Goal: Task Accomplishment & Management: Complete application form

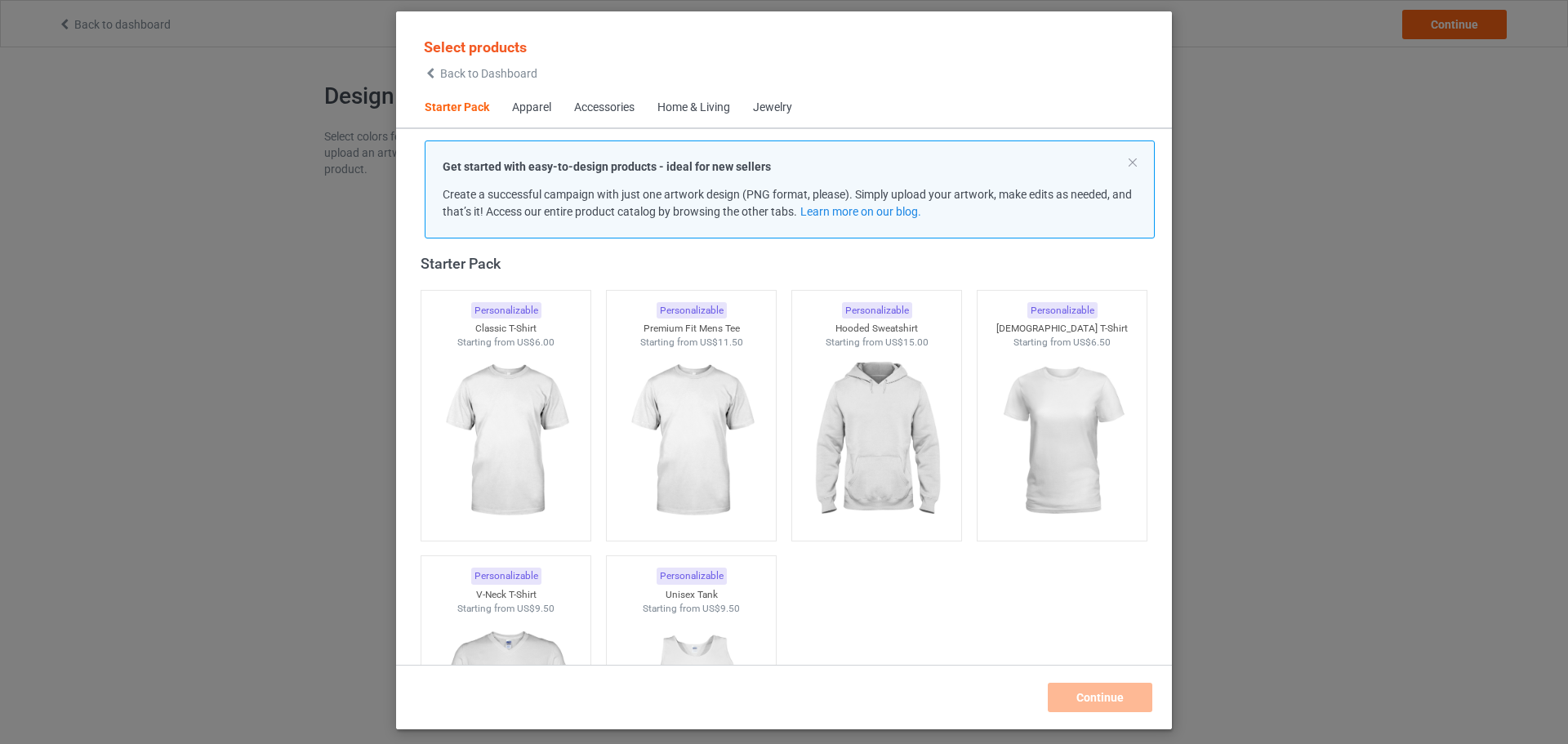
click at [525, 421] on img at bounding box center [505, 441] width 146 height 183
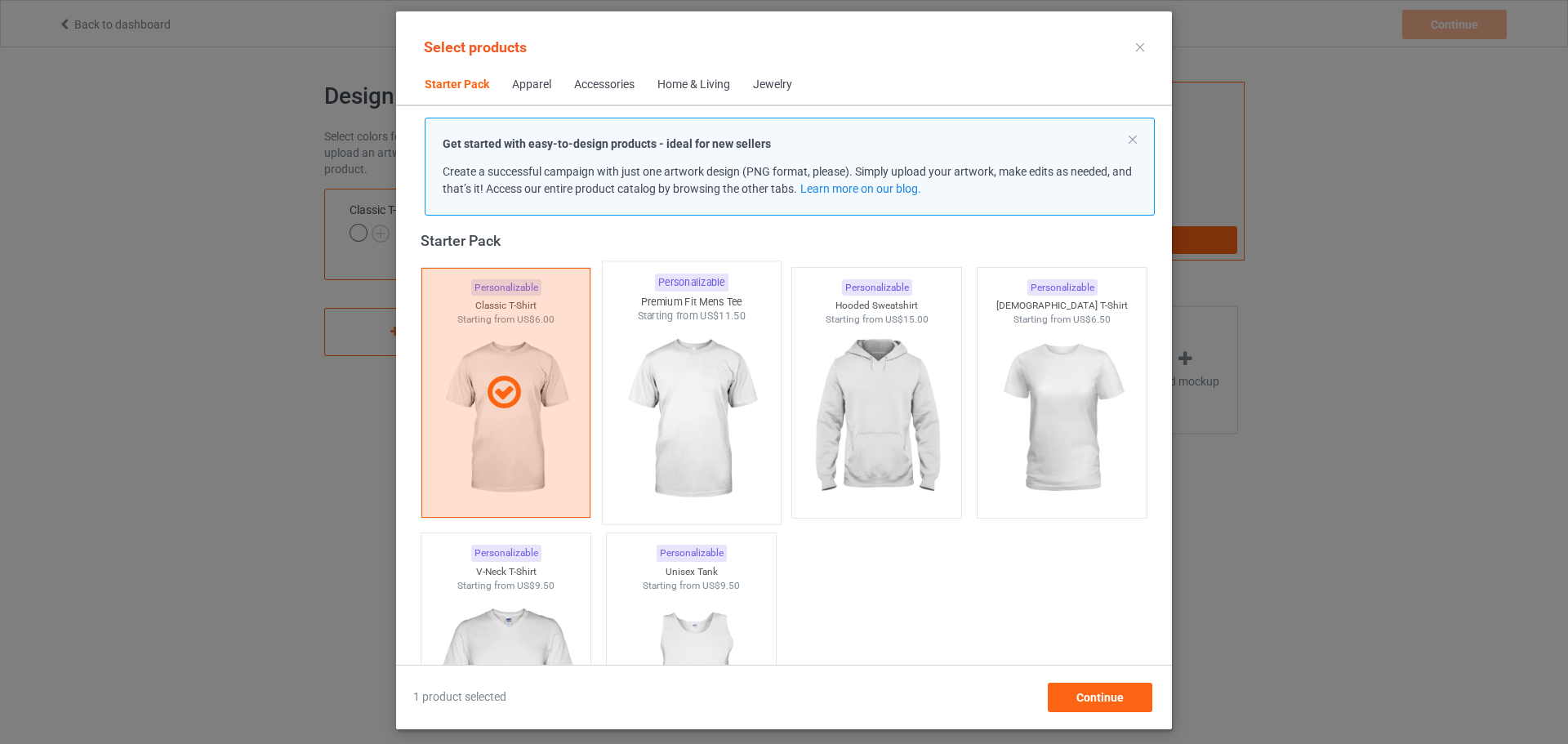
click at [637, 413] on img at bounding box center [691, 420] width 154 height 192
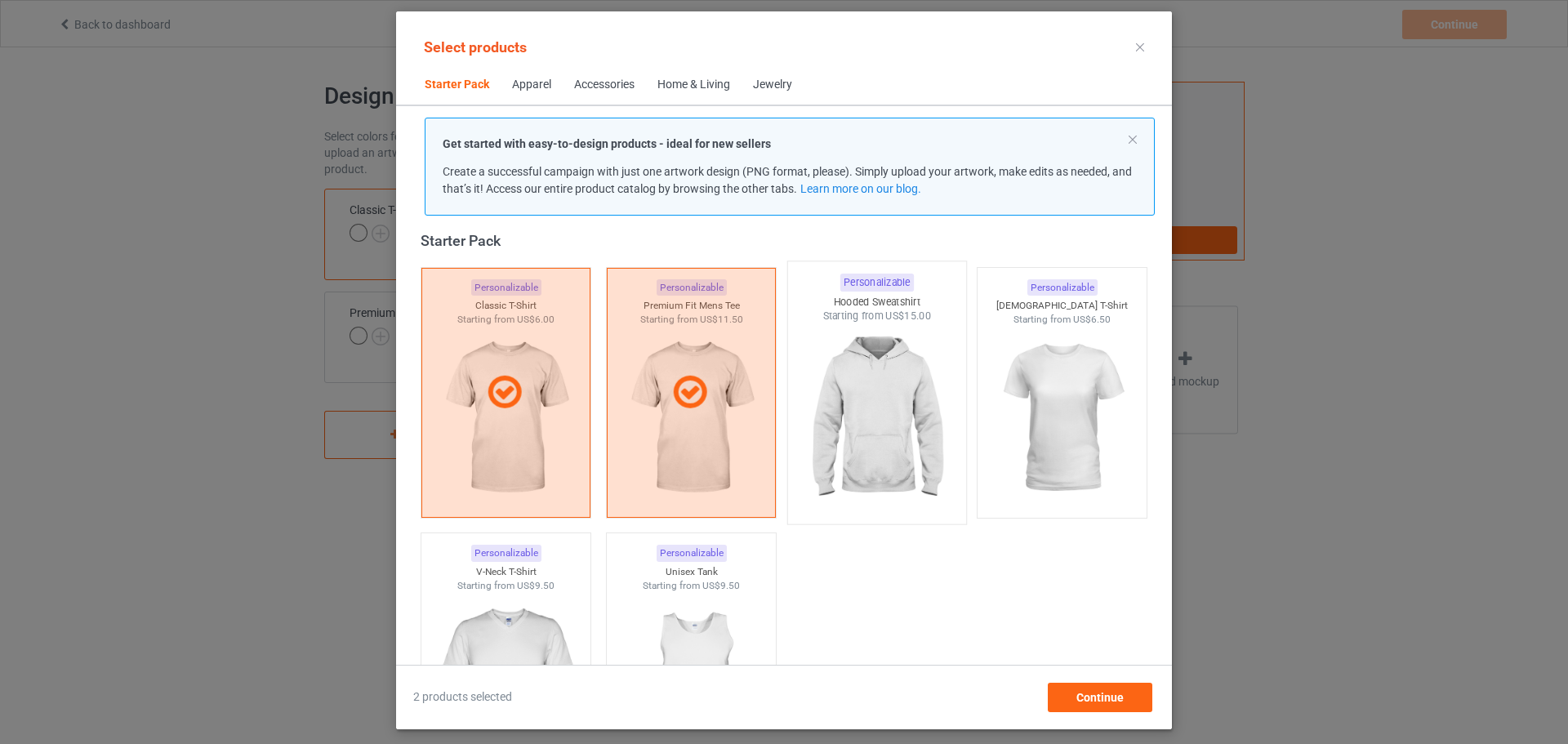
click at [823, 387] on img at bounding box center [876, 420] width 154 height 192
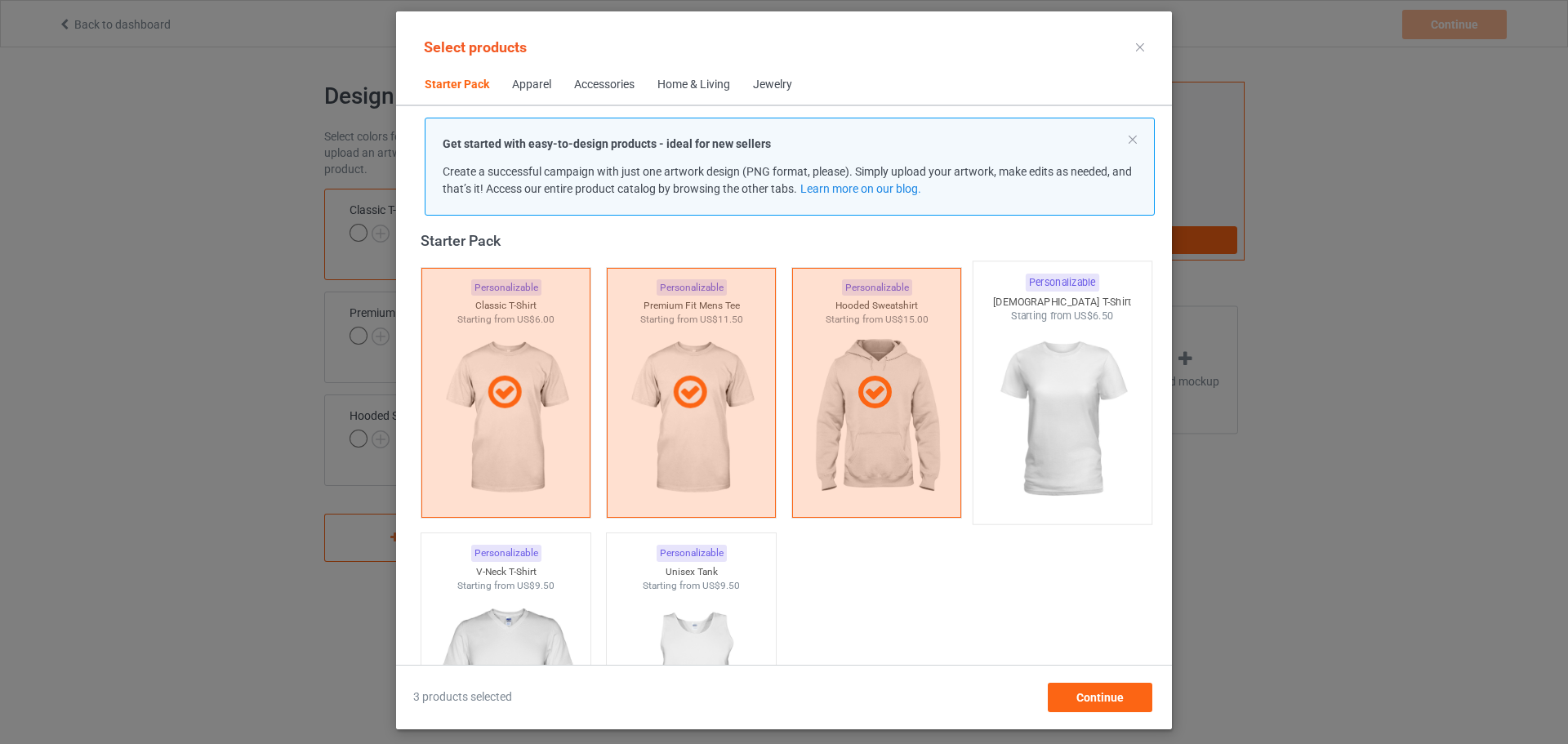
click at [1026, 382] on img at bounding box center [1062, 420] width 154 height 192
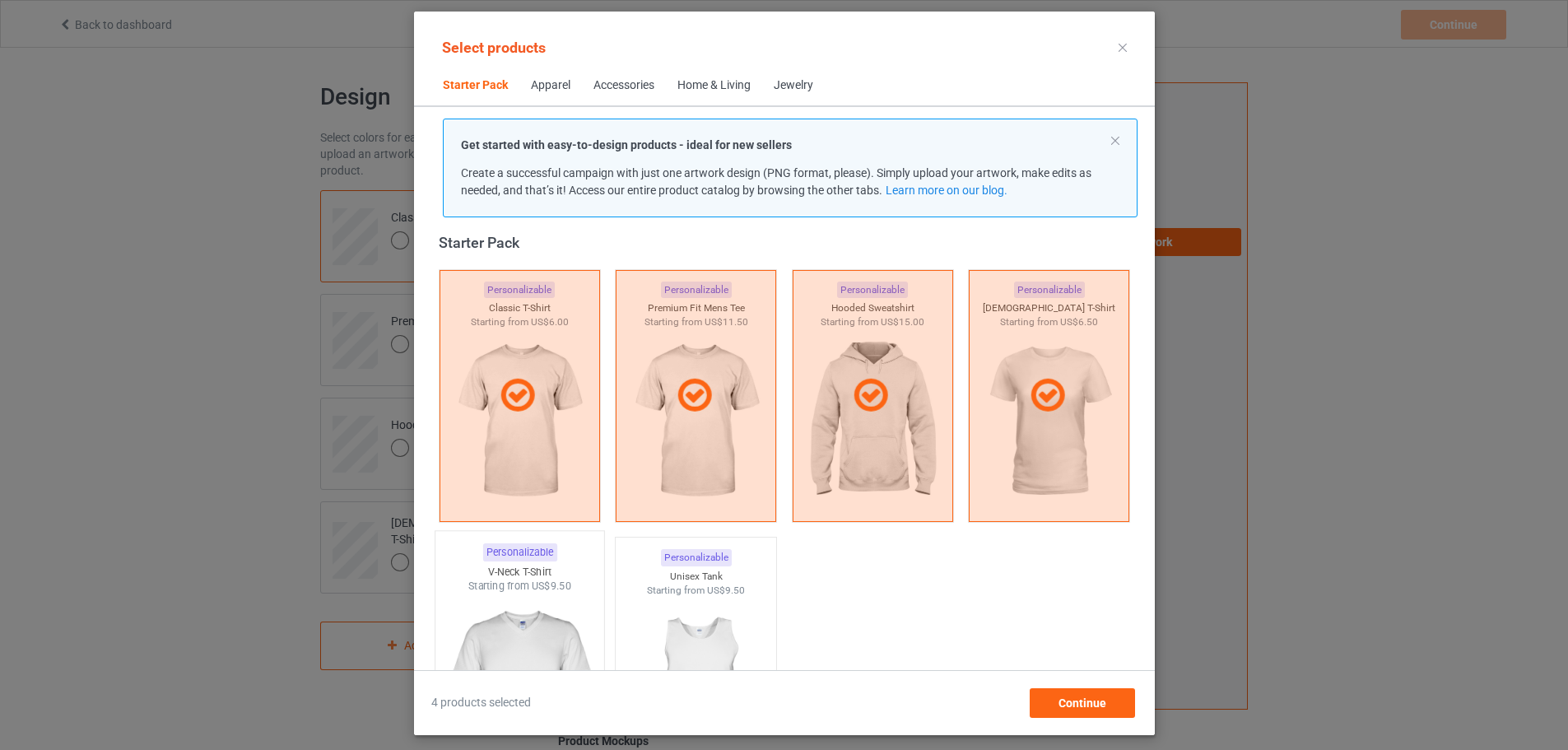
click at [505, 605] on img at bounding box center [520, 691] width 155 height 194
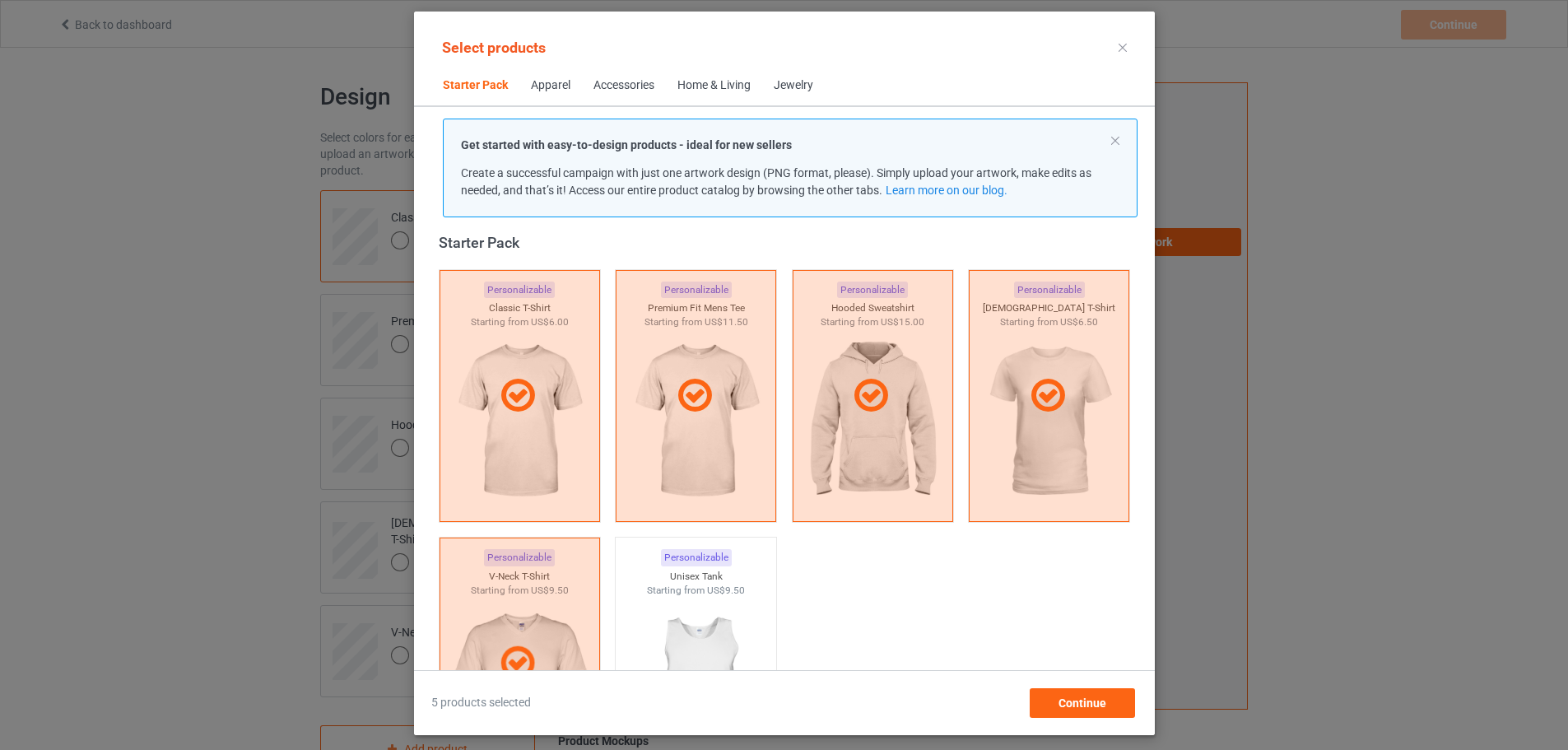
click at [702, 84] on div "Home & Living" at bounding box center [714, 86] width 73 height 17
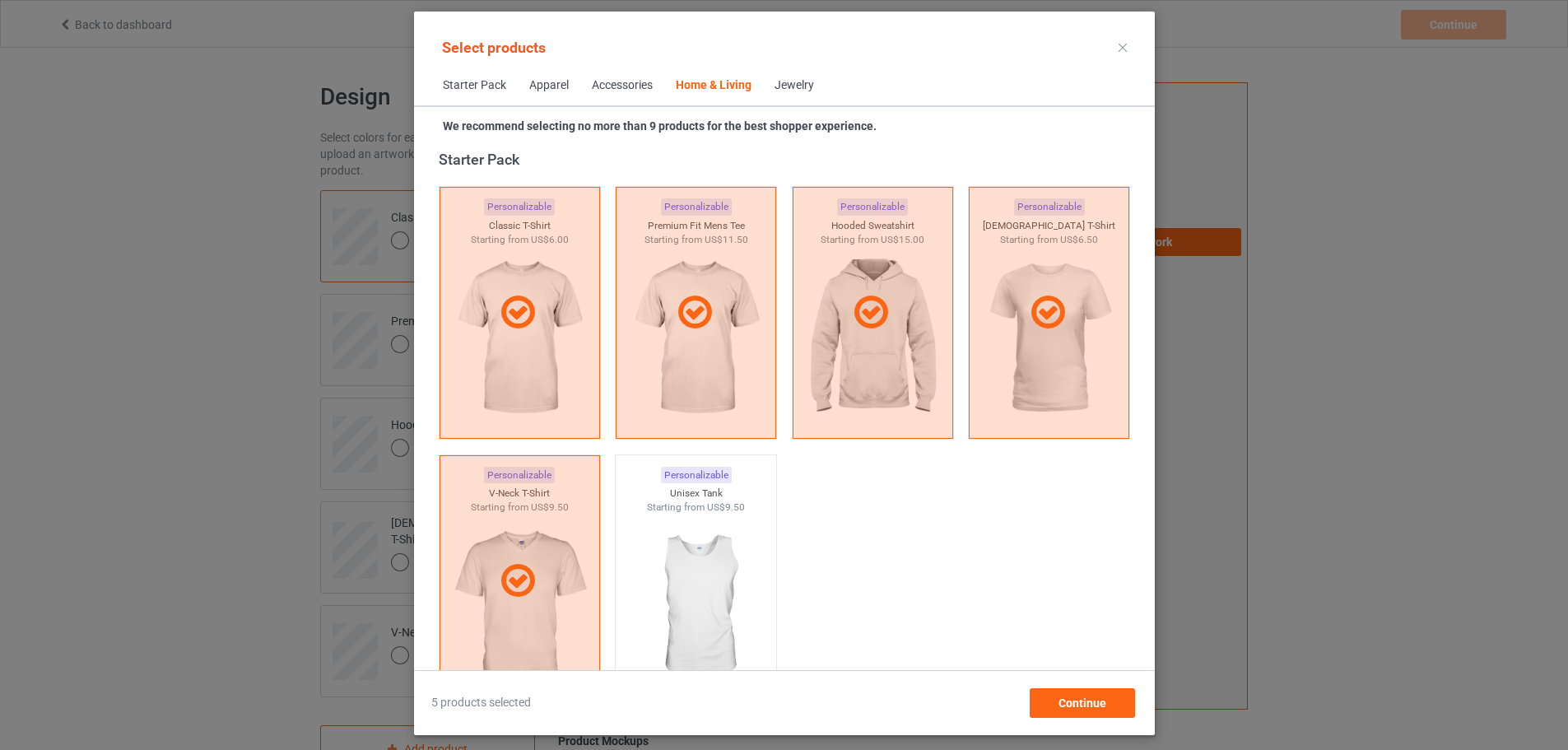
scroll to position [7429, 0]
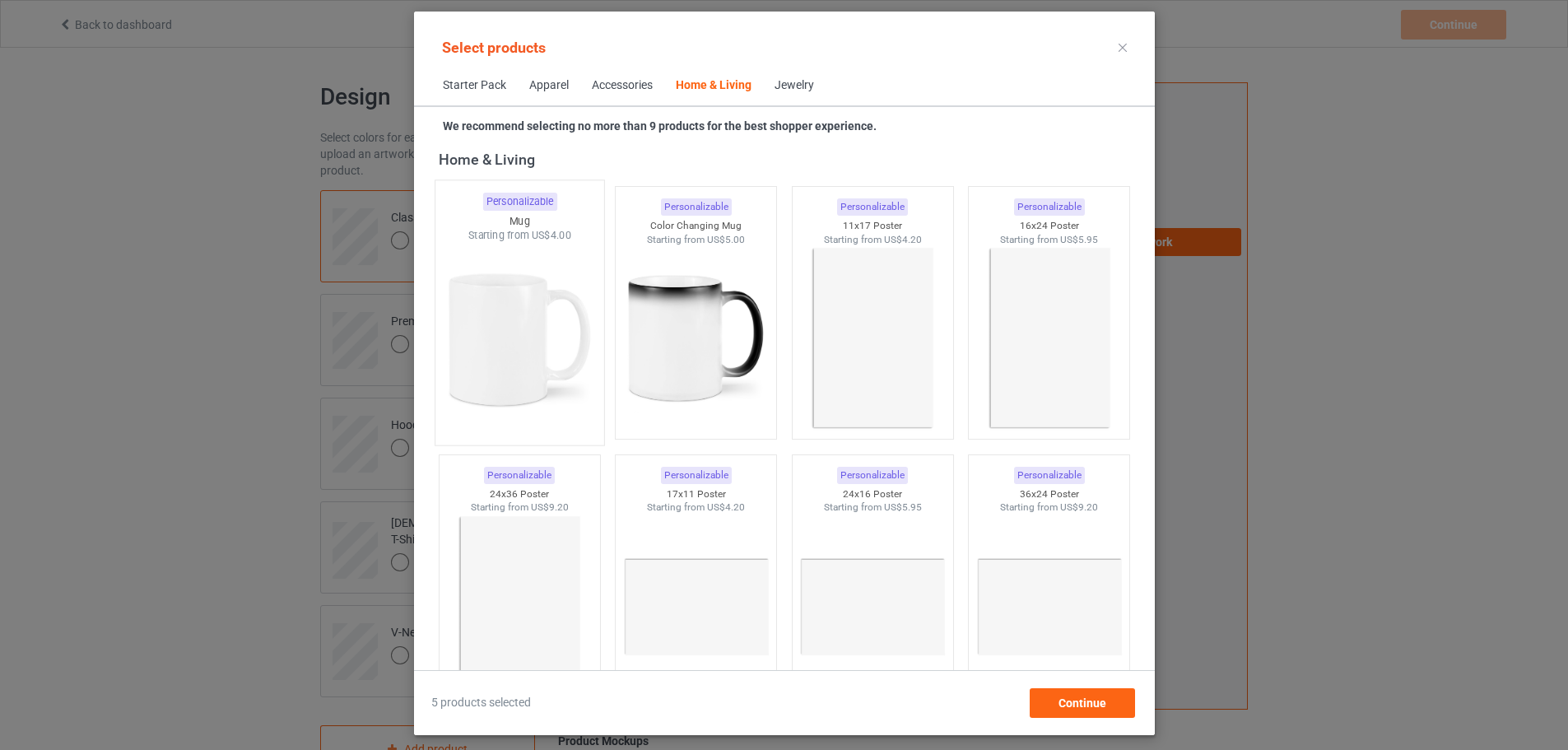
click at [516, 269] on img at bounding box center [520, 339] width 155 height 194
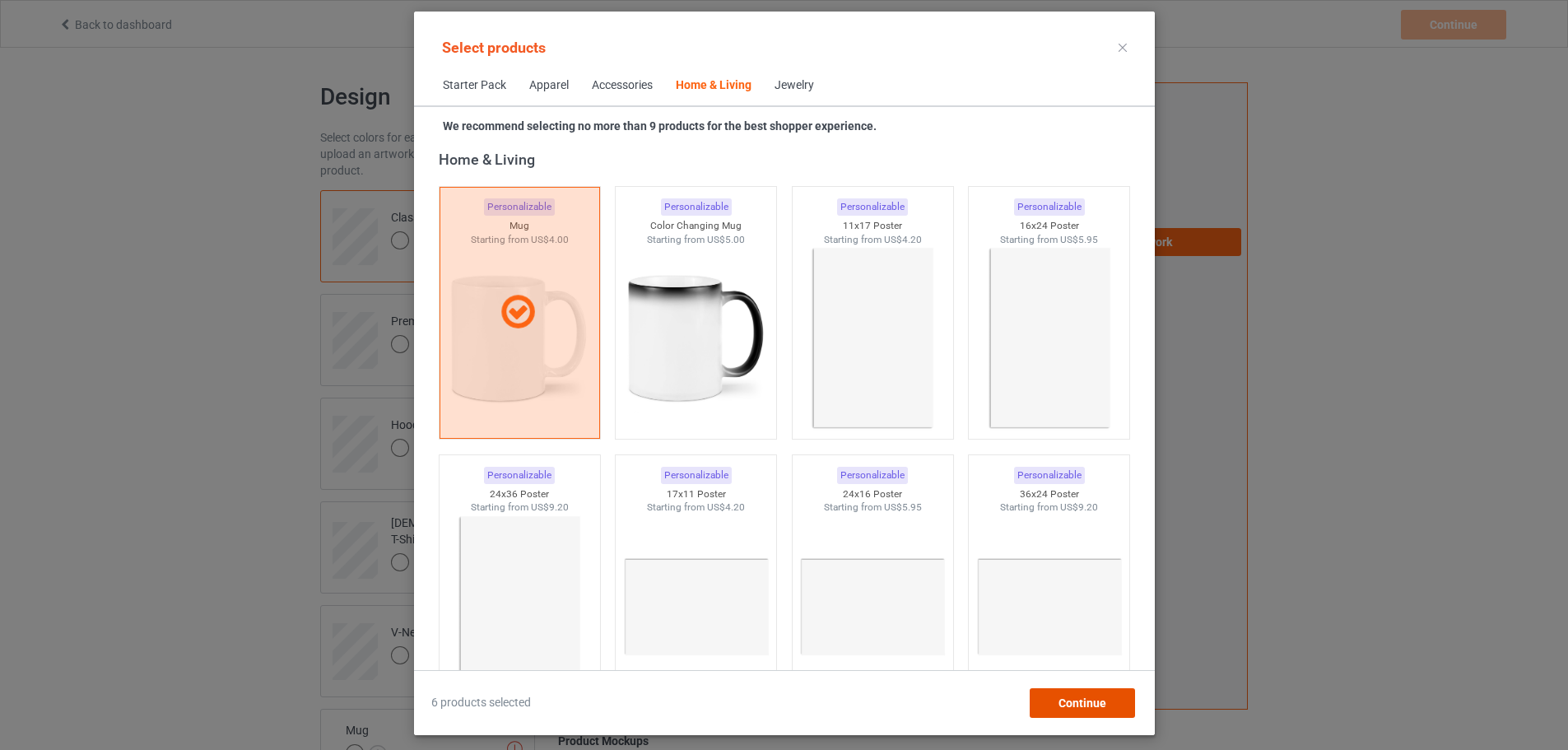
click at [1106, 705] on span "Continue" at bounding box center [1081, 703] width 48 height 13
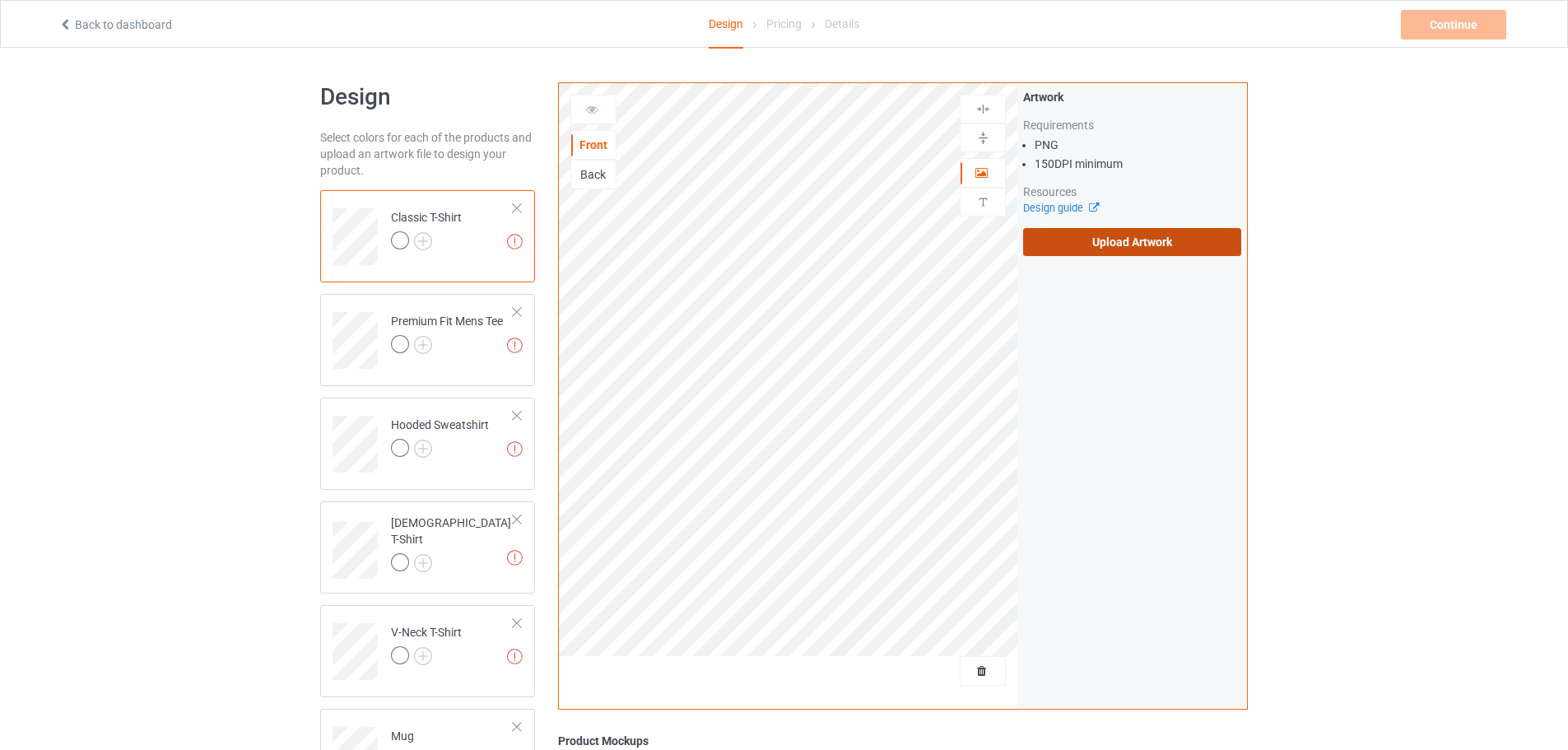
click at [1078, 231] on label "Upload Artwork" at bounding box center [1132, 242] width 218 height 28
click at [0, 0] on input "Upload Artwork" at bounding box center [0, 0] width 0 height 0
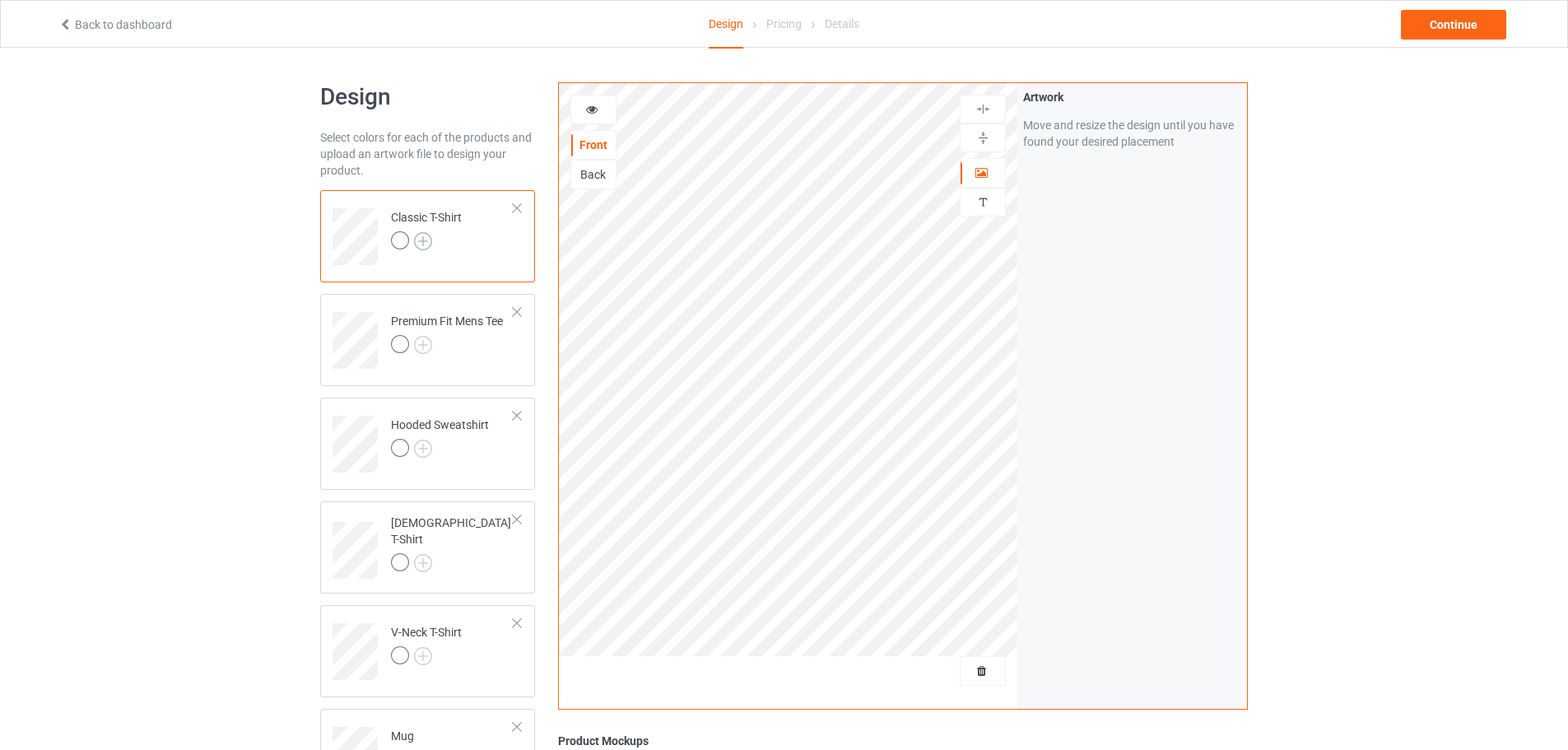
click at [423, 236] on img at bounding box center [423, 241] width 18 height 18
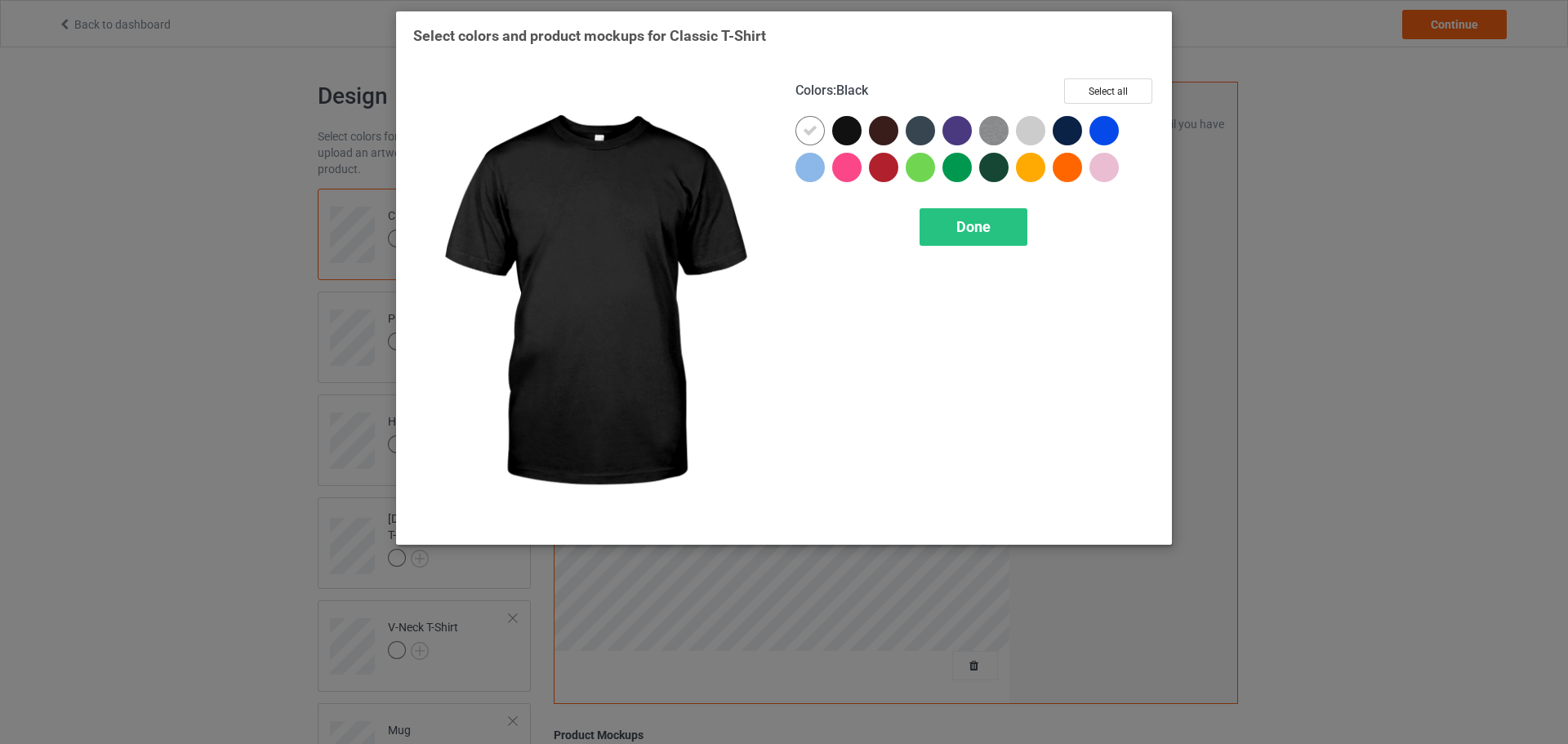
click at [844, 131] on div at bounding box center [847, 131] width 30 height 30
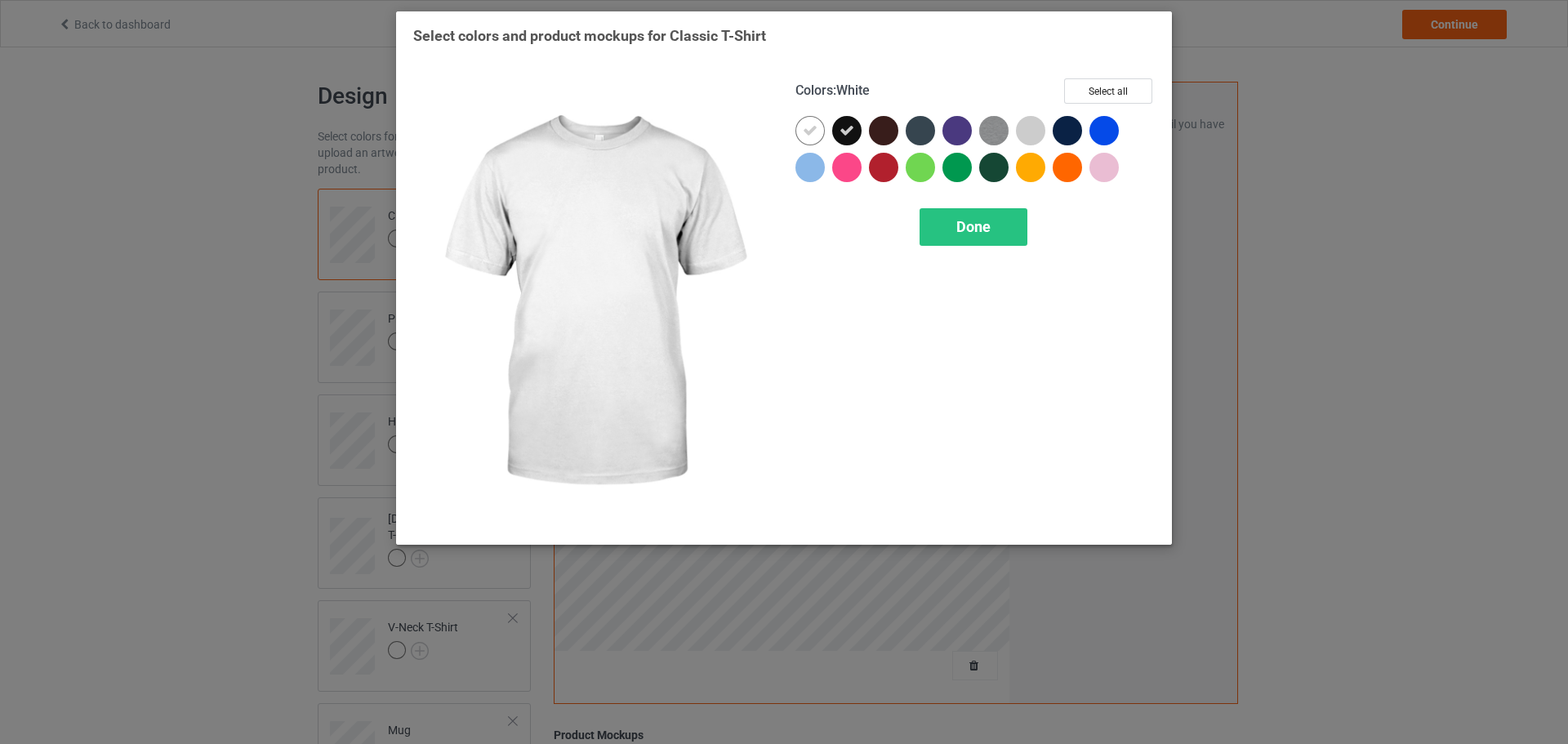
click at [817, 131] on div at bounding box center [810, 131] width 30 height 30
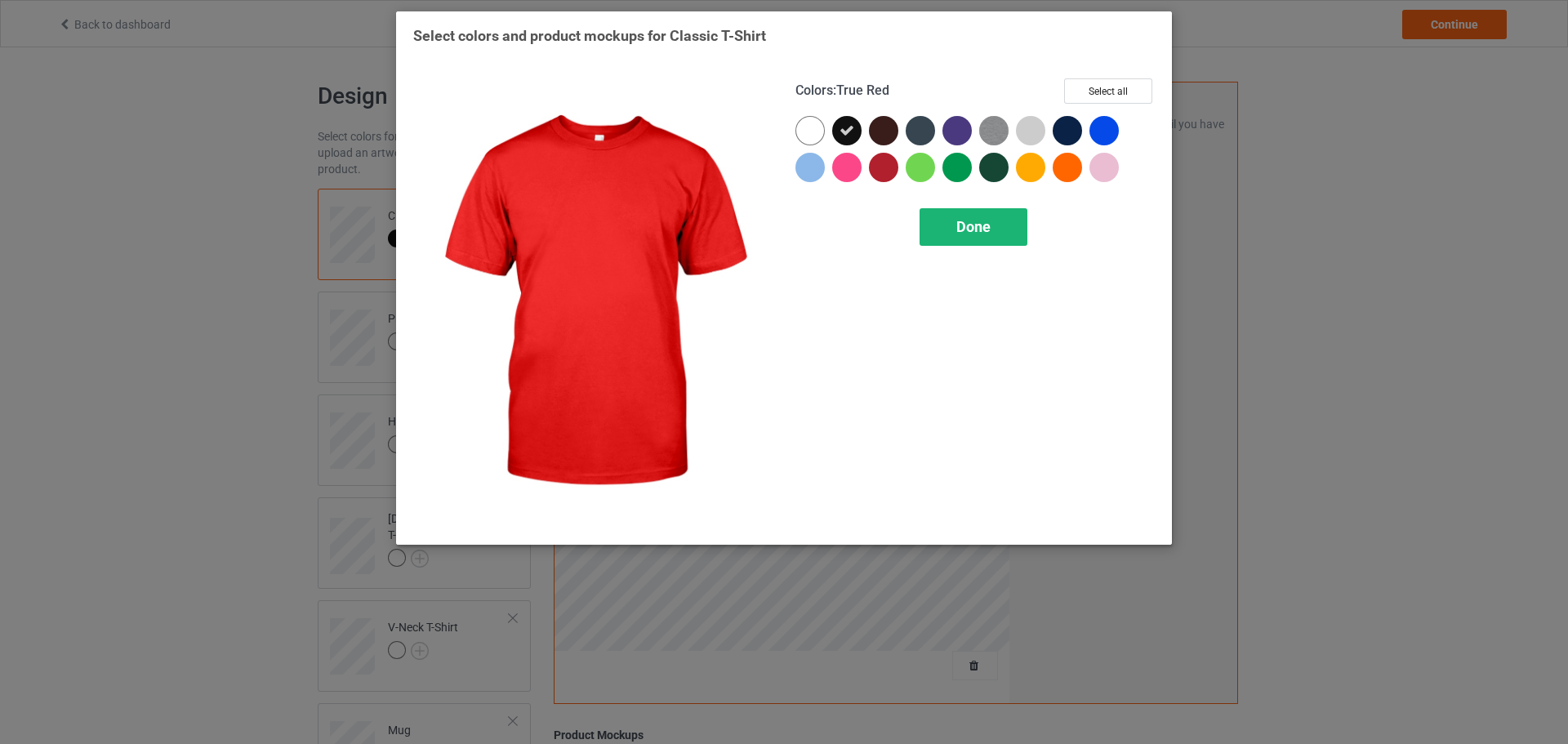
click at [941, 220] on div "Done" at bounding box center [974, 227] width 108 height 37
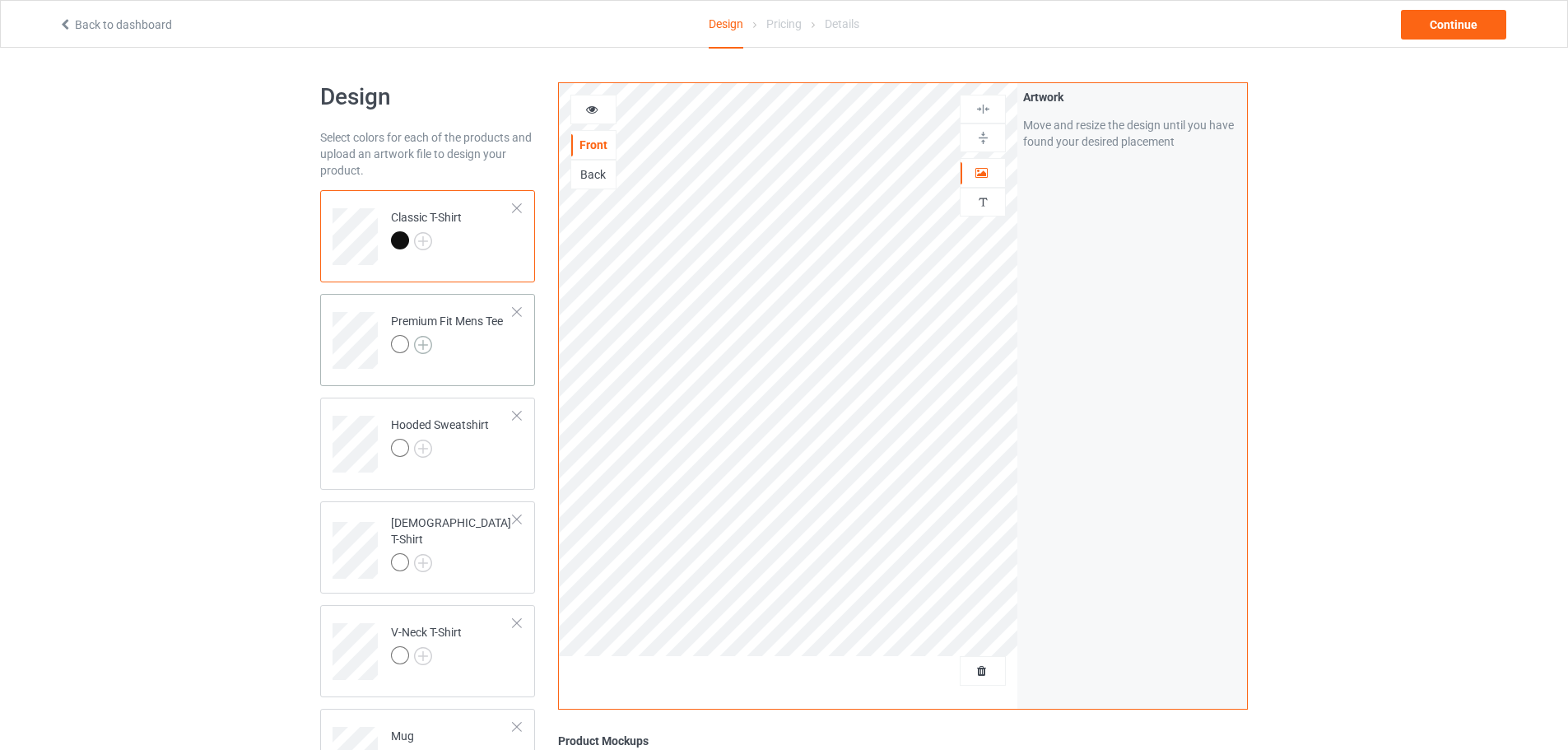
click at [427, 348] on img at bounding box center [423, 345] width 18 height 18
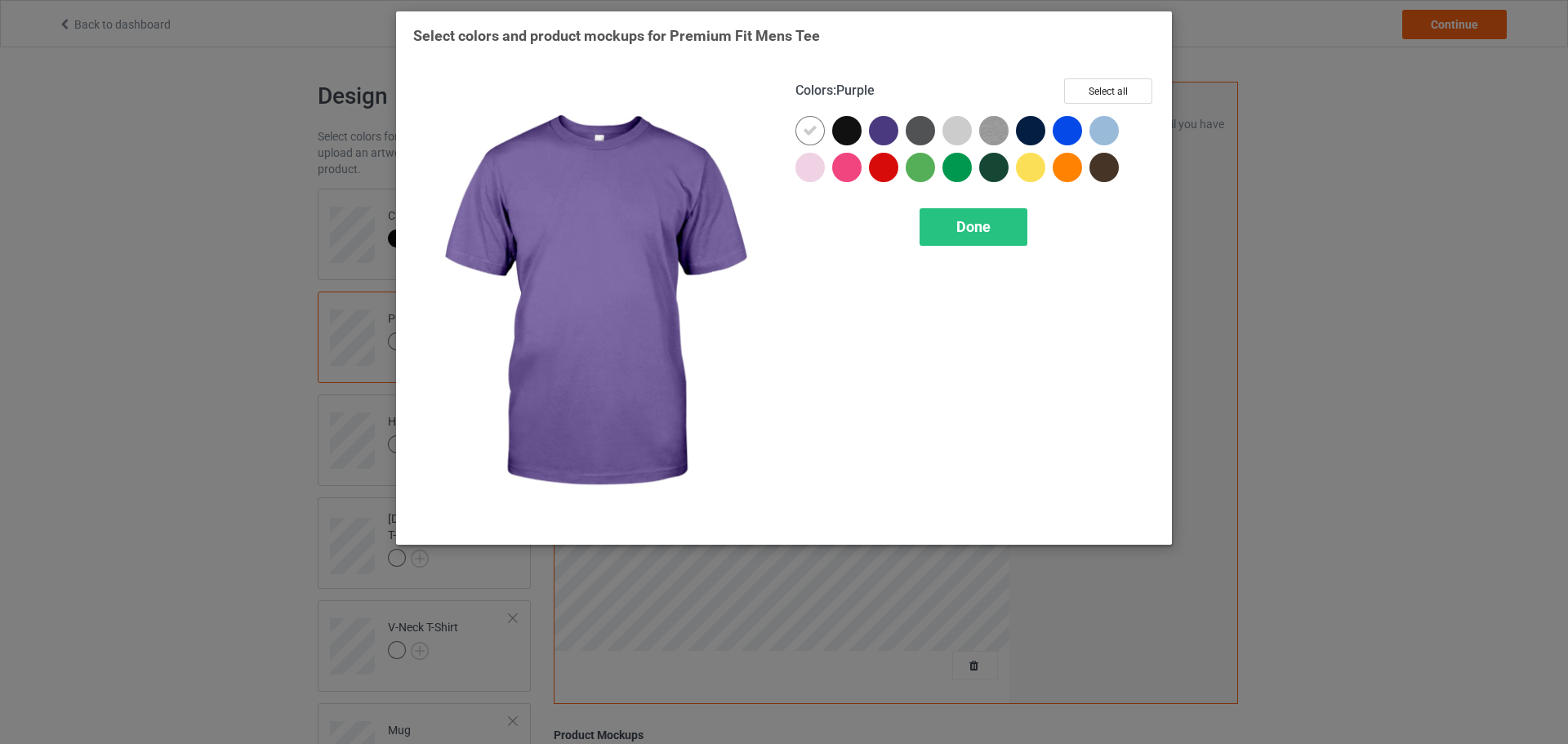
click at [861, 131] on div at bounding box center [850, 133] width 36 height 36
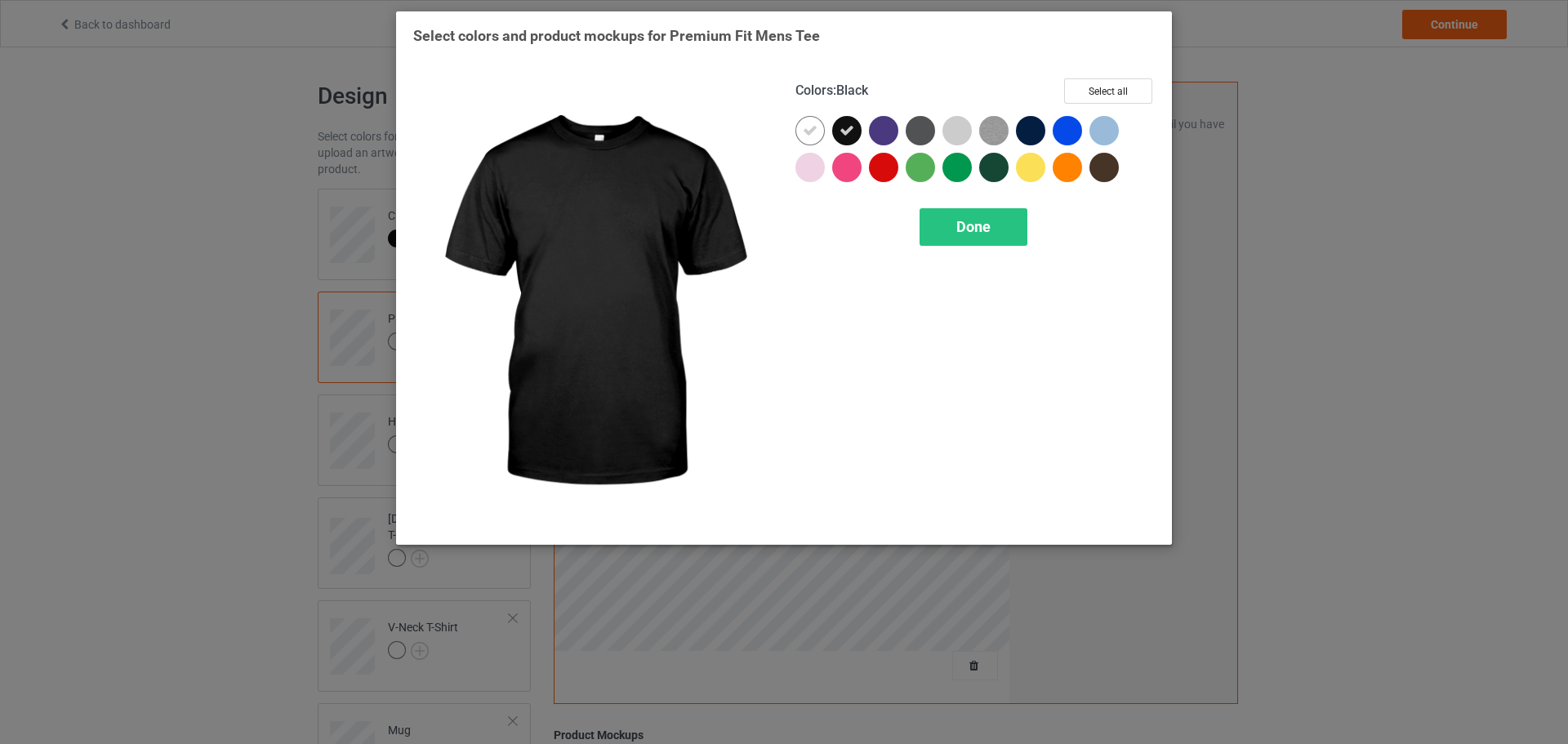
click at [820, 132] on div at bounding box center [810, 131] width 30 height 30
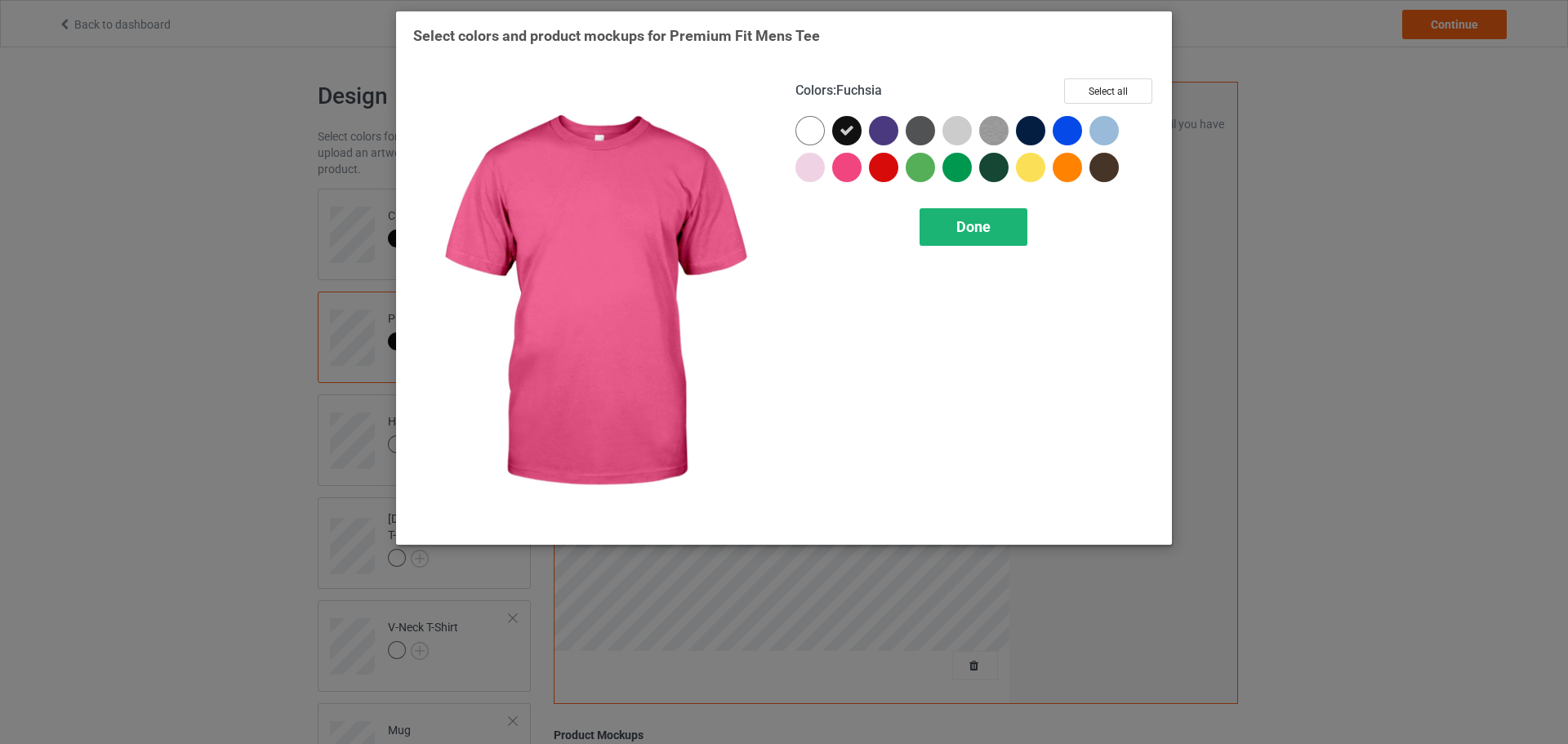
click at [932, 233] on div "Done" at bounding box center [974, 227] width 108 height 37
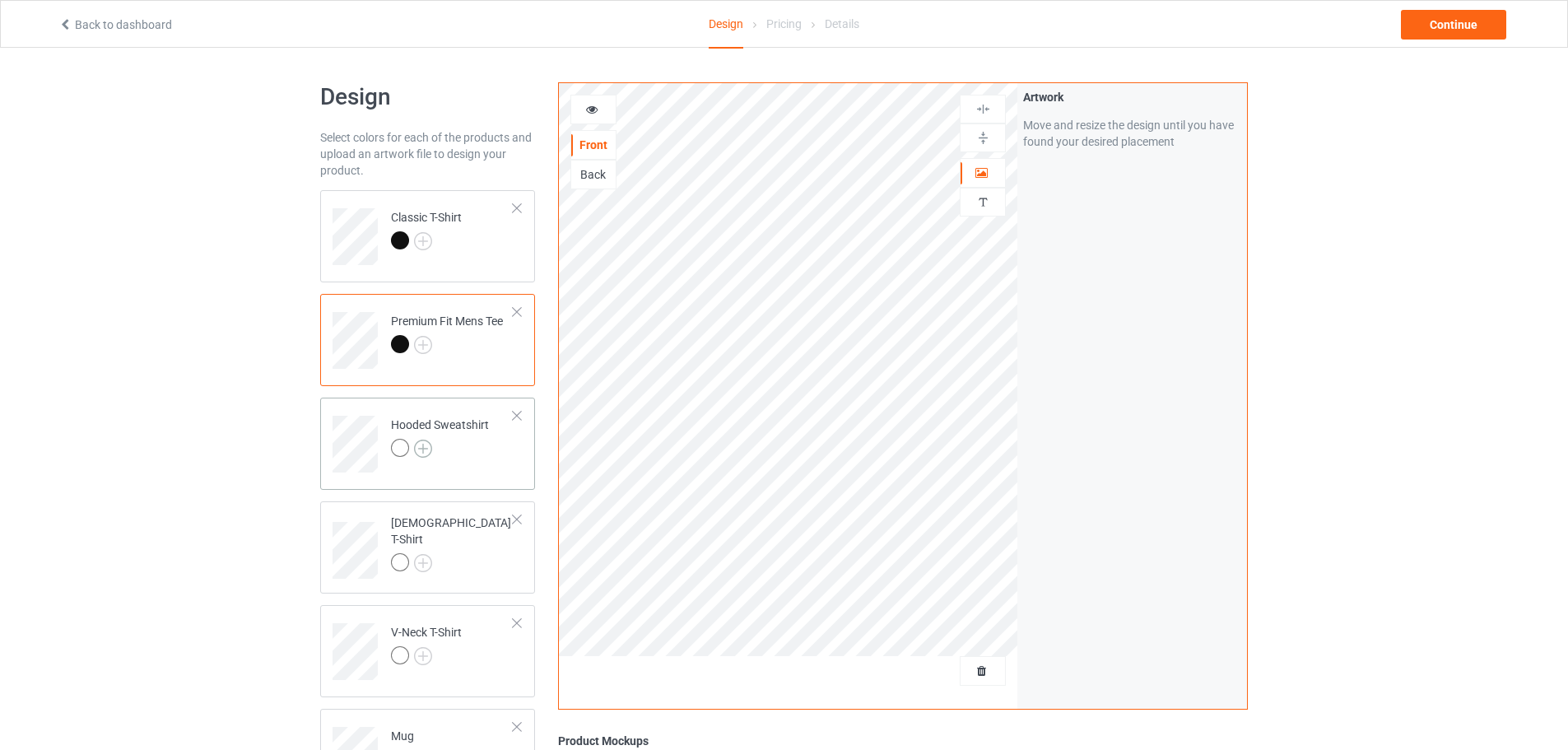
click at [424, 456] on img at bounding box center [423, 448] width 18 height 18
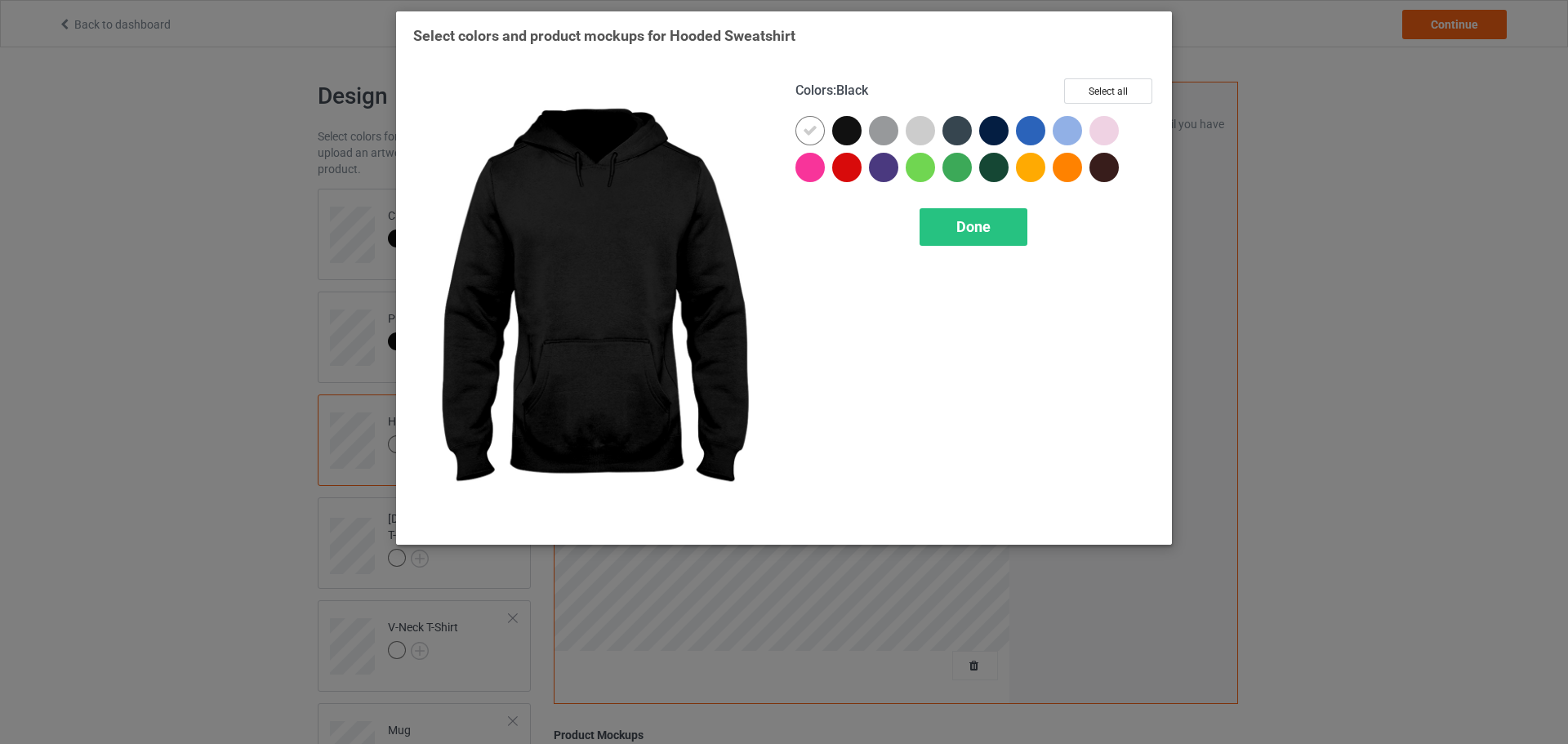
click at [861, 129] on div at bounding box center [850, 133] width 36 height 36
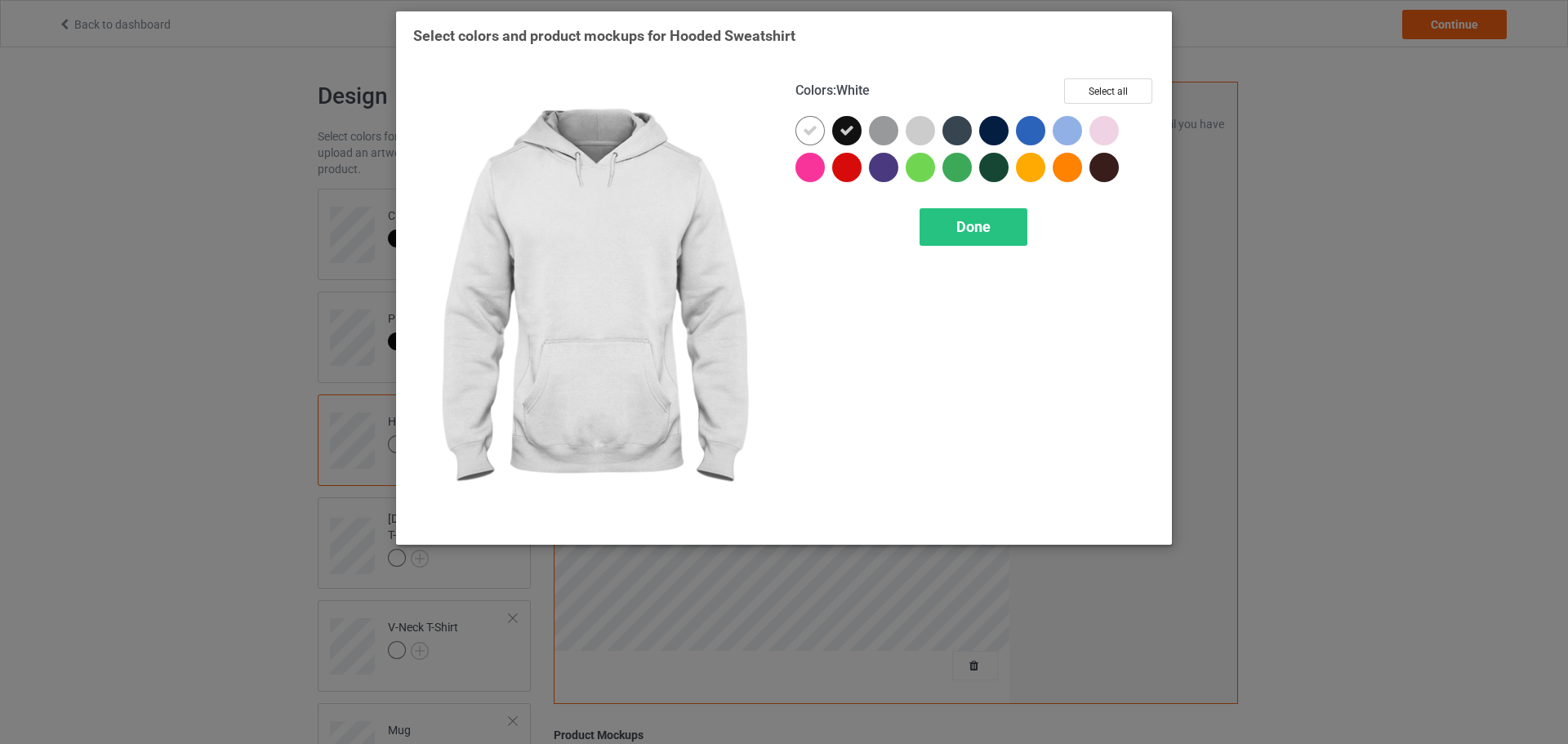
click at [813, 139] on div at bounding box center [810, 131] width 30 height 30
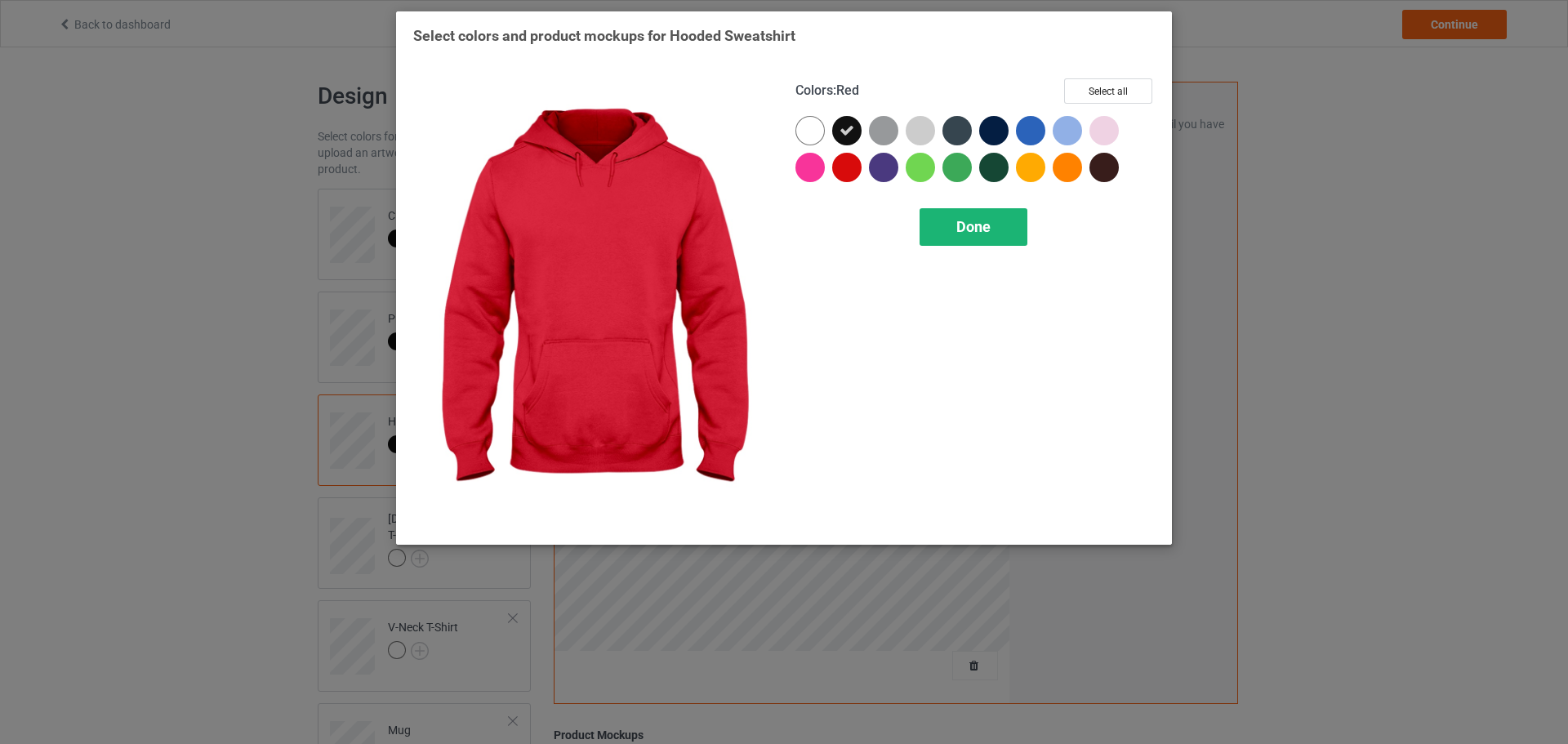
click at [947, 241] on div "Done" at bounding box center [974, 227] width 108 height 37
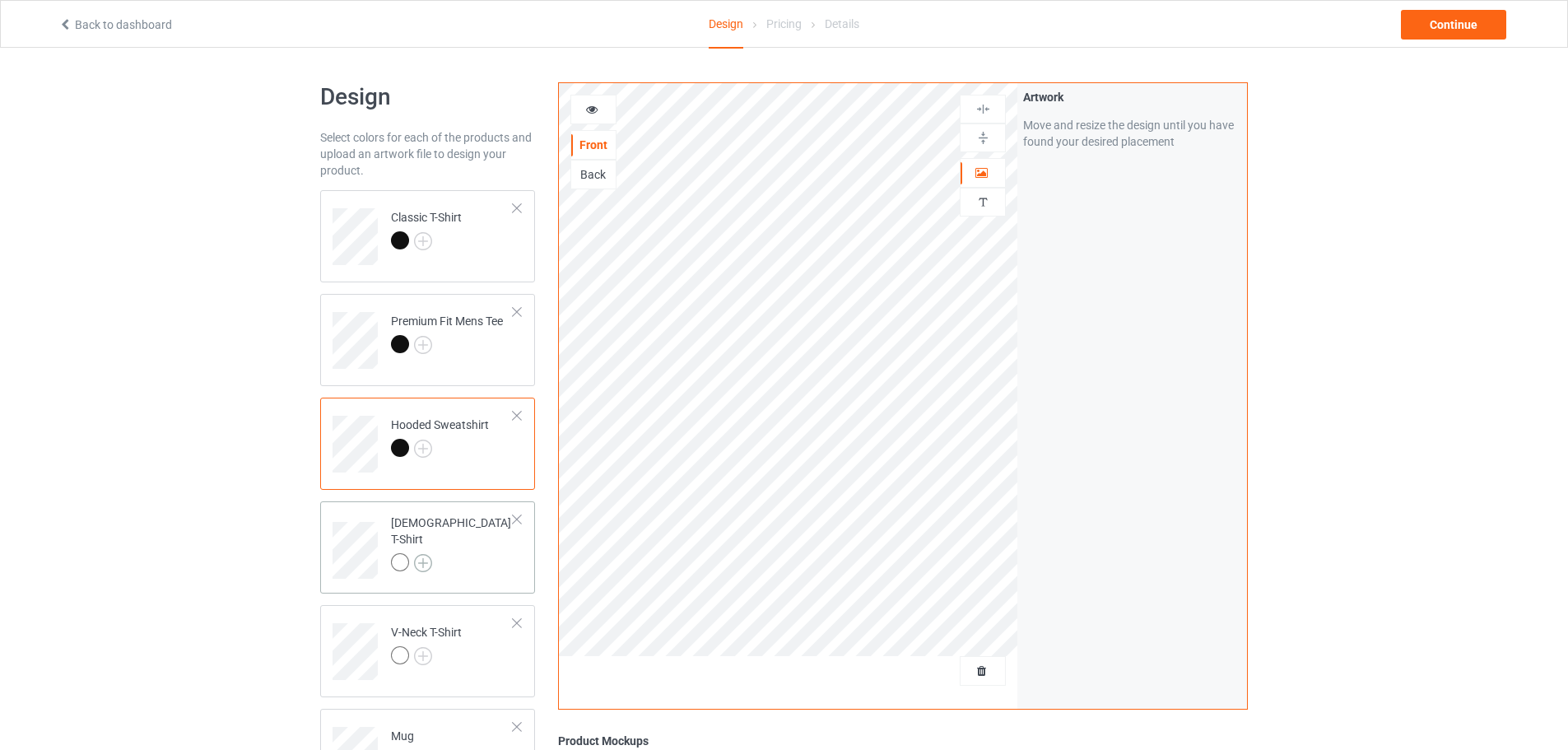
click at [423, 561] on img at bounding box center [423, 563] width 18 height 18
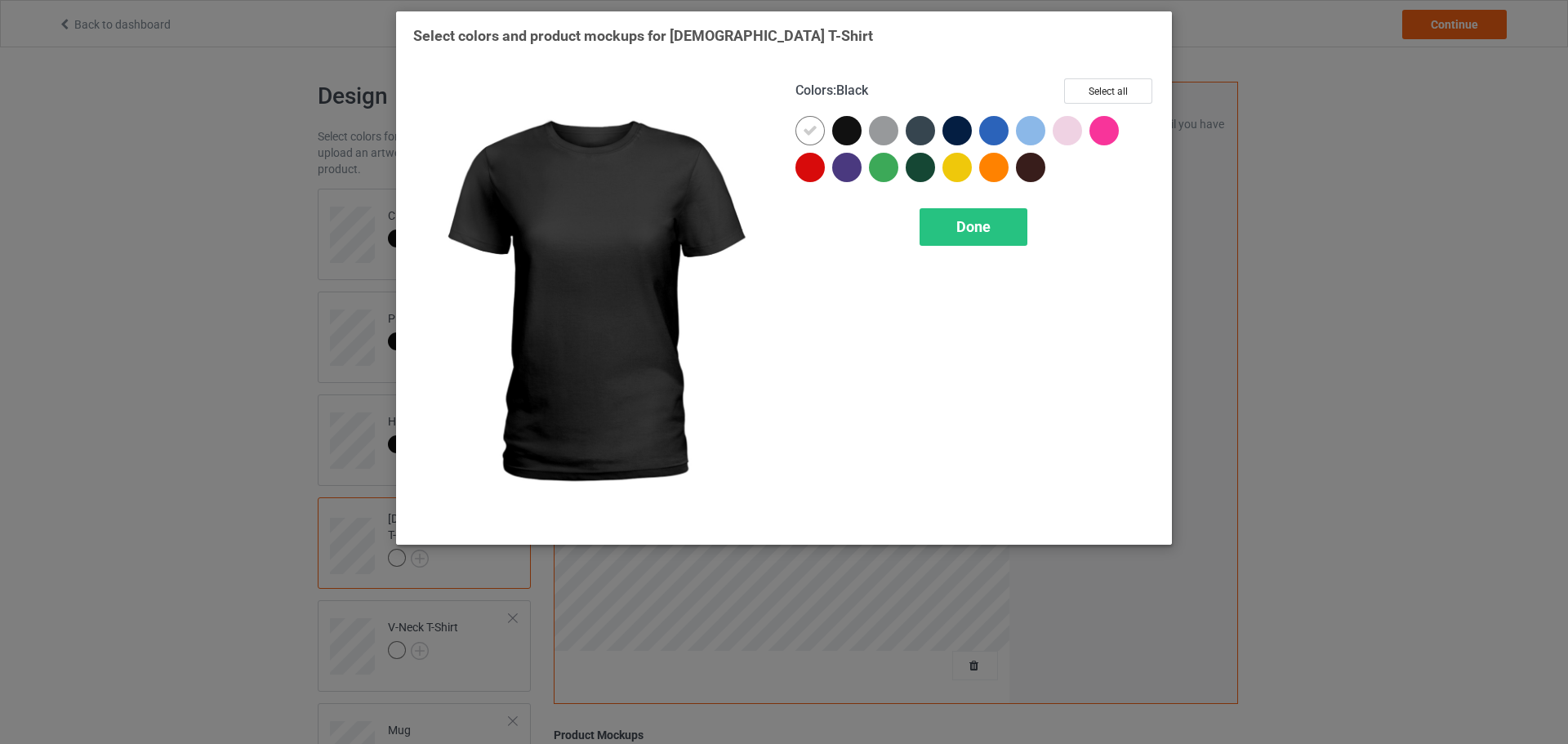
click at [844, 127] on div at bounding box center [847, 131] width 30 height 30
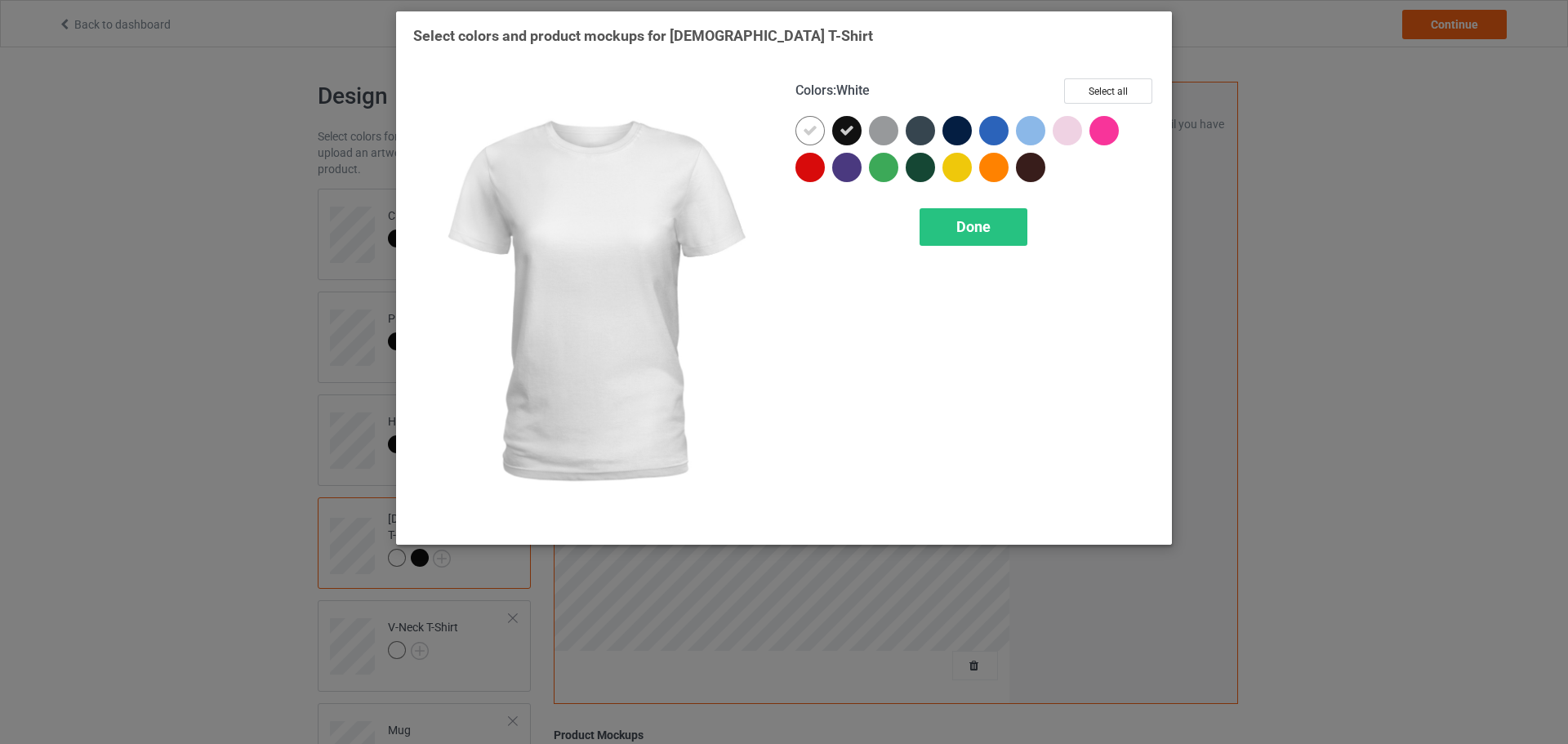
click at [815, 124] on icon at bounding box center [810, 131] width 15 height 15
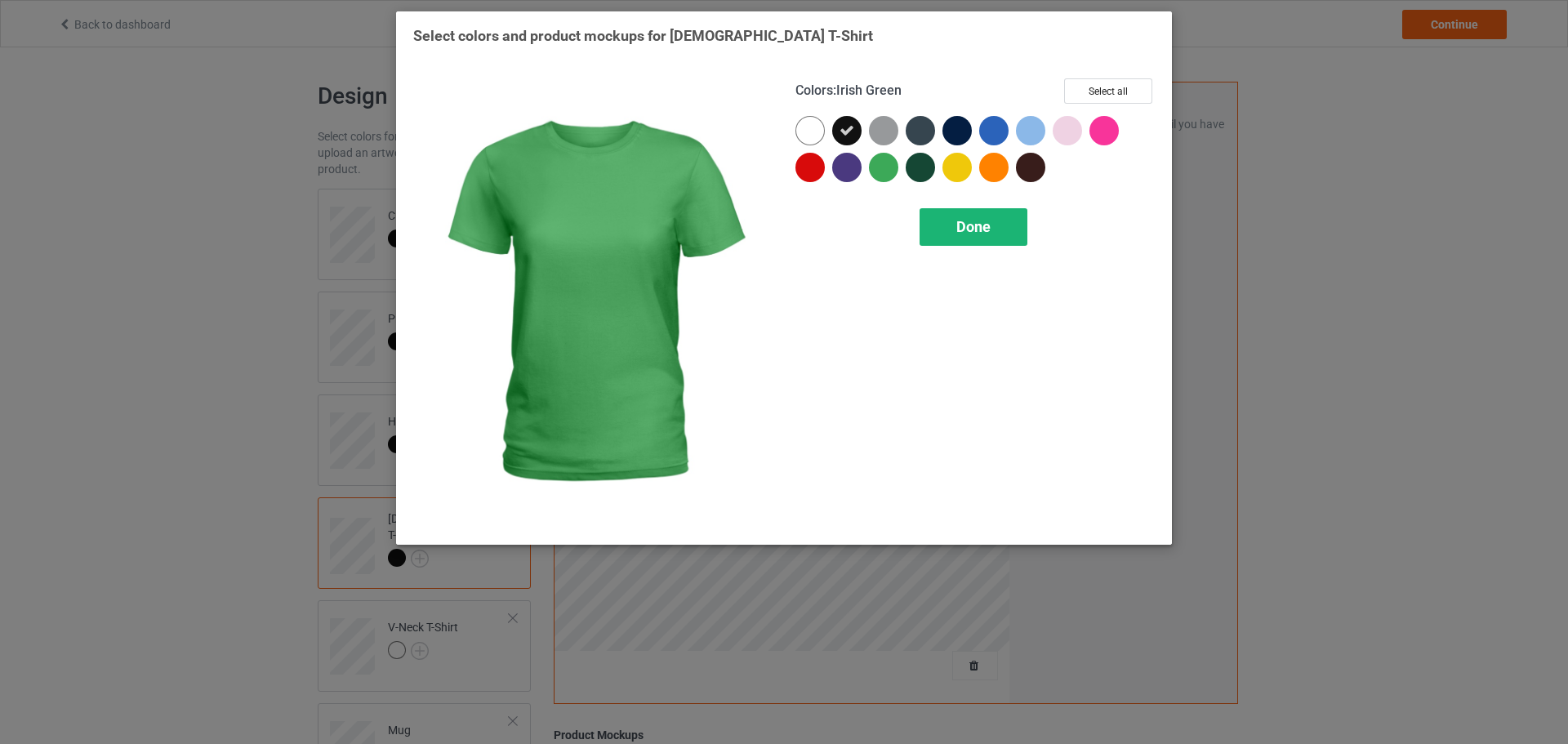
click at [943, 232] on div "Done" at bounding box center [974, 227] width 108 height 37
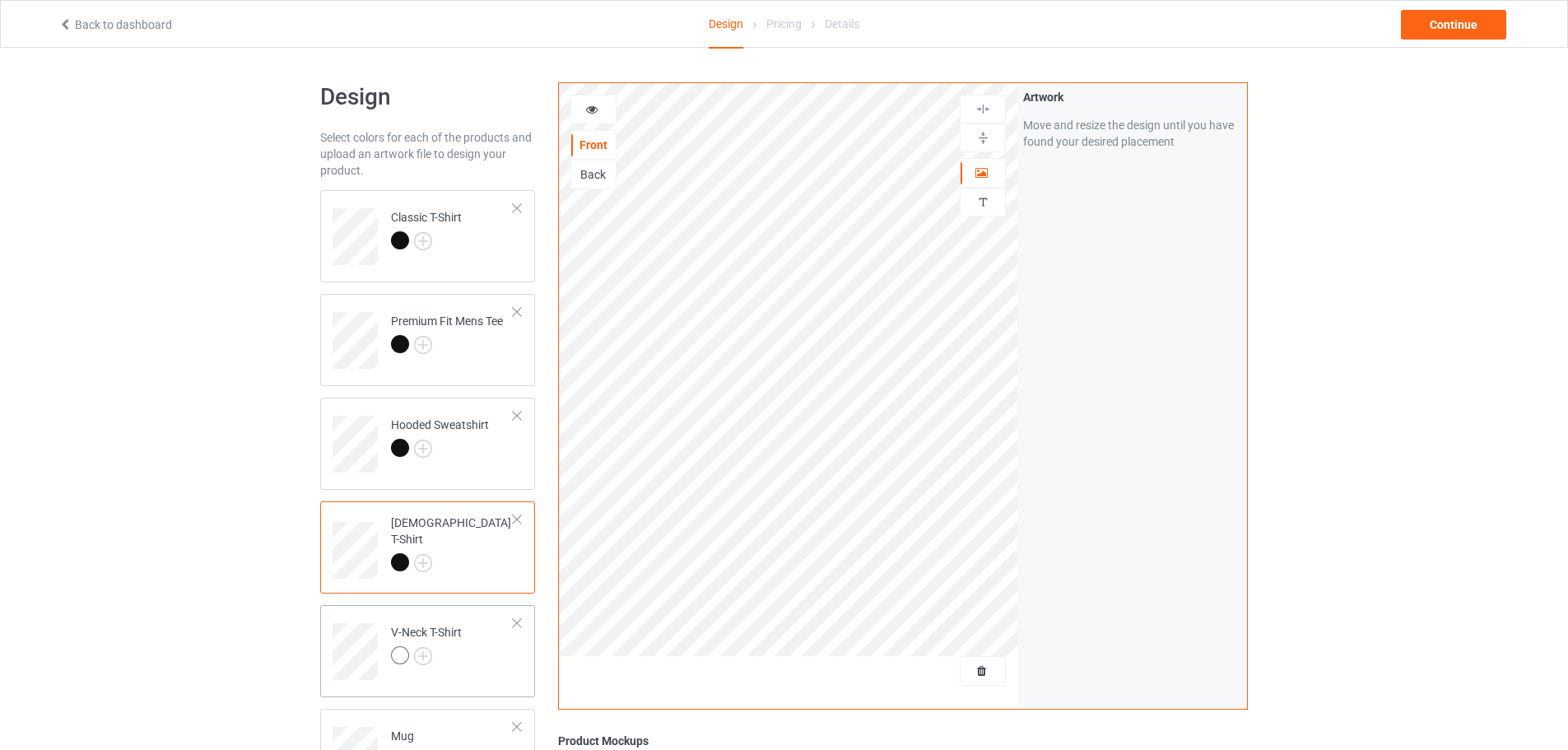
click at [432, 658] on div at bounding box center [426, 658] width 70 height 23
click at [427, 651] on img at bounding box center [423, 656] width 18 height 18
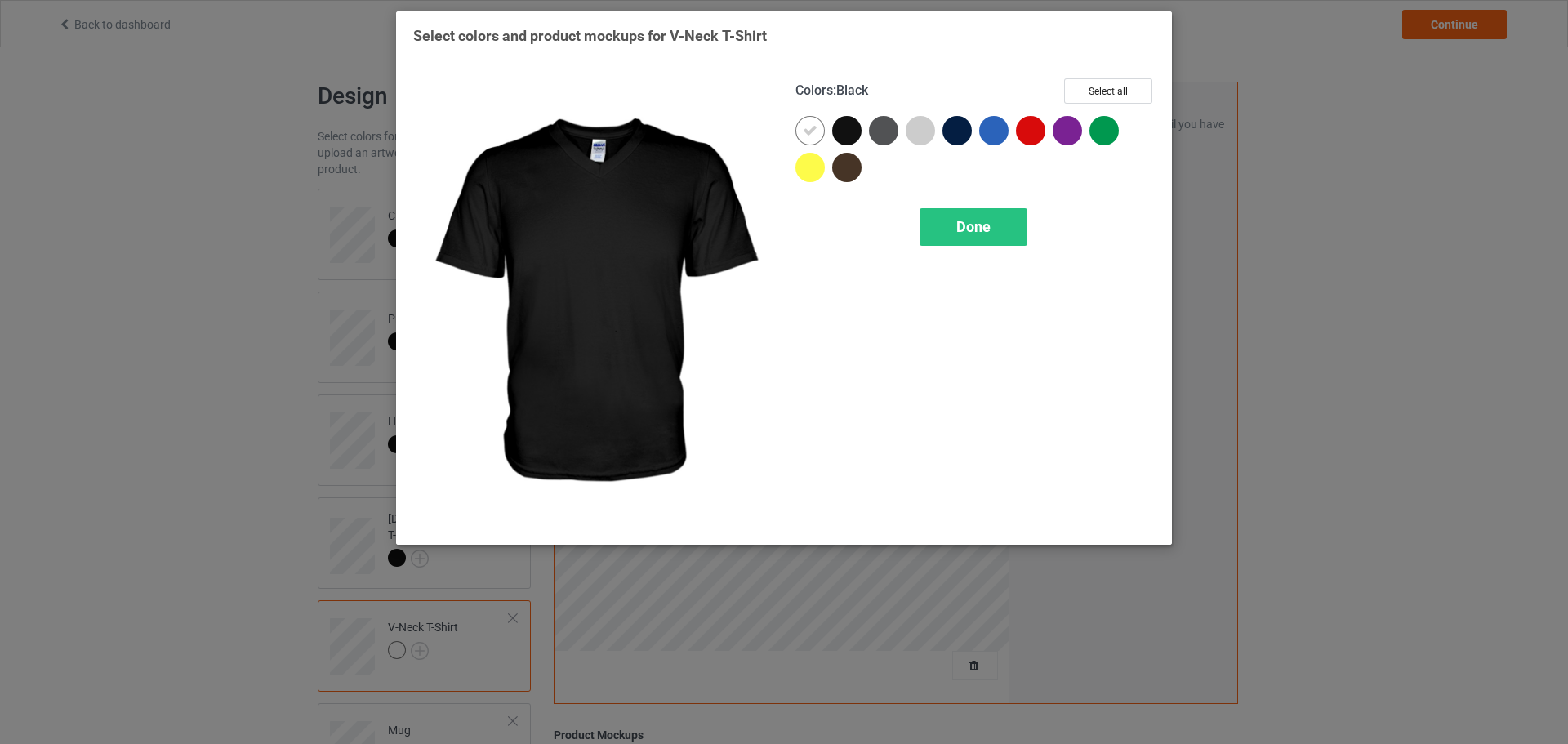
click at [841, 129] on div at bounding box center [847, 131] width 30 height 30
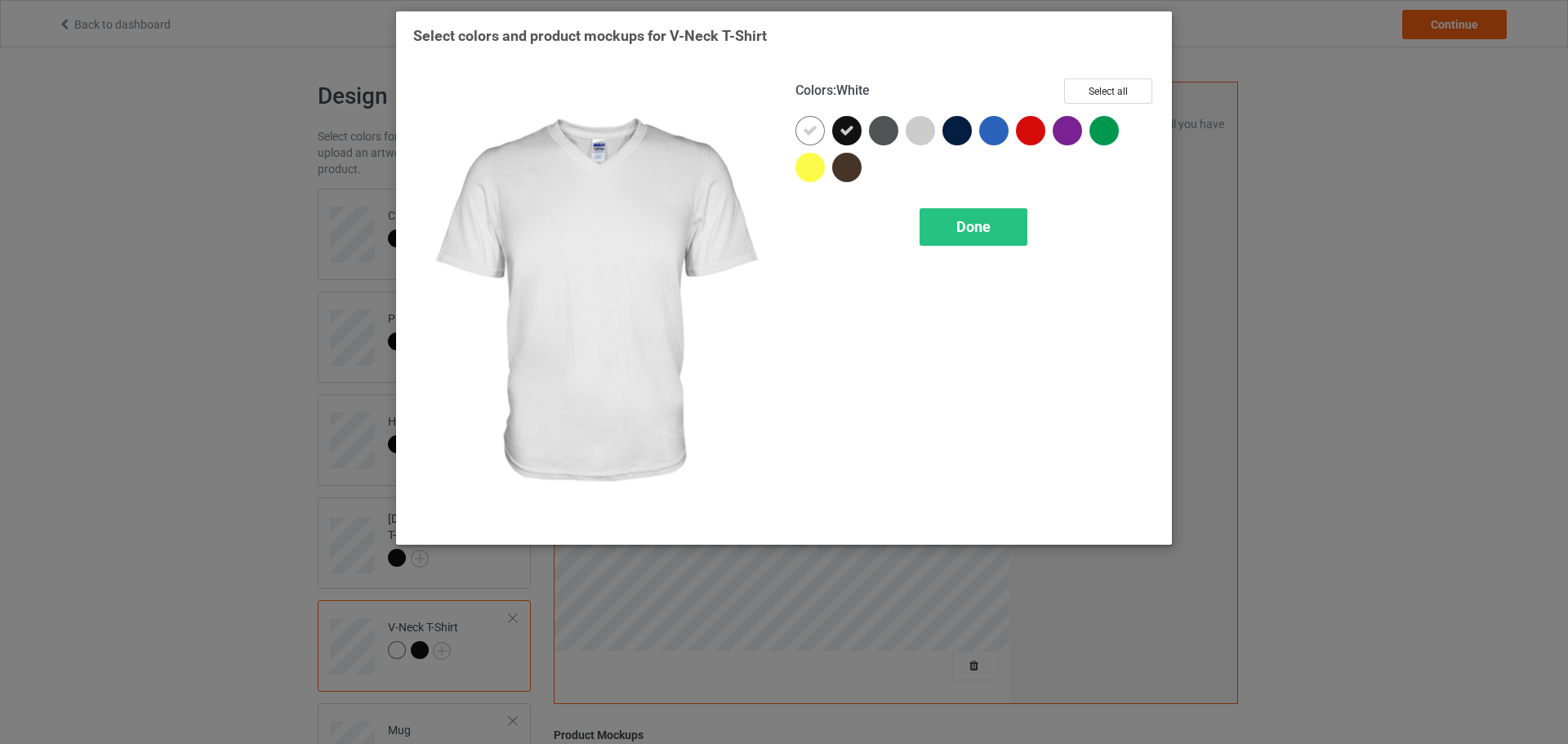
click at [829, 129] on div at bounding box center [813, 133] width 36 height 36
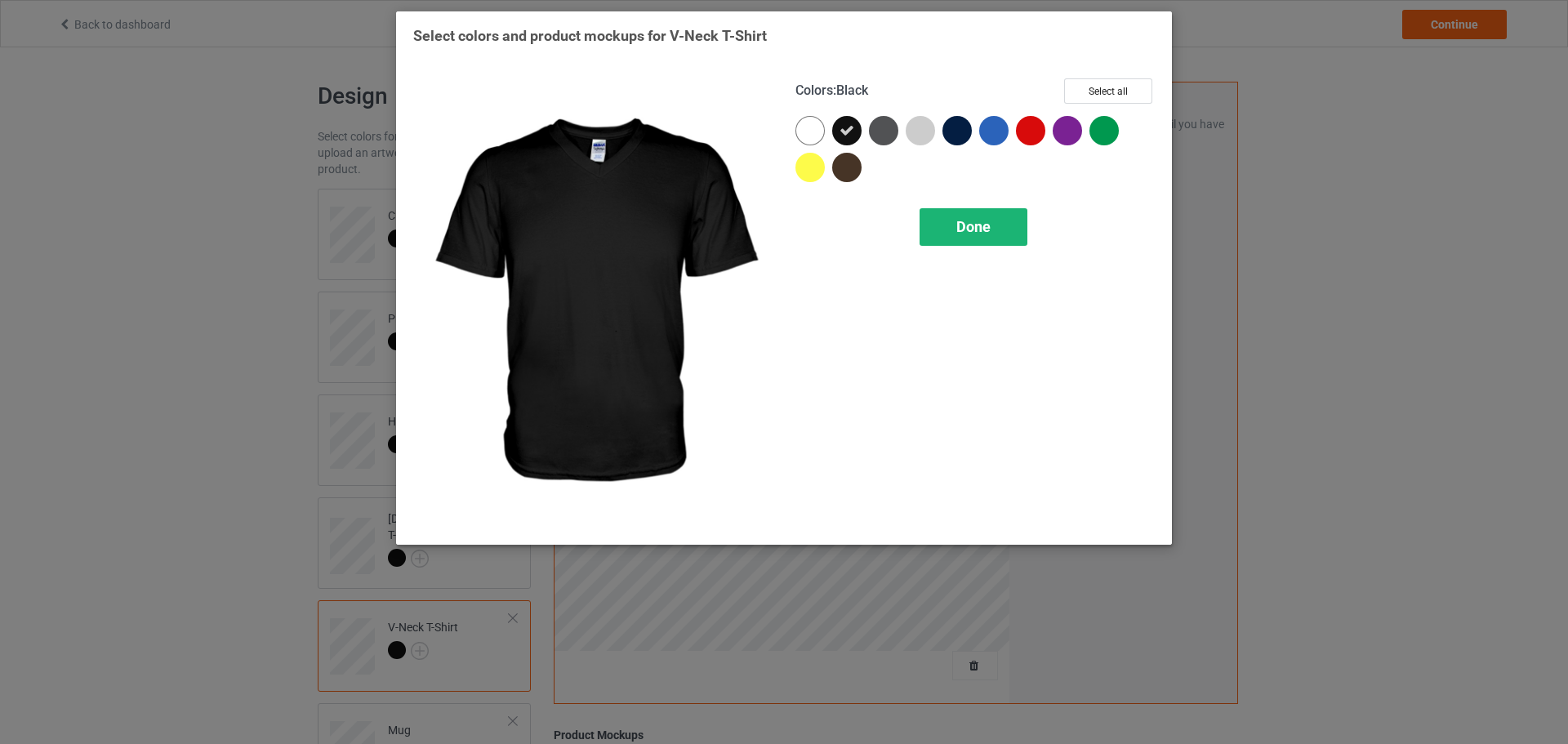
click at [971, 227] on span "Done" at bounding box center [973, 227] width 34 height 17
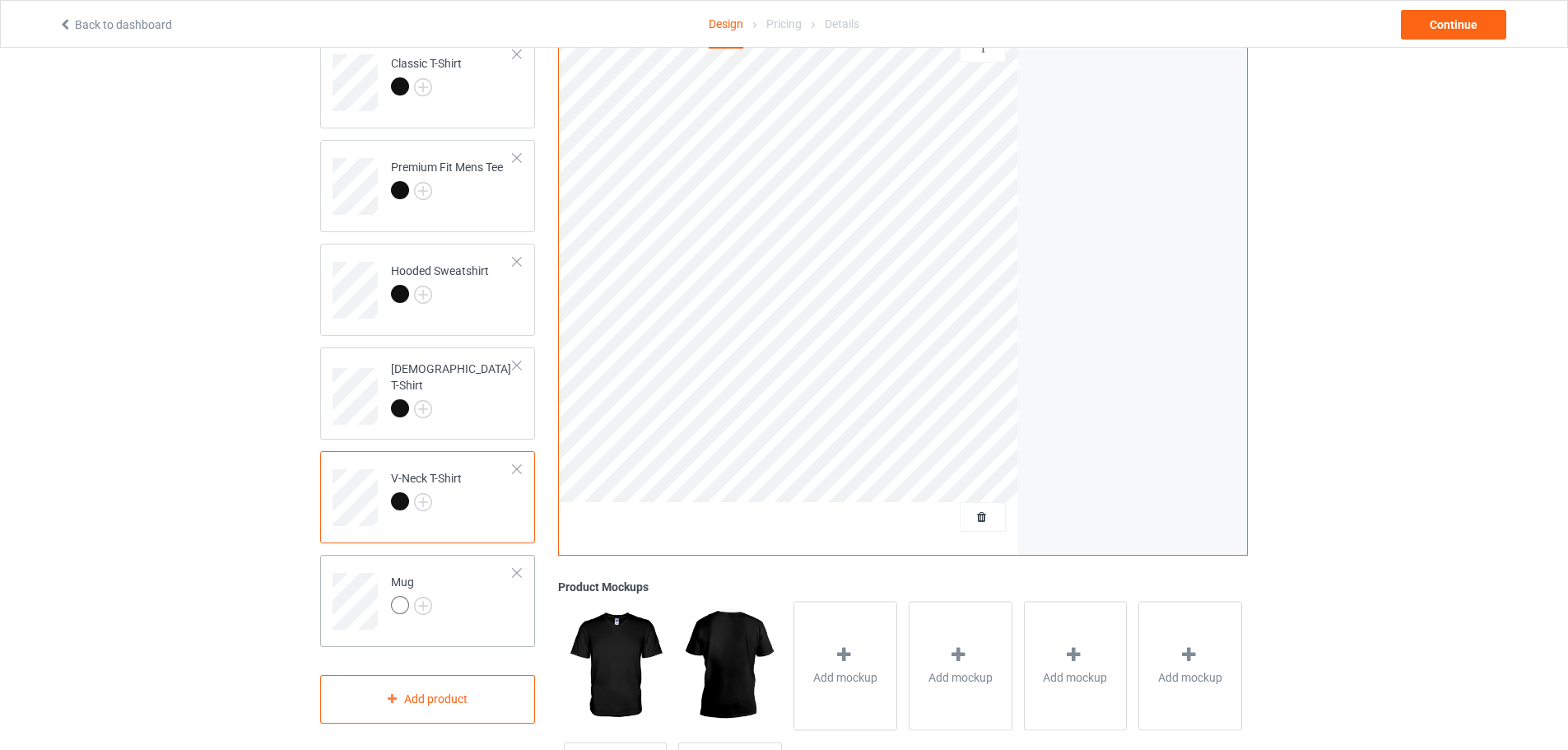
scroll to position [317, 0]
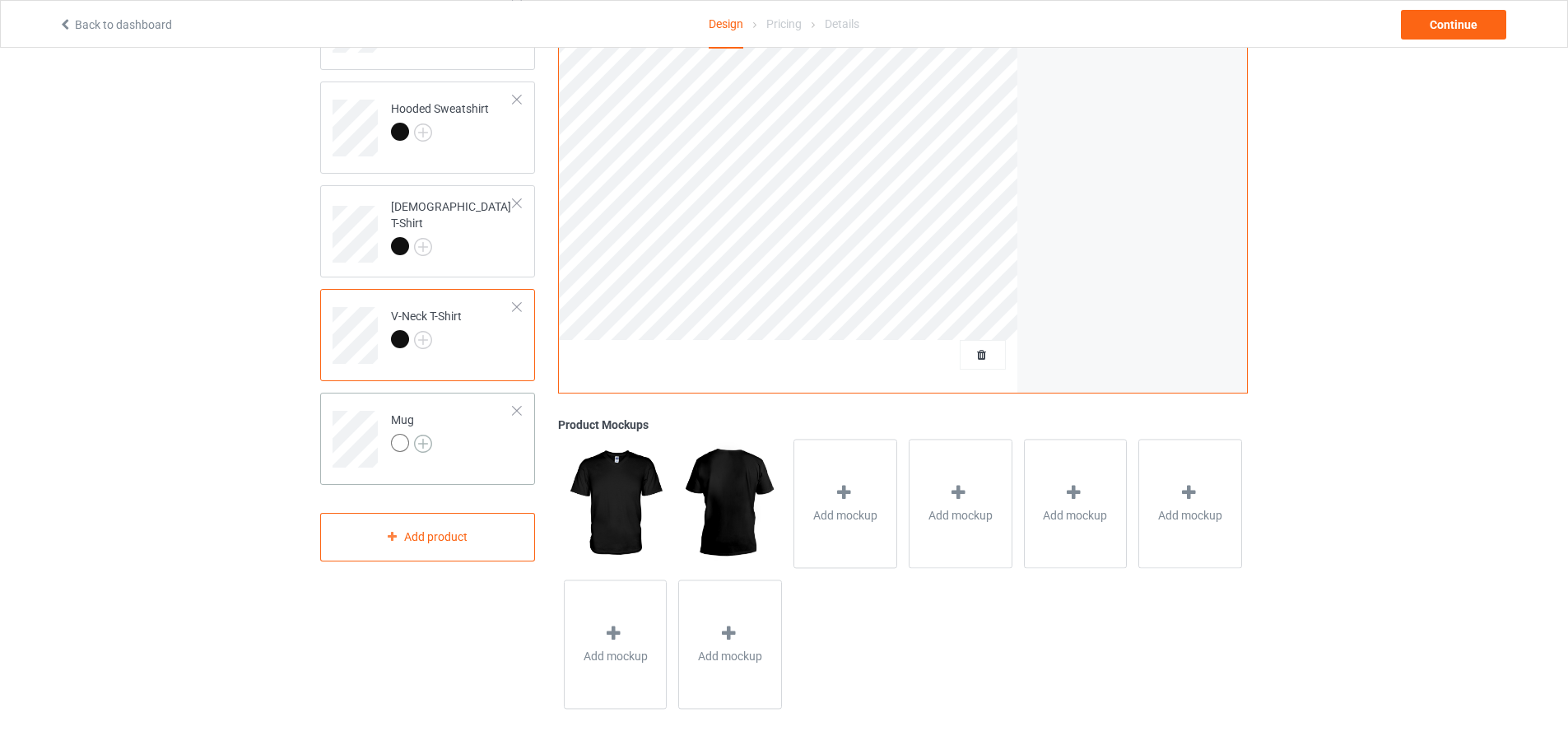
click at [423, 445] on img at bounding box center [423, 444] width 18 height 18
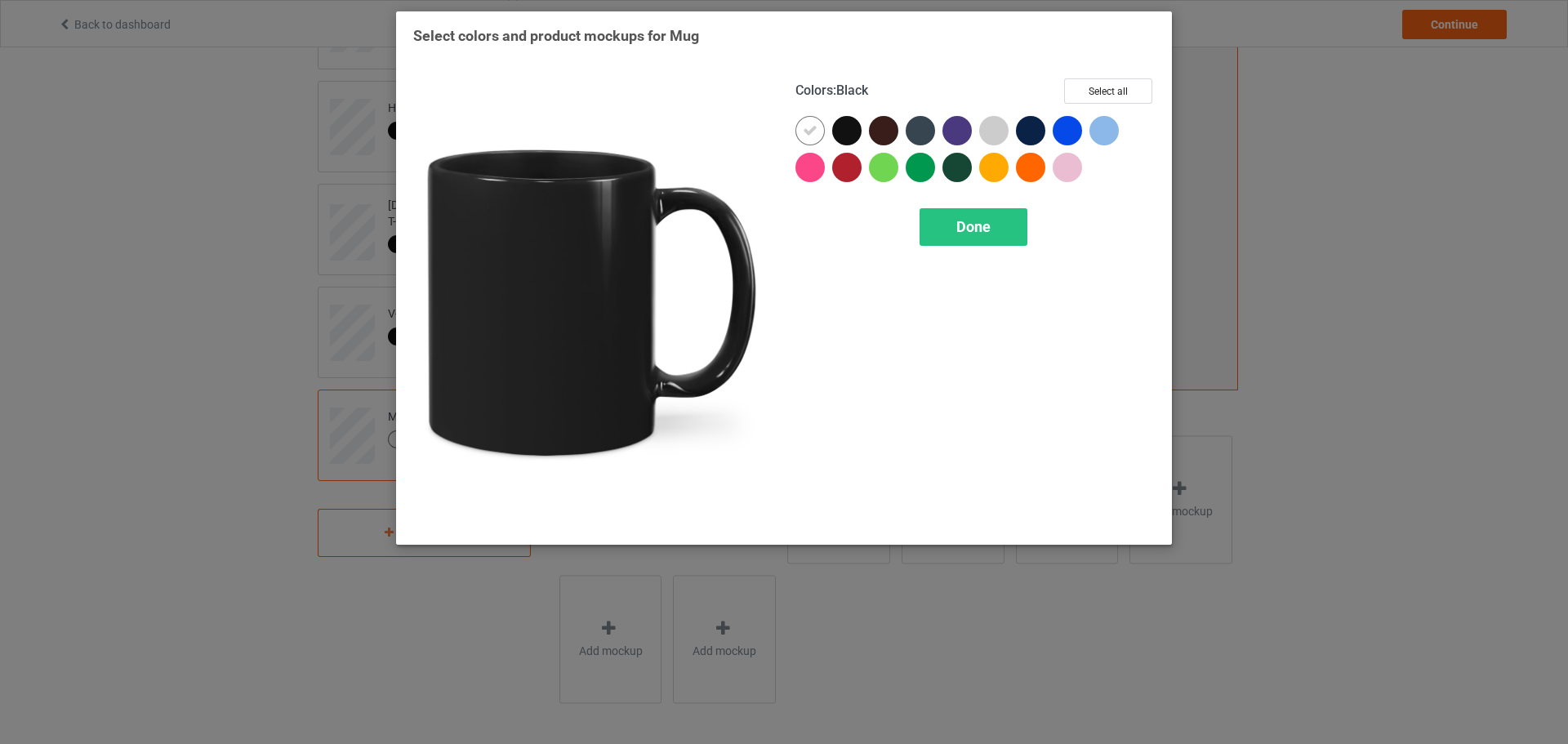
click at [855, 123] on div at bounding box center [847, 131] width 30 height 30
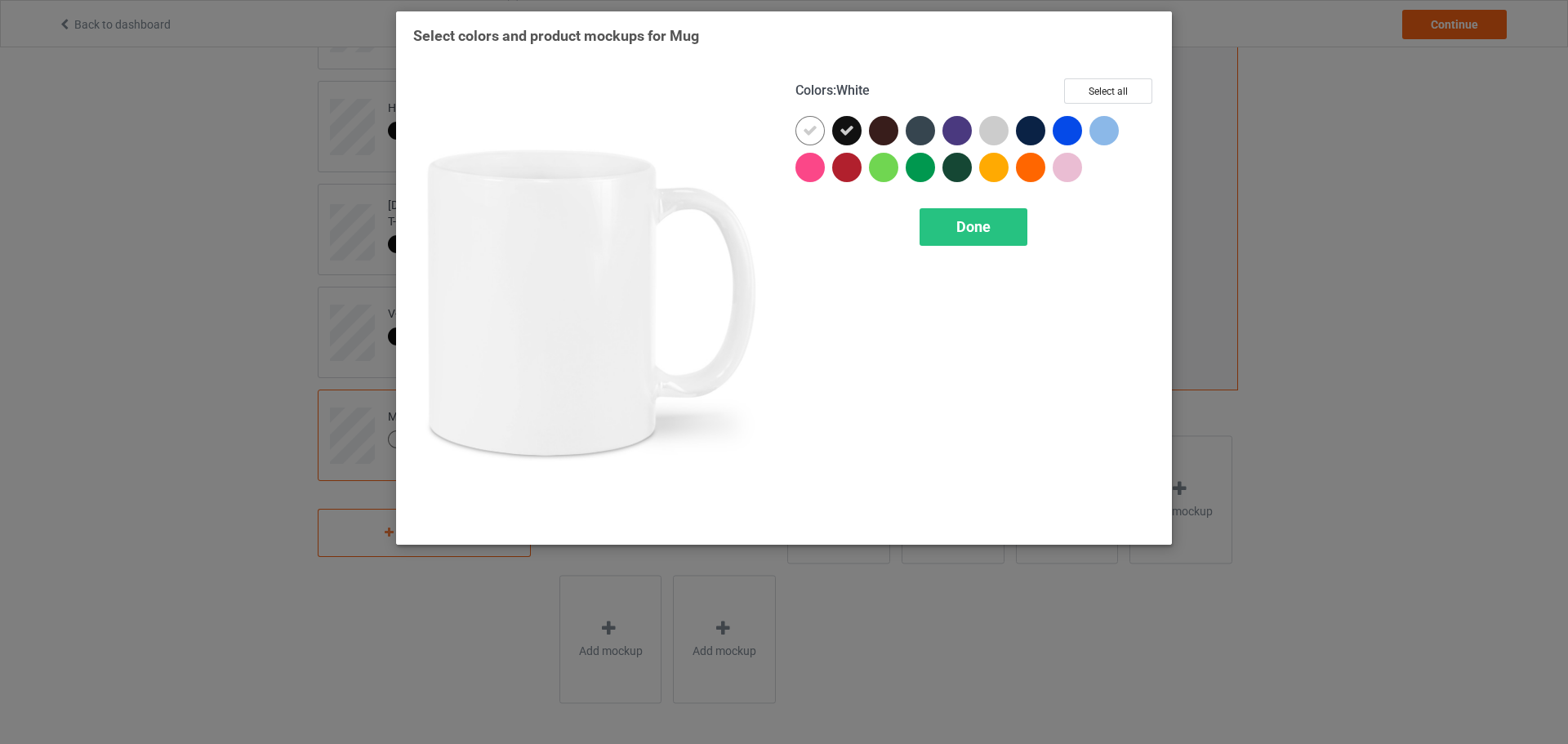
click at [821, 130] on div at bounding box center [810, 131] width 30 height 30
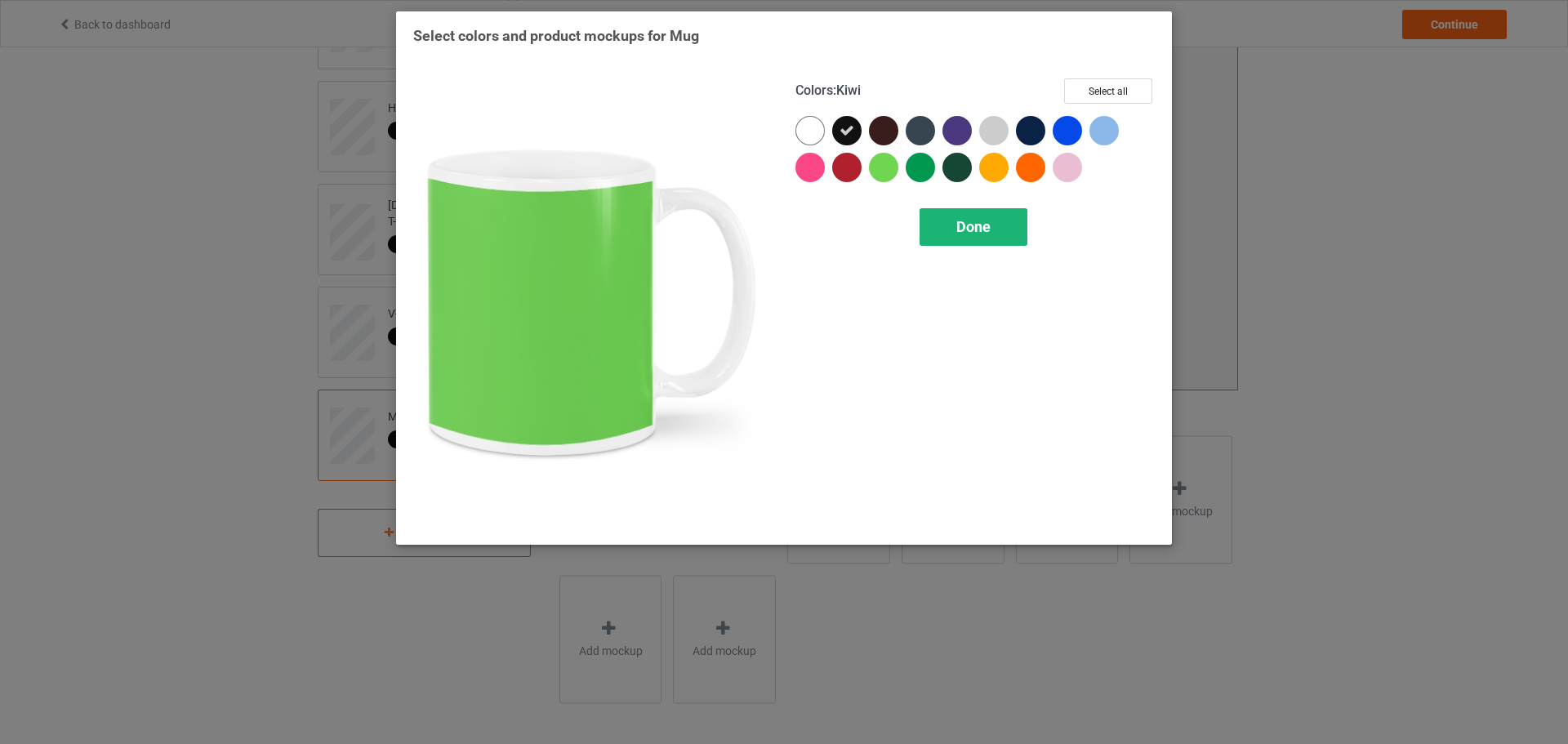
click at [963, 214] on div "Done" at bounding box center [974, 227] width 108 height 37
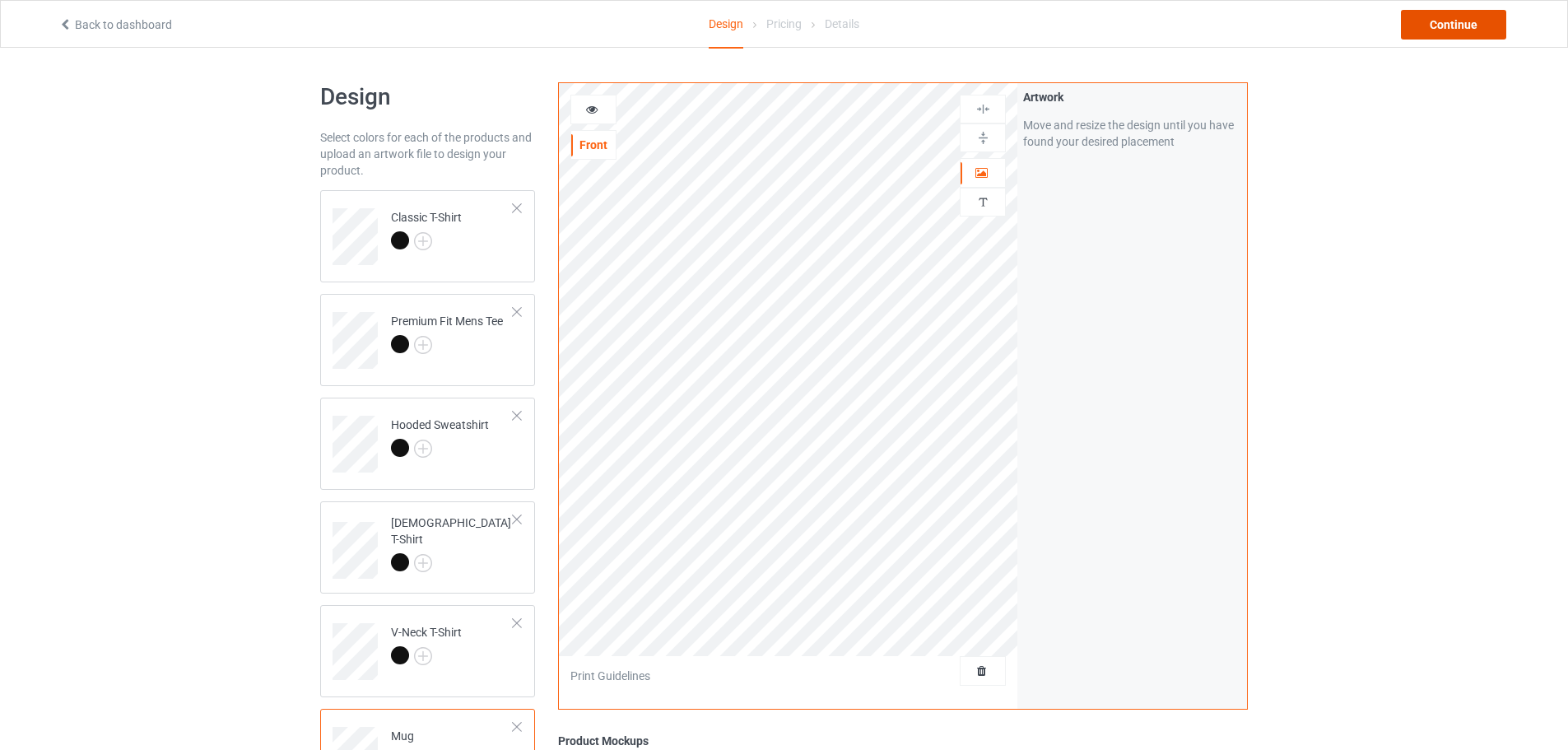
click at [1453, 23] on div "Continue" at bounding box center [1453, 25] width 105 height 30
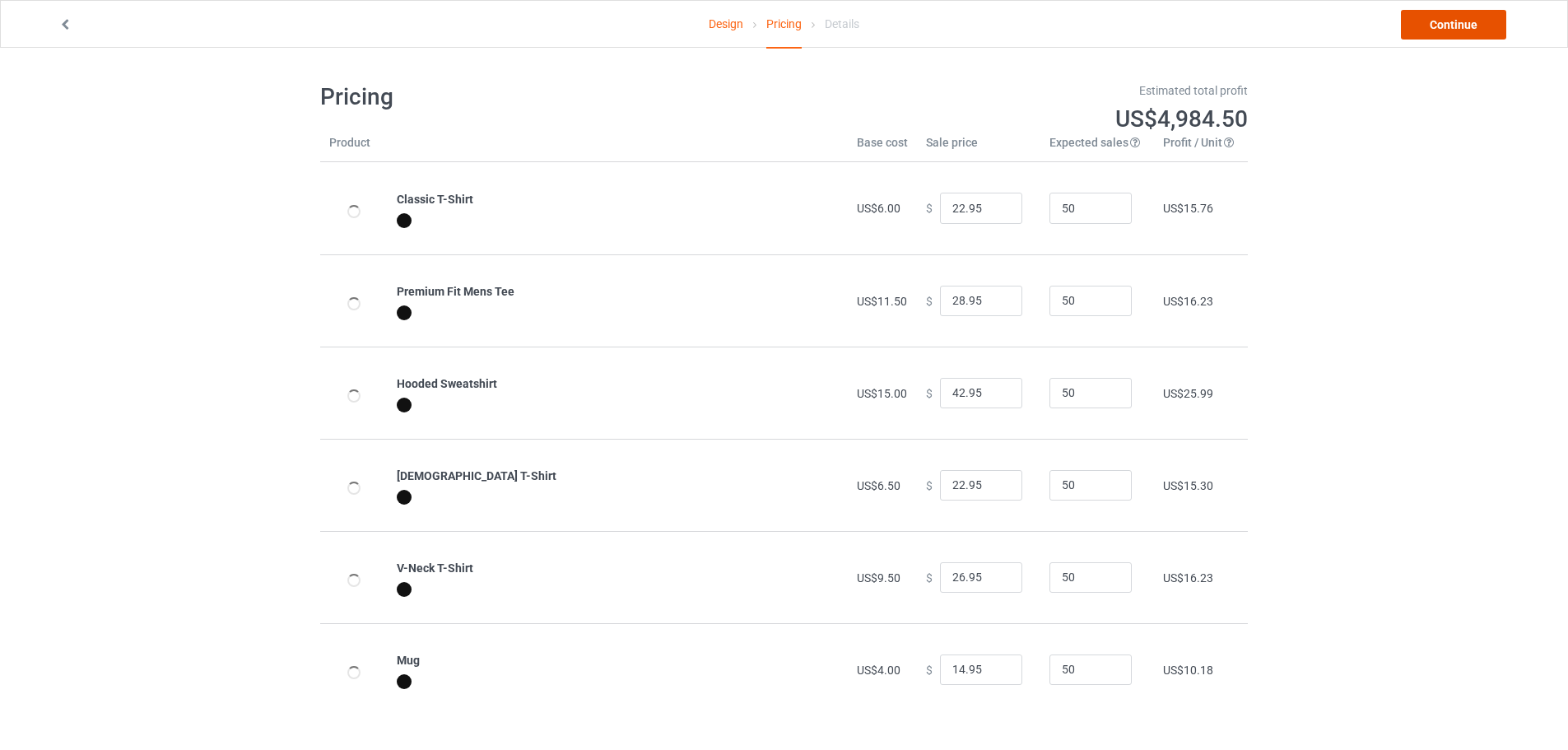
click at [1449, 31] on link "Continue" at bounding box center [1453, 25] width 105 height 30
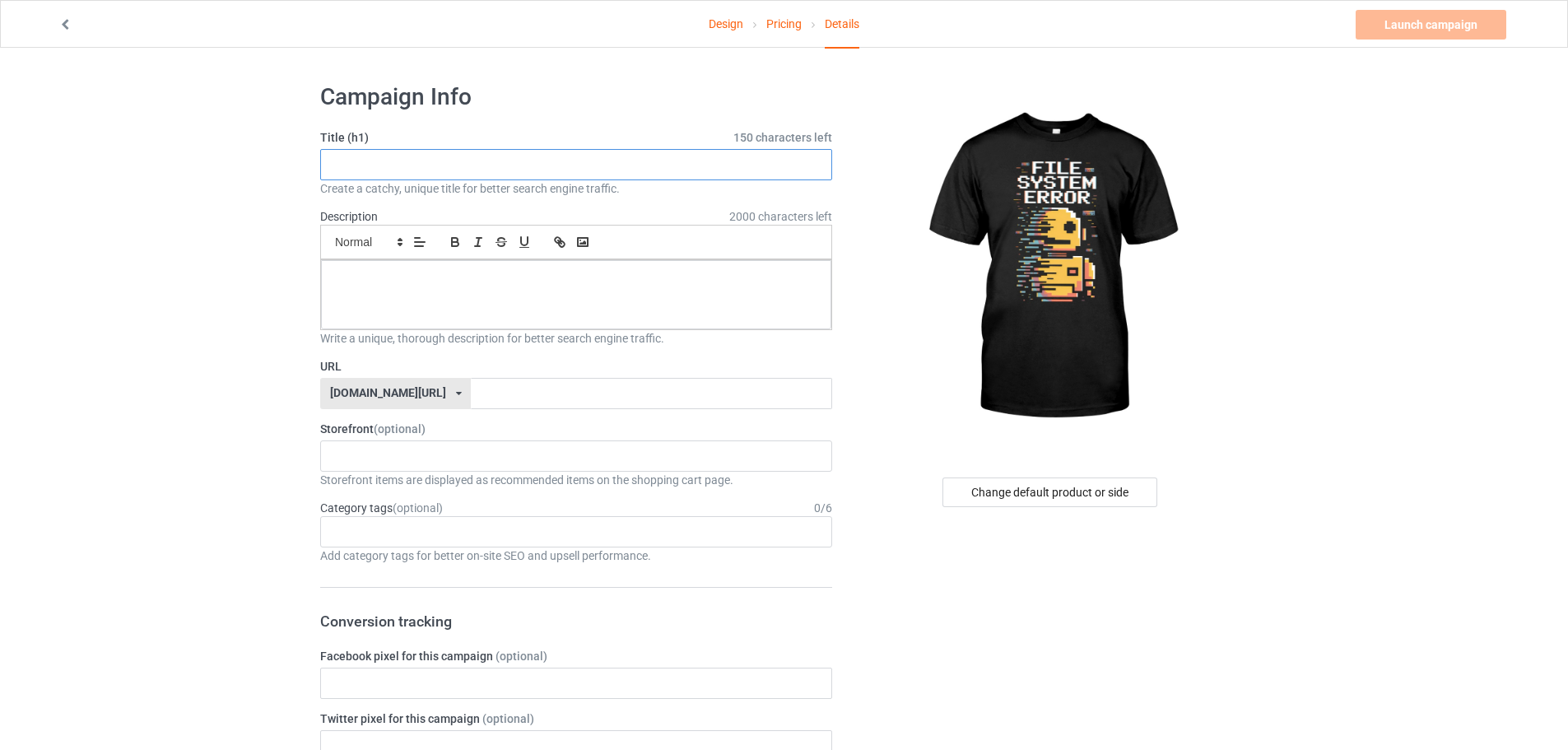
click at [473, 177] on input "text" at bounding box center [576, 164] width 512 height 31
paste input "File System Error 8 Bit Glitch Art"
type input "File System Error 8 Bit Glitch Art"
click at [474, 294] on div at bounding box center [576, 295] width 510 height 70
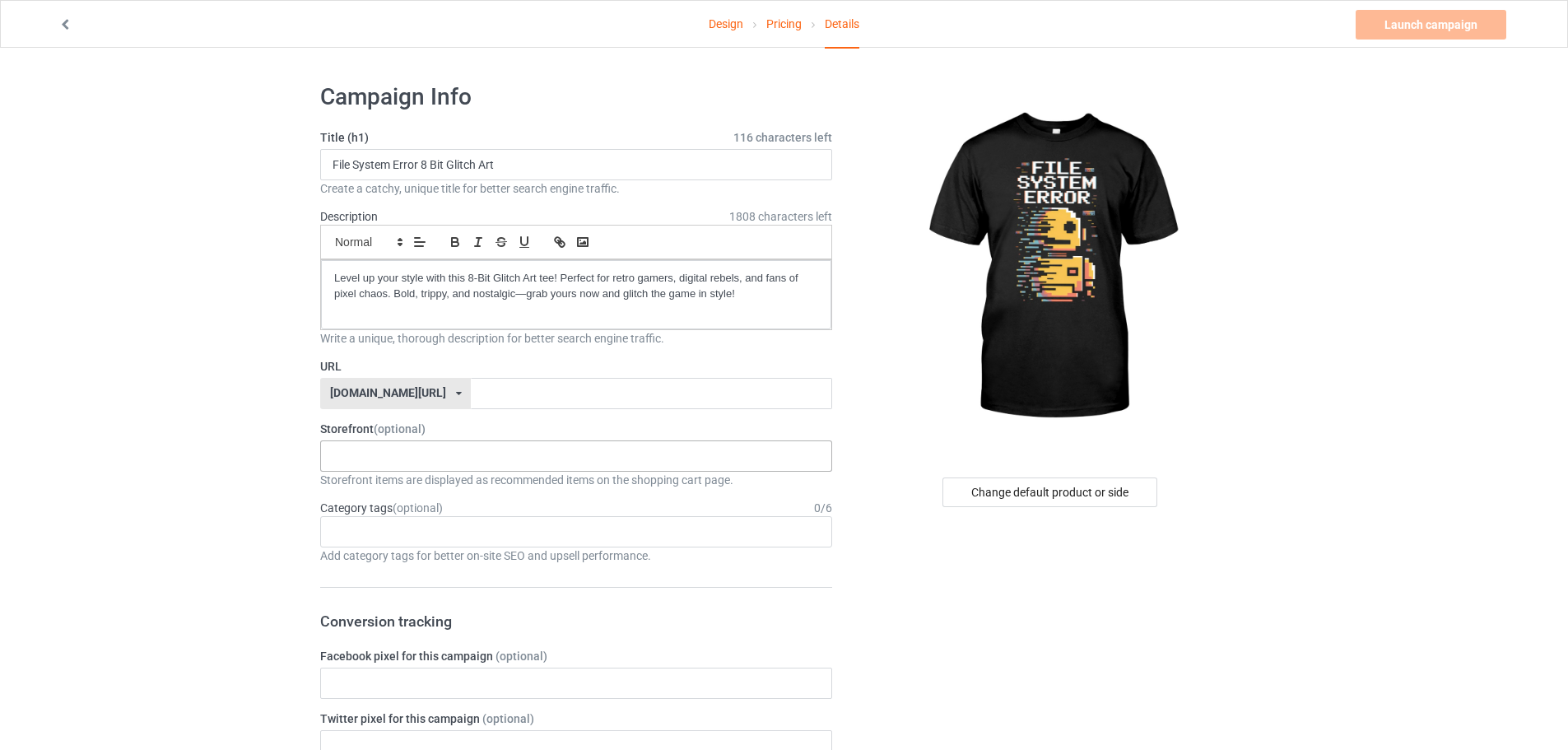
click at [438, 451] on div "KIOTA Gaming Finish Line Fitness Mi-Tees 6767c36548d7ee002e084532 651a982803c4d…" at bounding box center [576, 456] width 512 height 31
click at [408, 546] on div "Mi-Tees" at bounding box center [576, 547] width 510 height 30
drag, startPoint x: 337, startPoint y: 165, endPoint x: 420, endPoint y: 163, distance: 83.0
click at [420, 163] on input "File System Error 8 Bit Glitch Art" at bounding box center [576, 164] width 512 height 31
click at [471, 405] on input "text" at bounding box center [651, 393] width 361 height 31
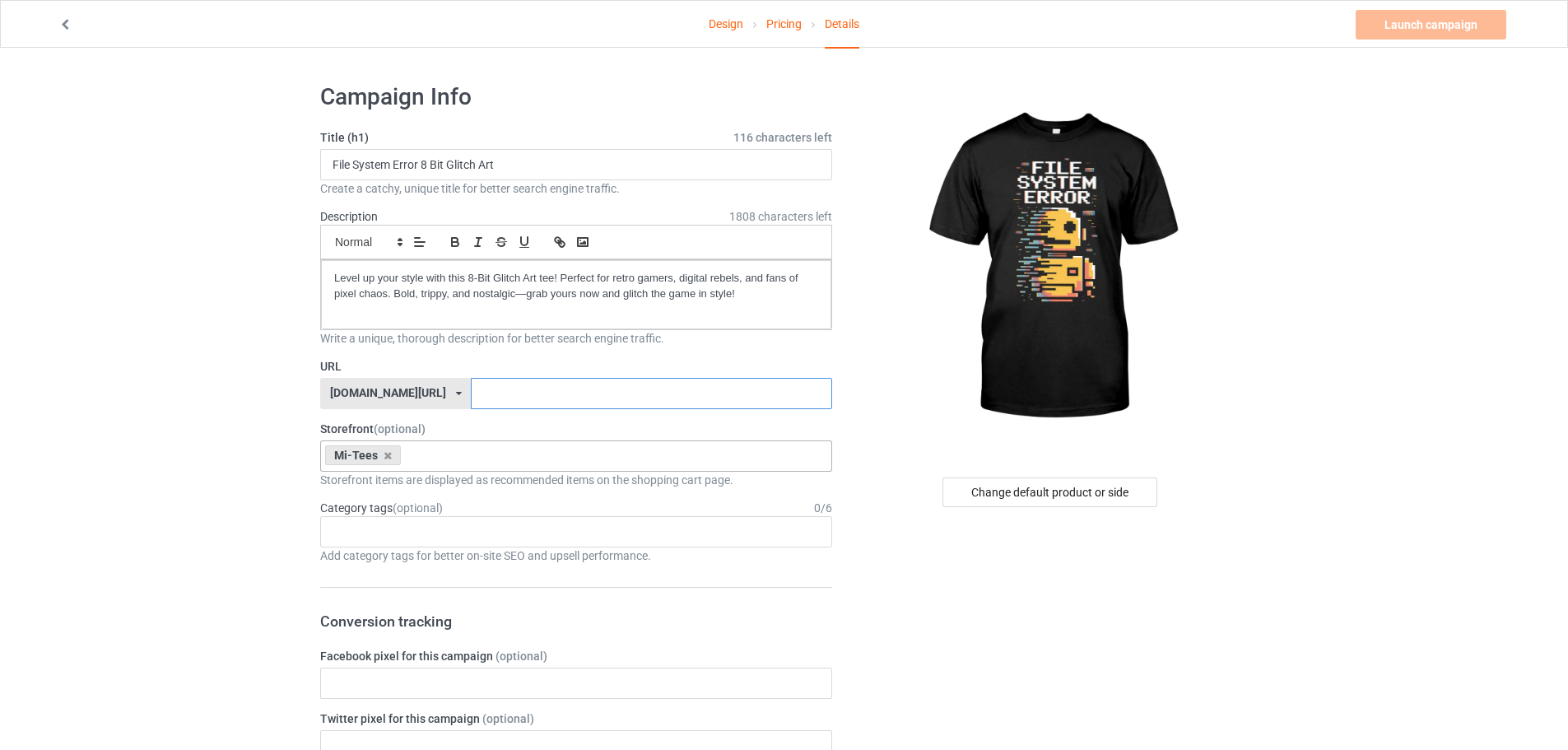
paste input "File System Error"
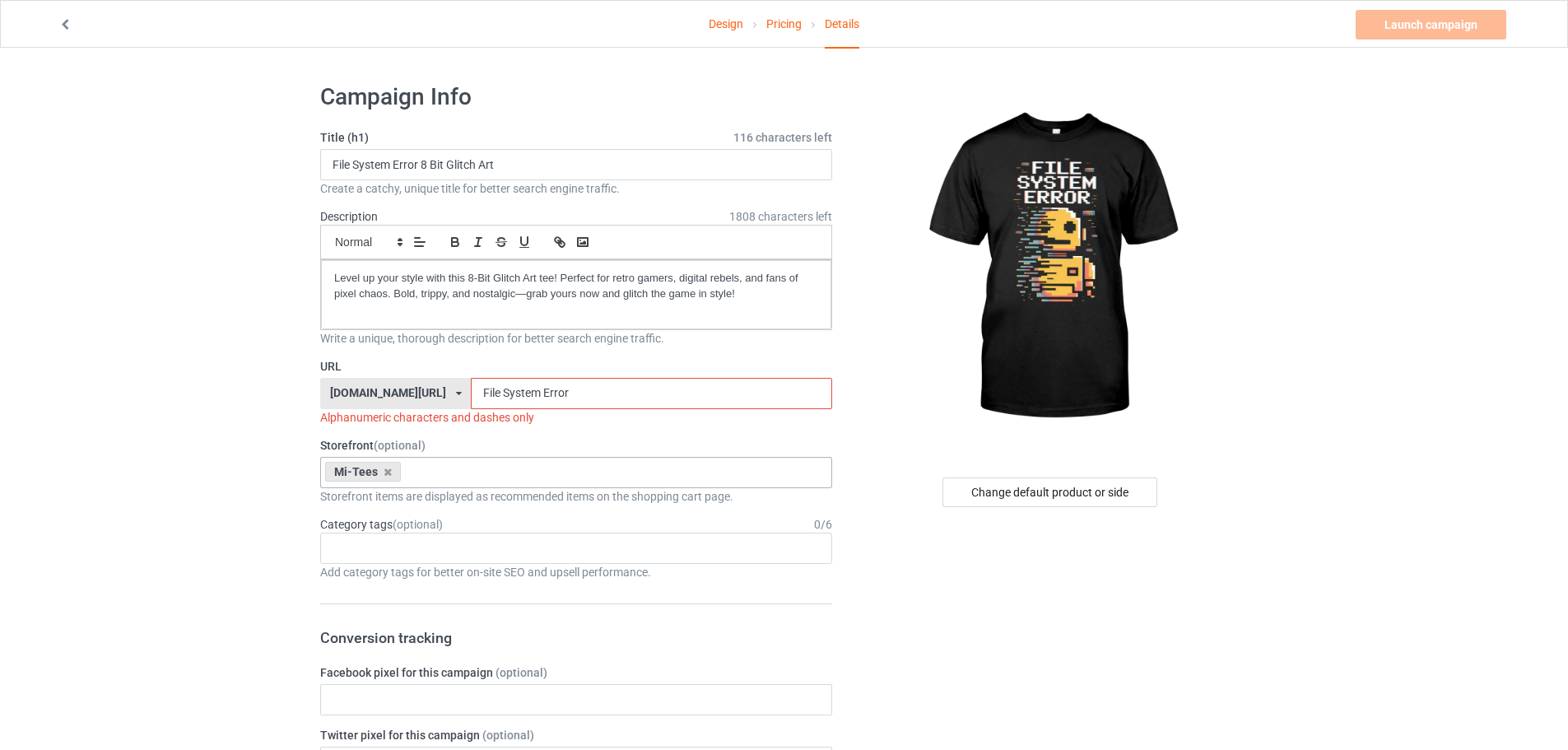
click at [471, 397] on input "File System Error" at bounding box center [651, 393] width 361 height 31
click at [497, 396] on input "File-System Error" at bounding box center [651, 393] width 361 height 31
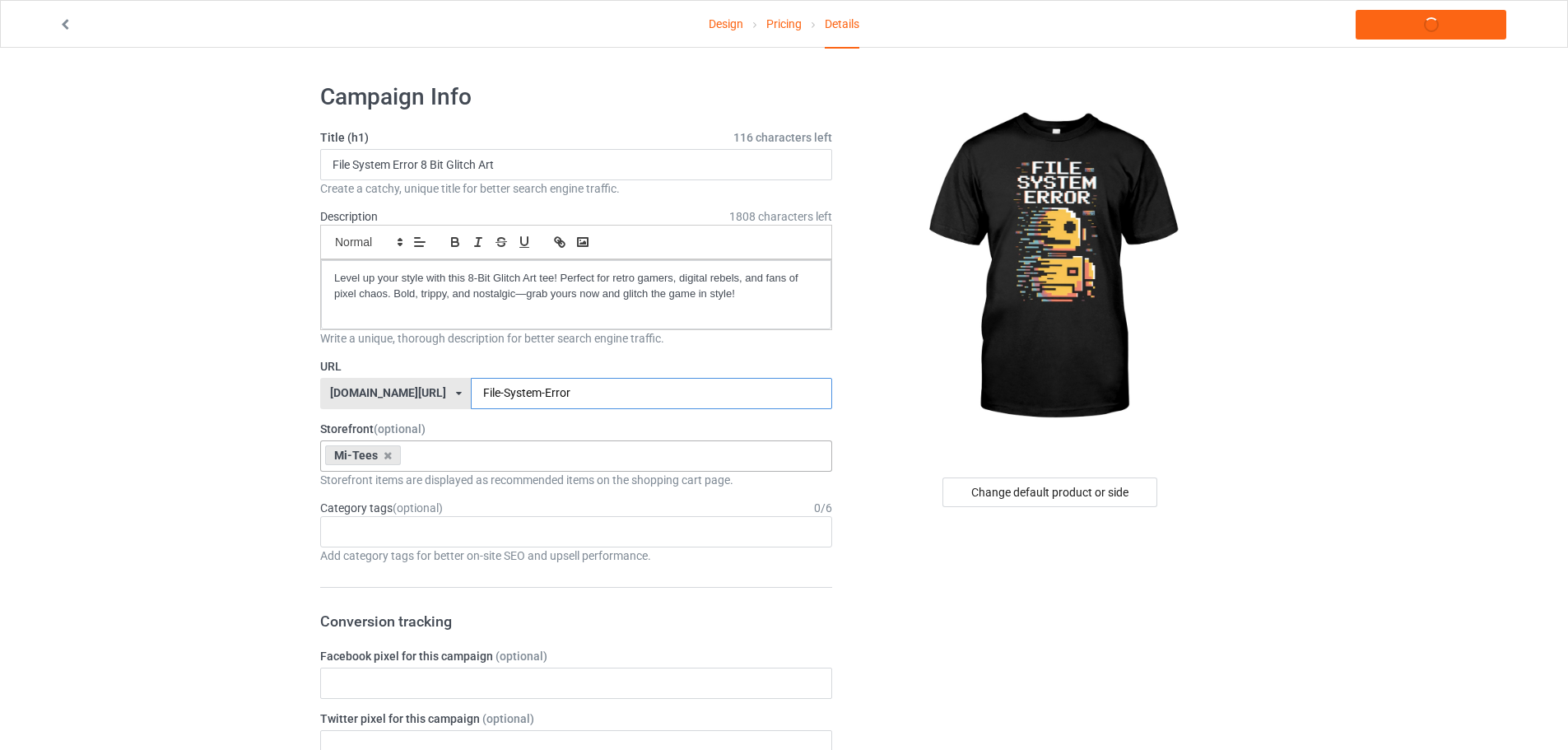
type input "File-System-Error"
click at [433, 530] on div "Age > [DEMOGRAPHIC_DATA] > 1 Age > [DEMOGRAPHIC_DATA] Months > 1 Month Age > [D…" at bounding box center [576, 531] width 512 height 31
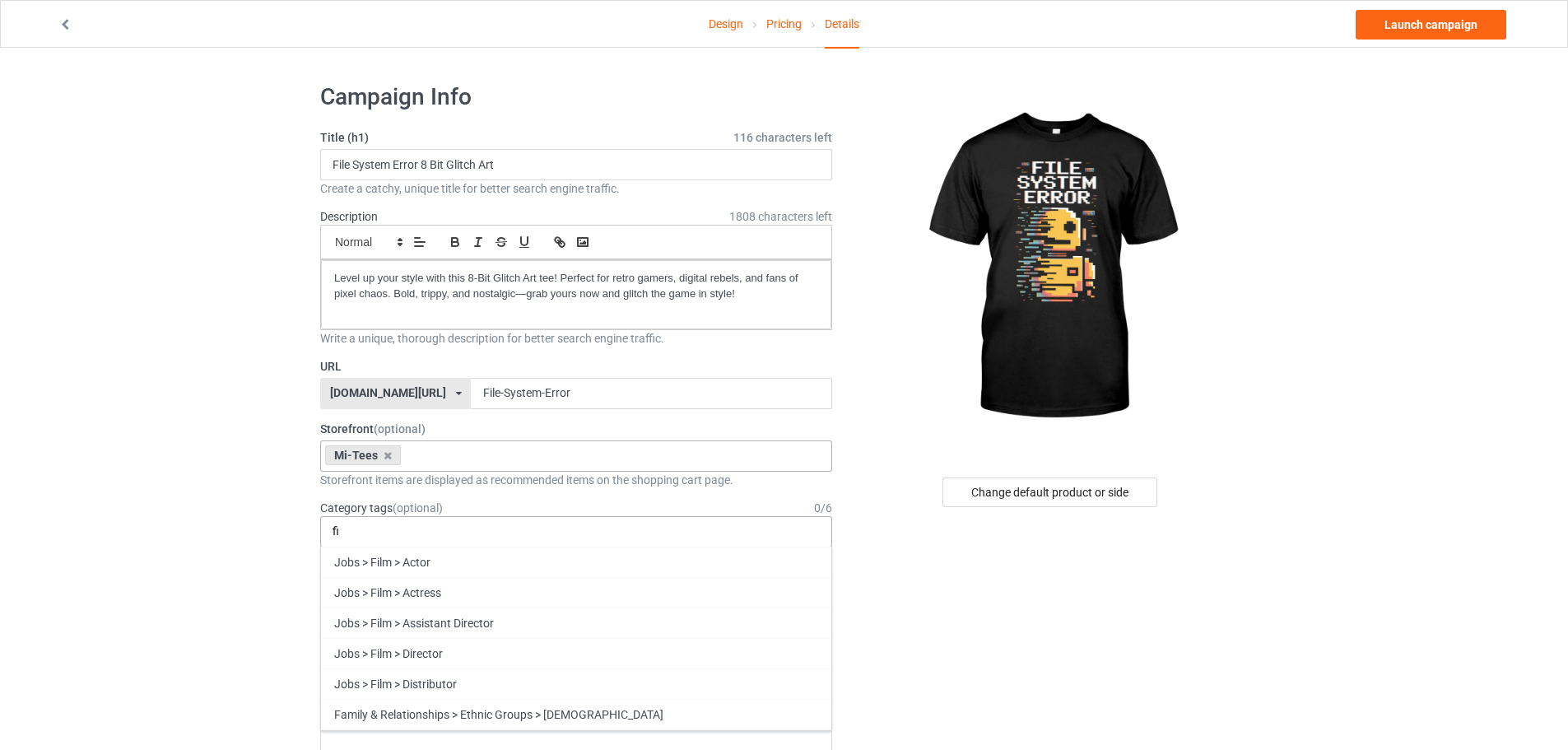
type input "f"
type input "g"
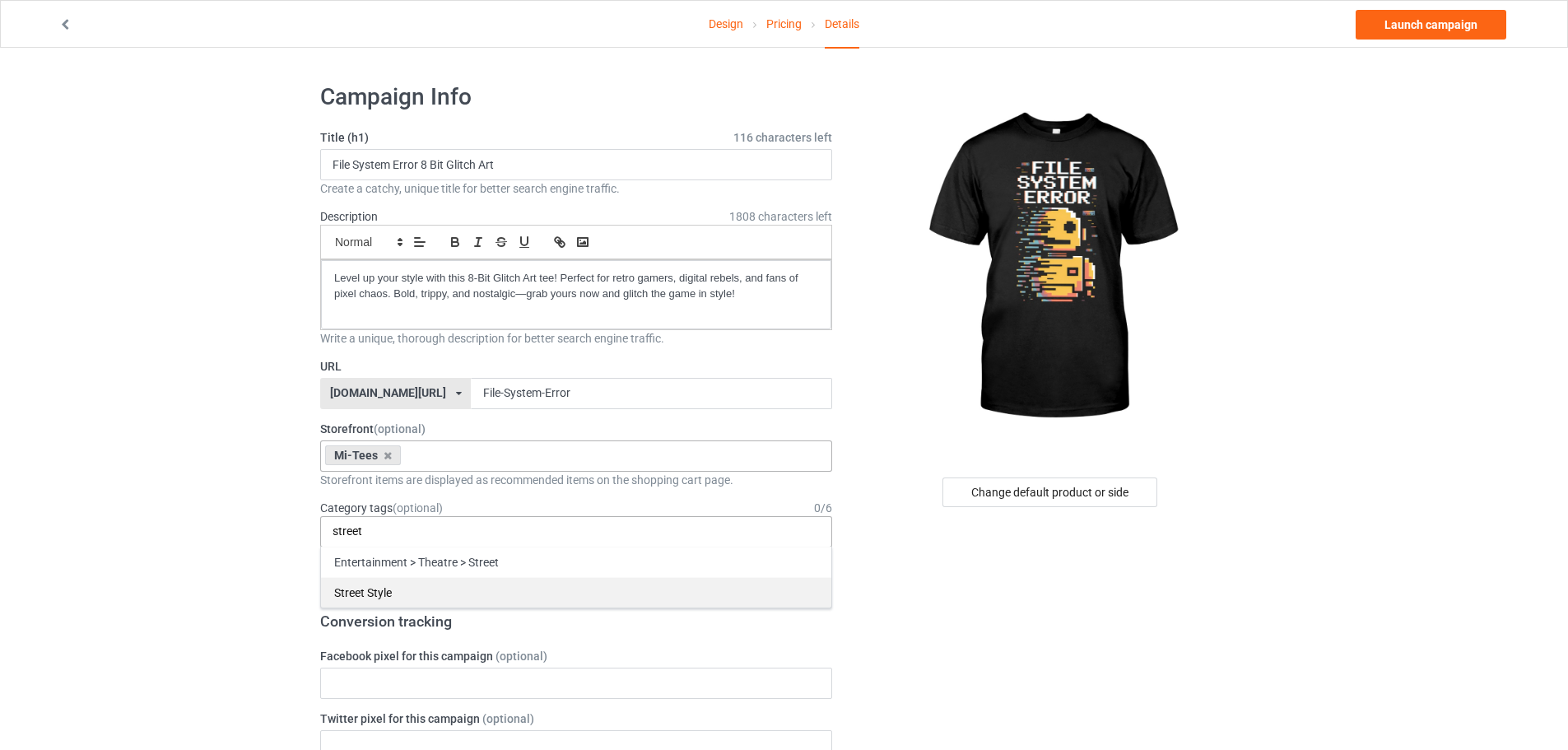
type input "street"
click at [435, 583] on div "Street Style" at bounding box center [576, 592] width 510 height 30
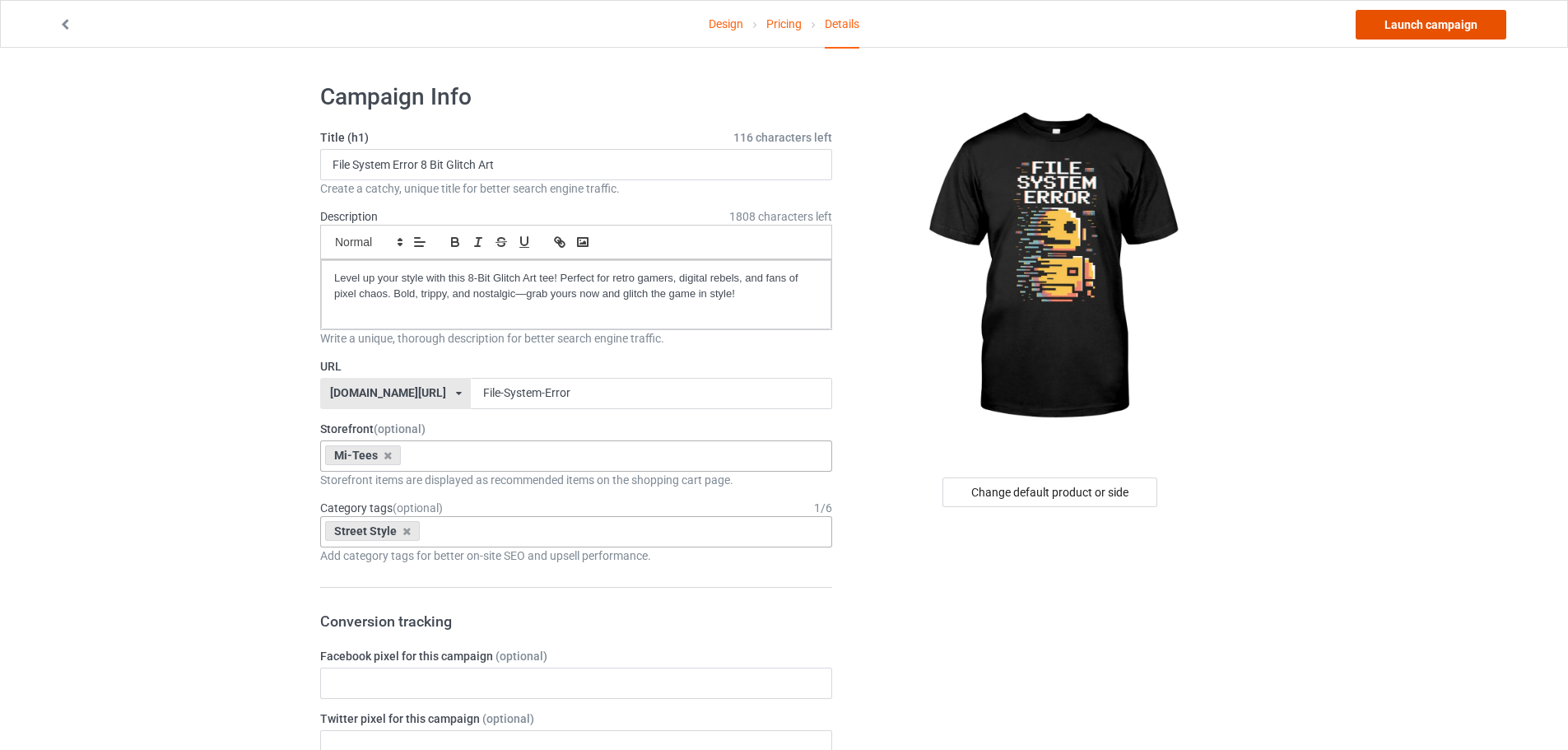
click at [1397, 23] on link "Launch campaign" at bounding box center [1431, 25] width 150 height 30
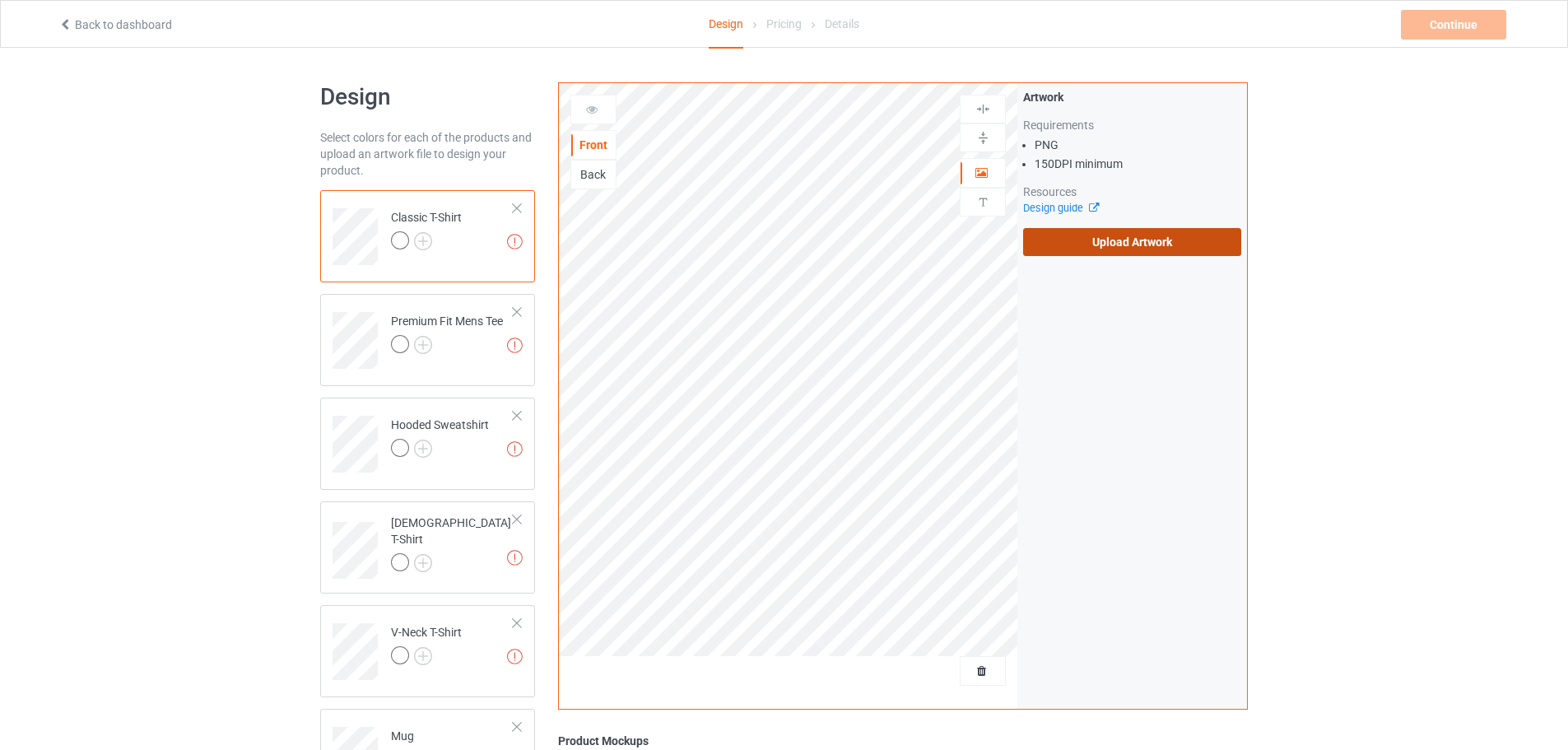
click at [1120, 253] on label "Upload Artwork" at bounding box center [1132, 242] width 218 height 28
click at [0, 0] on input "Upload Artwork" at bounding box center [0, 0] width 0 height 0
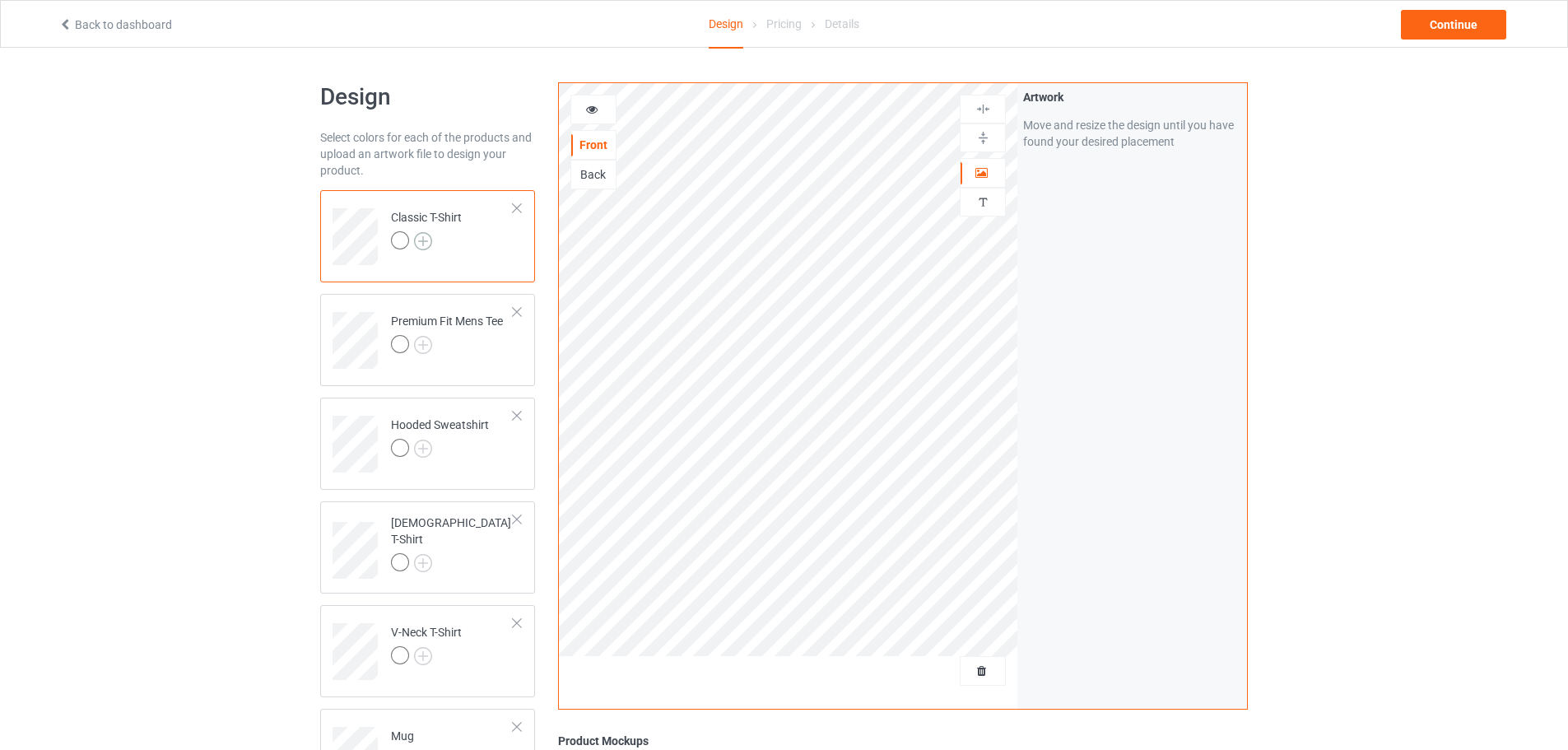
click at [423, 238] on img at bounding box center [423, 241] width 18 height 18
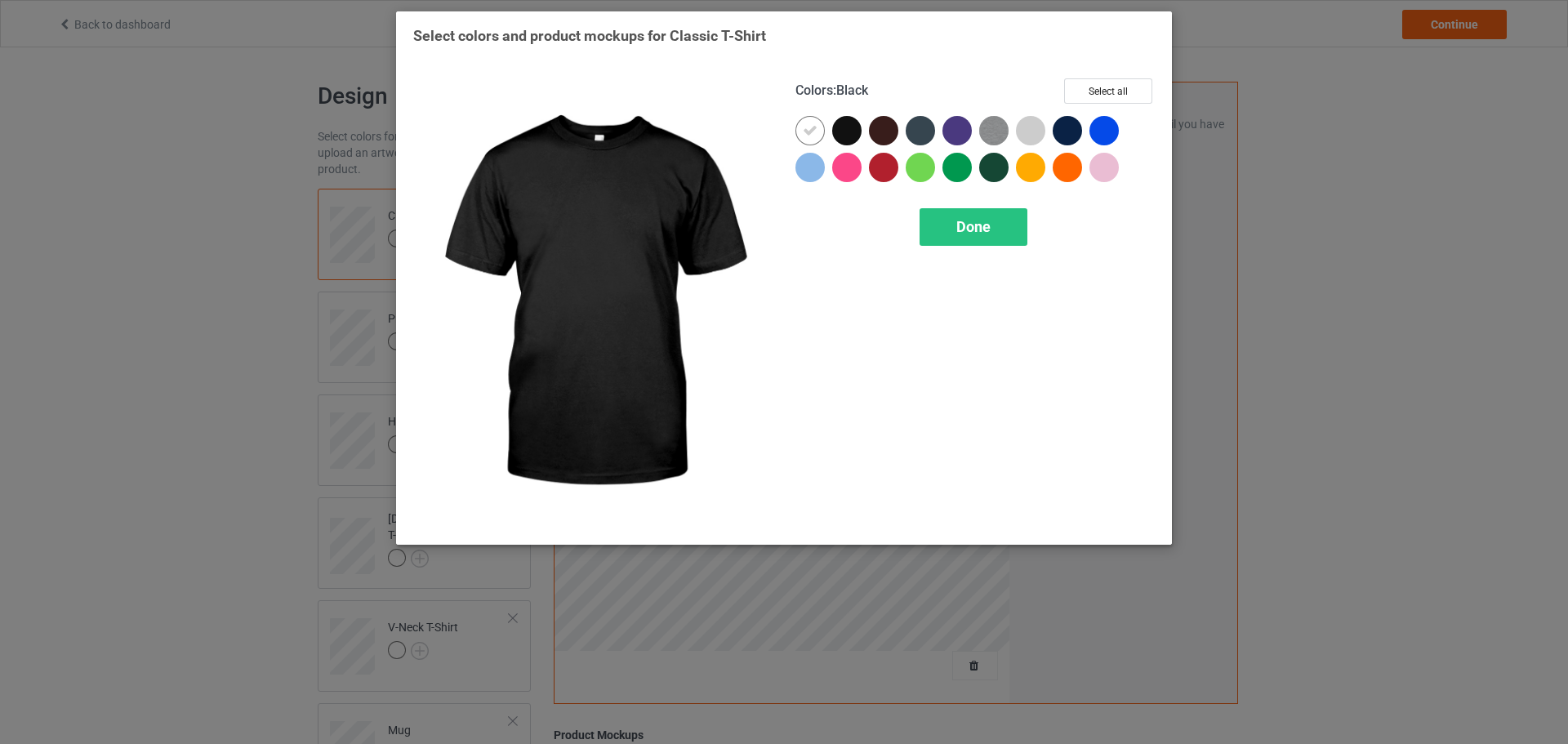
click at [859, 140] on div at bounding box center [847, 131] width 30 height 30
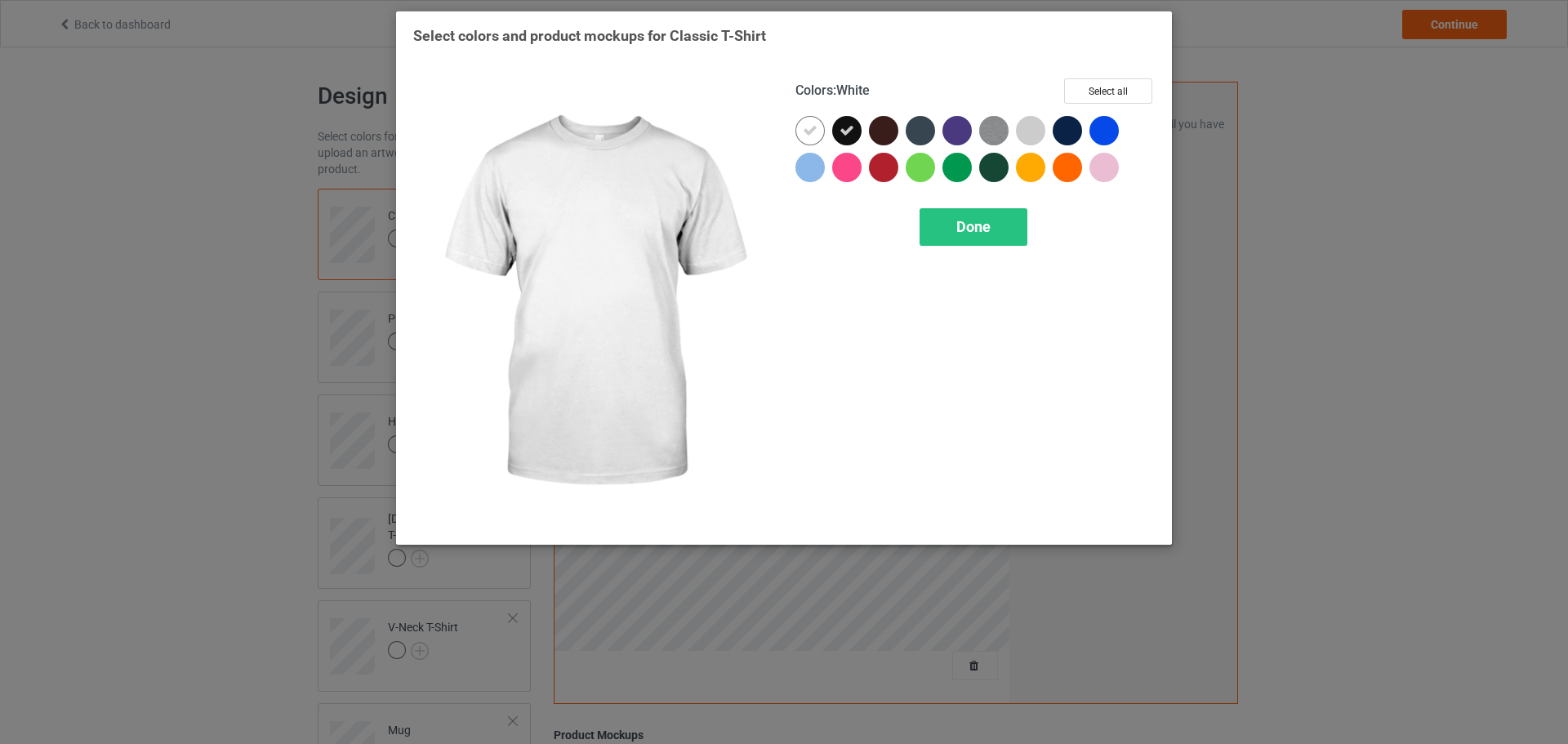
click at [810, 135] on icon at bounding box center [810, 131] width 15 height 15
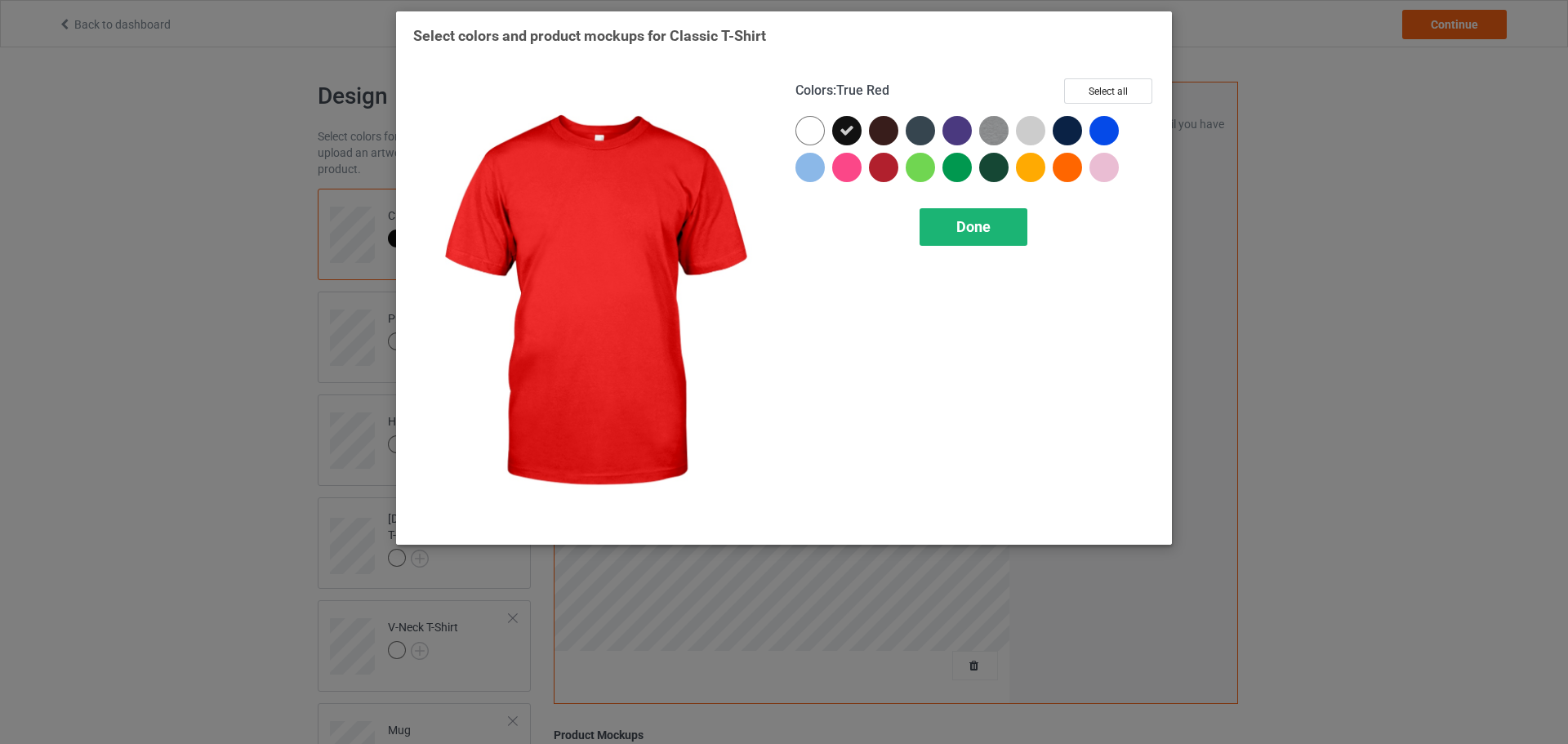
click at [922, 221] on div "Done" at bounding box center [974, 227] width 108 height 37
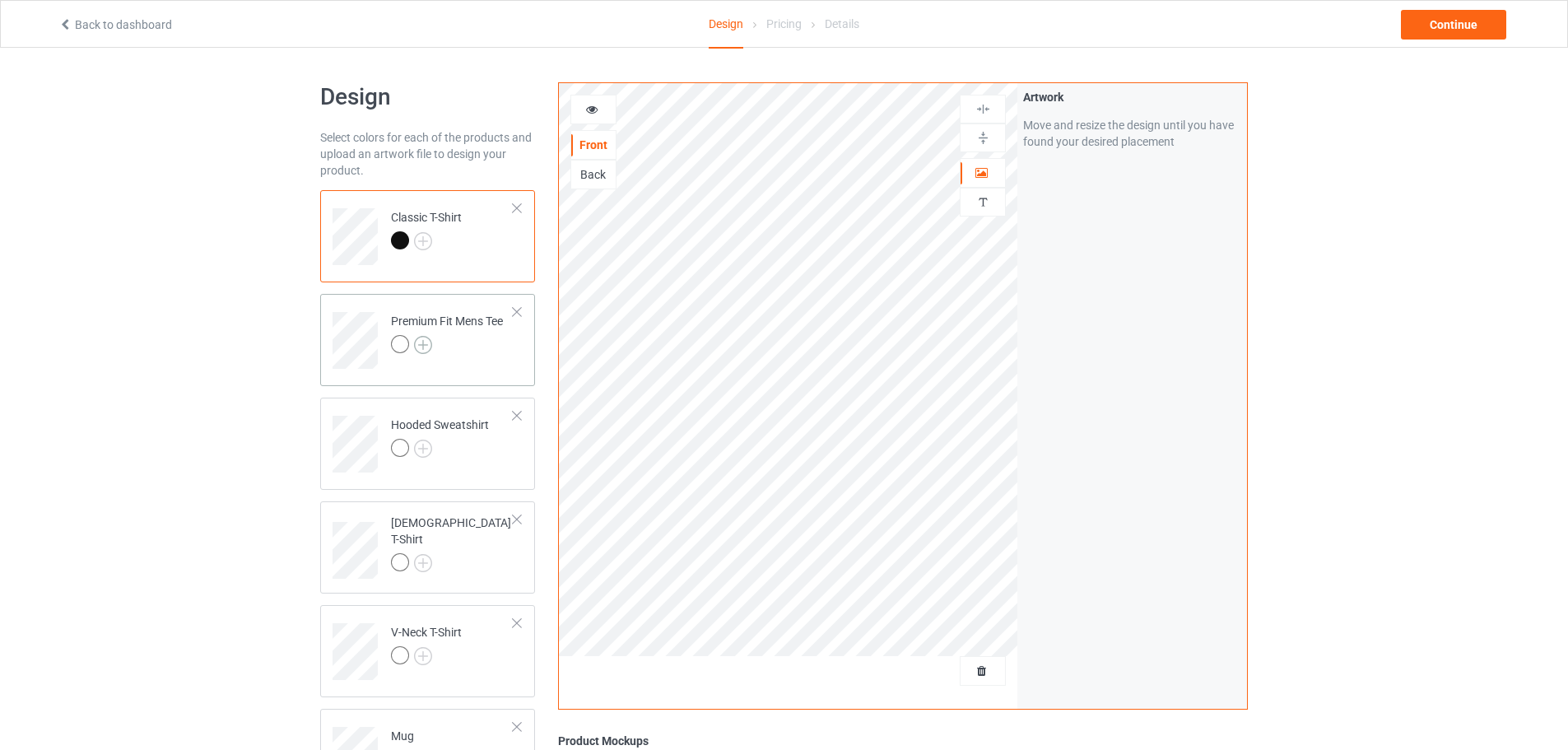
click at [428, 340] on img at bounding box center [423, 345] width 18 height 18
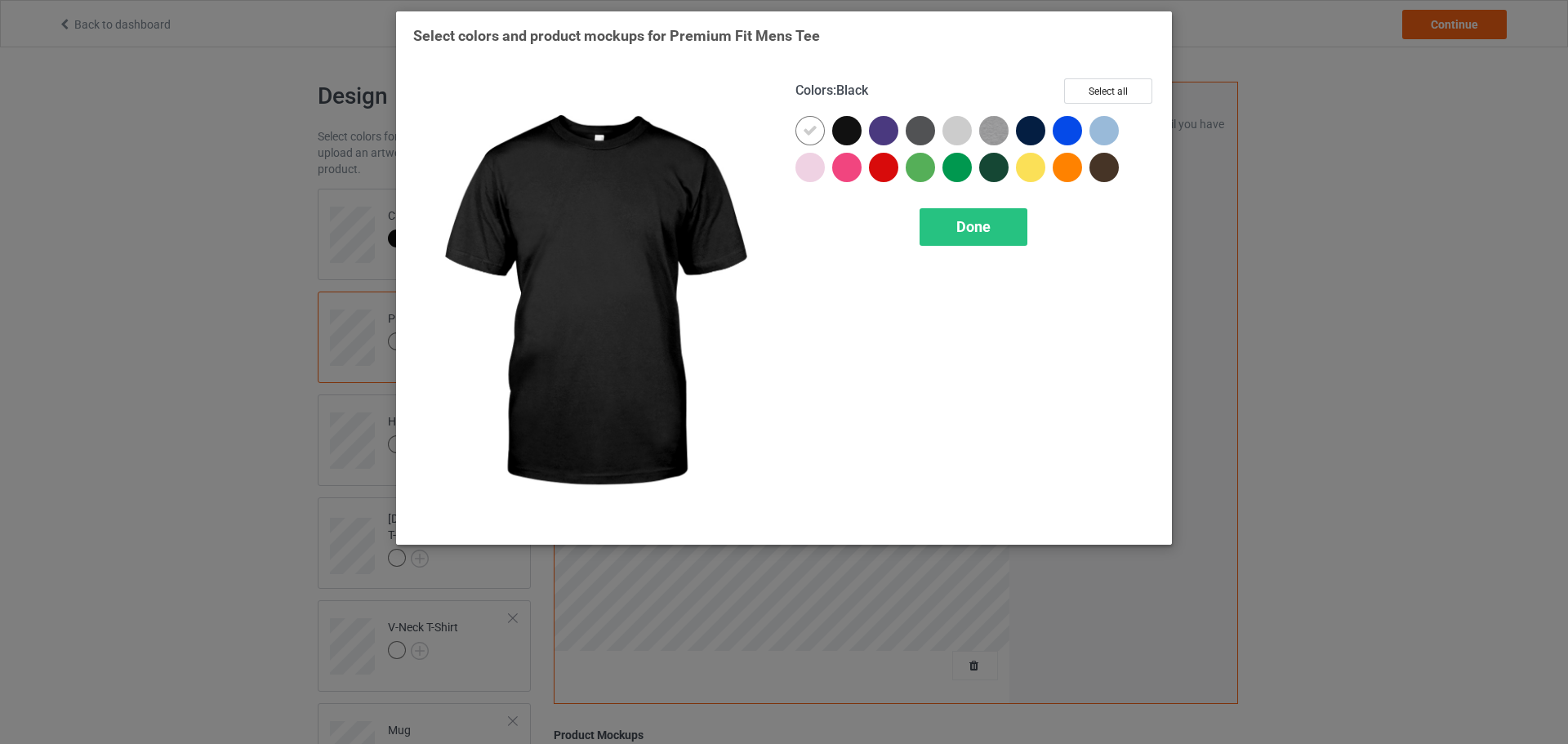
click at [836, 134] on div at bounding box center [847, 131] width 30 height 30
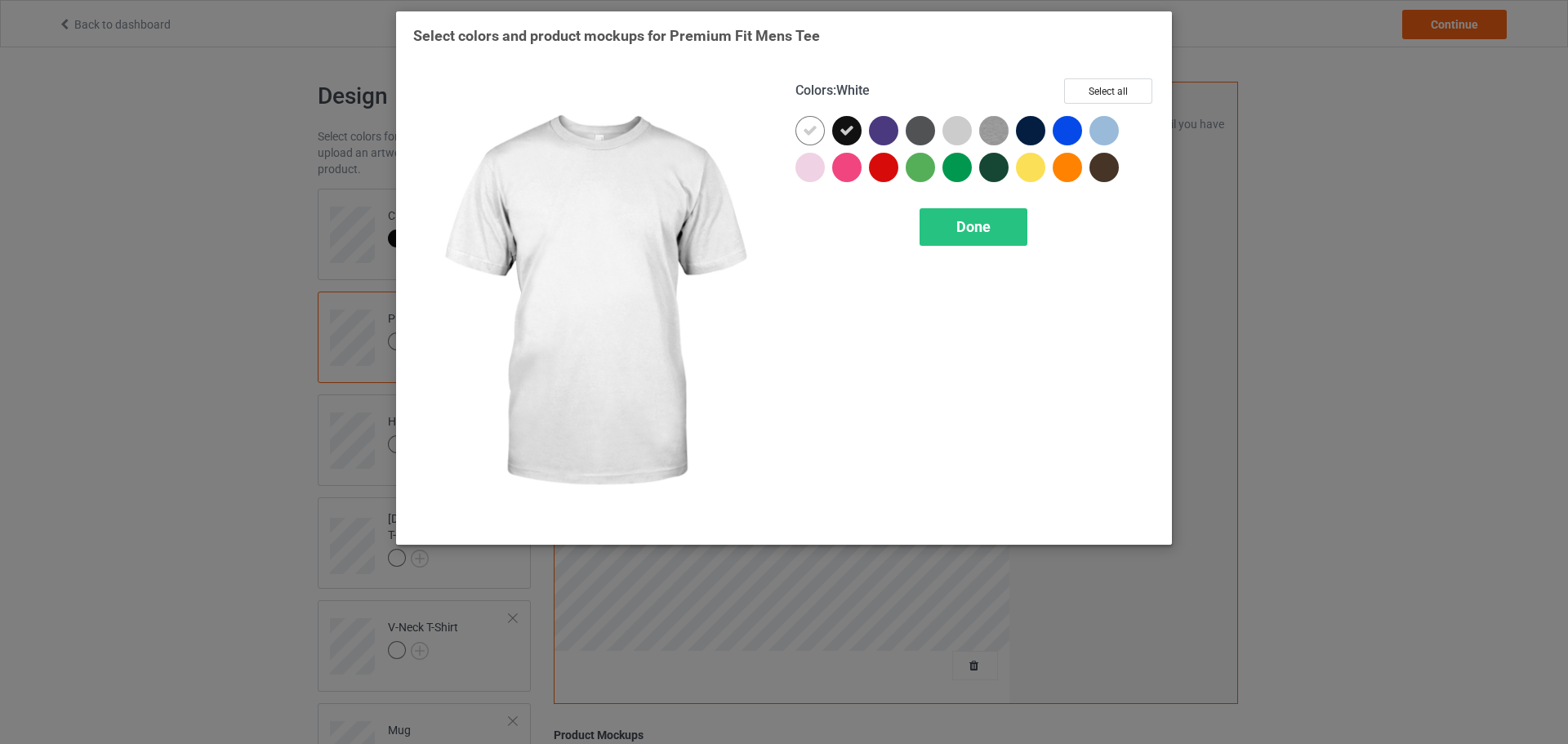
drag, startPoint x: 813, startPoint y: 135, endPoint x: 822, endPoint y: 140, distance: 10.3
click at [812, 135] on icon at bounding box center [810, 131] width 15 height 15
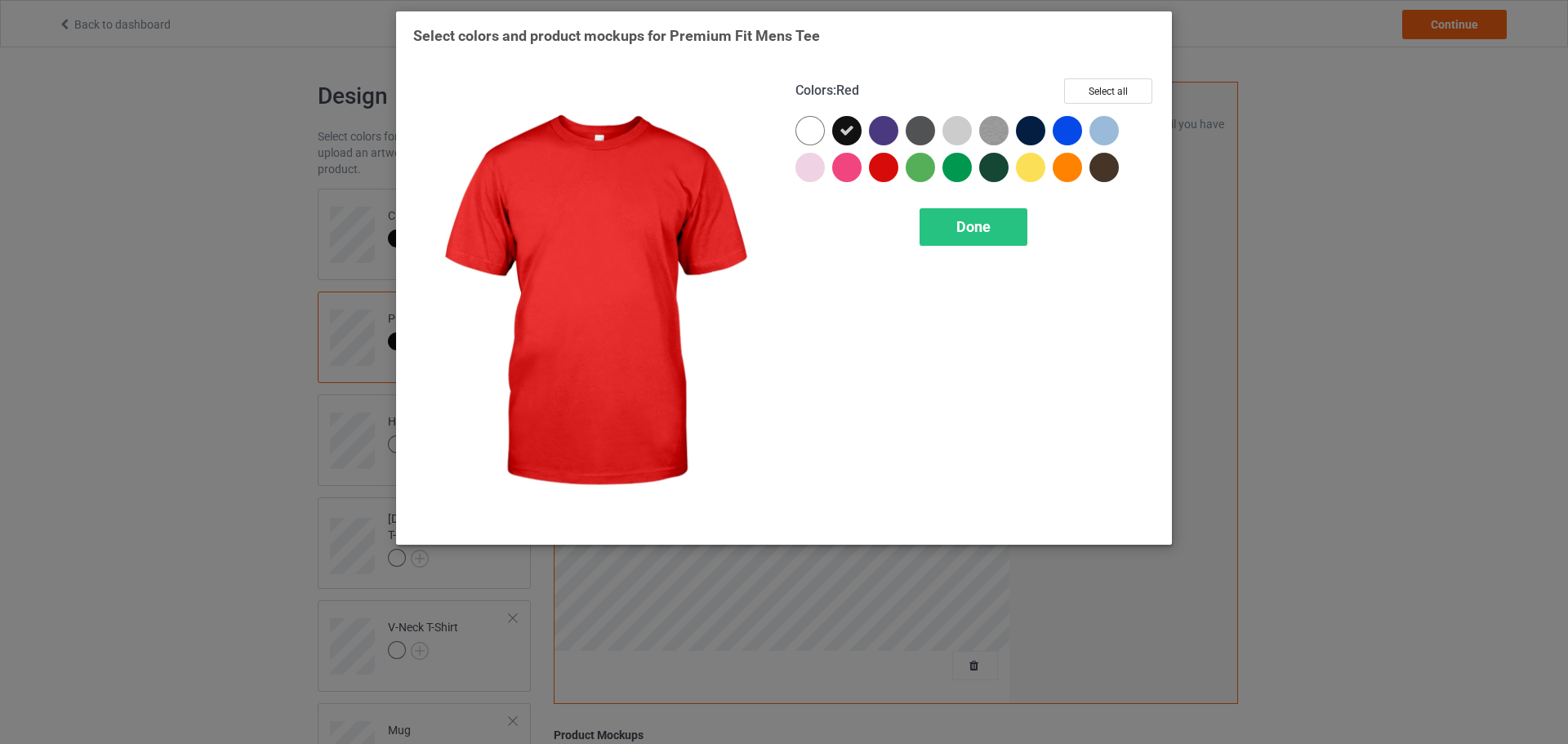
click at [970, 247] on div "Colors : Red Select all Done" at bounding box center [975, 303] width 382 height 472
click at [940, 221] on div "Done" at bounding box center [974, 227] width 108 height 37
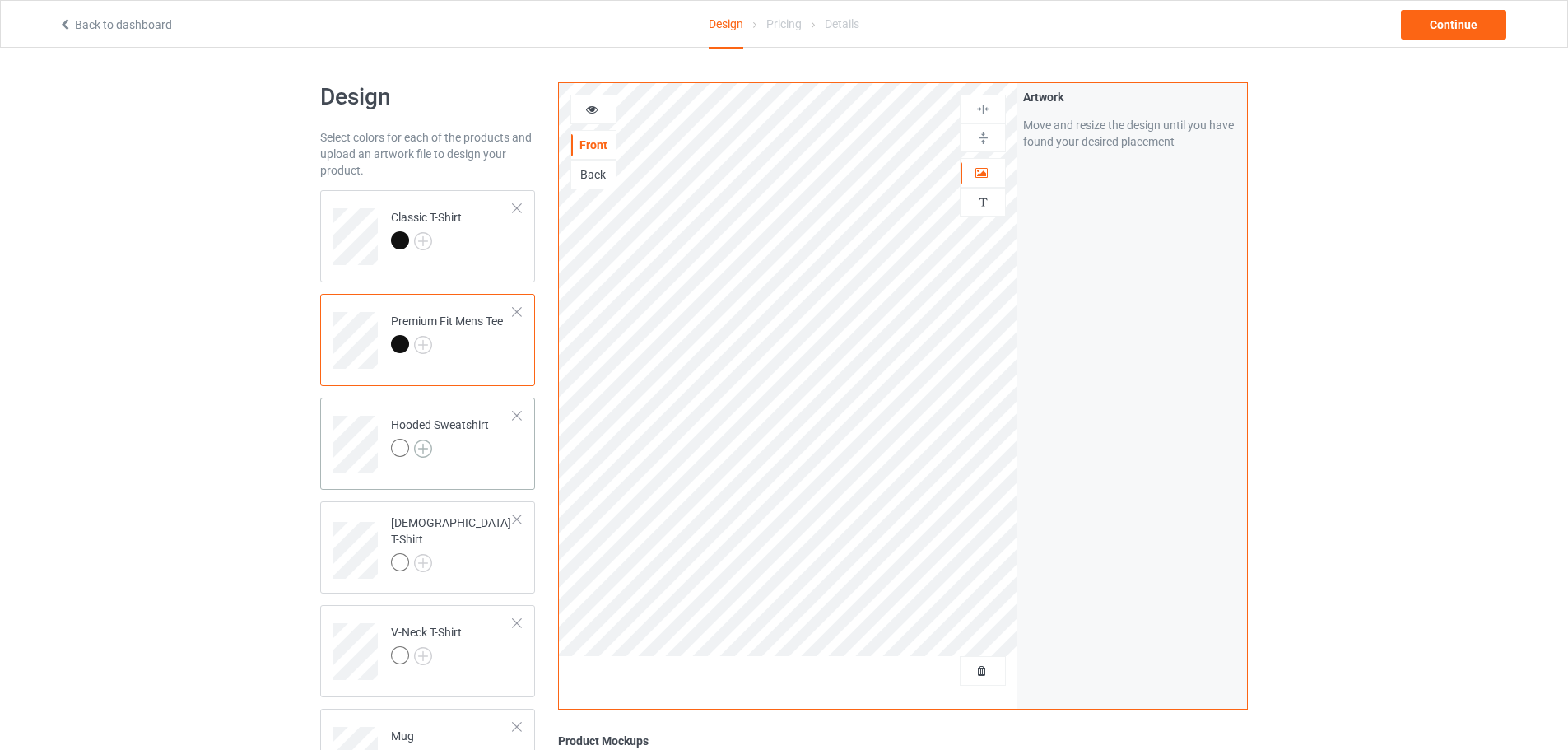
click at [427, 449] on img at bounding box center [423, 448] width 18 height 18
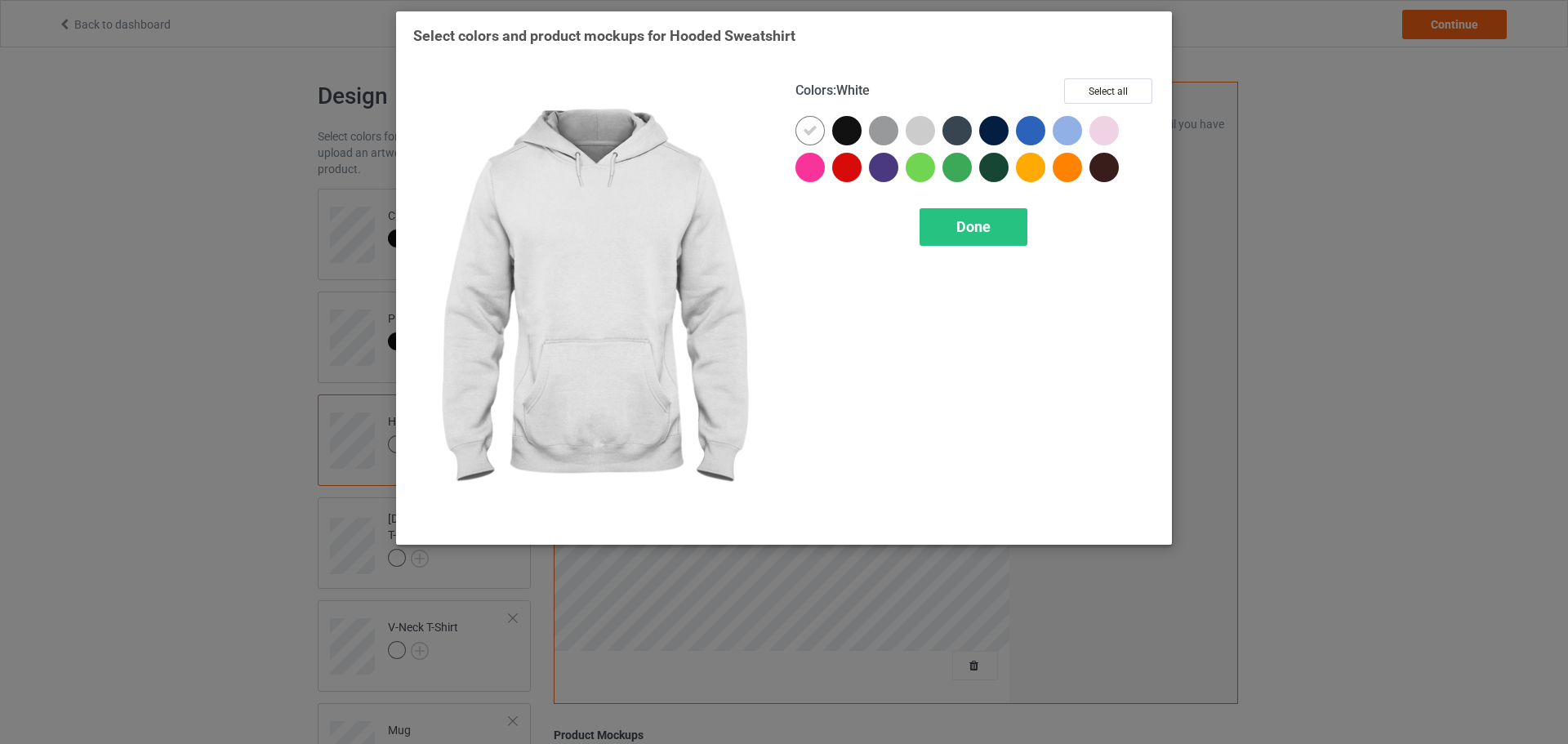
click at [837, 142] on div at bounding box center [850, 133] width 36 height 36
click at [808, 142] on div at bounding box center [810, 131] width 30 height 30
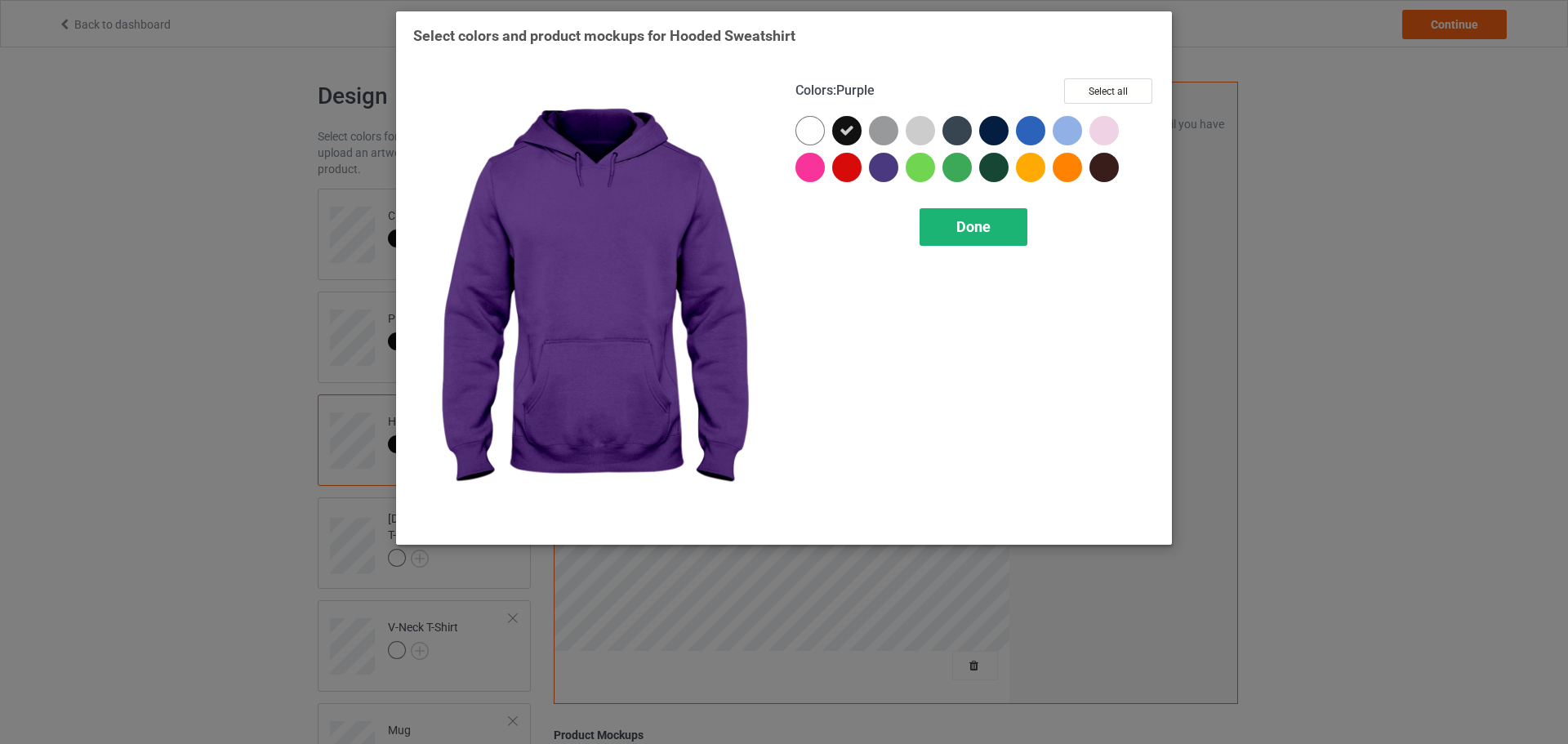
click at [949, 222] on div "Done" at bounding box center [974, 227] width 108 height 37
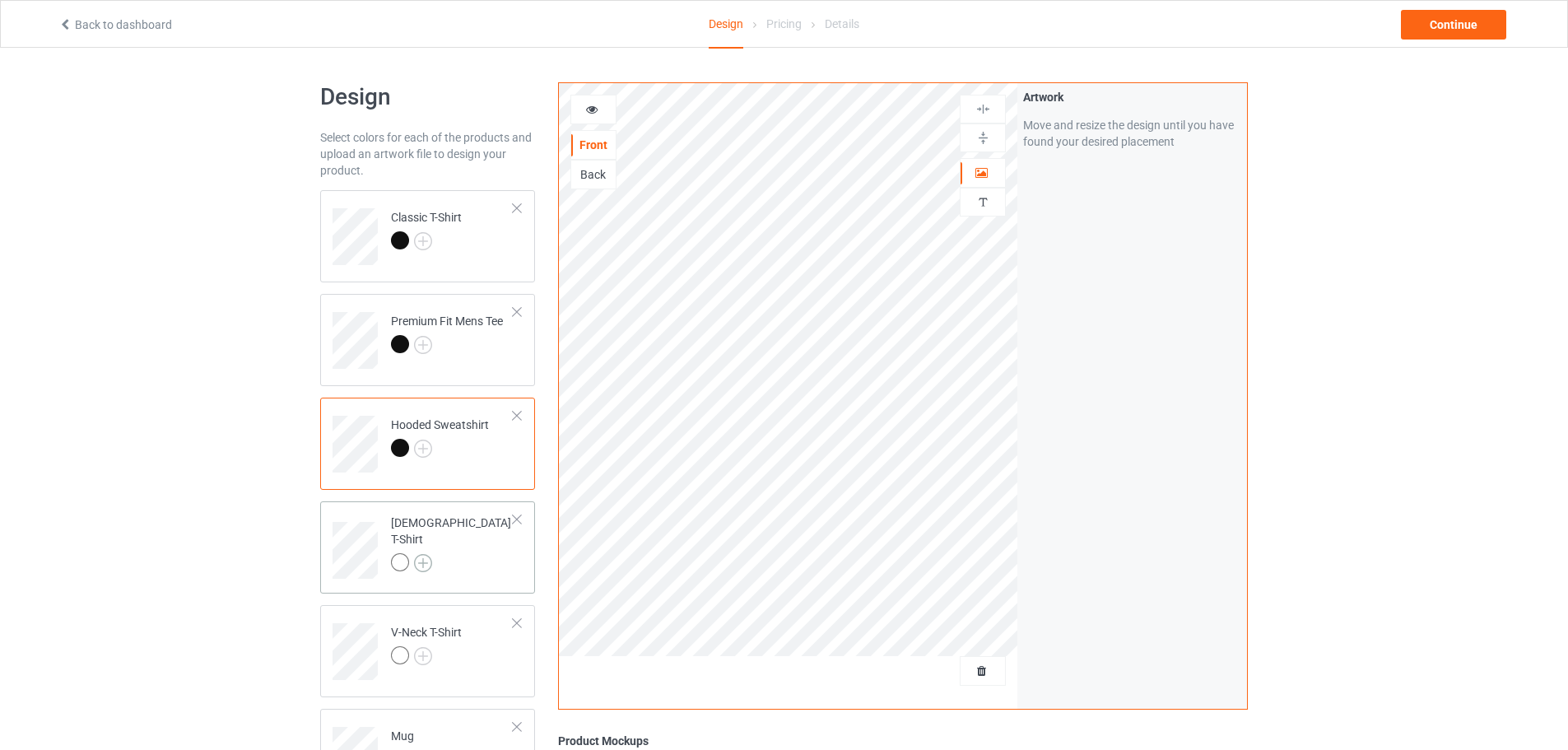
click at [426, 555] on img at bounding box center [423, 563] width 18 height 18
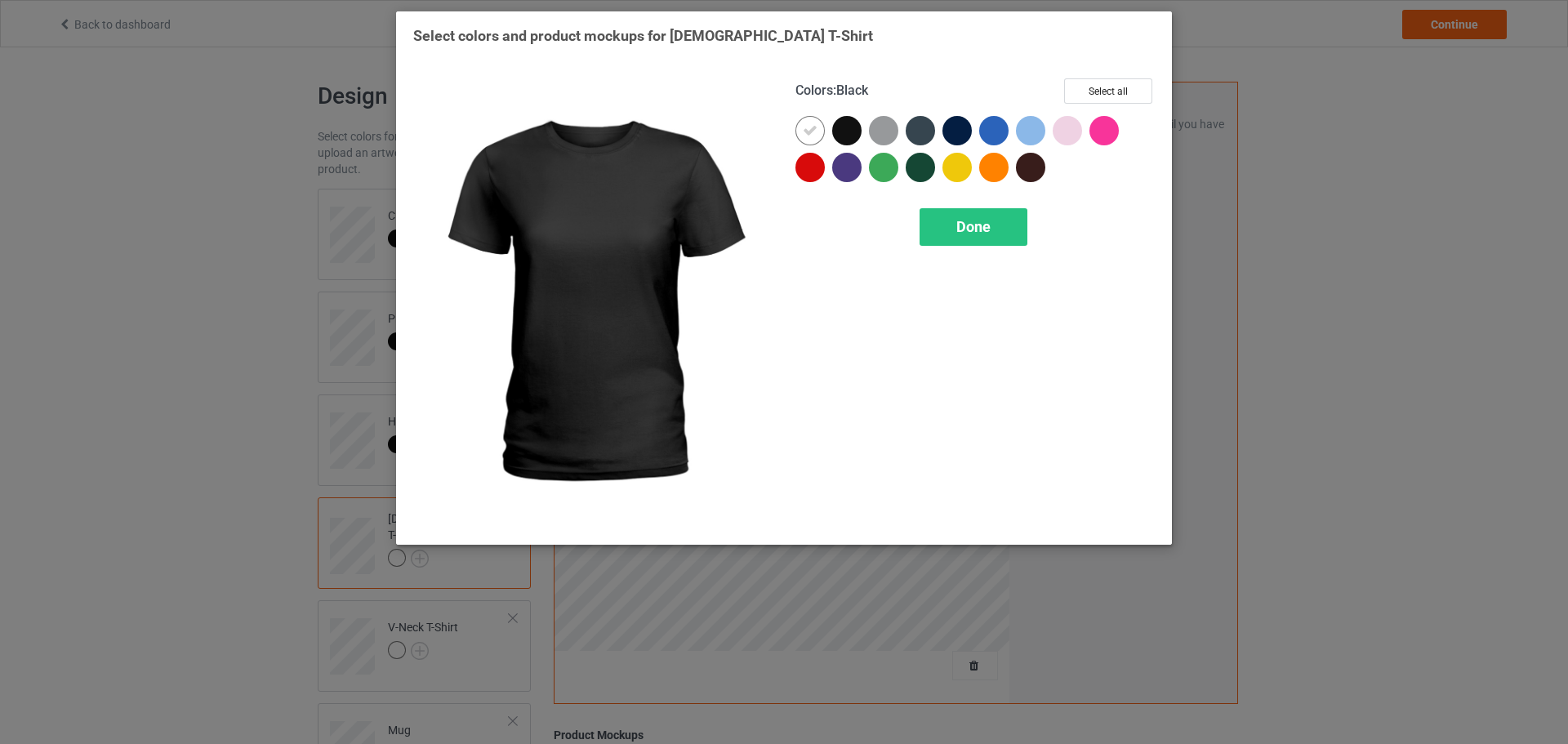
click at [846, 133] on div at bounding box center [847, 131] width 30 height 30
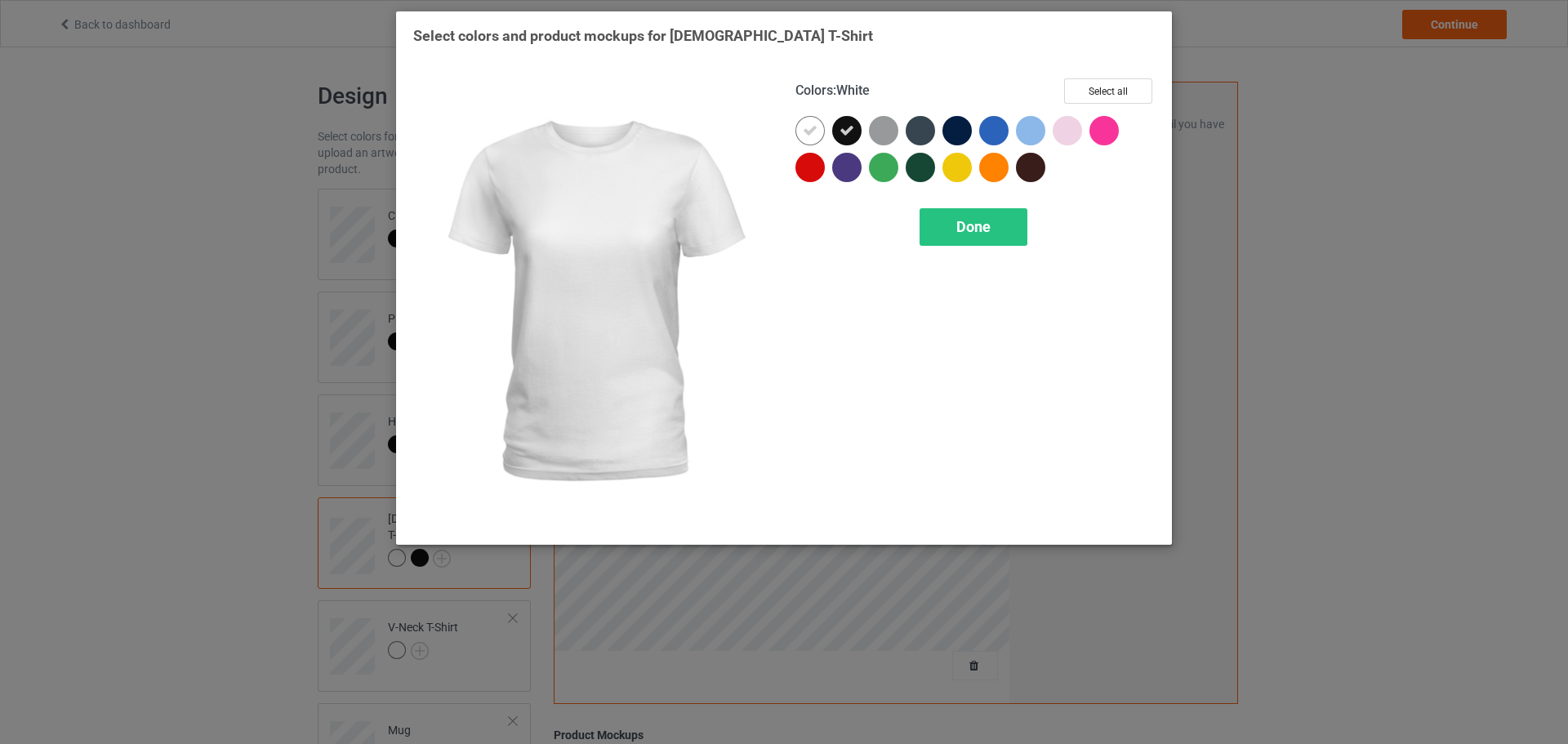
click at [821, 132] on div at bounding box center [810, 131] width 30 height 30
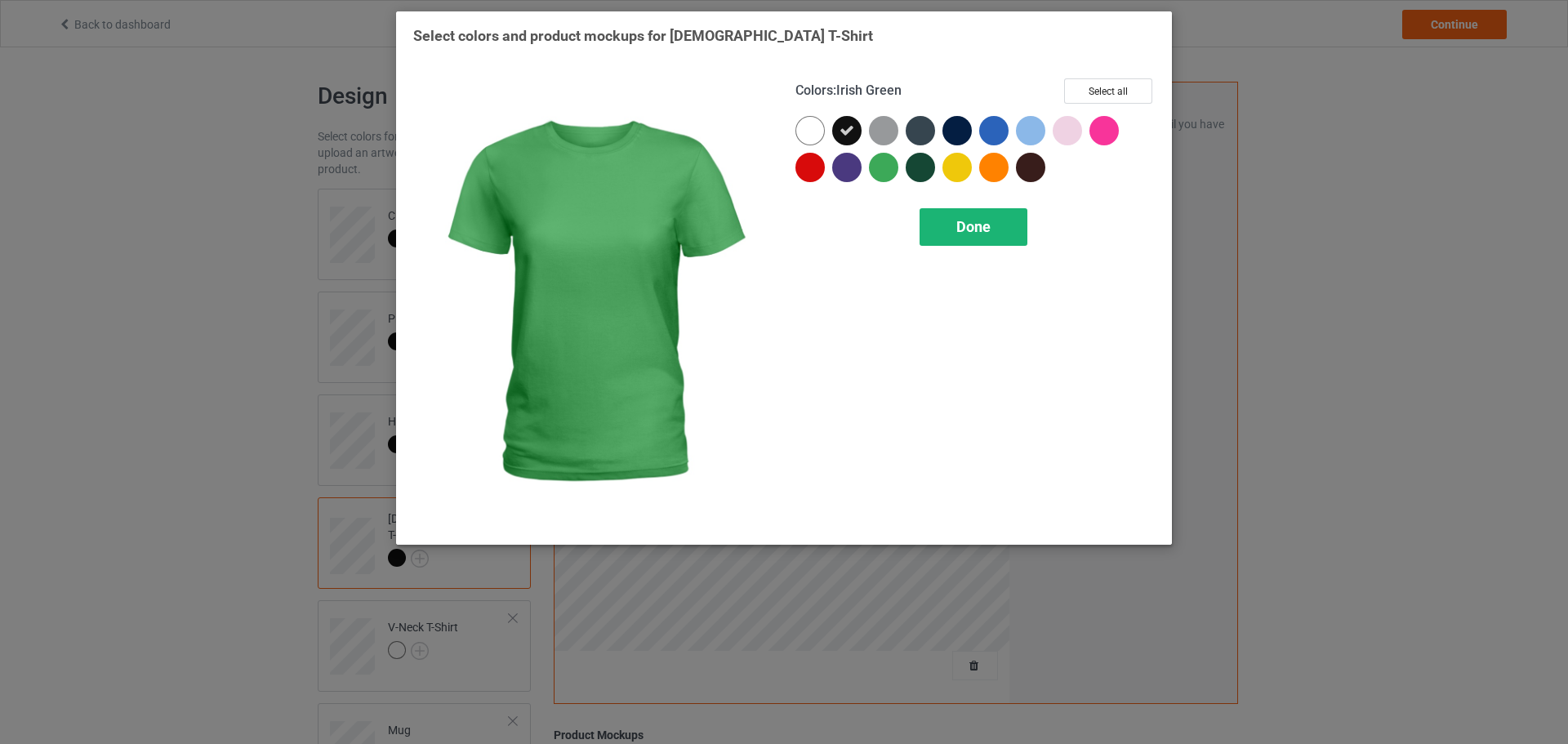
click at [967, 221] on span "Done" at bounding box center [973, 227] width 34 height 17
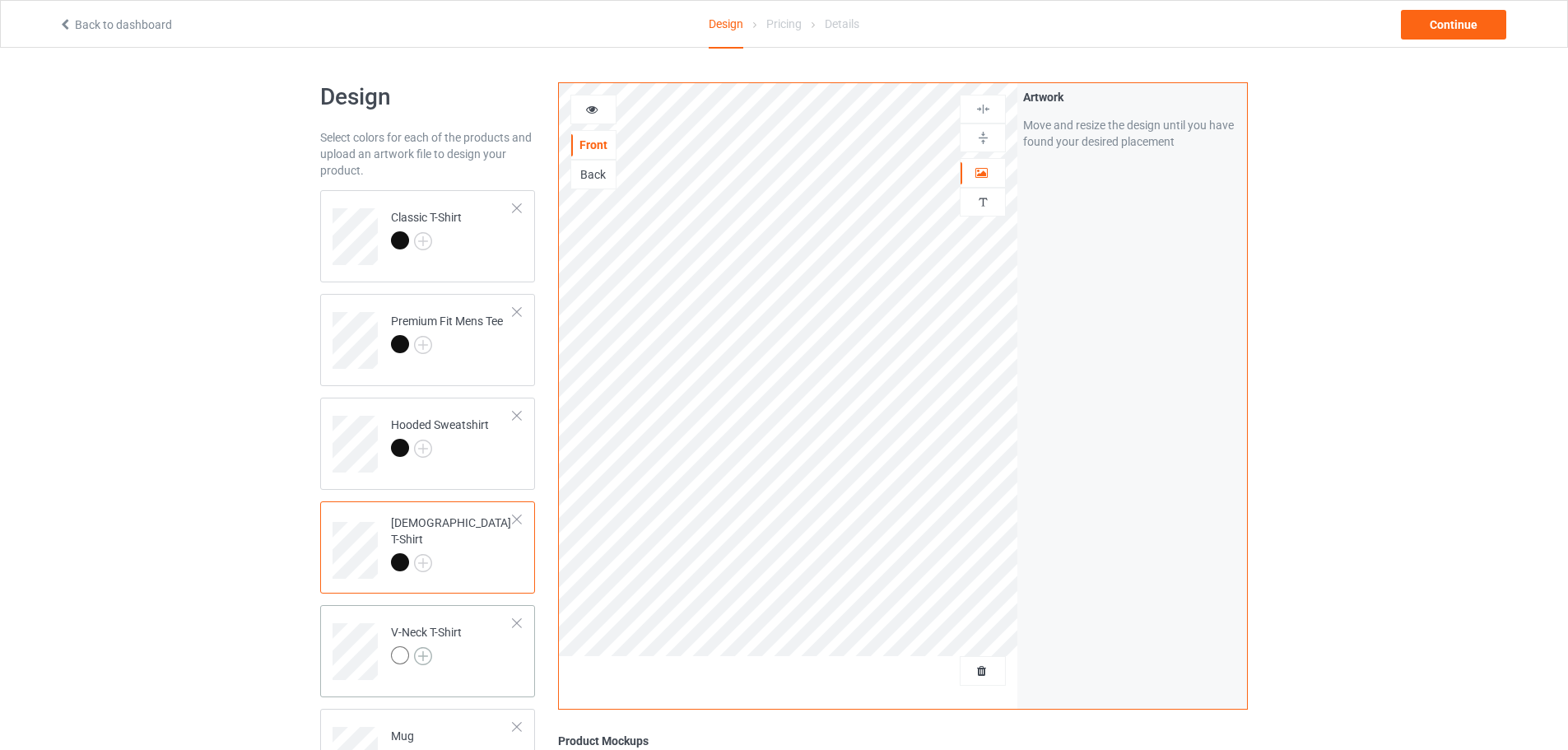
click at [426, 648] on img at bounding box center [423, 656] width 18 height 18
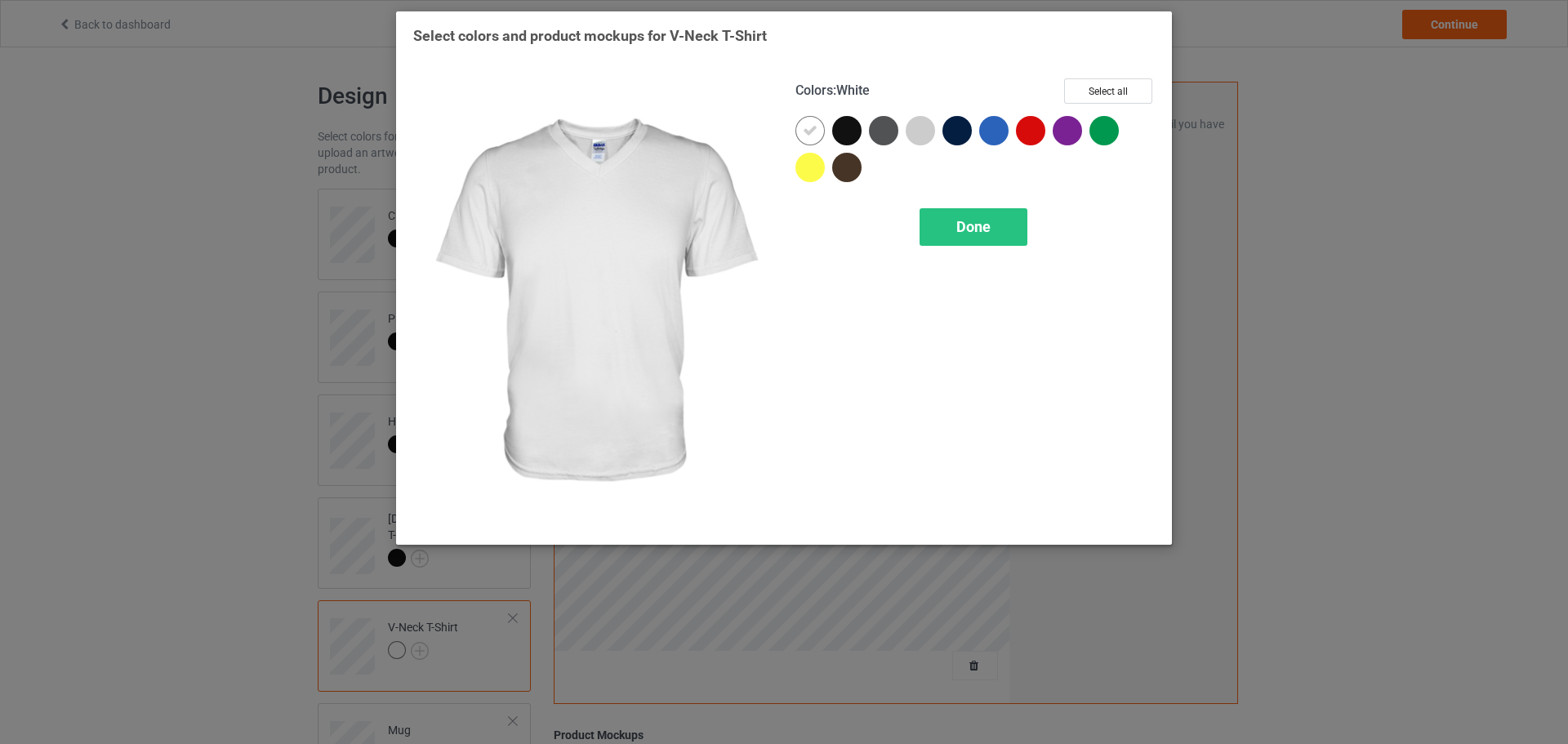
click at [842, 130] on div at bounding box center [847, 131] width 30 height 30
click at [819, 130] on div at bounding box center [810, 131] width 30 height 30
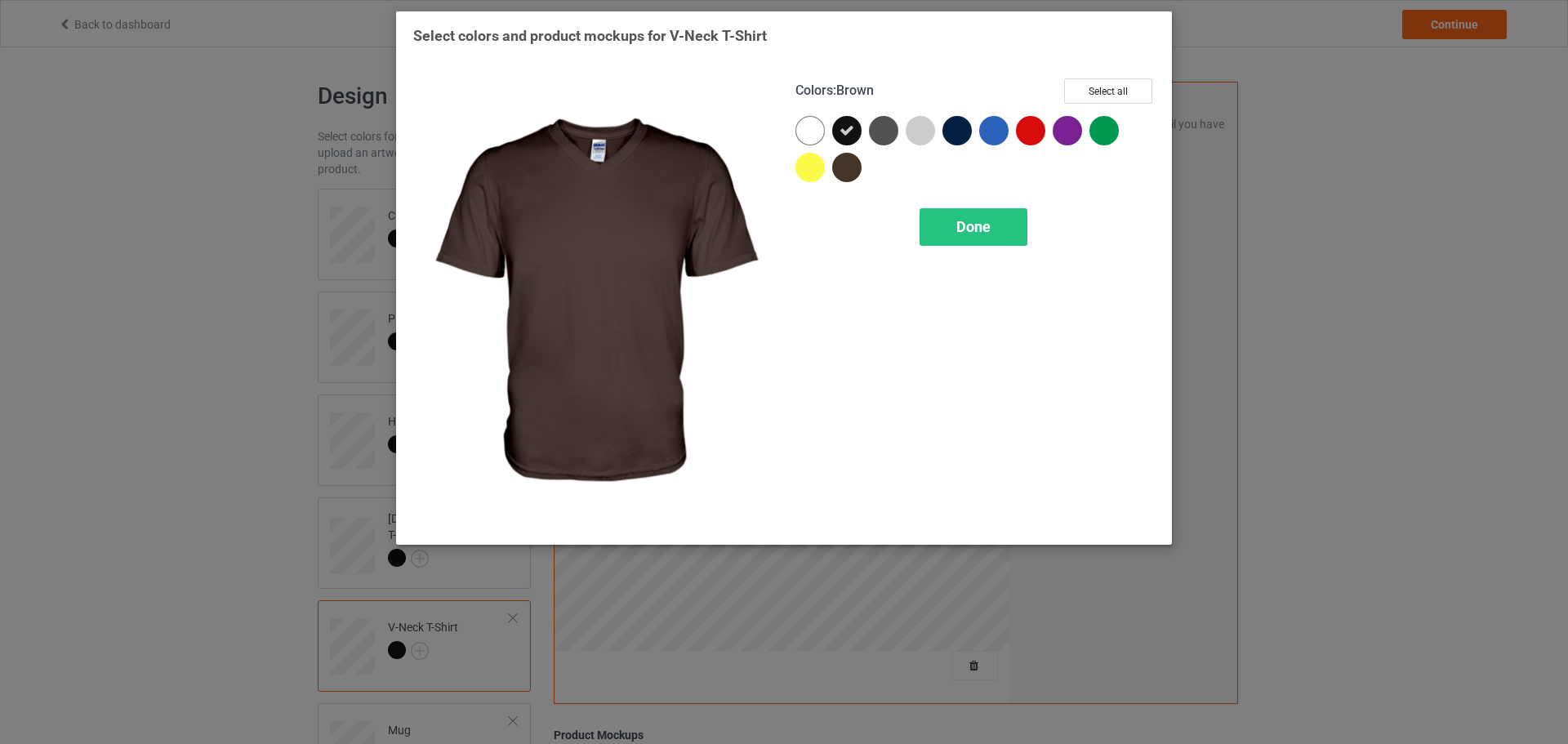
click at [962, 205] on div "Colors : Brown Select all Done" at bounding box center [975, 303] width 382 height 472
click at [962, 228] on span "Done" at bounding box center [973, 227] width 34 height 17
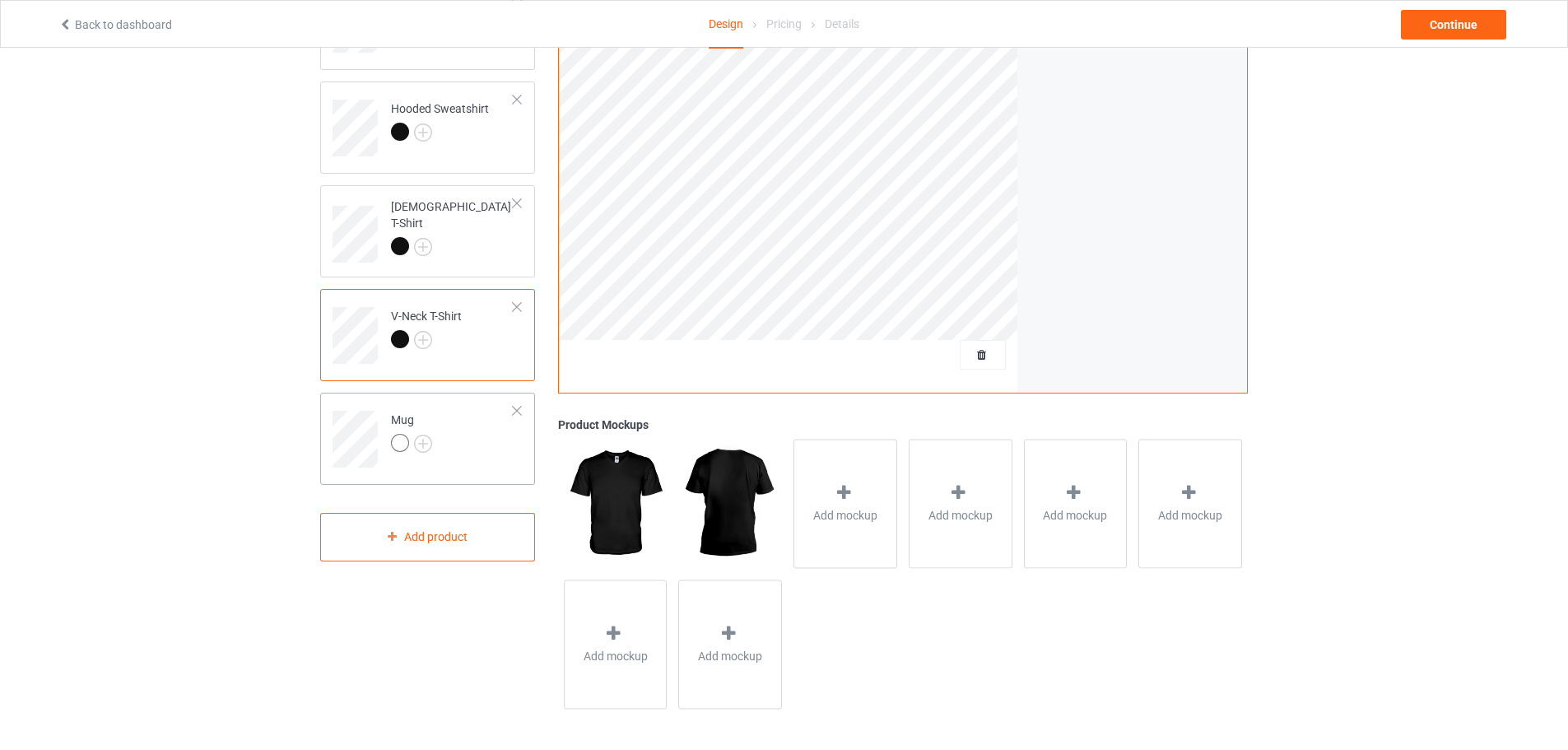
scroll to position [317, 0]
click at [416, 442] on img at bounding box center [423, 444] width 18 height 18
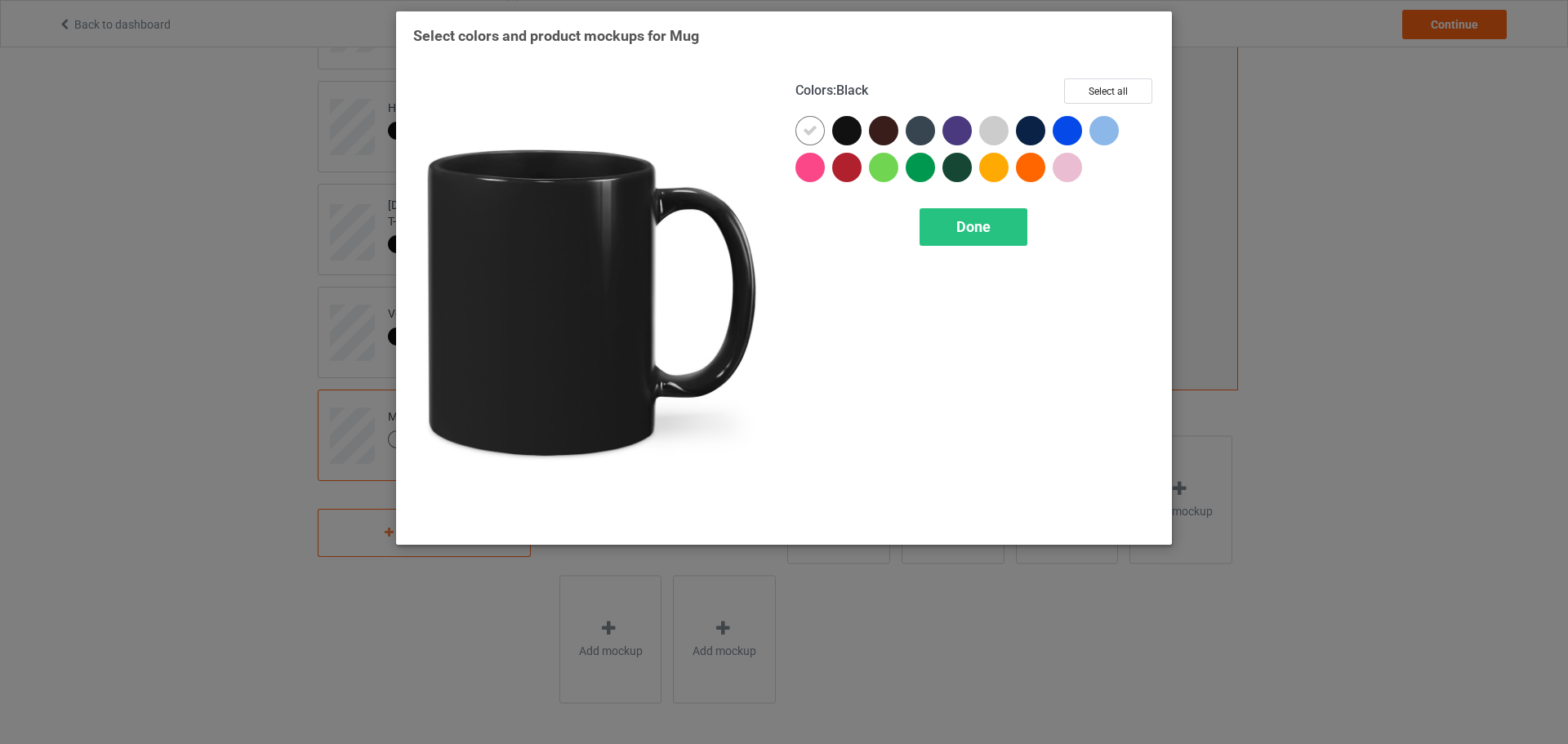
click at [858, 130] on div at bounding box center [847, 131] width 30 height 30
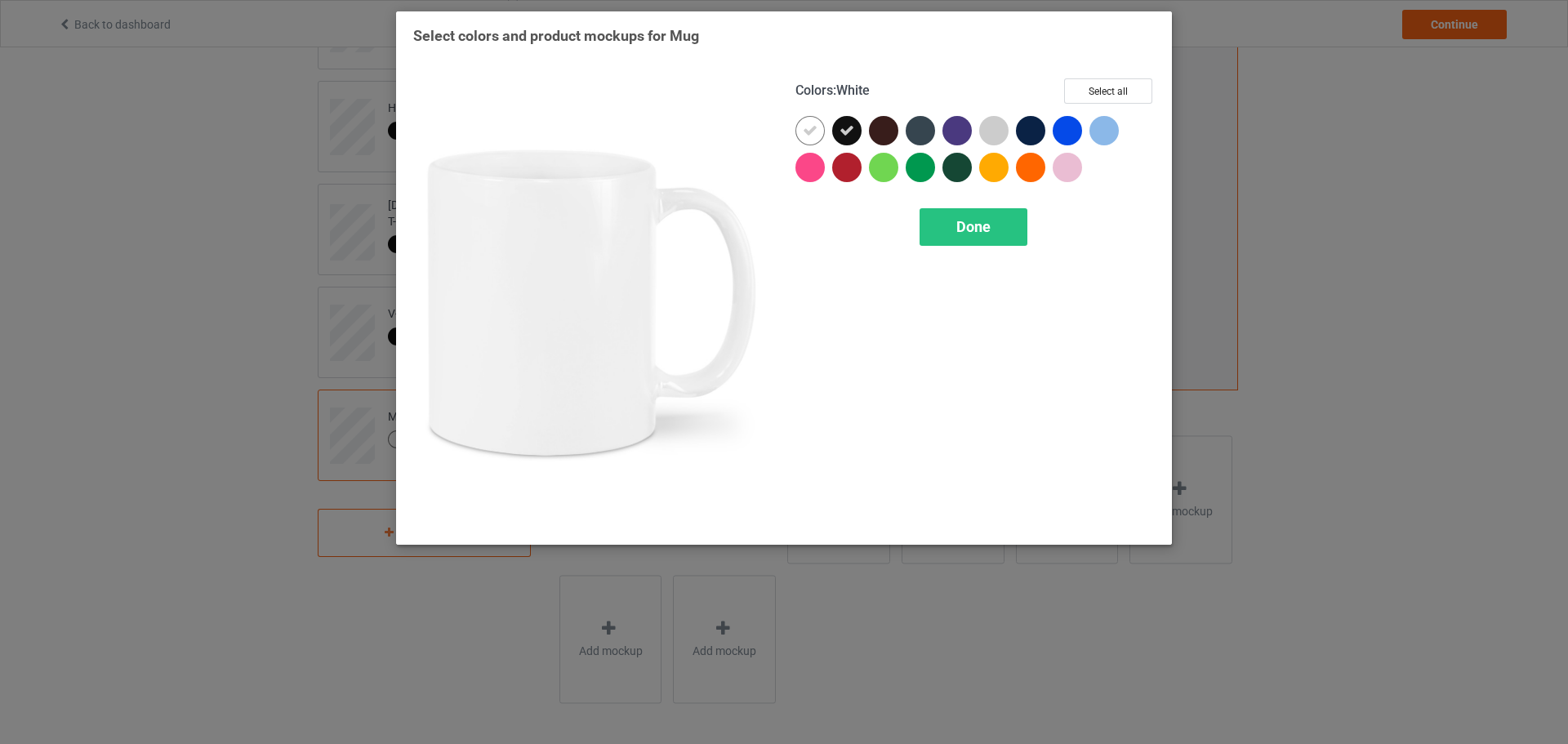
click at [821, 132] on div at bounding box center [810, 131] width 30 height 30
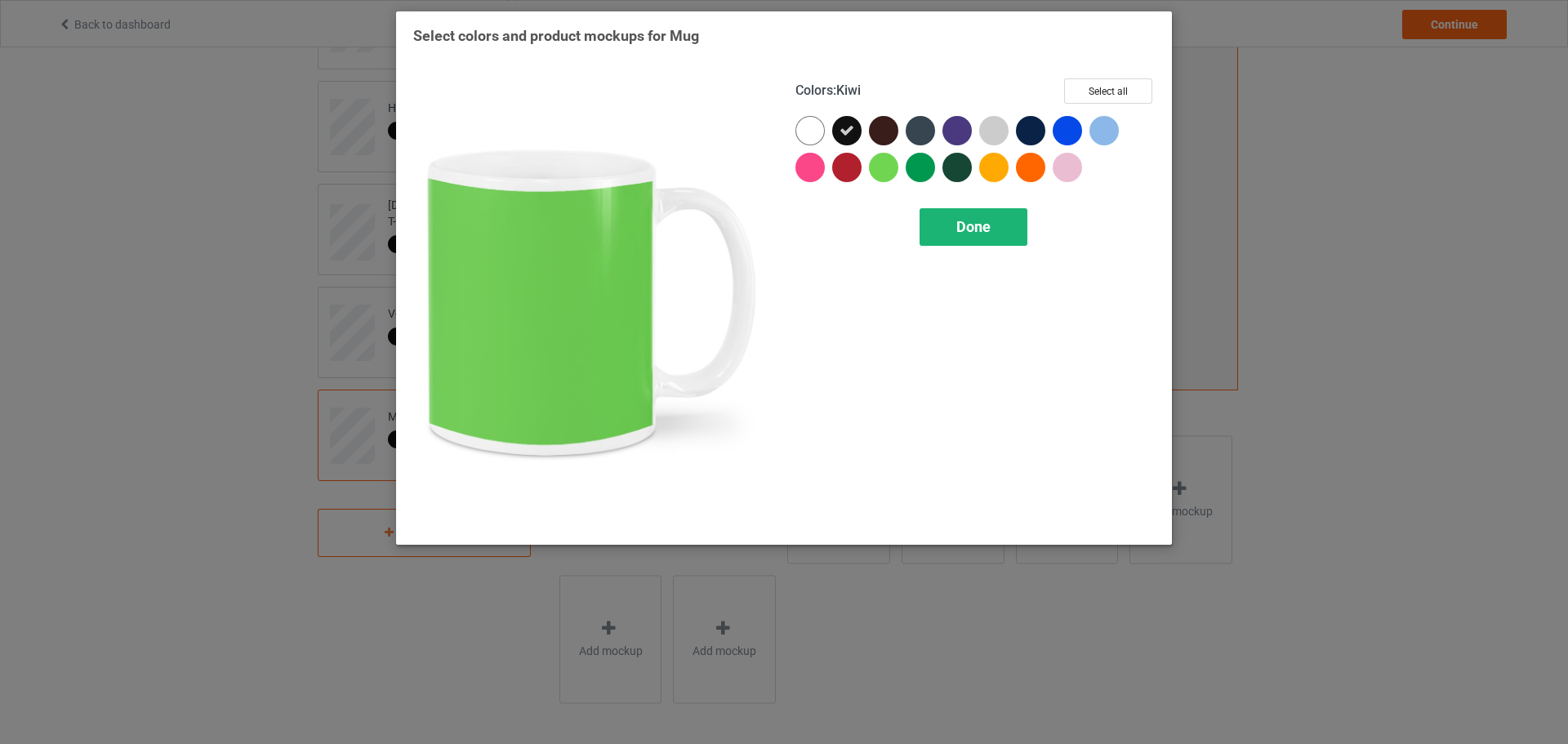
click at [957, 218] on span "Done" at bounding box center [973, 227] width 34 height 17
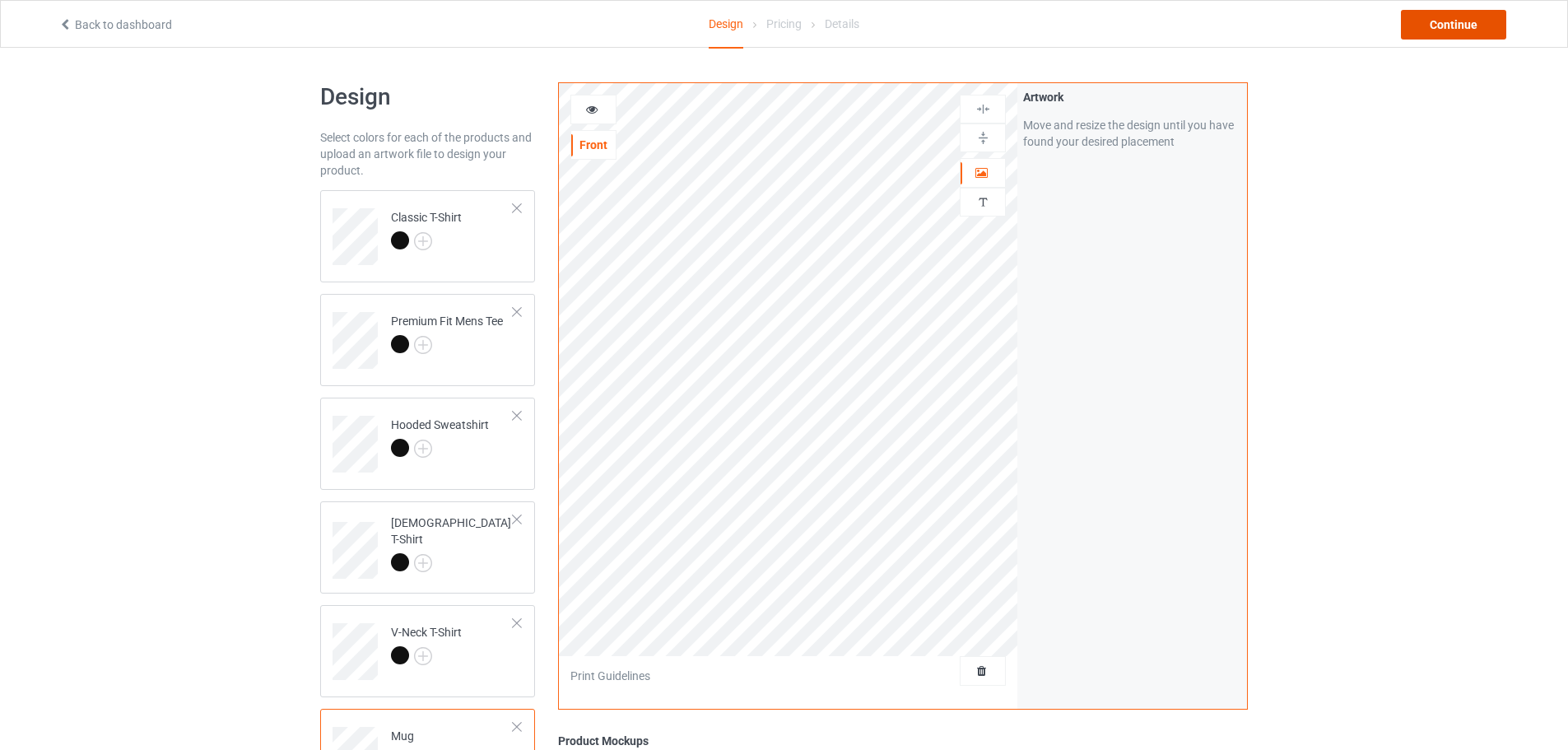
click at [1432, 35] on div "Continue" at bounding box center [1453, 25] width 105 height 30
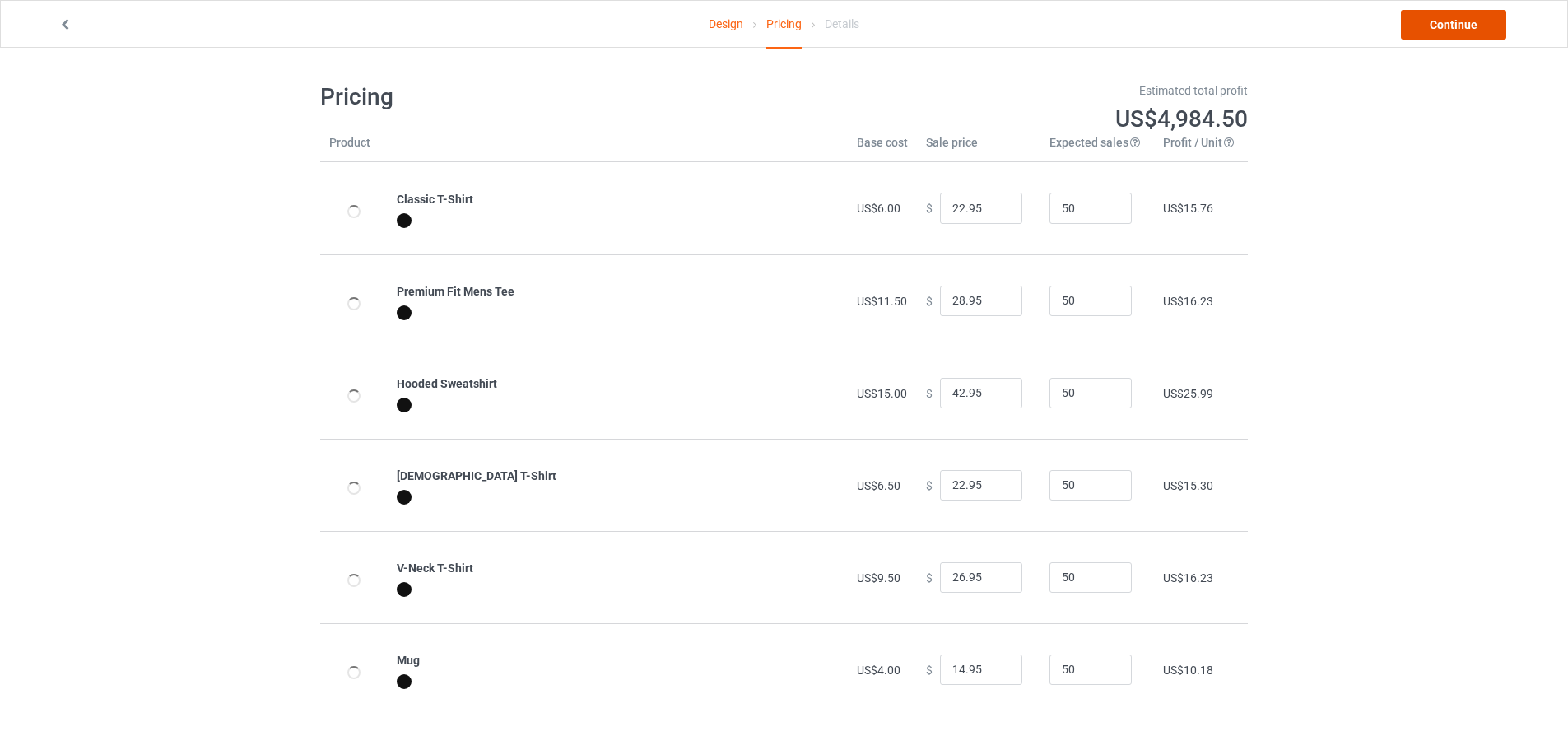
click at [1433, 23] on link "Continue" at bounding box center [1453, 25] width 105 height 30
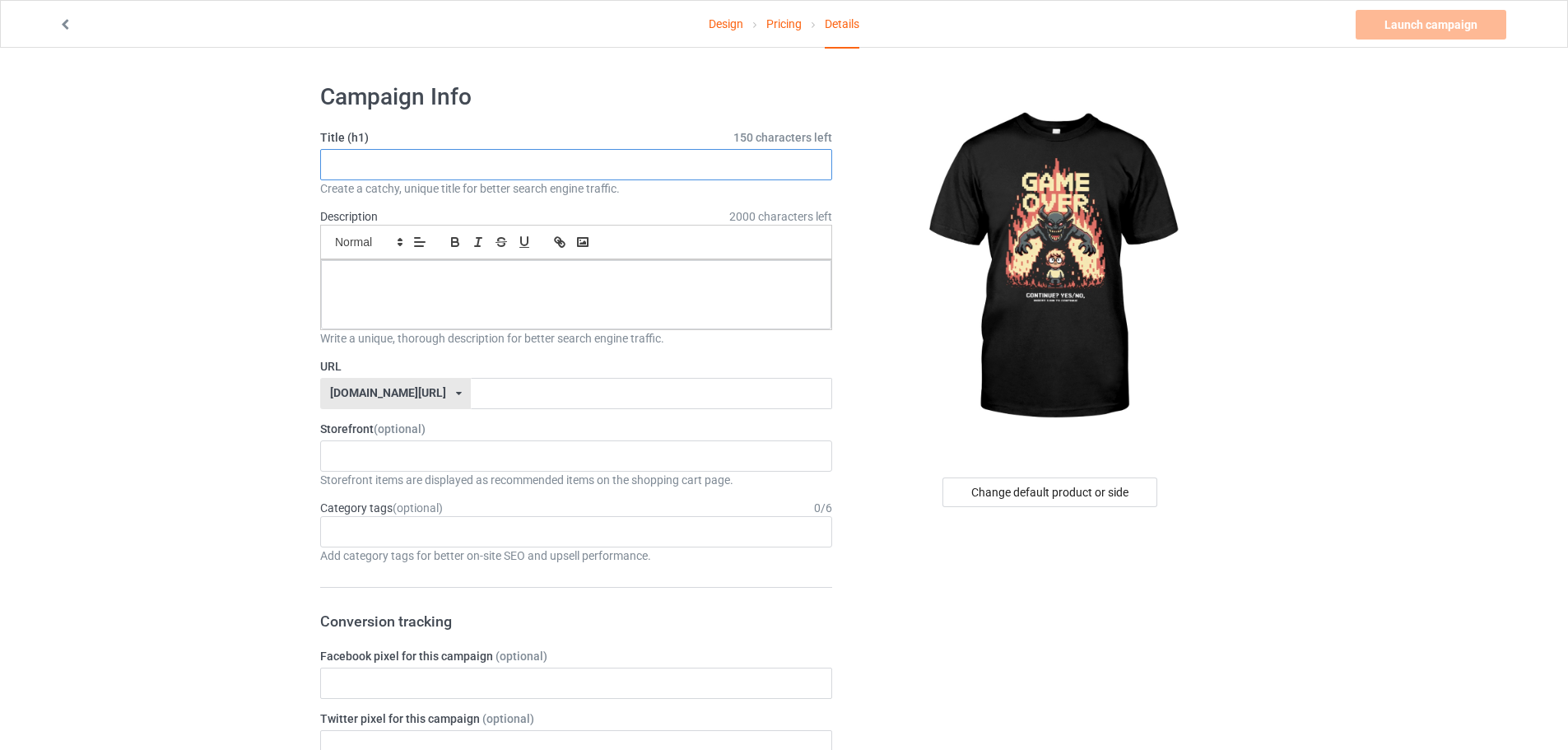
click at [477, 166] on input "text" at bounding box center [576, 164] width 512 height 31
paste input "Game Over 8 Bit Glitch Art"
type input "Game Over 8 Bit Glitch Art"
click at [559, 296] on div at bounding box center [576, 295] width 510 height 70
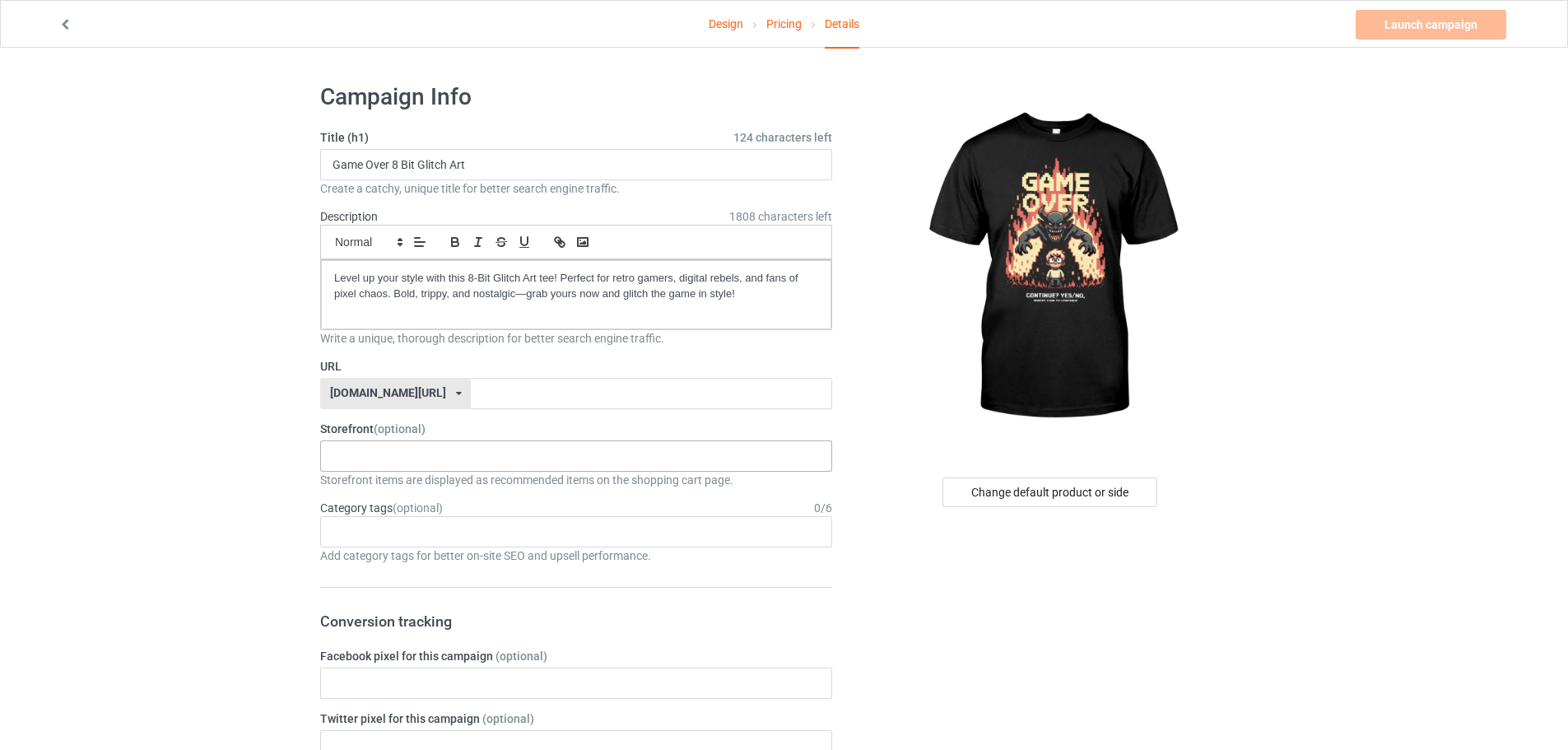
click at [396, 459] on div "KIOTA Gaming Finish Line Fitness Mi-Tees 6767c36548d7ee002e084532 651a982803c4d…" at bounding box center [576, 456] width 512 height 31
drag, startPoint x: 366, startPoint y: 528, endPoint x: 367, endPoint y: 542, distance: 14.0
click at [367, 542] on div "KIOTA Gaming Finish Line Fitness Mi-Tees" at bounding box center [576, 517] width 512 height 92
click at [367, 542] on div "Mi-Tees" at bounding box center [576, 547] width 510 height 30
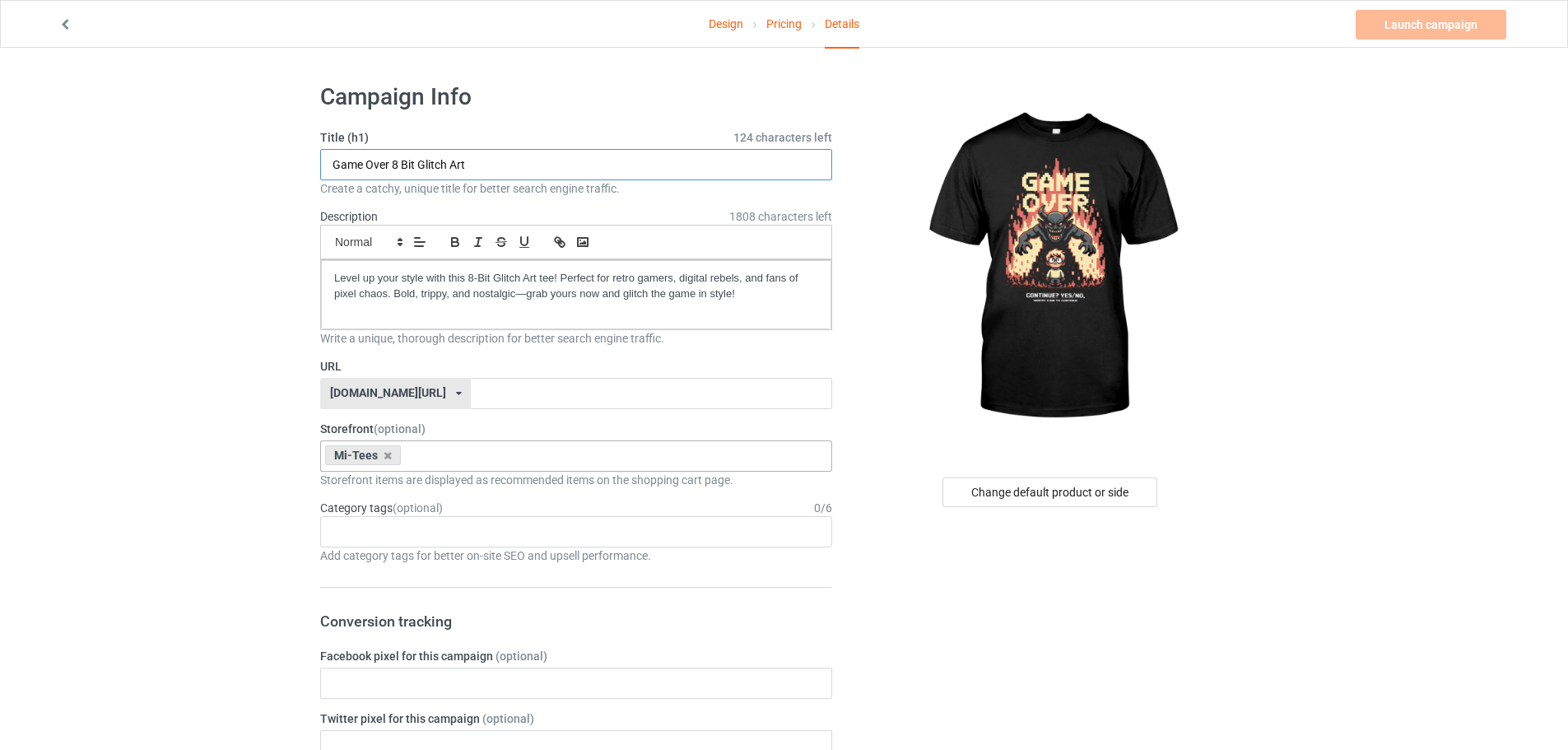
drag, startPoint x: 334, startPoint y: 163, endPoint x: 477, endPoint y: 164, distance: 143.0
click at [477, 164] on input "Game Over 8 Bit Glitch Art" at bounding box center [576, 164] width 512 height 31
click at [471, 391] on input "text" at bounding box center [651, 393] width 361 height 31
paste input "Game Over 8 Bit Glitch Art"
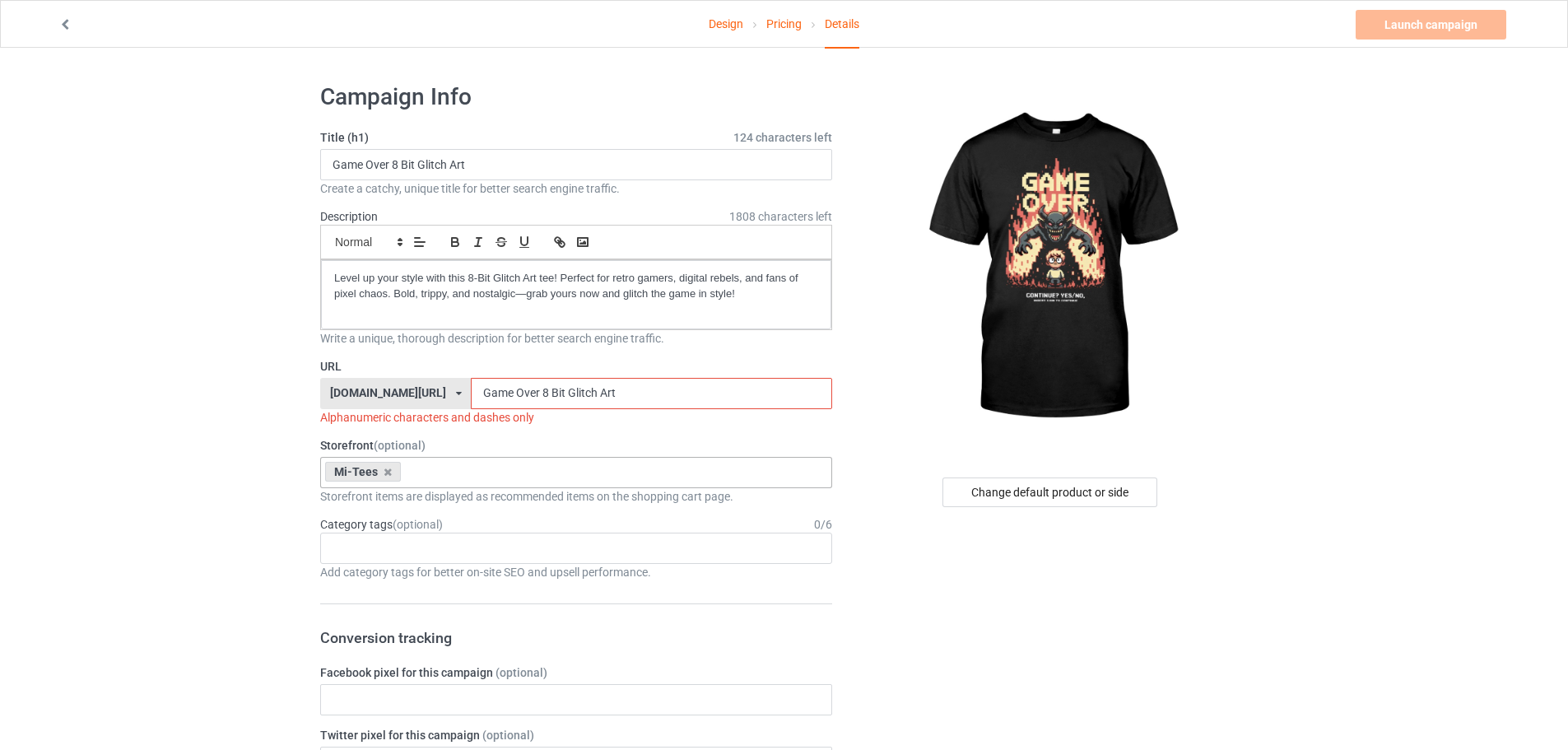
click at [473, 389] on input "Game Over 8 Bit Glitch Art" at bounding box center [651, 393] width 361 height 31
drag, startPoint x: 495, startPoint y: 388, endPoint x: 493, endPoint y: 400, distance: 12.2
click at [493, 400] on input "Game-Over 8 Bit Glitch Art" at bounding box center [651, 393] width 361 height 31
drag, startPoint x: 504, startPoint y: 394, endPoint x: 508, endPoint y: 402, distance: 8.9
click at [508, 402] on input "Game-Over-8 Bit Glitch Art" at bounding box center [651, 393] width 361 height 31
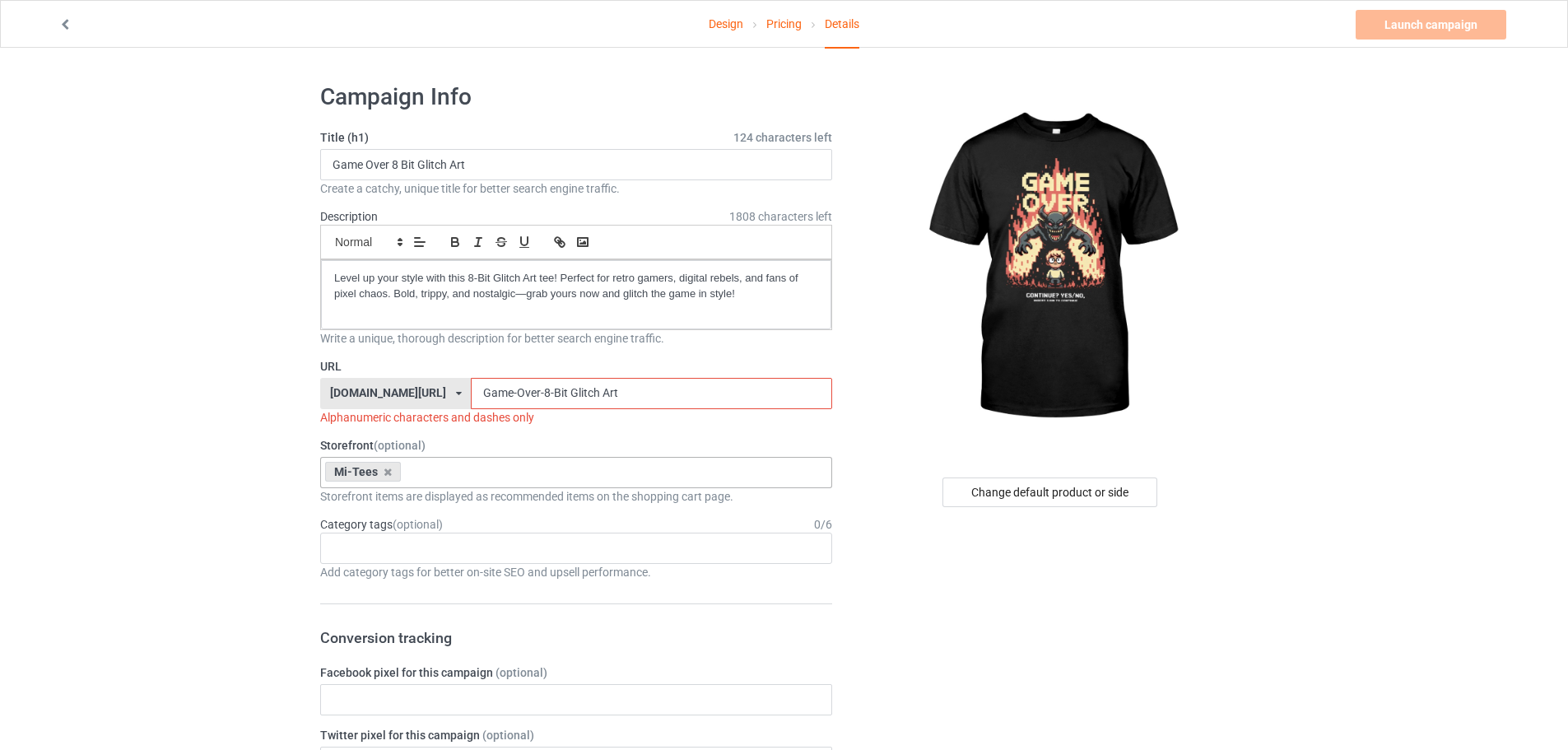
drag, startPoint x: 523, startPoint y: 389, endPoint x: 520, endPoint y: 402, distance: 13.3
click at [520, 402] on input "Game-Over-8-Bit Glitch Art" at bounding box center [651, 393] width 361 height 31
drag, startPoint x: 550, startPoint y: 391, endPoint x: 556, endPoint y: 400, distance: 10.8
click at [556, 400] on input "Game-Over-8-Bit-Glitch Art" at bounding box center [651, 393] width 361 height 31
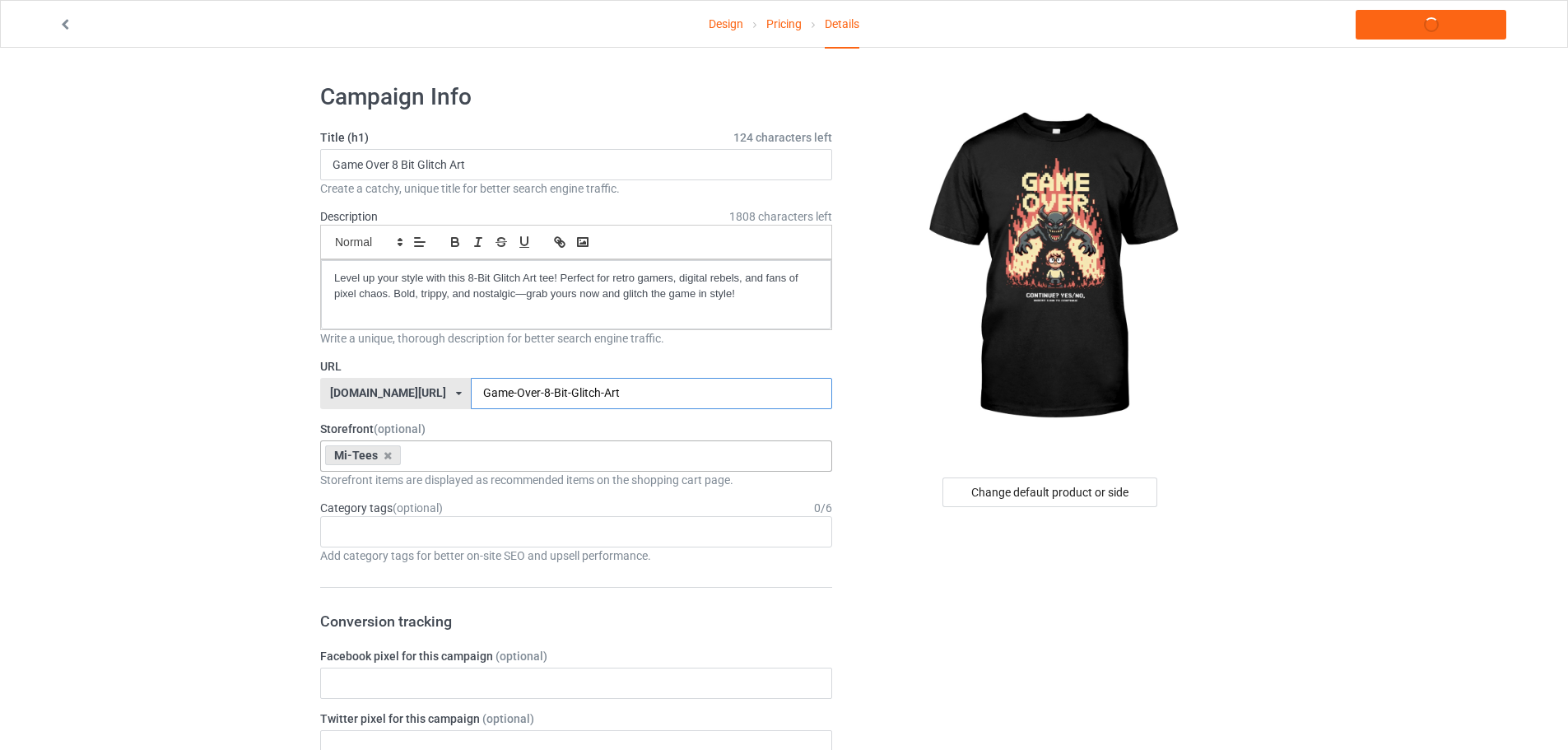
type input "Game-Over-8-Bit-Glitch-Art"
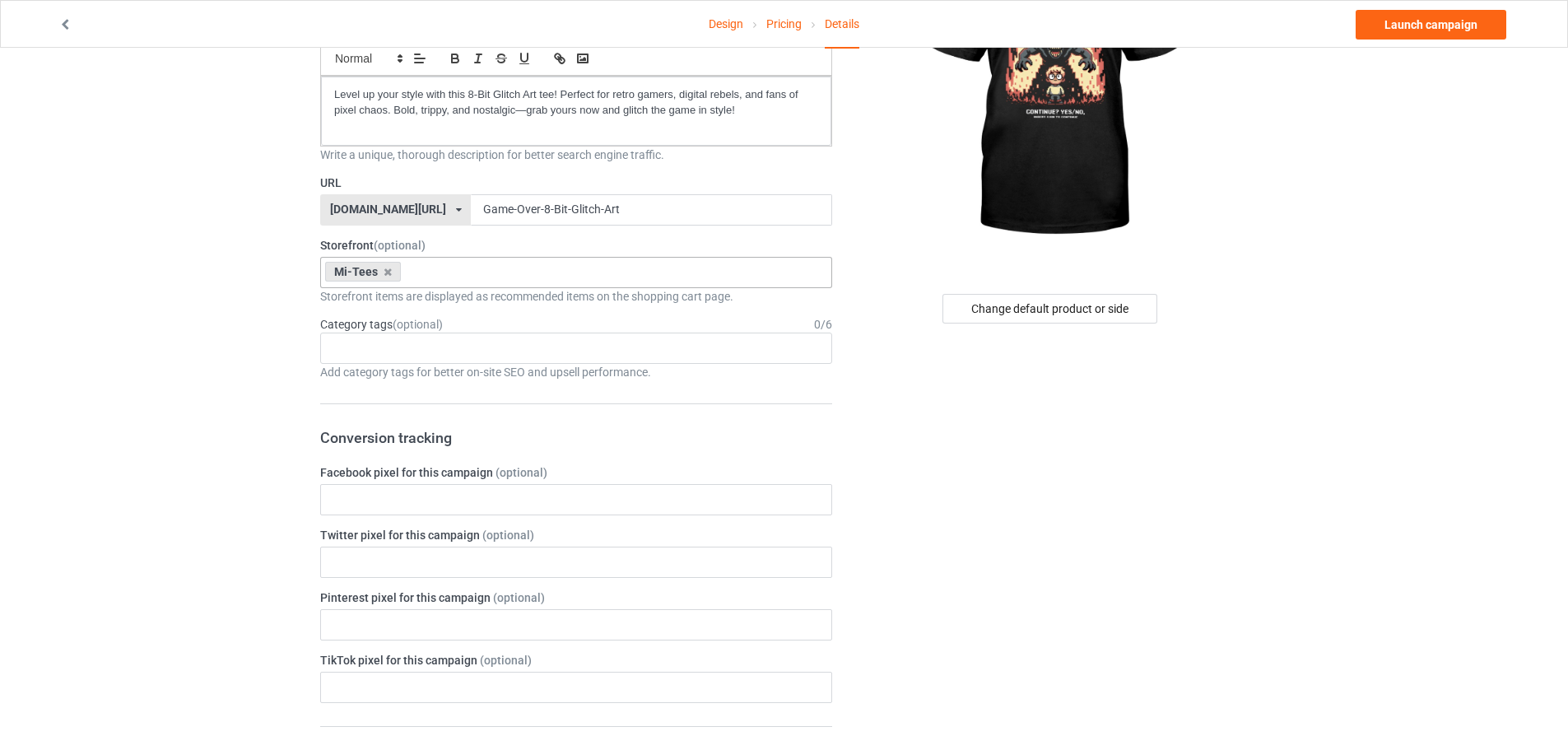
scroll to position [247, 0]
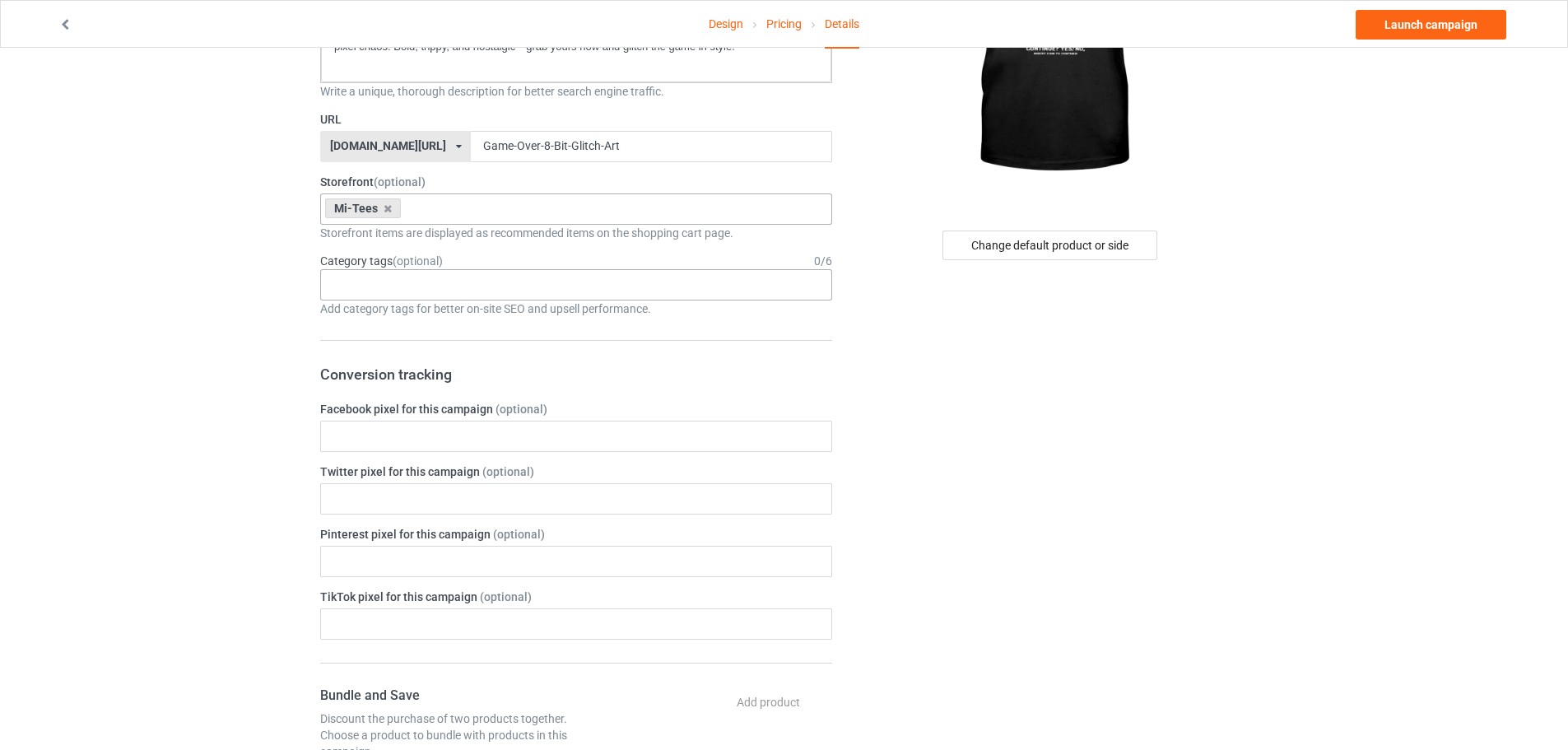
click at [356, 283] on input "text" at bounding box center [345, 284] width 25 height 14
type input "gami"
click at [374, 336] on div "Gaming" at bounding box center [576, 345] width 510 height 30
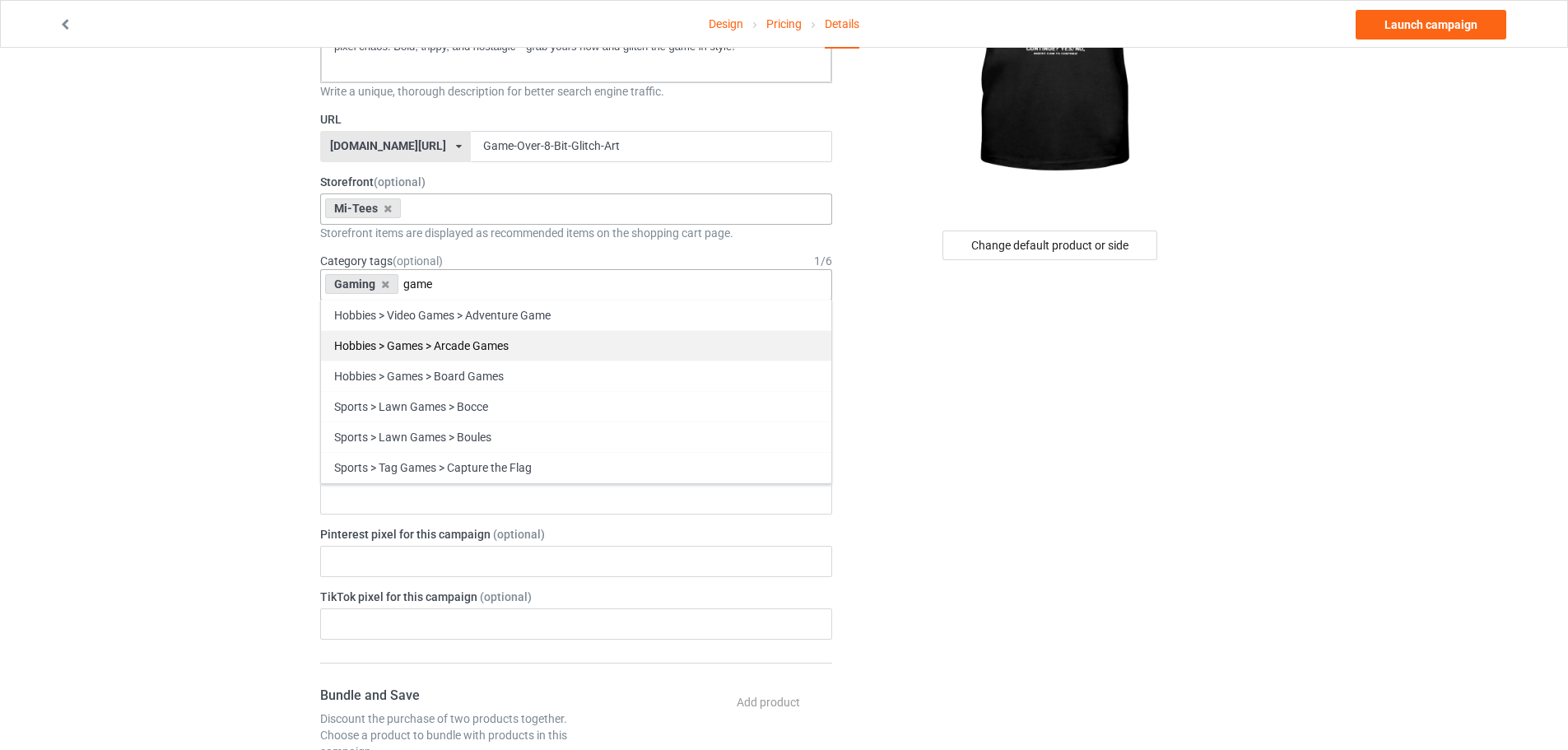
type input "game"
click at [455, 342] on div "Hobbies > Games > Arcade Games" at bounding box center [576, 345] width 510 height 30
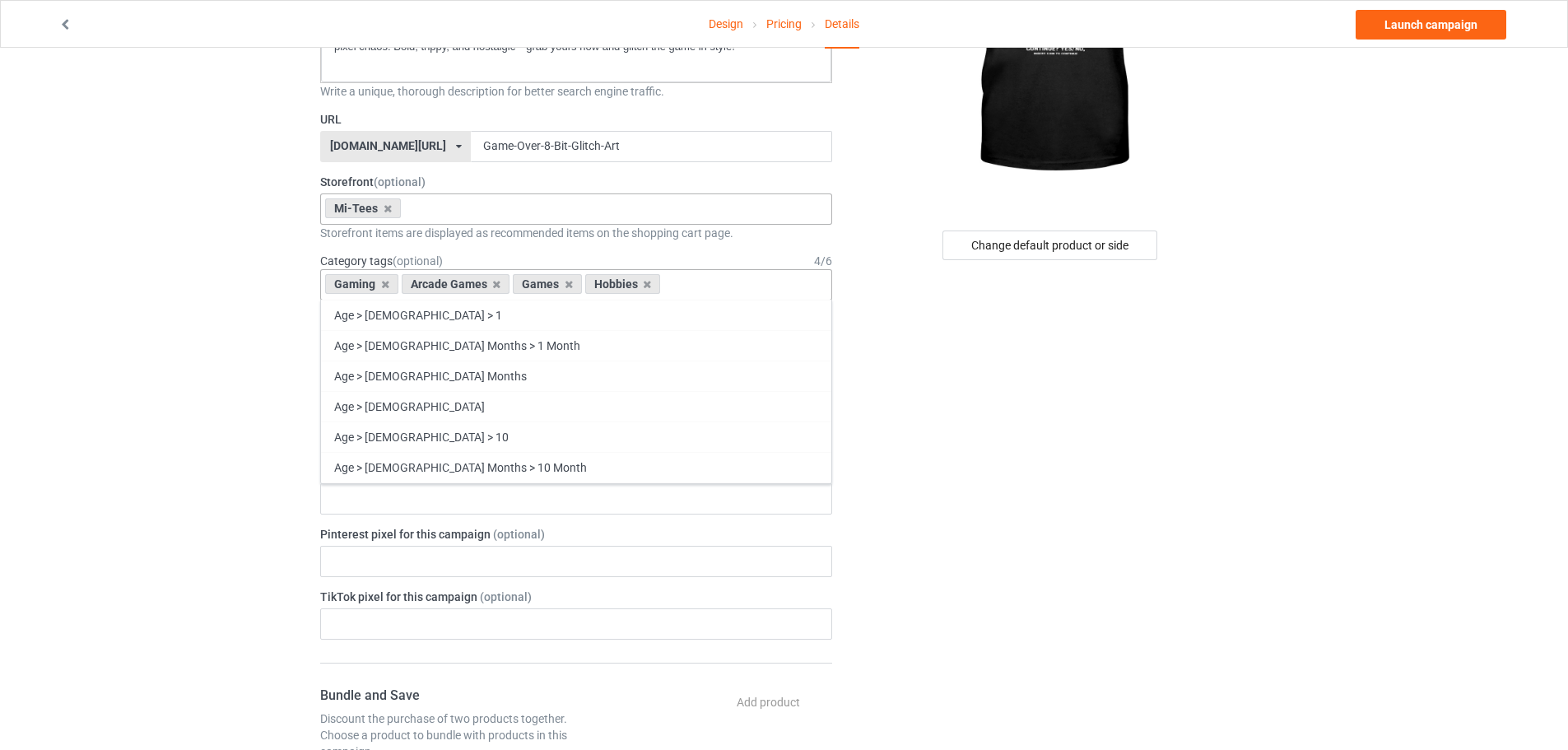
click at [902, 568] on div "Change default product or side" at bounding box center [1051, 653] width 416 height 1661
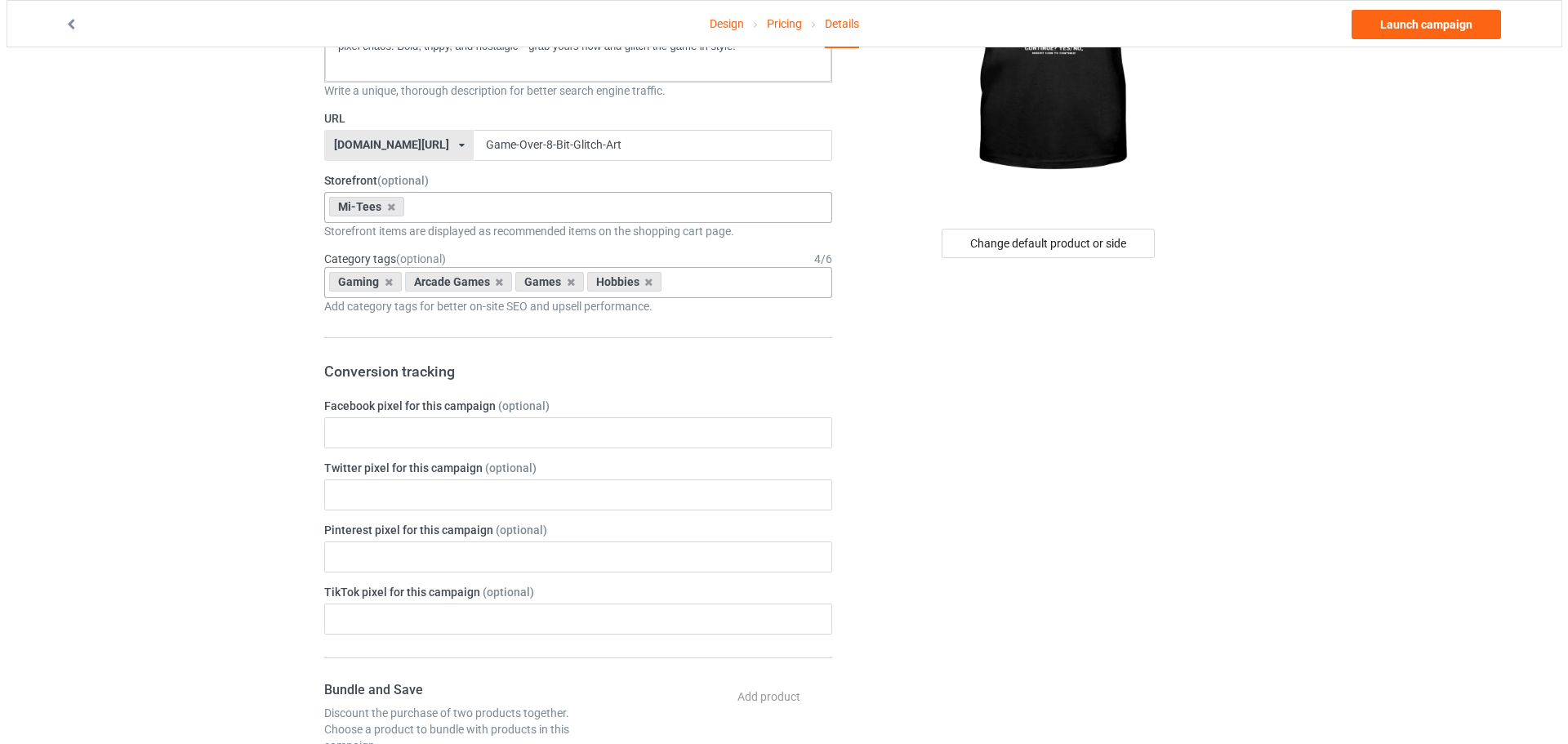
scroll to position [0, 0]
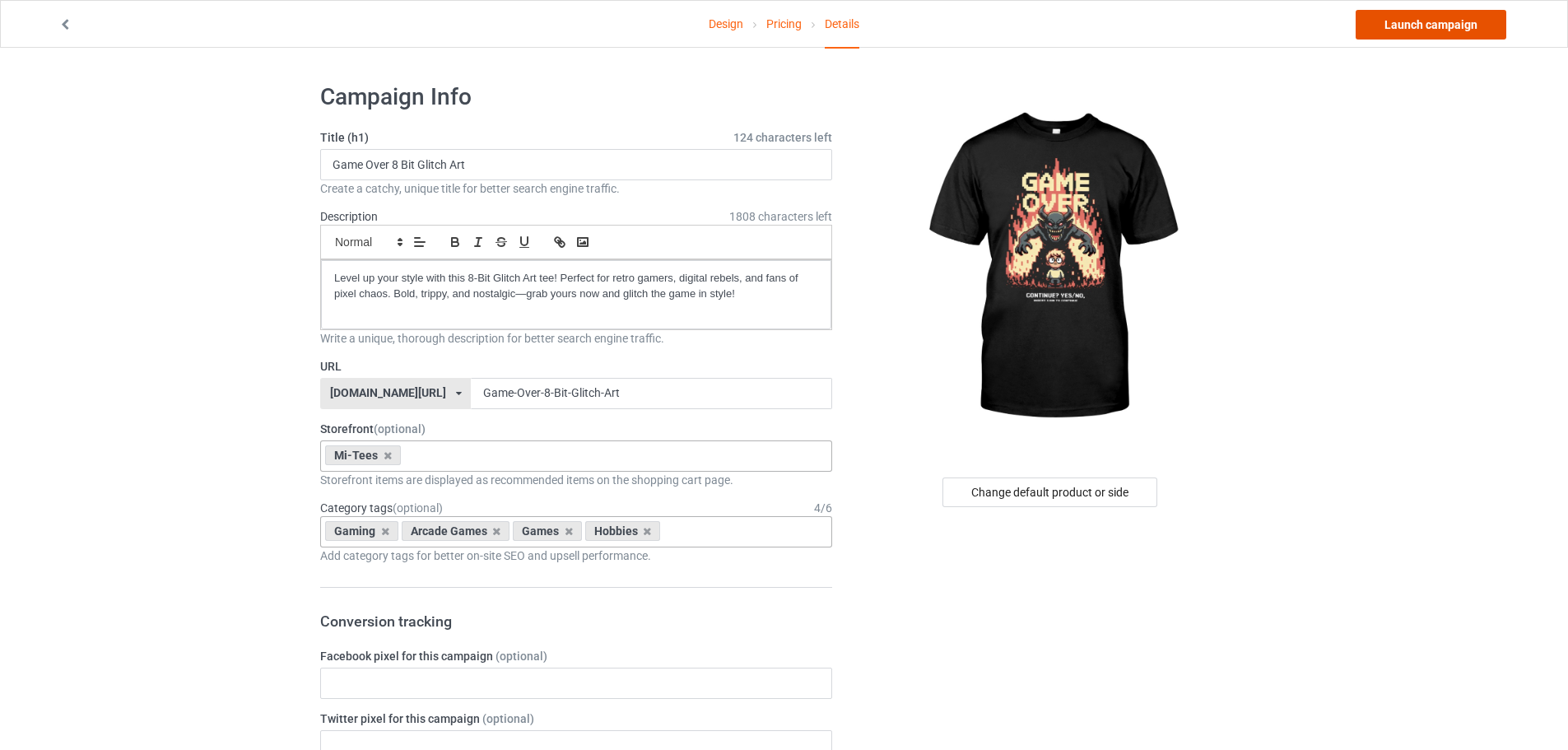
click at [1433, 16] on link "Launch campaign" at bounding box center [1431, 25] width 150 height 30
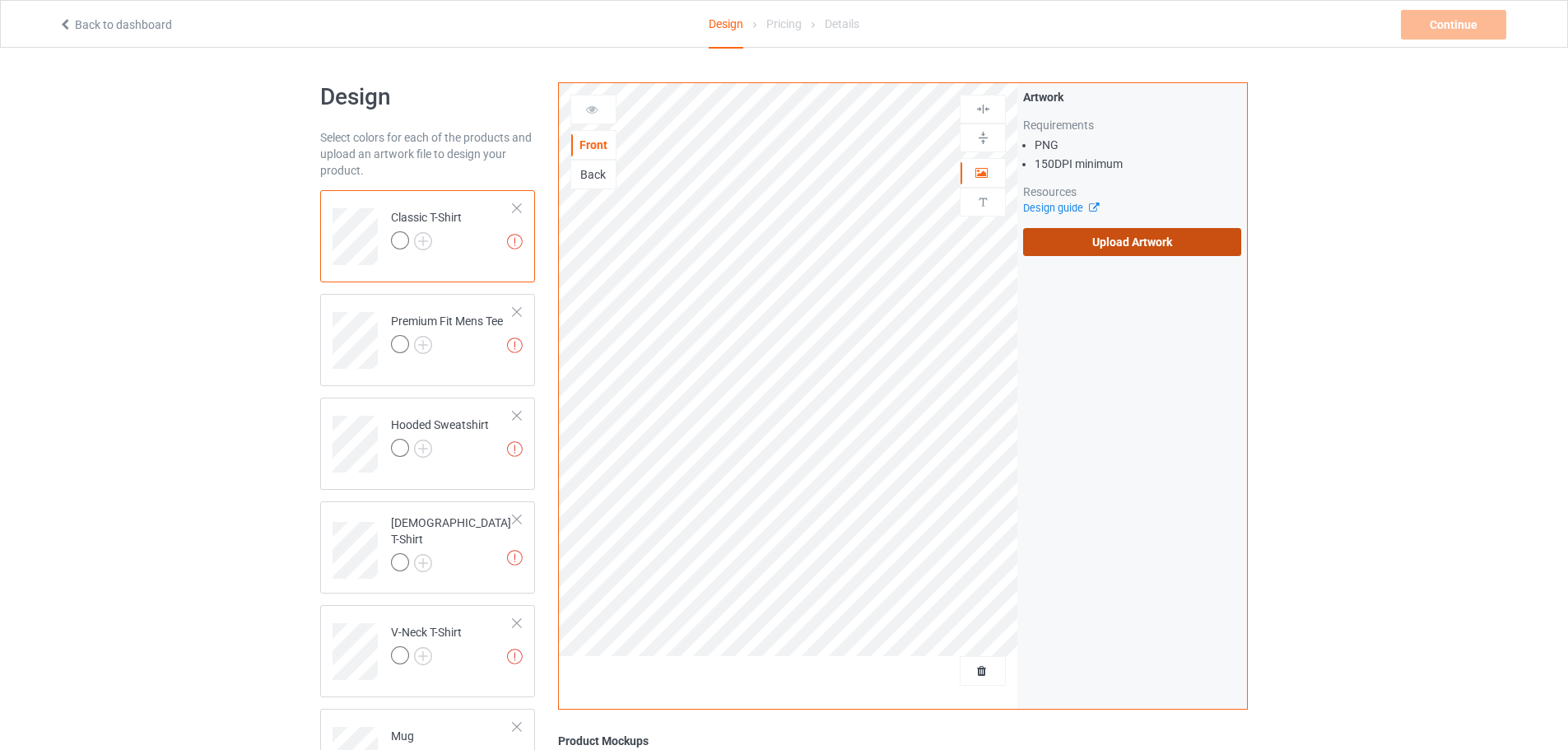
click at [1082, 239] on label "Upload Artwork" at bounding box center [1132, 242] width 218 height 28
click at [0, 0] on input "Upload Artwork" at bounding box center [0, 0] width 0 height 0
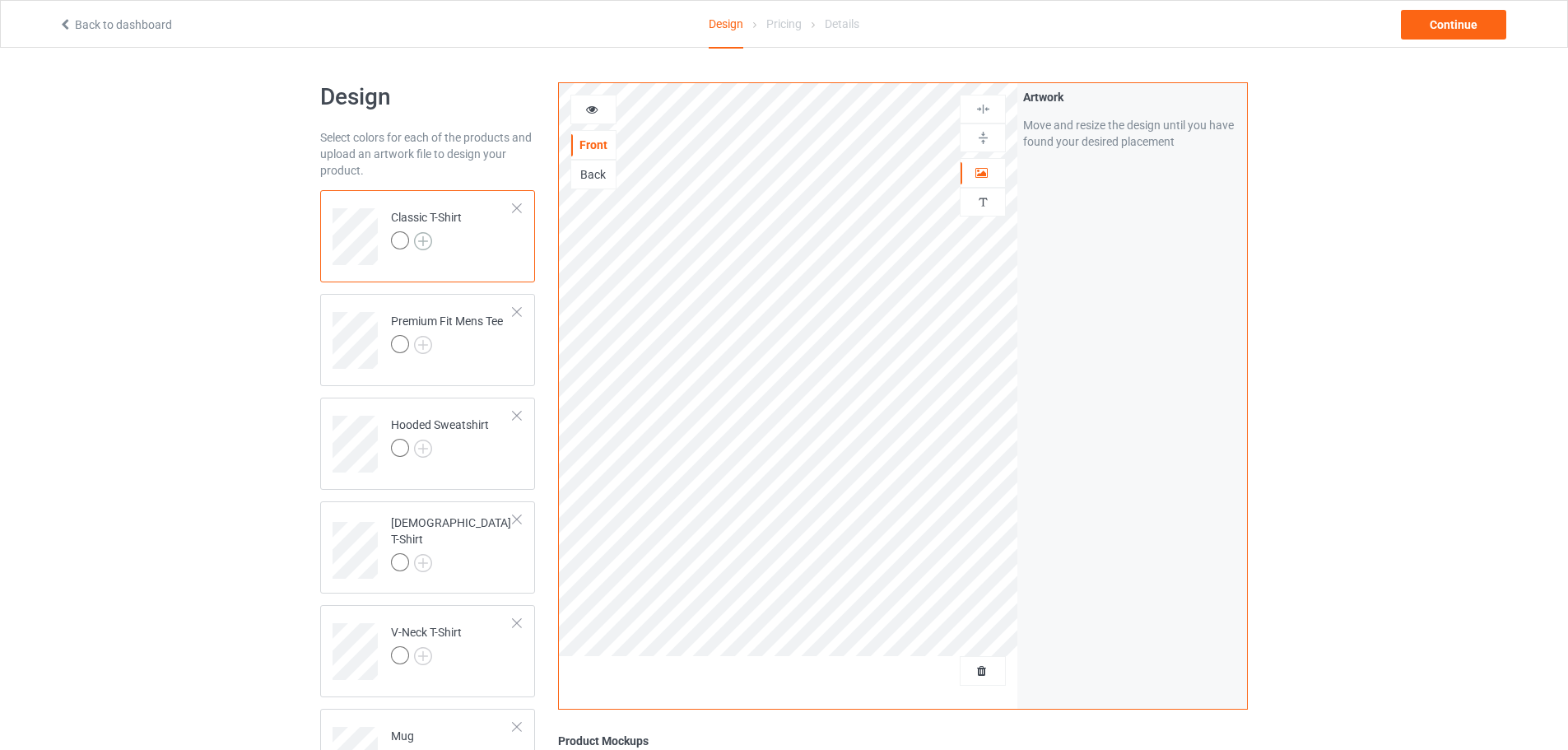
click at [428, 239] on img at bounding box center [423, 241] width 18 height 18
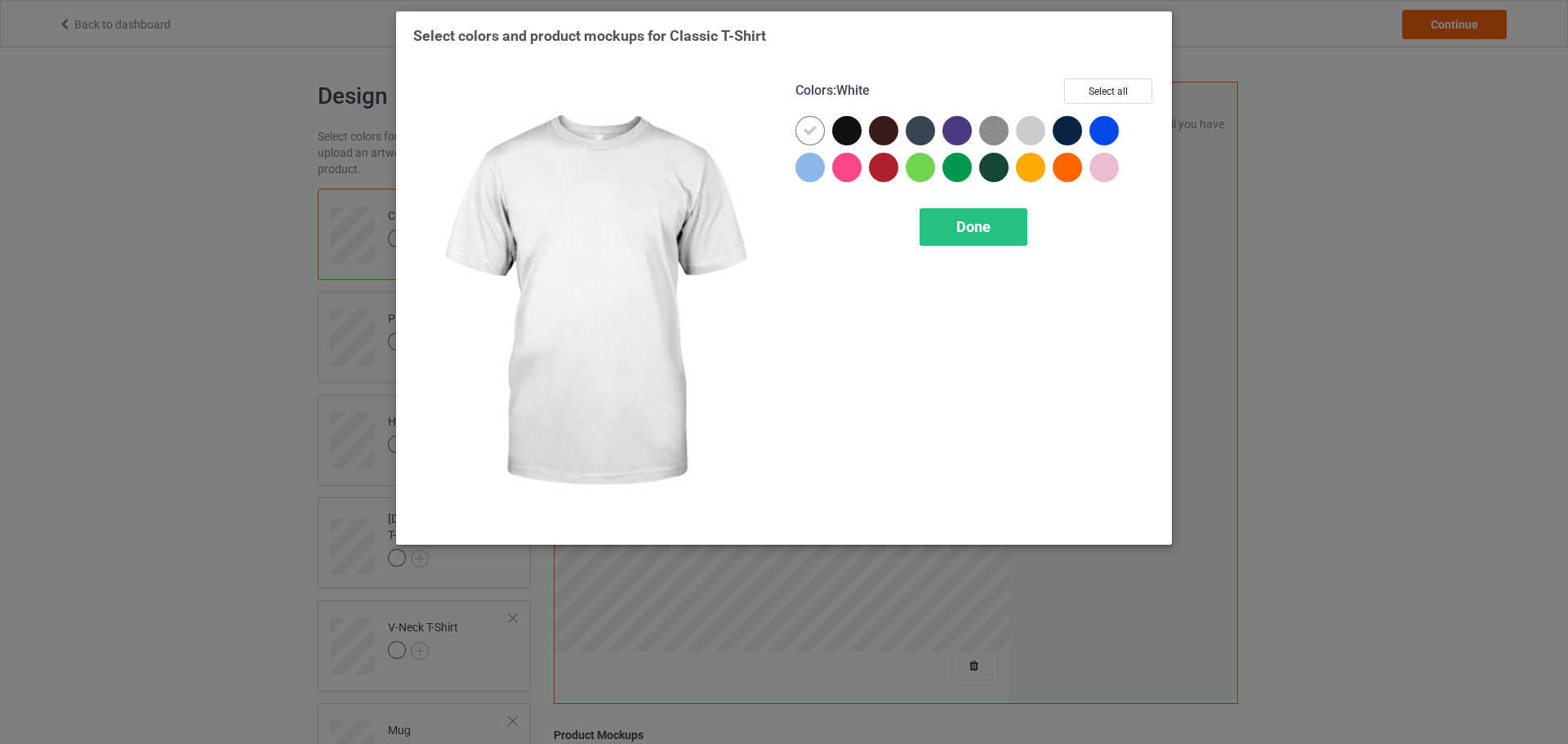
click at [830, 134] on div at bounding box center [813, 133] width 36 height 36
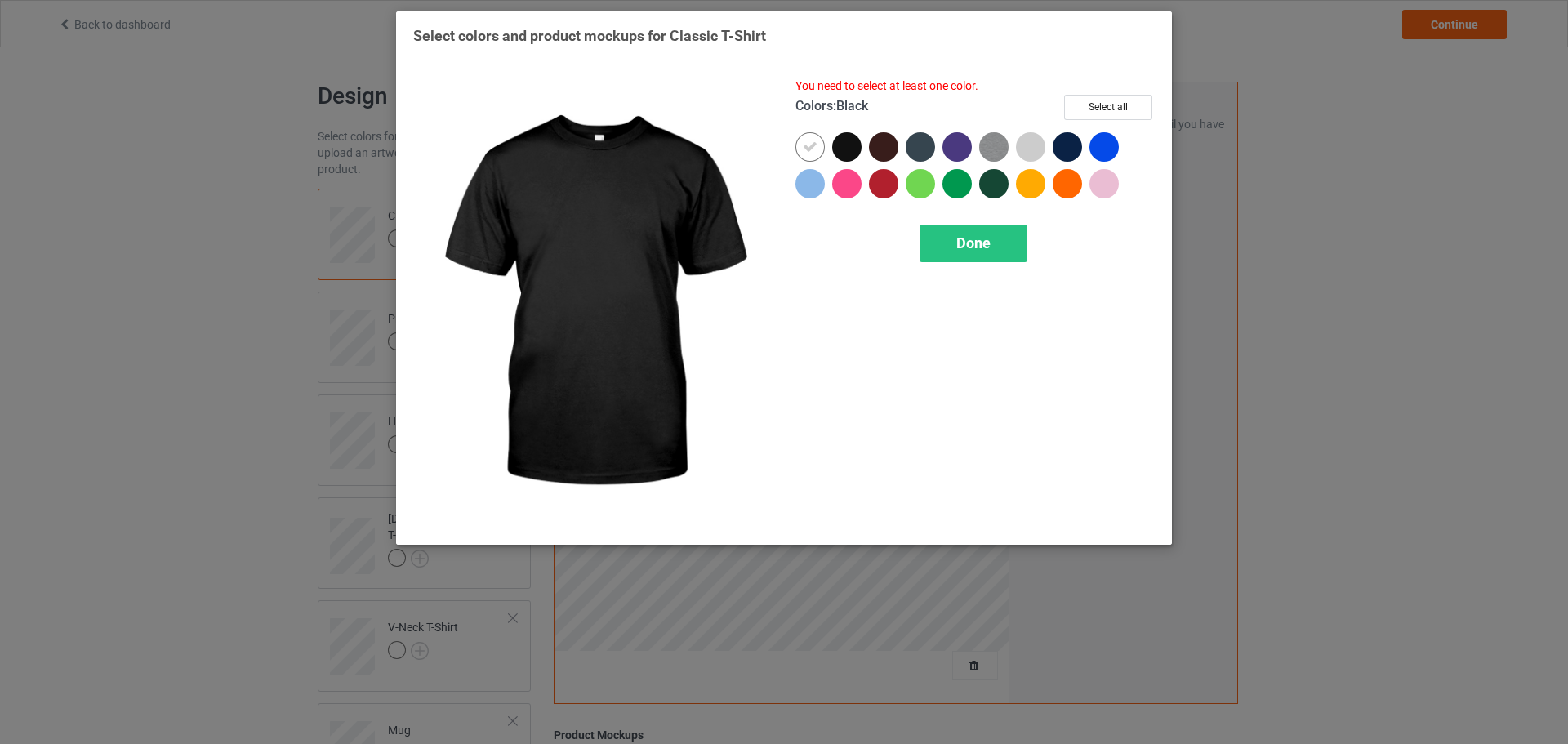
click at [843, 145] on div at bounding box center [847, 147] width 30 height 30
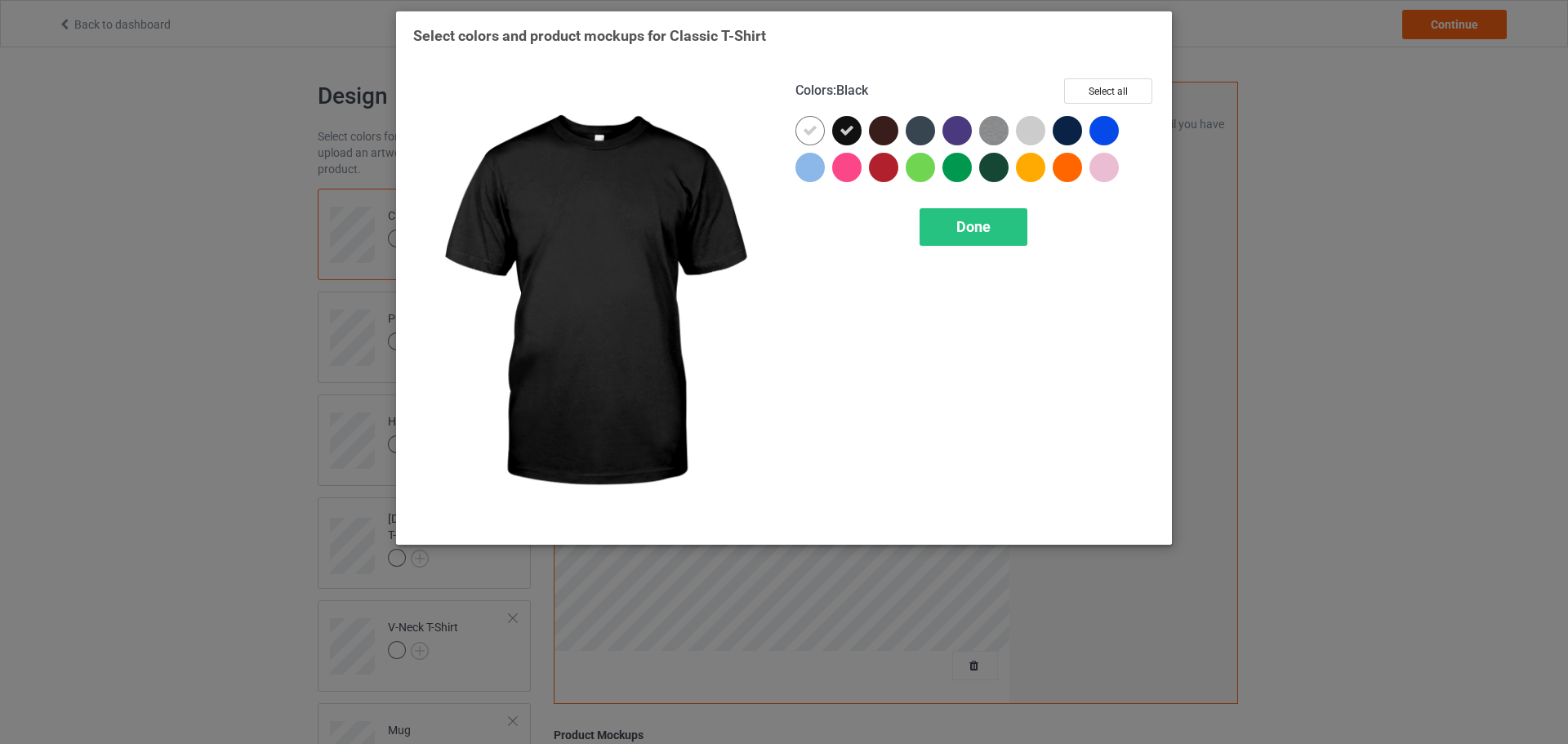
click at [816, 145] on div at bounding box center [813, 133] width 36 height 36
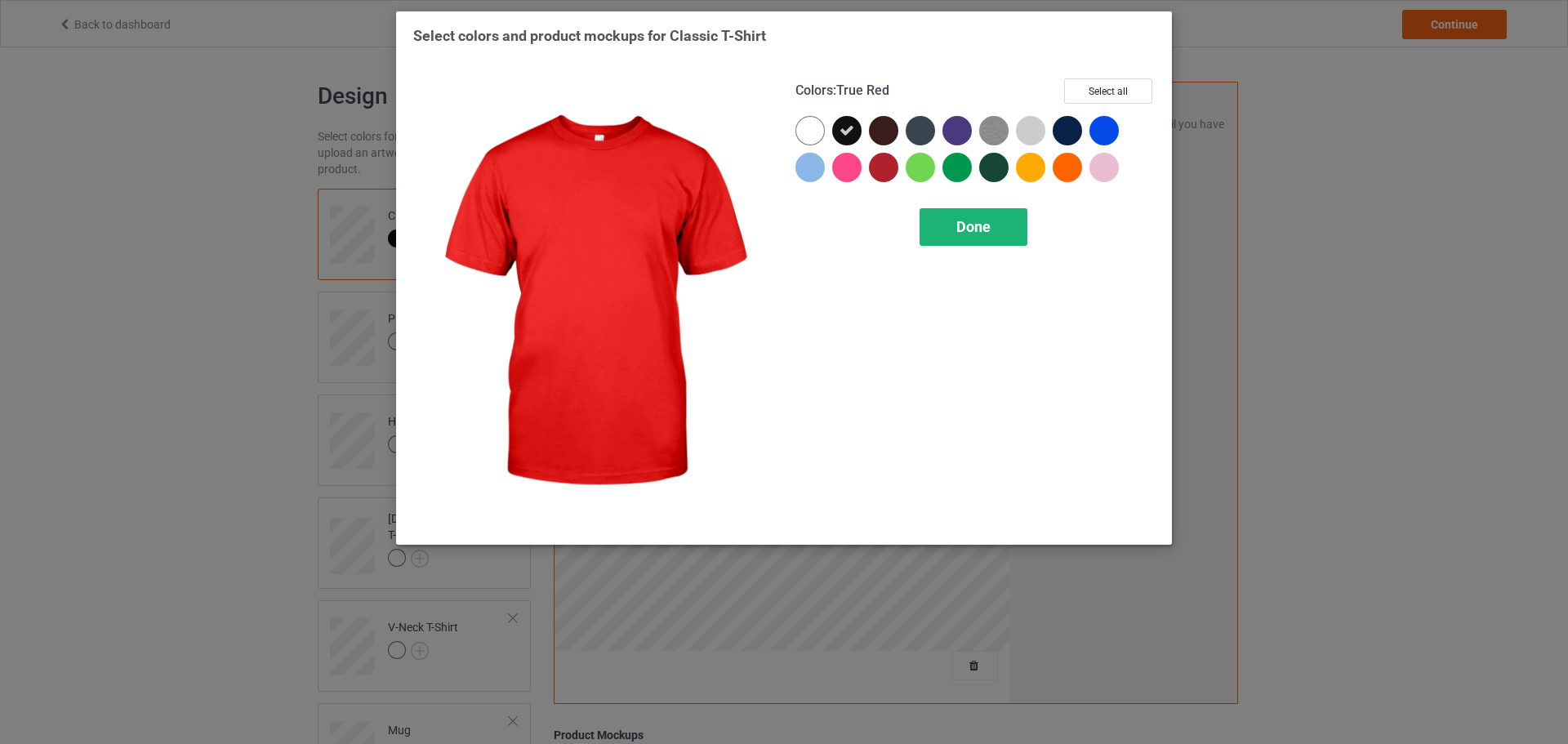
click at [953, 236] on div "Done" at bounding box center [974, 227] width 108 height 37
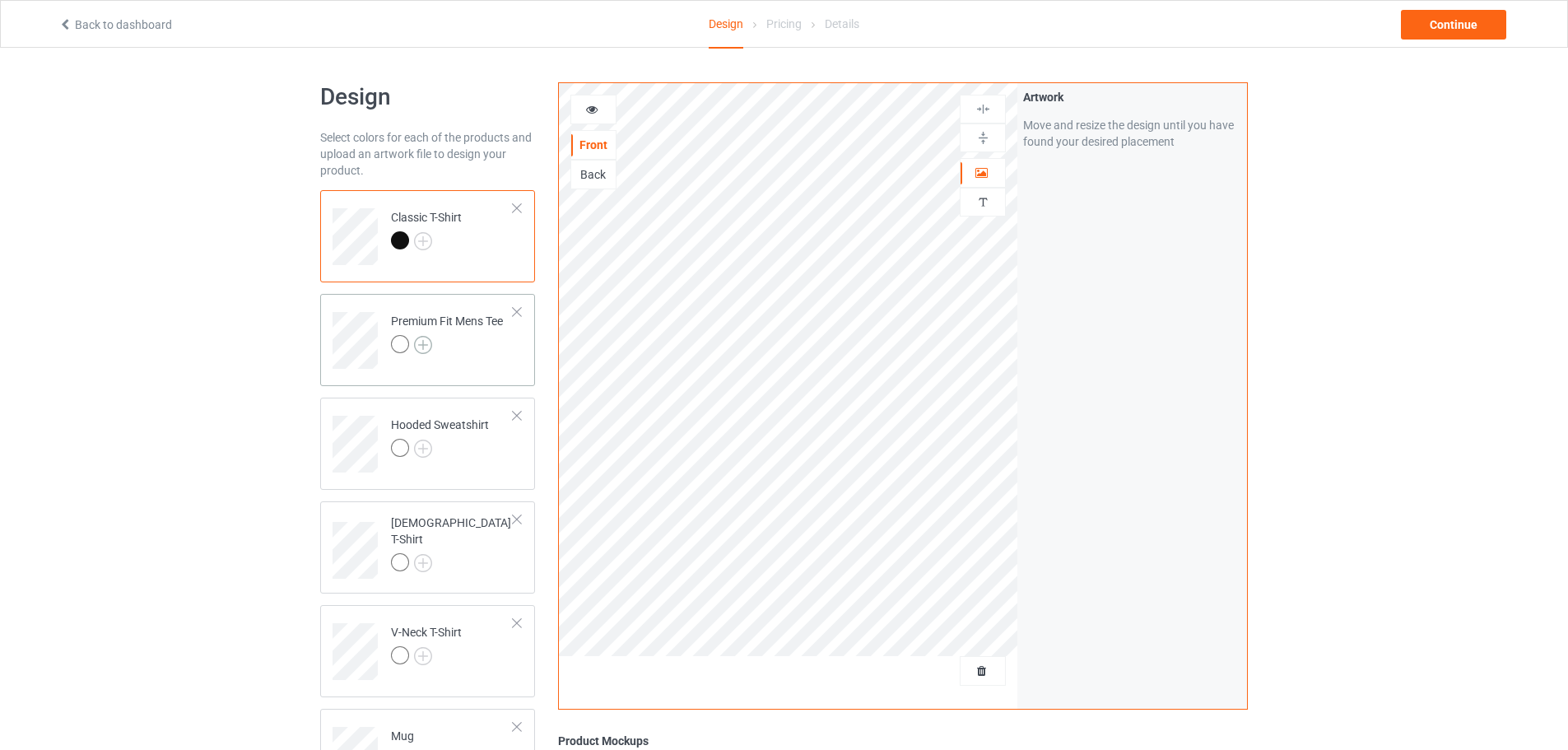
click at [429, 343] on img at bounding box center [423, 345] width 18 height 18
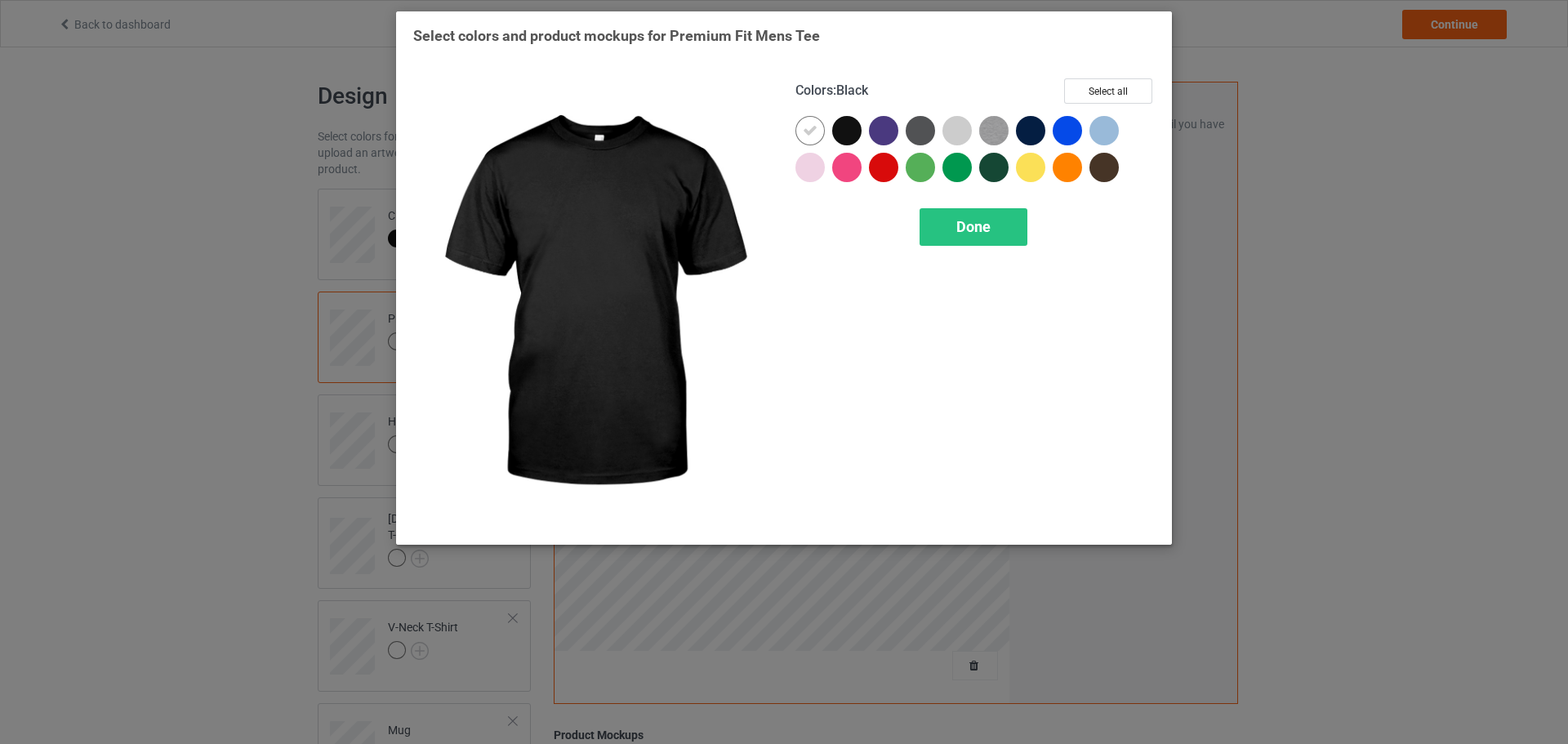
click at [853, 138] on div at bounding box center [847, 131] width 30 height 30
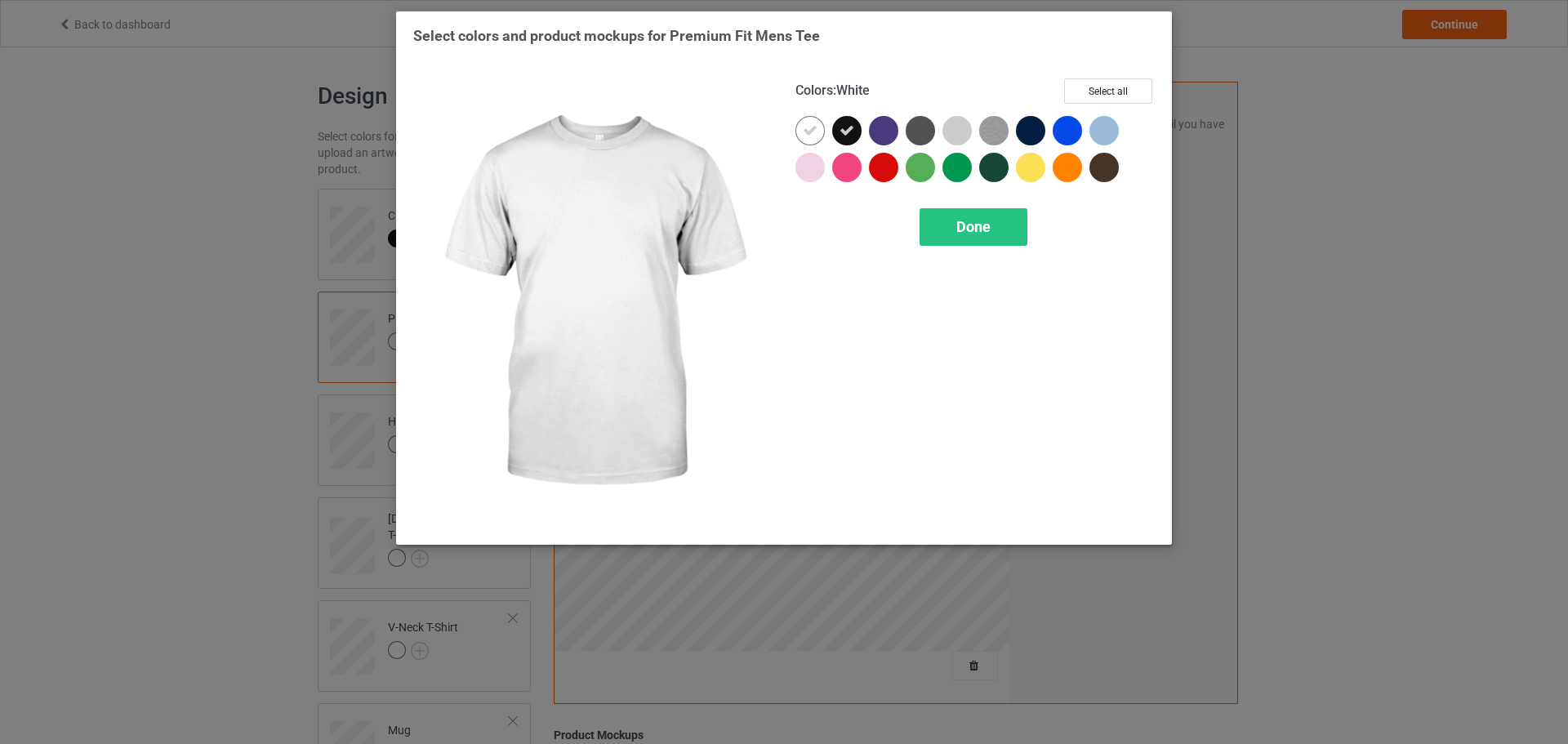
click at [808, 131] on icon at bounding box center [810, 131] width 15 height 15
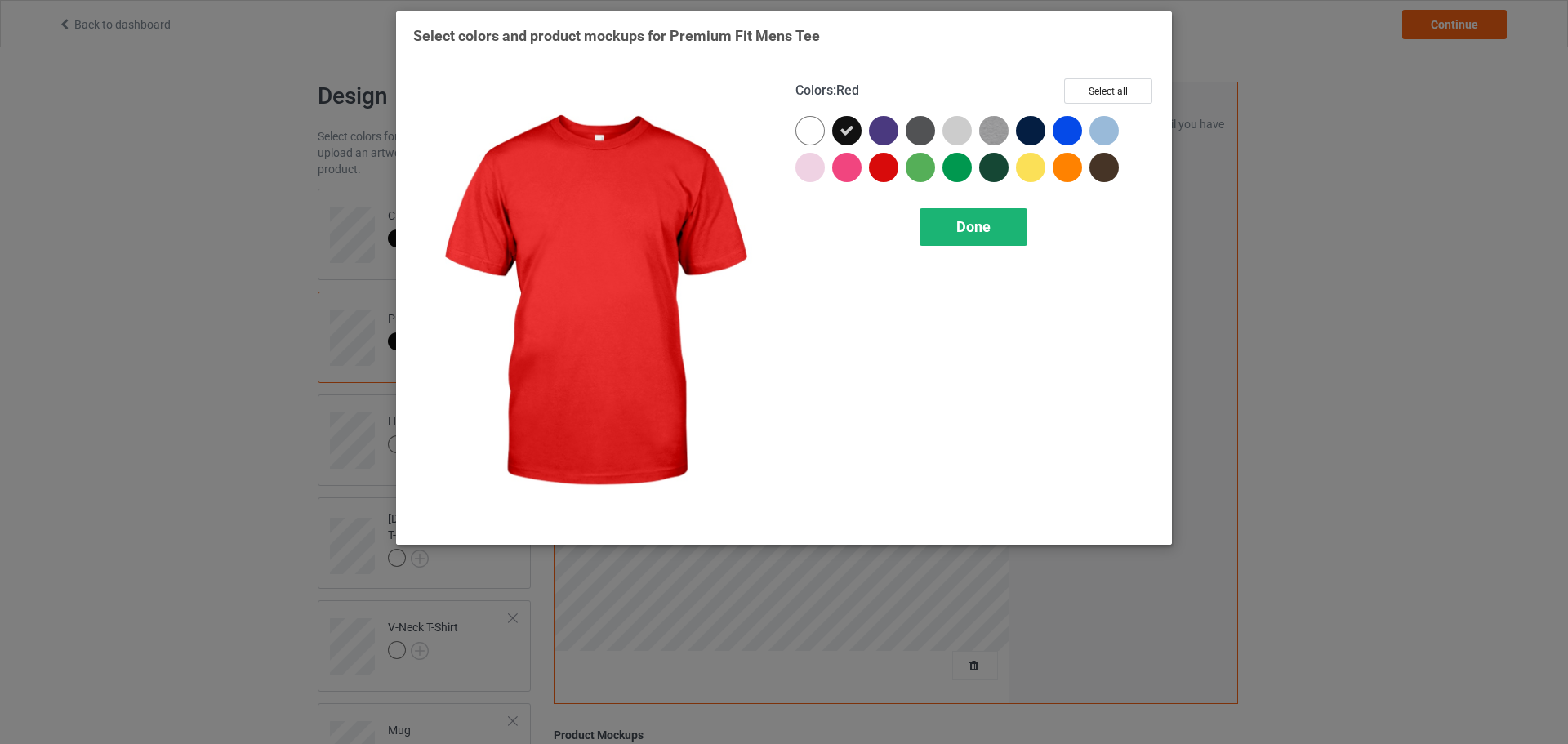
click at [935, 232] on div "Done" at bounding box center [974, 227] width 108 height 37
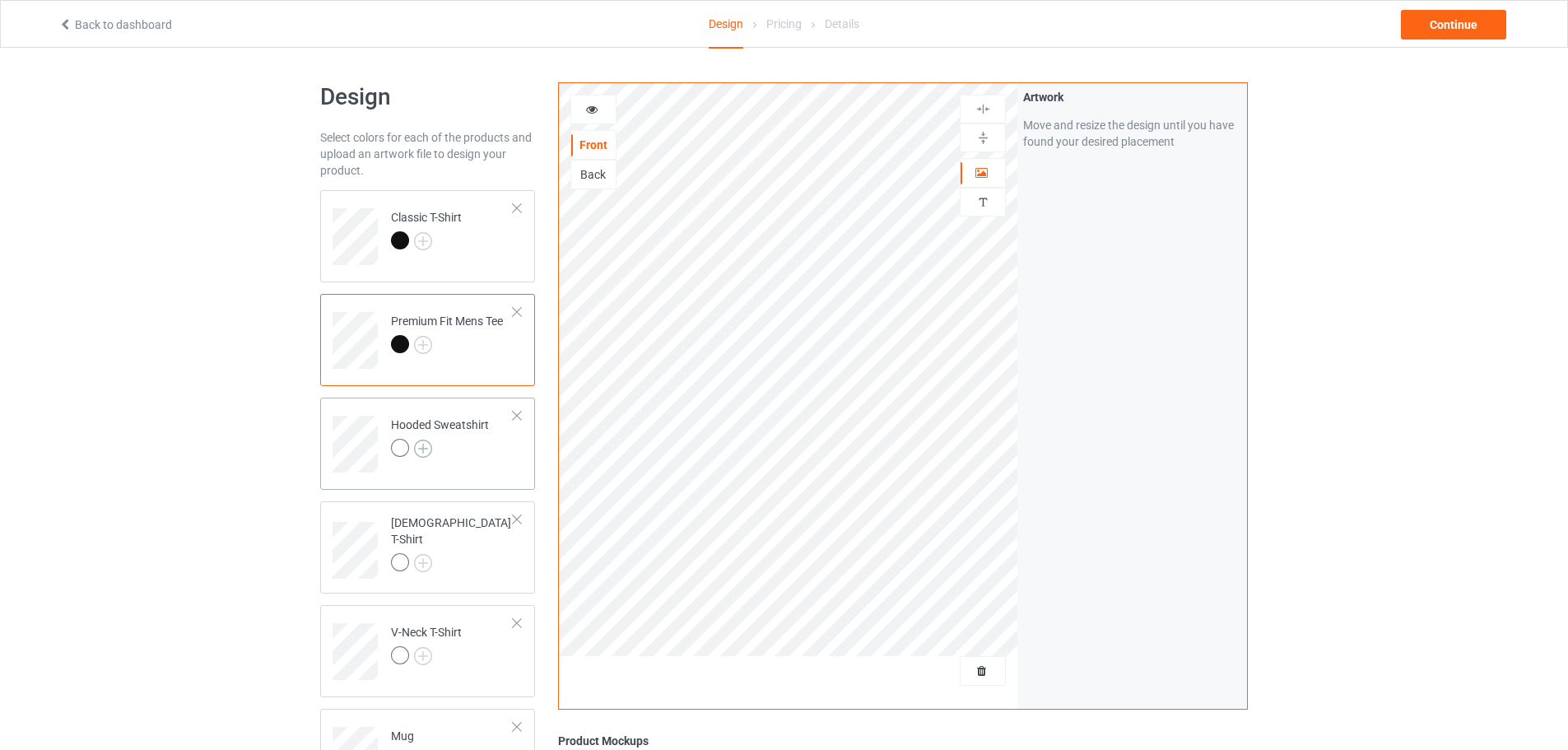
click at [426, 453] on img at bounding box center [423, 448] width 18 height 18
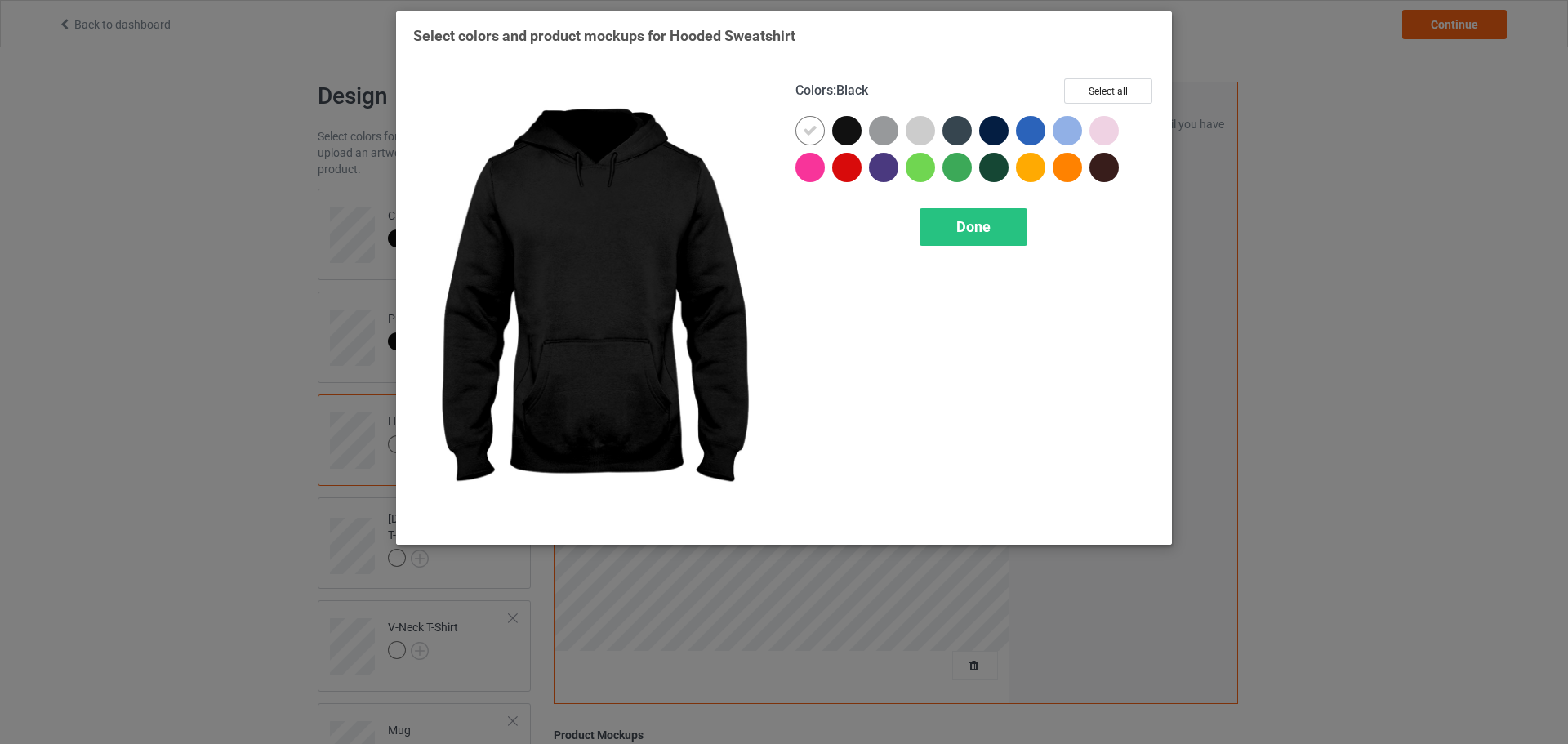
click at [848, 134] on div at bounding box center [847, 131] width 30 height 30
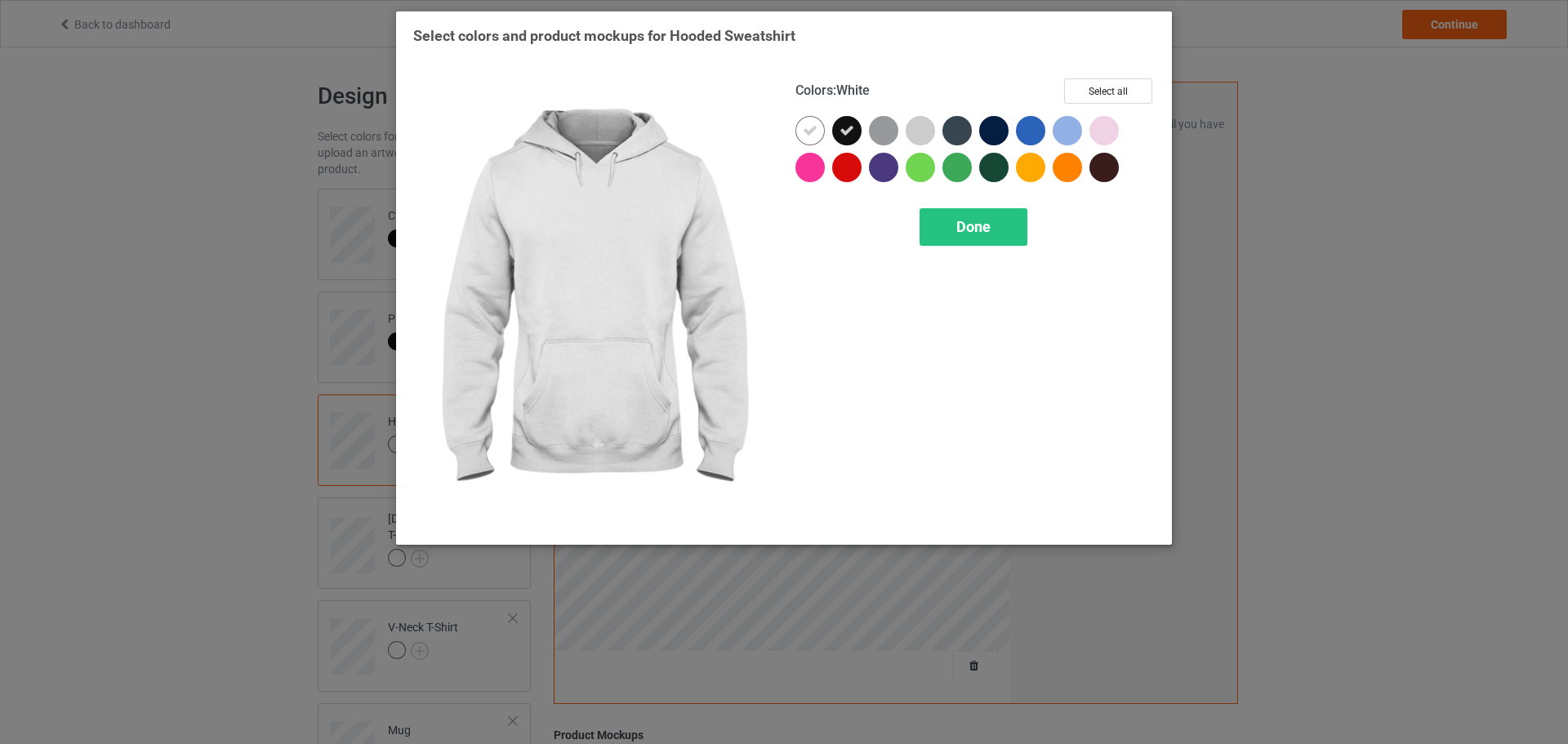
drag, startPoint x: 805, startPoint y: 135, endPoint x: 841, endPoint y: 160, distance: 43.8
click at [806, 135] on icon at bounding box center [810, 131] width 15 height 15
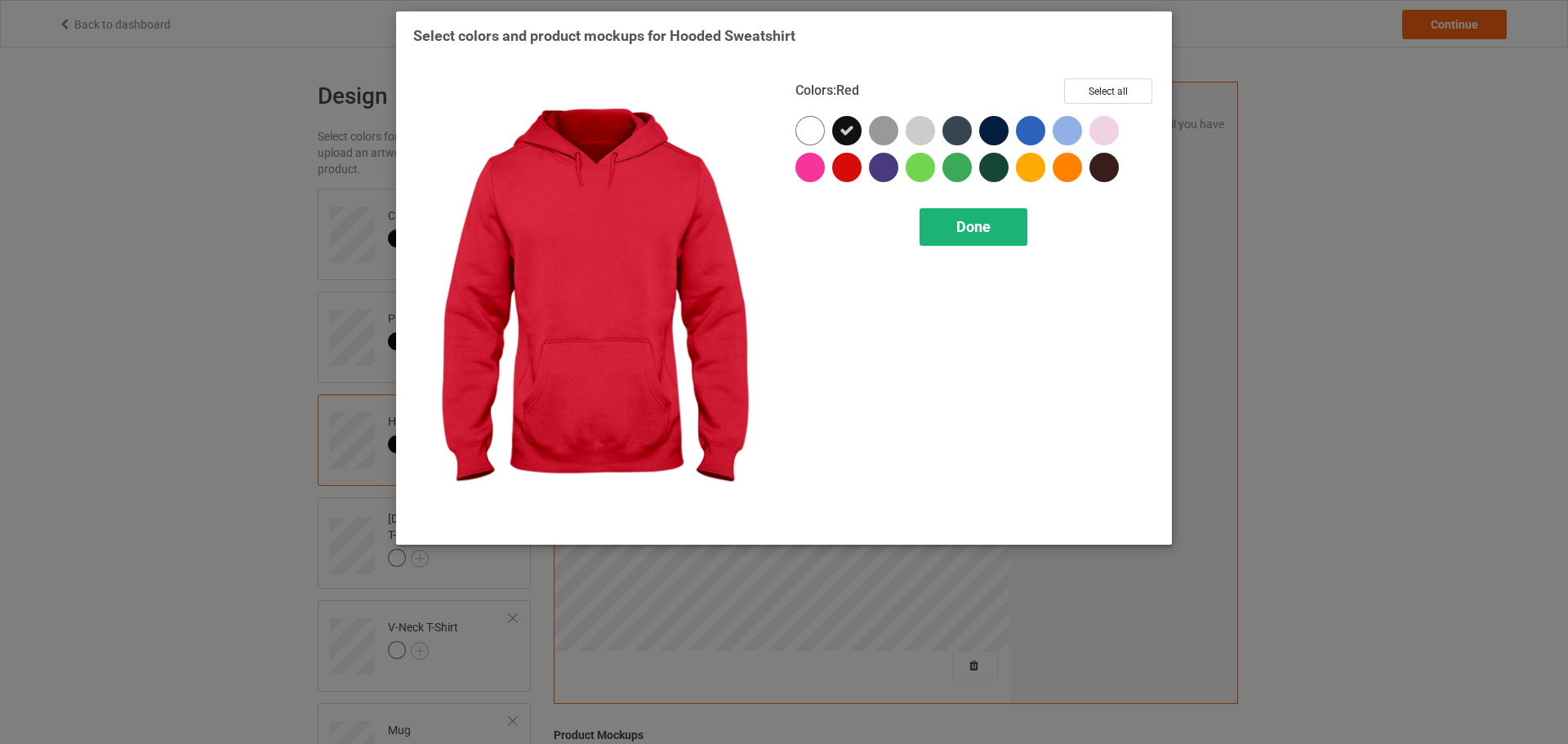
click at [994, 237] on div "Done" at bounding box center [974, 227] width 108 height 37
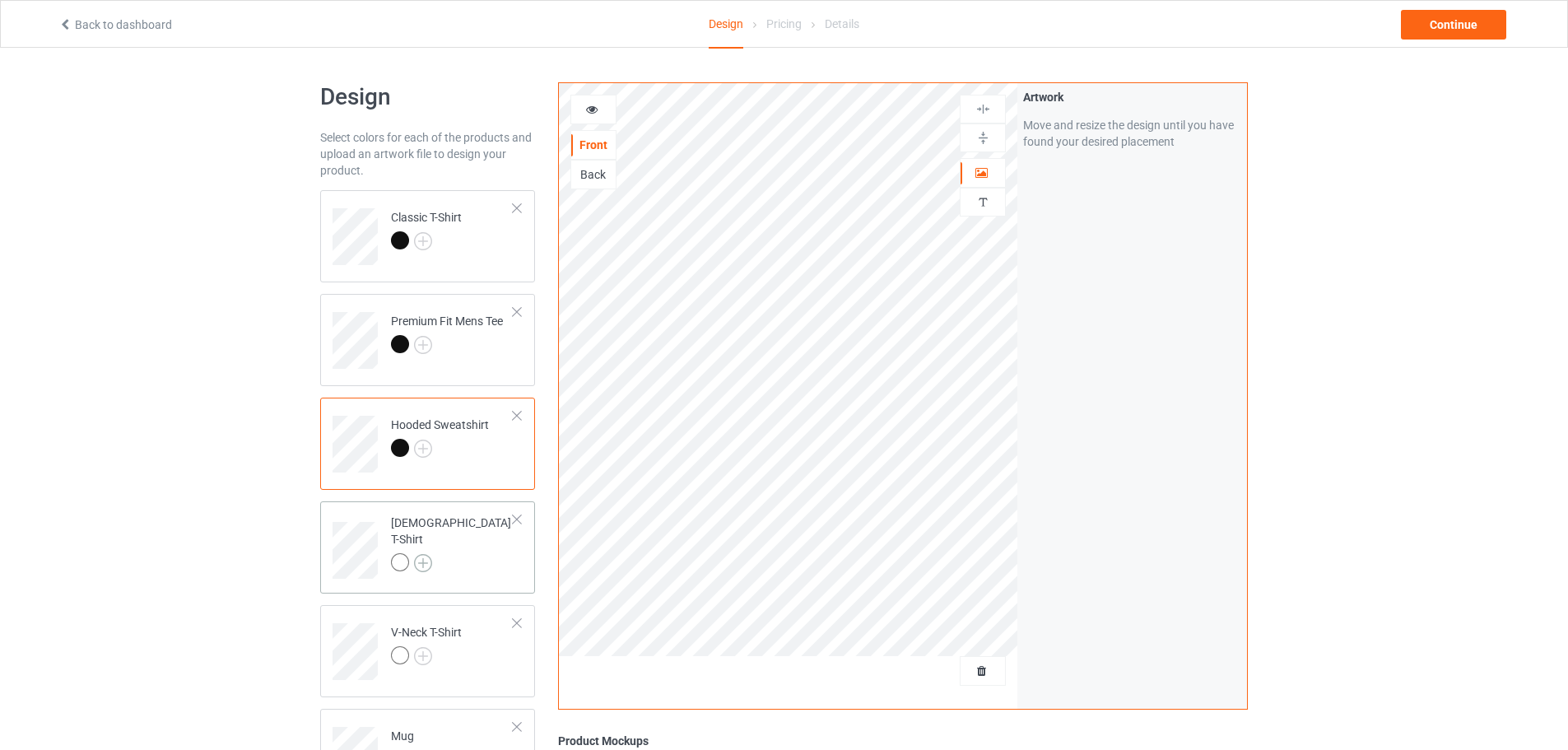
click at [427, 558] on img at bounding box center [423, 563] width 18 height 18
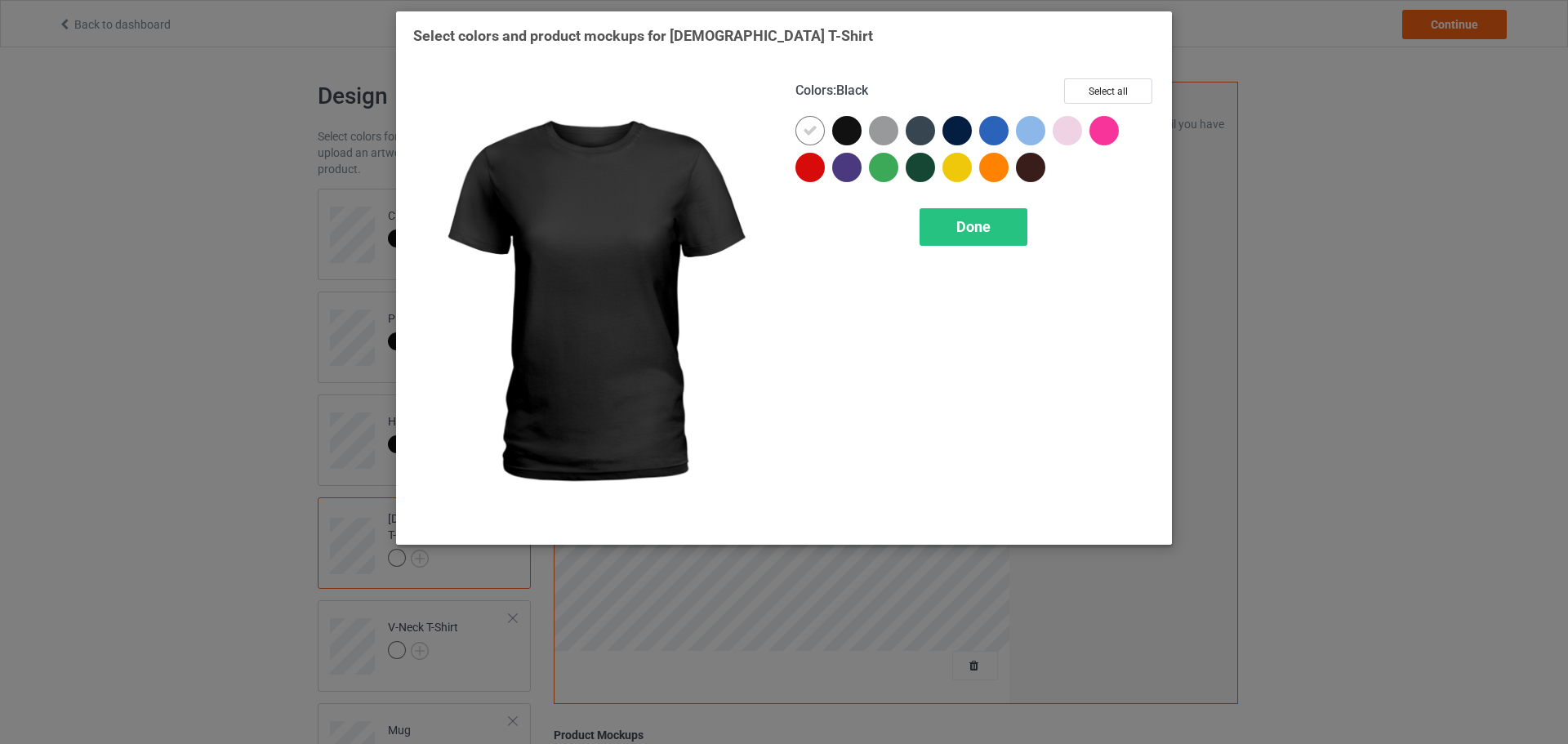
click at [852, 133] on div at bounding box center [847, 131] width 30 height 30
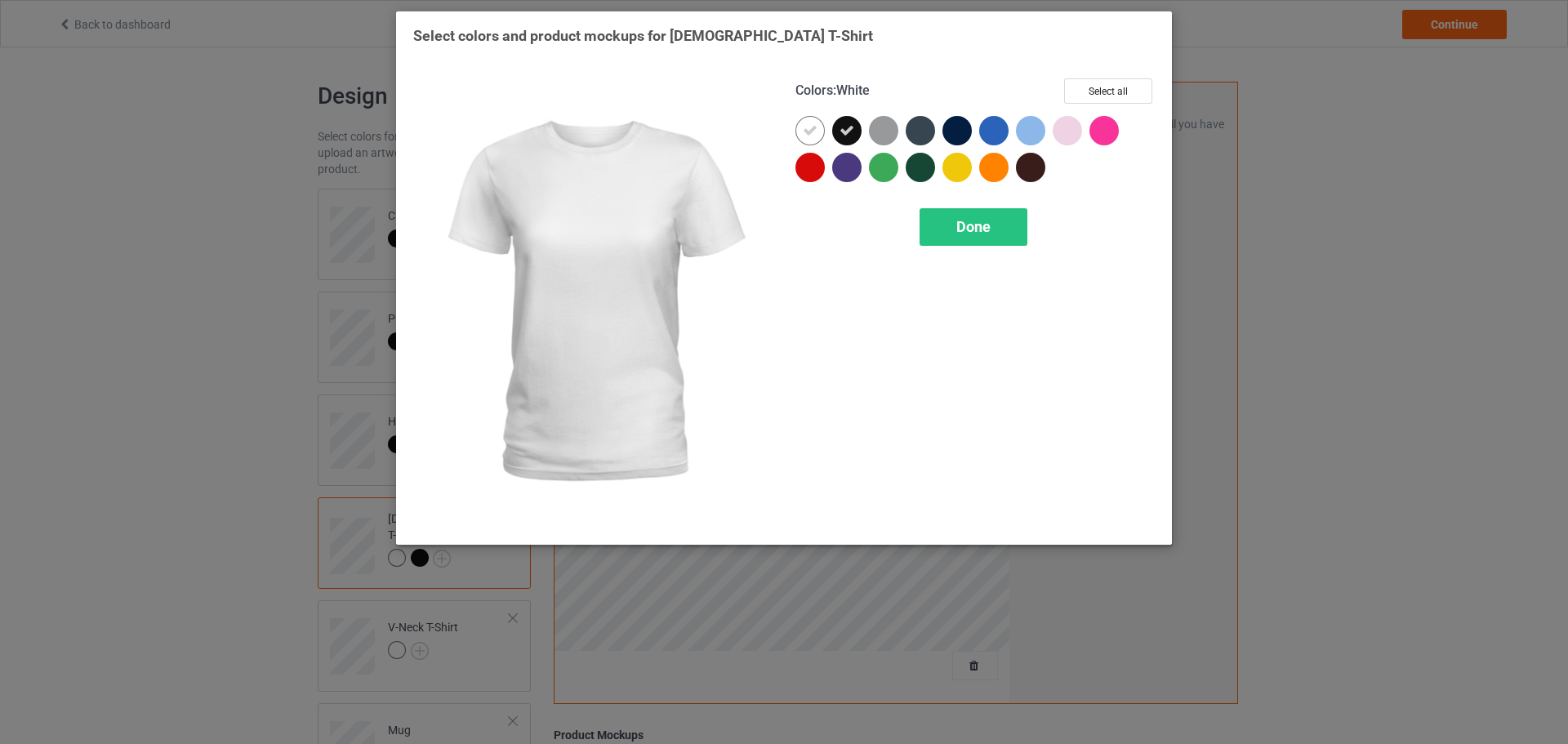
click at [808, 129] on icon at bounding box center [810, 131] width 15 height 15
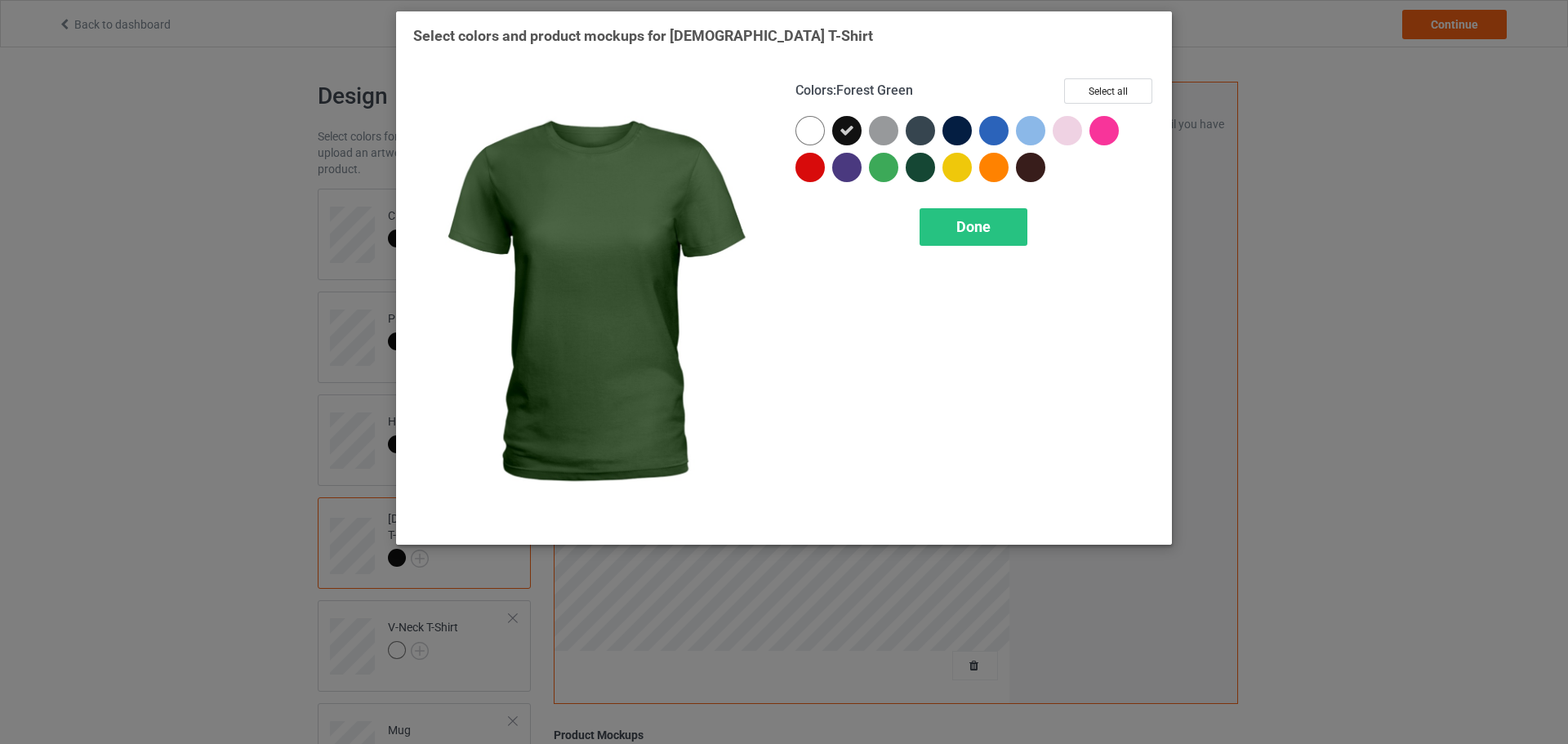
click at [951, 195] on div "Colors : Forest Green Select all Done" at bounding box center [975, 303] width 382 height 472
click at [956, 229] on span "Done" at bounding box center [973, 227] width 34 height 17
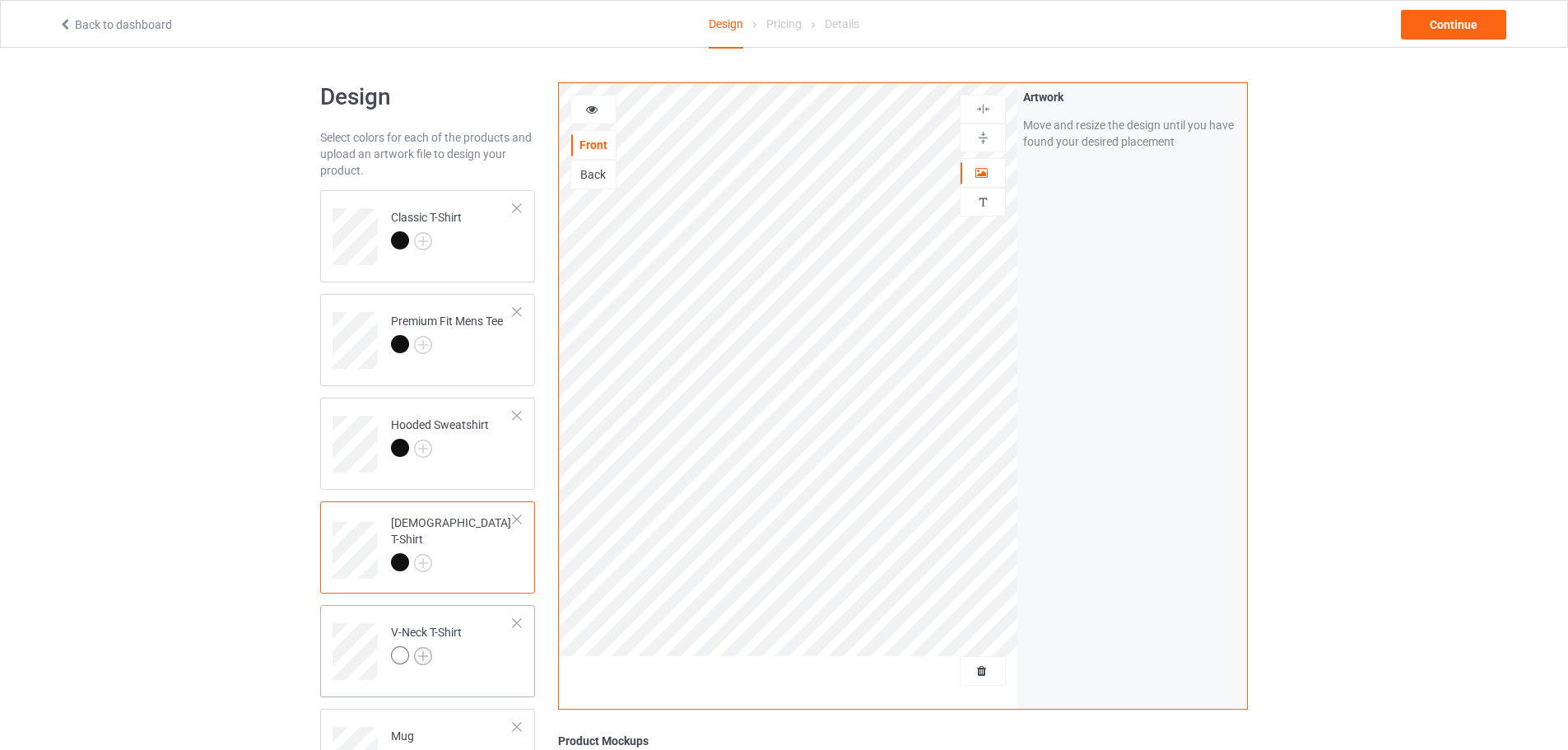
click at [427, 658] on img at bounding box center [423, 656] width 18 height 18
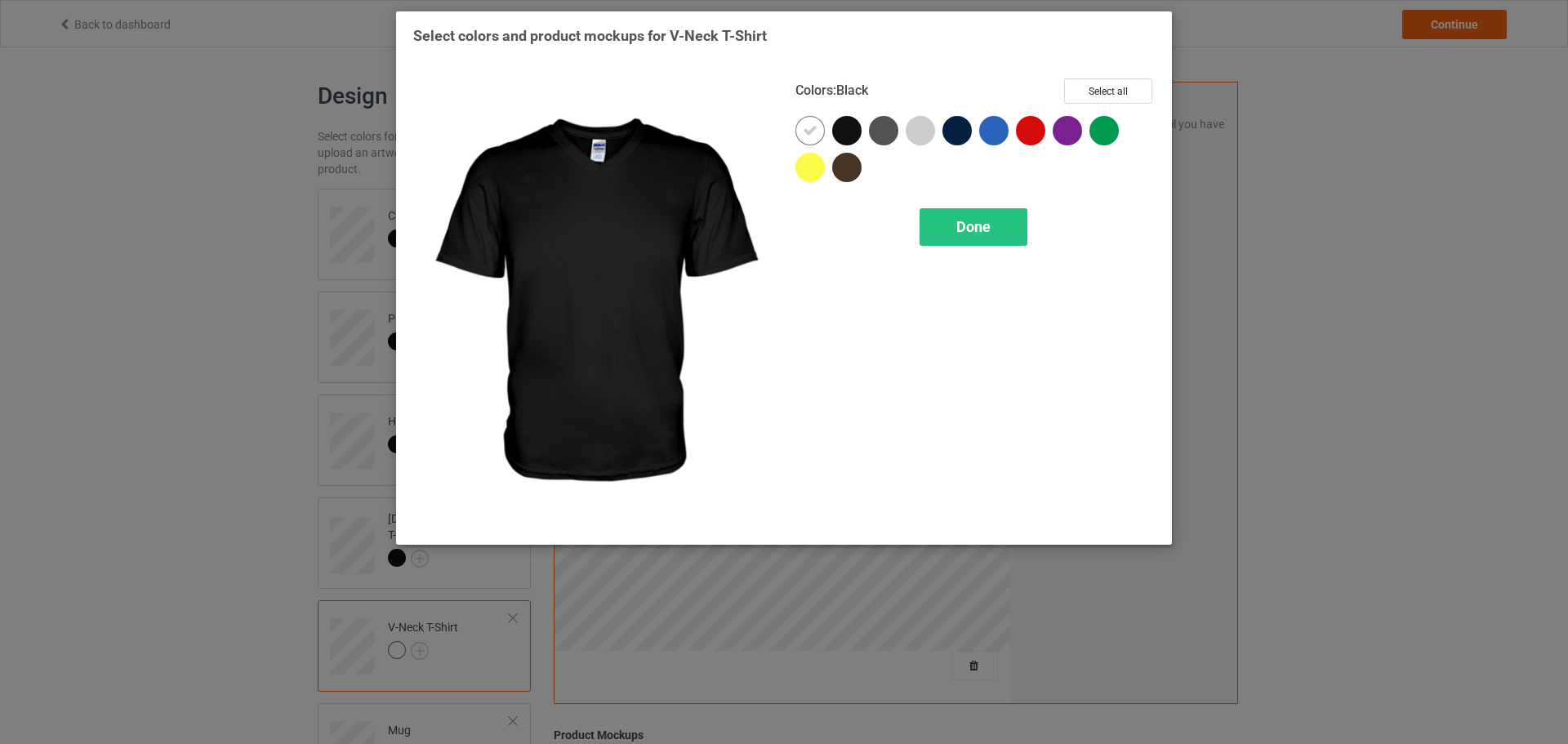
click at [861, 133] on div at bounding box center [850, 133] width 36 height 36
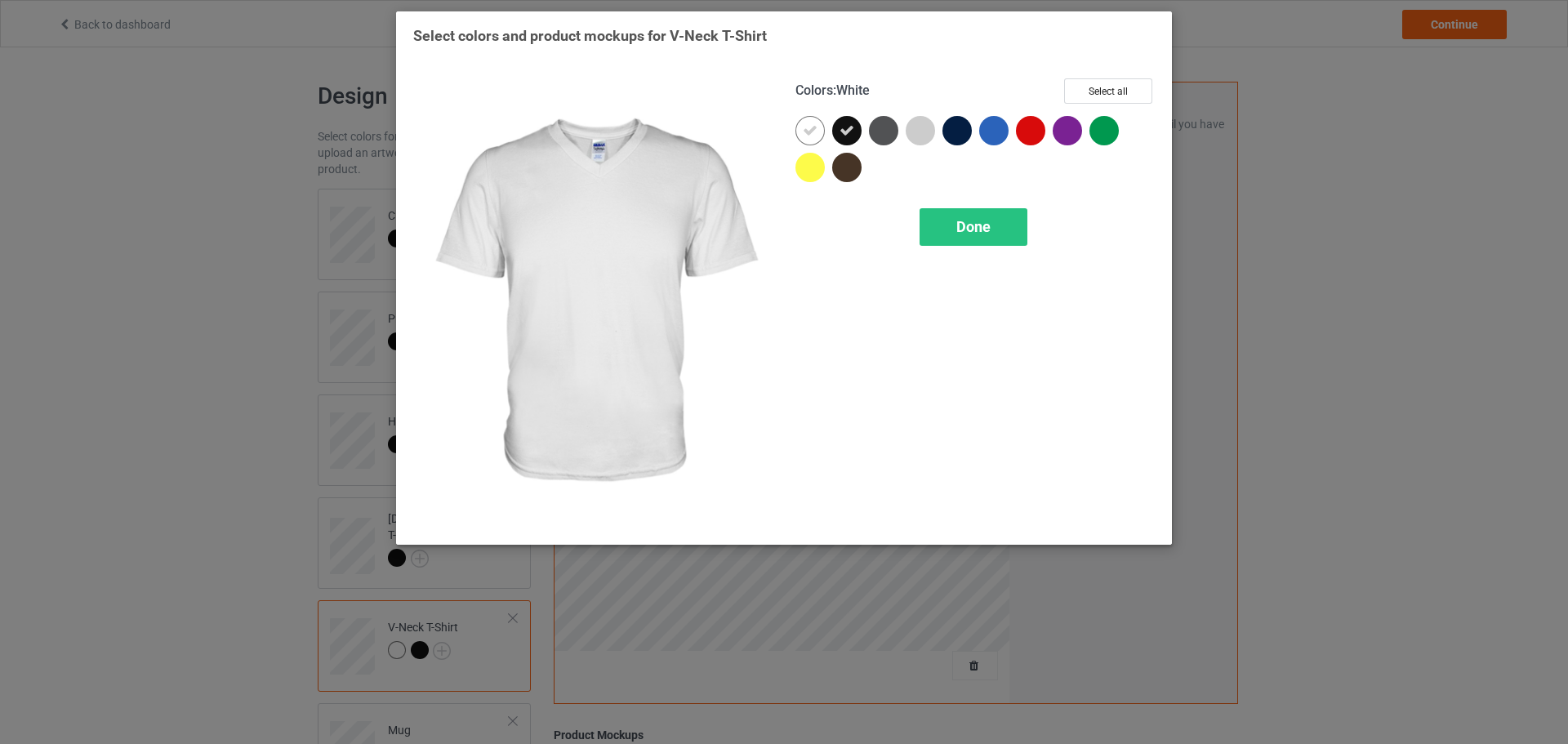
drag, startPoint x: 822, startPoint y: 134, endPoint x: 881, endPoint y: 172, distance: 70.2
click at [823, 135] on div at bounding box center [810, 131] width 30 height 30
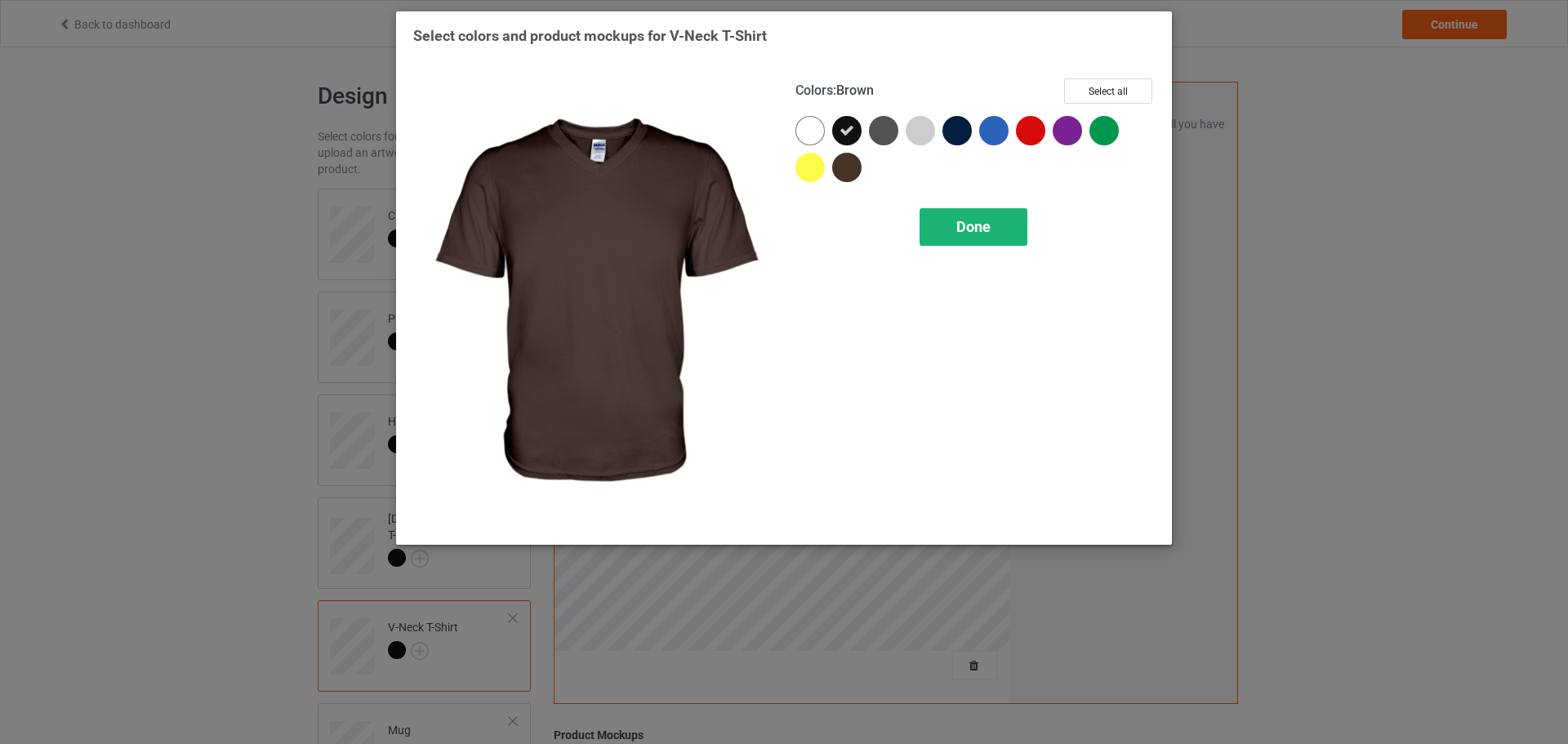
click at [937, 233] on div "Done" at bounding box center [974, 227] width 108 height 37
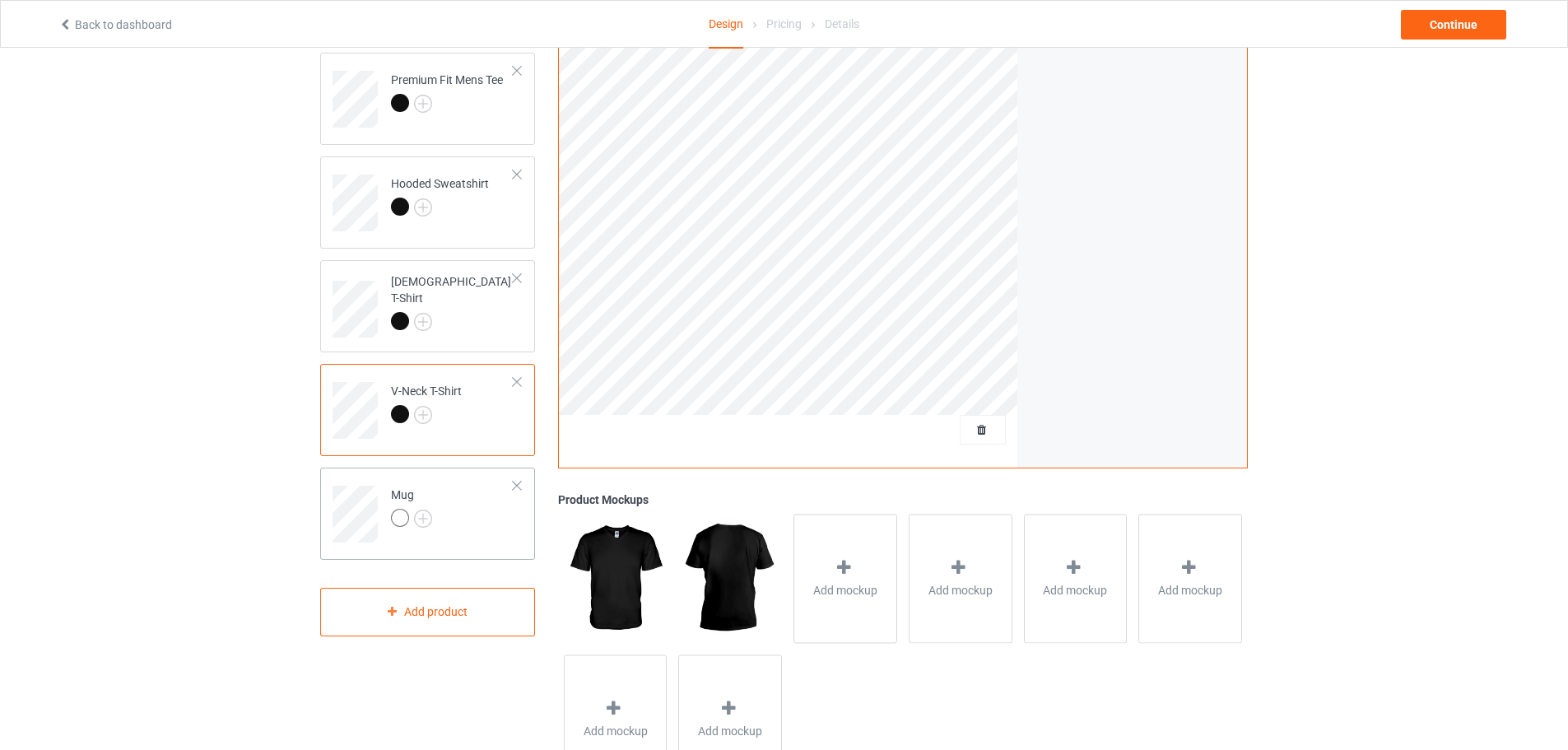
scroll to position [247, 0]
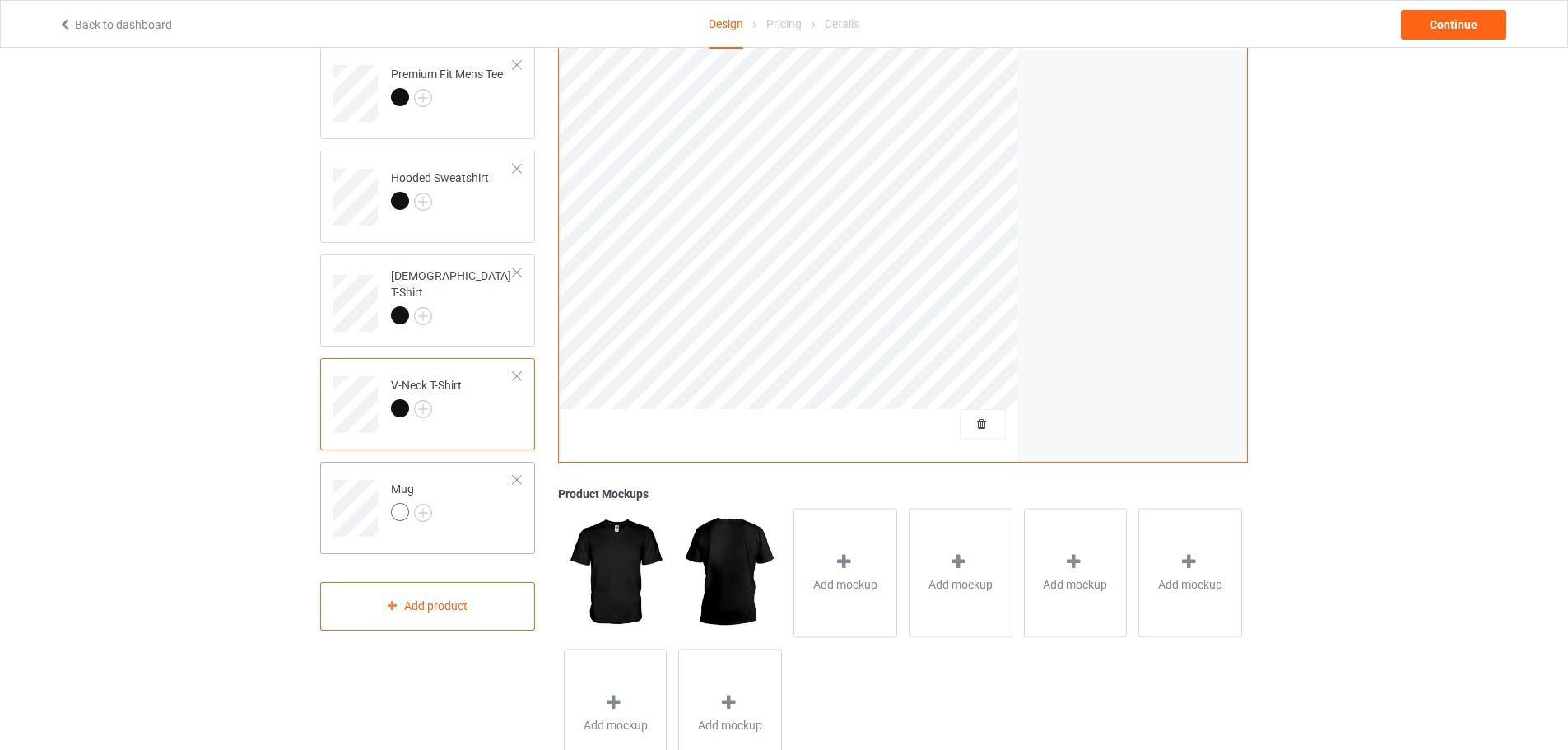
click at [511, 475] on div at bounding box center [517, 480] width 11 height 11
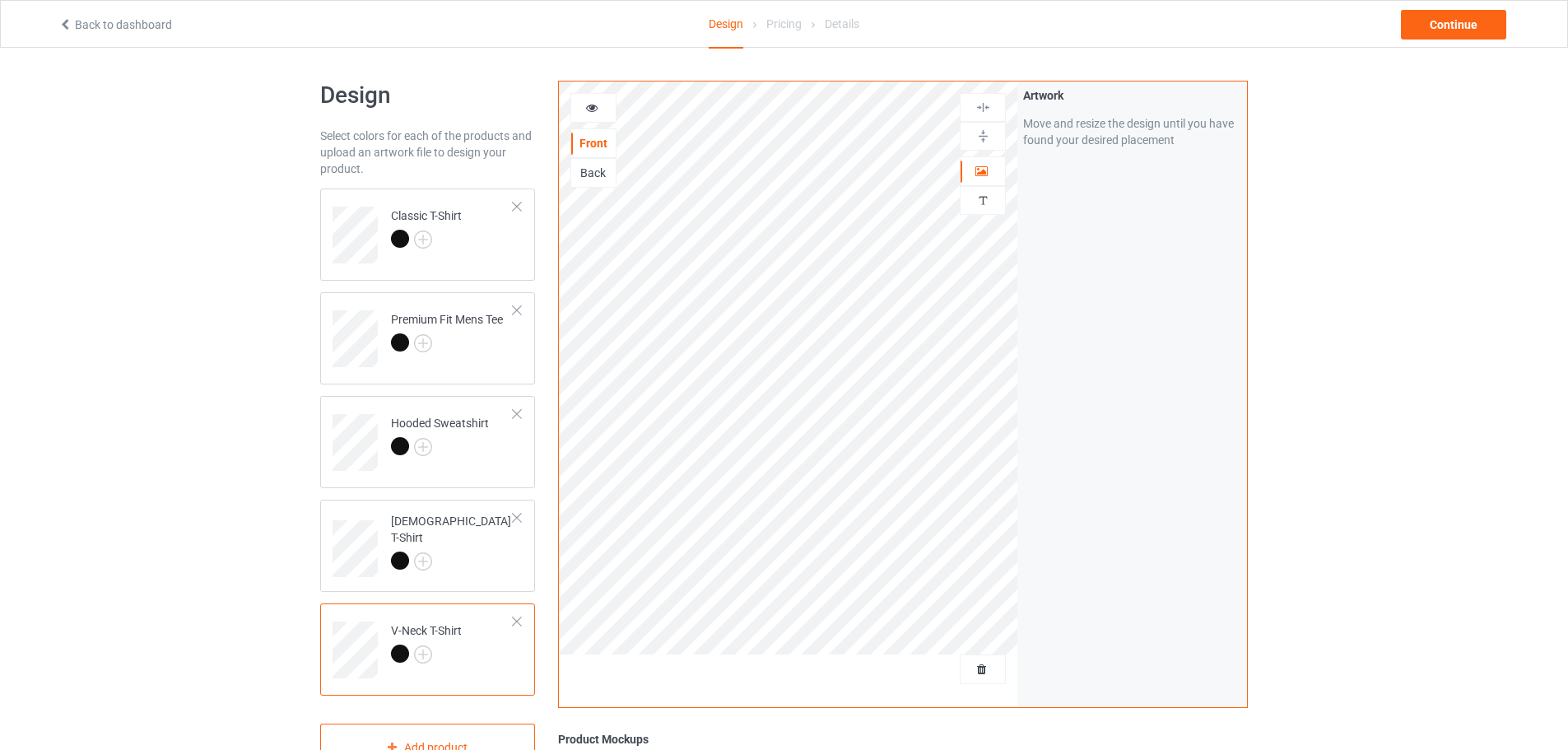
scroll to position [0, 0]
click at [1421, 19] on div "Continue" at bounding box center [1453, 25] width 105 height 30
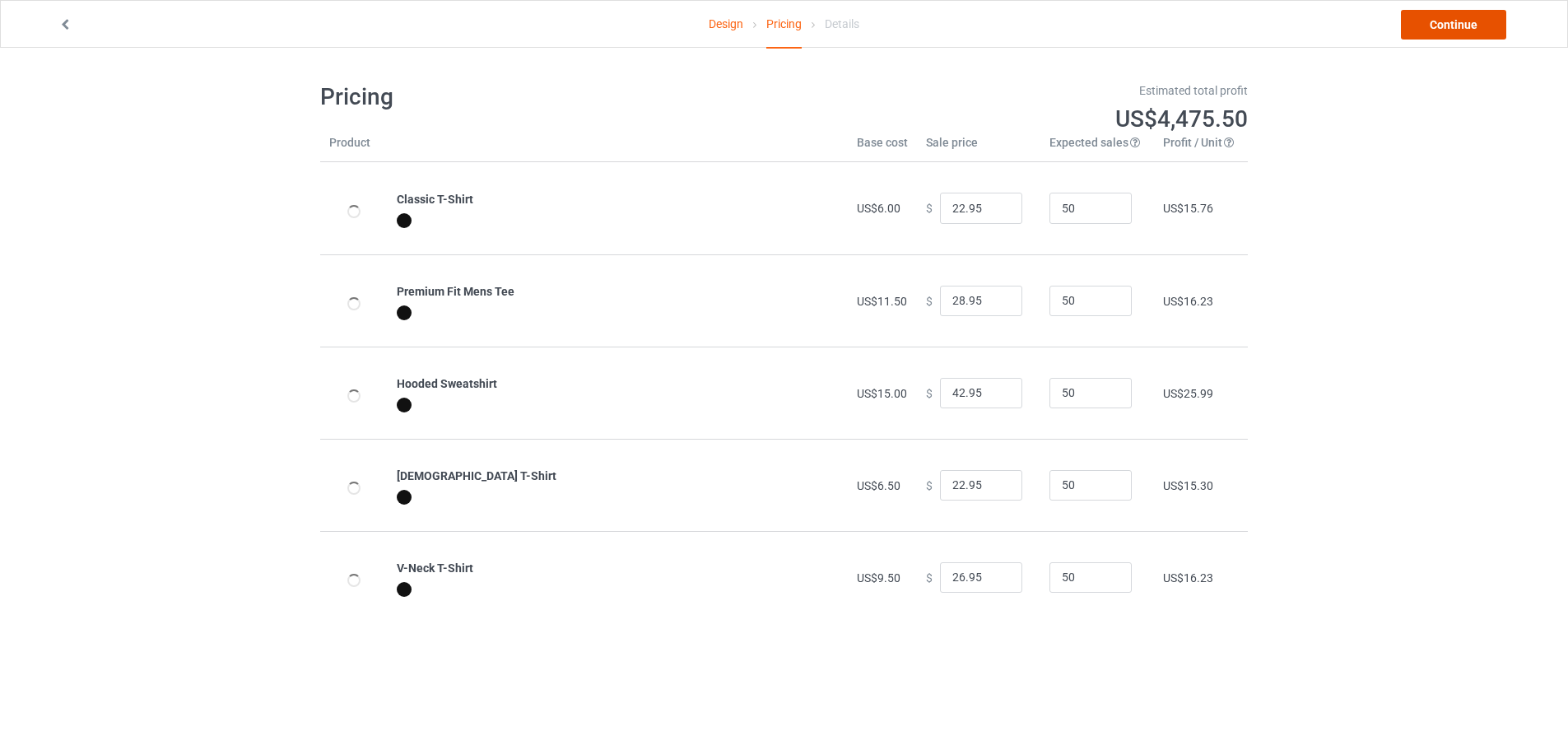
click at [1446, 22] on link "Continue" at bounding box center [1453, 25] width 105 height 30
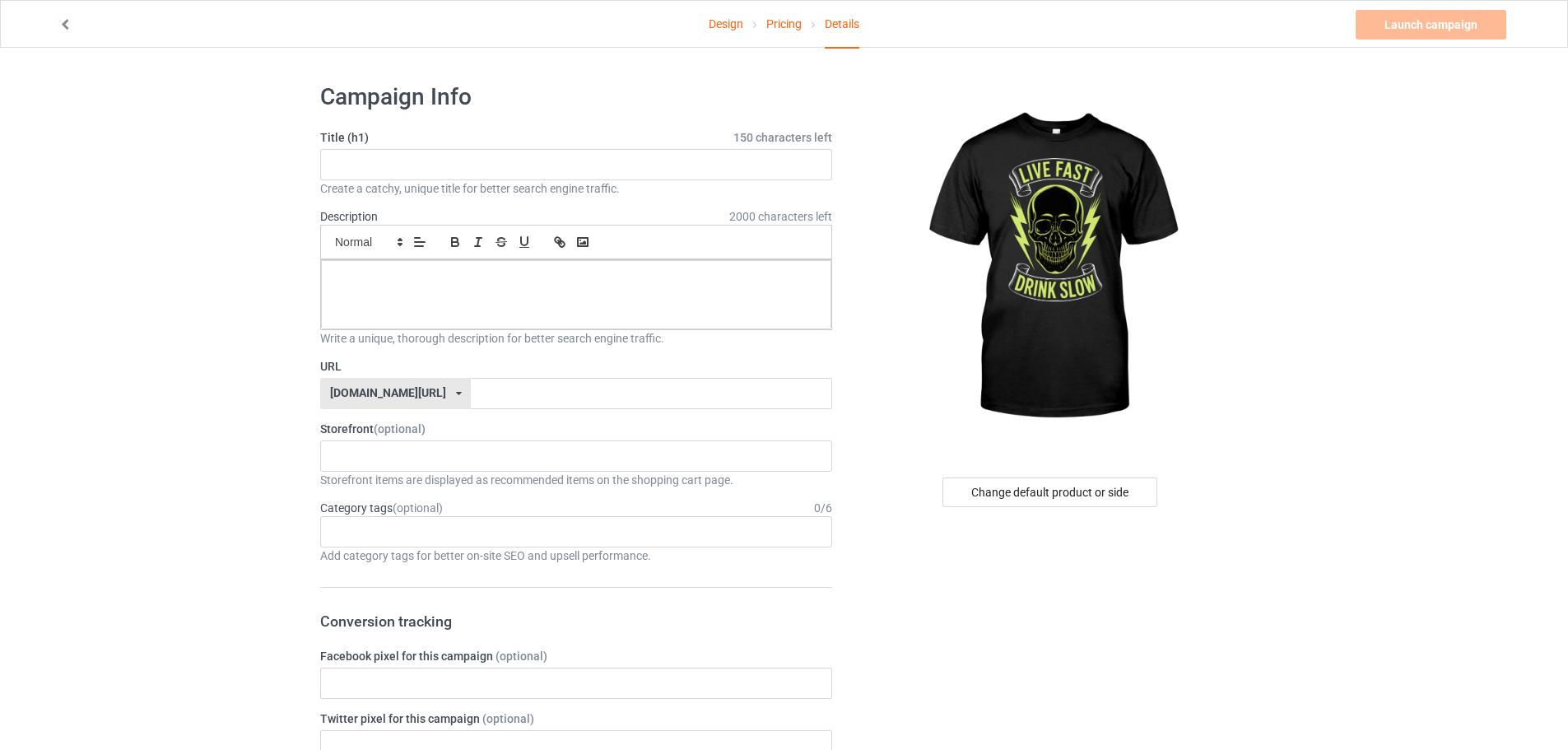
click at [424, 185] on div "Create a catchy, unique title for better search engine traffic." at bounding box center [576, 189] width 512 height 17
click at [442, 168] on input "text" at bounding box center [576, 164] width 512 height 31
paste input "Live Fast Drink Slow"
type input "Live Fast Drink Slow"
drag, startPoint x: 449, startPoint y: 386, endPoint x: 466, endPoint y: 382, distance: 17.5
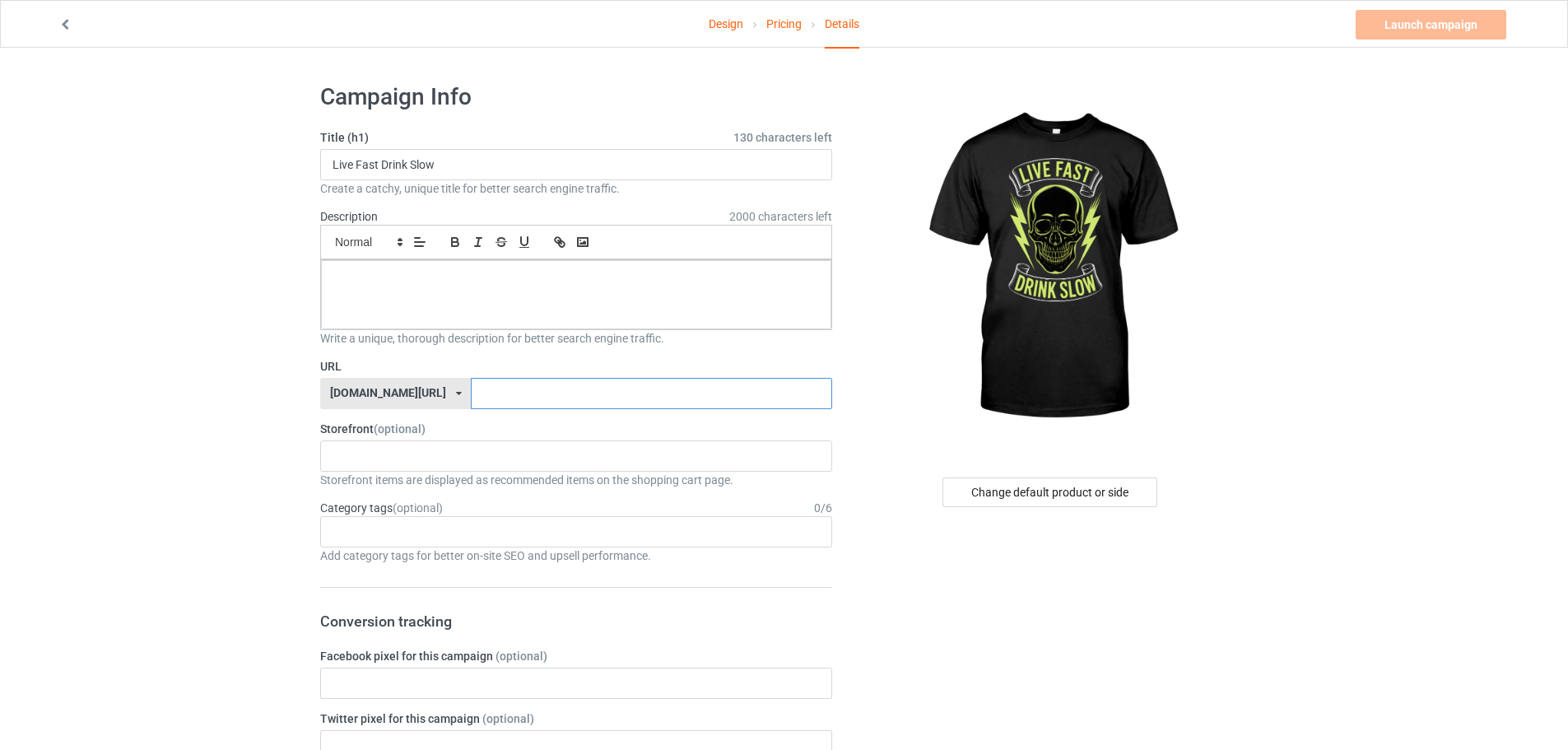
click at [471, 386] on input "text" at bounding box center [651, 393] width 361 height 31
paste input "Live Fast Drink Slow"
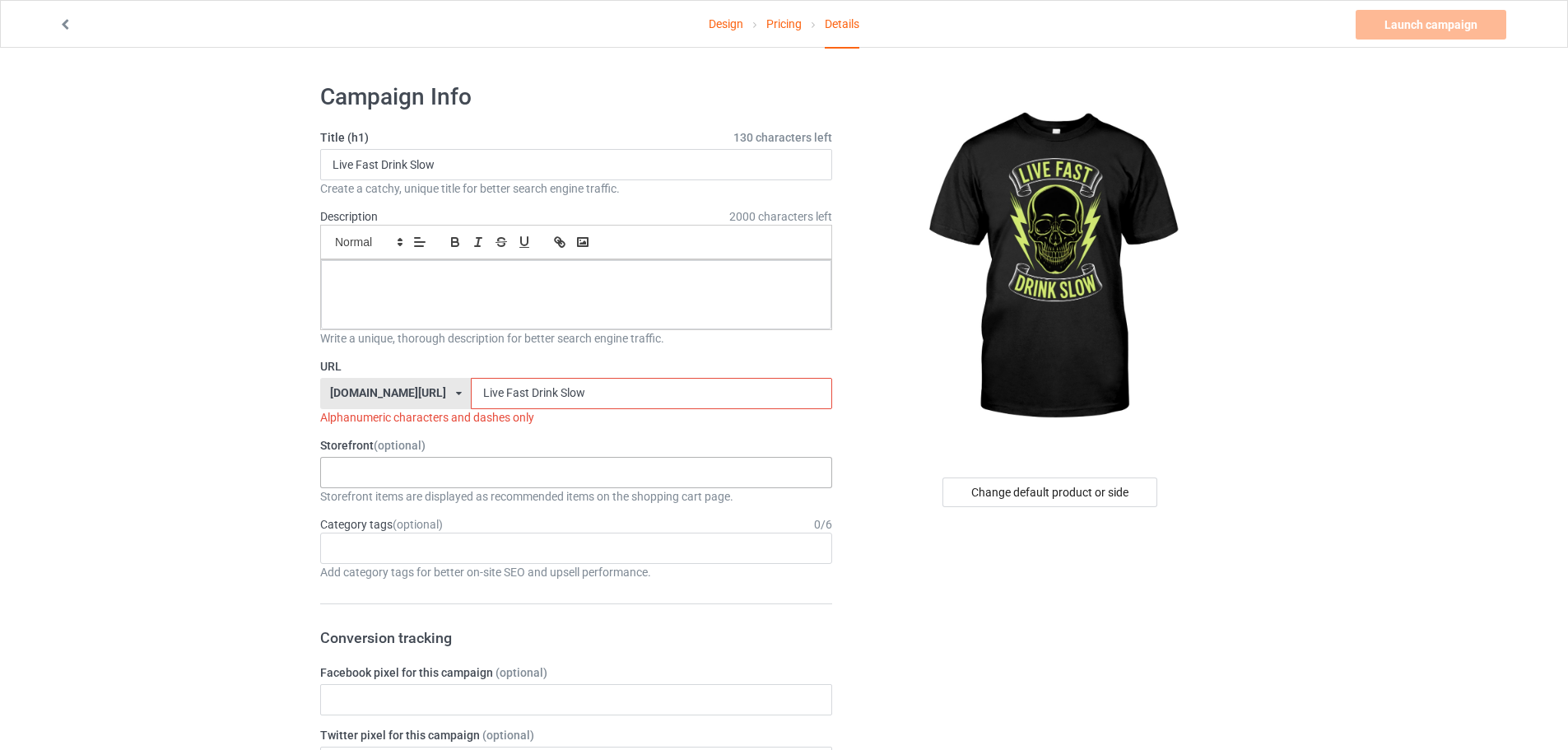
click at [436, 477] on div "KIOTA Gaming Finish Line Fitness Mi-Tees 6767c36548d7ee002e084532 651a982803c4d…" at bounding box center [576, 472] width 512 height 31
click at [387, 559] on div "Mi-Tees" at bounding box center [576, 564] width 510 height 30
click at [531, 310] on div at bounding box center [576, 295] width 510 height 70
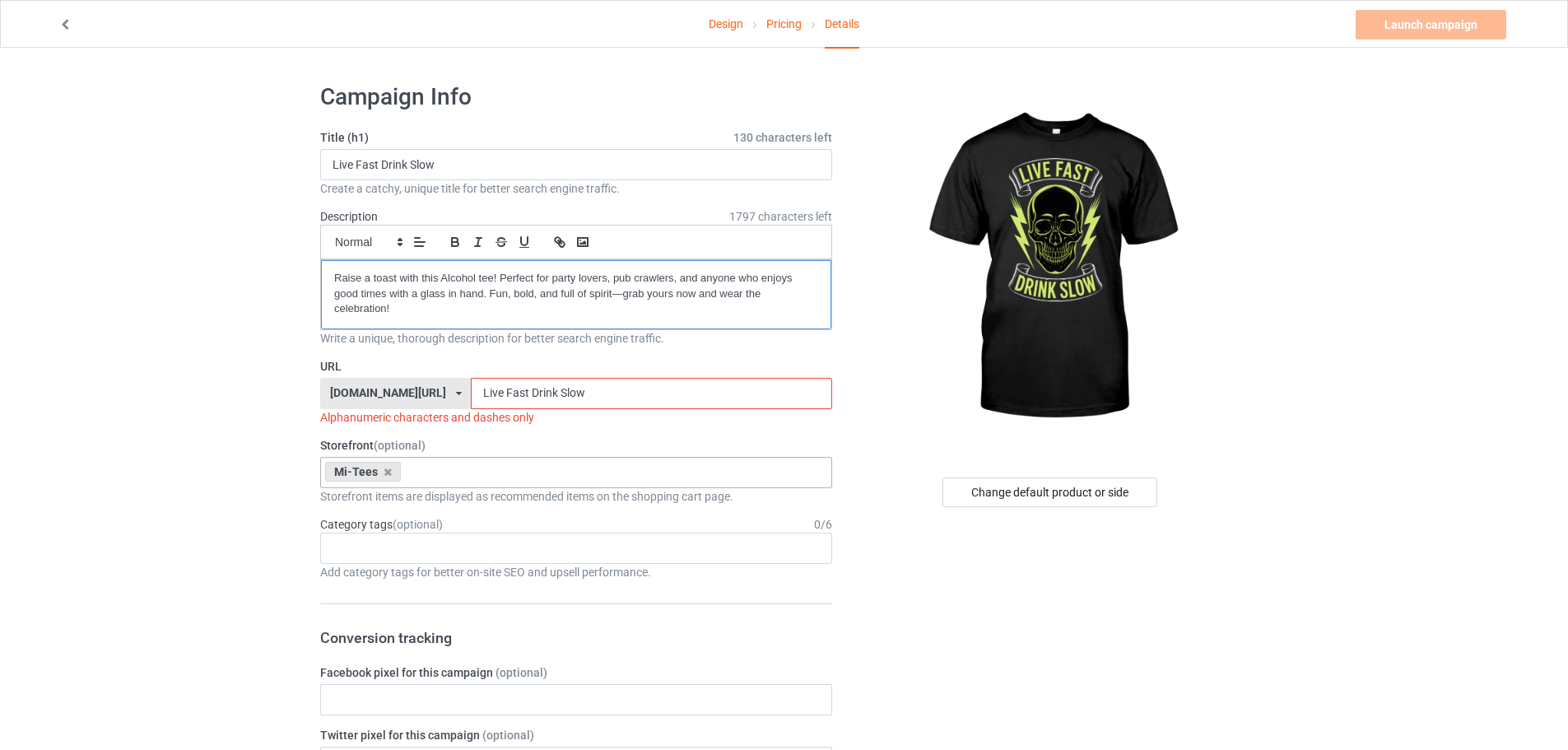
click at [529, 305] on p "Raise a toast with this Alcohol tee! Perfect for party lovers, pub crawlers, an…" at bounding box center [576, 293] width 484 height 46
click at [471, 396] on input "Live Fast Drink Slow" at bounding box center [651, 393] width 361 height 31
click at [482, 394] on input "Live-Fast Drink Slow" at bounding box center [651, 393] width 361 height 31
click at [512, 391] on input "Live-Fast-Drink Slow" at bounding box center [651, 393] width 361 height 31
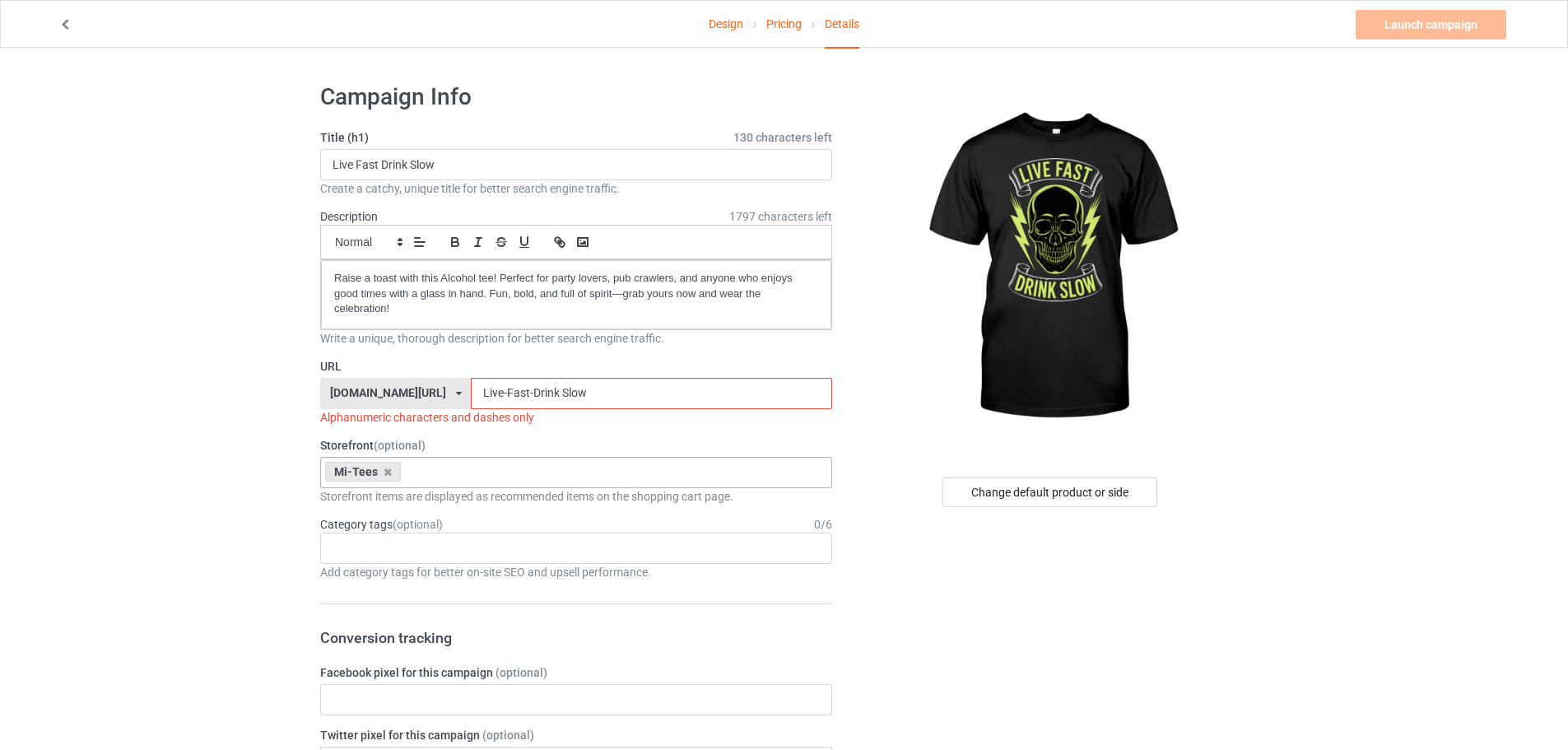
click at [514, 395] on input "Live-Fast-Drink Slow" at bounding box center [651, 393] width 361 height 31
click at [514, 390] on input "Live-Fast-Drink Slow" at bounding box center [651, 393] width 361 height 31
click at [512, 390] on input "Live-Fast-Drink Slow" at bounding box center [651, 393] width 361 height 31
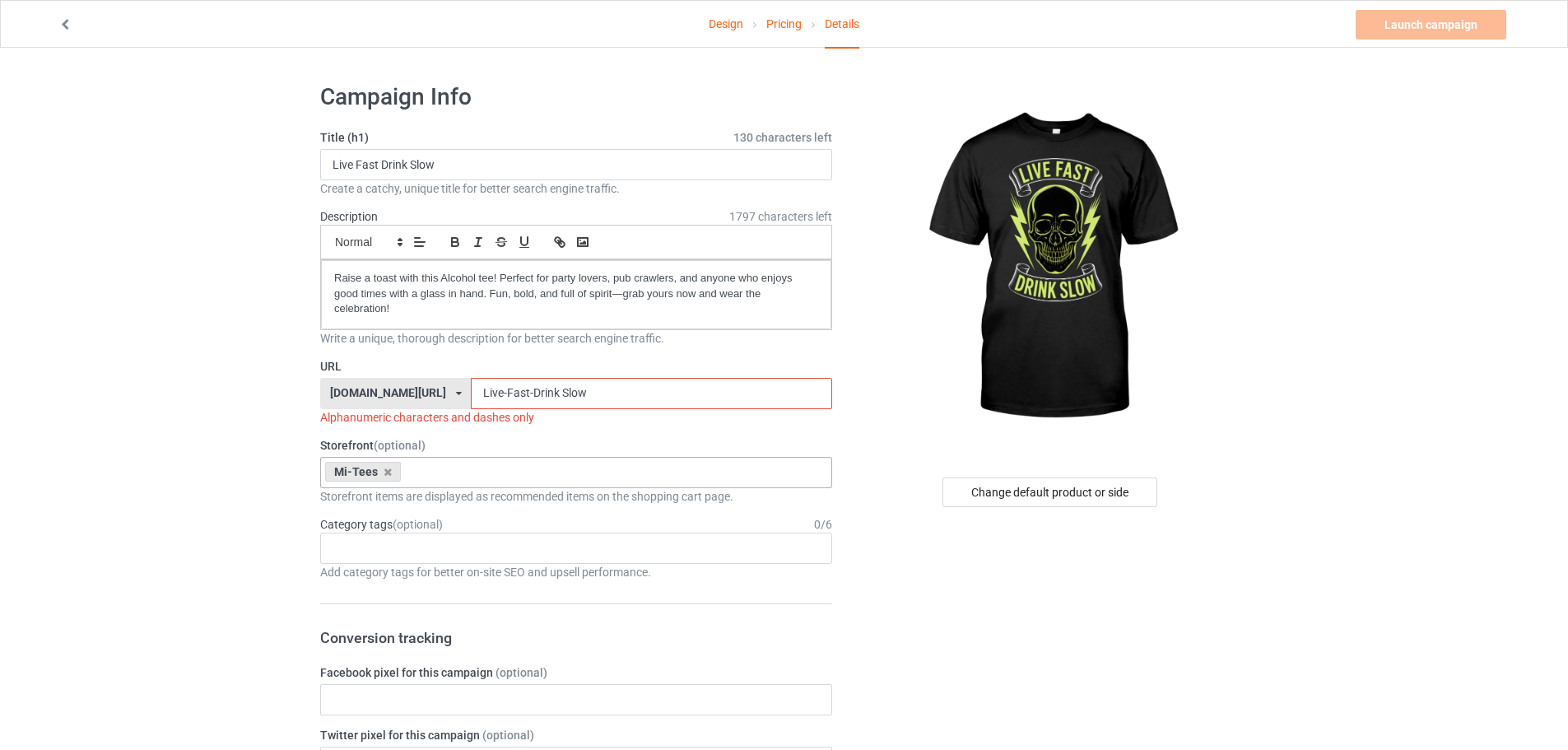
click at [511, 392] on input "Live-Fast-Drink Slow" at bounding box center [651, 393] width 361 height 31
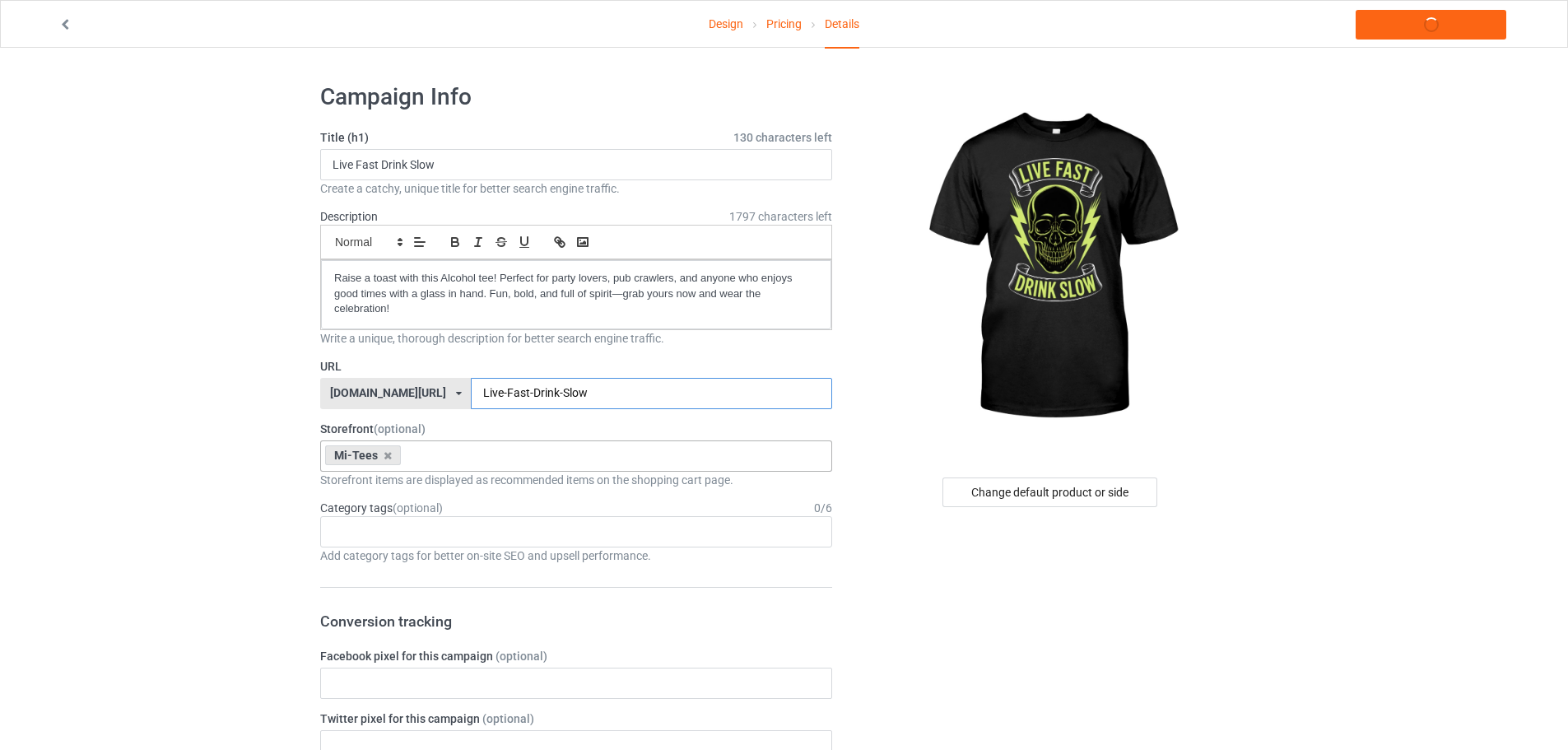
type input "Live-Fast-Drink-Slow"
click at [405, 539] on div "Age > [DEMOGRAPHIC_DATA] > 1 Age > [DEMOGRAPHIC_DATA] Months > 1 Month Age > [D…" at bounding box center [576, 531] width 512 height 31
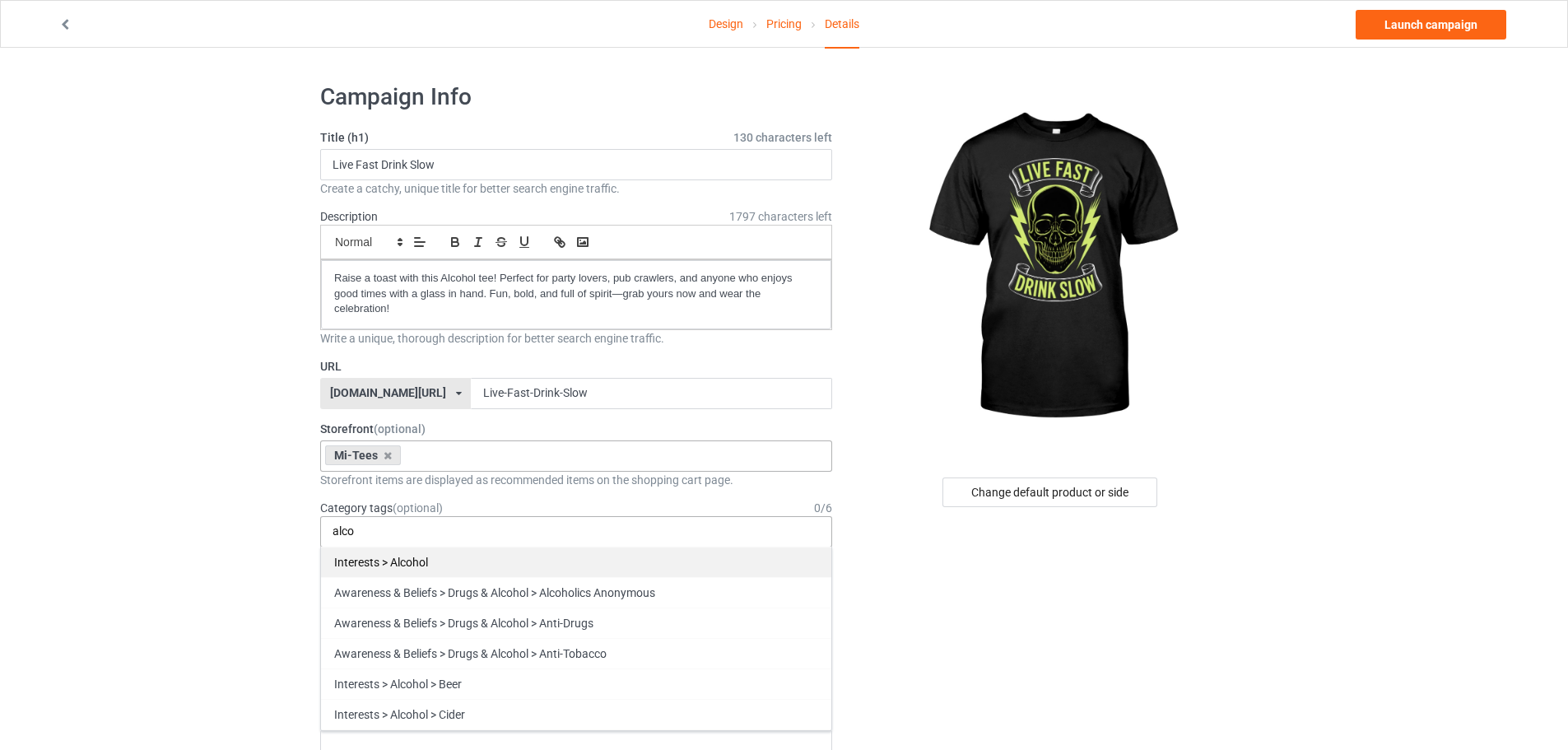
type input "alco"
click at [384, 569] on div "Interests > Alcohol" at bounding box center [576, 562] width 510 height 30
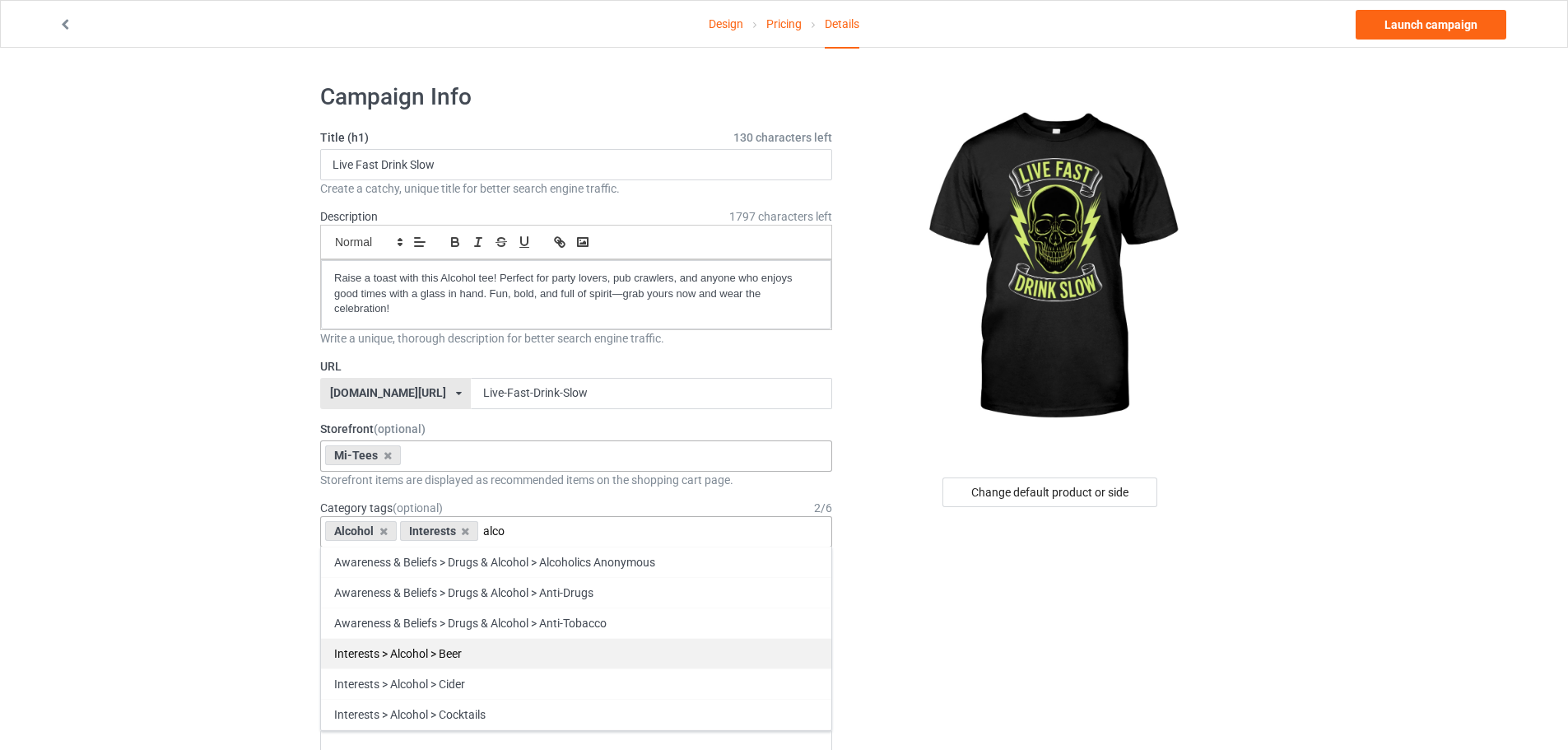
type input "alco"
click at [442, 647] on div "Interests > Alcohol > Beer" at bounding box center [576, 653] width 510 height 30
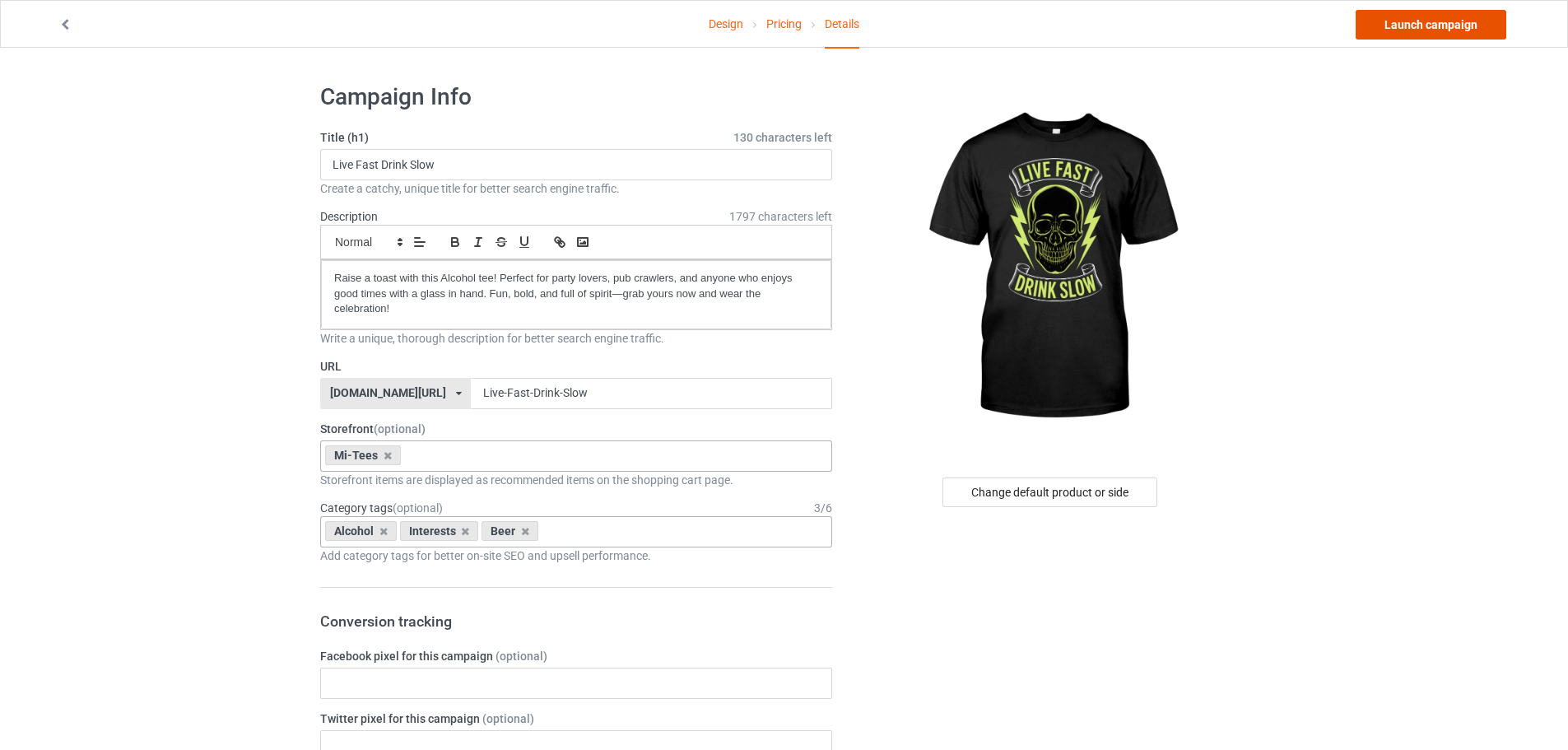
click at [1385, 30] on link "Launch campaign" at bounding box center [1431, 25] width 150 height 30
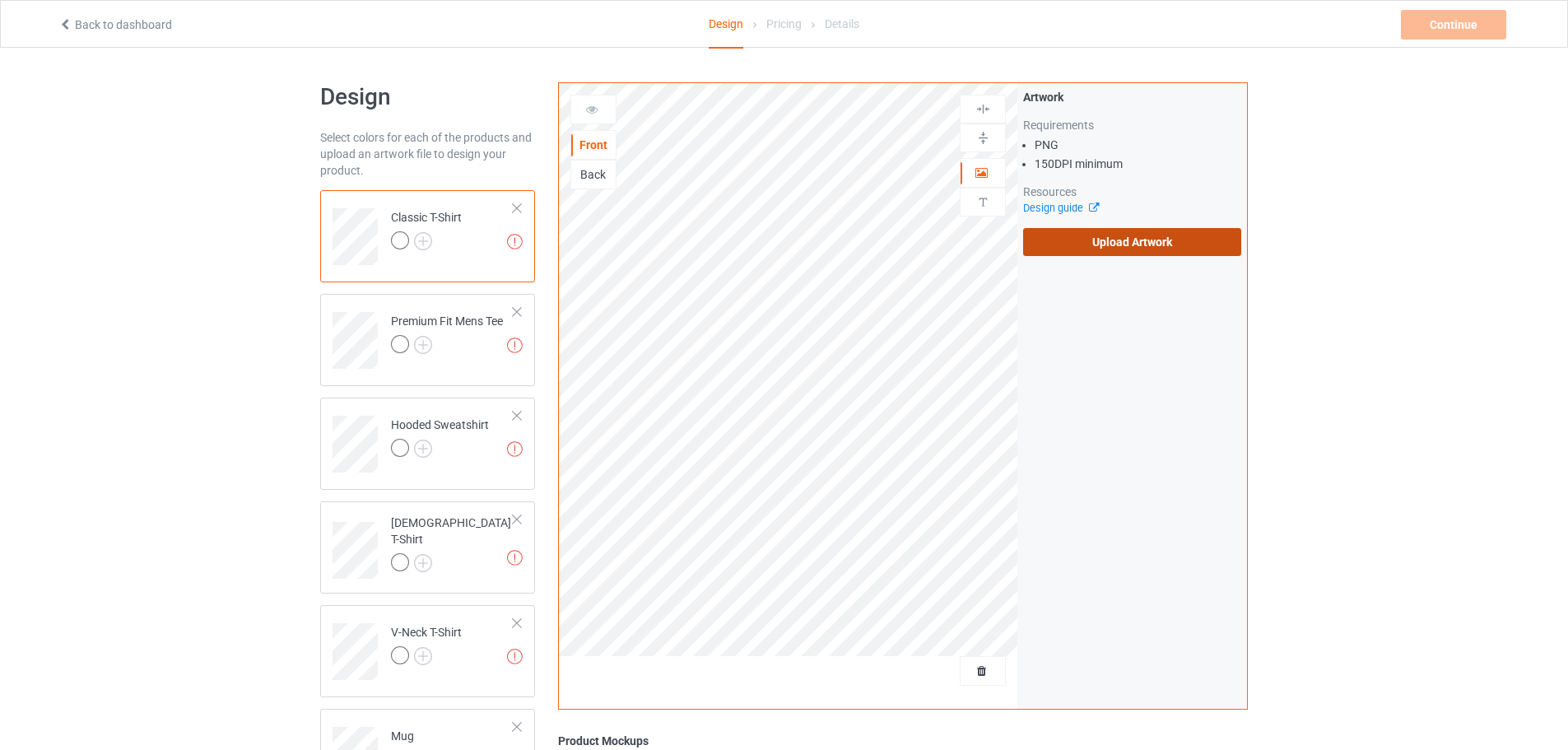
click at [1096, 235] on label "Upload Artwork" at bounding box center [1132, 242] width 218 height 28
click at [0, 0] on input "Upload Artwork" at bounding box center [0, 0] width 0 height 0
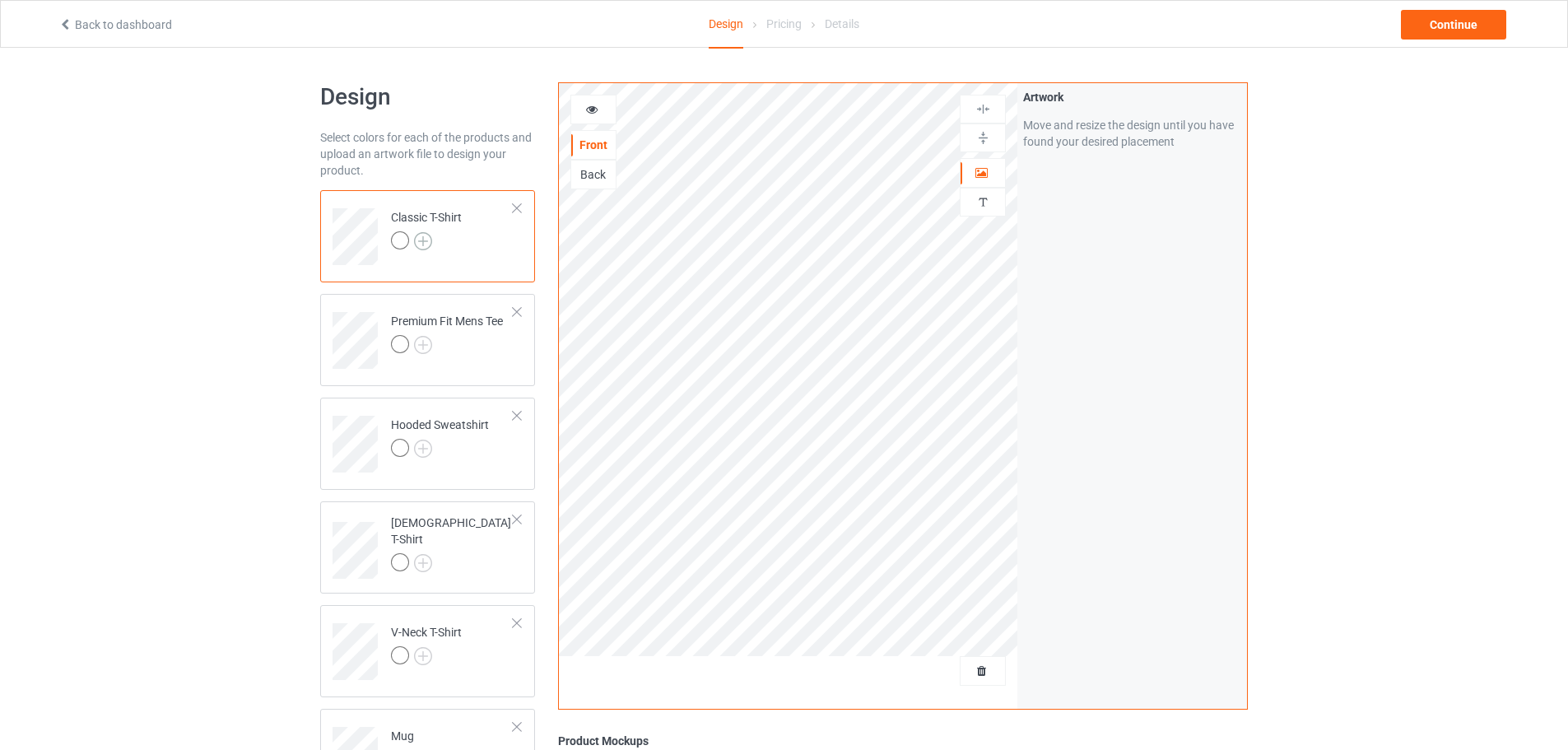
click at [422, 245] on img at bounding box center [423, 241] width 18 height 18
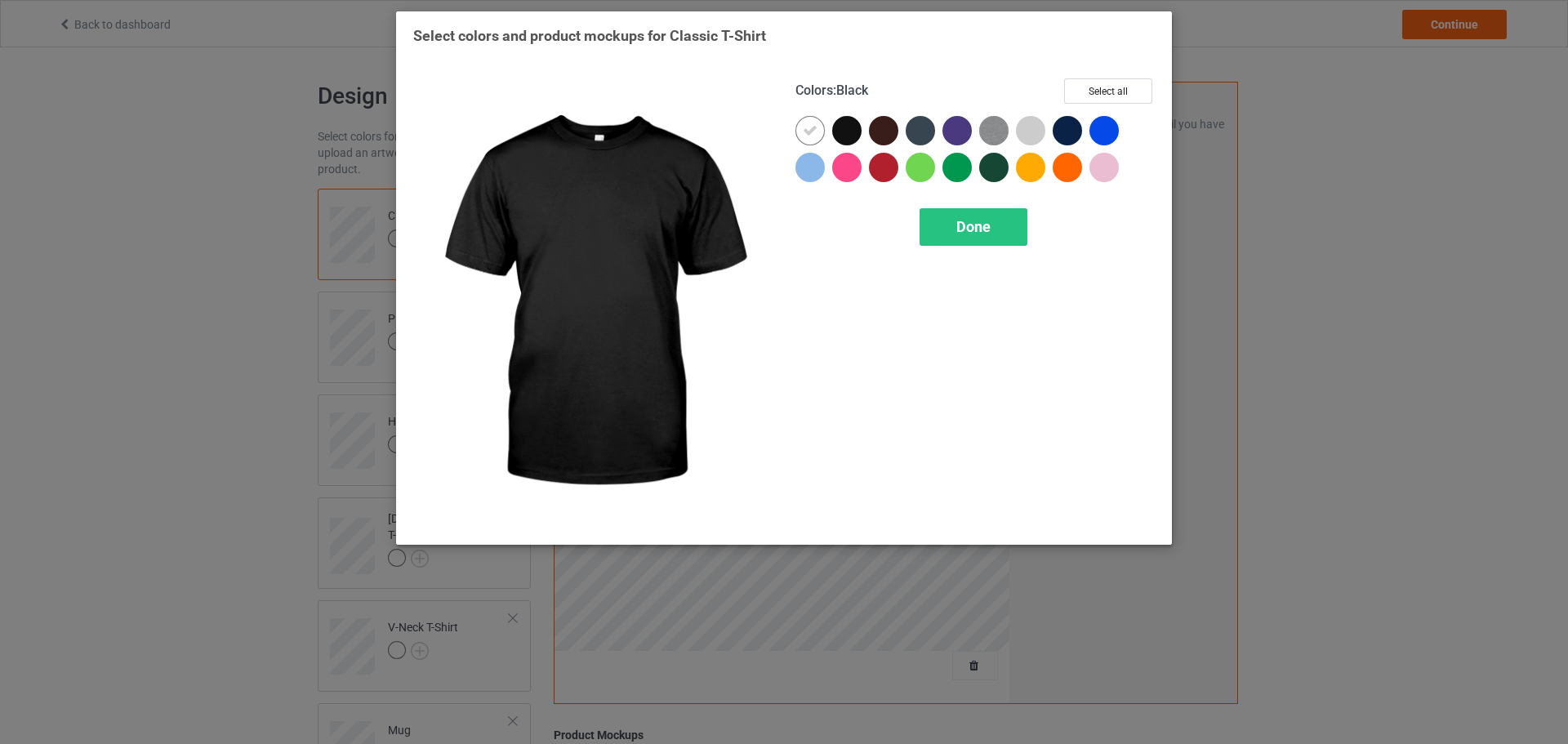
click at [849, 131] on div at bounding box center [847, 131] width 30 height 30
click at [817, 131] on icon at bounding box center [810, 131] width 15 height 15
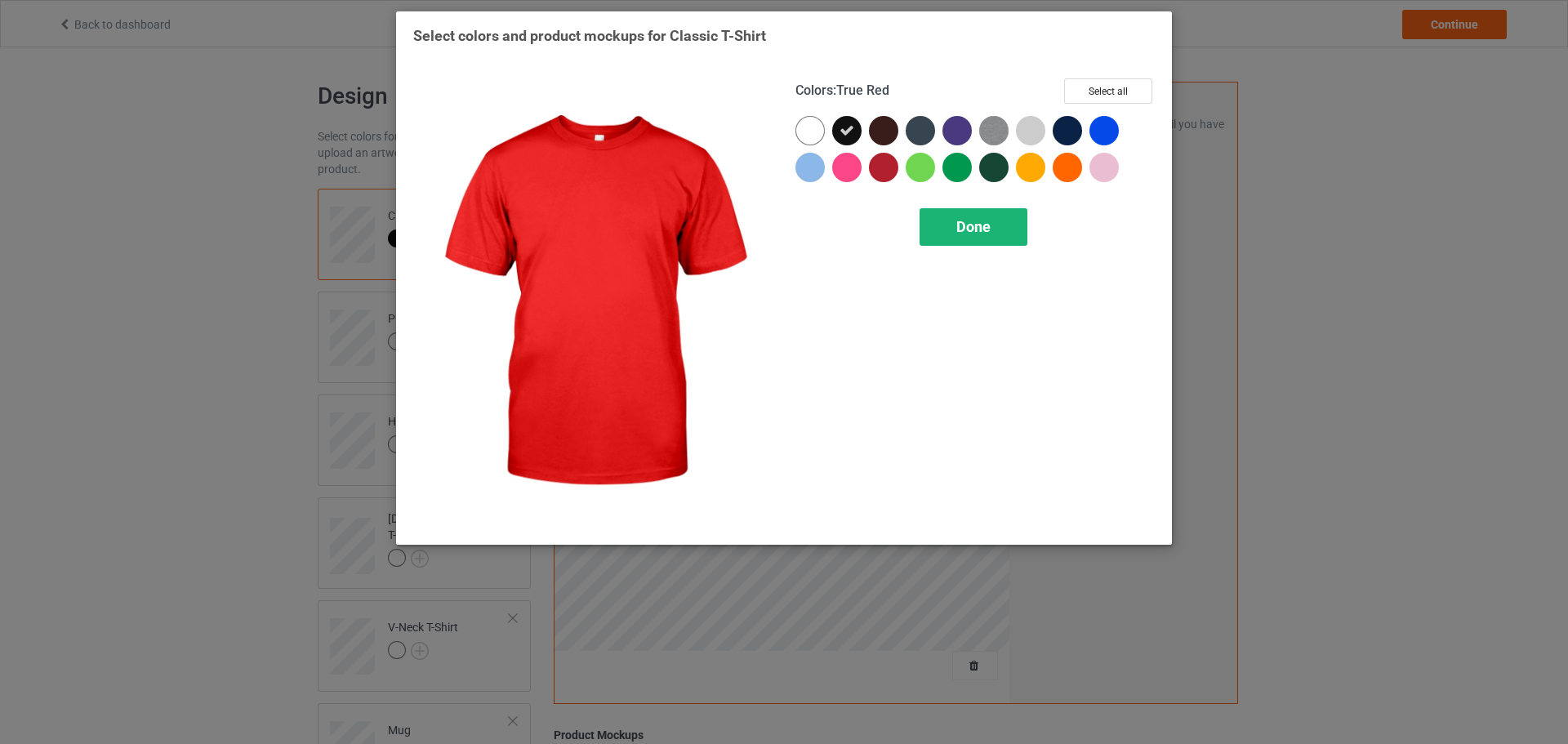
click at [963, 234] on span "Done" at bounding box center [973, 227] width 34 height 17
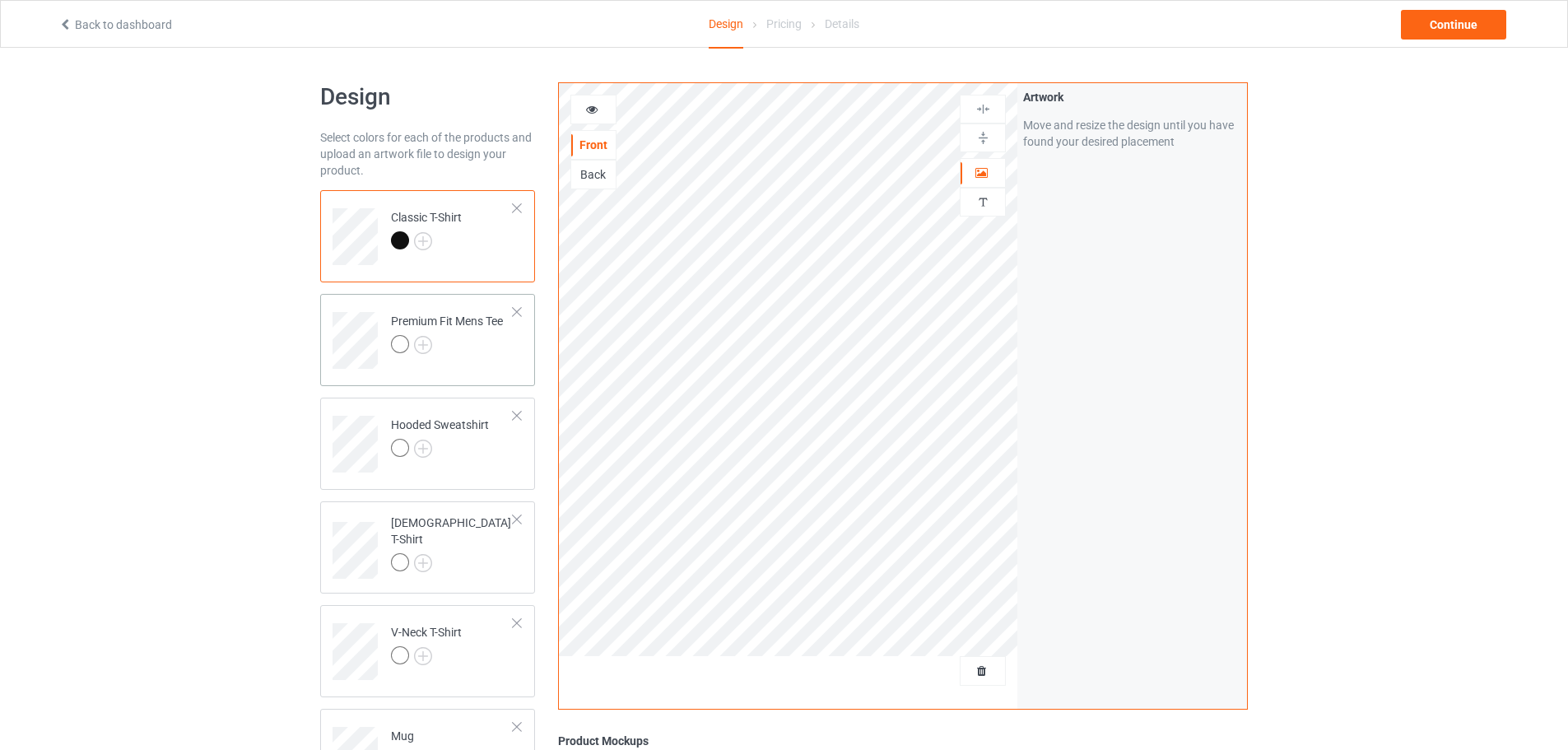
click at [435, 348] on div at bounding box center [446, 347] width 112 height 23
click at [423, 349] on img at bounding box center [423, 345] width 18 height 18
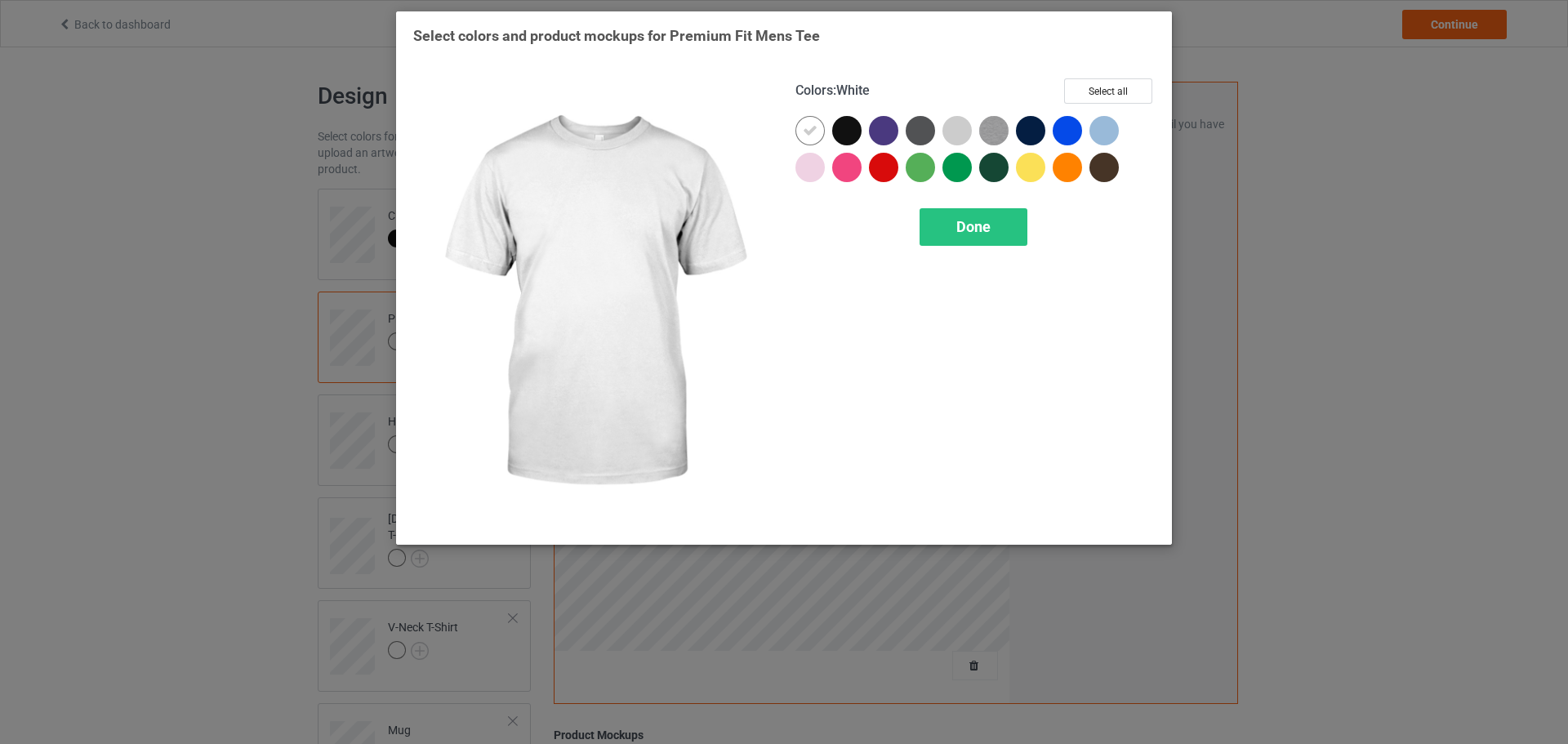
click at [846, 124] on div at bounding box center [847, 131] width 30 height 30
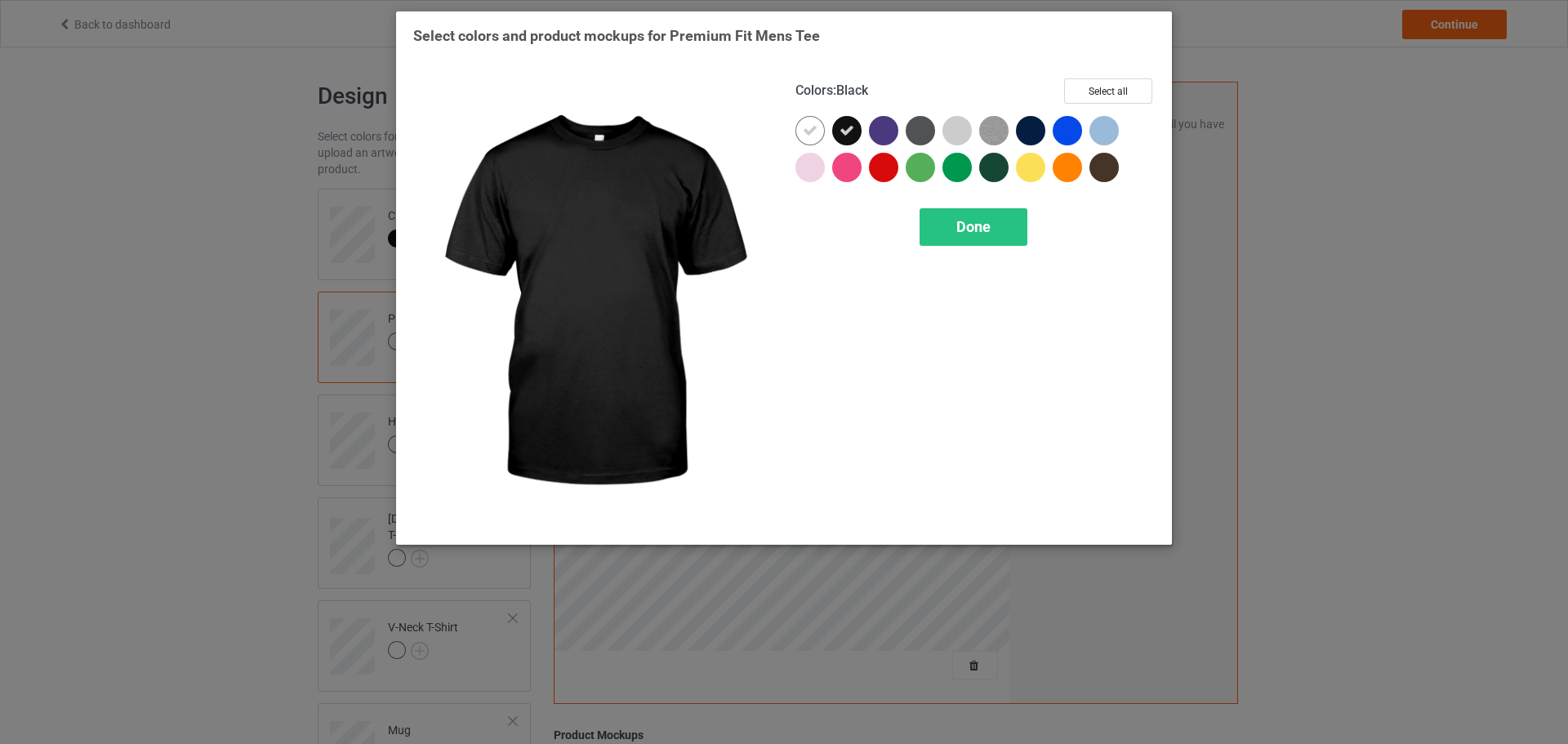
drag, startPoint x: 813, startPoint y: 131, endPoint x: 823, endPoint y: 139, distance: 12.8
click at [813, 132] on icon at bounding box center [810, 131] width 15 height 15
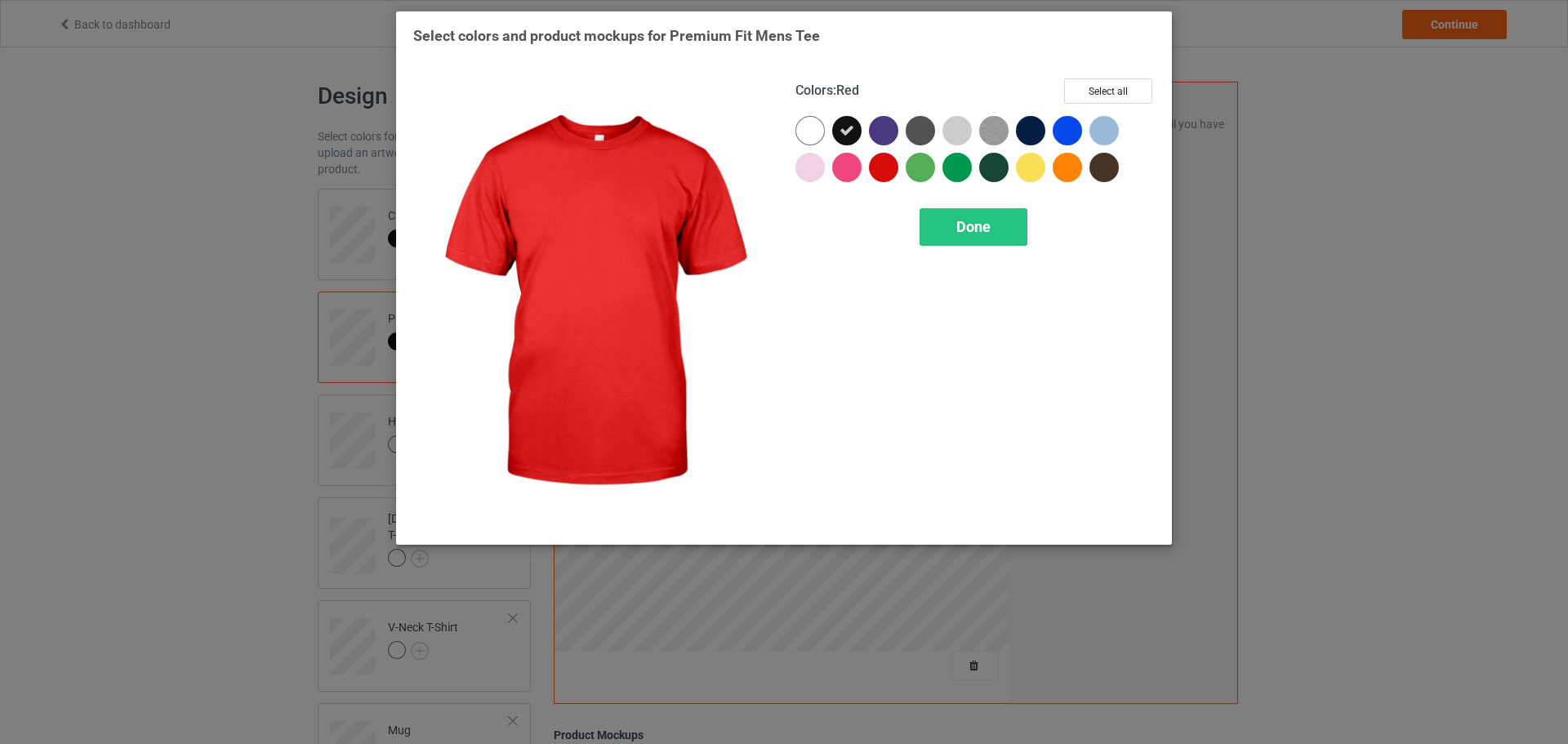
click at [937, 200] on div "Colors : Red Select all Done" at bounding box center [975, 303] width 382 height 472
click at [944, 221] on div "Done" at bounding box center [974, 227] width 108 height 37
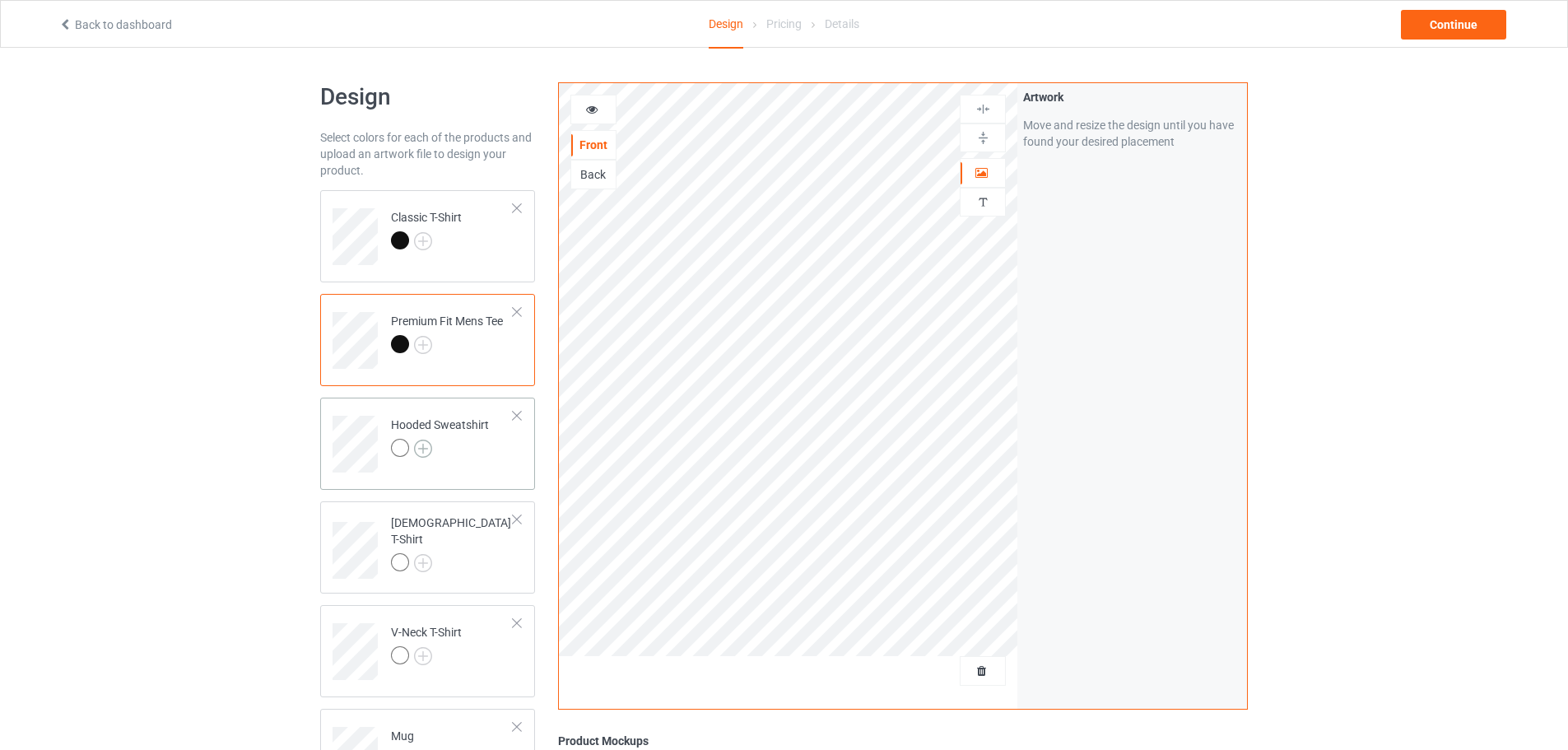
click at [421, 449] on img at bounding box center [423, 448] width 18 height 18
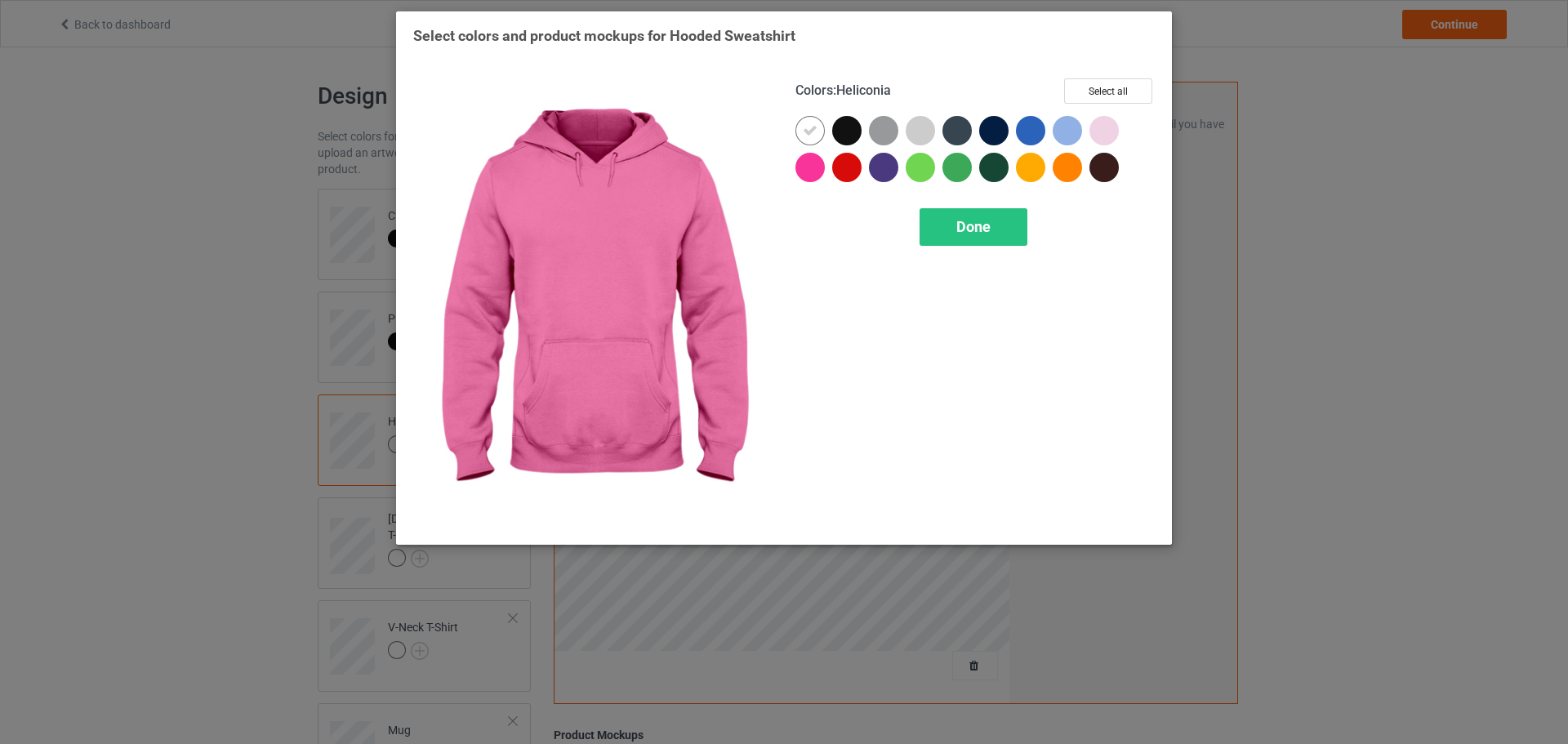
click at [841, 142] on div at bounding box center [847, 131] width 30 height 30
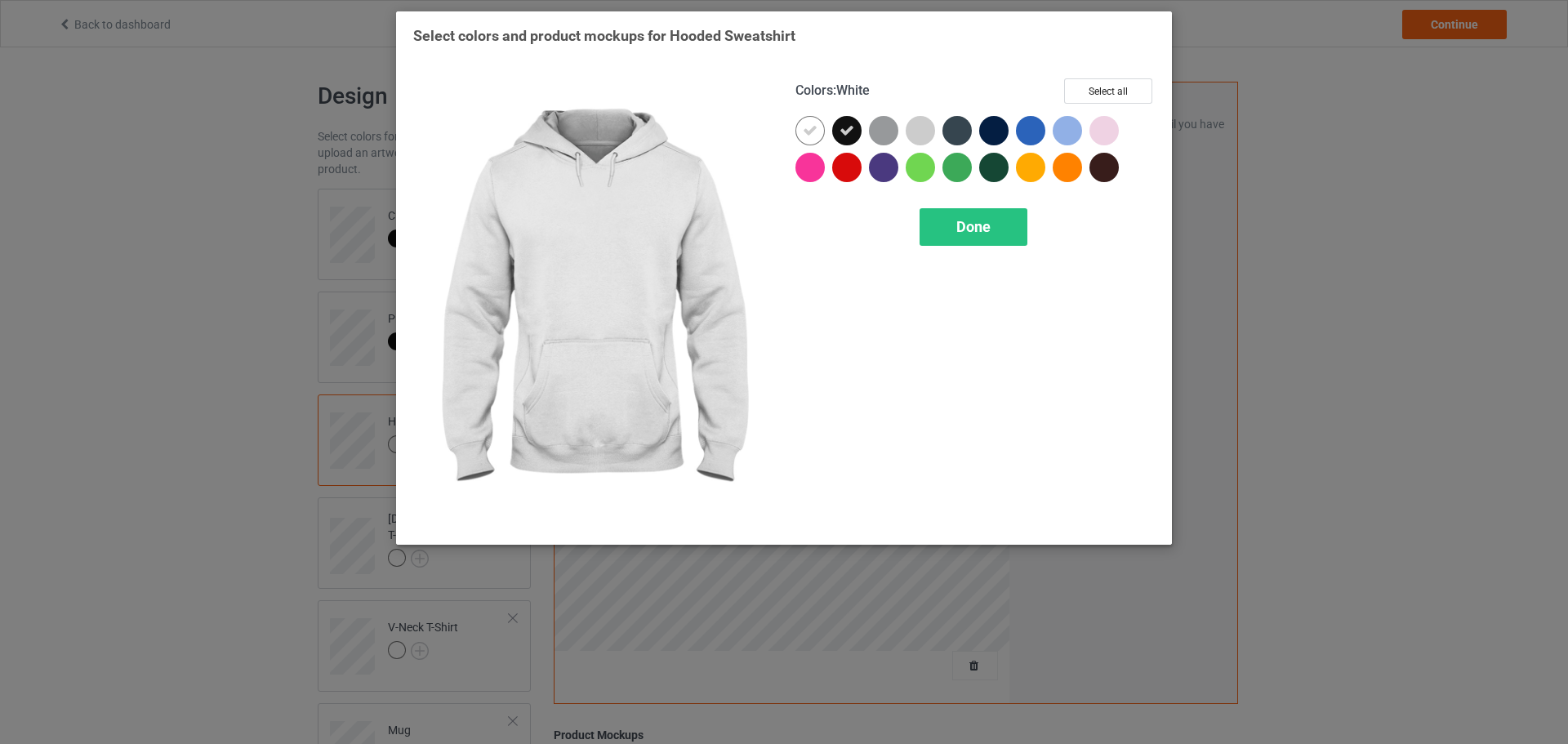
click at [811, 137] on icon at bounding box center [810, 131] width 15 height 15
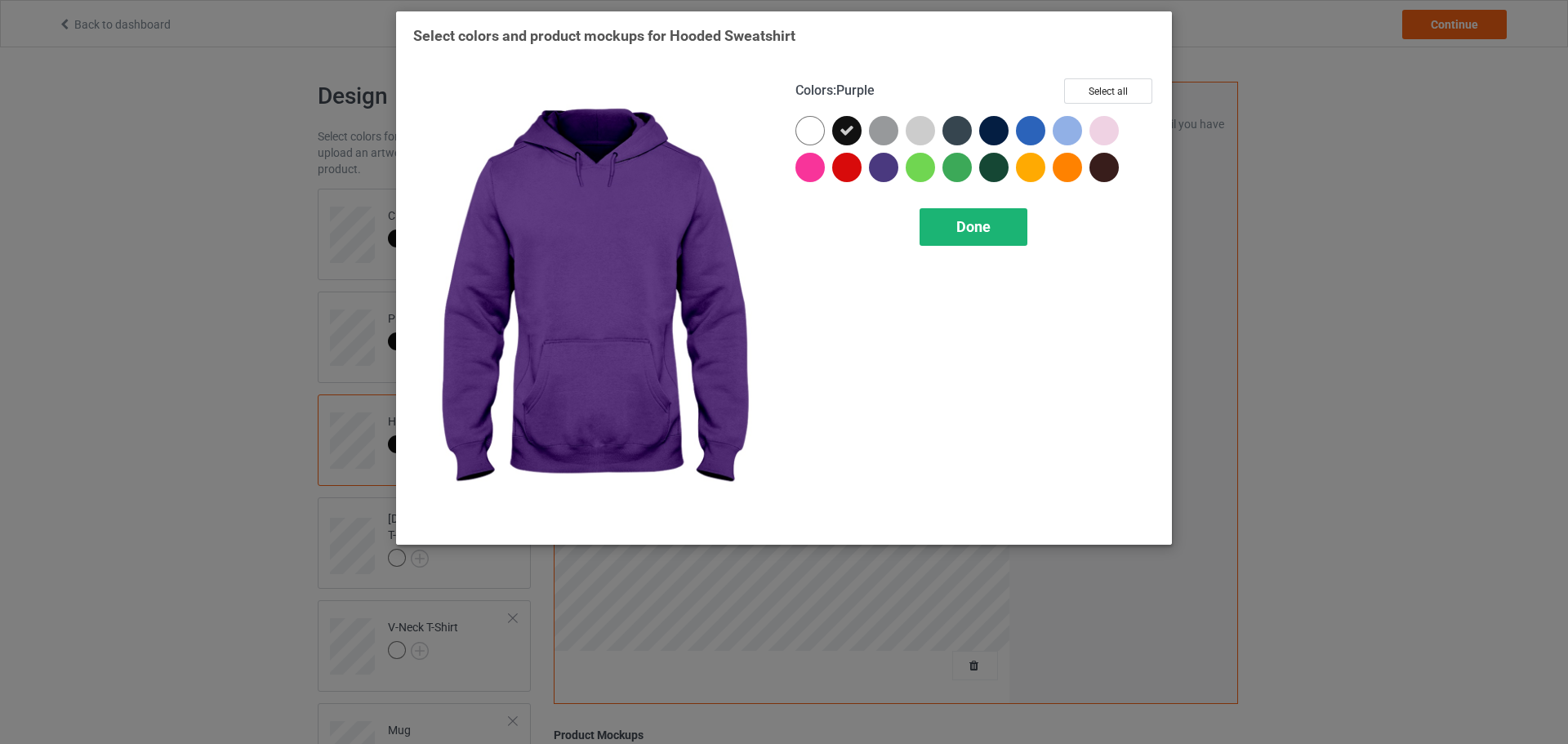
click at [956, 221] on div "Done" at bounding box center [974, 227] width 108 height 37
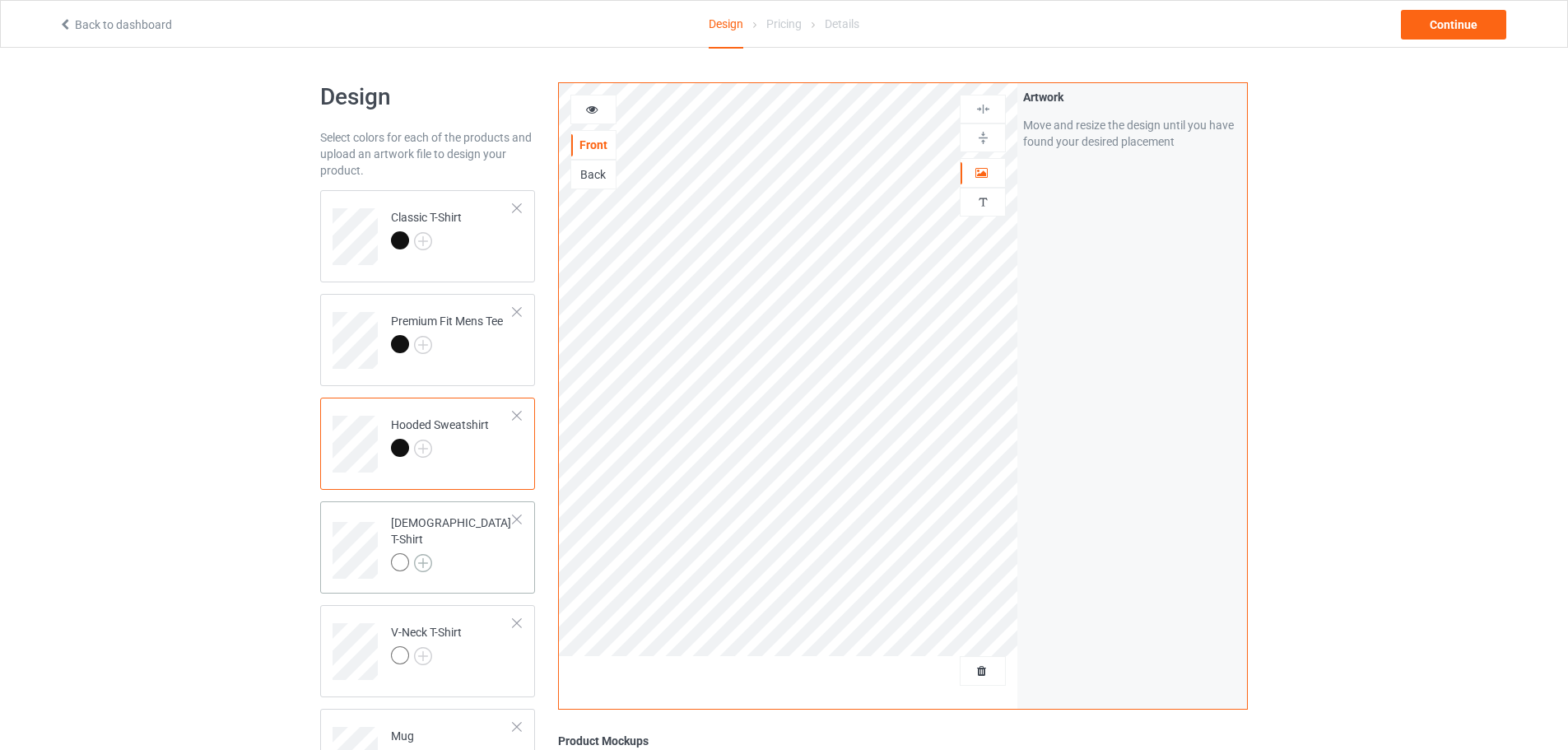
click at [424, 562] on div at bounding box center [452, 565] width 123 height 23
click at [415, 555] on img at bounding box center [423, 563] width 18 height 18
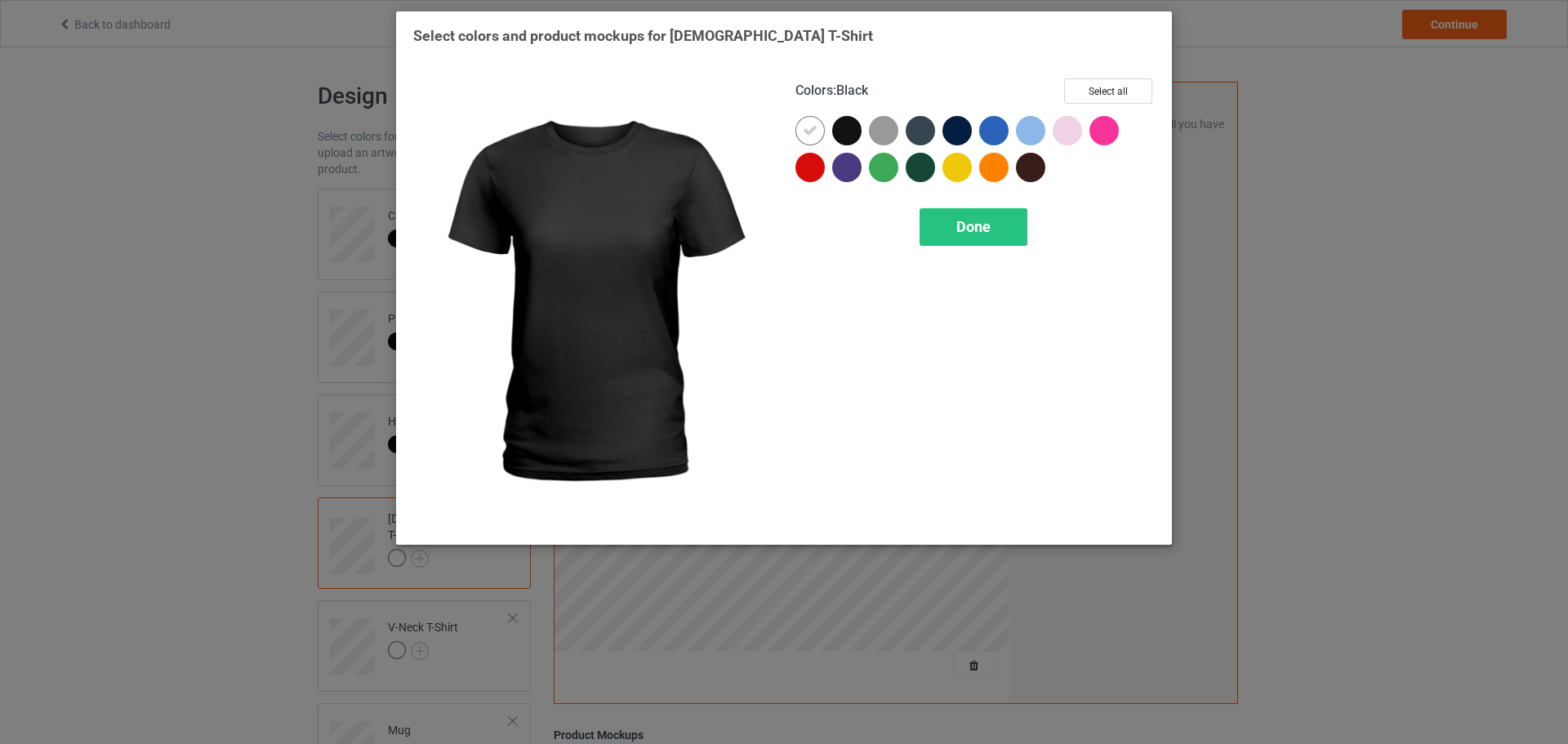
click at [841, 132] on div at bounding box center [847, 131] width 30 height 30
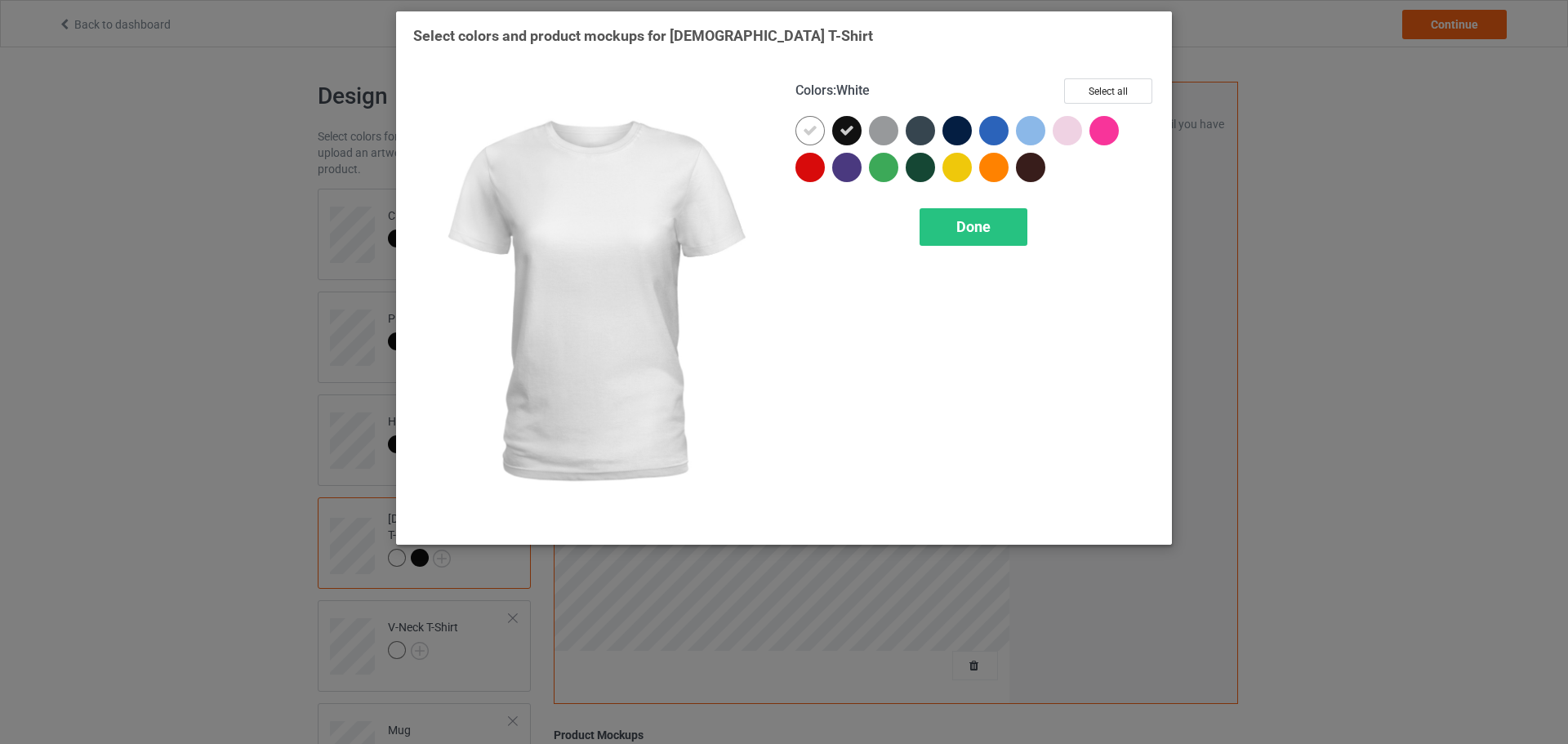
click at [821, 135] on div at bounding box center [810, 131] width 30 height 30
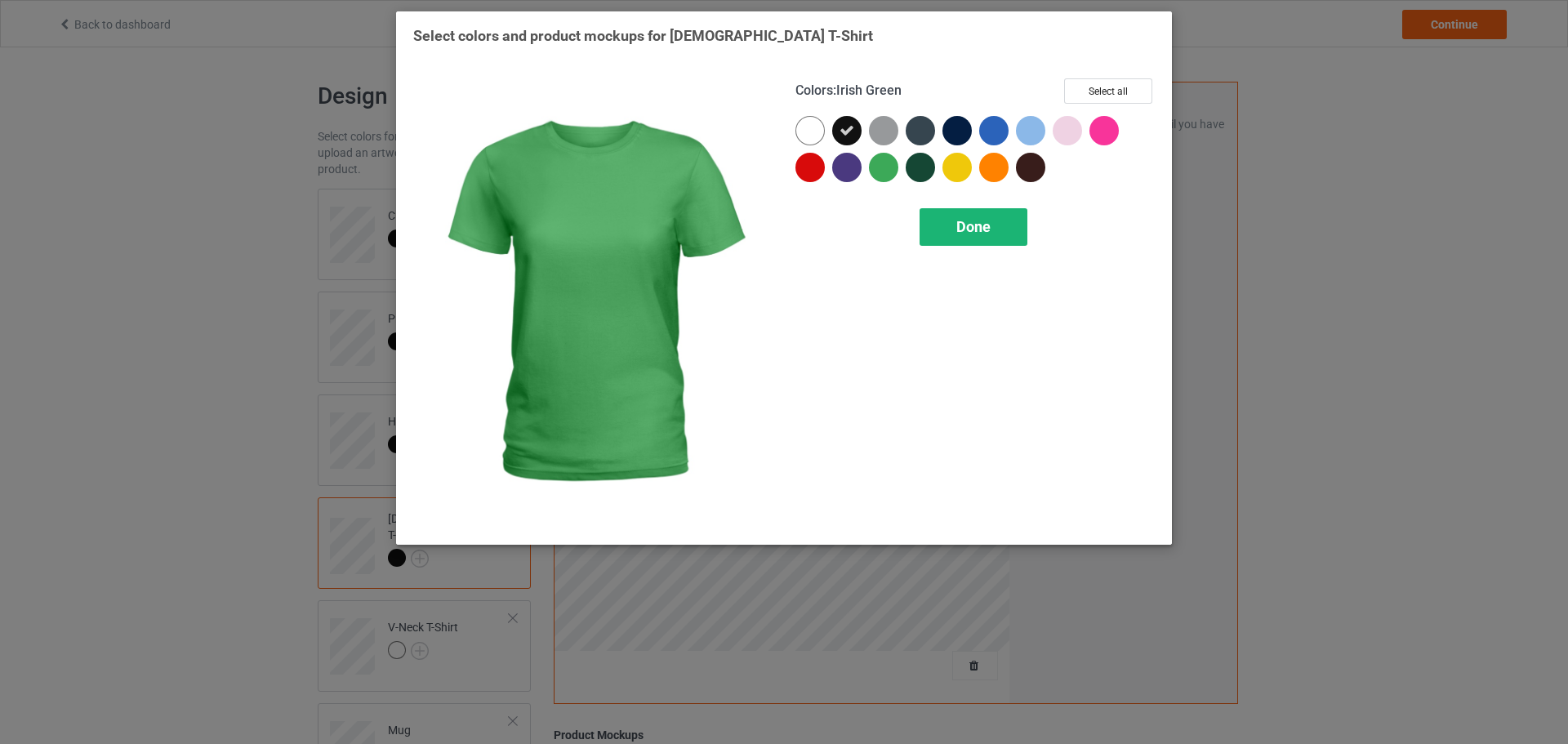
click at [943, 209] on div "Done" at bounding box center [974, 227] width 108 height 37
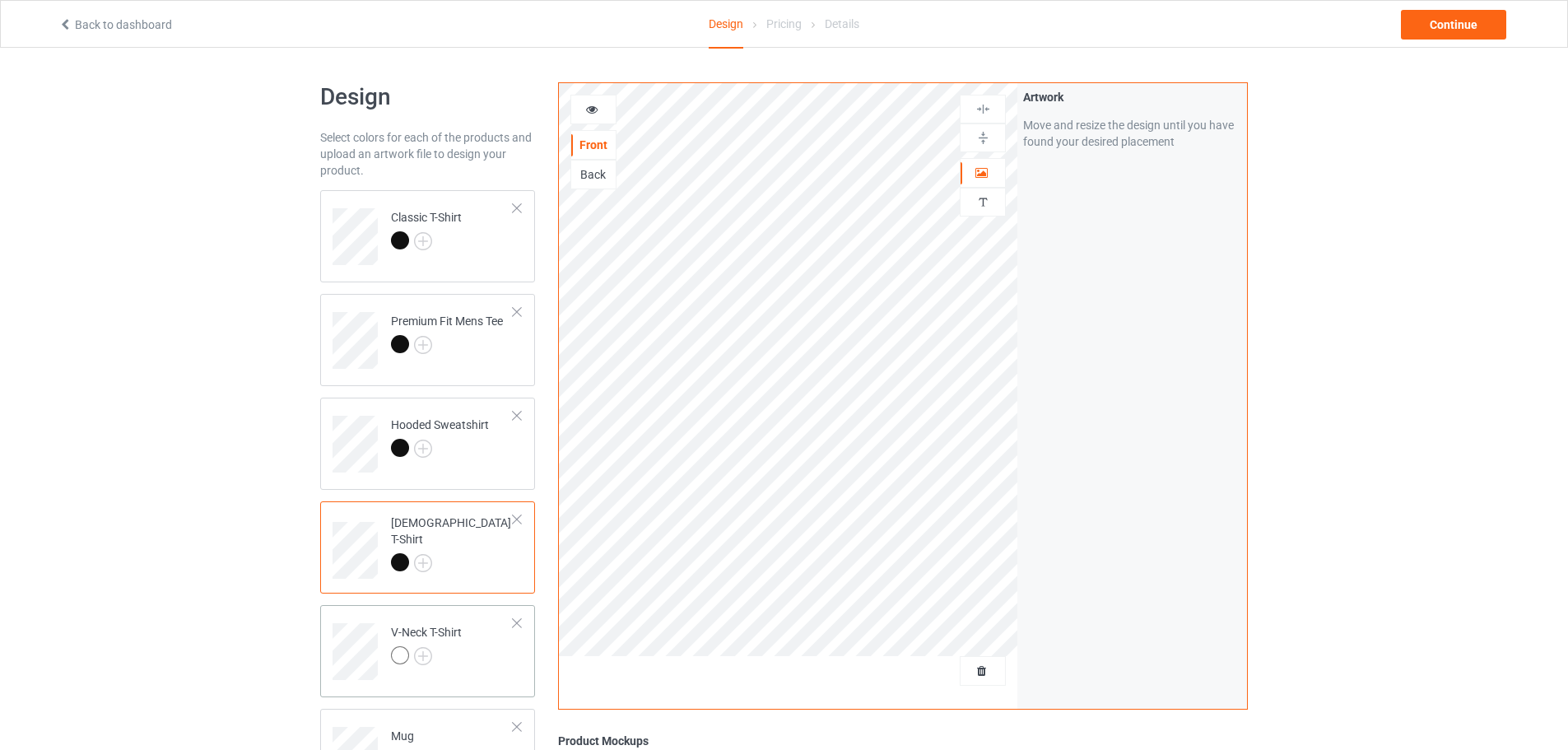
click at [429, 645] on div "V-Neck T-Shirt" at bounding box center [426, 644] width 70 height 39
click at [427, 648] on img at bounding box center [423, 656] width 18 height 18
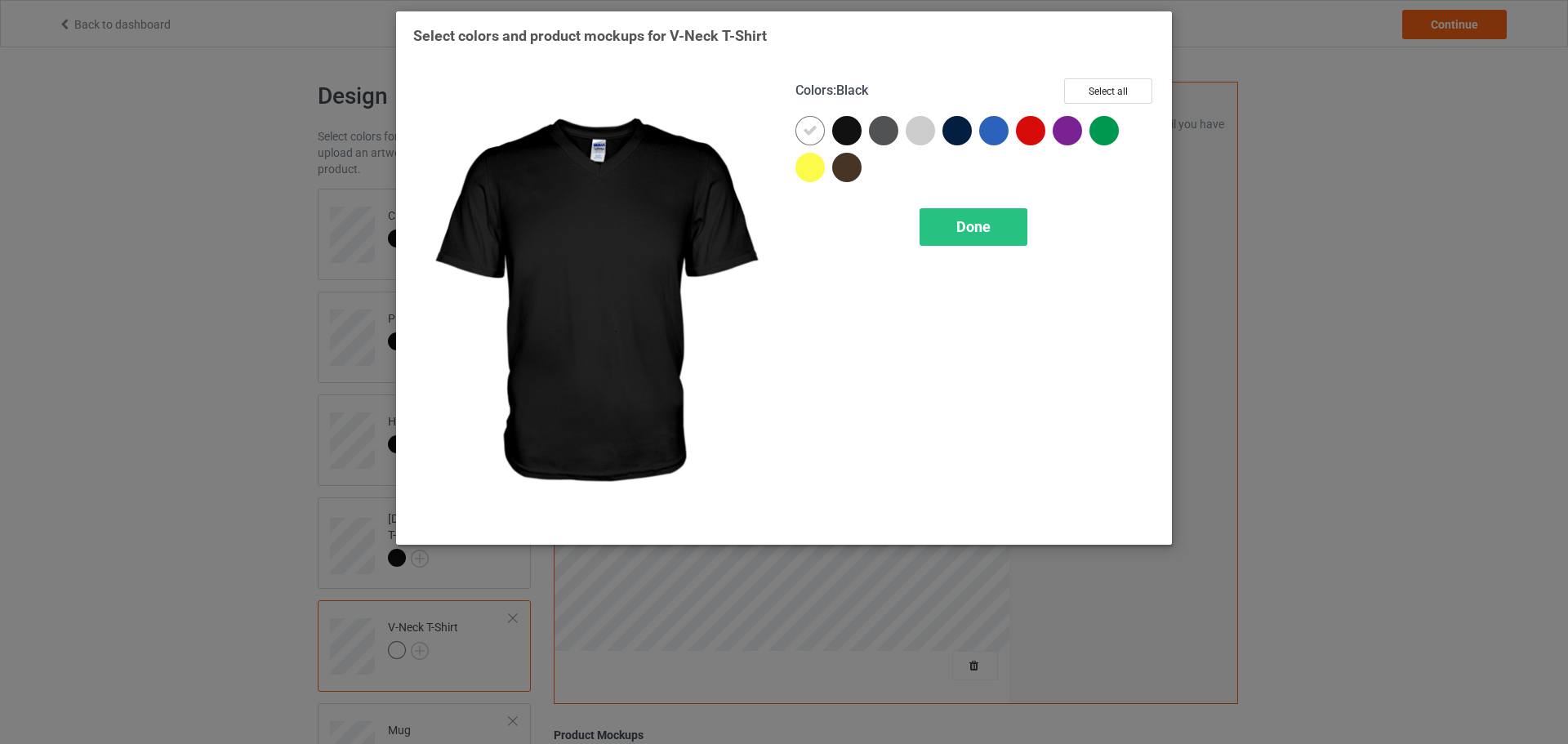
click at [836, 128] on div at bounding box center [847, 131] width 30 height 30
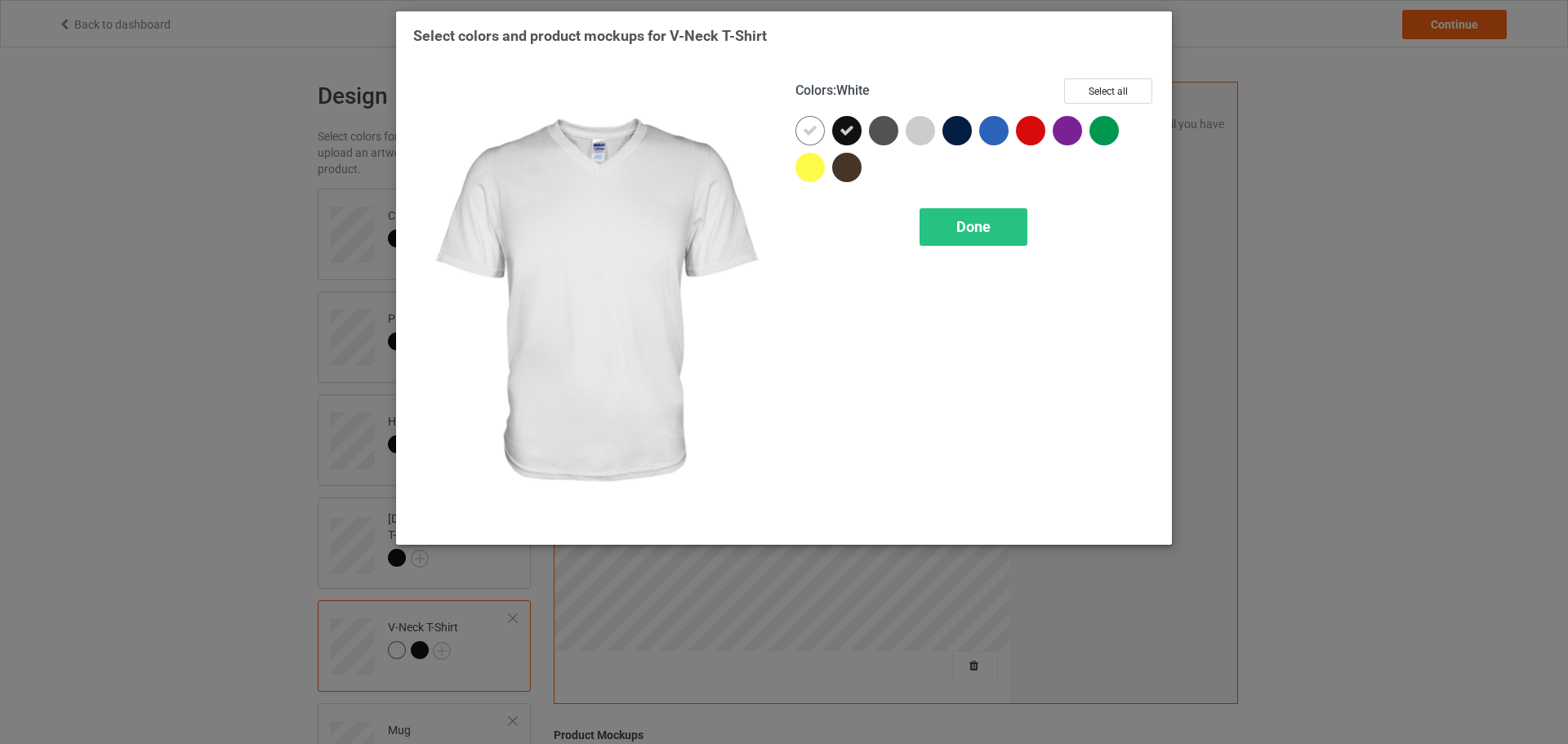
click at [828, 131] on div at bounding box center [813, 133] width 36 height 36
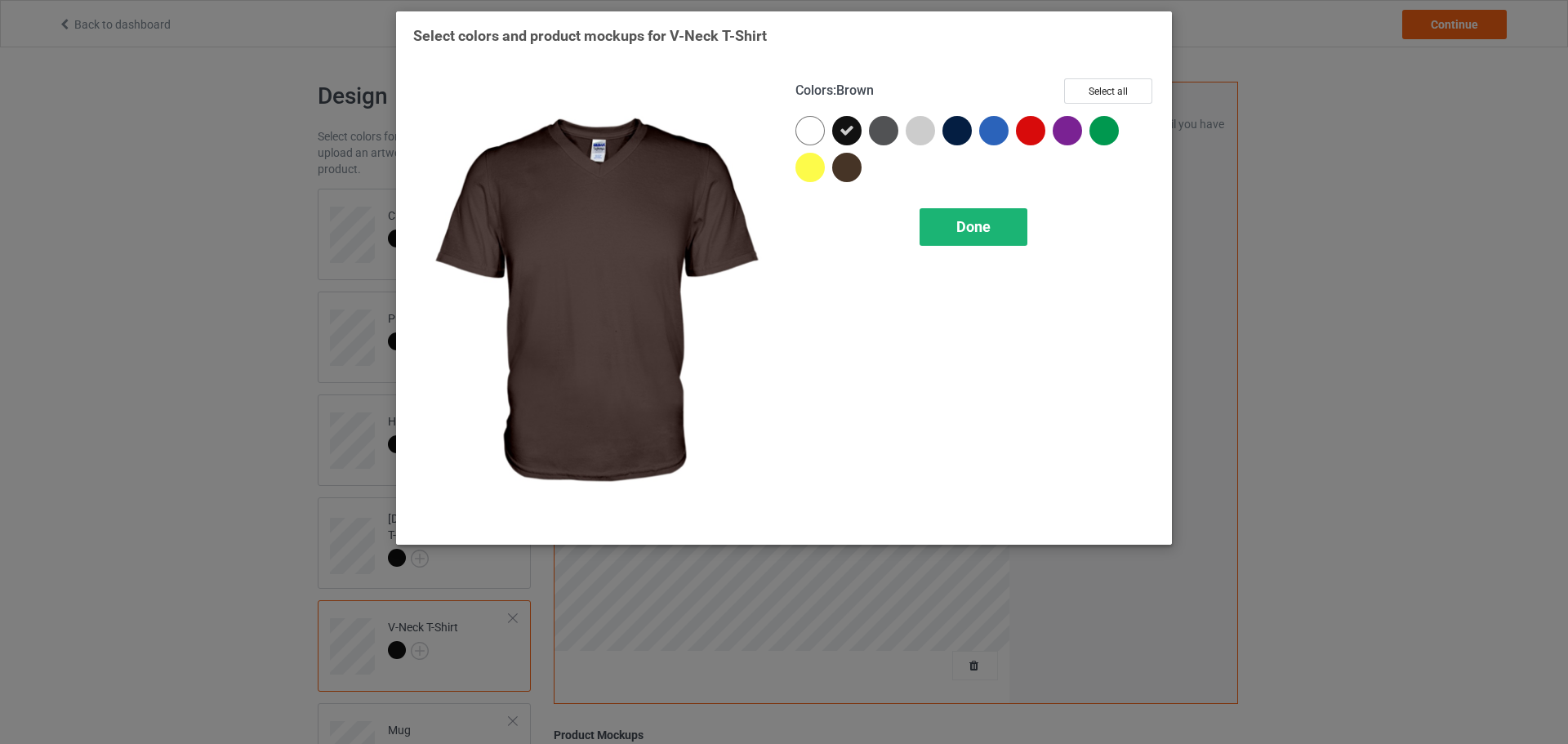
click at [973, 214] on div "Done" at bounding box center [974, 227] width 108 height 37
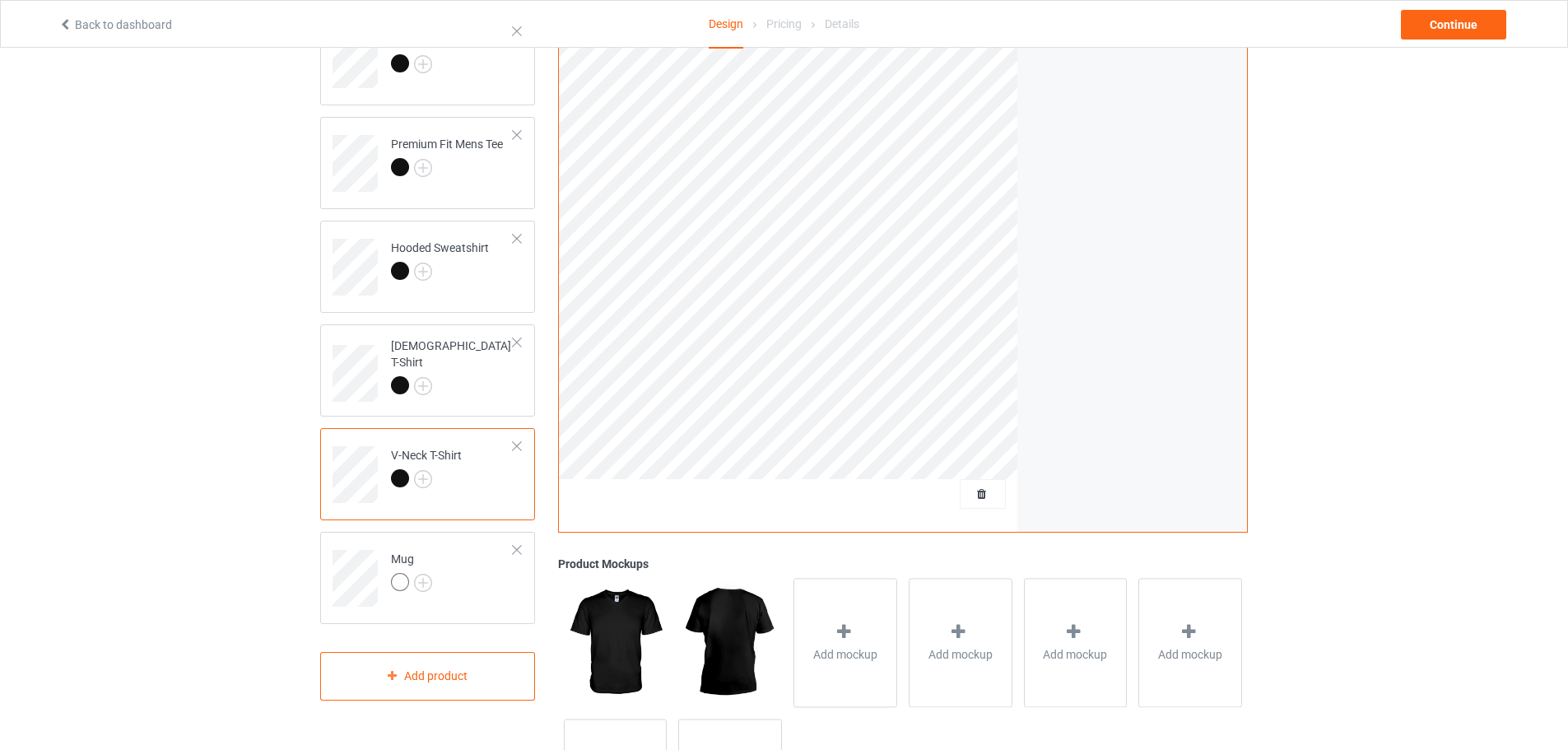
scroll to position [247, 0]
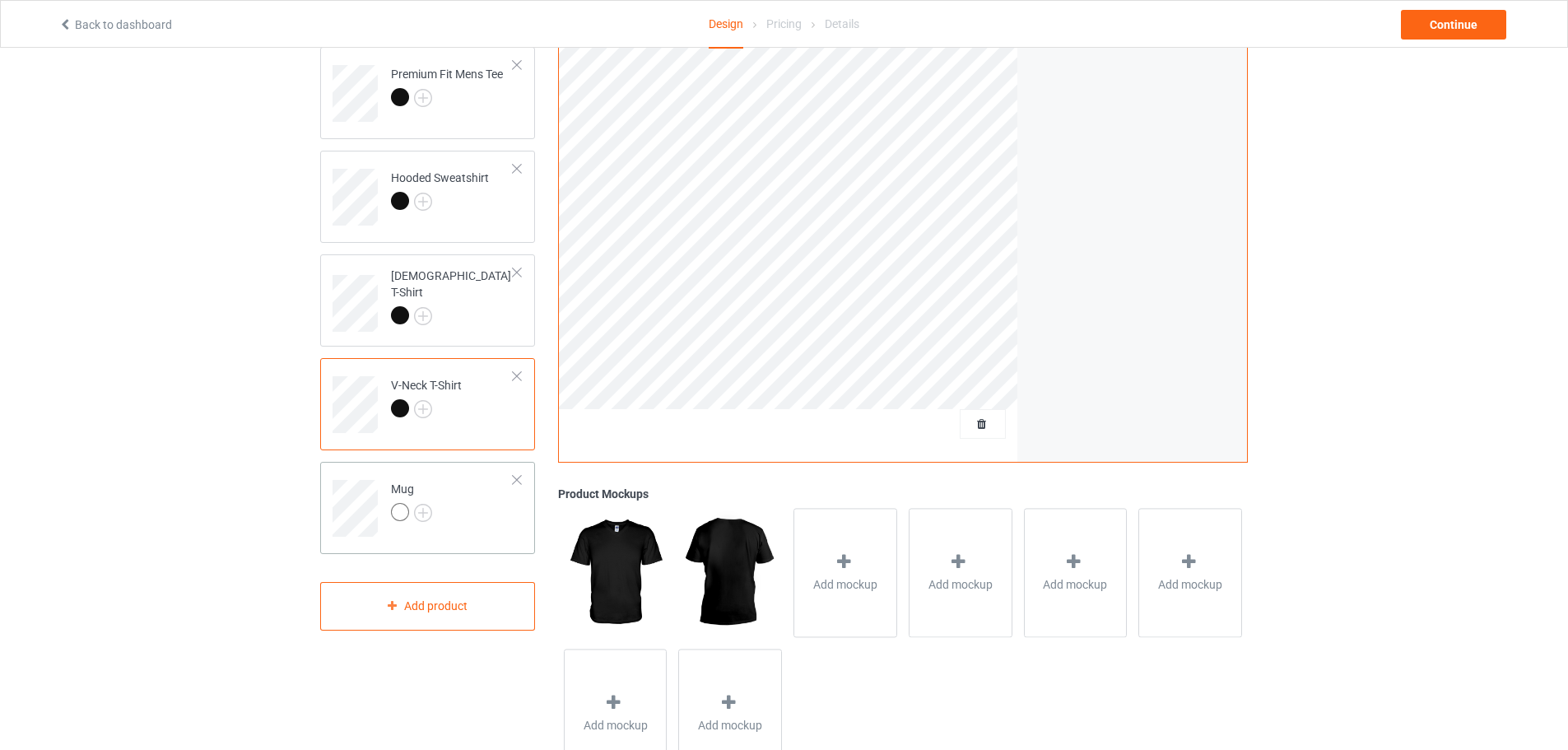
click at [517, 481] on div at bounding box center [517, 480] width 11 height 11
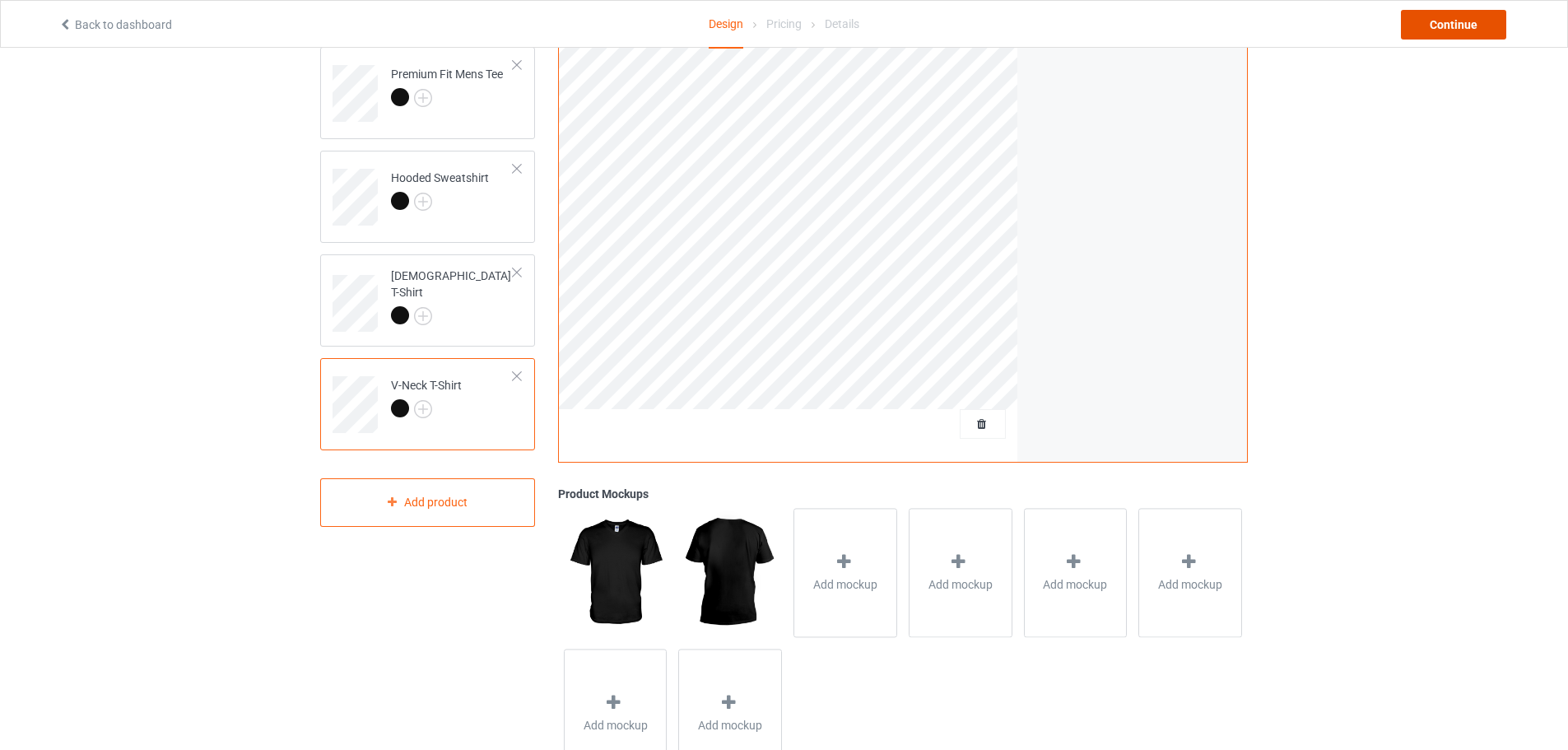
click at [1459, 39] on div "Continue" at bounding box center [1453, 25] width 105 height 30
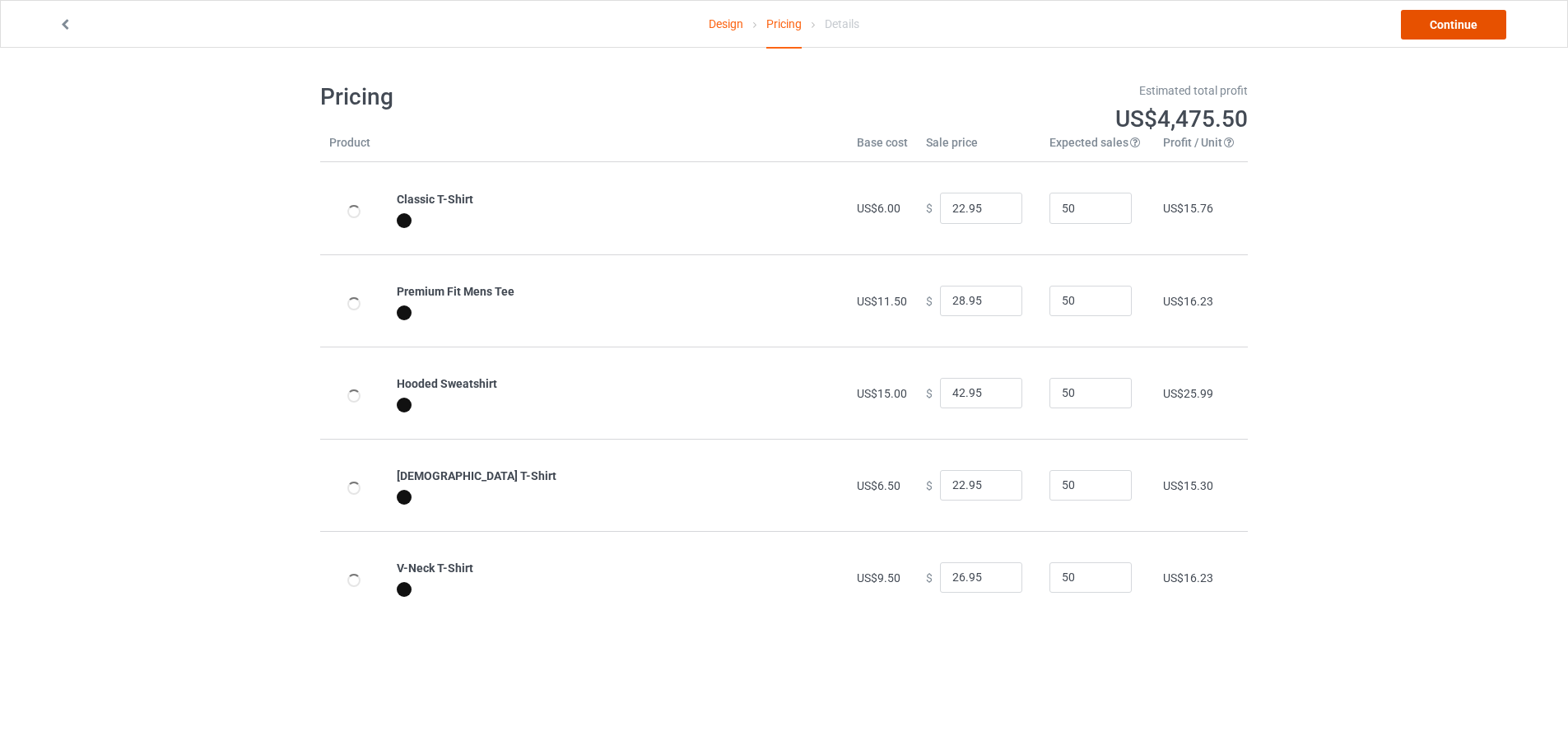
click at [1459, 28] on link "Continue" at bounding box center [1453, 25] width 105 height 30
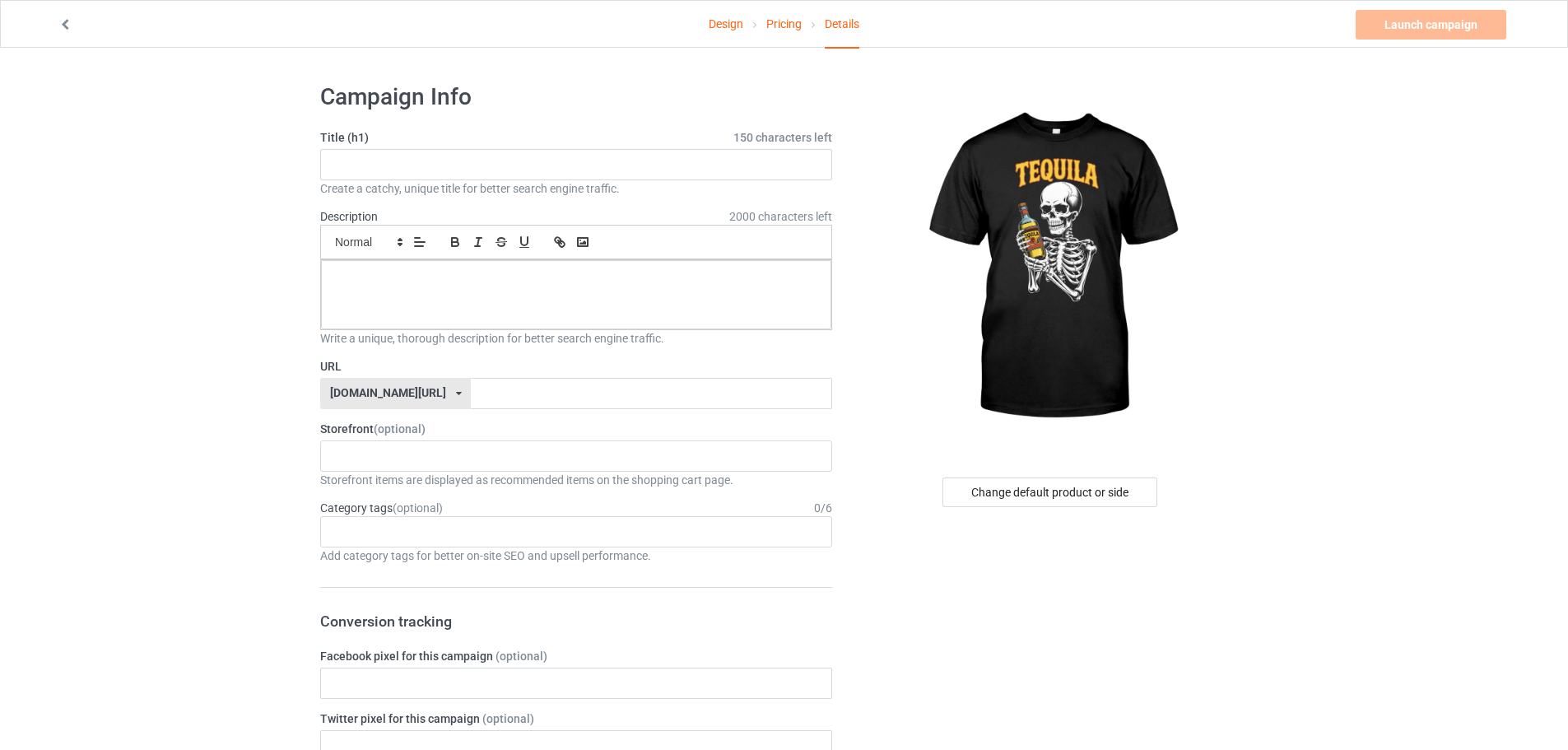
click at [399, 147] on div "Title (h1) 150 characters left Create a catchy, unique title for better search …" at bounding box center [576, 164] width 512 height 68
click at [421, 165] on input "text" at bounding box center [576, 164] width 512 height 31
paste input "Tequila"
type input "Tequila"
click at [482, 389] on input "text" at bounding box center [651, 393] width 361 height 31
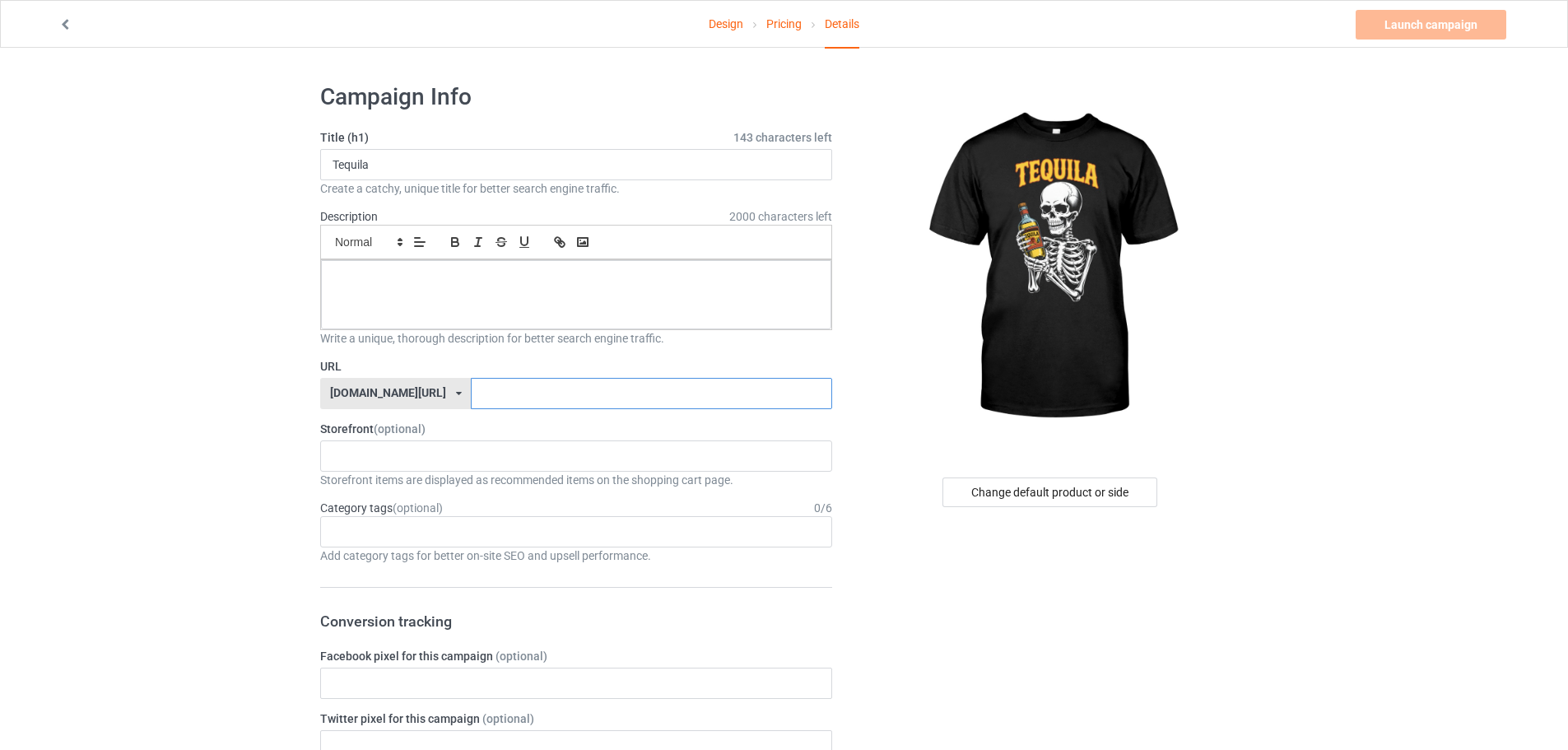
paste input "Tequila"
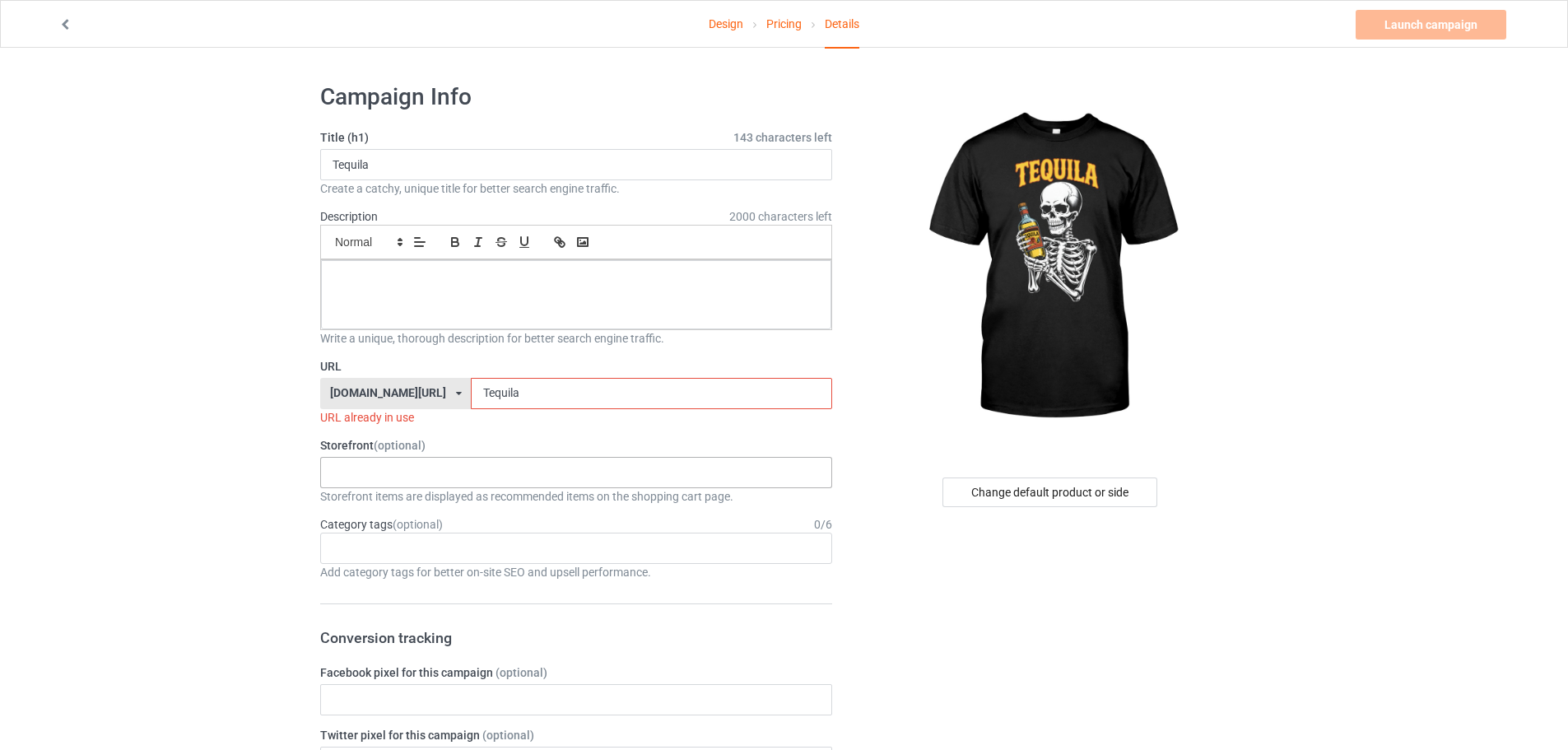
click at [385, 480] on div "KIOTA Gaming Finish Line Fitness Mi-Tees 6767c36548d7ee002e084532 651a982803c4d…" at bounding box center [576, 472] width 512 height 31
drag, startPoint x: 366, startPoint y: 542, endPoint x: 366, endPoint y: 567, distance: 25.0
click at [366, 567] on div "KIOTA Gaming Finish Line Fitness Mi-Tees" at bounding box center [576, 534] width 512 height 92
click at [366, 567] on div "Mi-Tees" at bounding box center [576, 564] width 510 height 30
click at [476, 308] on div at bounding box center [576, 295] width 510 height 70
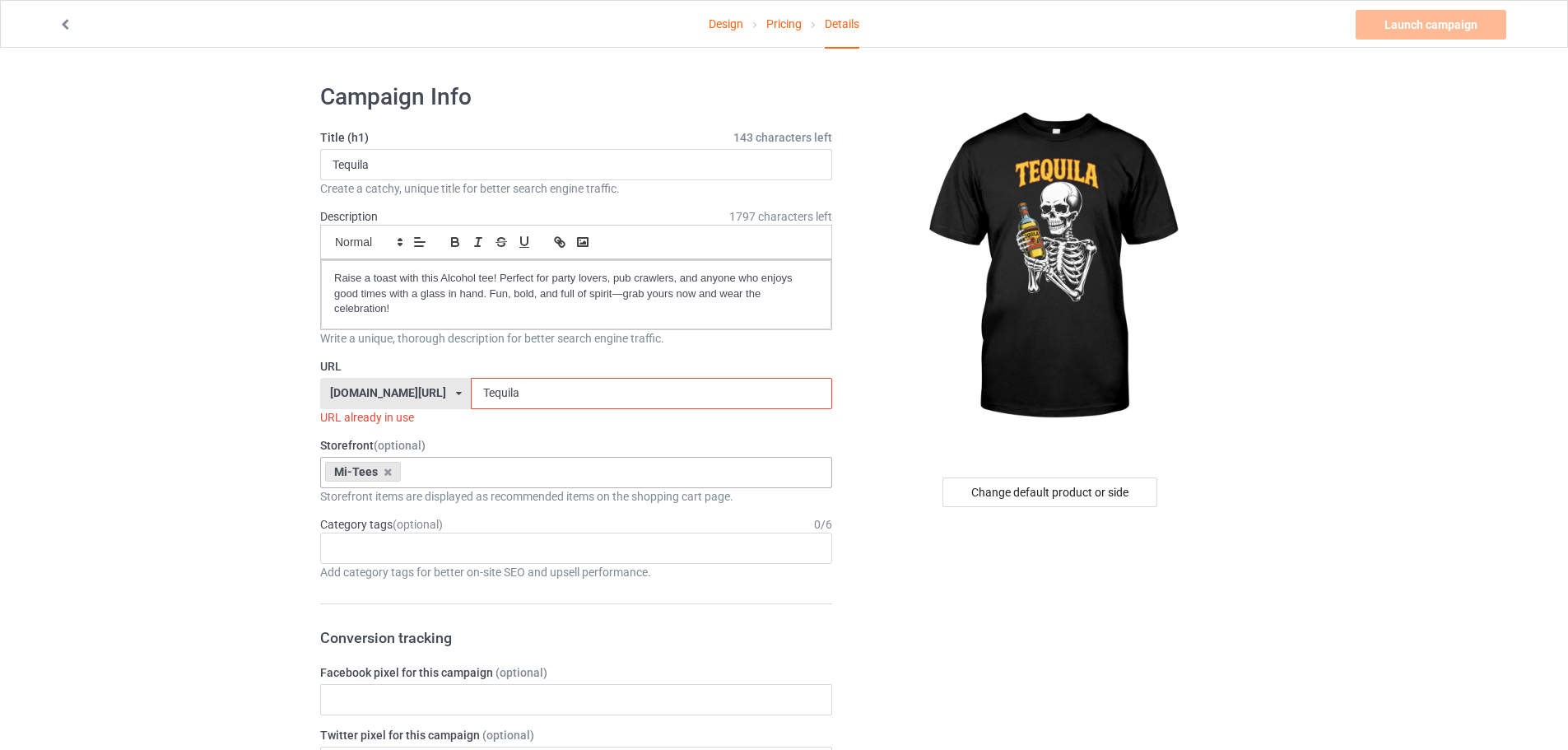
click at [509, 389] on input "Tequila" at bounding box center [651, 393] width 361 height 31
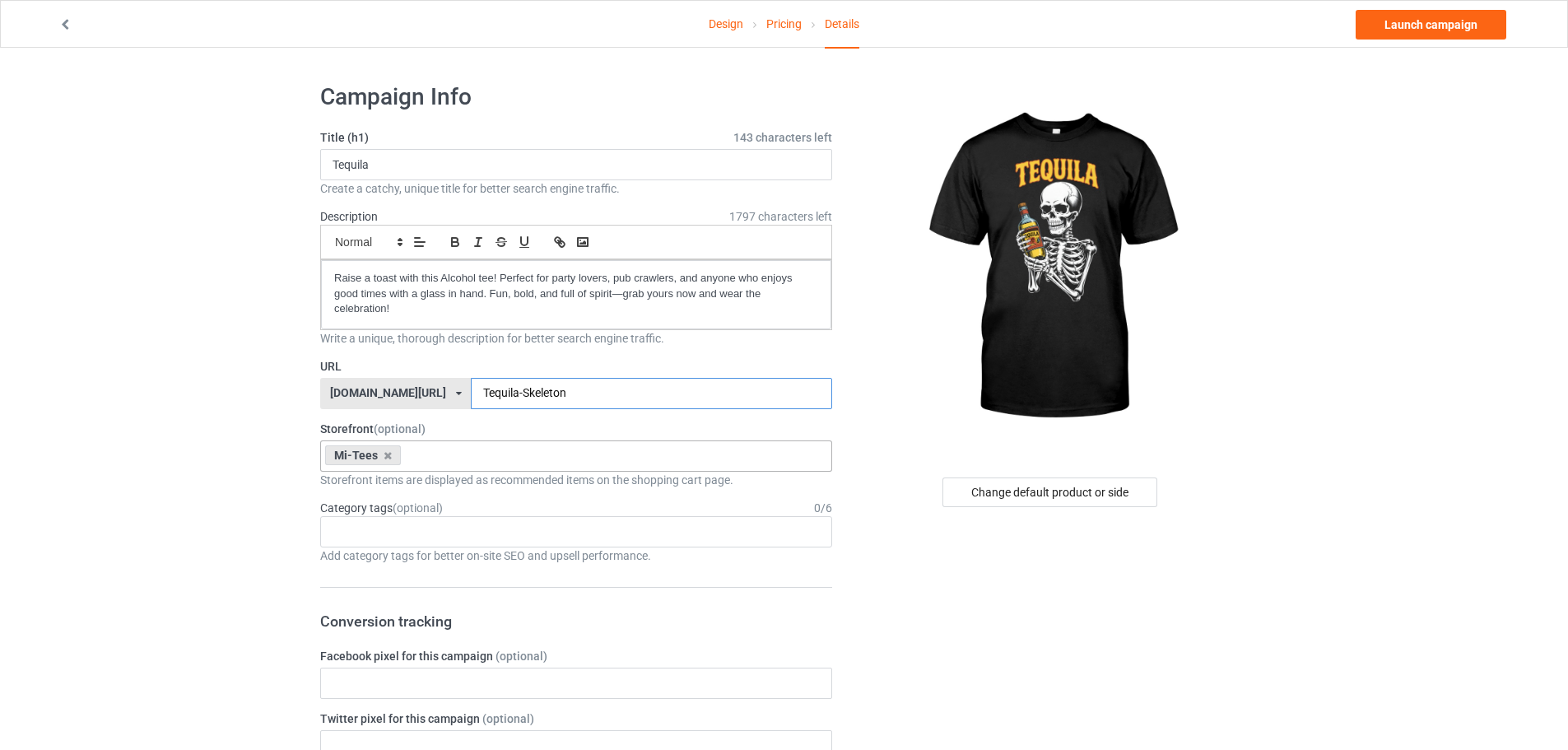
type input "Tequila-Skeleton"
click at [376, 526] on div "Age > [DEMOGRAPHIC_DATA] > 1 Age > [DEMOGRAPHIC_DATA] Months > 1 Month Age > [D…" at bounding box center [576, 531] width 512 height 31
type input "tequ"
click at [396, 562] on div "Interests > Alcohol > Tequila" at bounding box center [576, 562] width 510 height 30
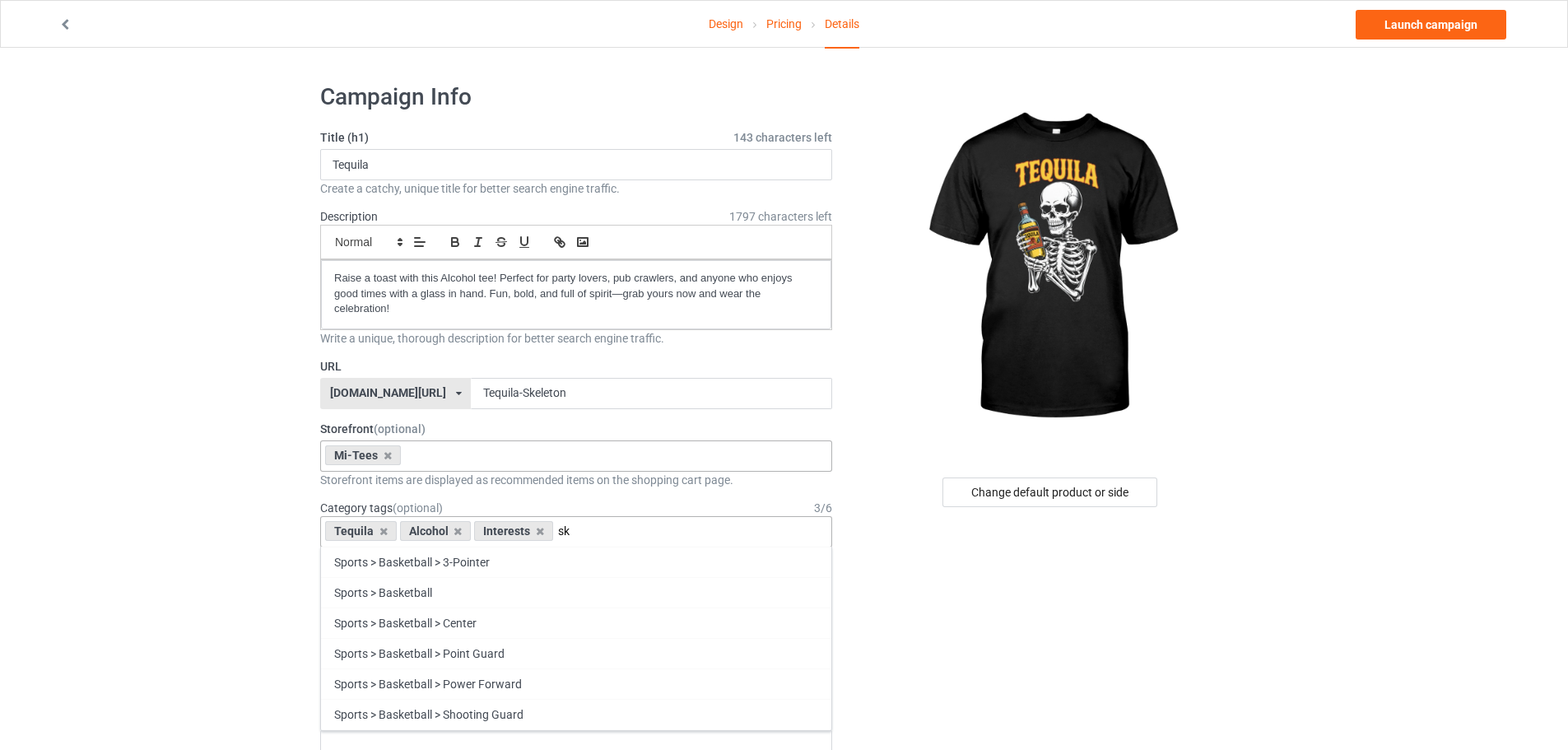
type input "s"
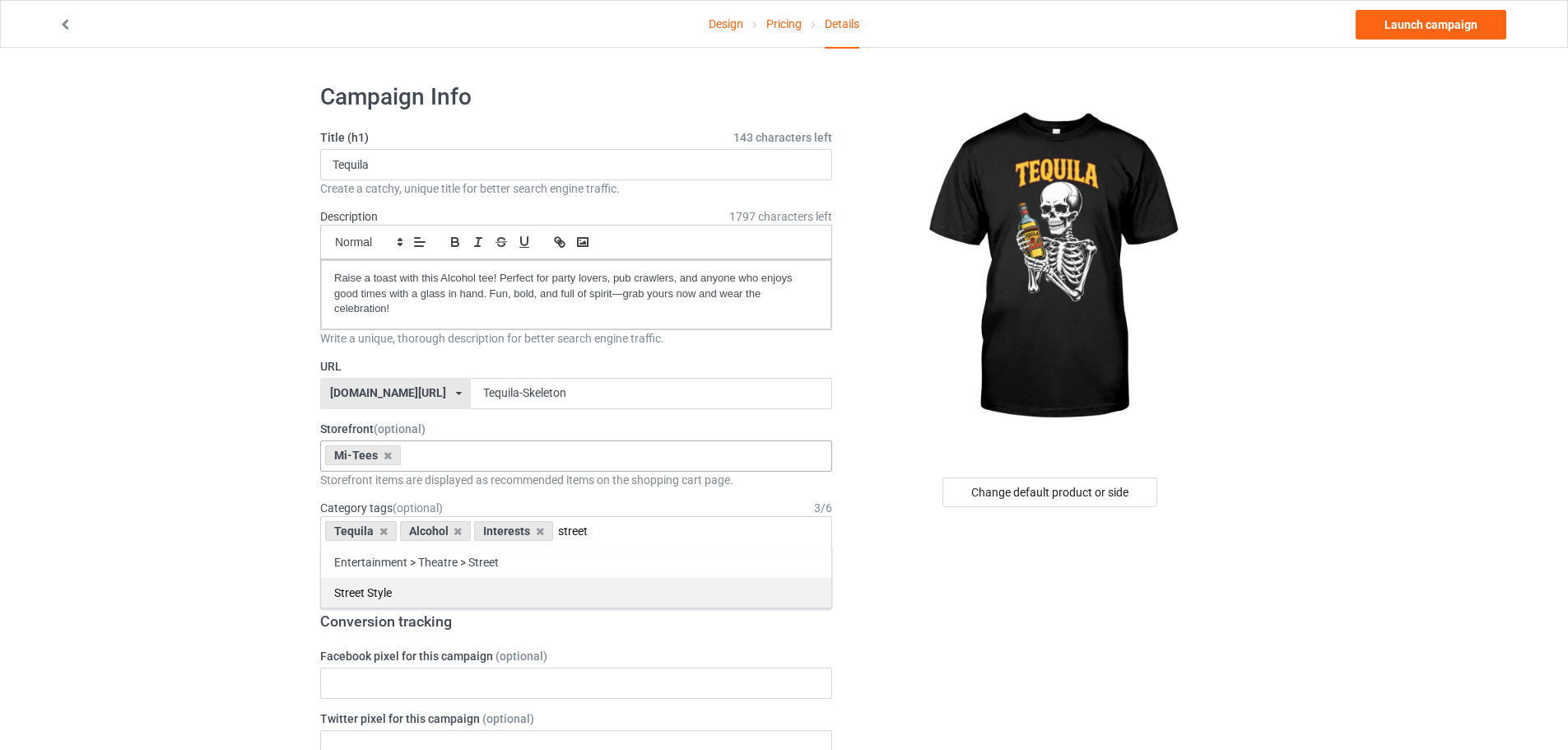
type input "street"
click at [519, 588] on div "Street Style" at bounding box center [576, 592] width 510 height 30
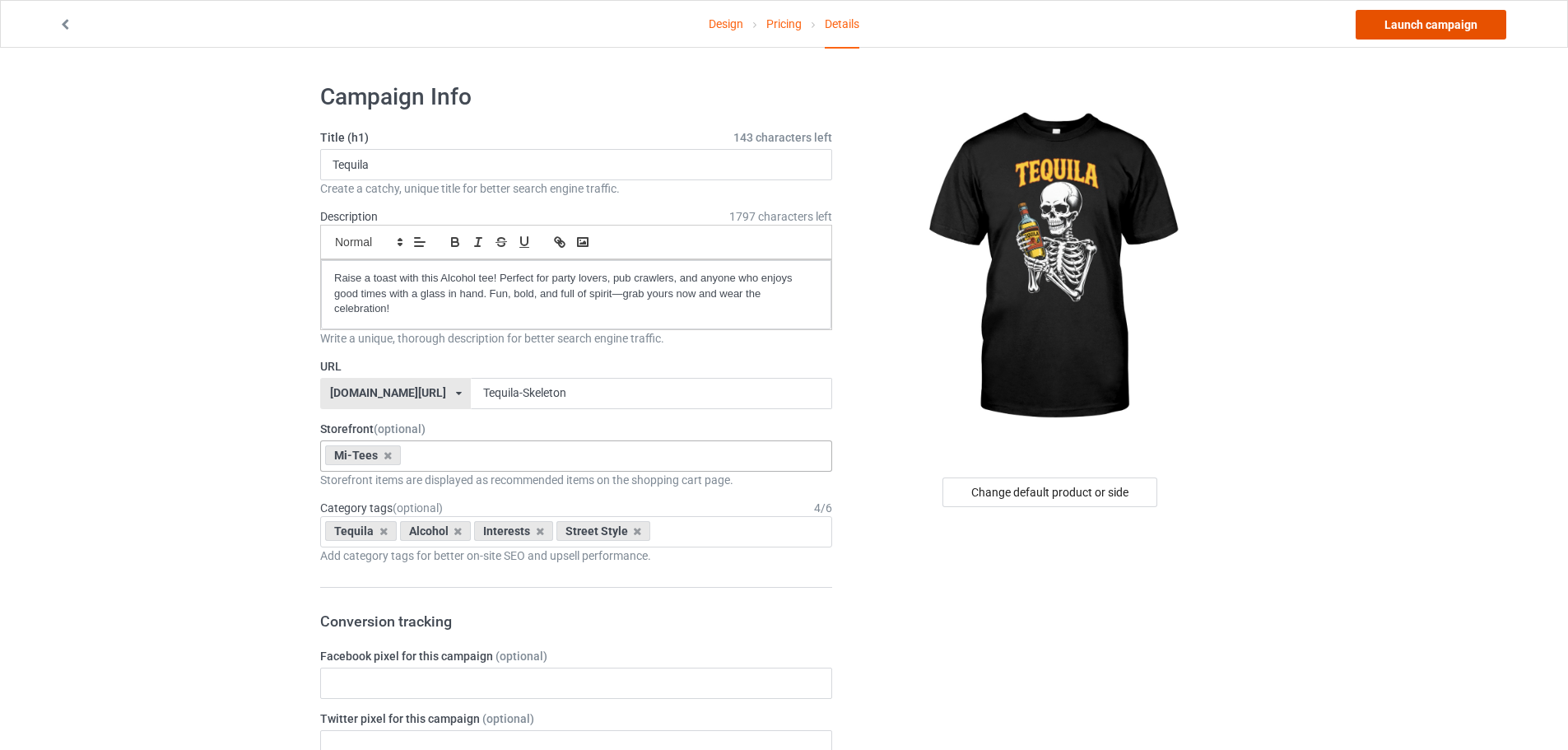
click at [1382, 17] on link "Launch campaign" at bounding box center [1431, 25] width 150 height 30
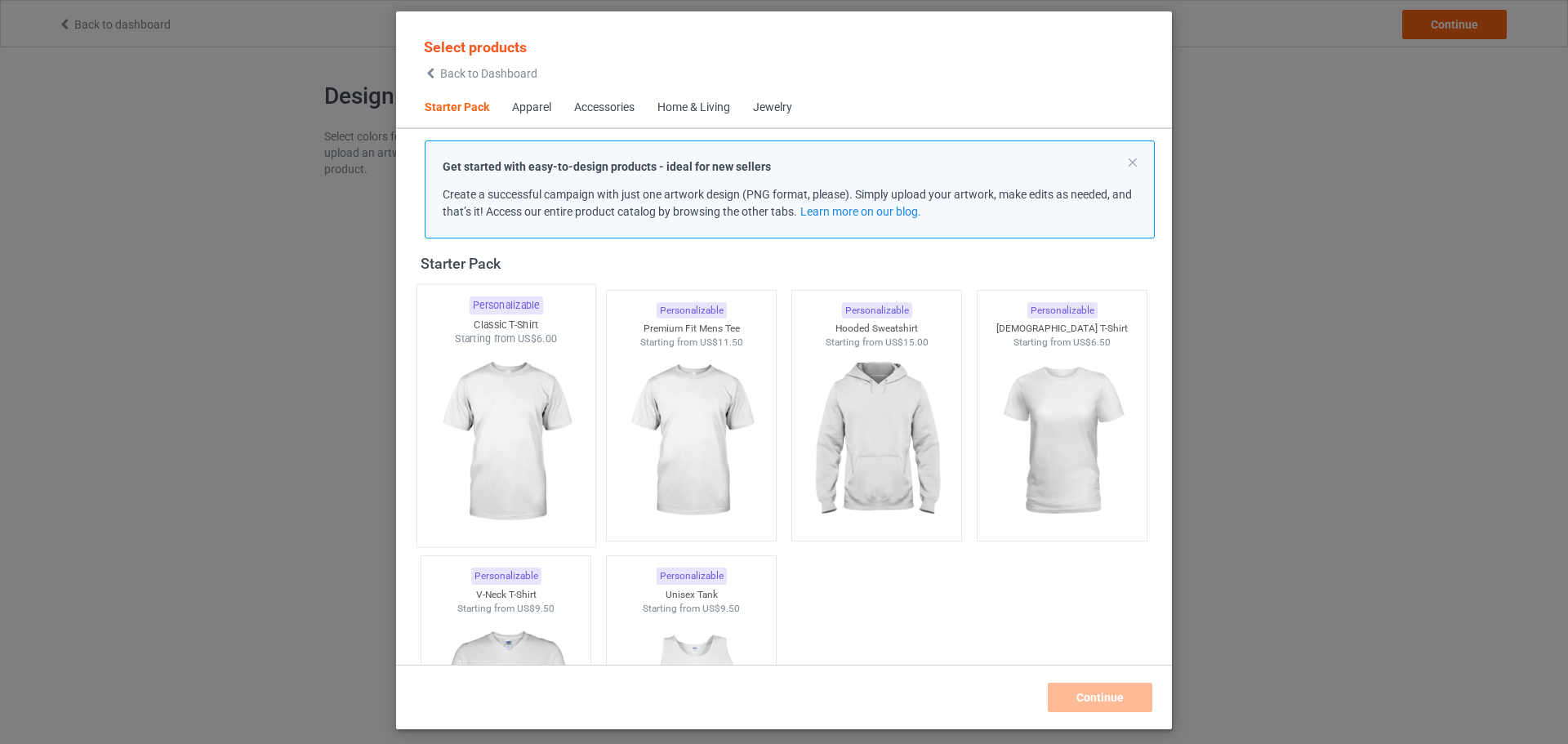
click at [502, 399] on img at bounding box center [505, 443] width 154 height 192
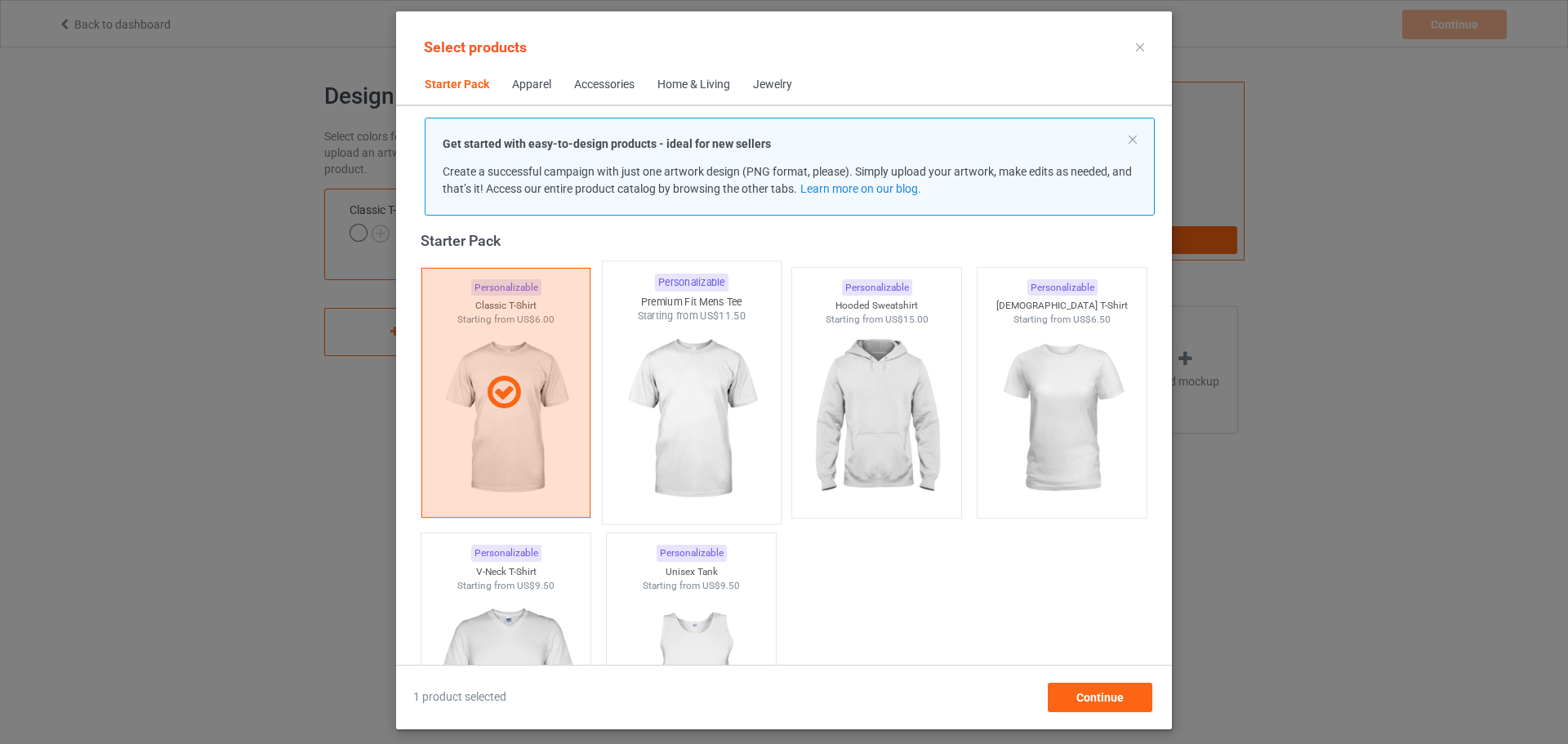
click at [686, 393] on img at bounding box center [691, 420] width 154 height 192
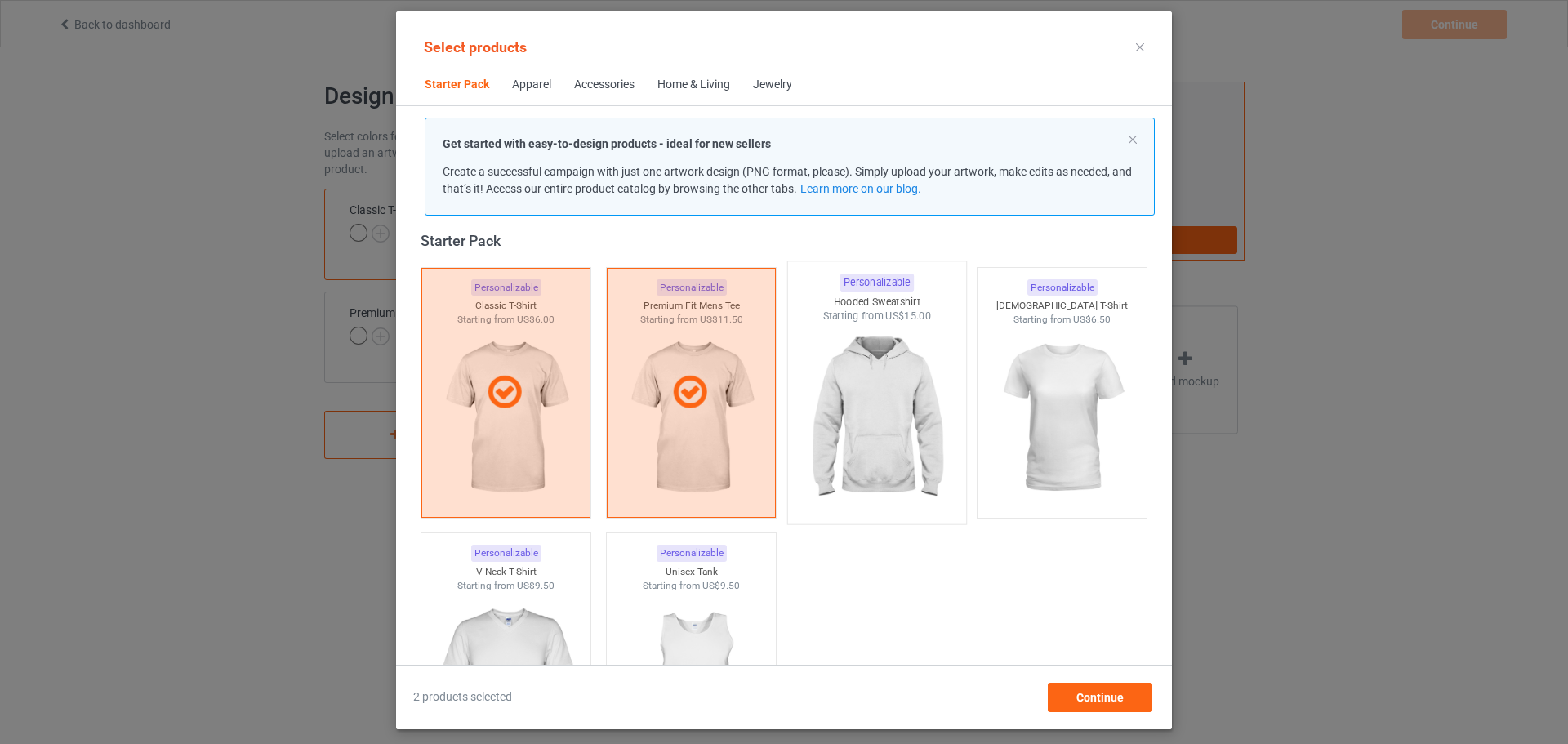
click at [843, 373] on img at bounding box center [876, 420] width 154 height 192
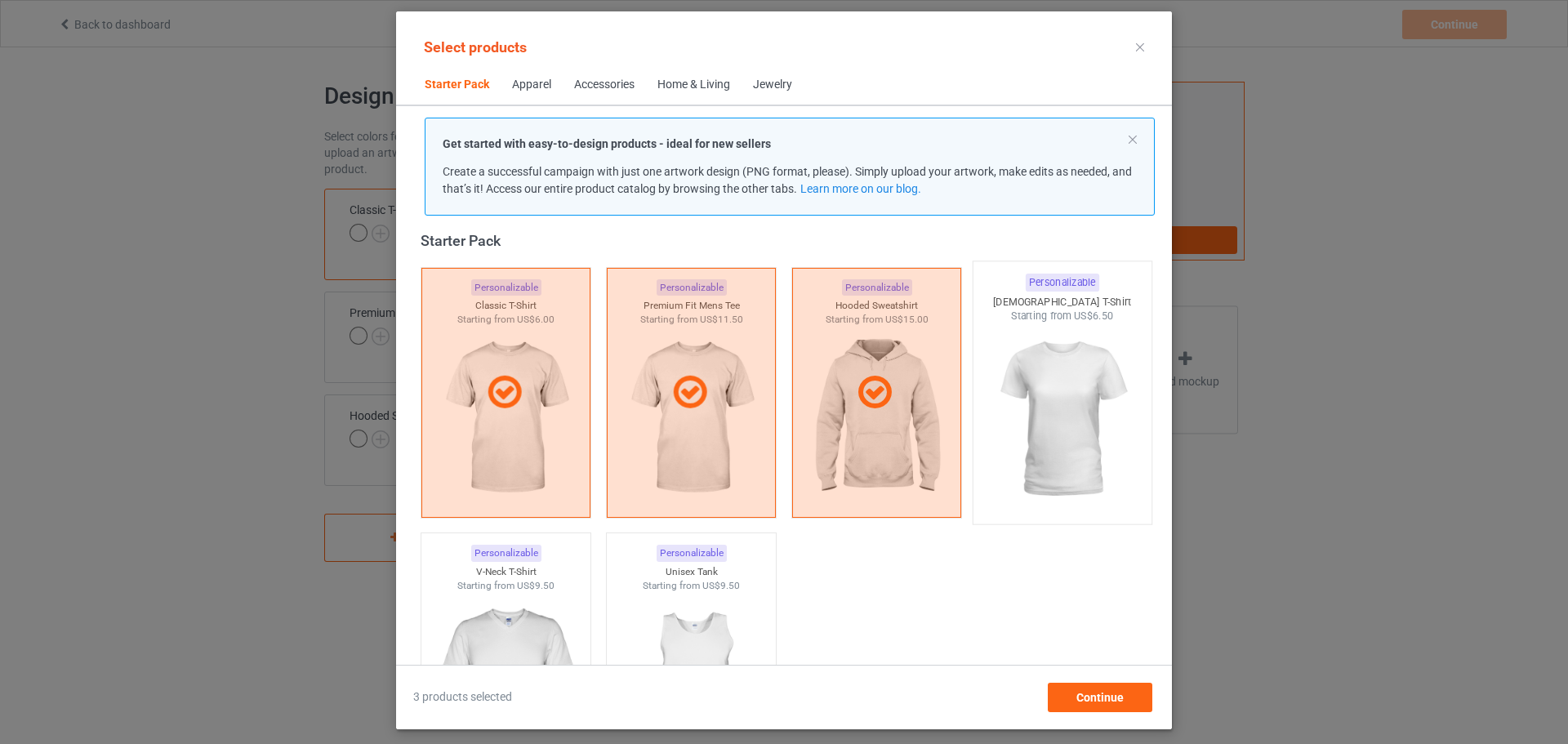
click at [985, 364] on img at bounding box center [1062, 420] width 154 height 192
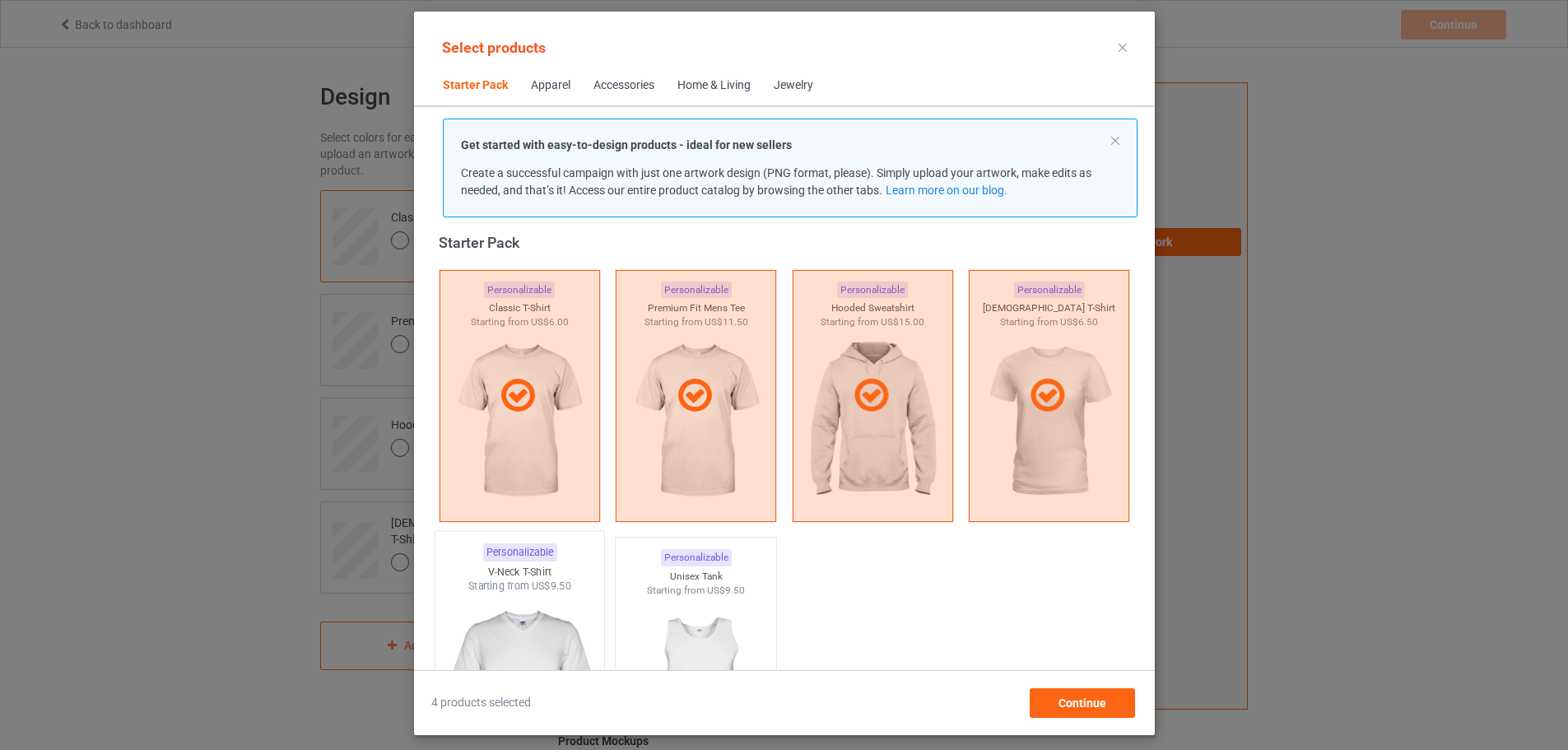
click at [504, 593] on div "Starting from US$9.50" at bounding box center [520, 586] width 169 height 14
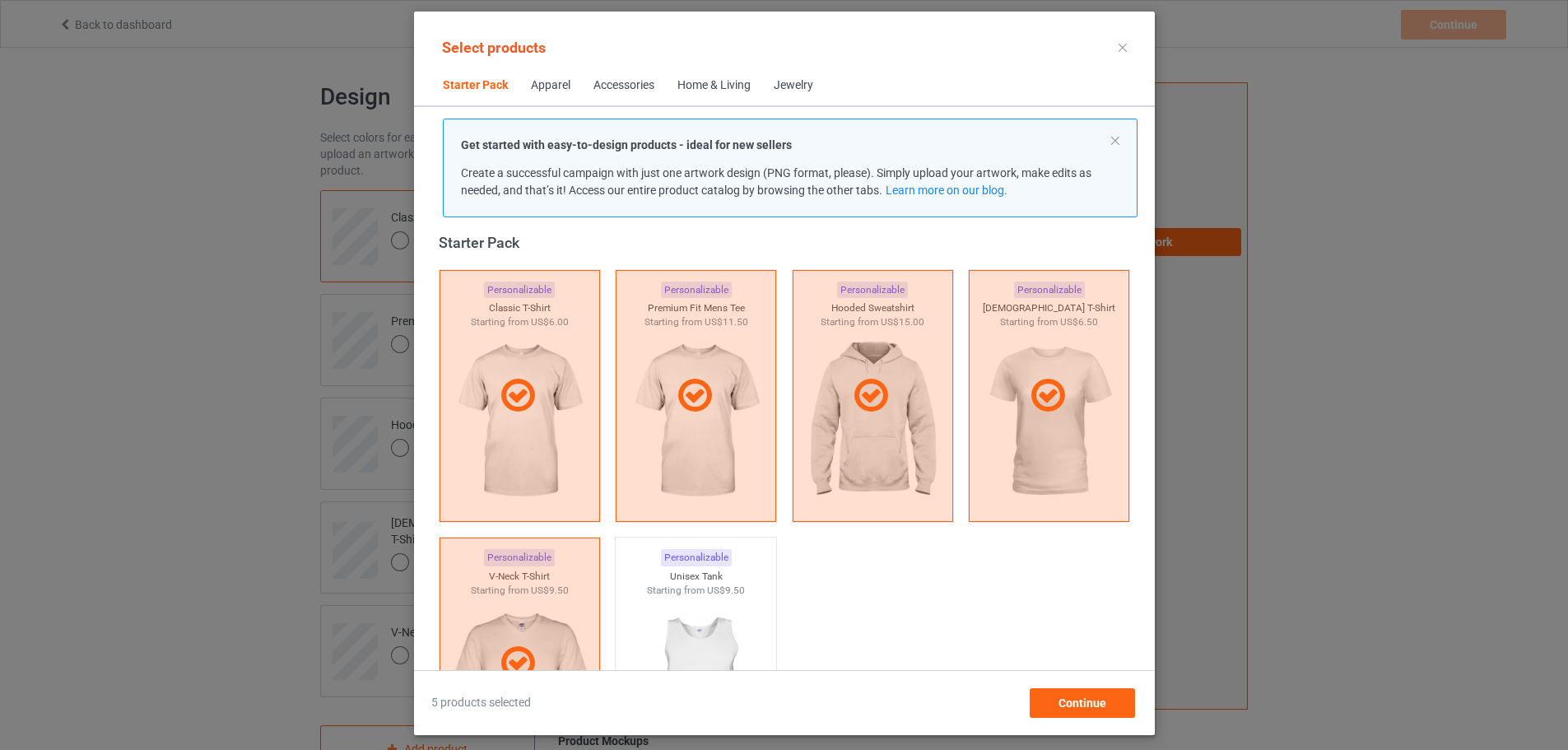
click at [705, 88] on div "Home & Living" at bounding box center [714, 86] width 73 height 17
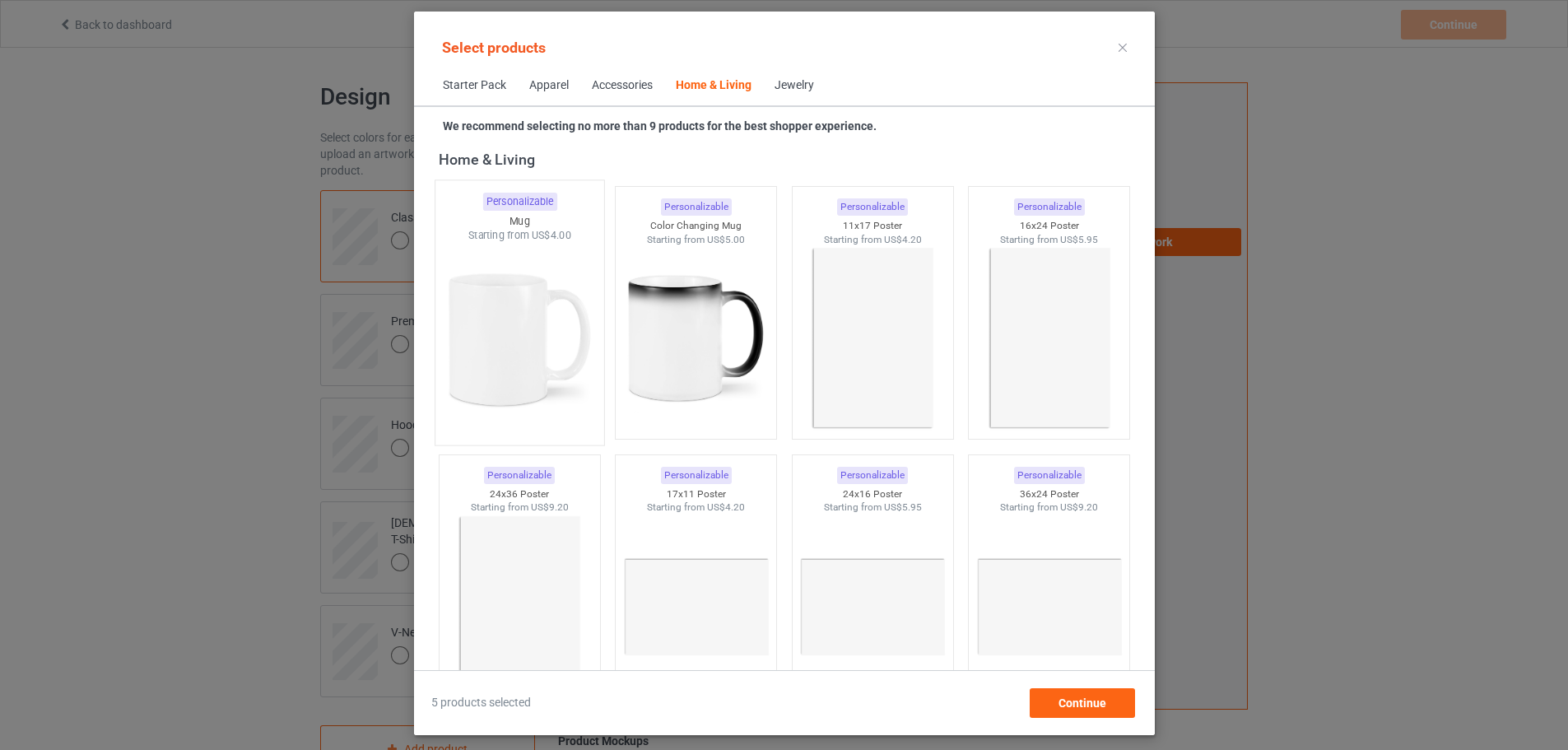
click at [537, 254] on img at bounding box center [520, 339] width 155 height 194
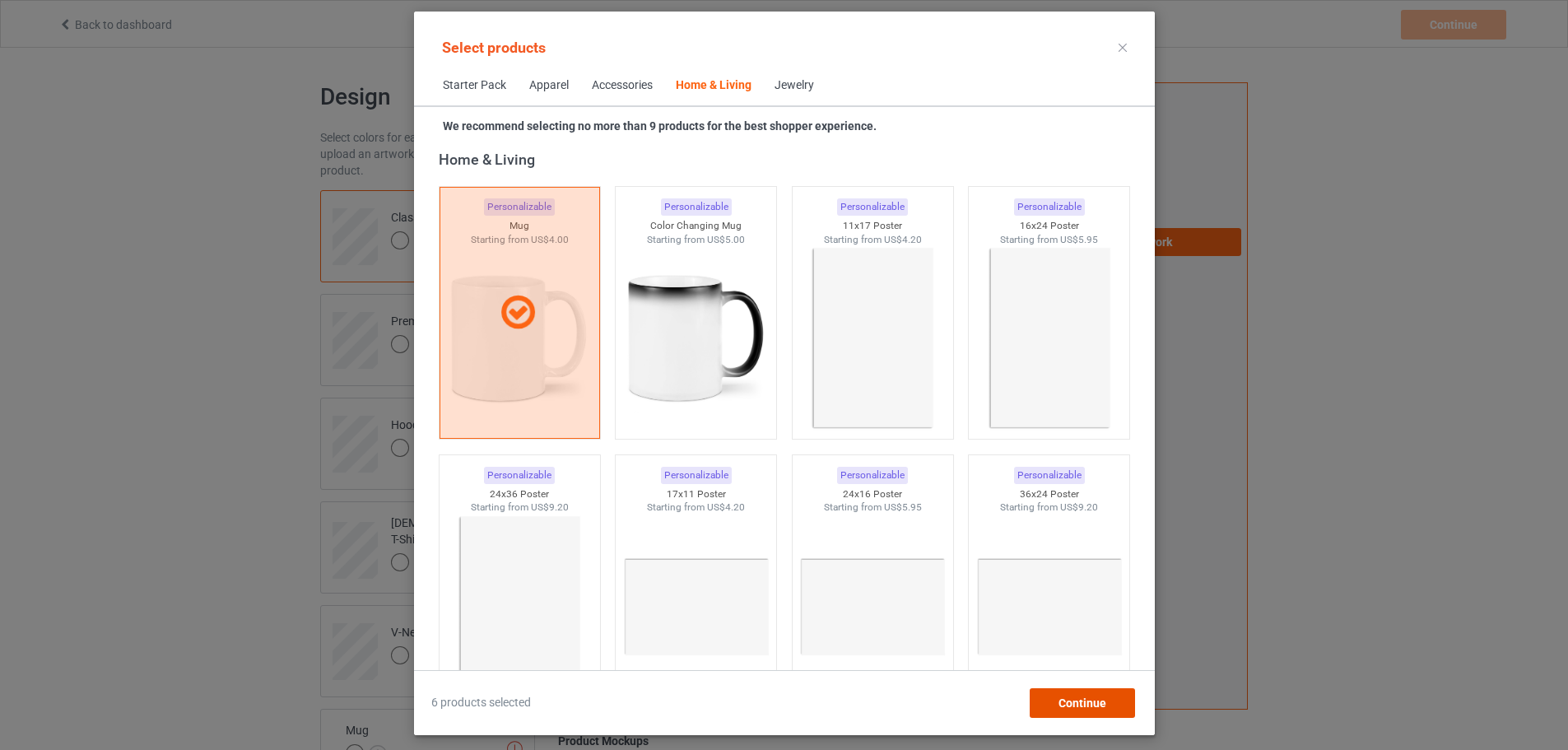
click at [1104, 696] on span "Continue" at bounding box center [1081, 703] width 48 height 13
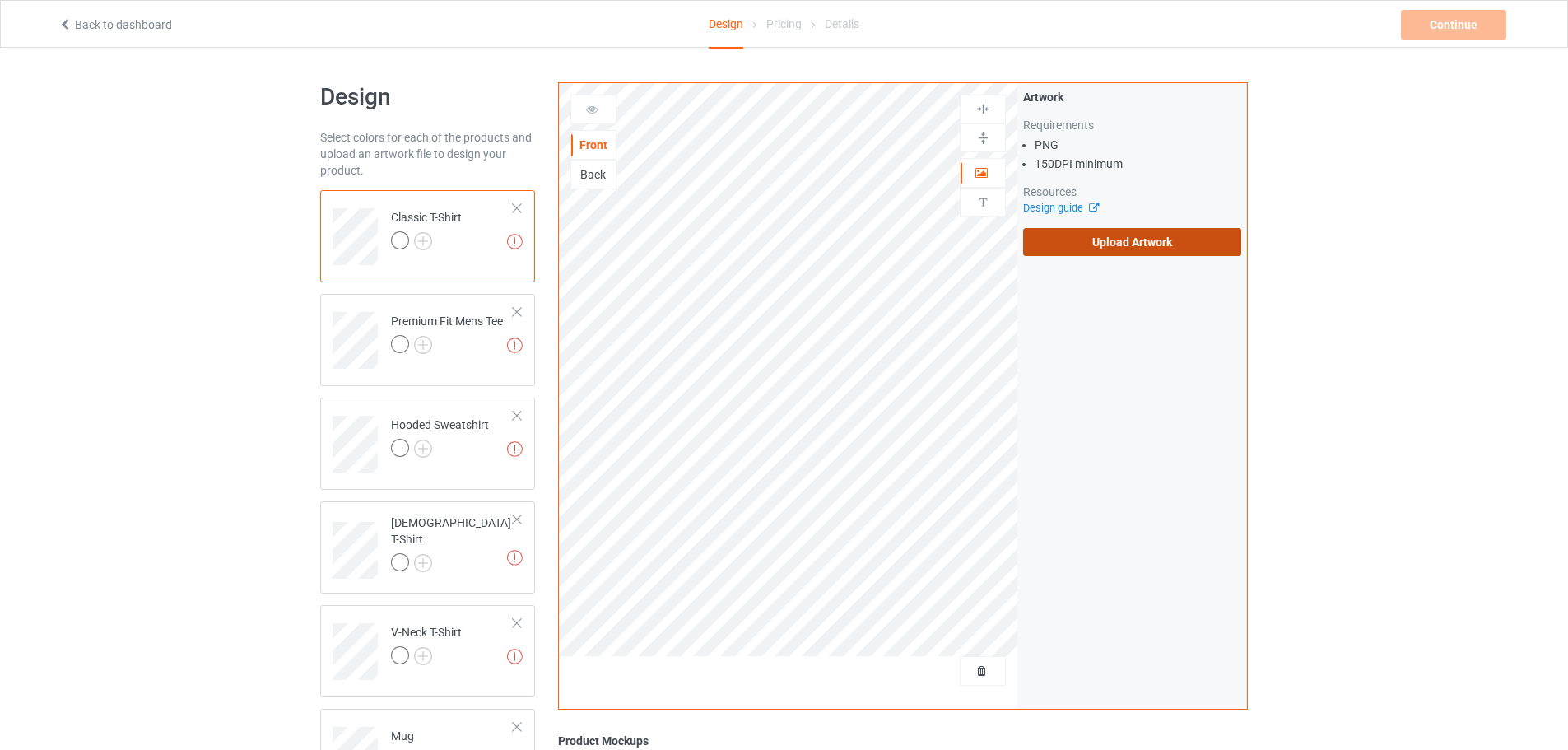
click at [1084, 242] on label "Upload Artwork" at bounding box center [1132, 242] width 218 height 28
click at [0, 0] on input "Upload Artwork" at bounding box center [0, 0] width 0 height 0
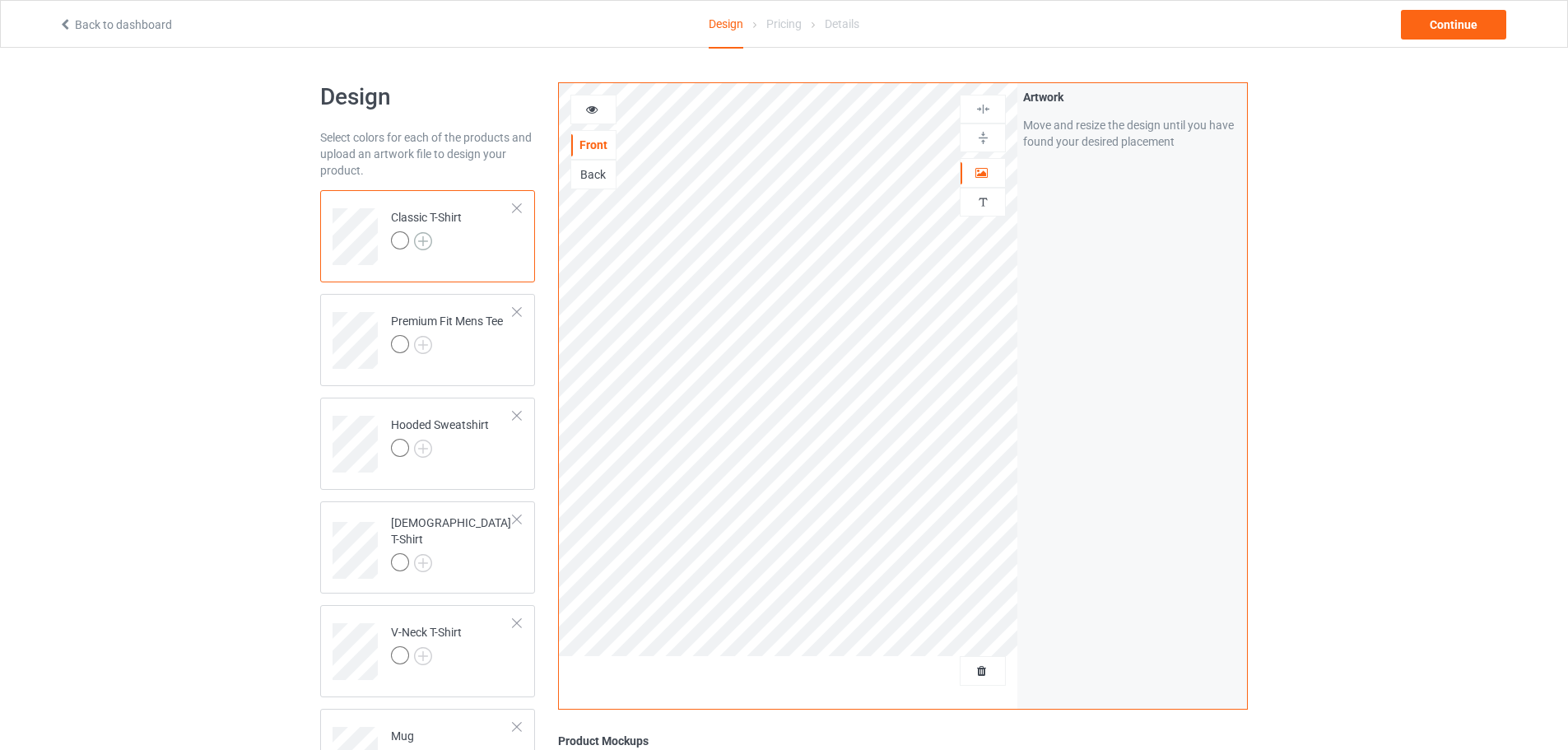
click at [419, 243] on img at bounding box center [423, 241] width 18 height 18
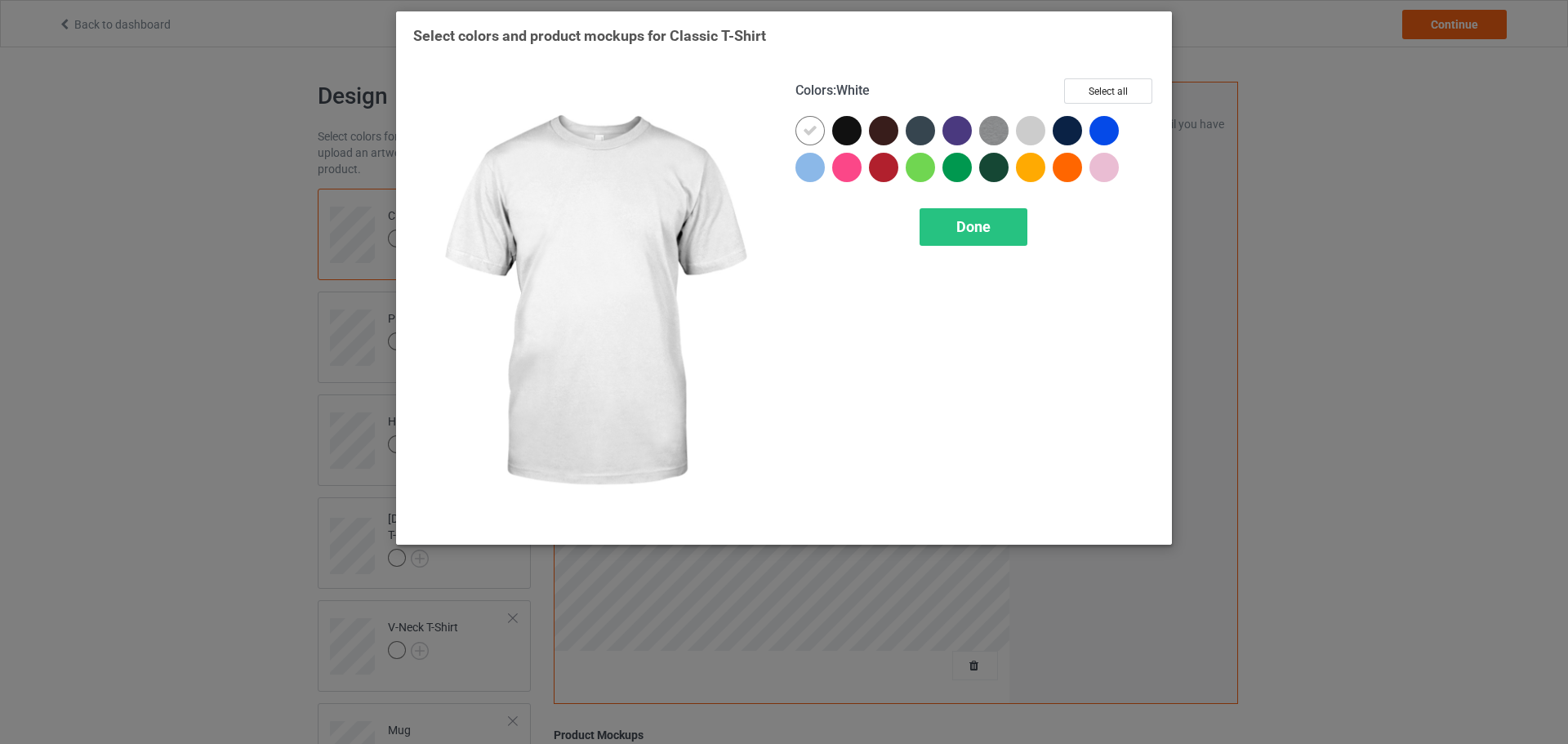
click at [831, 131] on div at bounding box center [813, 133] width 36 height 36
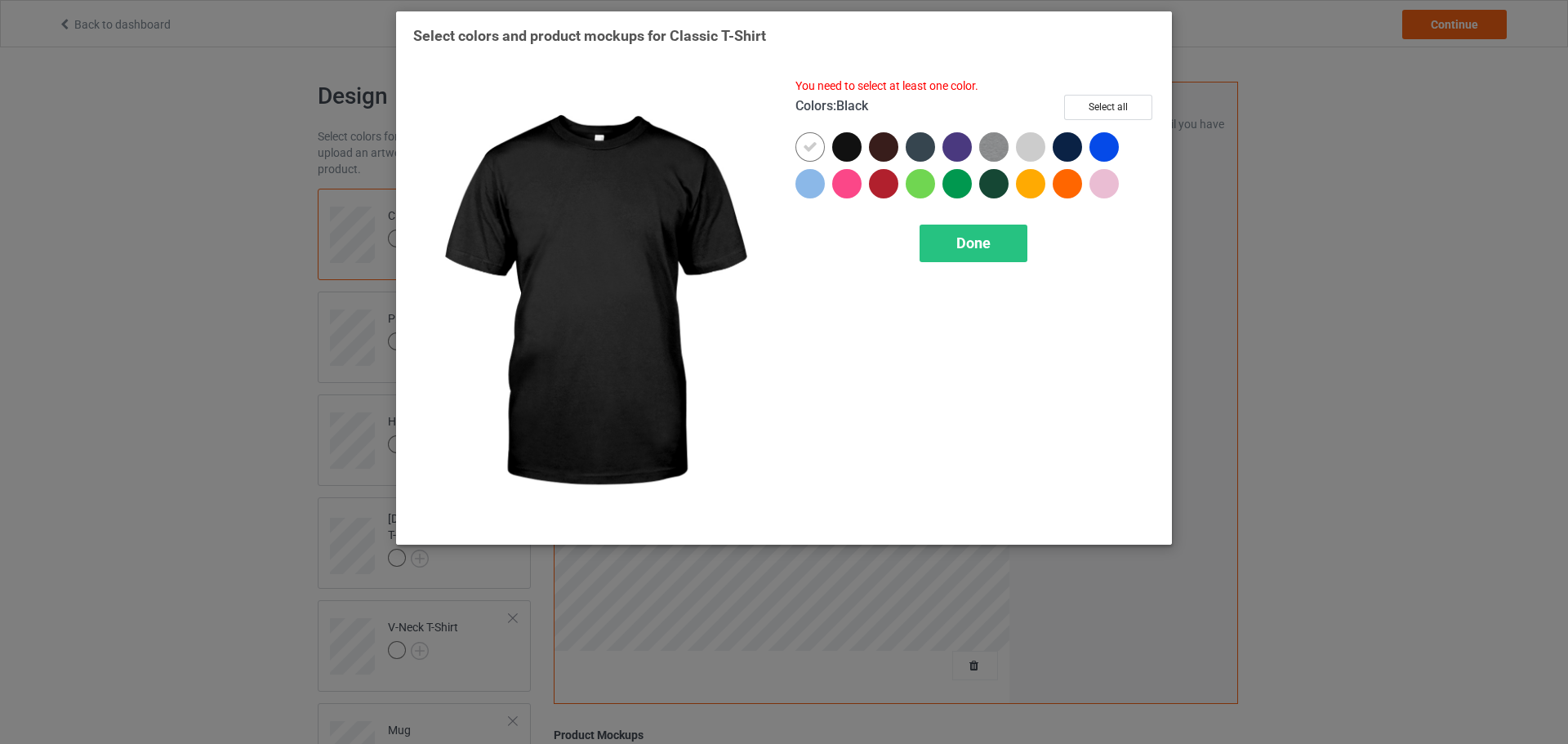
click at [855, 145] on div at bounding box center [847, 147] width 30 height 30
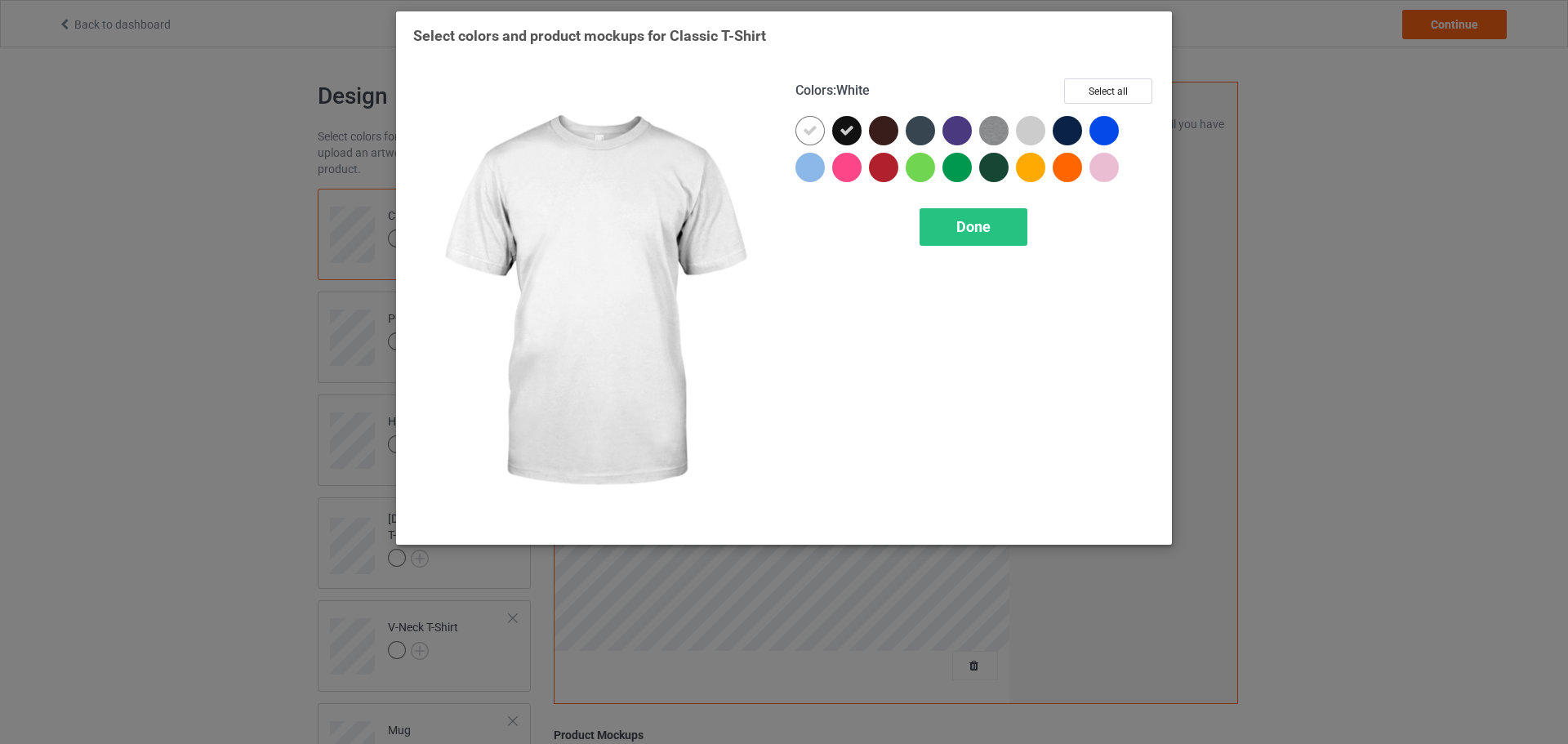
click at [810, 127] on icon at bounding box center [810, 131] width 15 height 15
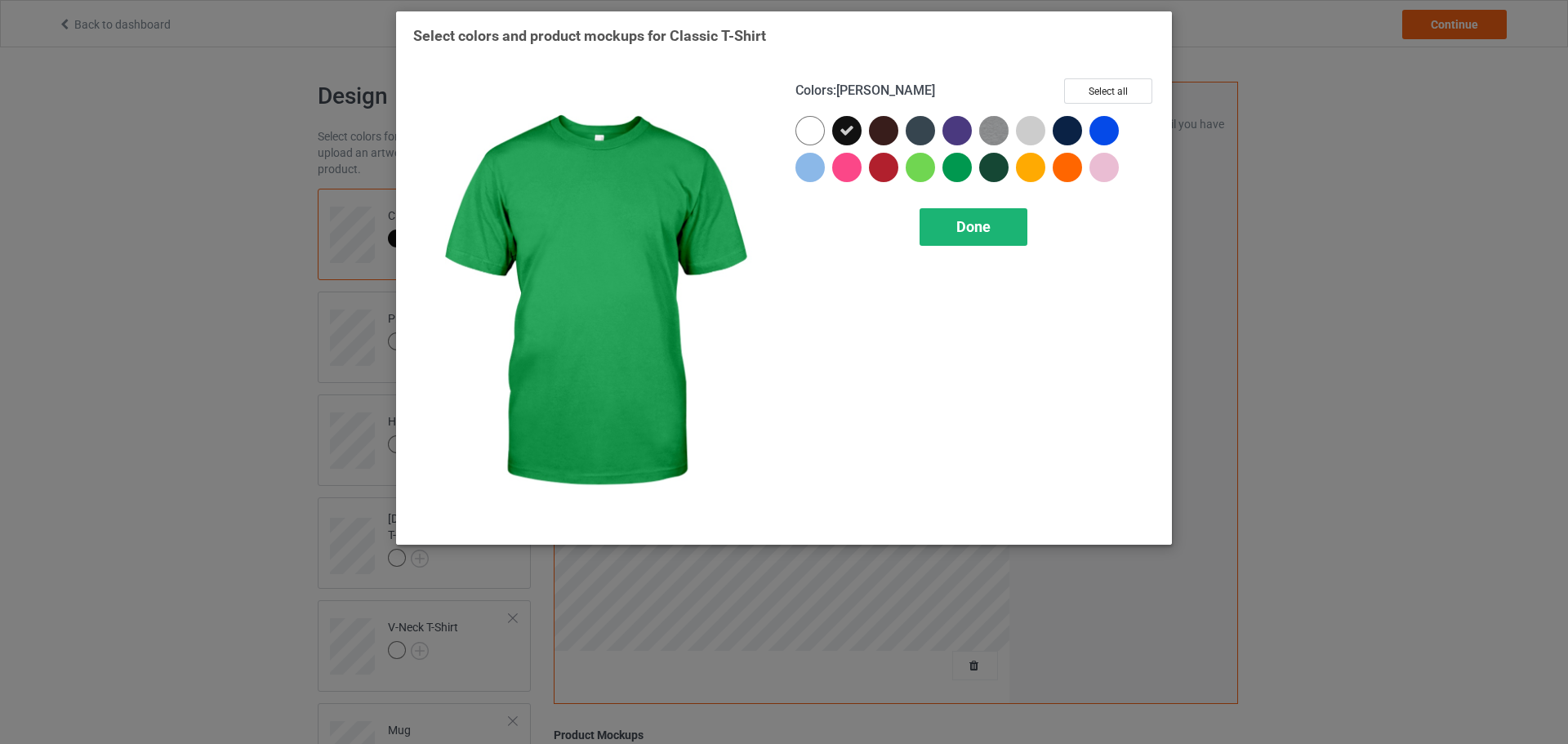
click at [997, 237] on div "Done" at bounding box center [974, 227] width 108 height 37
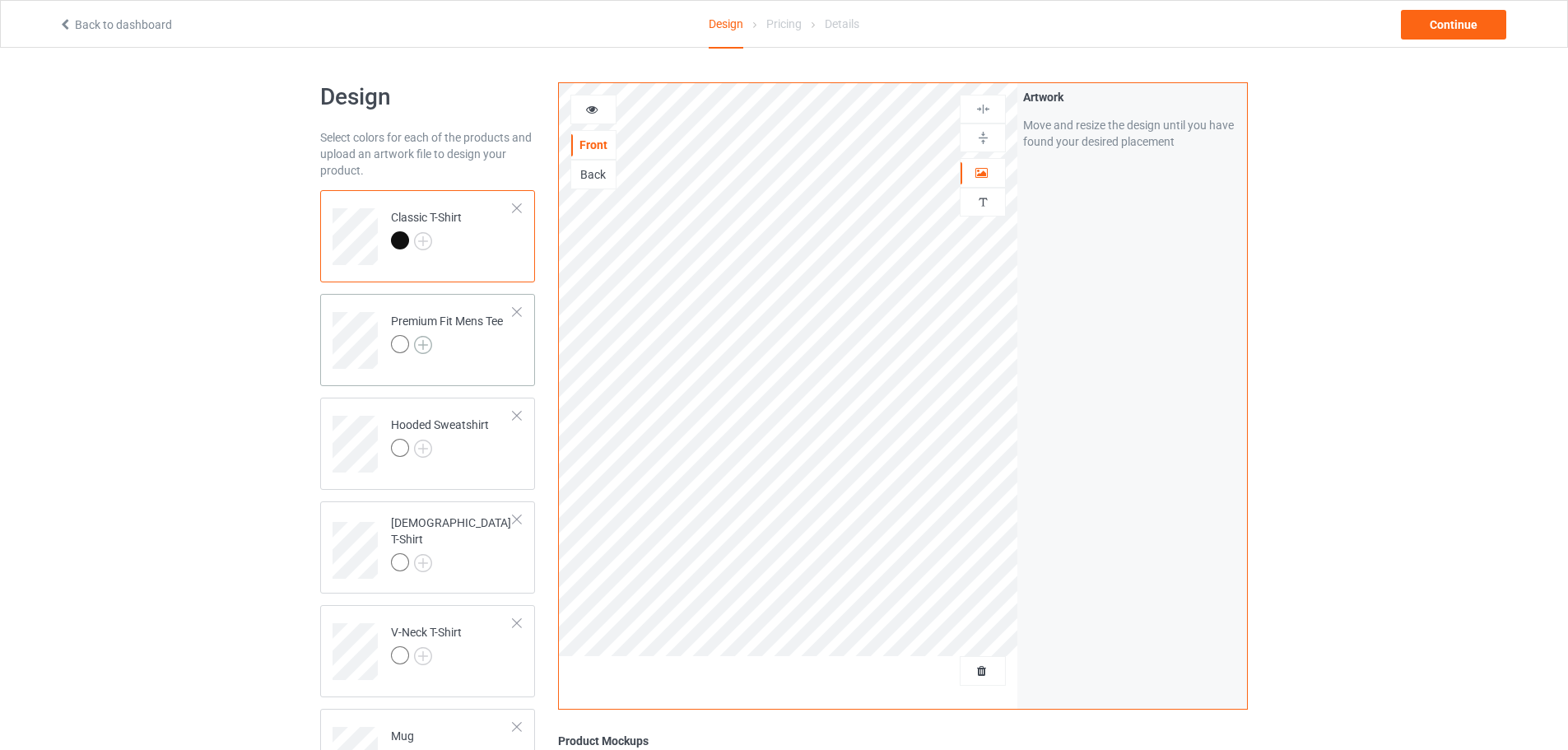
click at [427, 340] on img at bounding box center [423, 345] width 18 height 18
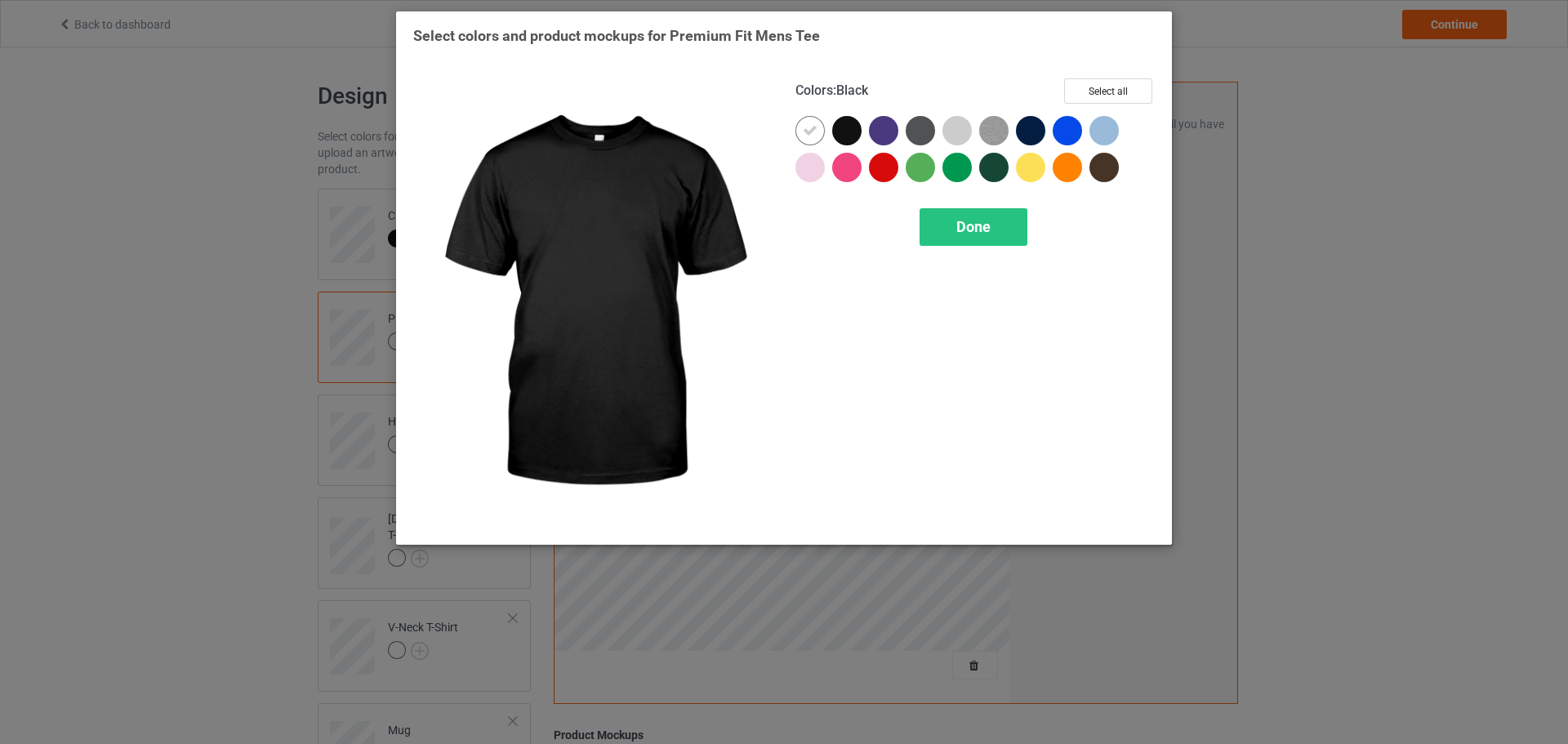
click at [841, 136] on div at bounding box center [847, 131] width 30 height 30
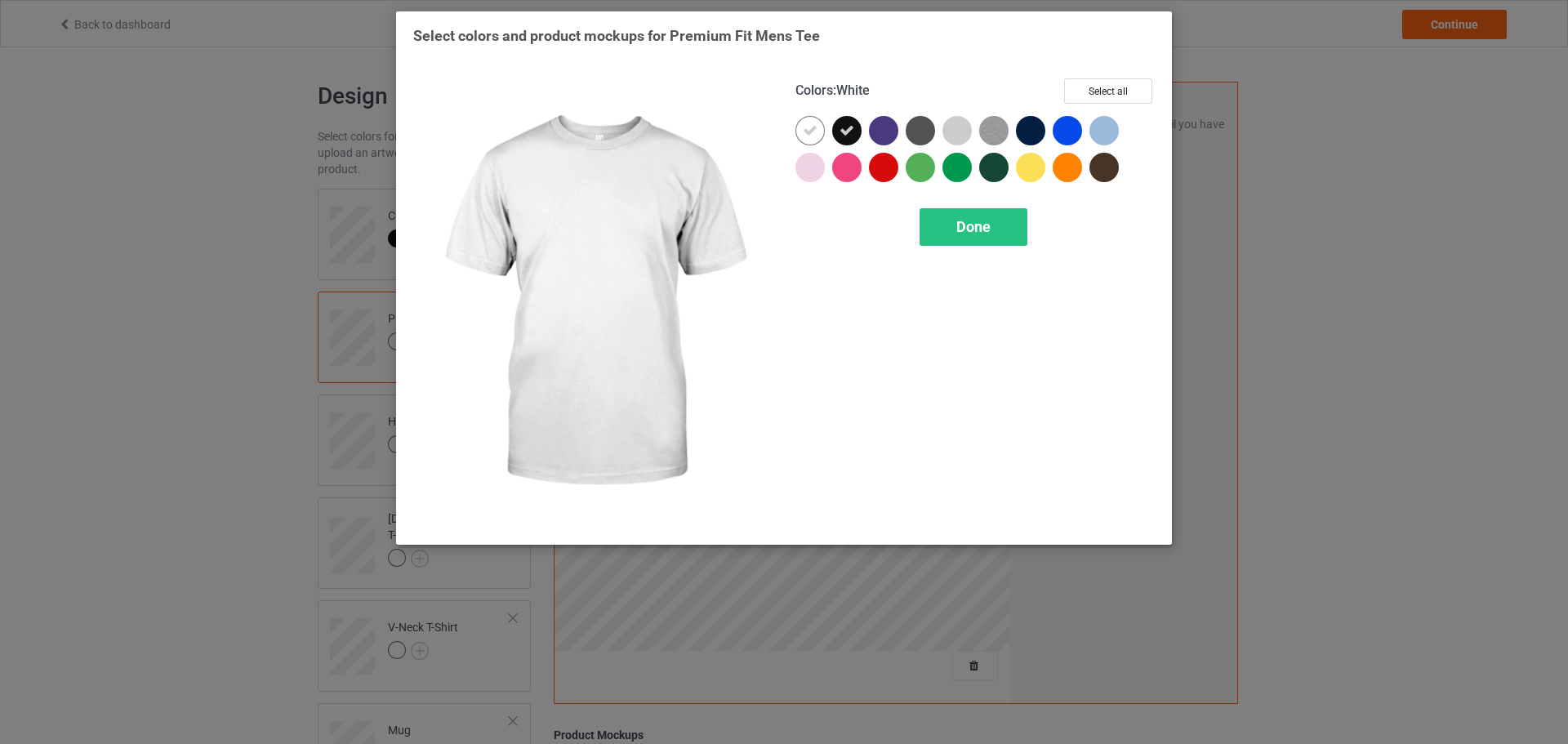
click at [810, 135] on icon at bounding box center [810, 131] width 15 height 15
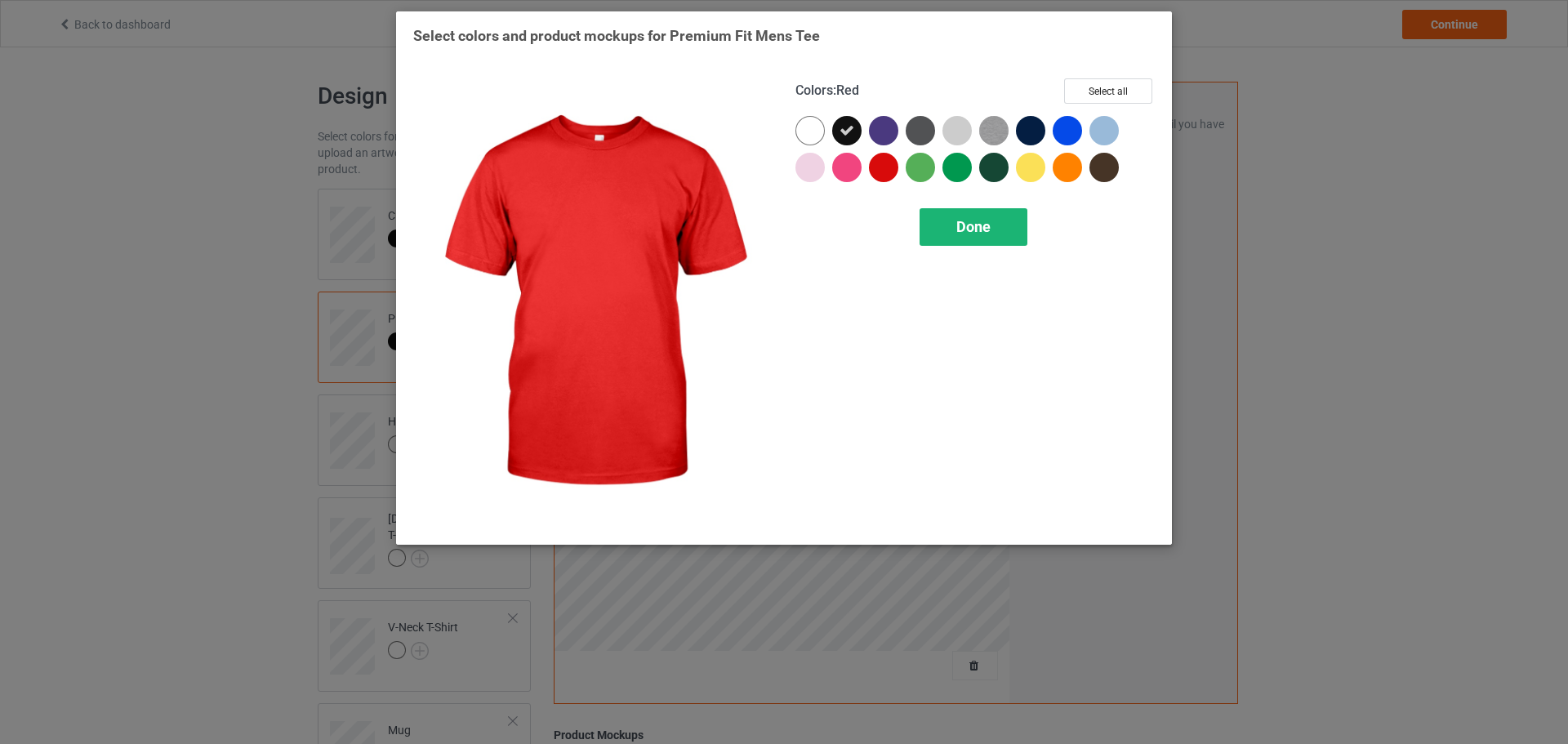
click at [965, 237] on div "Done" at bounding box center [974, 227] width 108 height 37
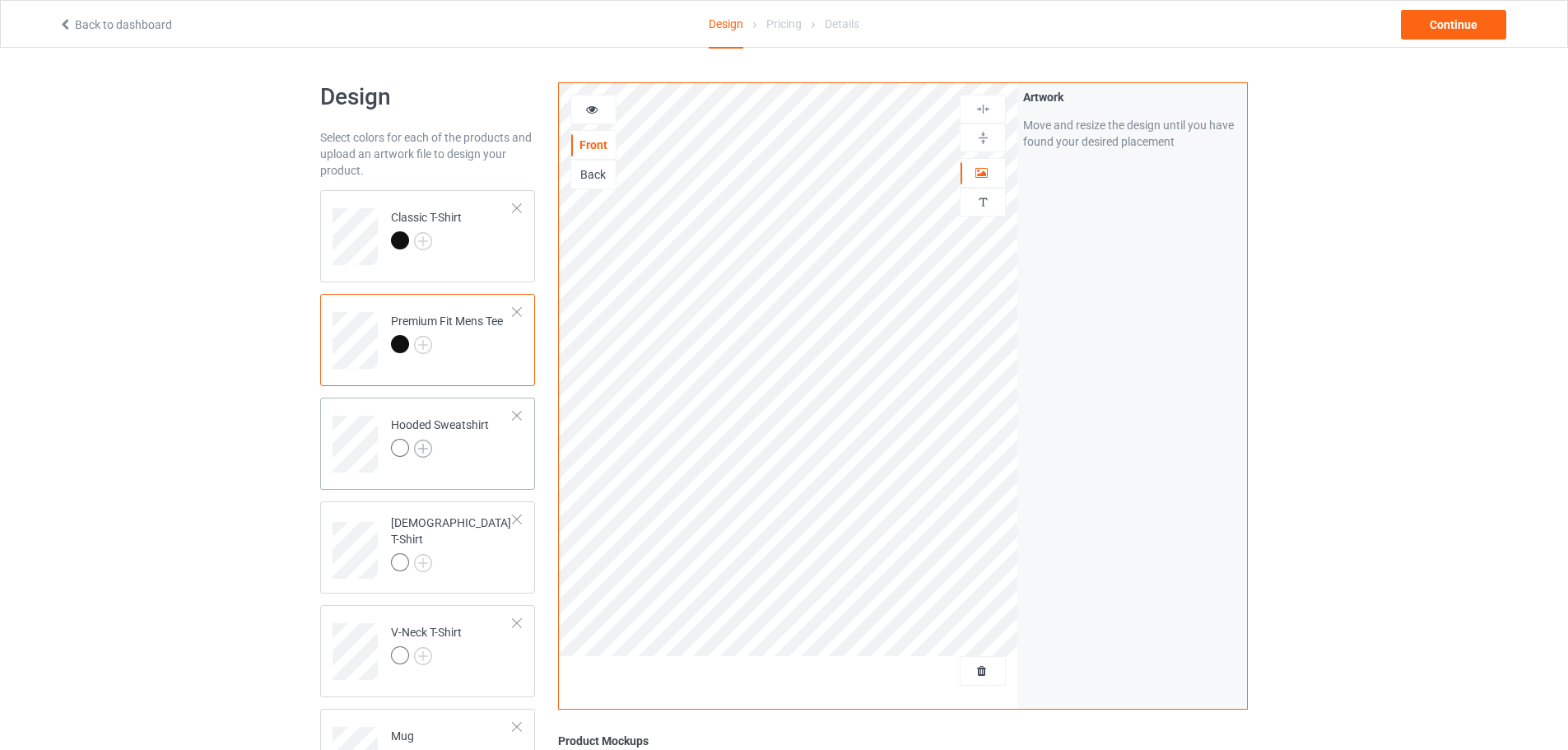
click at [422, 448] on img at bounding box center [423, 448] width 18 height 18
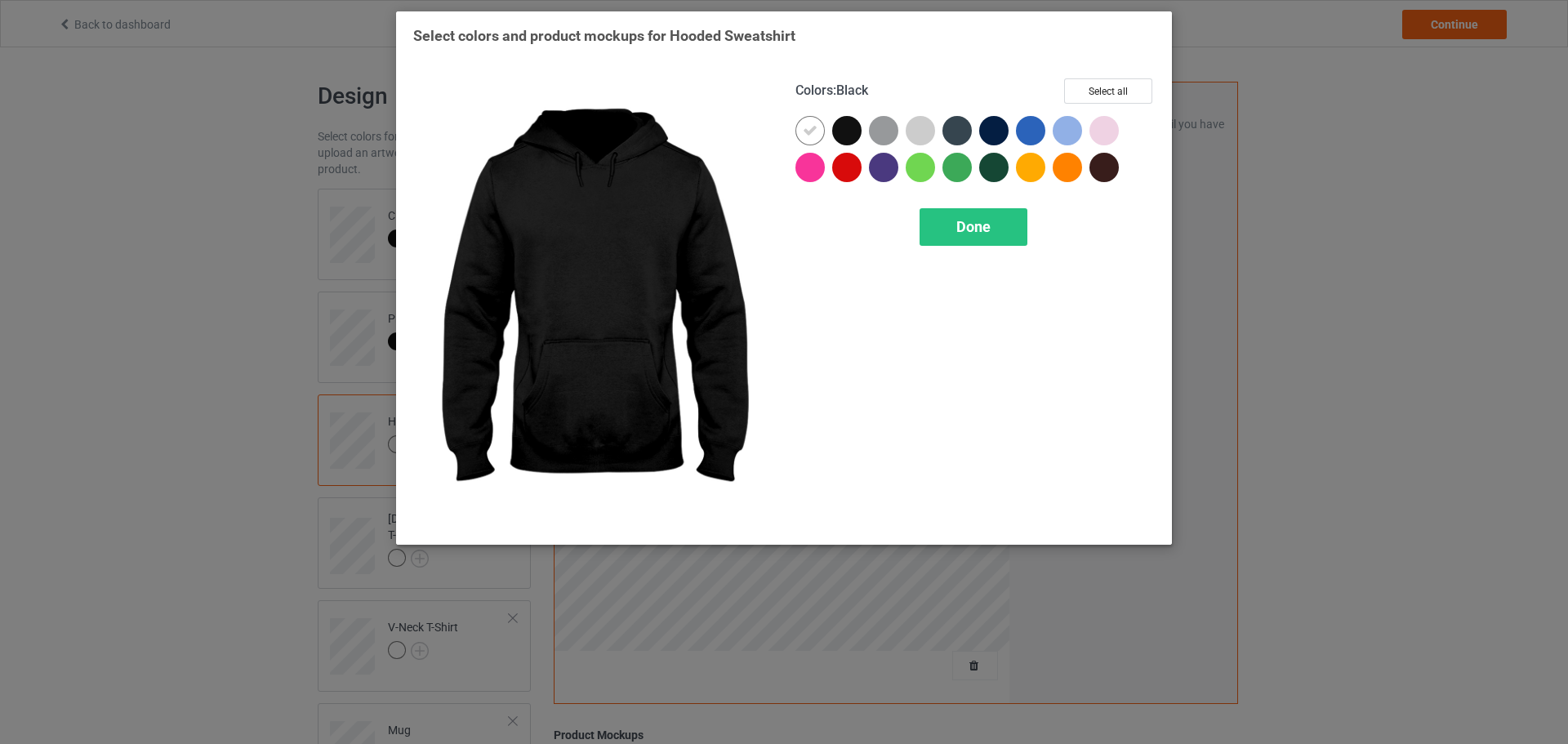
click at [846, 132] on div at bounding box center [847, 131] width 30 height 30
drag, startPoint x: 822, startPoint y: 128, endPoint x: 831, endPoint y: 137, distance: 12.7
click at [821, 128] on div at bounding box center [810, 131] width 30 height 30
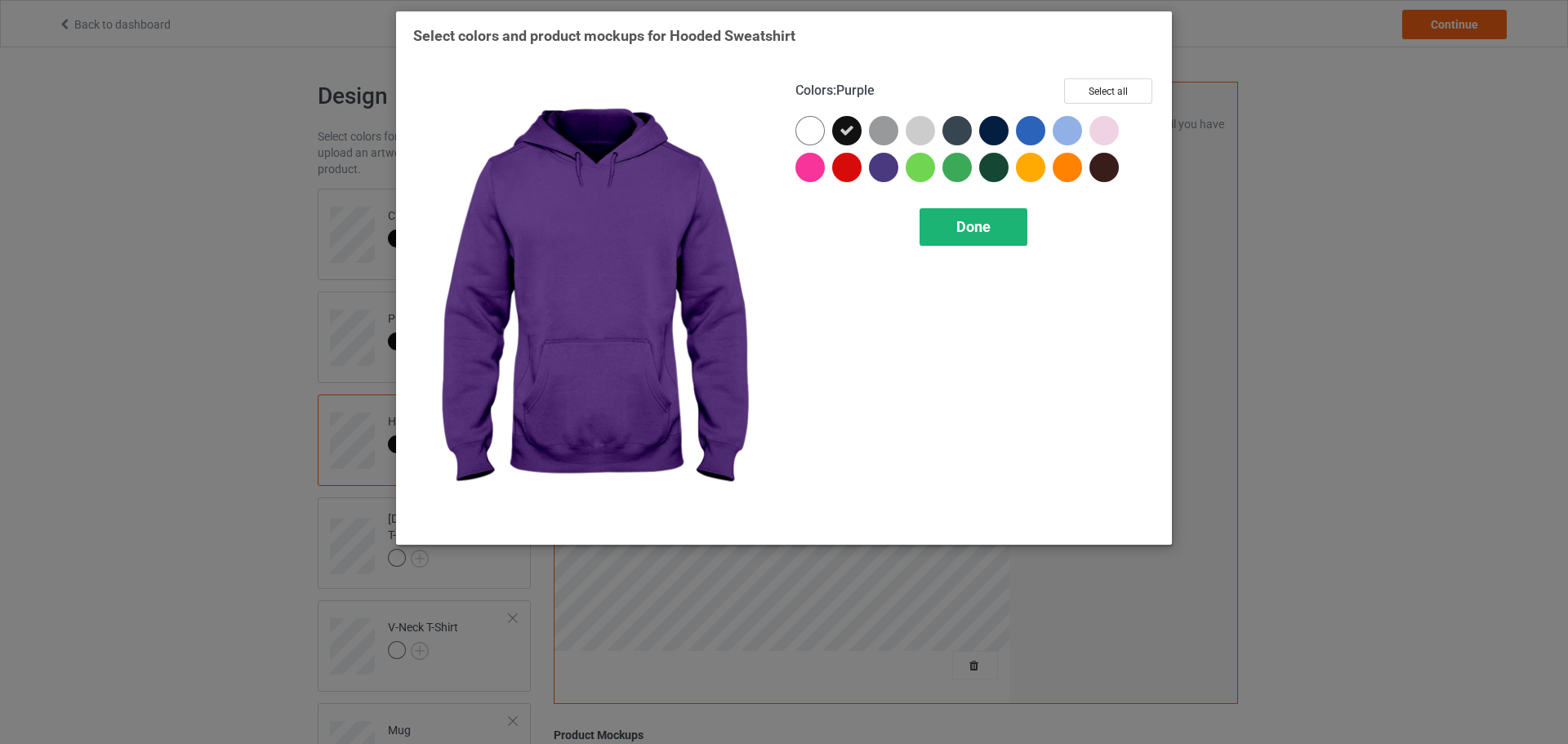
click at [958, 231] on span "Done" at bounding box center [973, 227] width 34 height 17
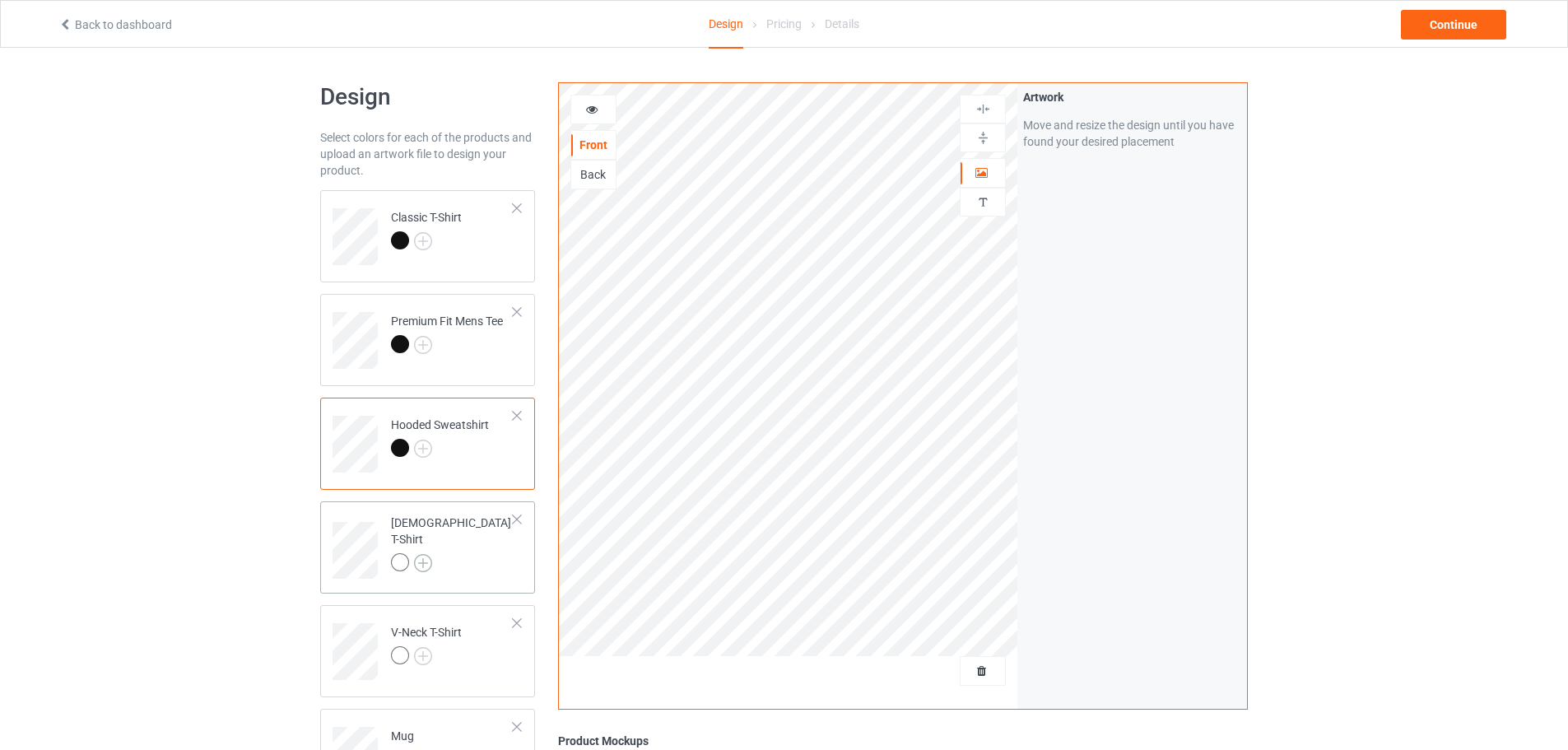
click at [429, 555] on img at bounding box center [423, 563] width 18 height 18
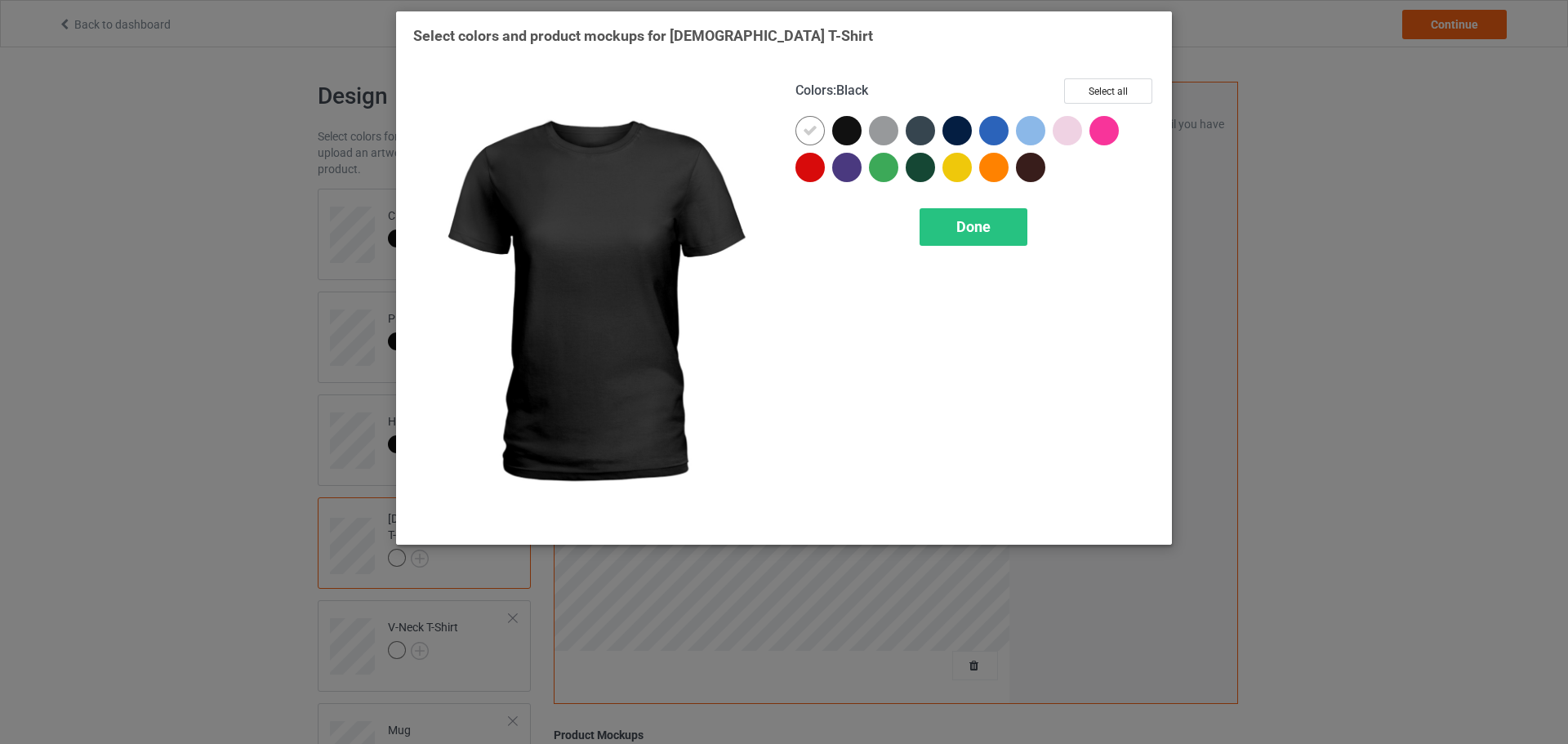
click at [843, 132] on div at bounding box center [847, 131] width 30 height 30
click at [827, 131] on div at bounding box center [813, 133] width 36 height 36
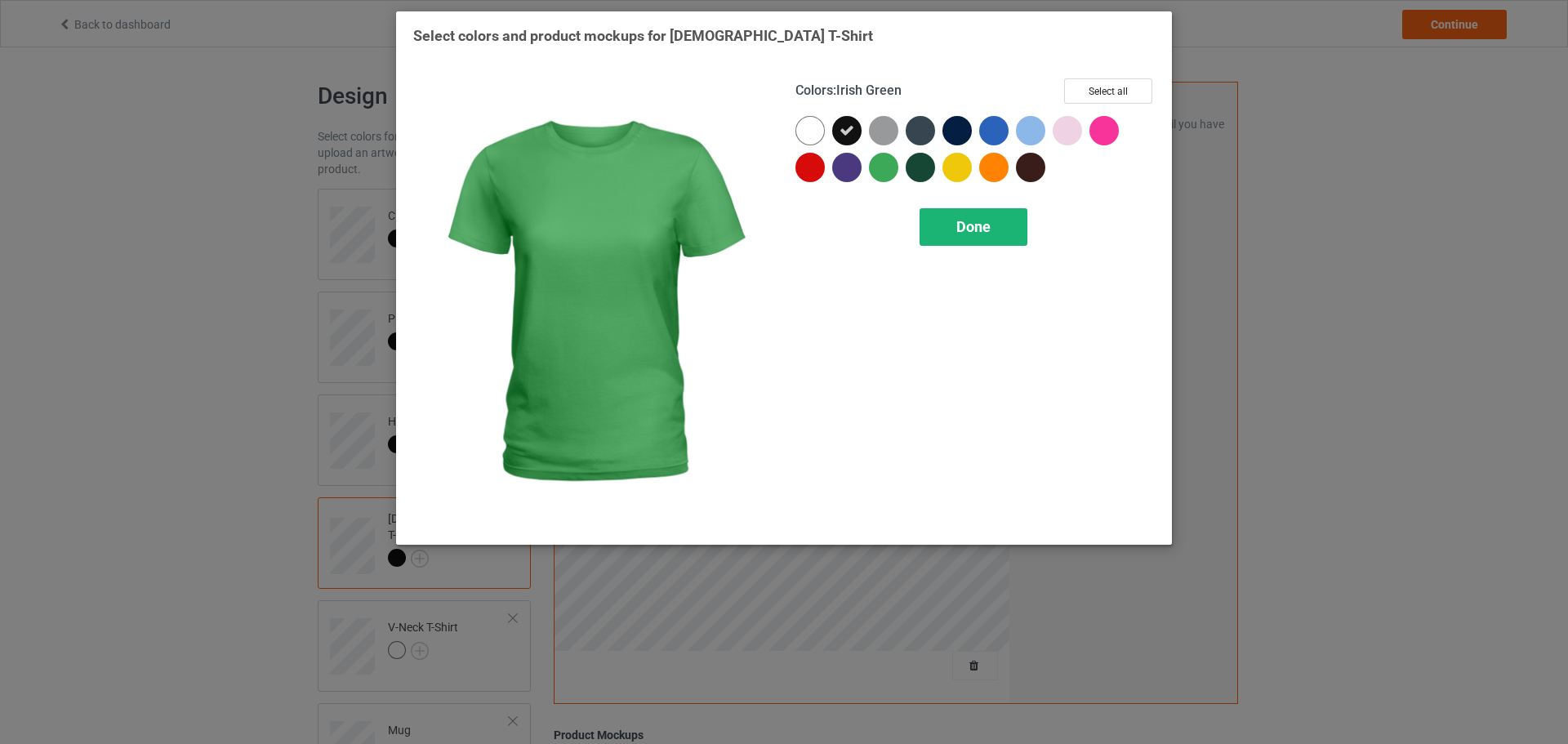
click at [994, 244] on div "Done" at bounding box center [974, 227] width 108 height 37
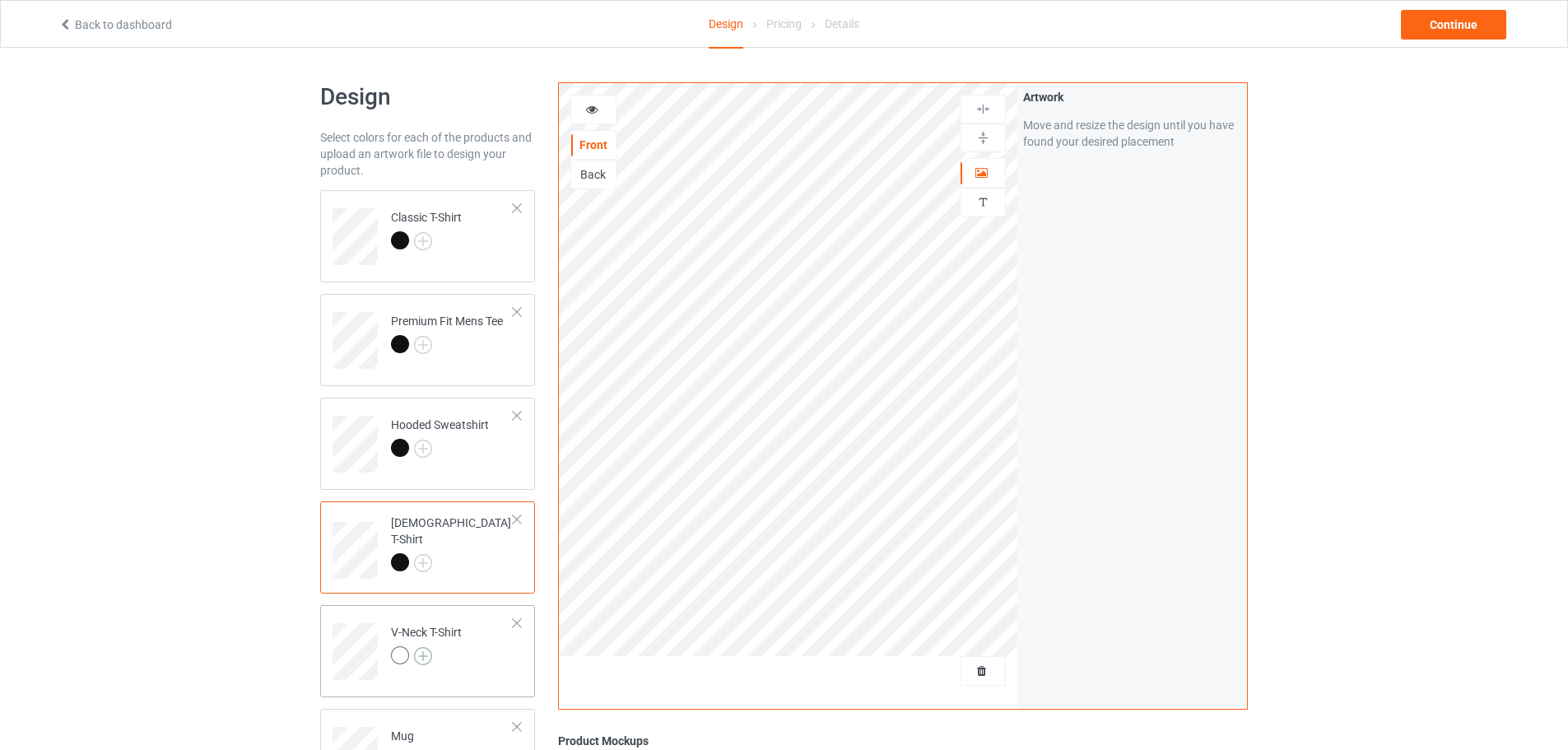
click at [422, 655] on img at bounding box center [423, 656] width 18 height 18
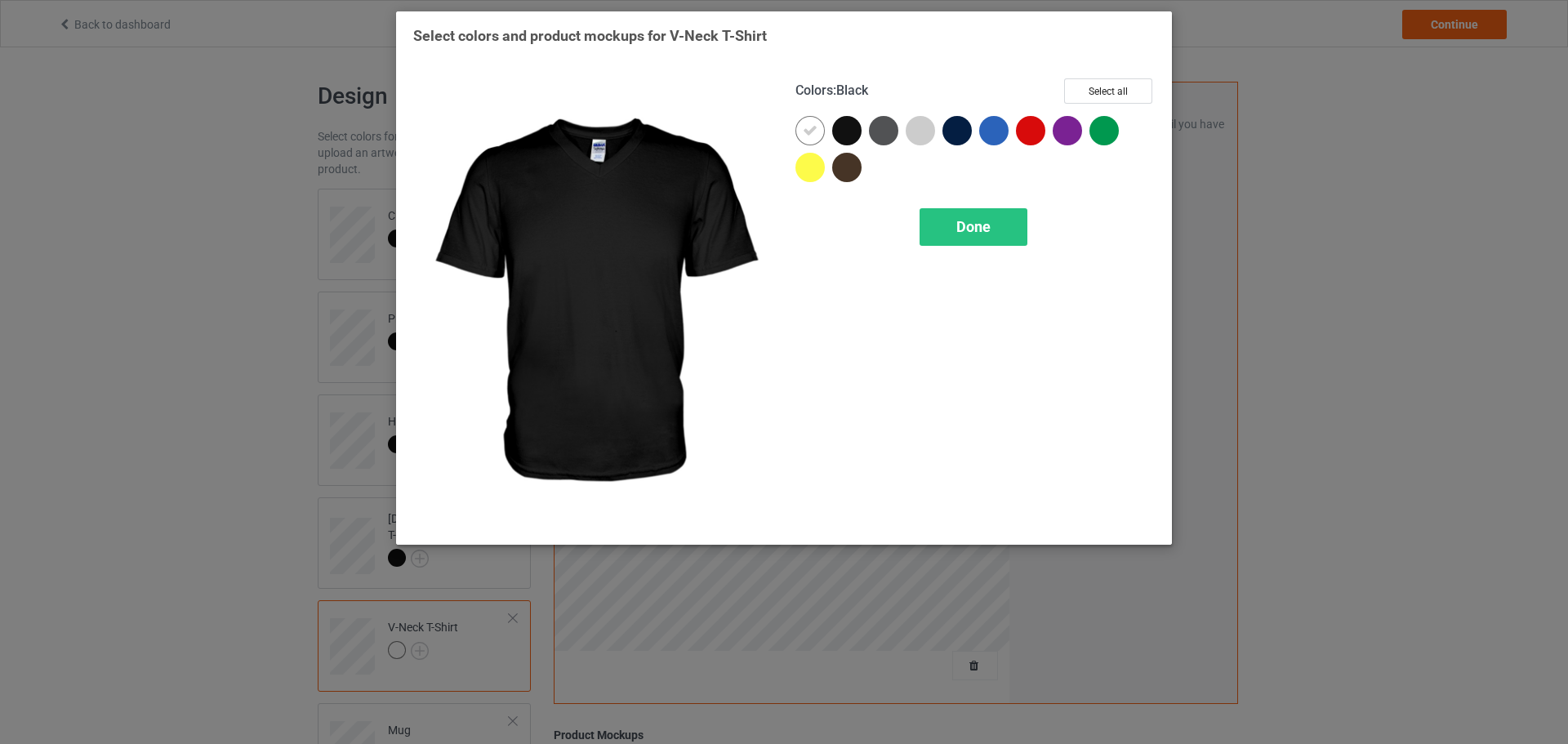
click at [841, 137] on div at bounding box center [847, 131] width 30 height 30
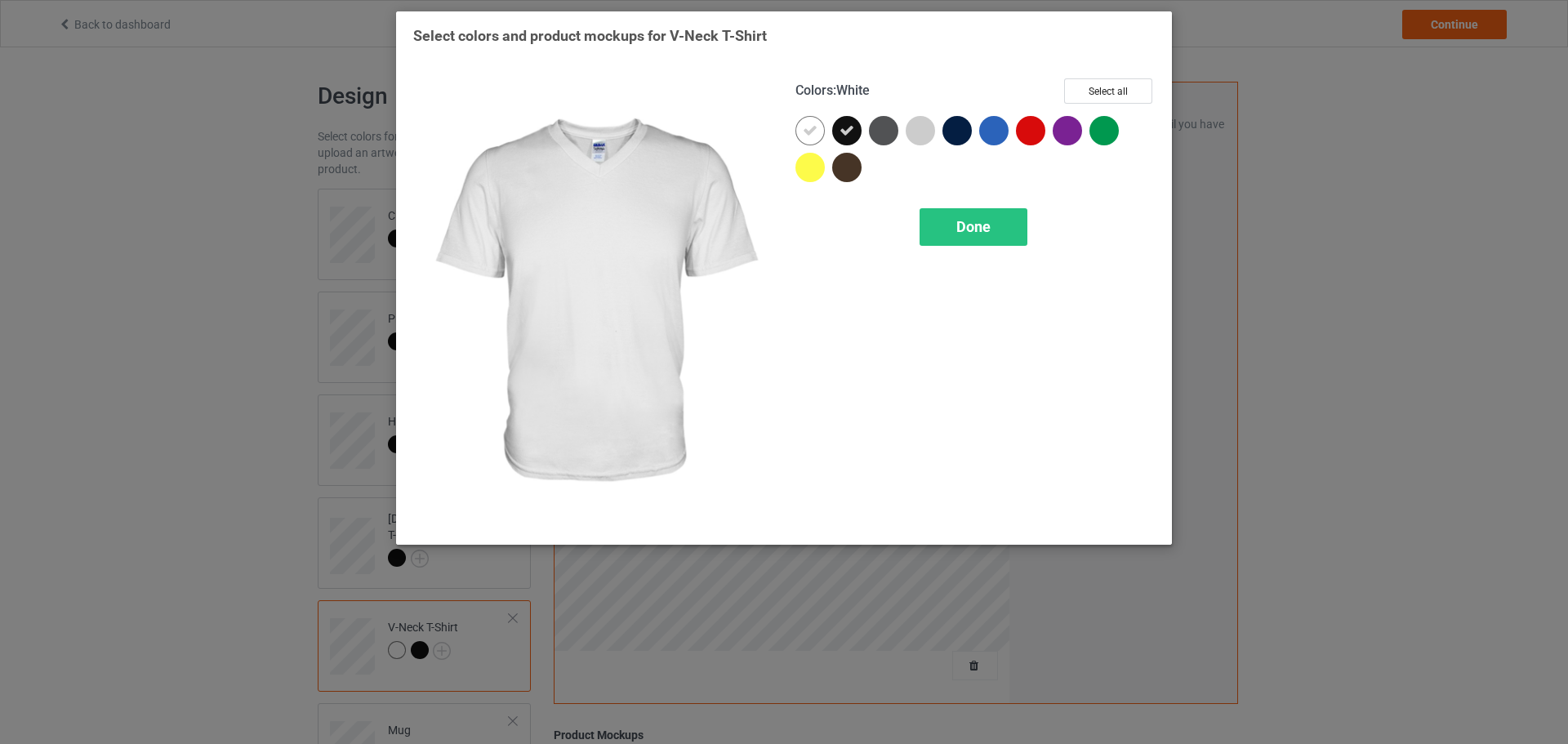
drag, startPoint x: 828, startPoint y: 135, endPoint x: 841, endPoint y: 141, distance: 14.3
click at [827, 135] on div at bounding box center [813, 133] width 36 height 36
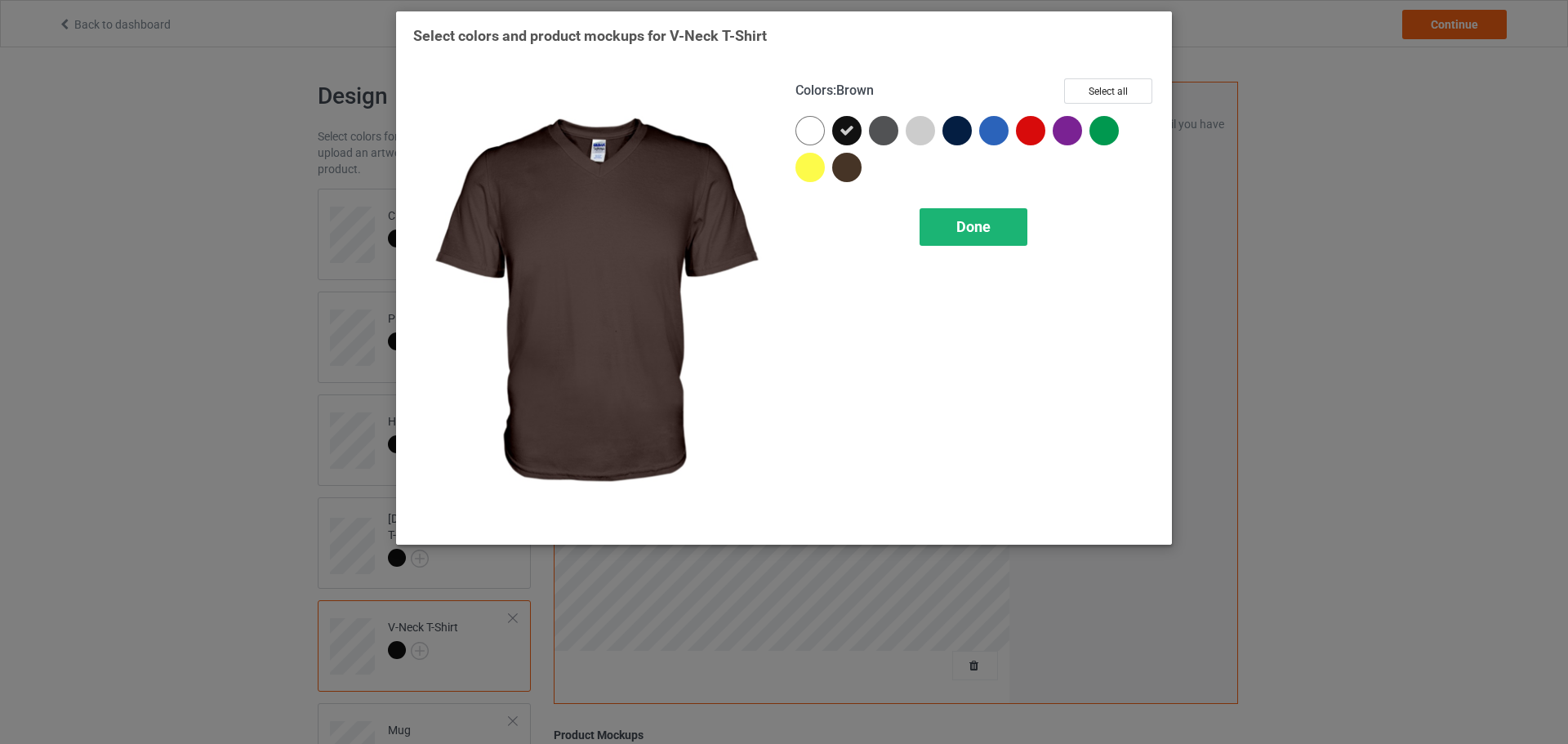
click at [988, 235] on span "Done" at bounding box center [973, 227] width 34 height 17
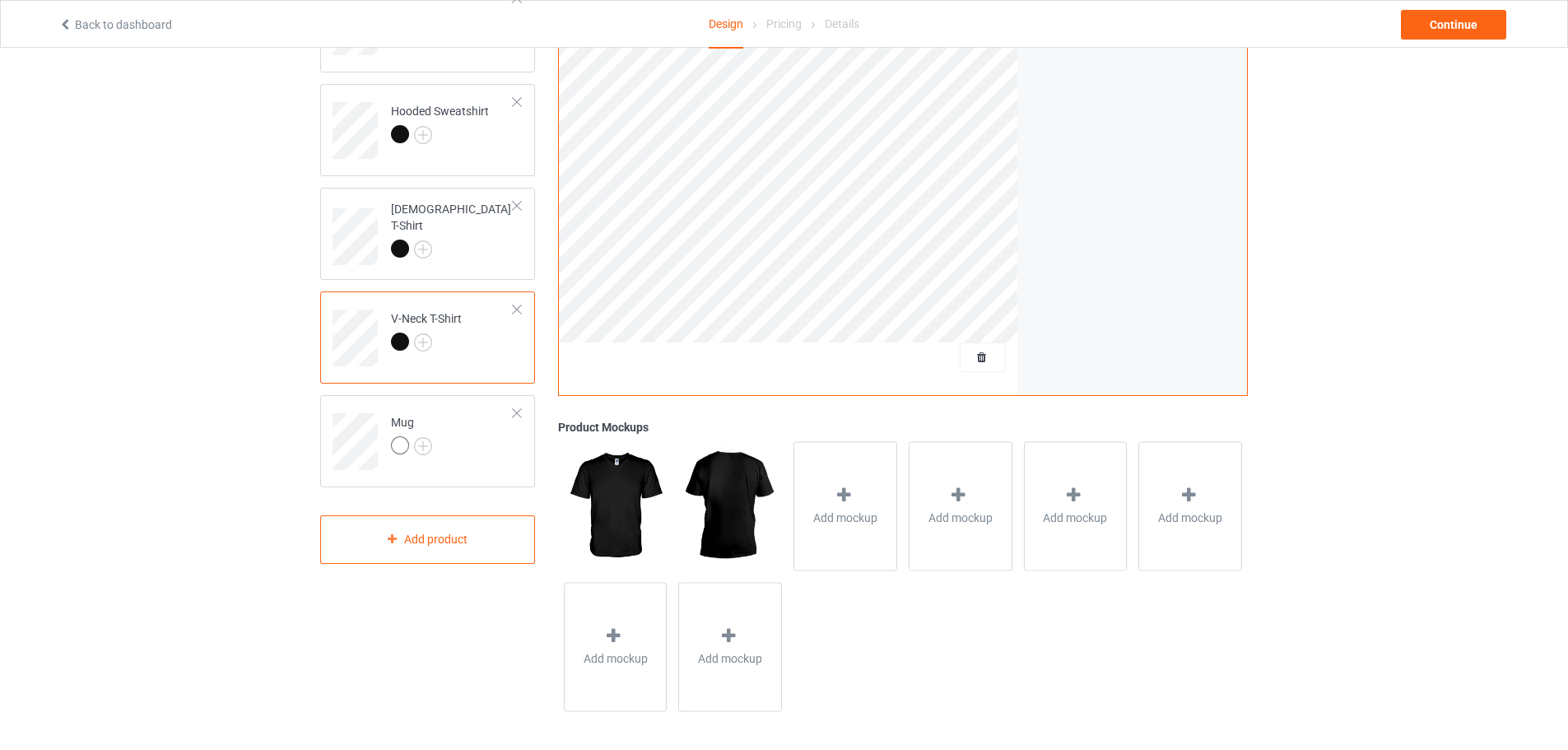
scroll to position [317, 0]
click at [423, 438] on img at bounding box center [423, 444] width 18 height 18
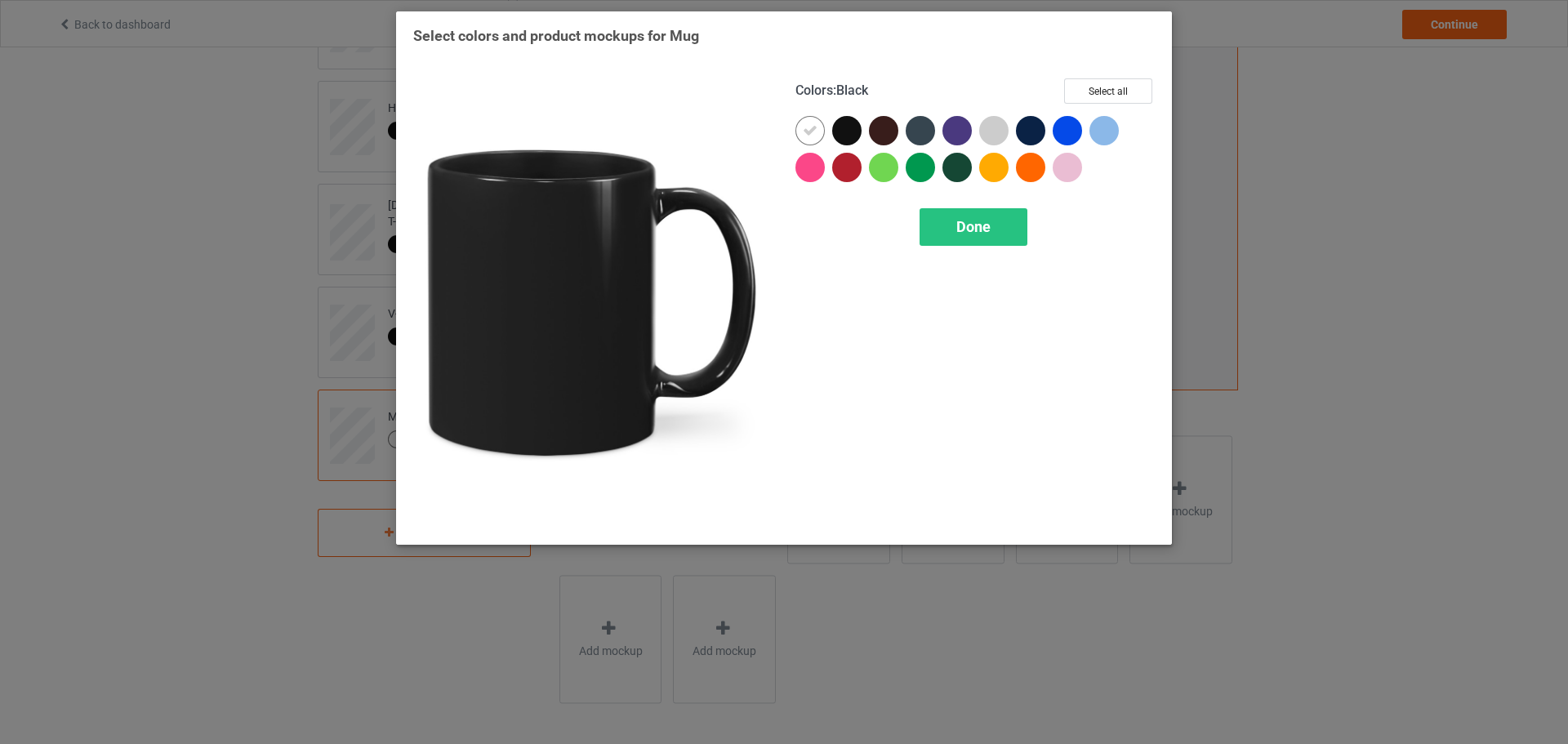
click at [845, 129] on div at bounding box center [847, 131] width 30 height 30
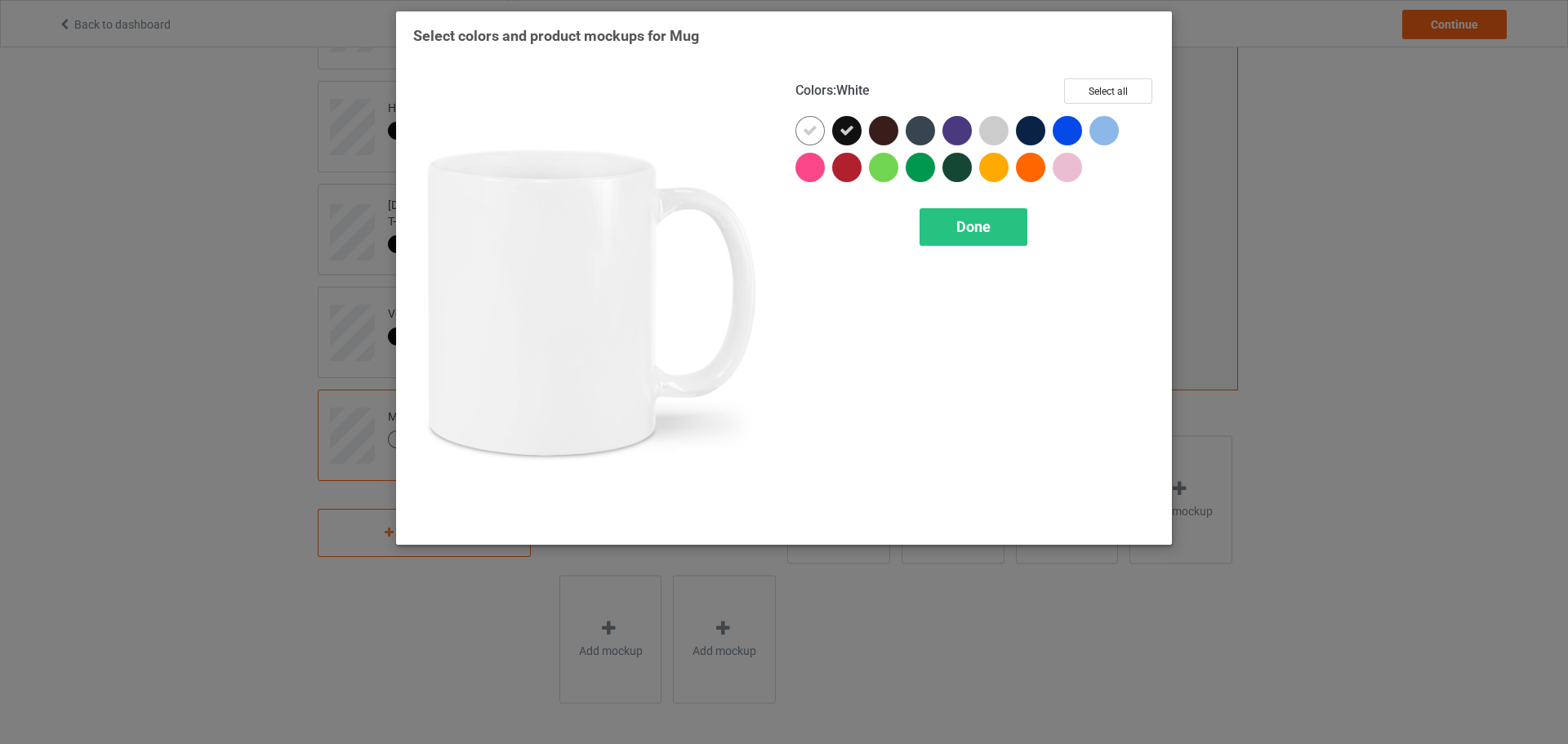
drag, startPoint x: 811, startPoint y: 129, endPoint x: 912, endPoint y: 186, distance: 116.0
click at [814, 130] on icon at bounding box center [810, 131] width 15 height 15
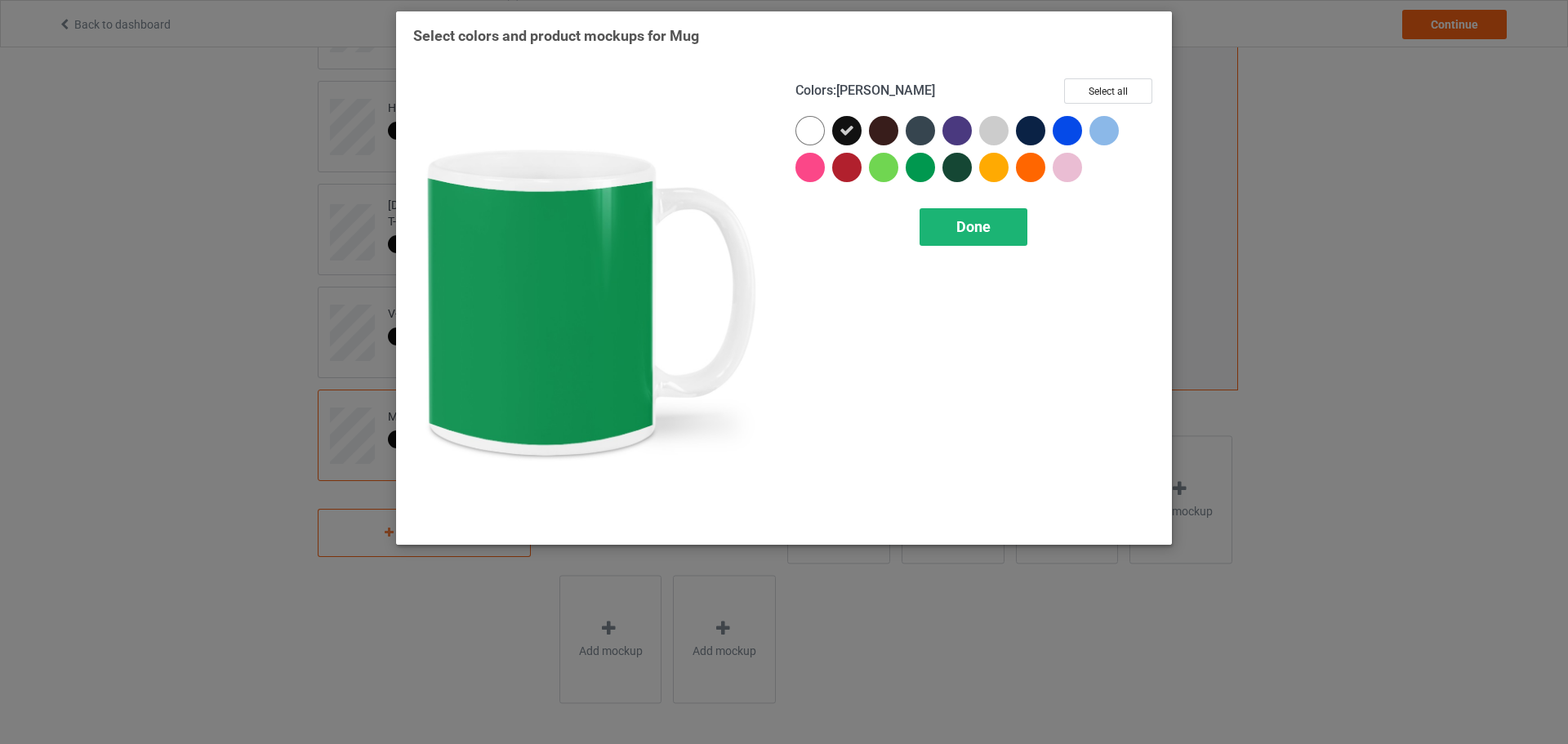
click at [953, 228] on div "Done" at bounding box center [974, 227] width 108 height 37
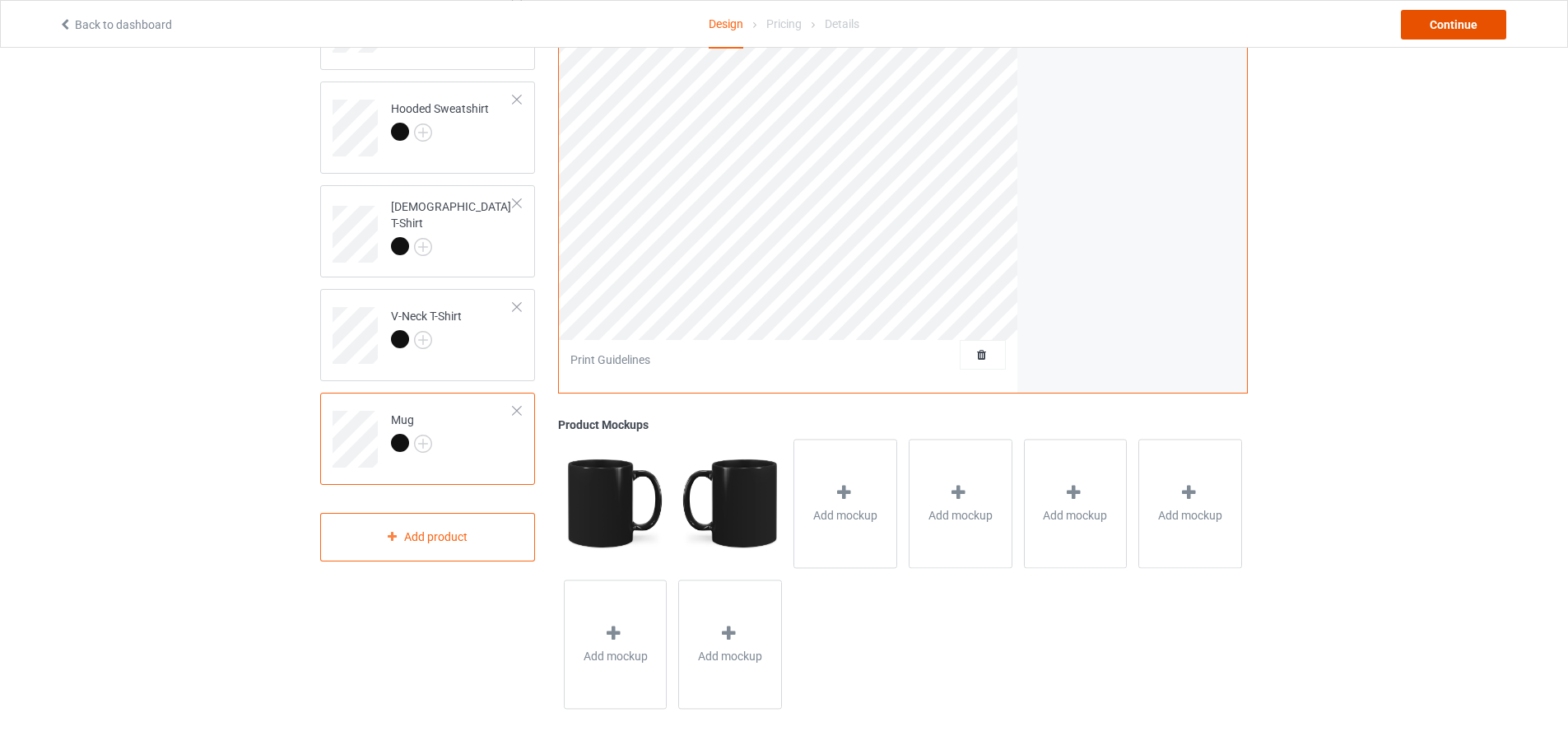
click at [1426, 39] on div "Continue" at bounding box center [1453, 25] width 105 height 30
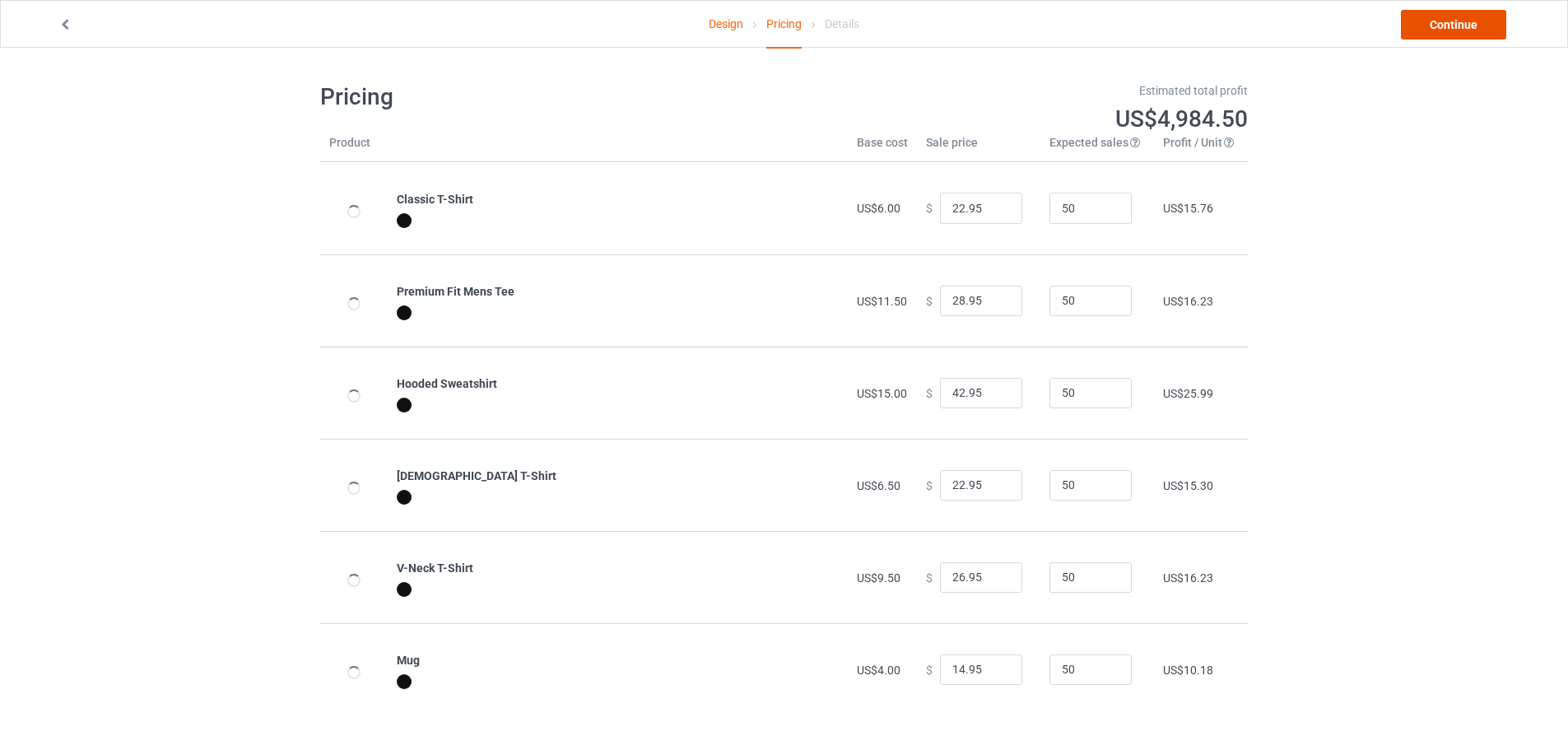
click at [1453, 32] on link "Continue" at bounding box center [1453, 25] width 105 height 30
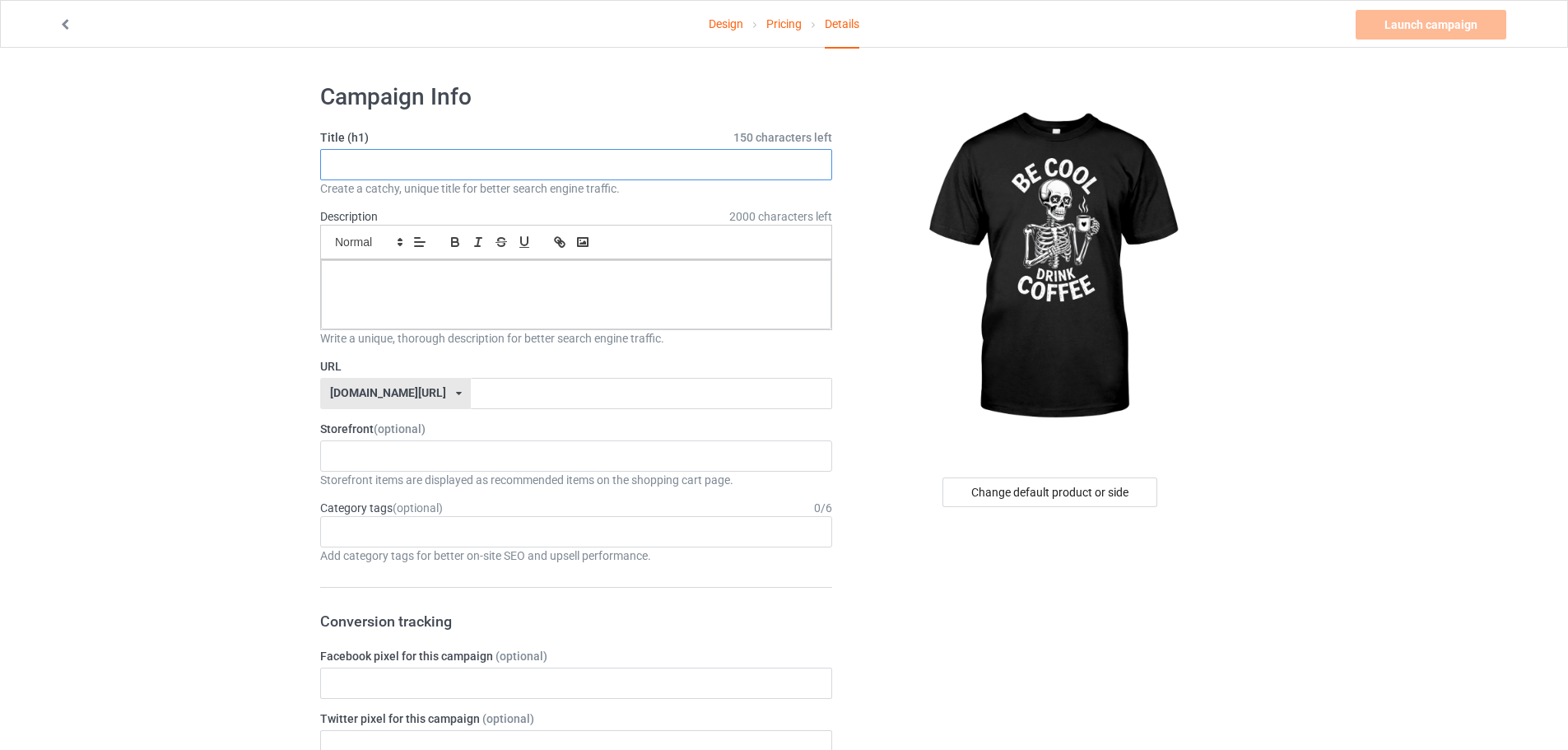
click at [477, 163] on input "text" at bounding box center [576, 164] width 512 height 31
paste input "Be Cool Drink Coffee"
click at [535, 168] on input "Be Cool Drink Coffee" at bounding box center [576, 164] width 512 height 31
paste input "Be Cool Drink Coffee"
type input "Be Cool Drink Coffee"
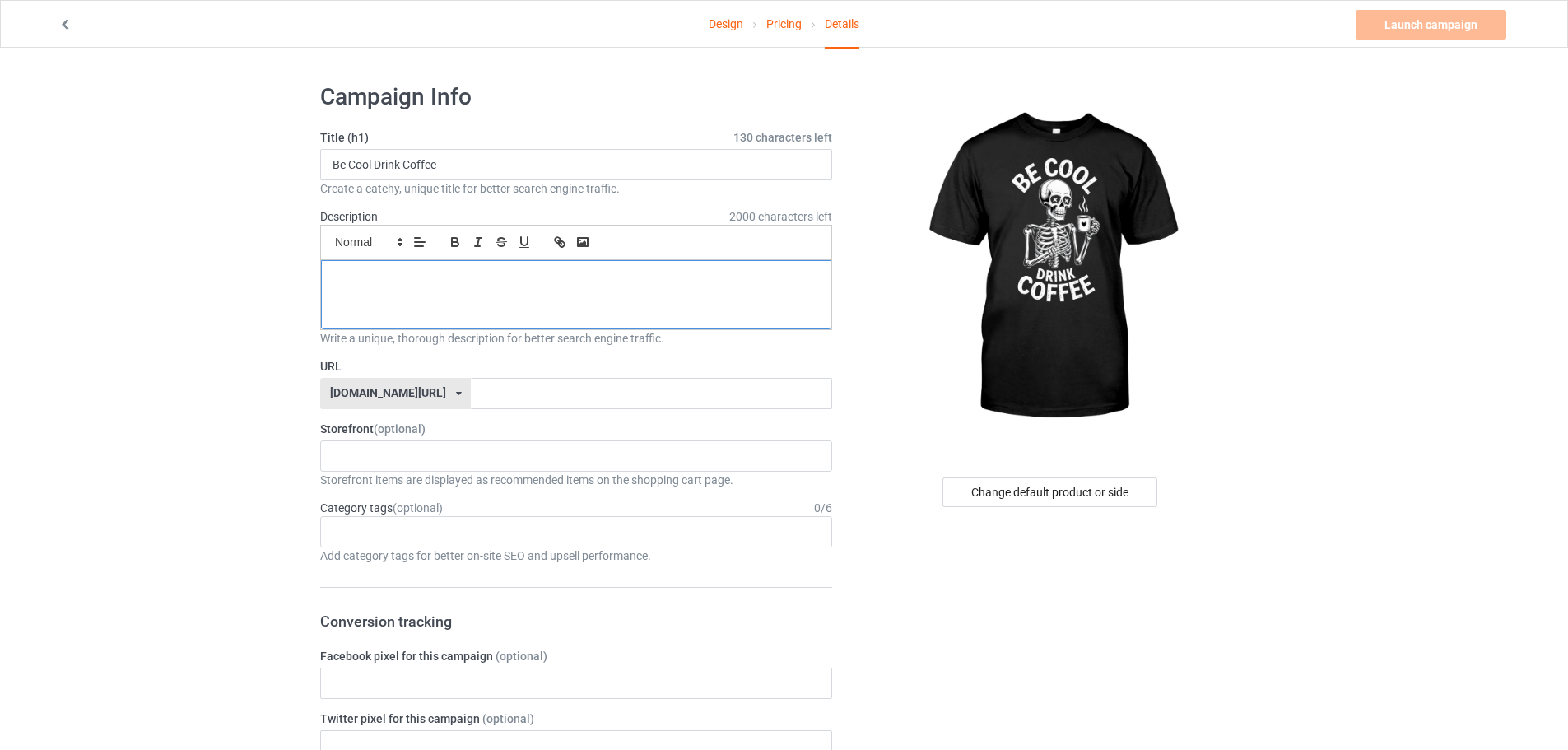
click at [423, 298] on div at bounding box center [576, 295] width 510 height 70
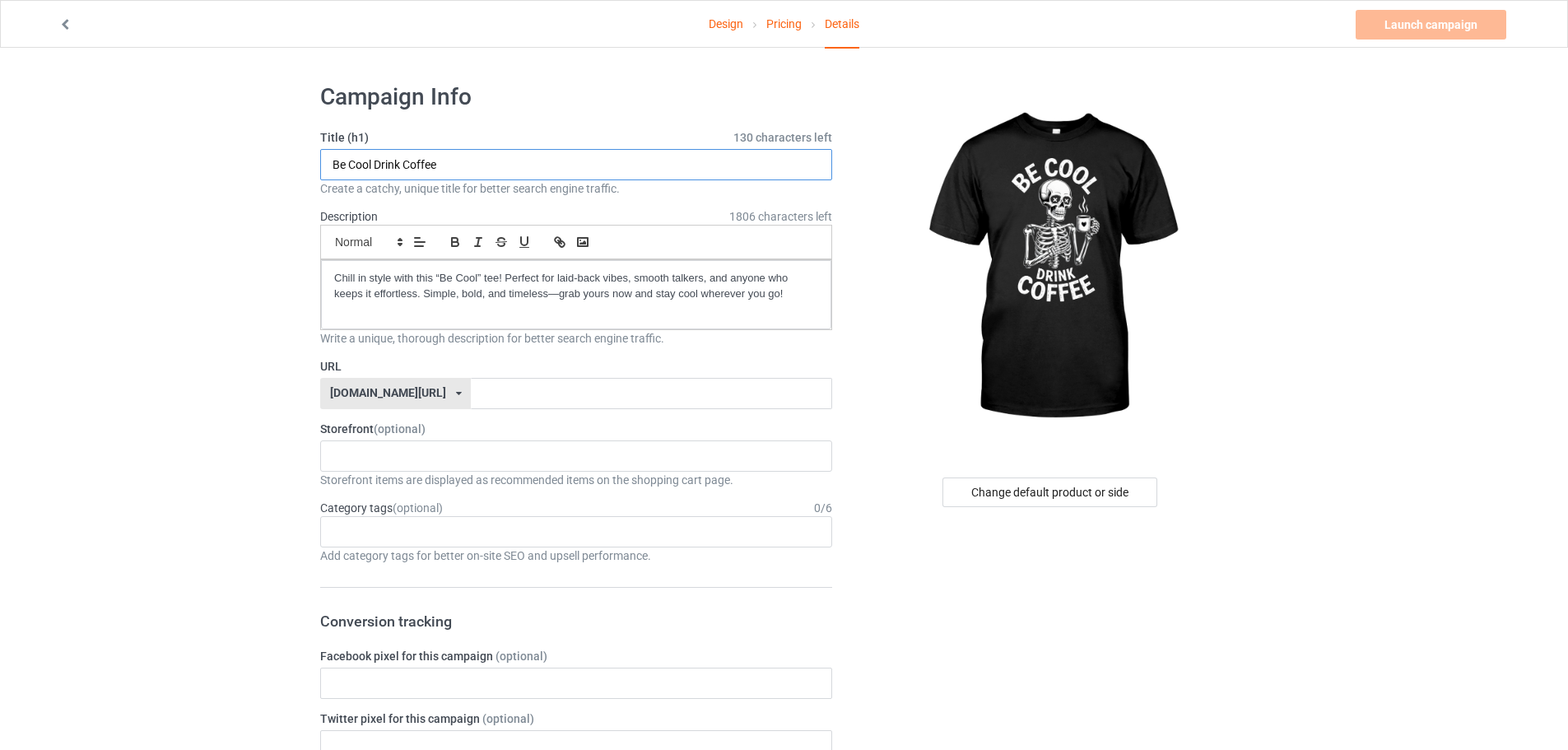
drag, startPoint x: 452, startPoint y: 165, endPoint x: 282, endPoint y: 165, distance: 170.0
click at [507, 396] on input "text" at bounding box center [651, 393] width 361 height 31
paste input "Be Cool Drink Coffee"
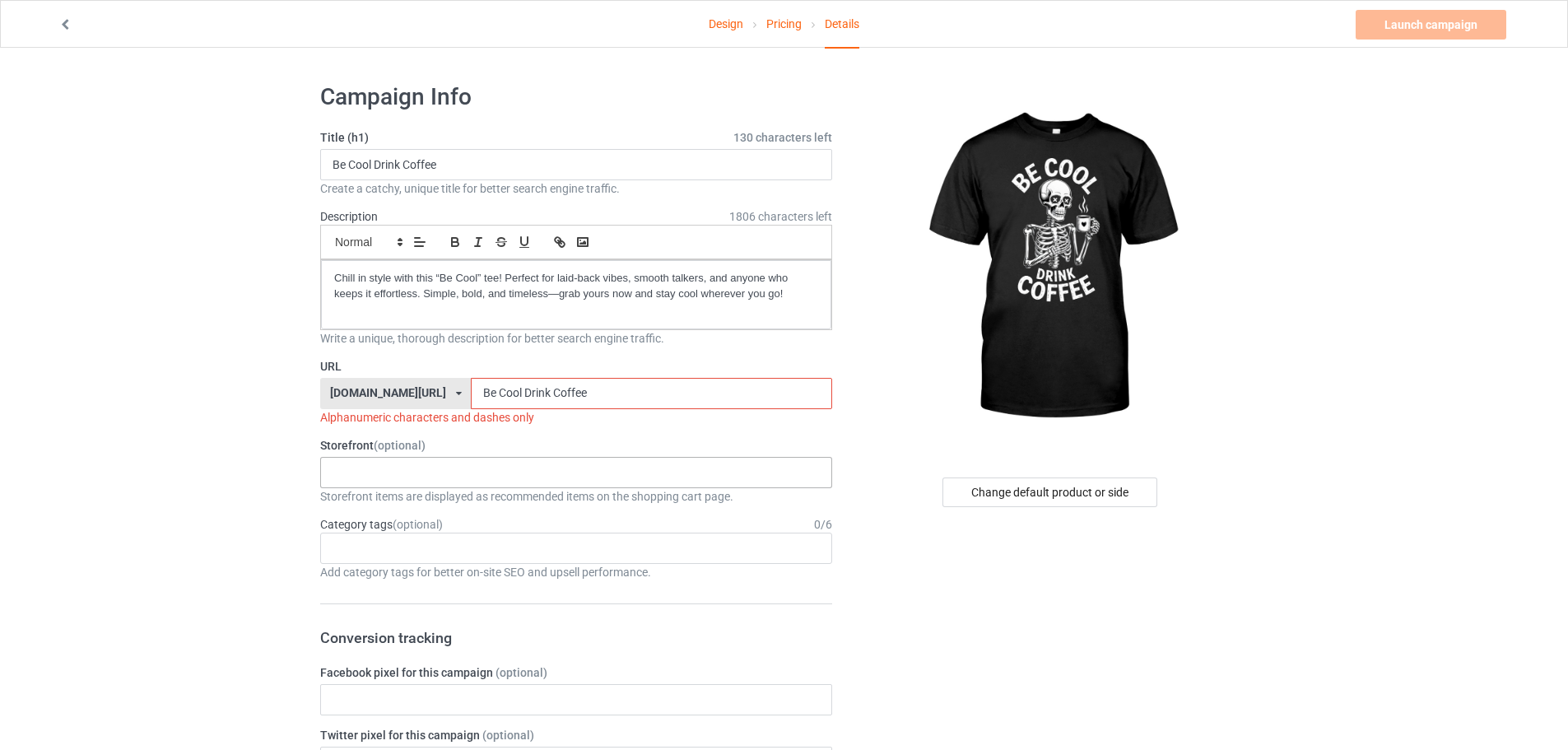
click at [376, 481] on div "KIOTA Gaming Finish Line Fitness Mi-Tees 6767c36548d7ee002e084532 651a982803c4d…" at bounding box center [576, 472] width 512 height 31
click at [369, 555] on div "Mi-Tees" at bounding box center [576, 564] width 510 height 30
click at [471, 396] on input "Be Cool Drink Coffee" at bounding box center [651, 393] width 361 height 31
click at [475, 391] on input "Be-Cool Drink Coffee" at bounding box center [651, 393] width 361 height 31
drag, startPoint x: 505, startPoint y: 388, endPoint x: 511, endPoint y: 401, distance: 14.3
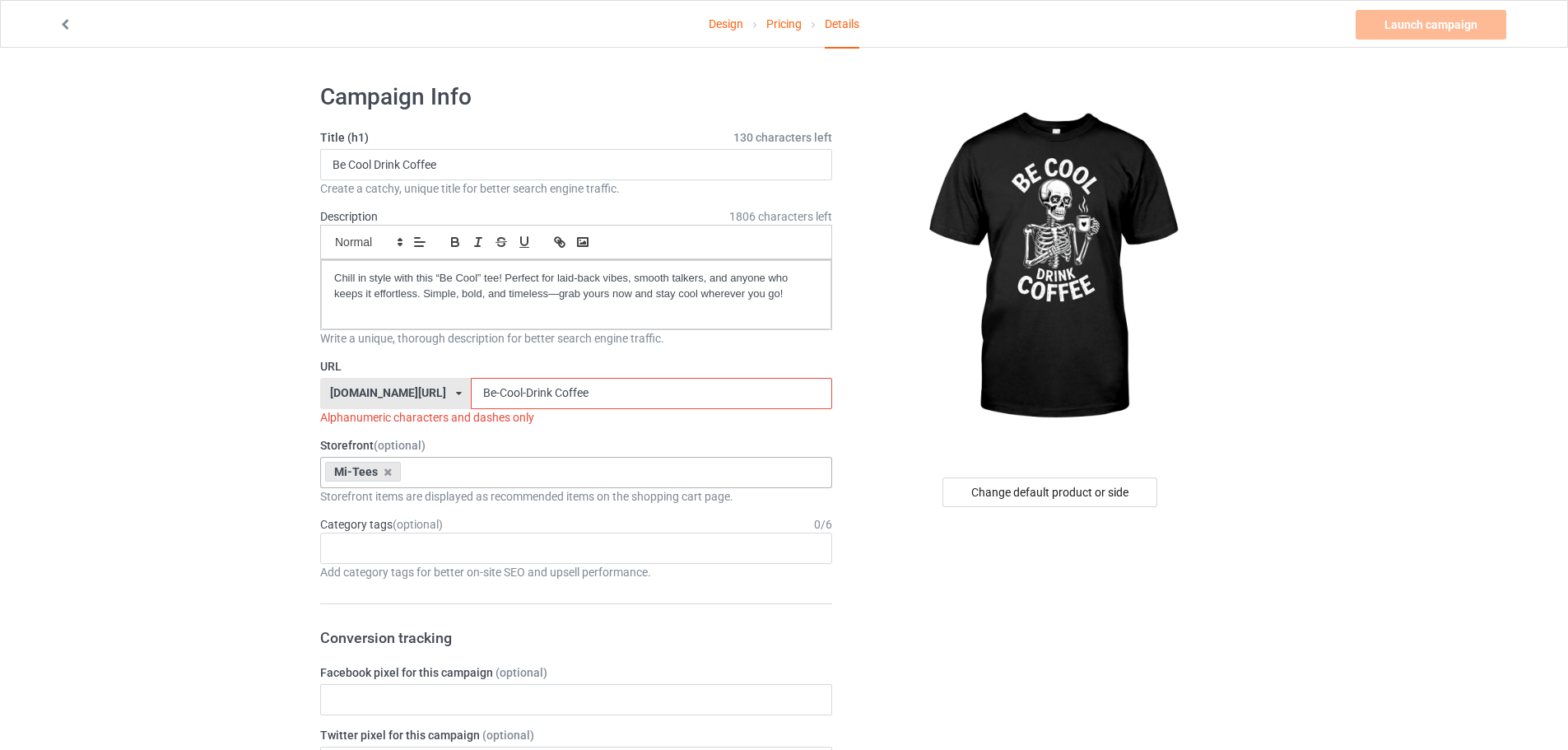
click at [511, 401] on input "Be-Cool-Drink Coffee" at bounding box center [651, 393] width 361 height 31
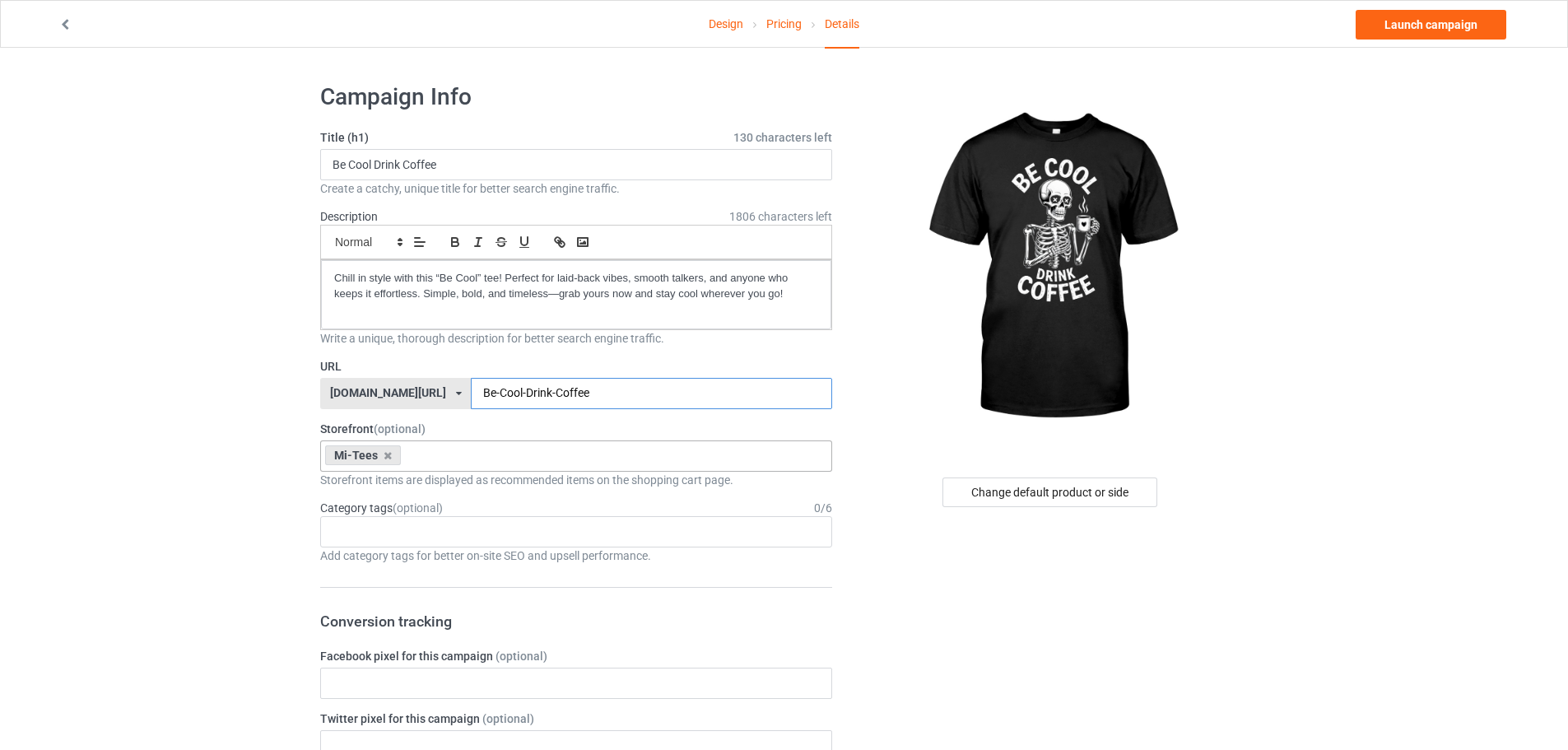
type input "Be-Cool-Drink-Coffee"
click at [399, 529] on div "Age > [DEMOGRAPHIC_DATA] > 1 Age > [DEMOGRAPHIC_DATA] Months > 1 Month Age > [D…" at bounding box center [576, 531] width 512 height 31
type input "v"
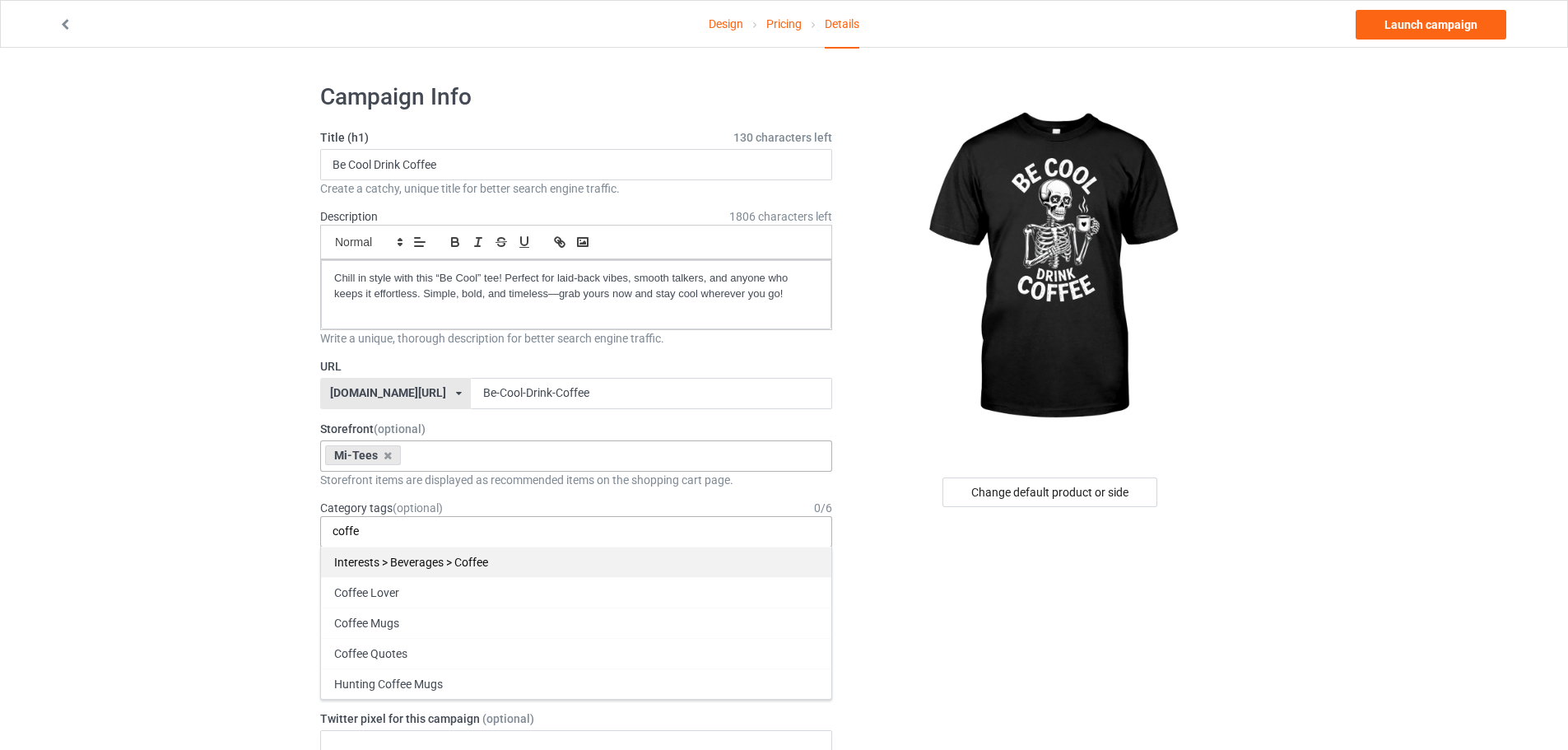
type input "coffe"
click at [402, 555] on div "Interests > Beverages > Coffee" at bounding box center [576, 562] width 510 height 30
type input "coff"
click at [436, 555] on div "Coffee Lover" at bounding box center [576, 562] width 510 height 30
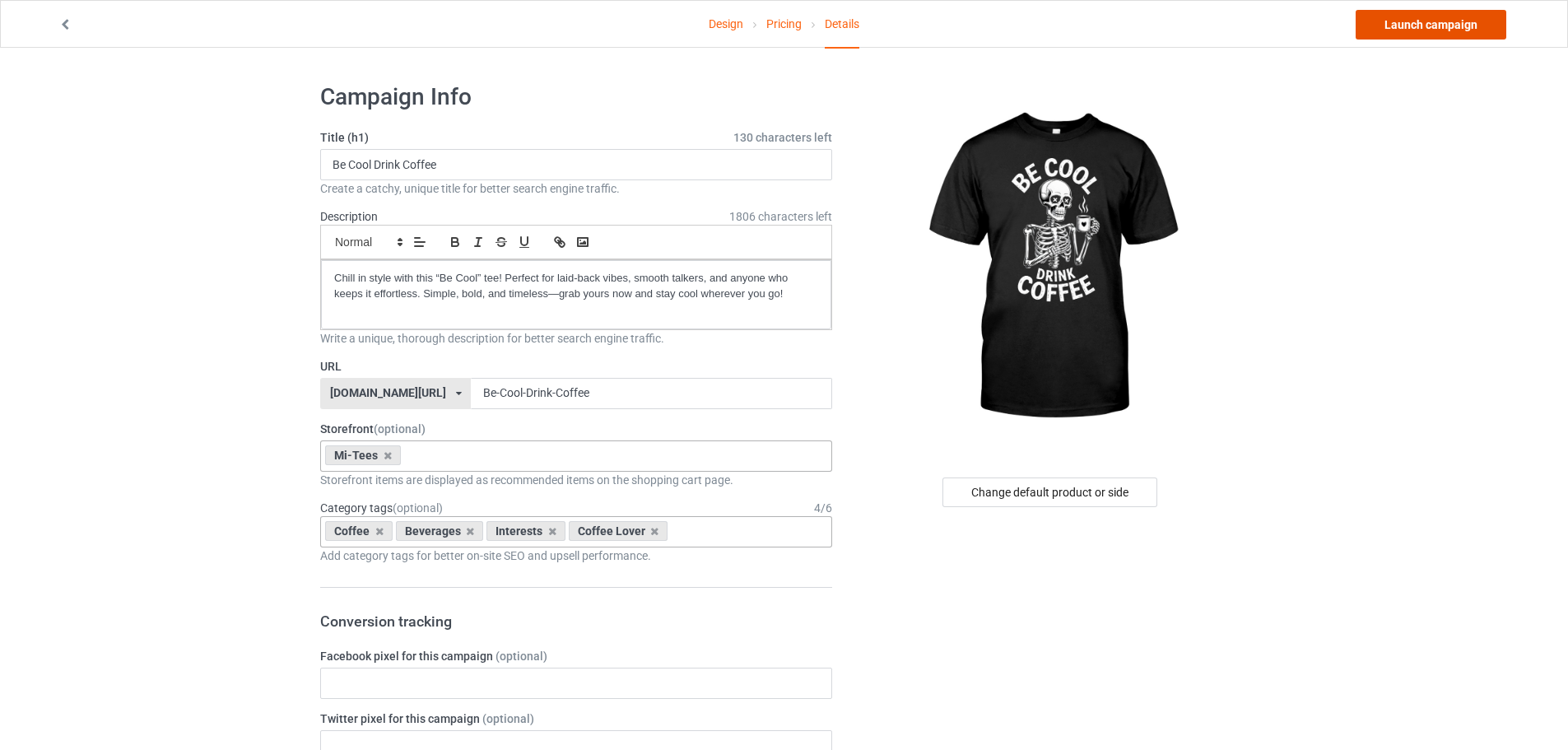
click at [1422, 36] on link "Launch campaign" at bounding box center [1431, 25] width 150 height 30
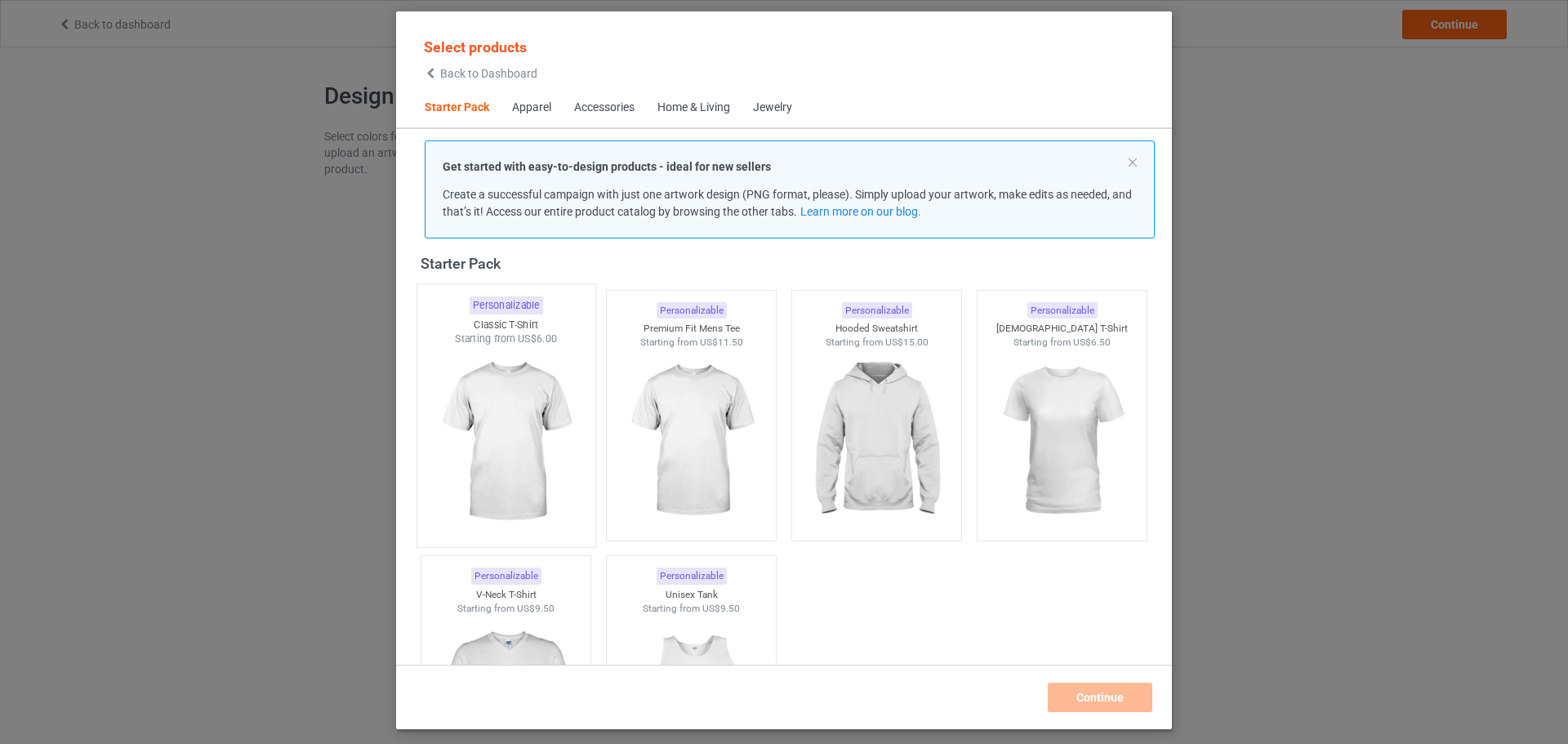
click at [536, 413] on img at bounding box center [505, 443] width 154 height 192
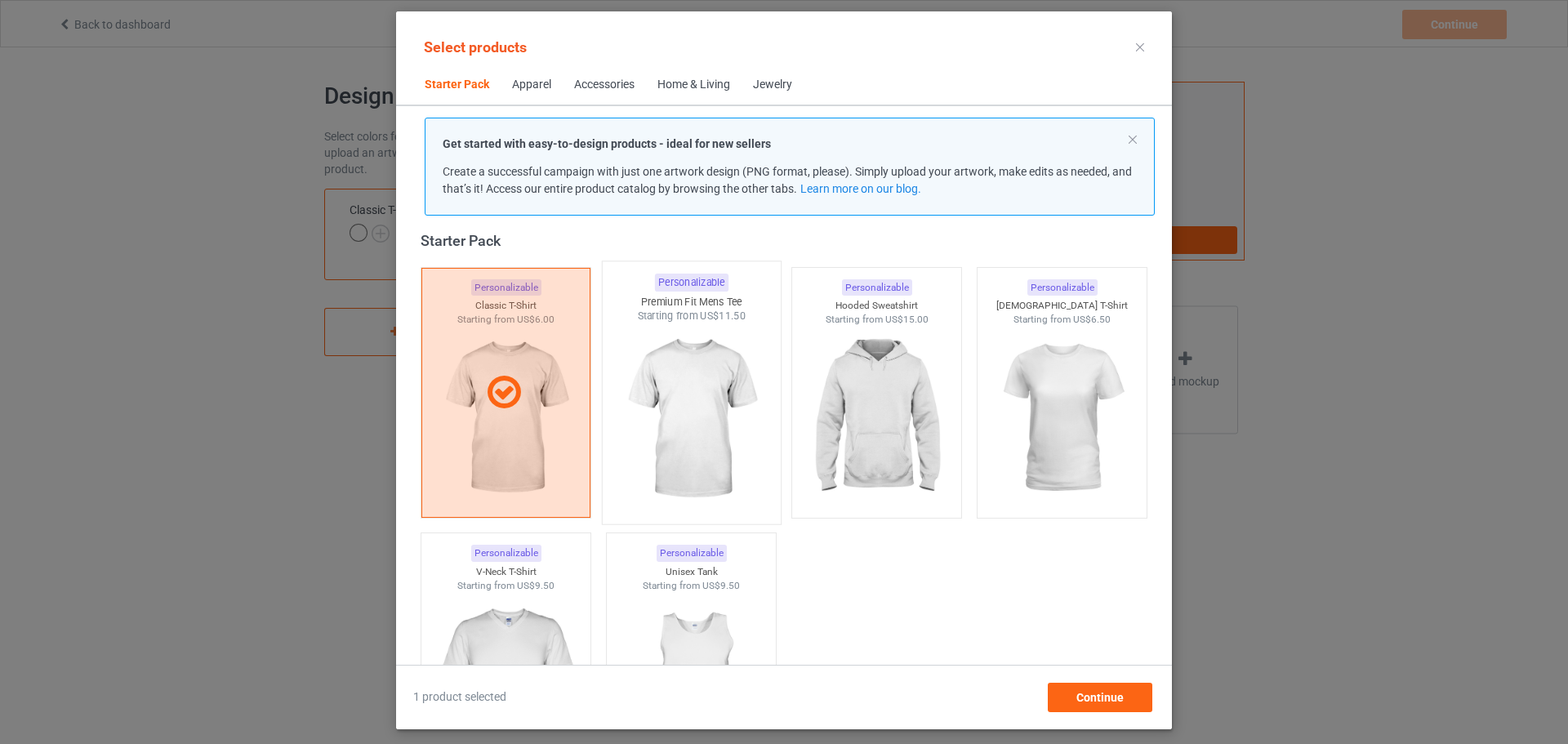
click at [690, 378] on img at bounding box center [691, 420] width 154 height 192
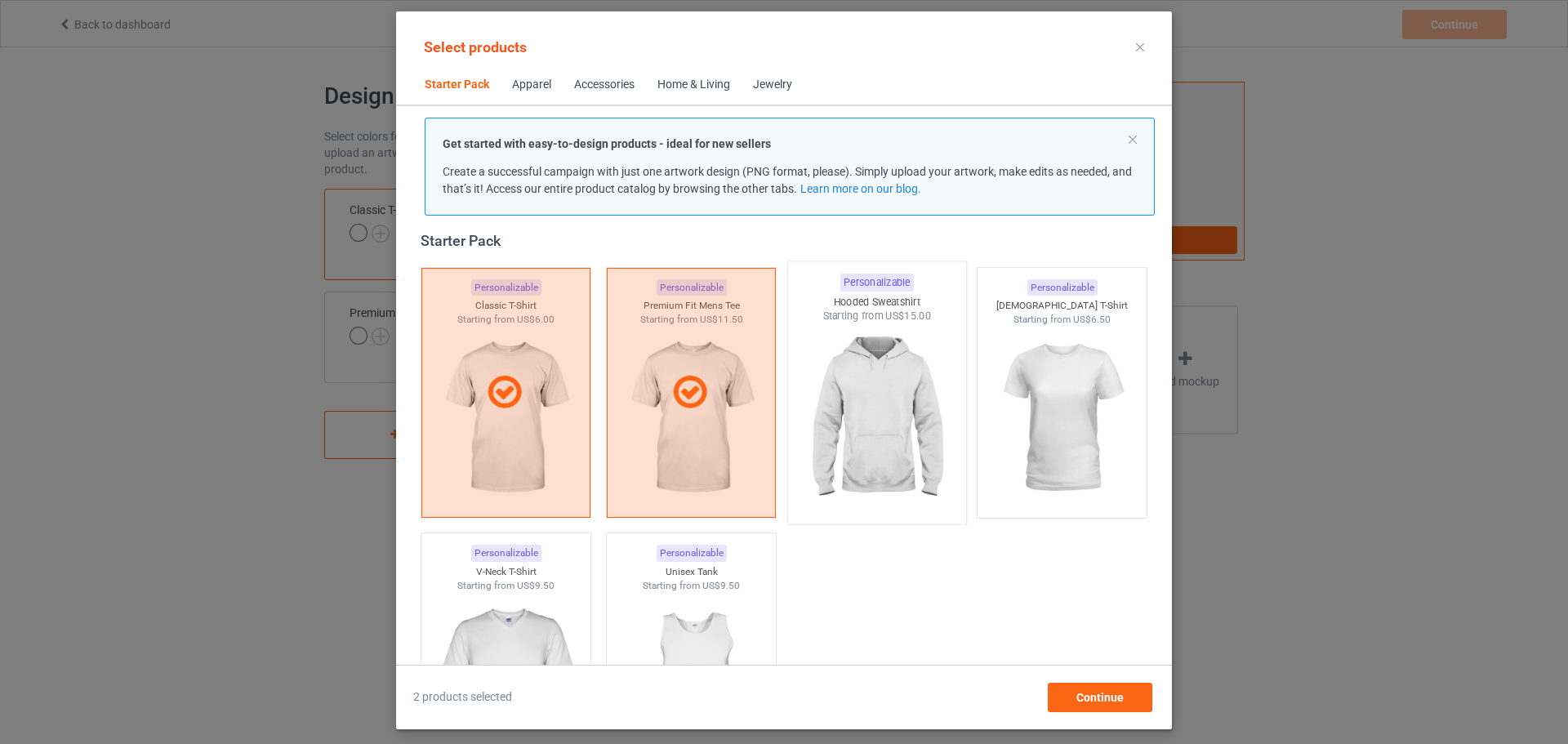
click at [818, 351] on img at bounding box center [876, 420] width 154 height 192
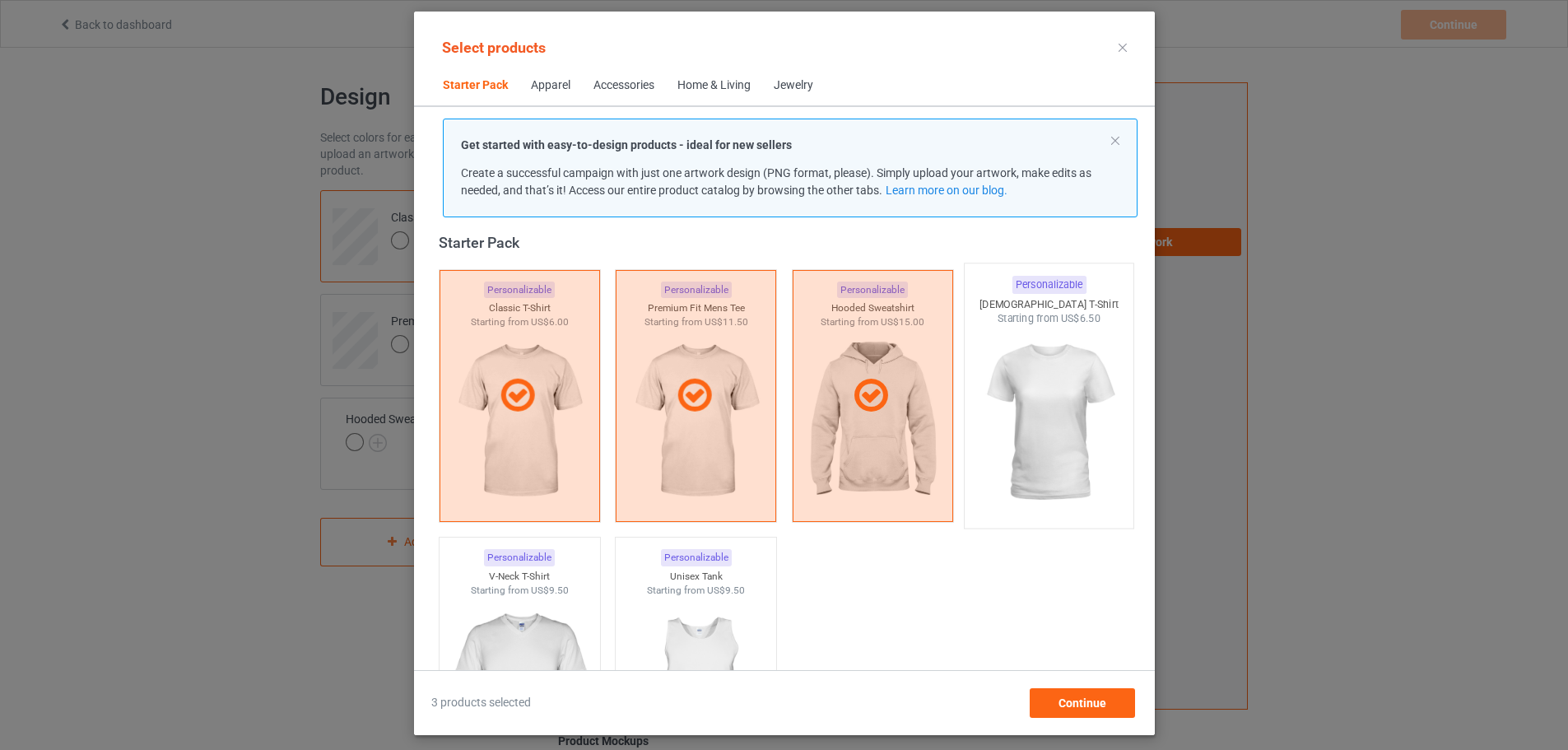
click at [1000, 353] on img at bounding box center [1048, 423] width 155 height 194
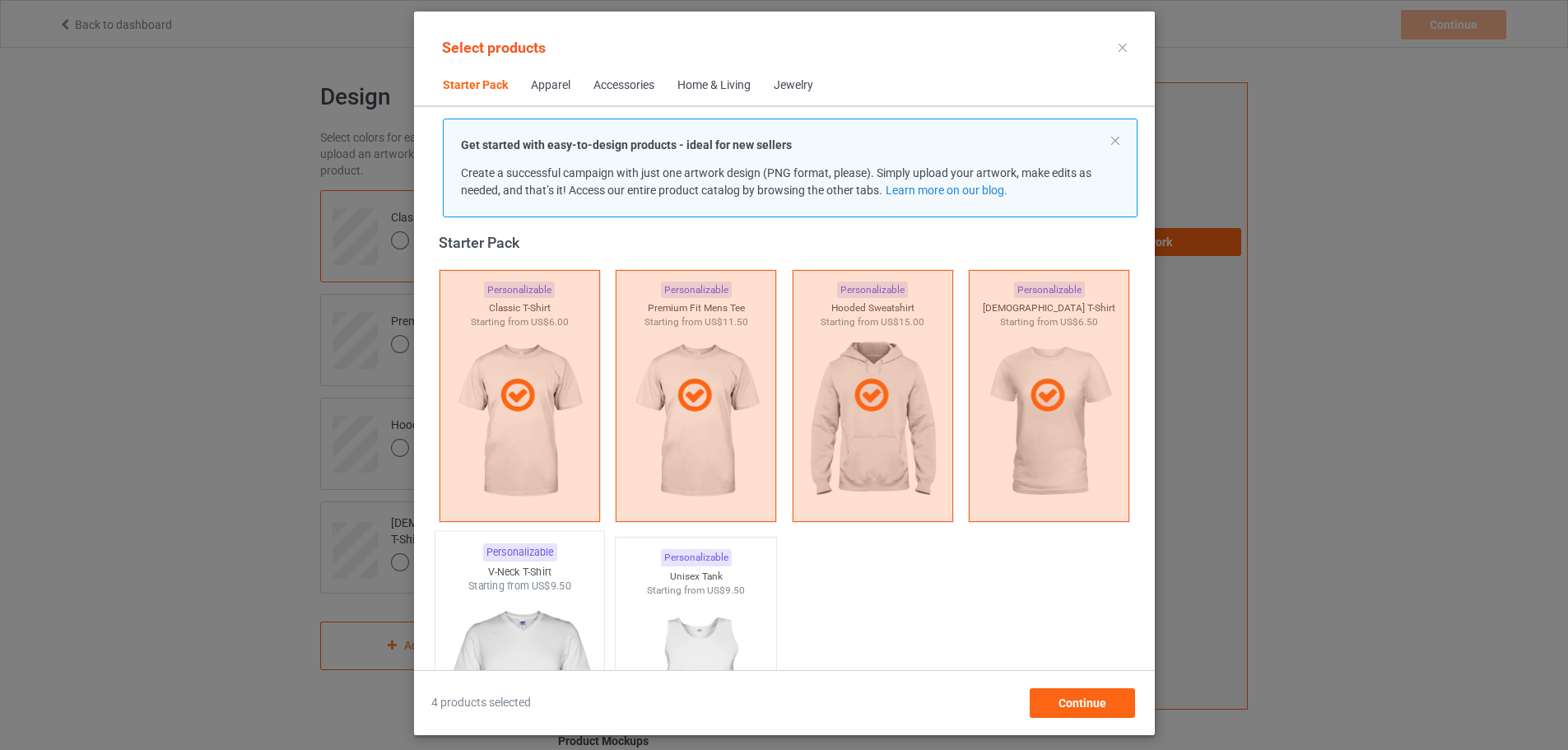
click at [547, 617] on img at bounding box center [520, 691] width 155 height 194
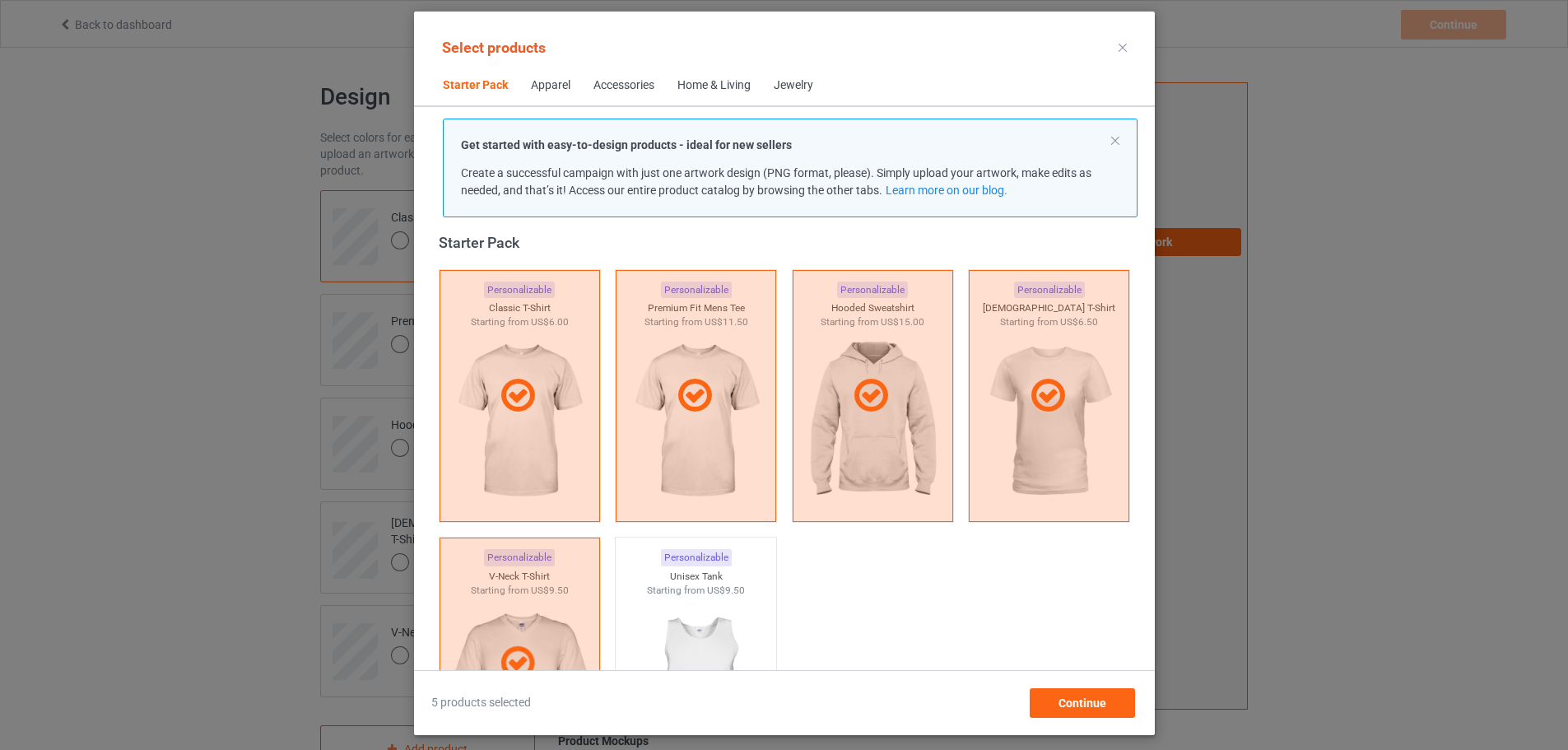
click at [707, 90] on div "Home & Living" at bounding box center [714, 86] width 73 height 17
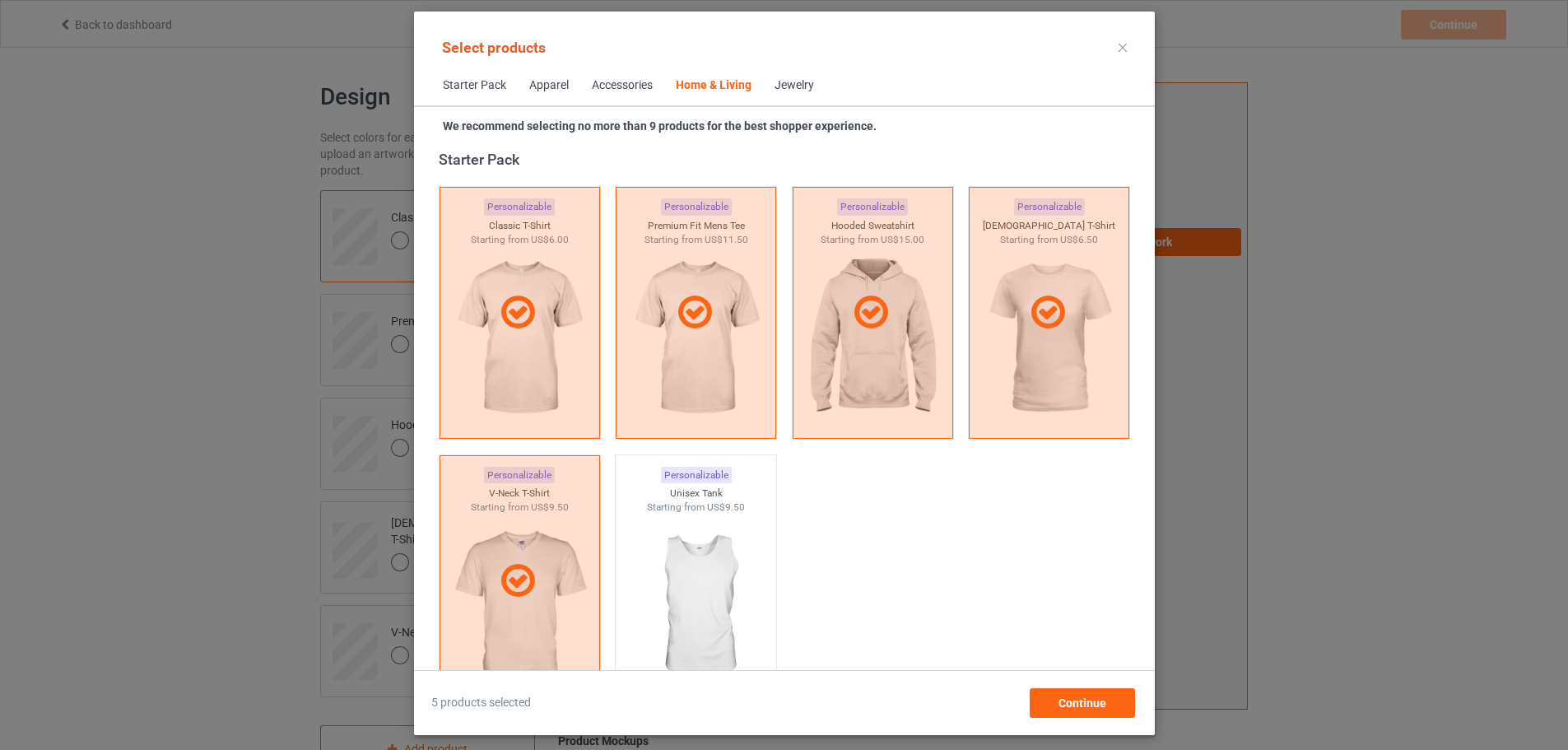
scroll to position [7429, 0]
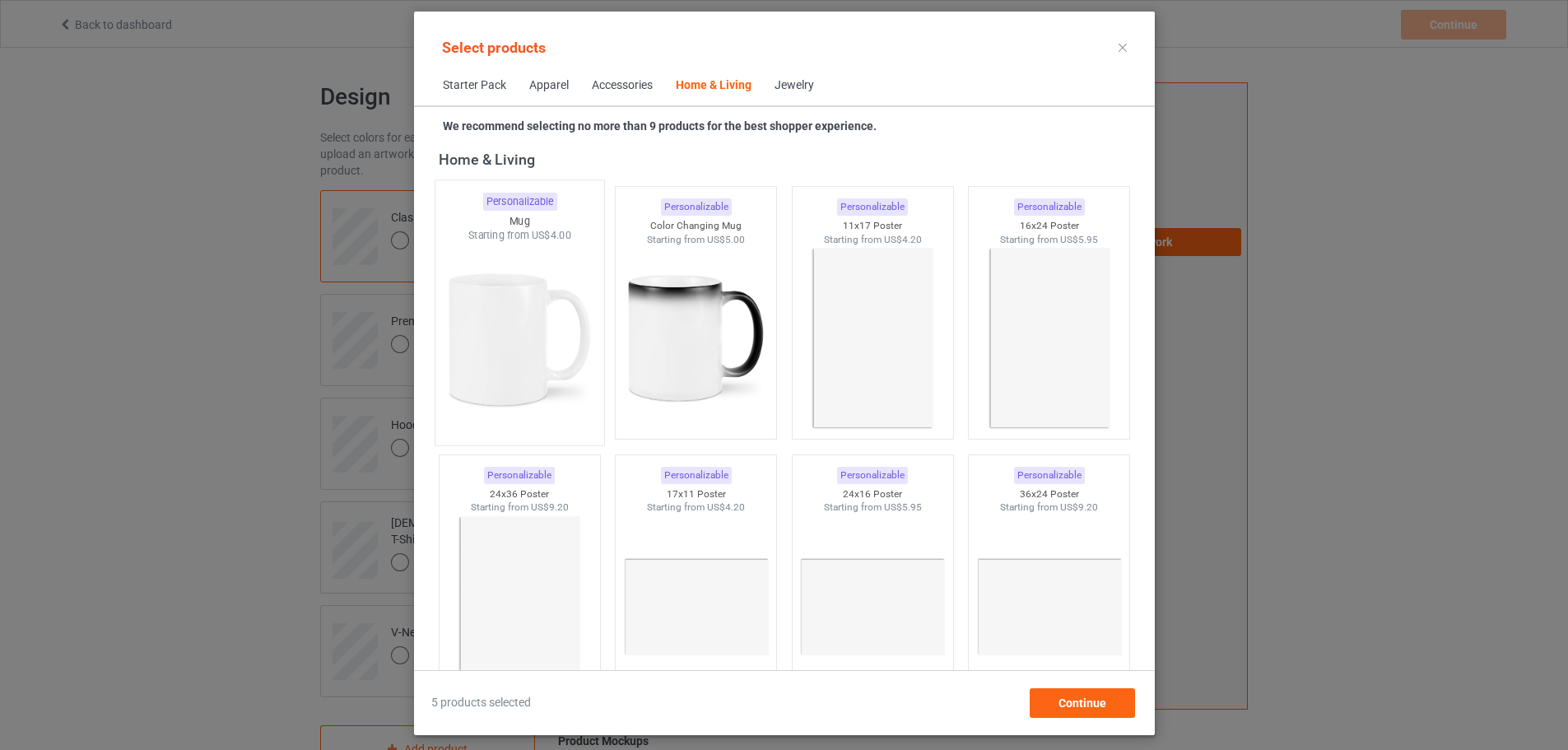
click at [556, 309] on img at bounding box center [520, 339] width 155 height 194
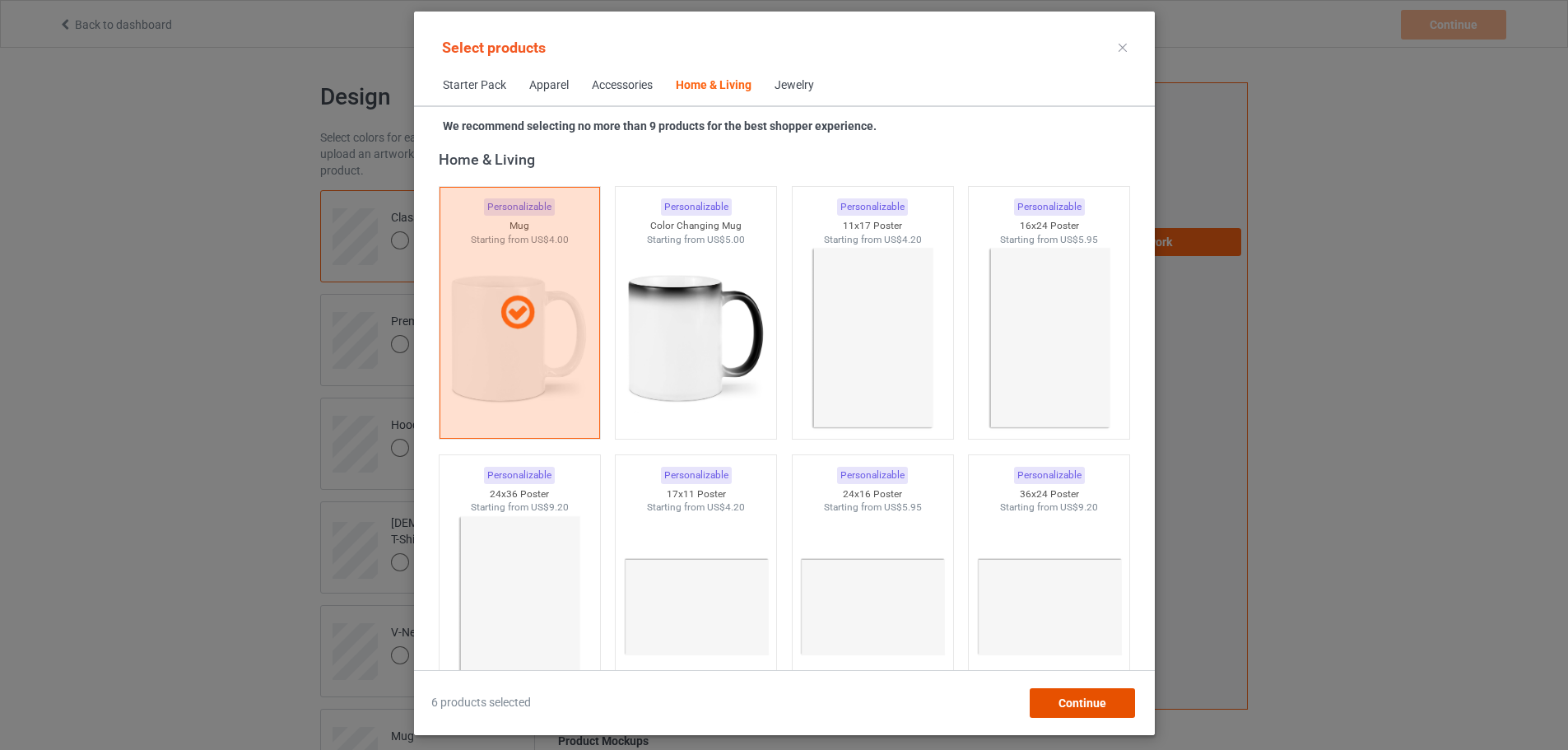
click at [1106, 701] on span "Continue" at bounding box center [1081, 703] width 48 height 13
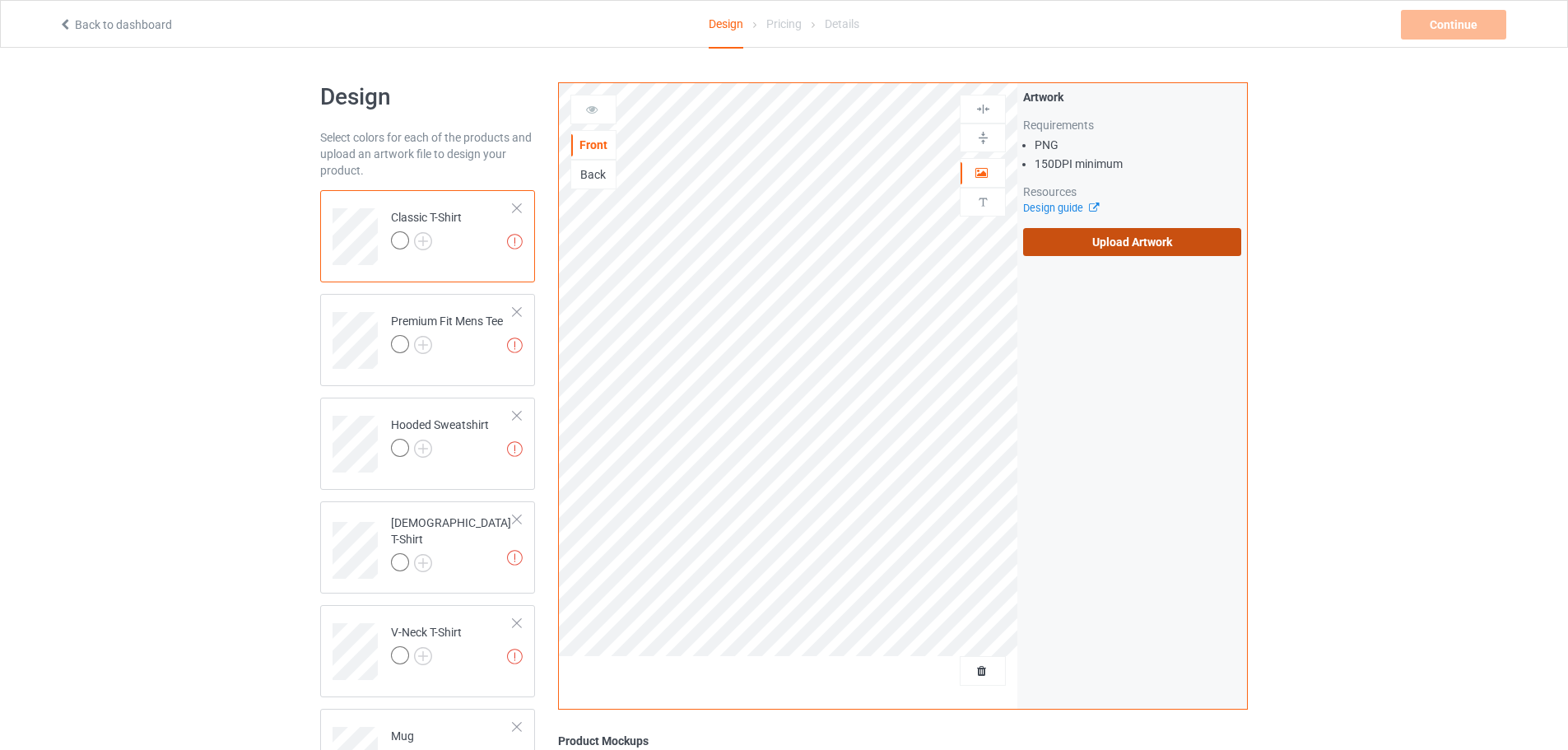
click at [1113, 245] on label "Upload Artwork" at bounding box center [1132, 242] width 218 height 28
click at [0, 0] on input "Upload Artwork" at bounding box center [0, 0] width 0 height 0
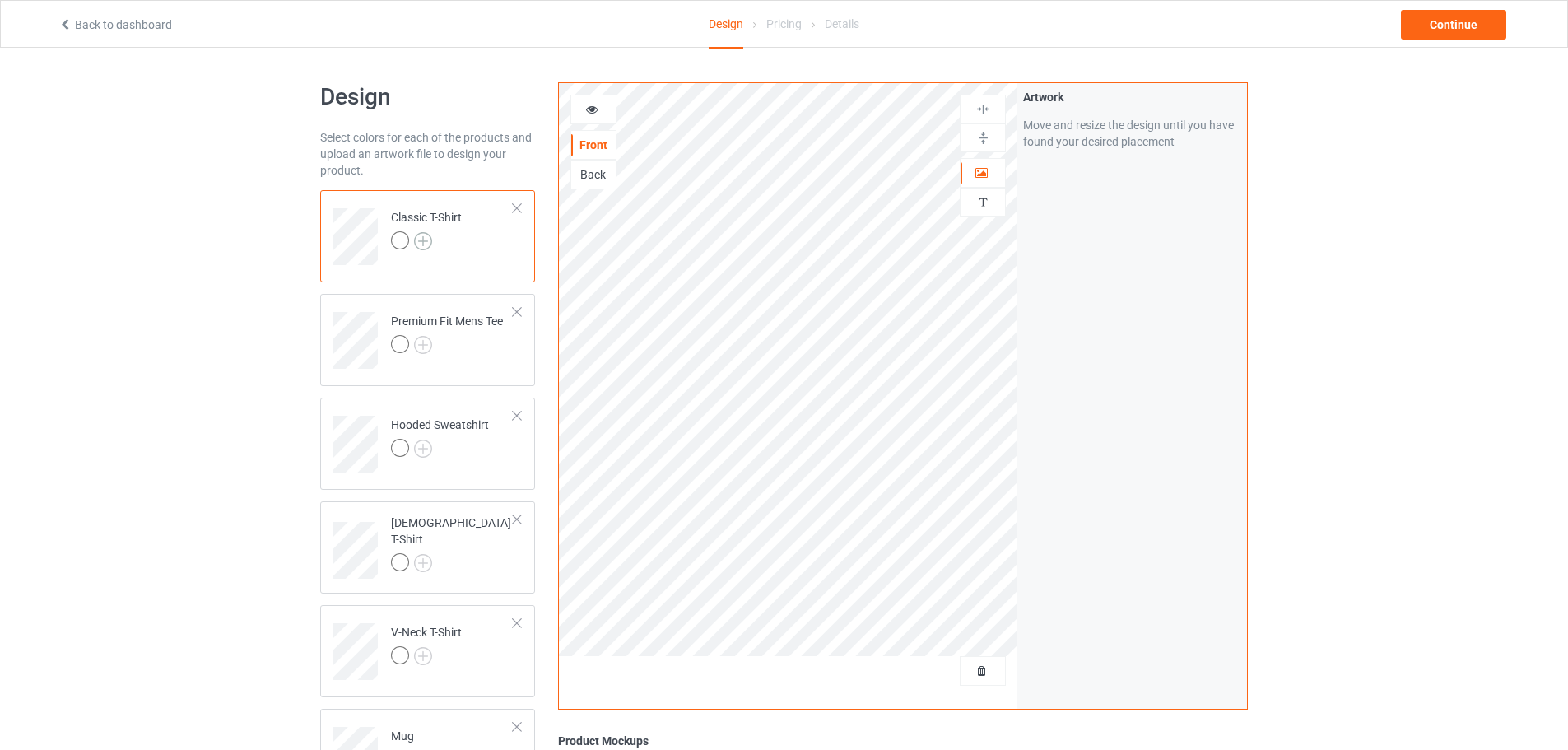
click at [420, 236] on img at bounding box center [423, 241] width 18 height 18
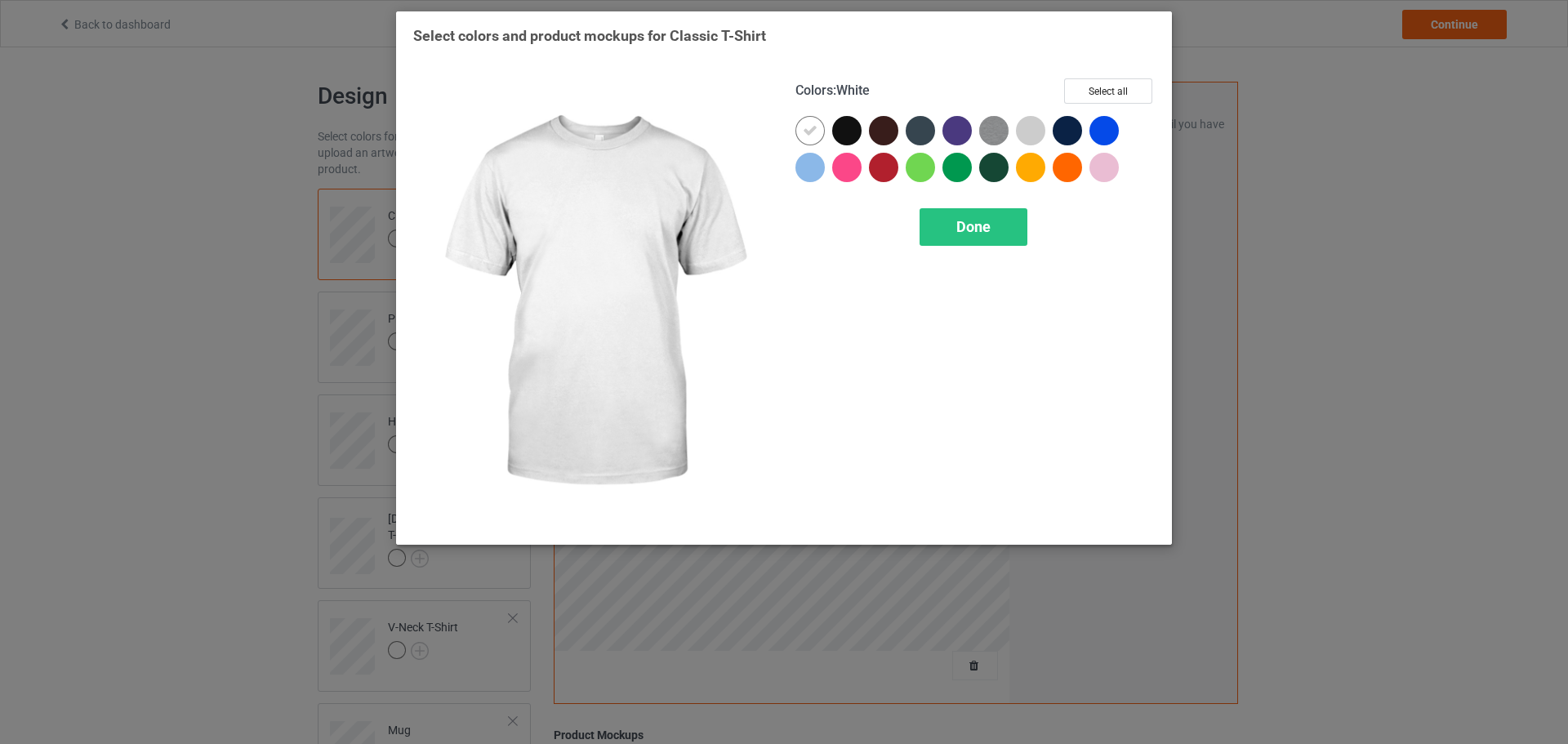
click at [830, 137] on div at bounding box center [813, 133] width 36 height 36
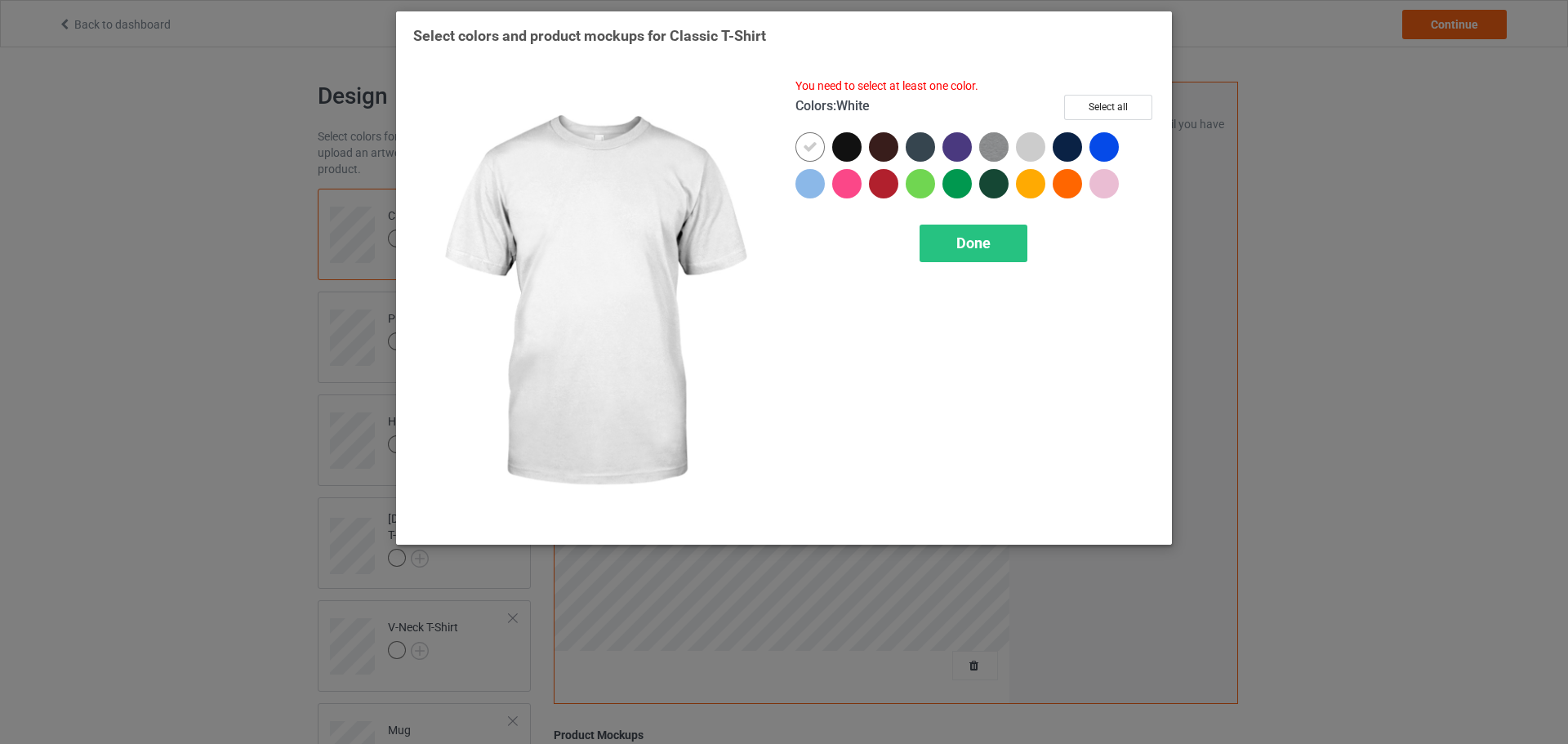
click at [840, 145] on div at bounding box center [847, 147] width 30 height 30
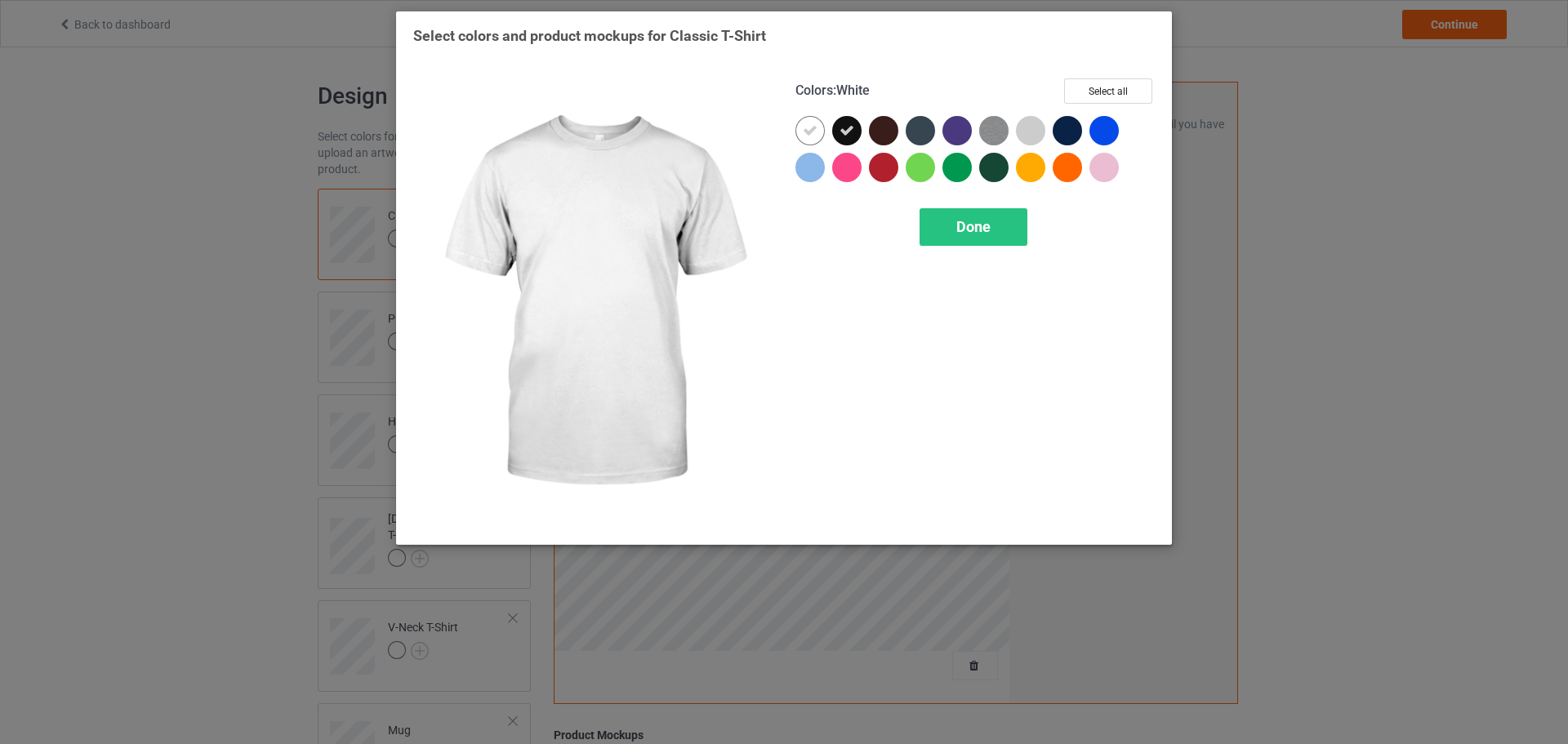
click at [819, 139] on div at bounding box center [810, 131] width 30 height 30
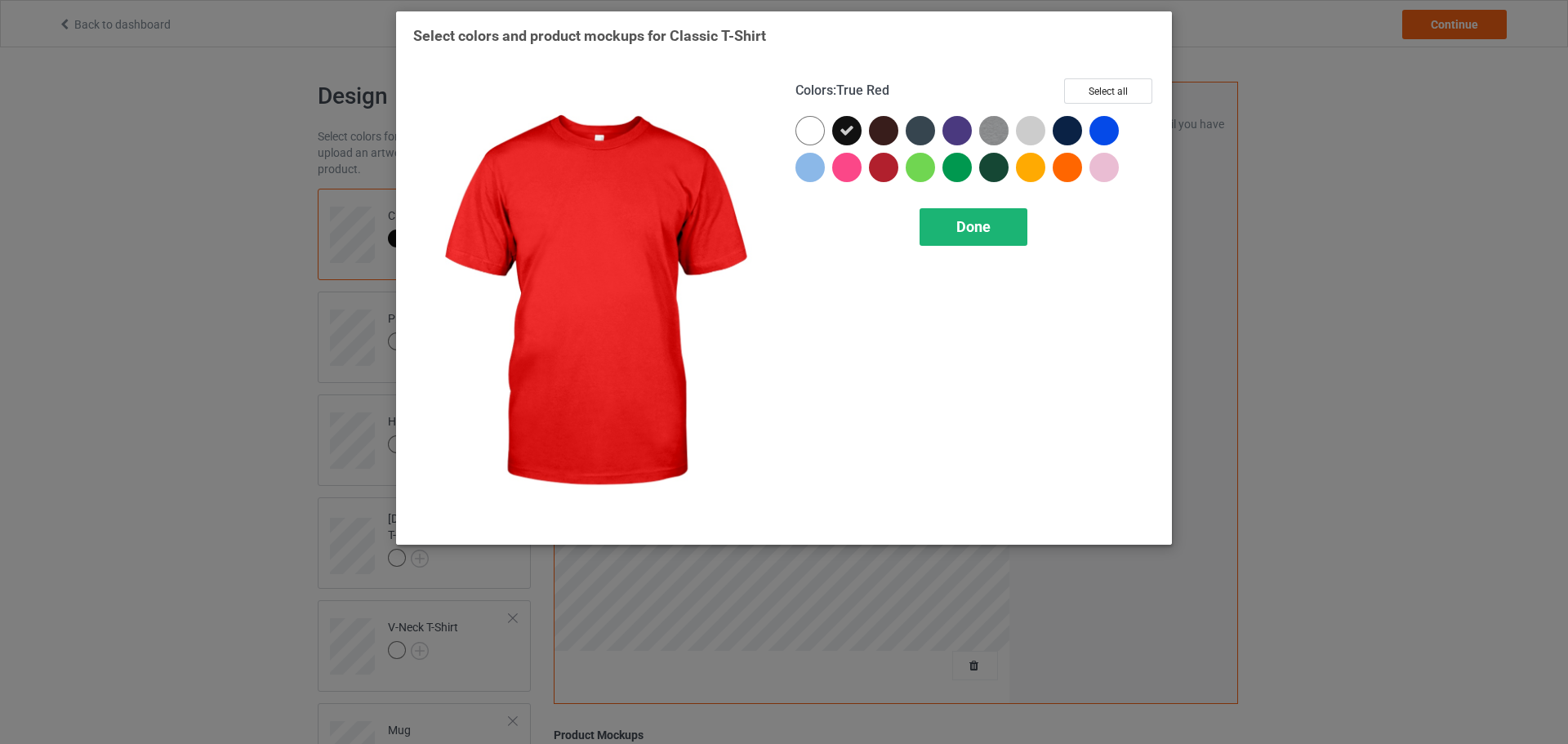
click at [978, 227] on span "Done" at bounding box center [973, 227] width 34 height 17
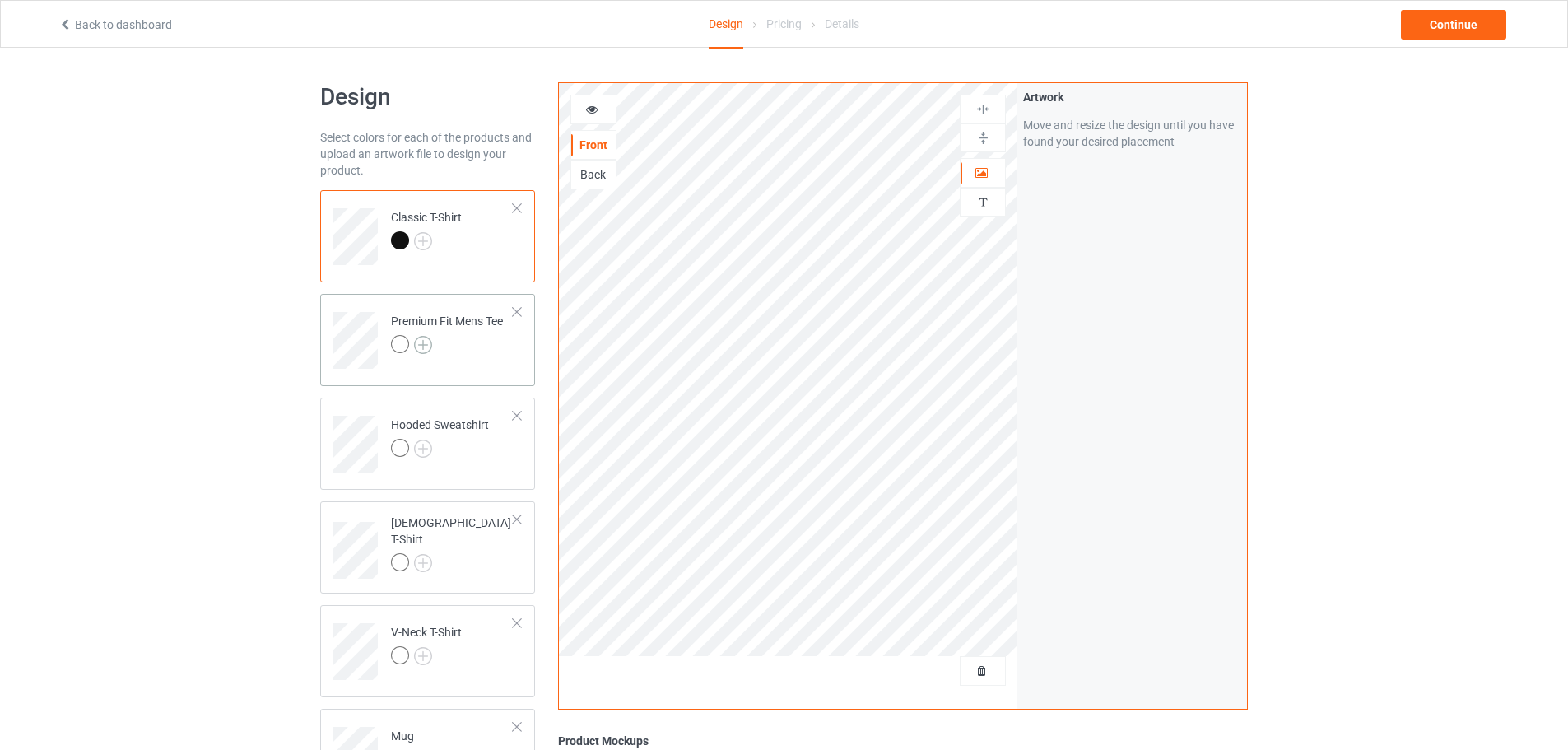
click at [420, 345] on img at bounding box center [423, 345] width 18 height 18
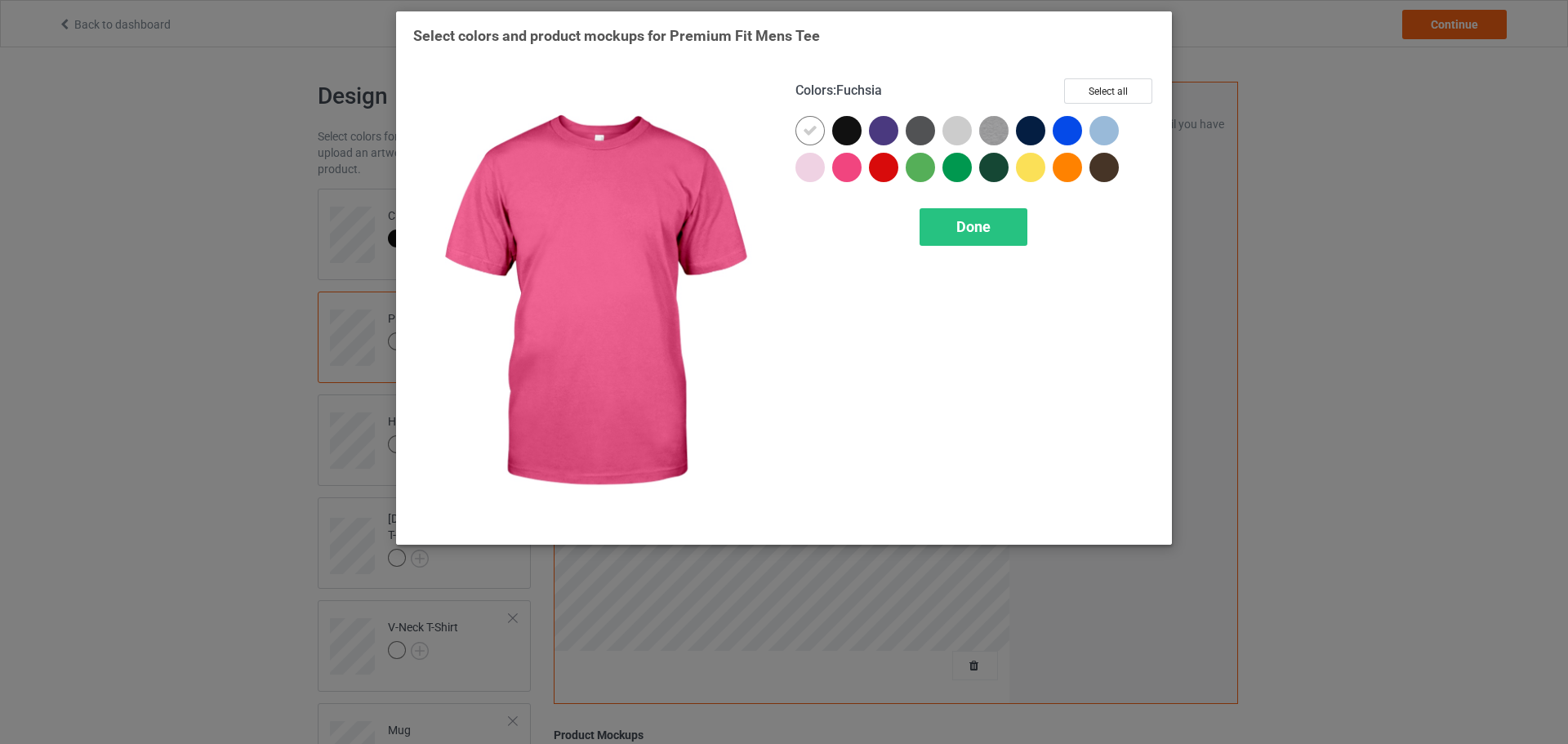
click at [855, 138] on div at bounding box center [847, 131] width 30 height 30
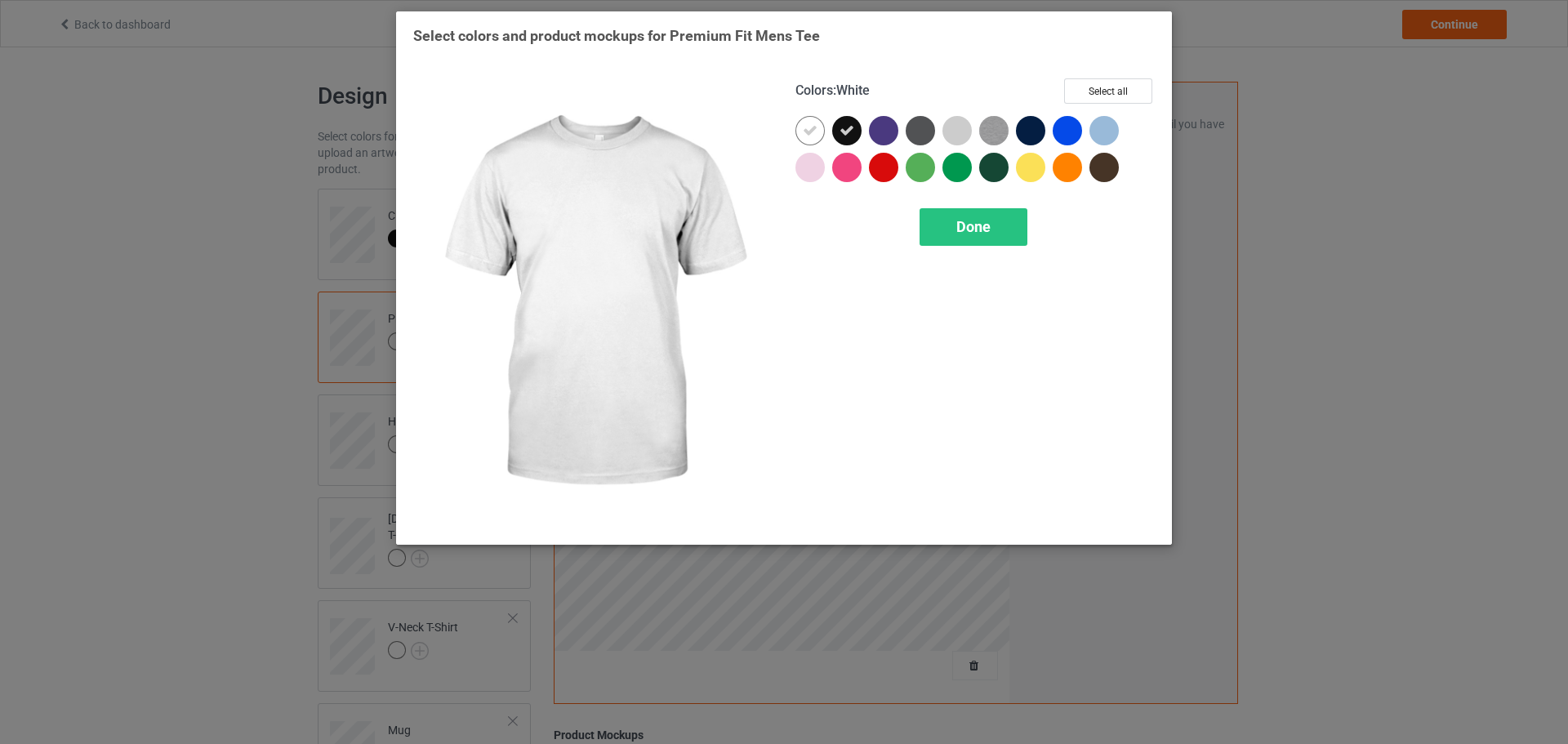
click at [822, 135] on div at bounding box center [810, 131] width 30 height 30
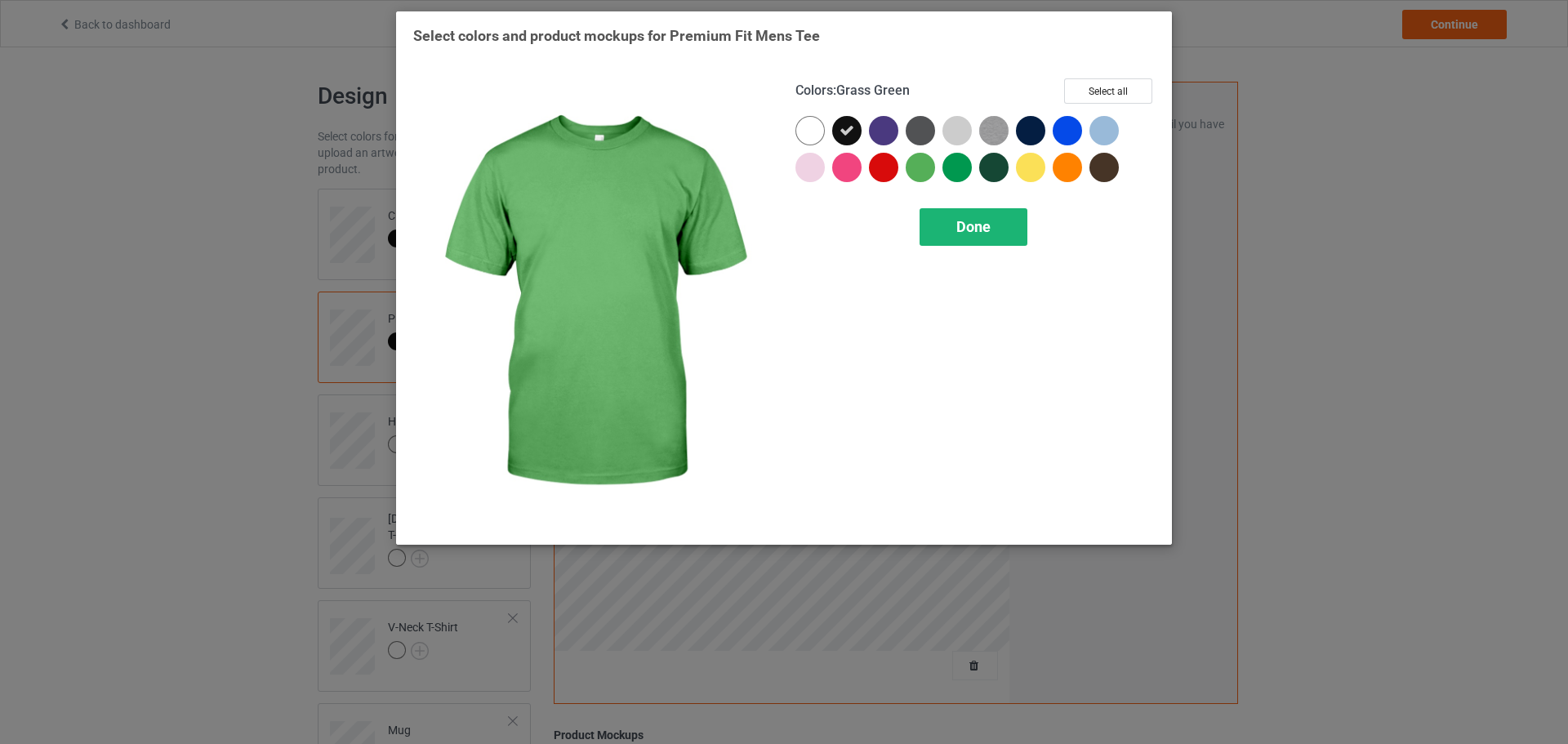
click at [982, 242] on div "Done" at bounding box center [974, 227] width 108 height 37
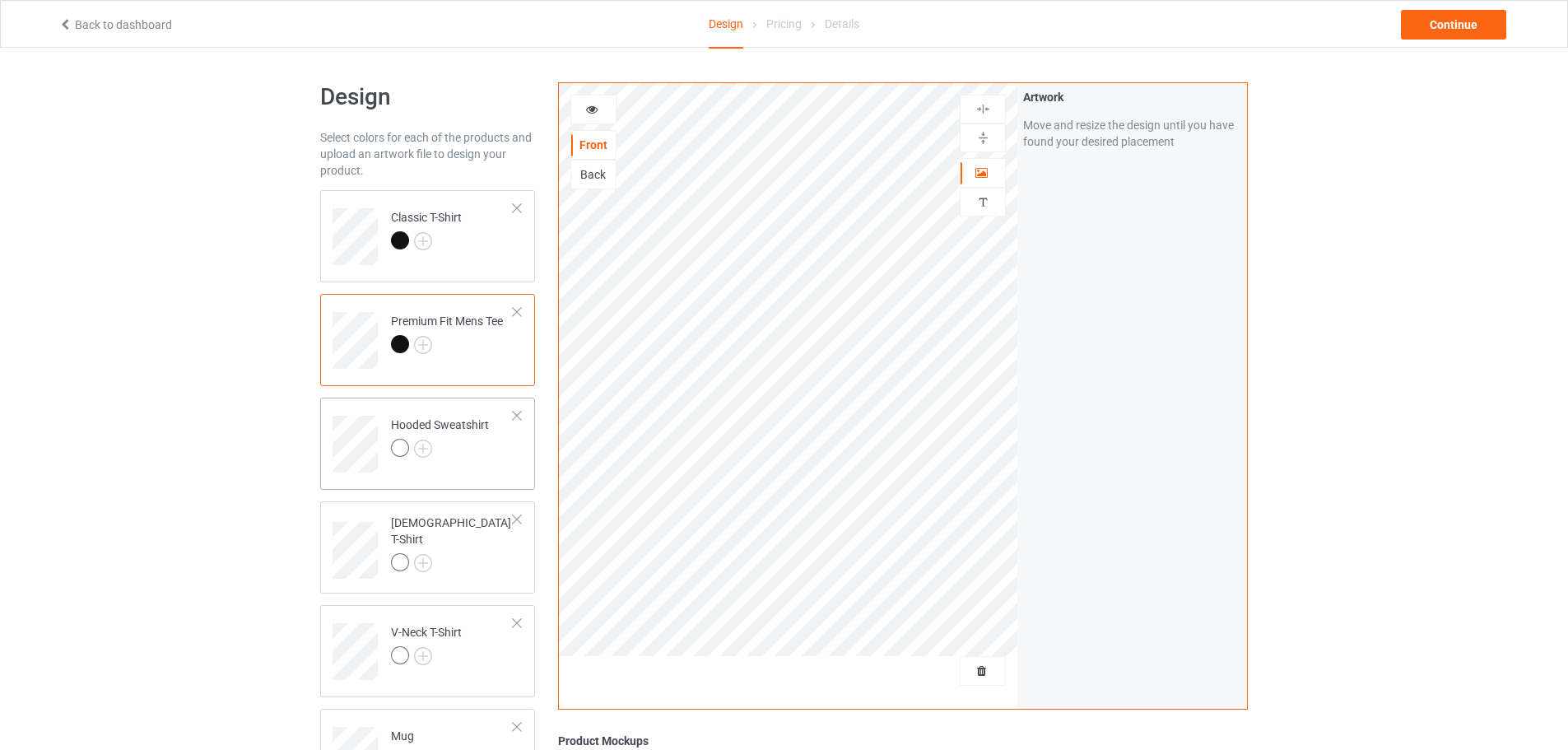
click at [443, 439] on div at bounding box center [440, 450] width 98 height 23
click at [419, 451] on img at bounding box center [423, 448] width 18 height 18
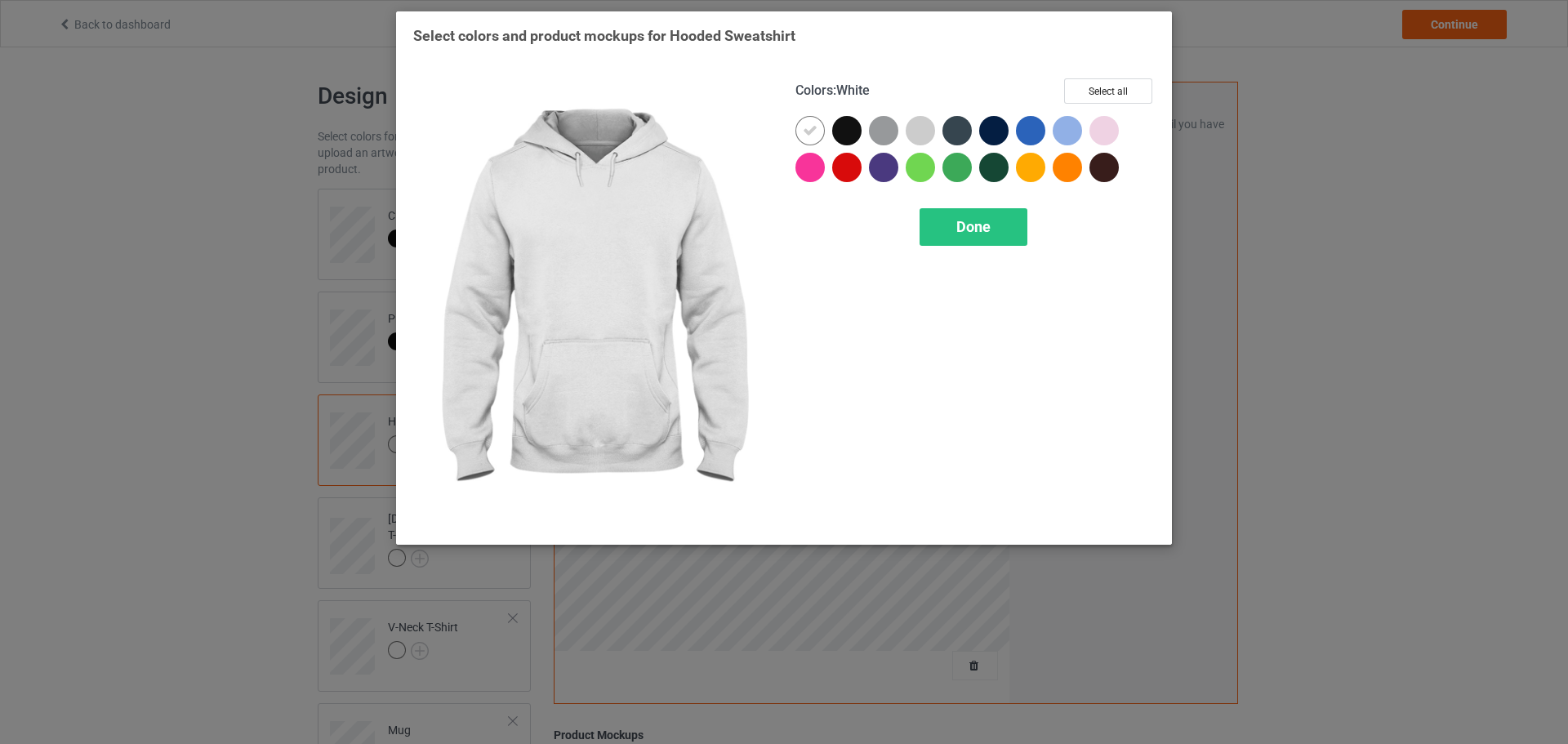
click at [835, 133] on div at bounding box center [847, 131] width 30 height 30
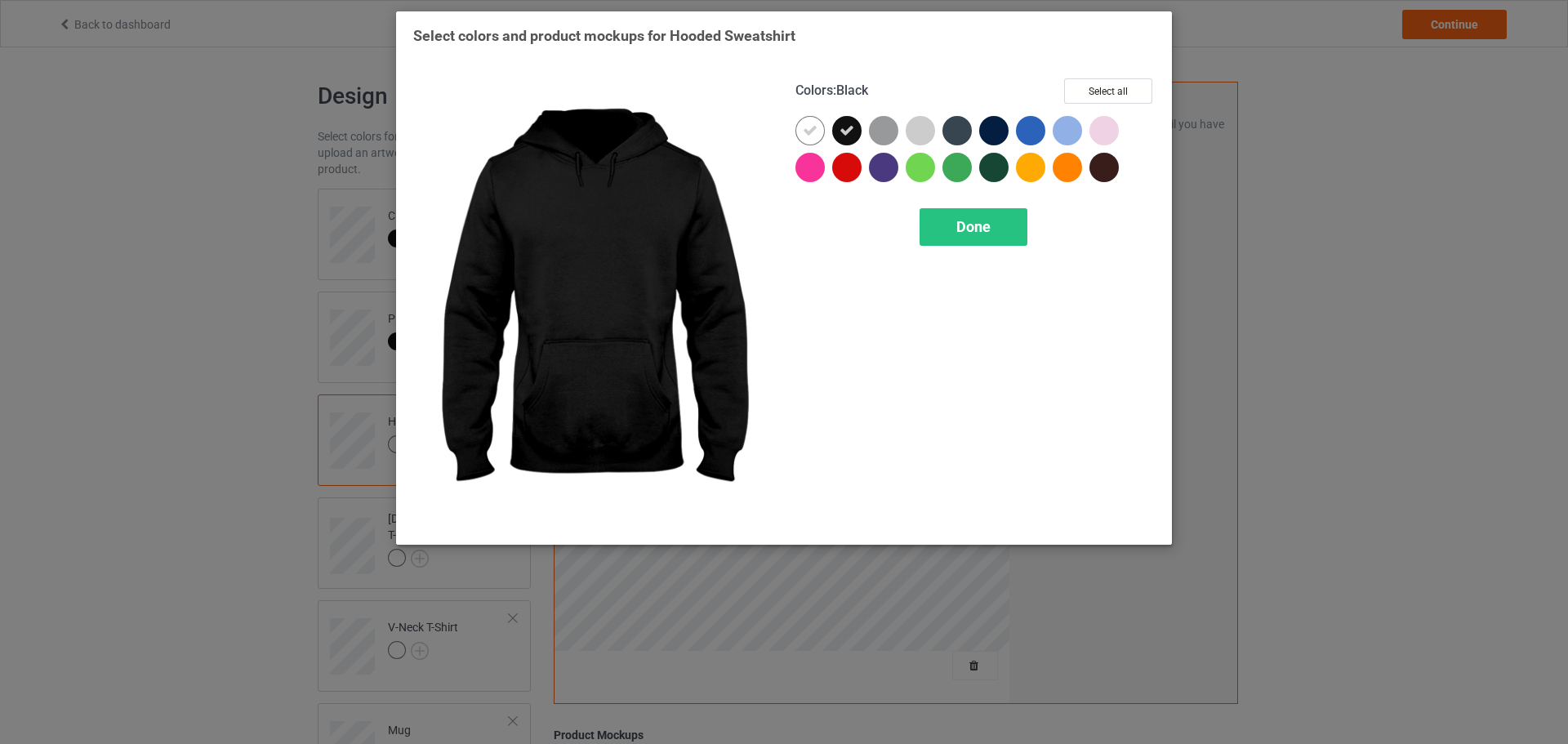
click at [821, 131] on div at bounding box center [810, 131] width 30 height 30
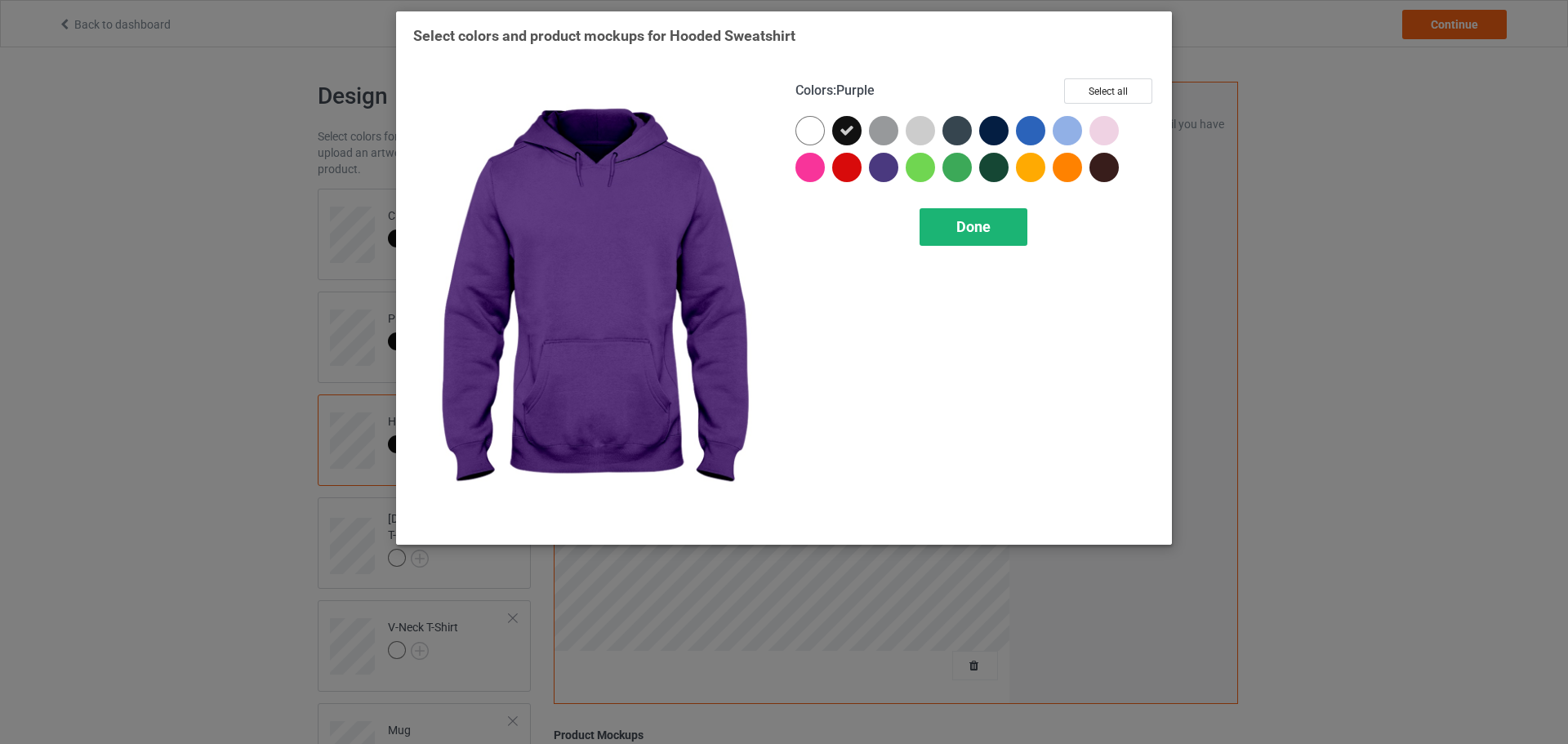
click at [958, 237] on div "Done" at bounding box center [974, 227] width 108 height 37
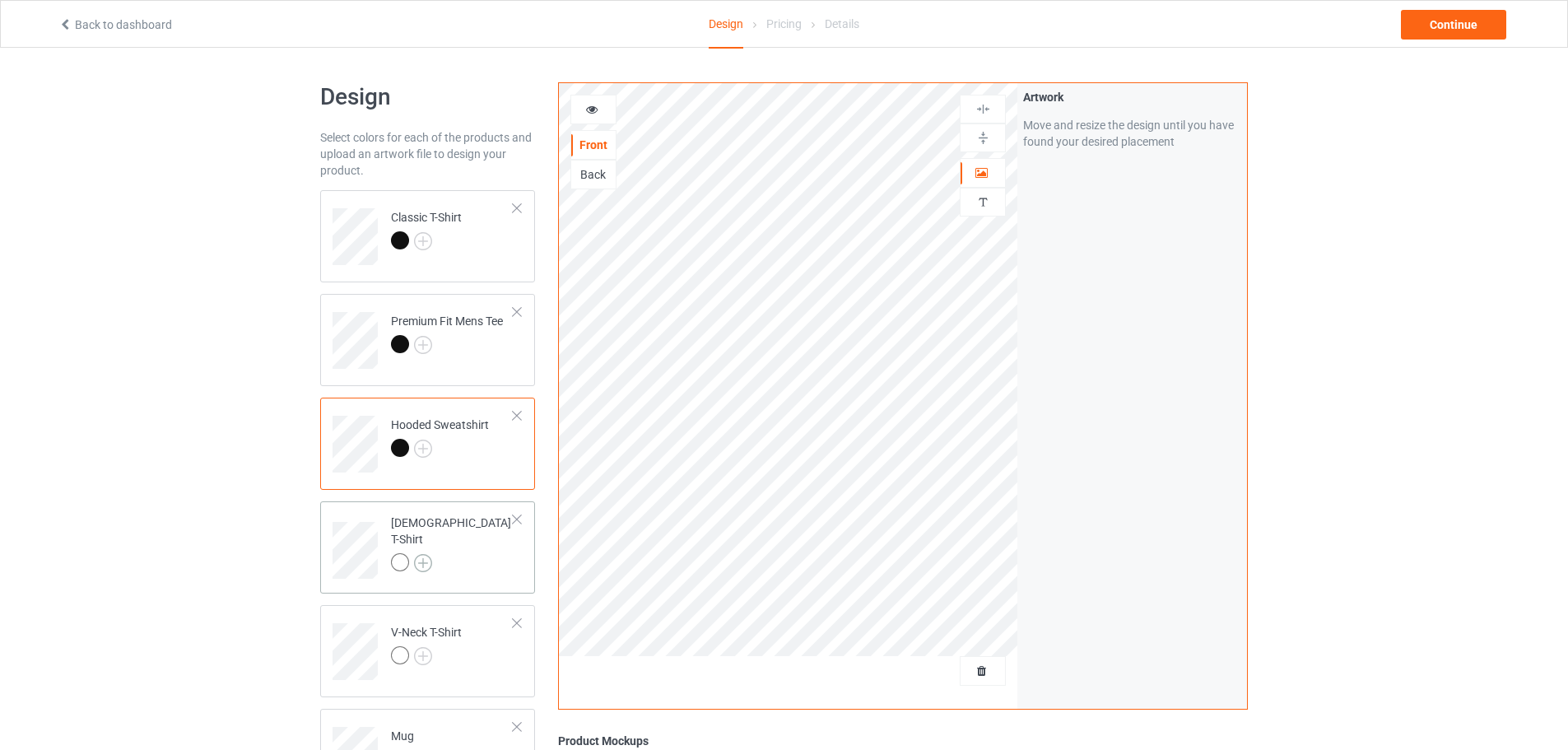
click at [421, 555] on img at bounding box center [423, 563] width 18 height 18
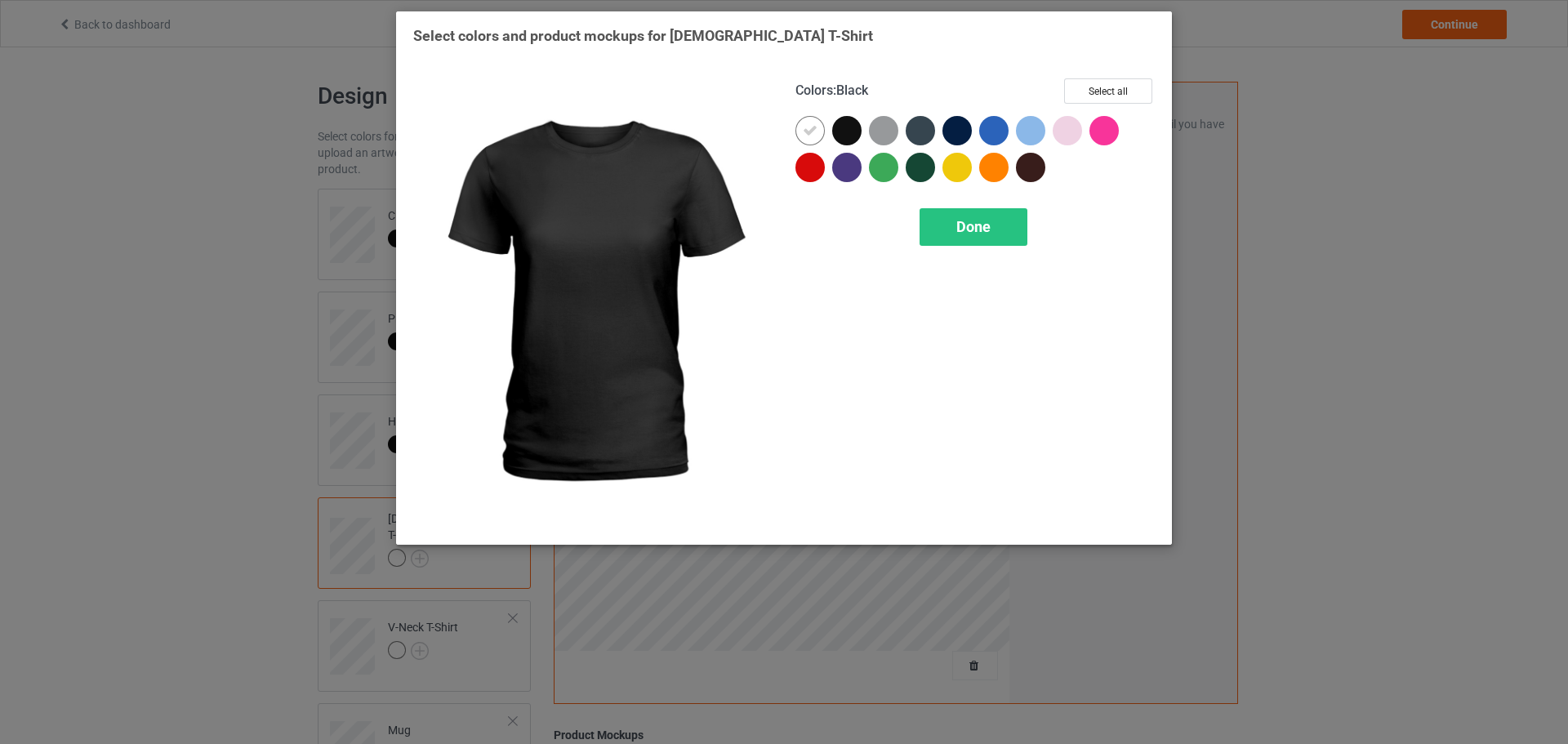
click at [843, 134] on div at bounding box center [847, 131] width 30 height 30
click at [818, 131] on div at bounding box center [810, 131] width 30 height 30
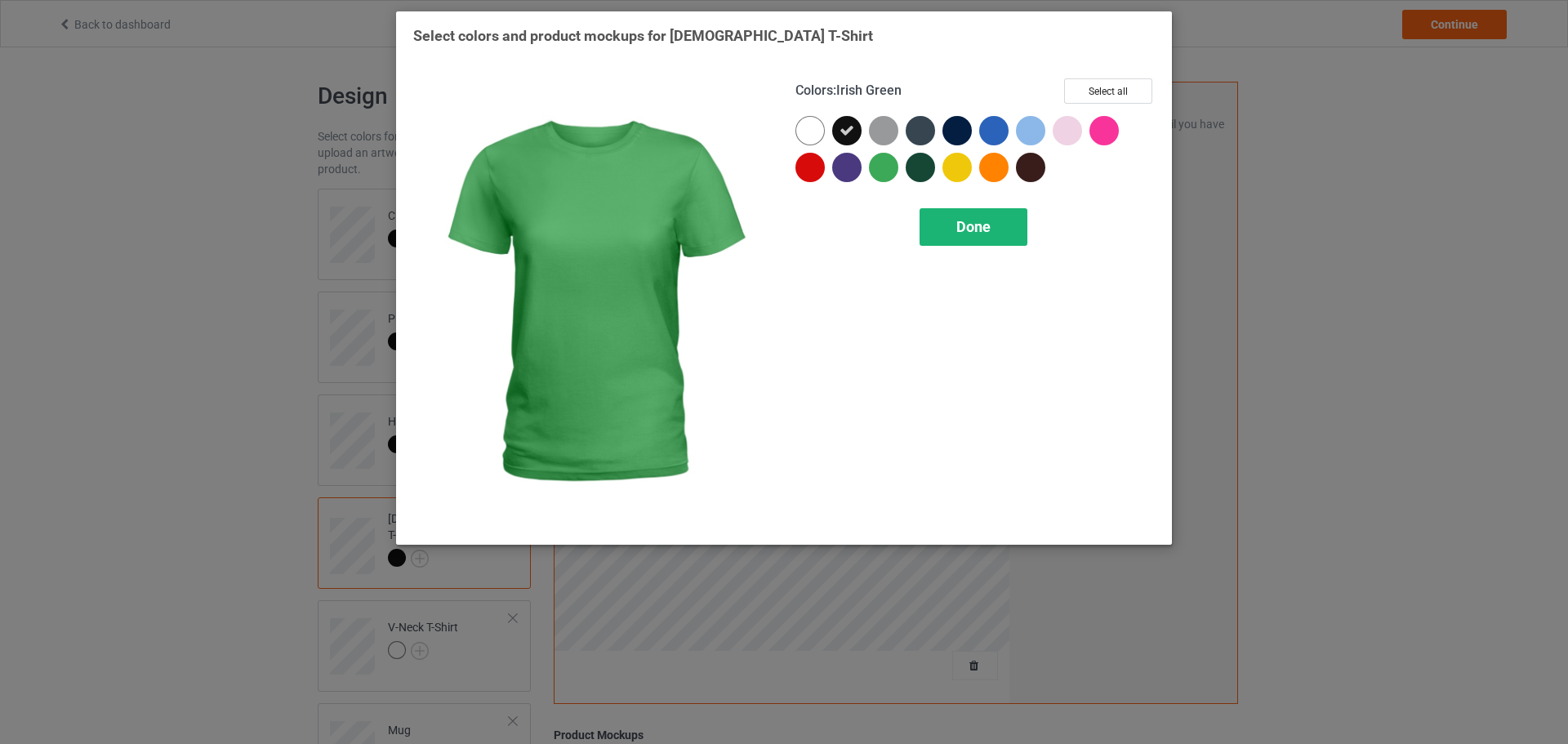
click at [960, 227] on span "Done" at bounding box center [973, 227] width 34 height 17
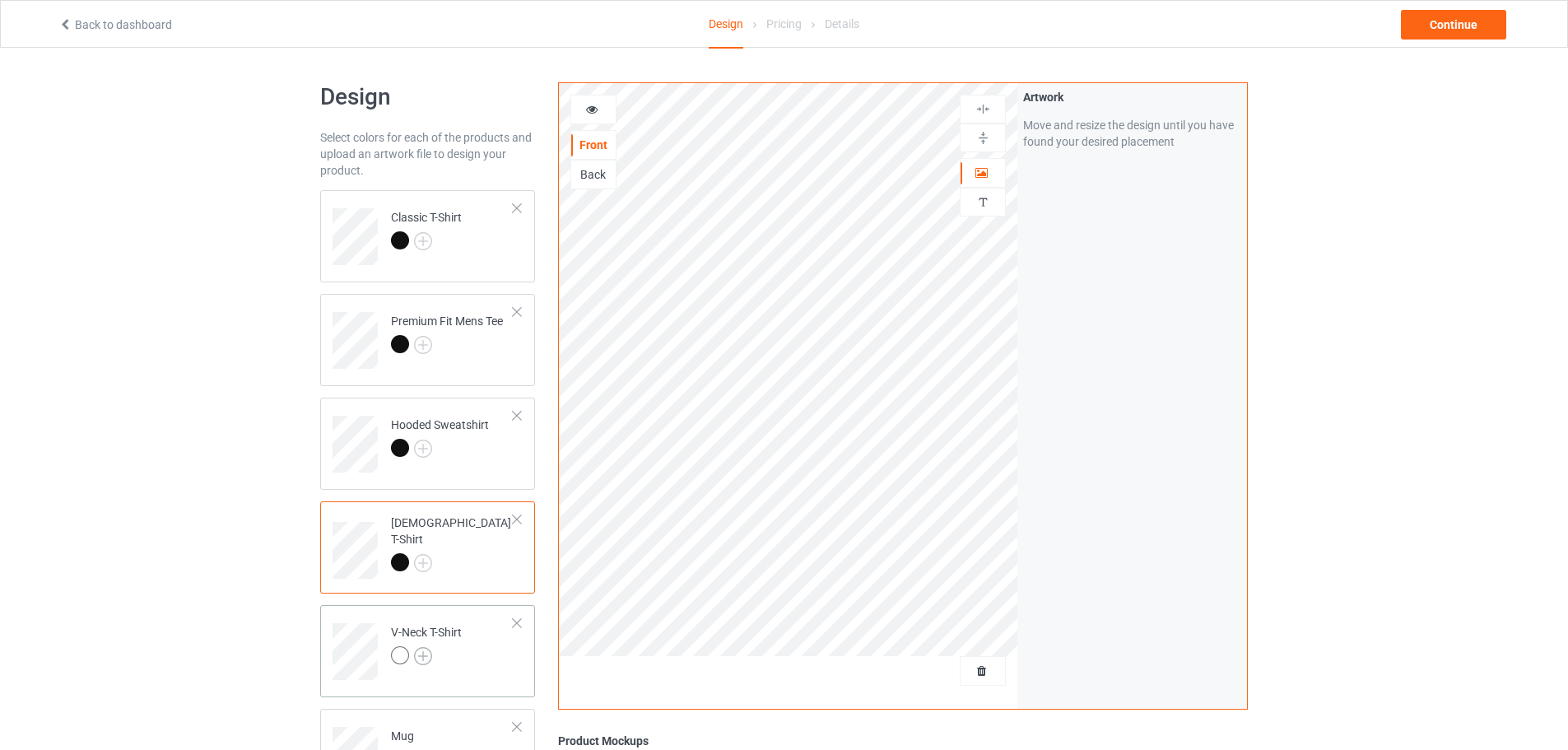
click at [426, 654] on img at bounding box center [423, 656] width 18 height 18
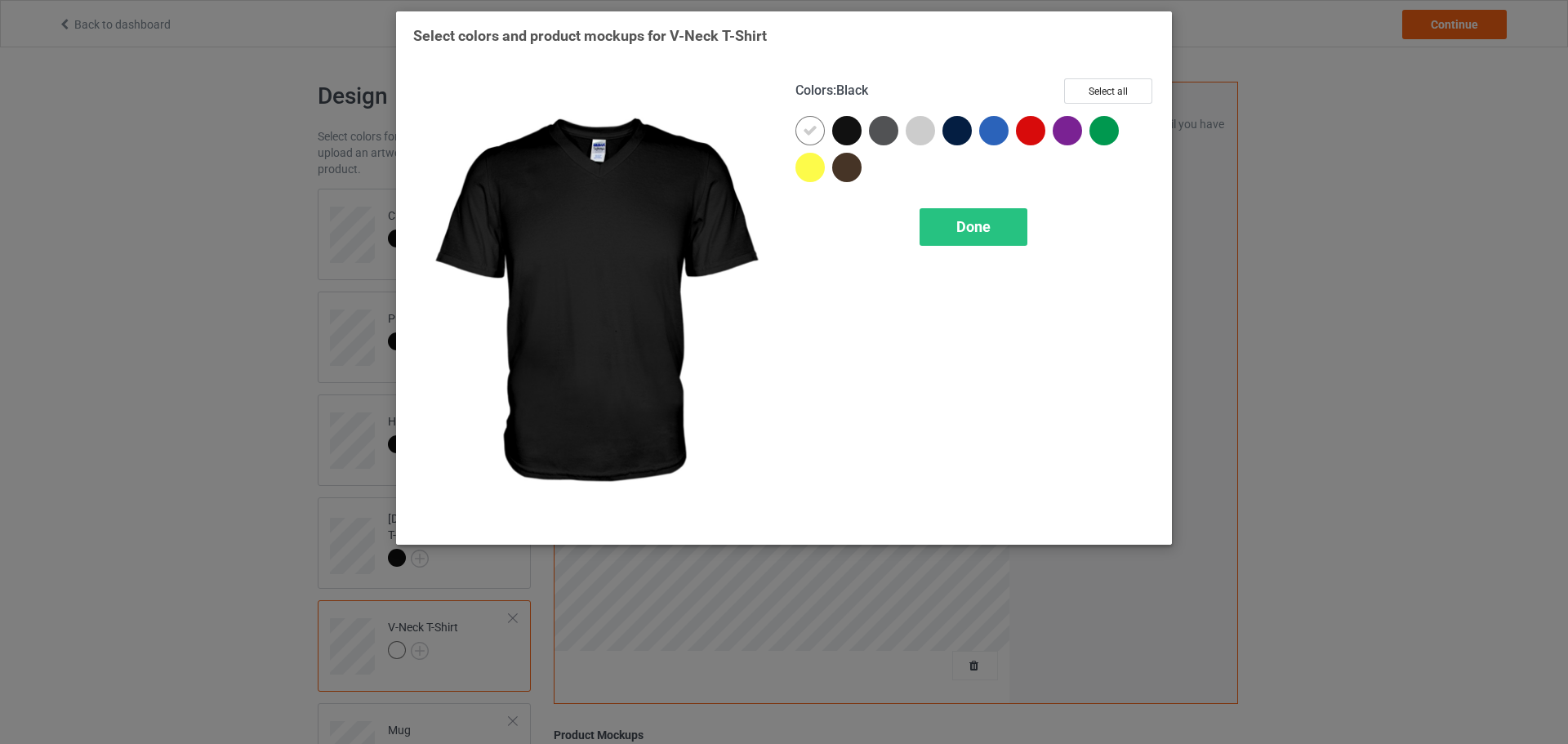
click at [835, 141] on div at bounding box center [847, 131] width 30 height 30
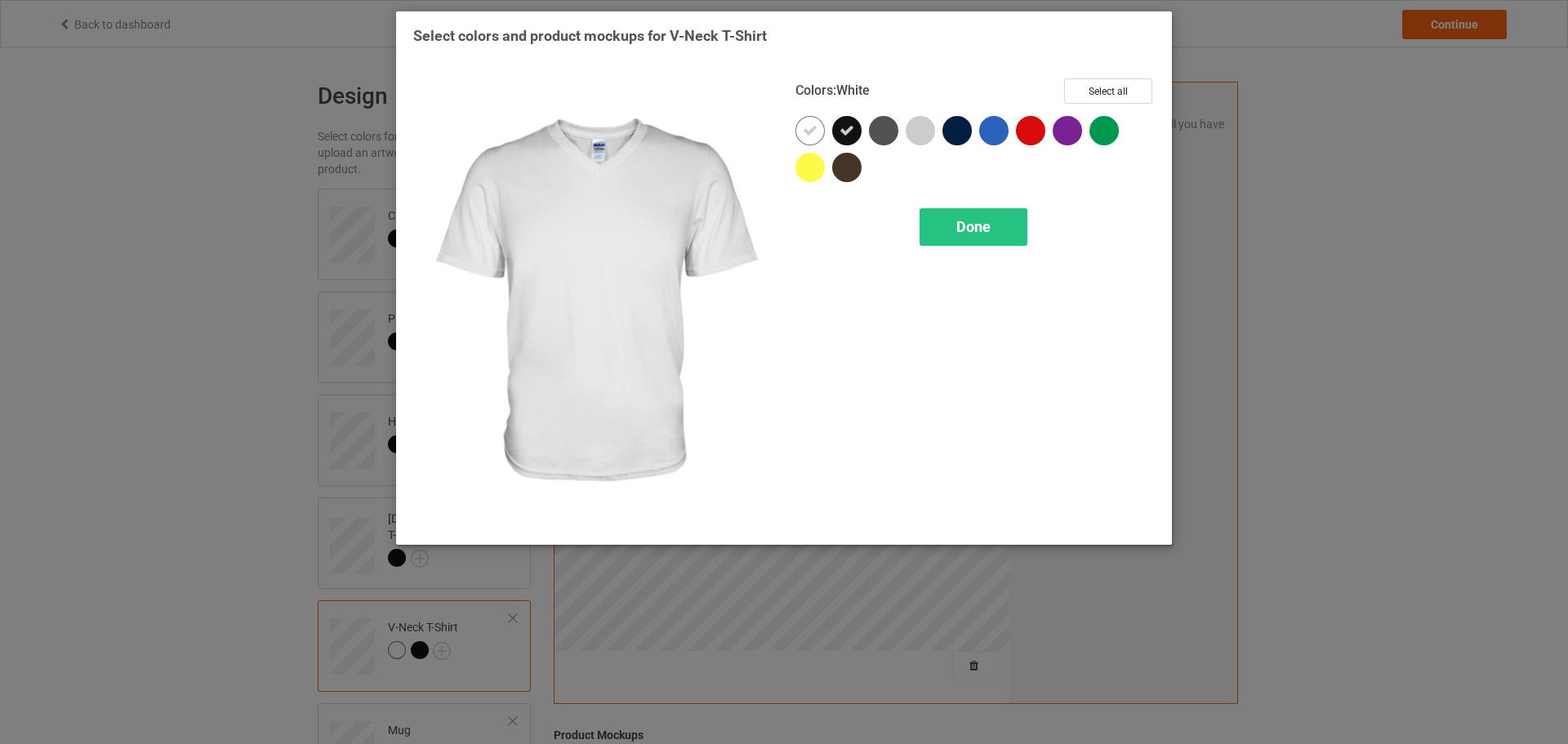
click at [810, 131] on icon at bounding box center [810, 131] width 15 height 15
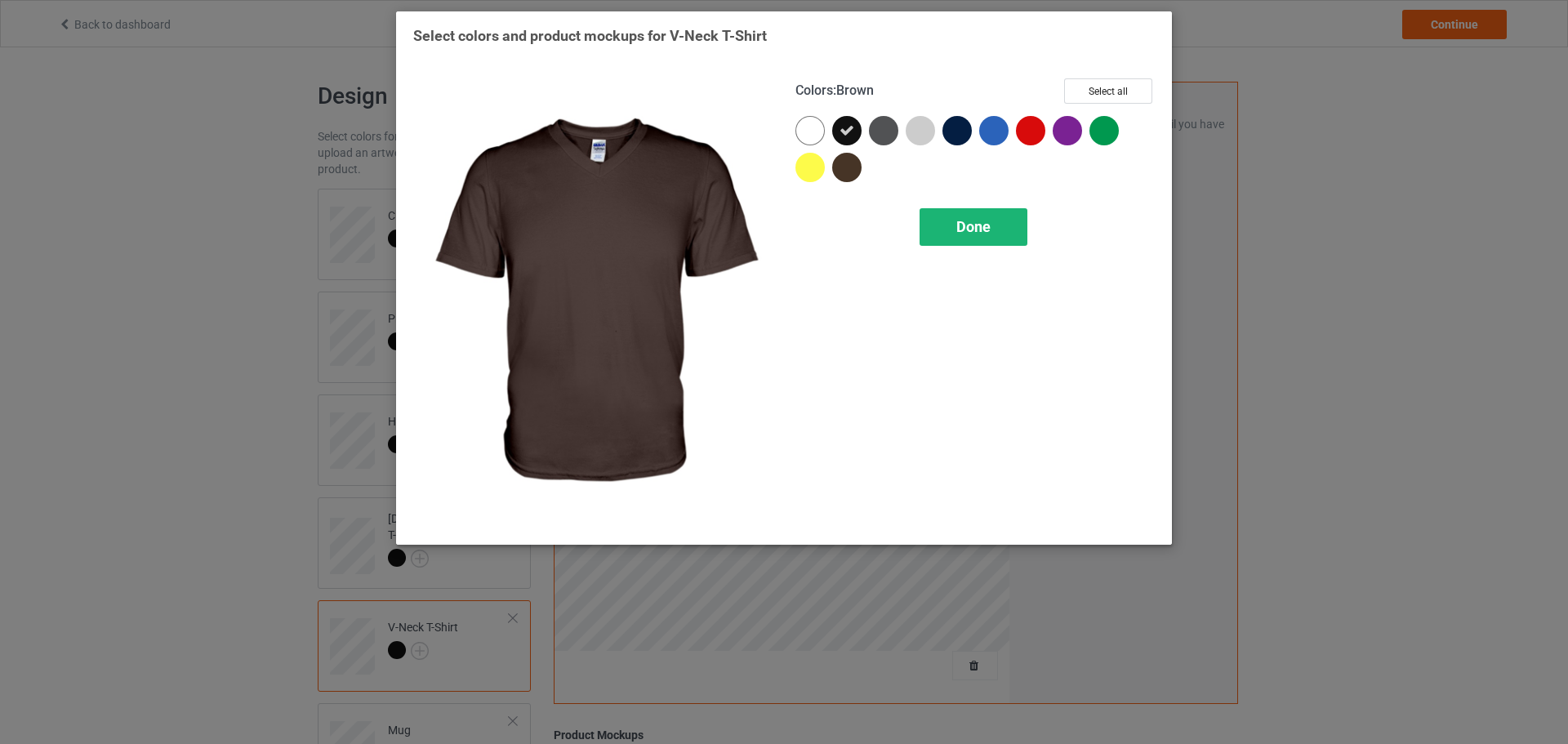
click at [941, 213] on div "Done" at bounding box center [974, 227] width 108 height 37
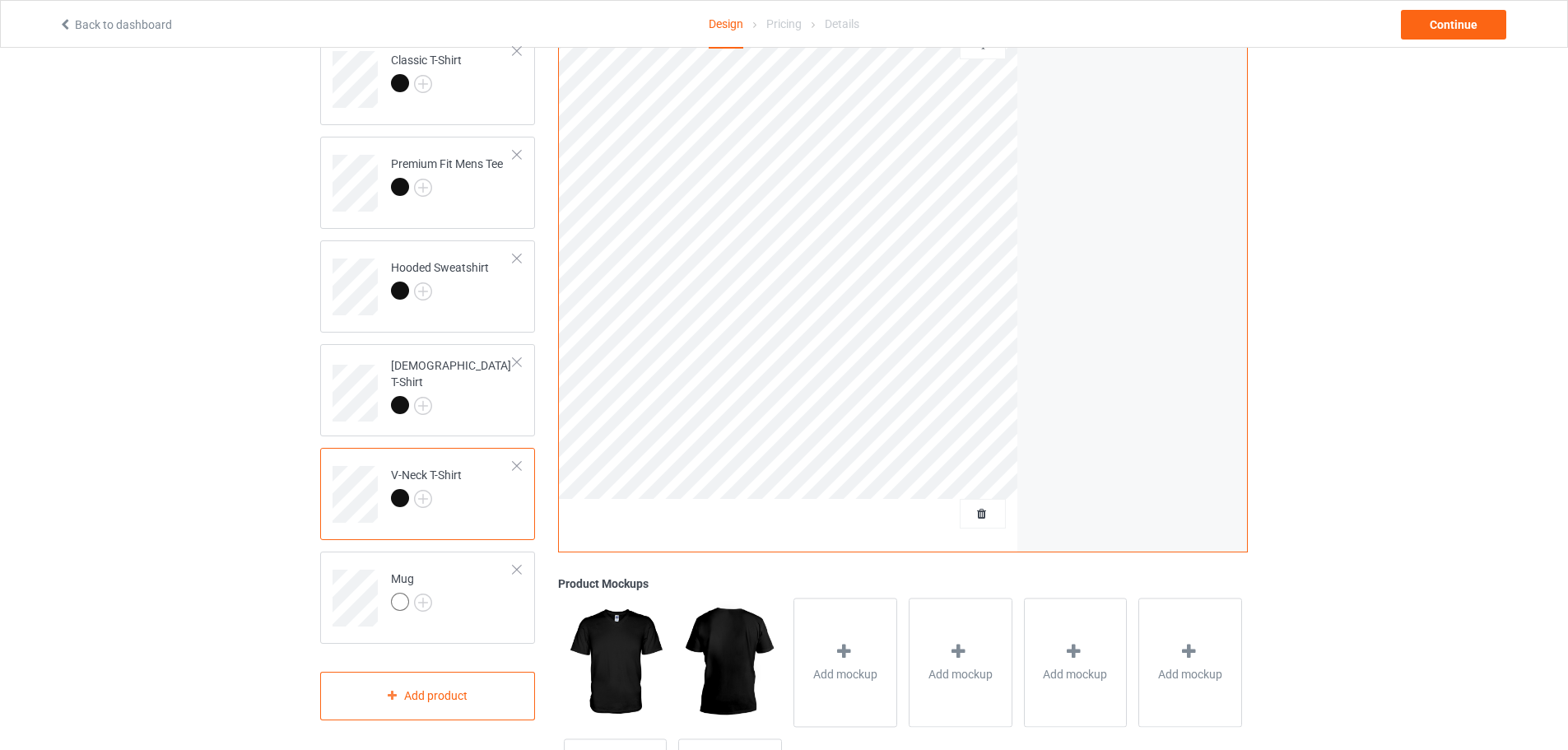
scroll to position [164, 0]
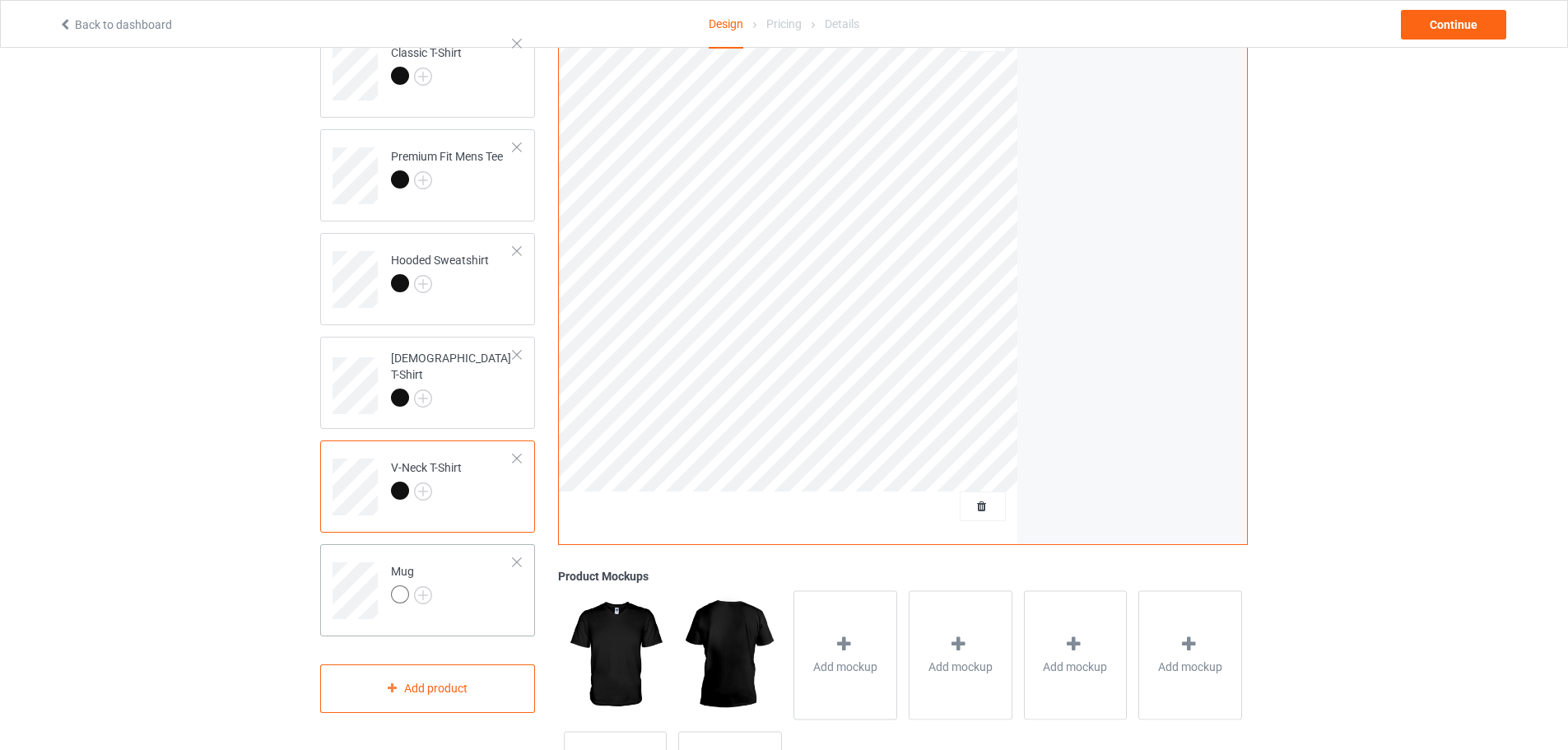
click at [511, 559] on div at bounding box center [517, 562] width 11 height 11
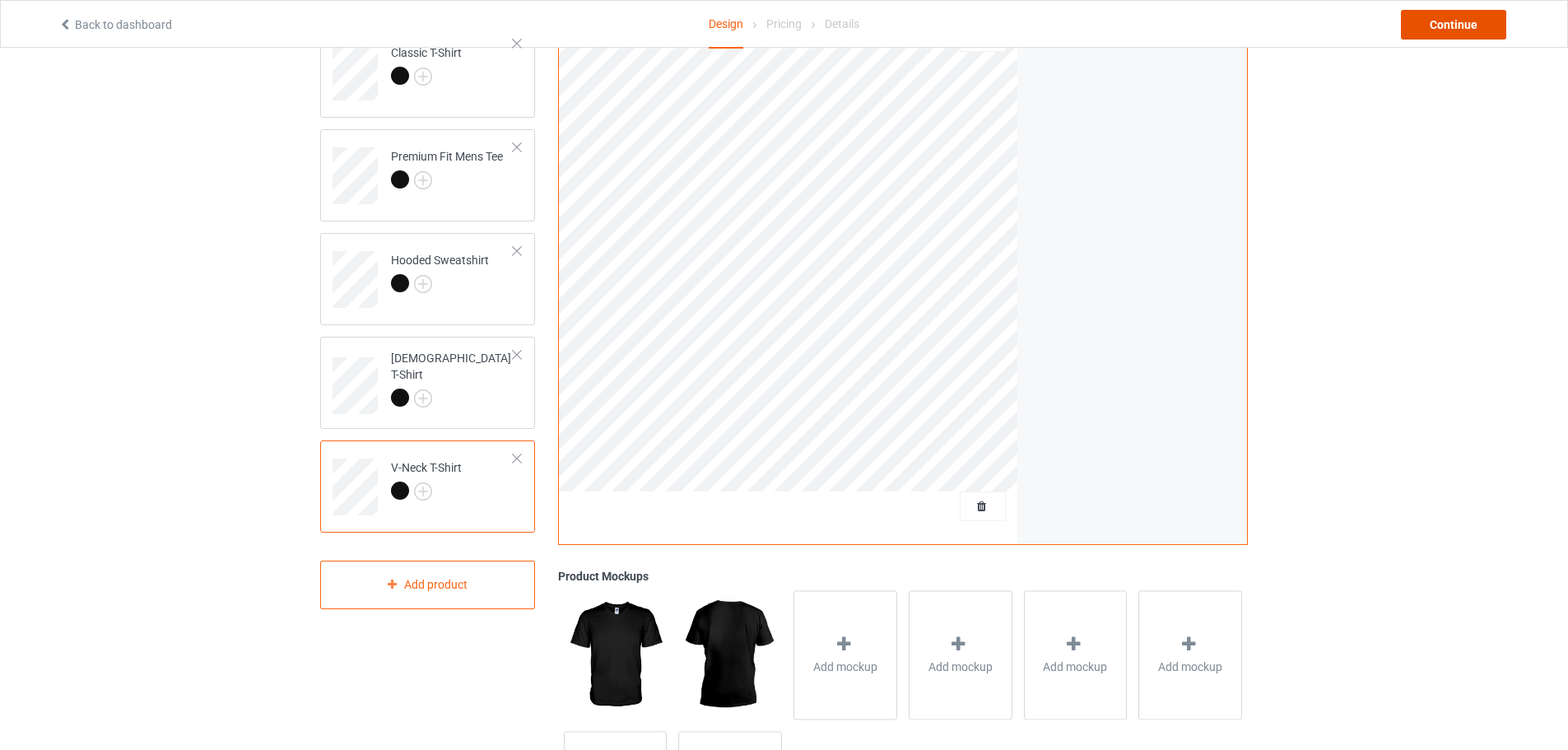
click at [1446, 30] on div "Continue" at bounding box center [1453, 25] width 105 height 30
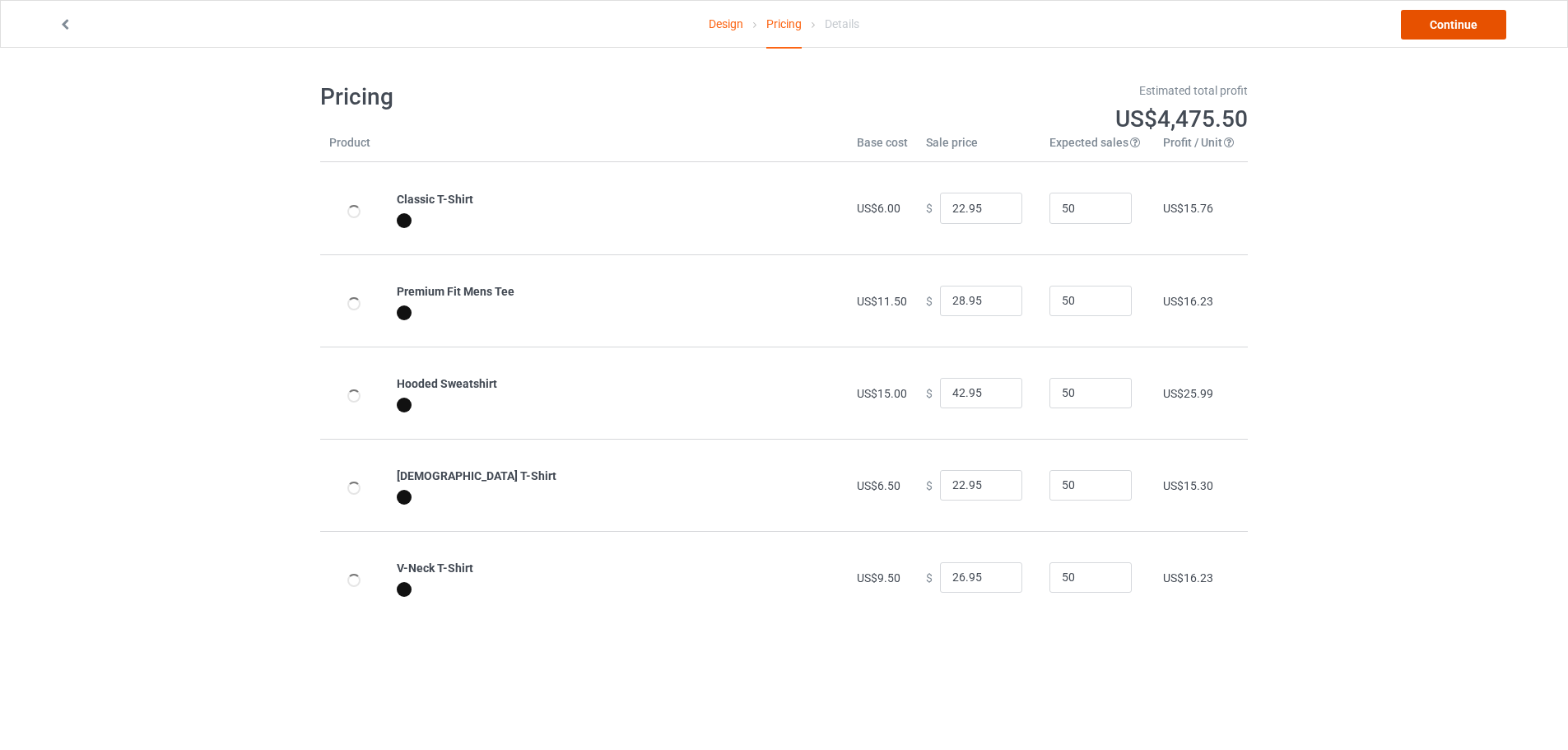
click at [1423, 23] on link "Continue" at bounding box center [1453, 25] width 105 height 30
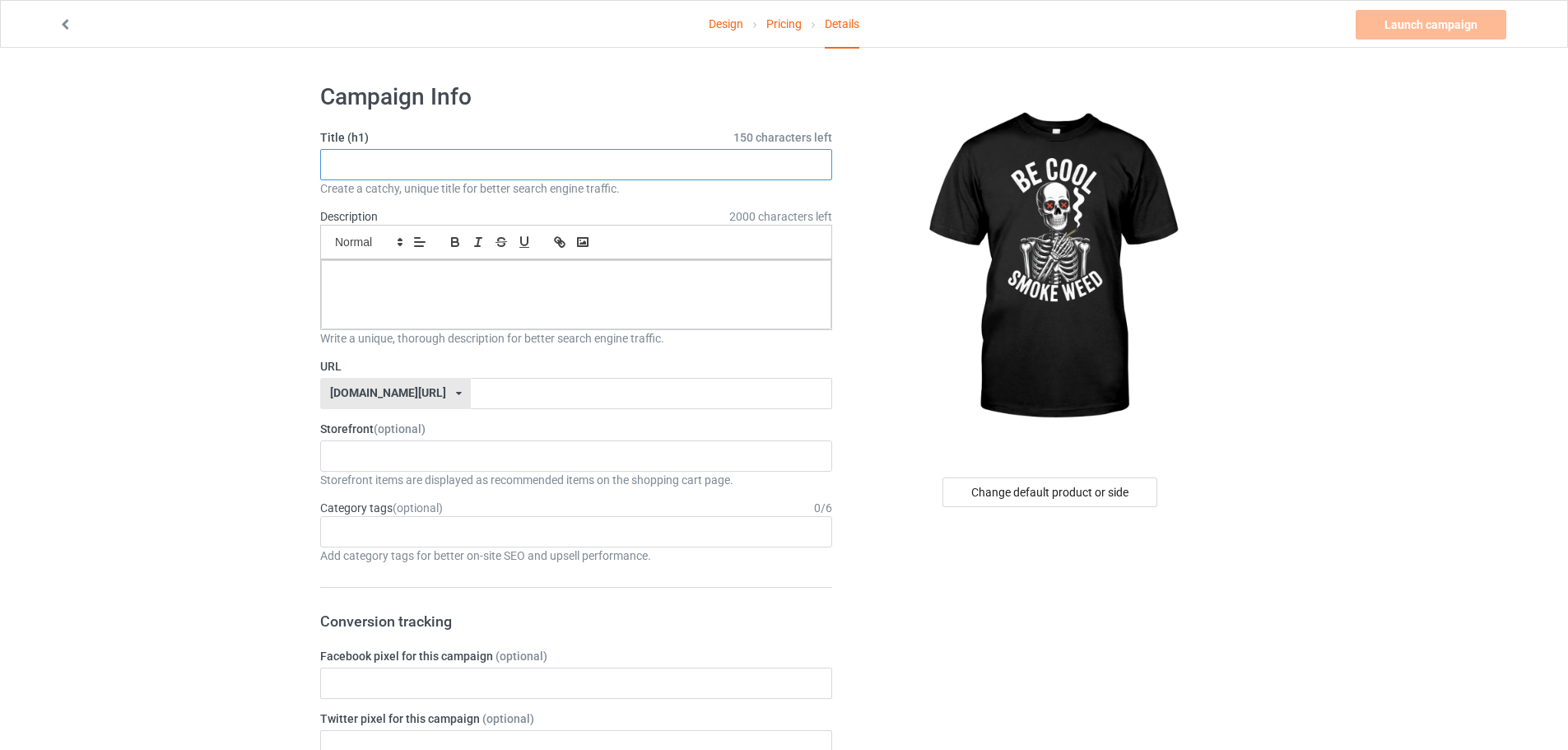
click at [470, 149] on input "text" at bounding box center [576, 164] width 512 height 31
paste input "Be Cool Smoke Weed"
type input "Be Cool Smoke Weed"
click at [526, 277] on p at bounding box center [576, 278] width 484 height 16
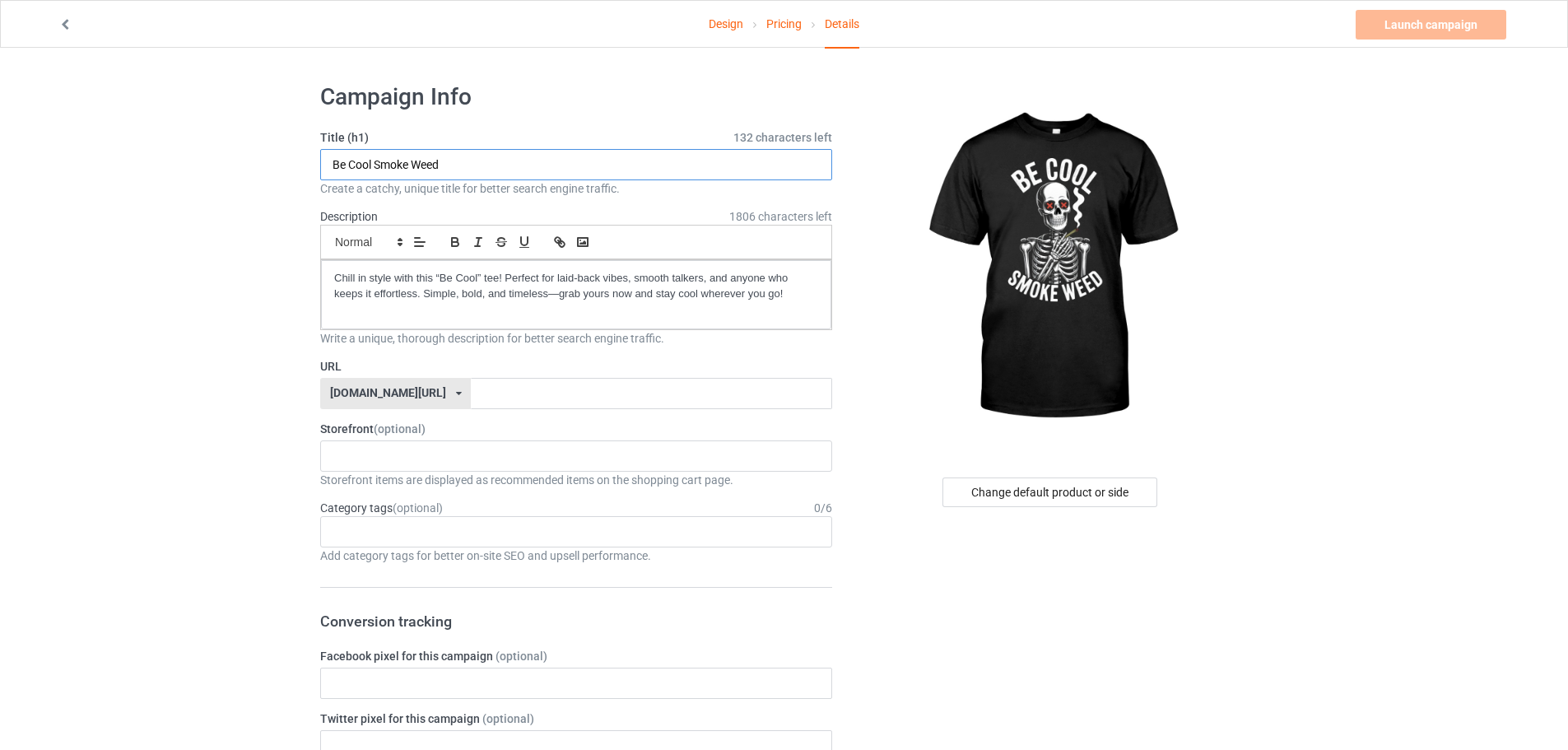
drag, startPoint x: 475, startPoint y: 173, endPoint x: 305, endPoint y: 169, distance: 170.0
click at [525, 393] on input "text" at bounding box center [651, 393] width 361 height 31
paste input "Be Cool Smoke Weed"
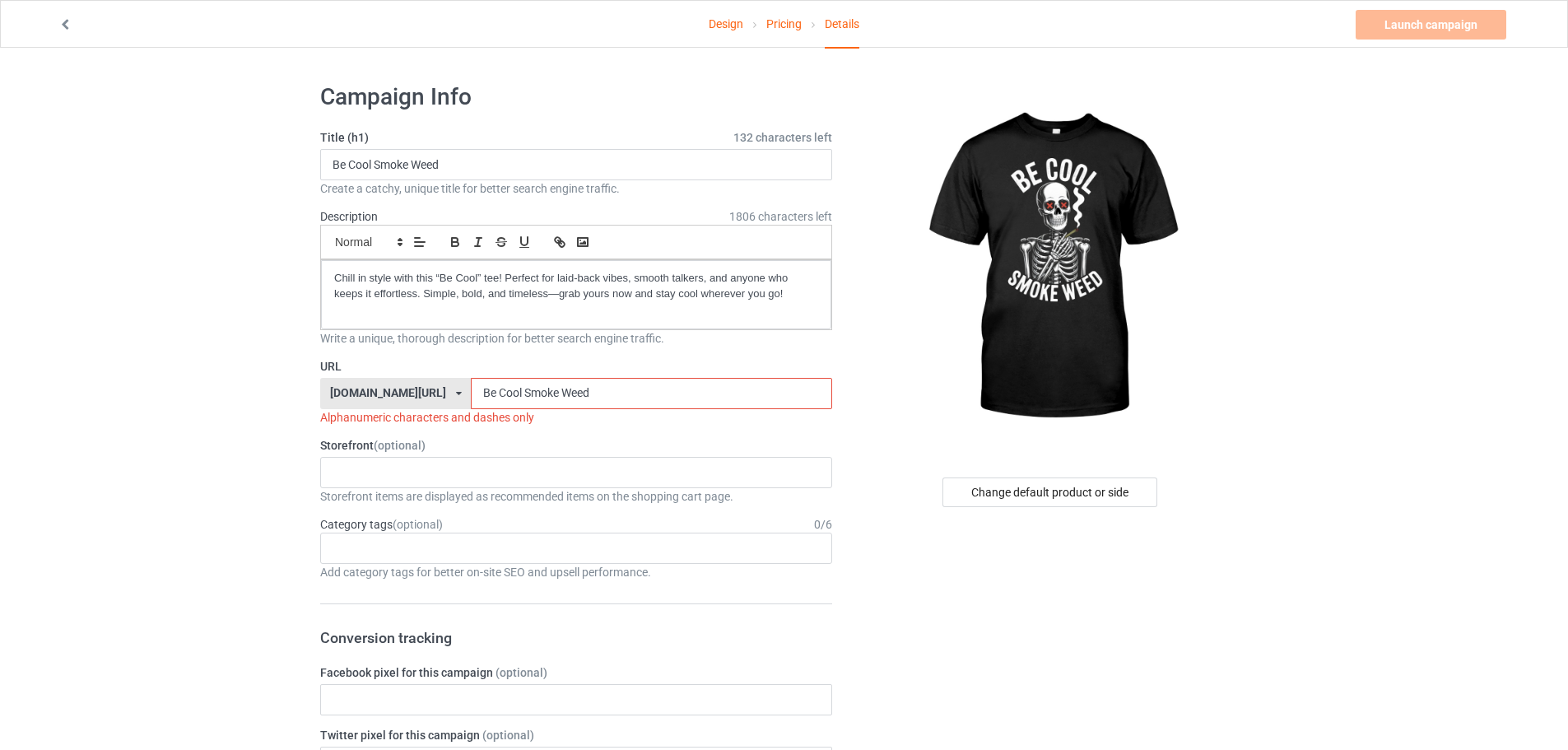
drag, startPoint x: 450, startPoint y: 396, endPoint x: 454, endPoint y: 405, distance: 9.8
click at [471, 405] on input "Be Cool Smoke Weed" at bounding box center [651, 393] width 361 height 31
drag, startPoint x: 480, startPoint y: 390, endPoint x: 475, endPoint y: 405, distance: 15.8
click at [475, 405] on input "Be-Cool Smoke Weed" at bounding box center [651, 393] width 361 height 31
drag, startPoint x: 513, startPoint y: 390, endPoint x: 520, endPoint y: 398, distance: 10.6
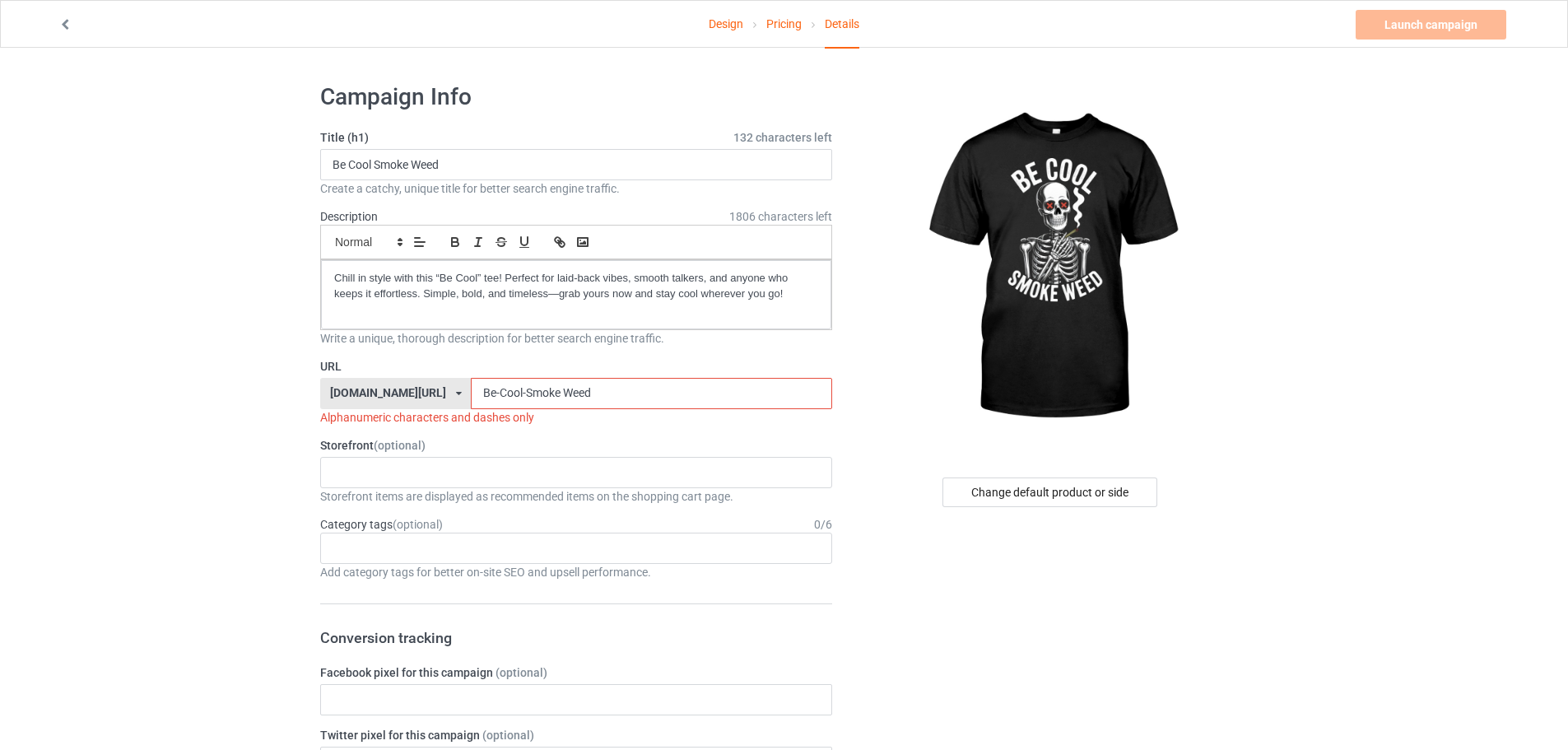
click at [520, 398] on input "Be-Cool-Smoke Weed" at bounding box center [651, 393] width 361 height 31
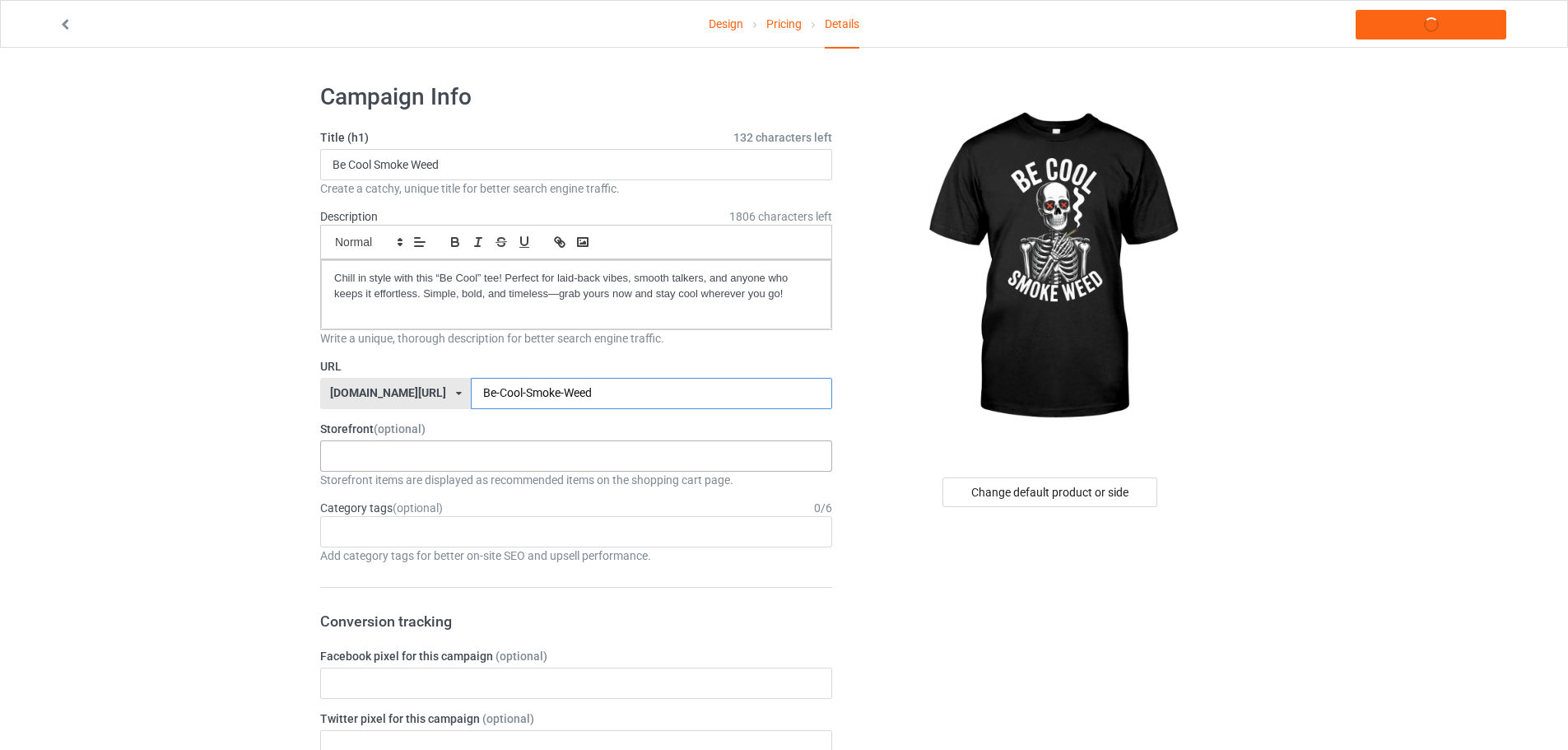
type input "Be-Cool-Smoke-Weed"
click at [389, 458] on div "KIOTA Gaming Finish Line Fitness Mi-Tees 6767c36548d7ee002e084532 651a982803c4d…" at bounding box center [576, 456] width 512 height 31
click at [383, 539] on div "Mi-Tees" at bounding box center [576, 547] width 510 height 30
click at [427, 559] on div "Add category tags for better on-site SEO and upsell performance." at bounding box center [576, 556] width 512 height 17
click at [402, 536] on div "Age > [DEMOGRAPHIC_DATA] > 1 Age > [DEMOGRAPHIC_DATA] Months > 1 Month Age > [D…" at bounding box center [576, 531] width 512 height 31
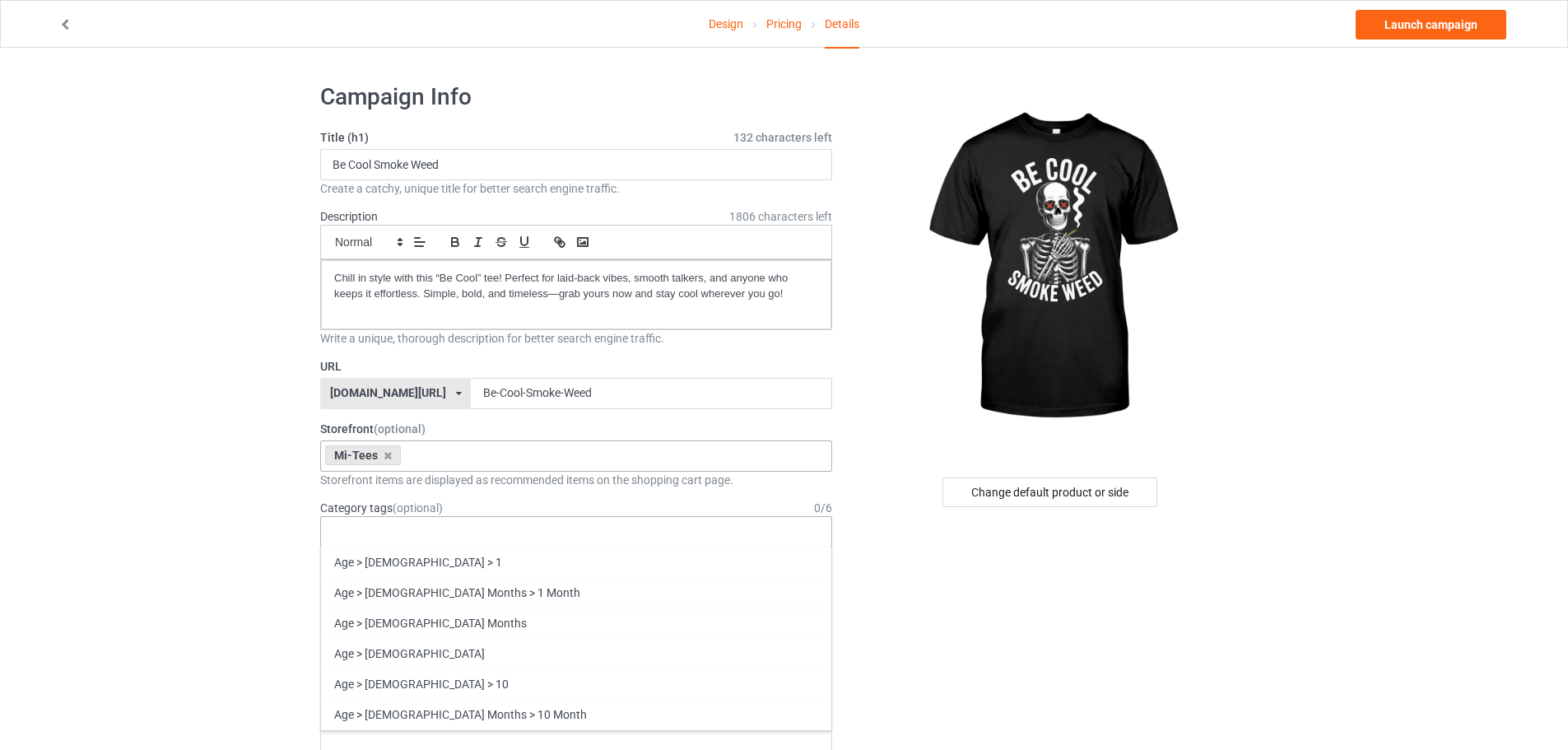
type input "e"
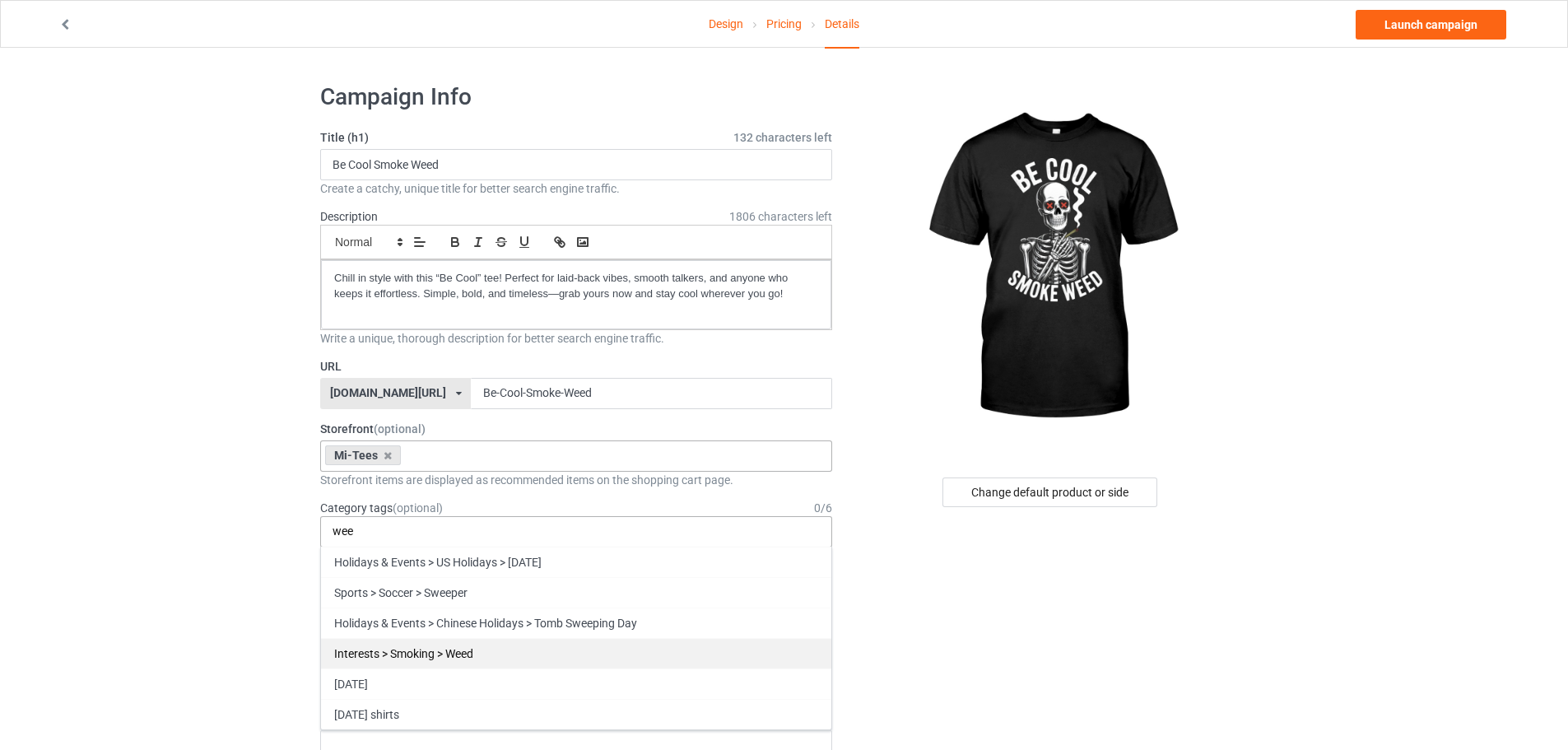
type input "wee"
click at [429, 654] on div "Interests > Smoking > Weed" at bounding box center [576, 653] width 510 height 30
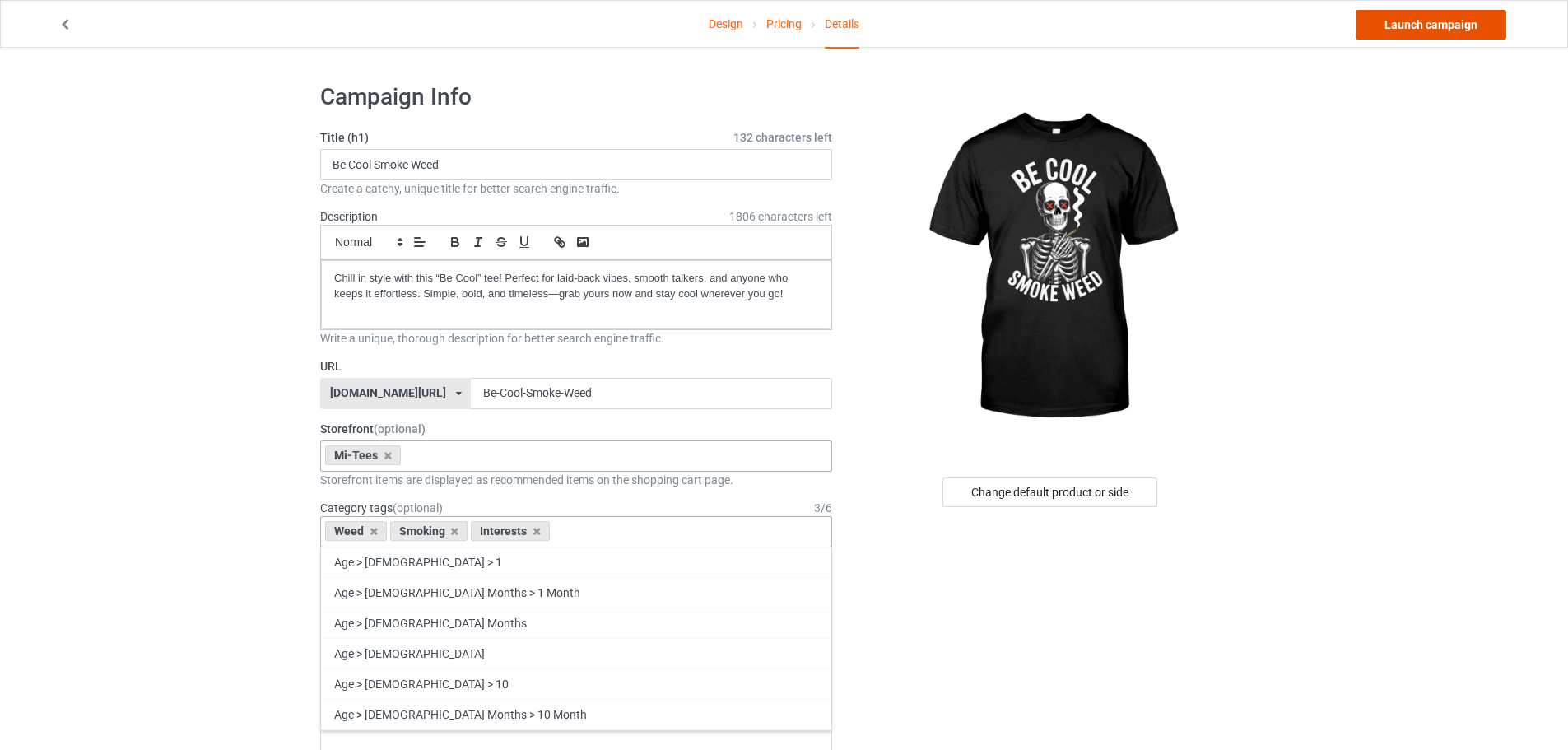
click at [1428, 34] on link "Launch campaign" at bounding box center [1431, 25] width 150 height 30
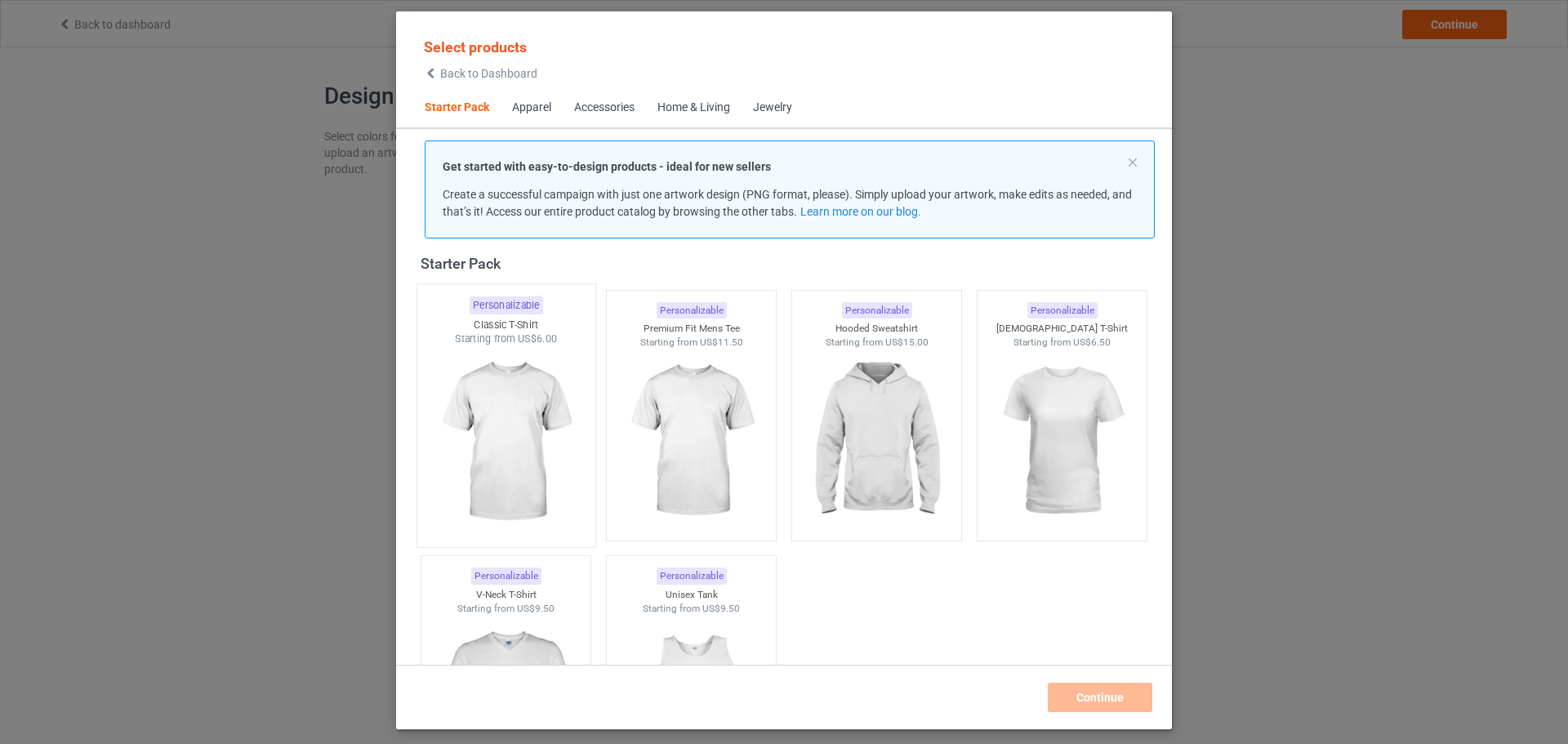
click at [541, 338] on span "US$6.00" at bounding box center [538, 338] width 39 height 12
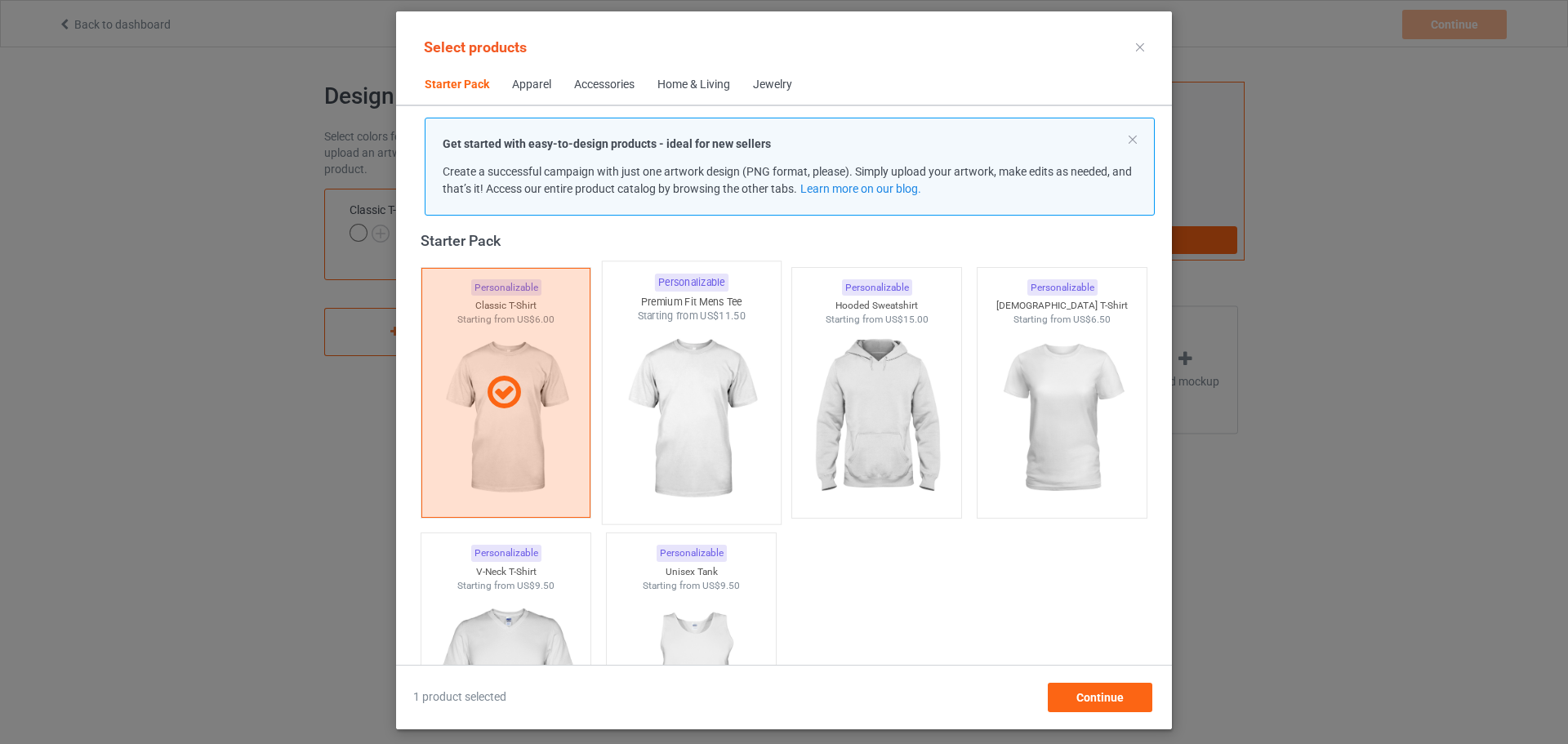
click at [653, 350] on img at bounding box center [691, 420] width 154 height 192
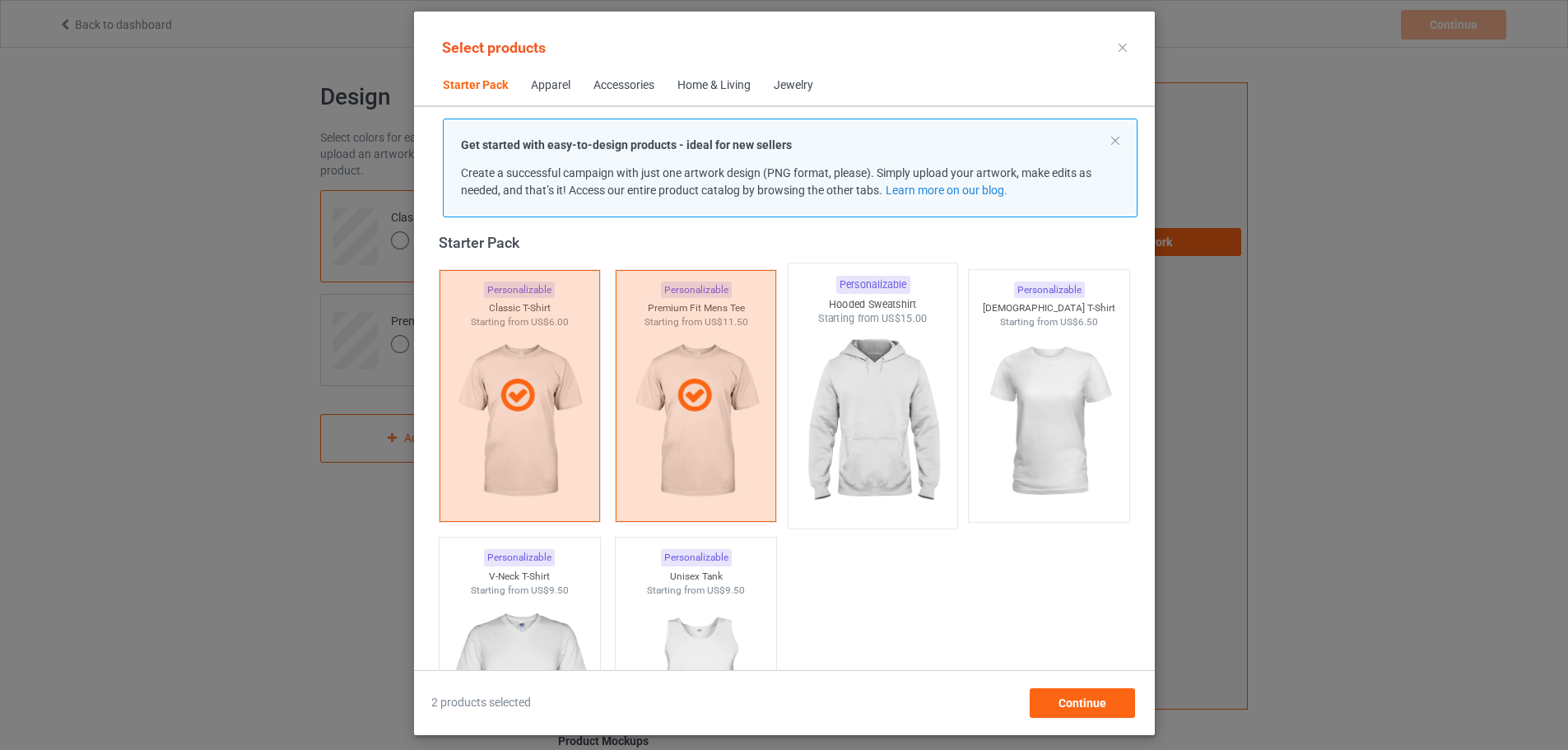
click at [831, 353] on img at bounding box center [872, 423] width 155 height 194
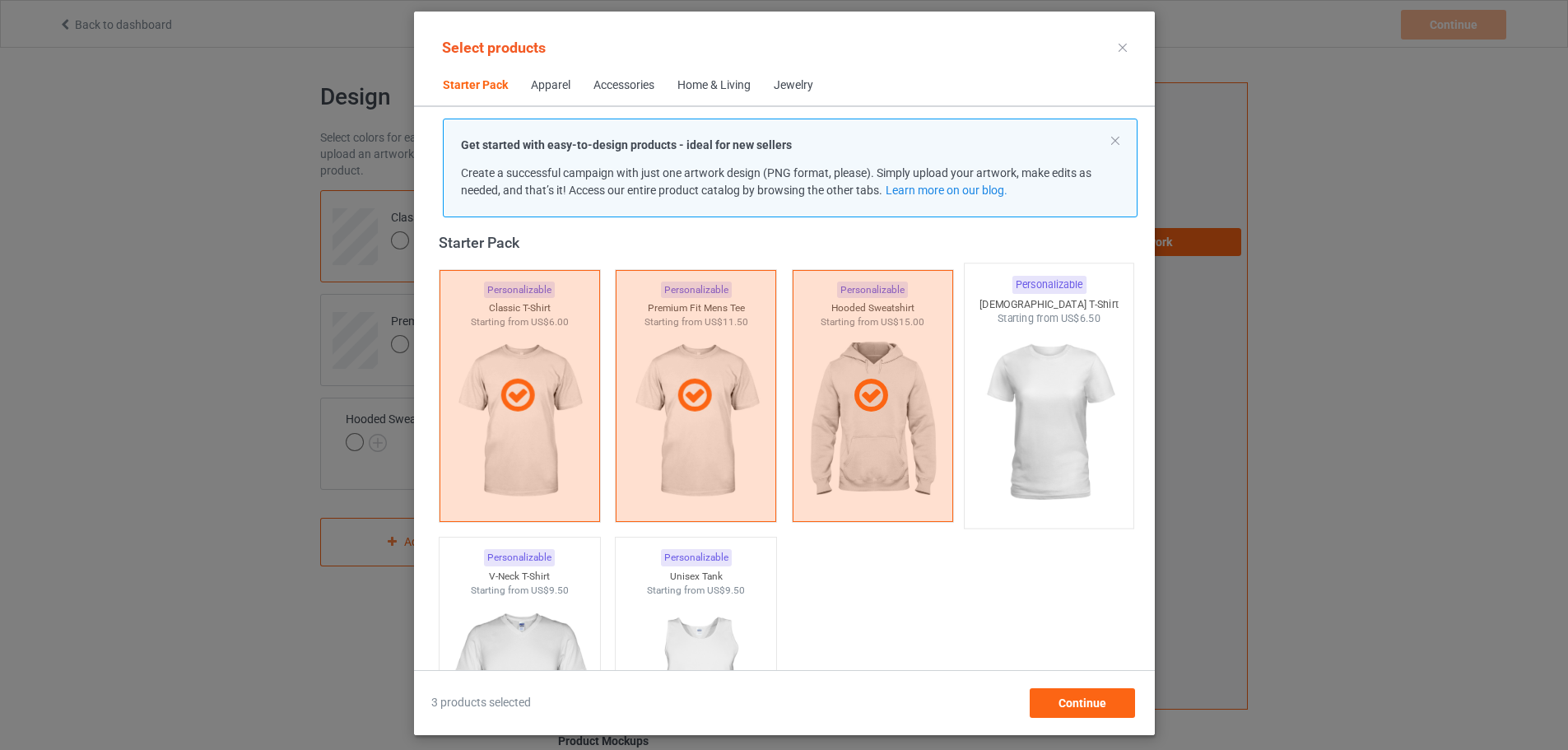
click at [995, 348] on img at bounding box center [1048, 423] width 155 height 194
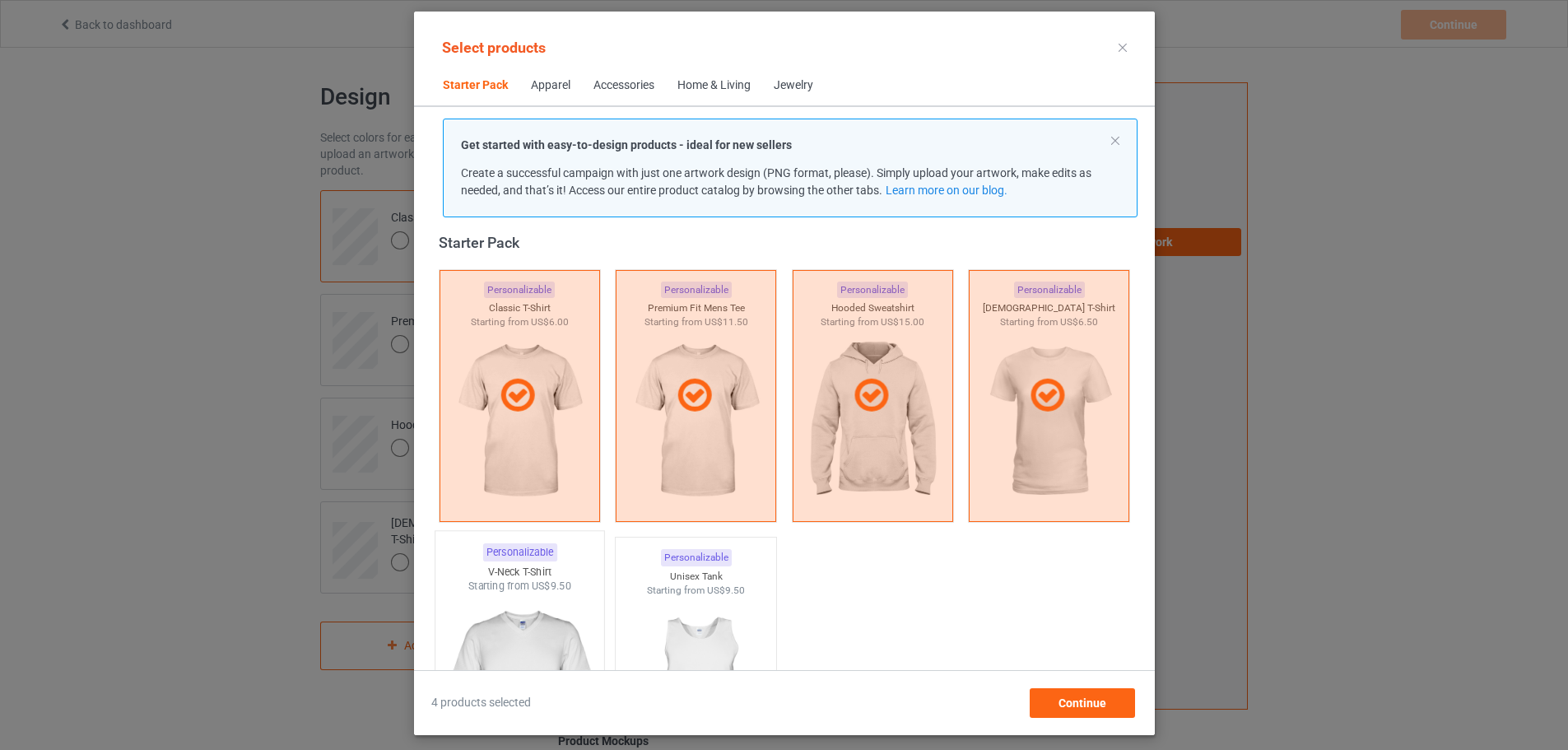
click at [518, 608] on img at bounding box center [520, 691] width 155 height 194
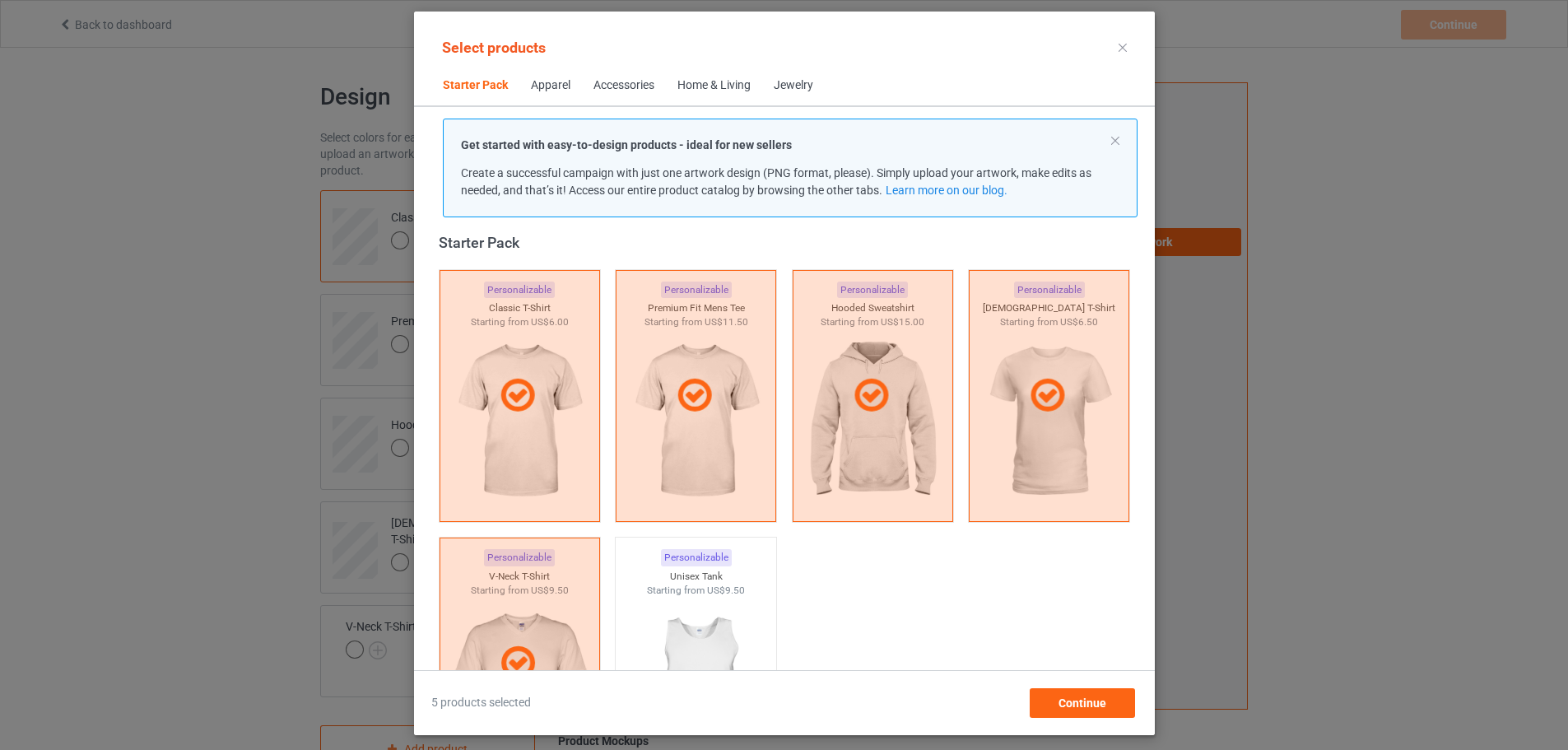
click at [719, 88] on div "Home & Living" at bounding box center [714, 86] width 73 height 17
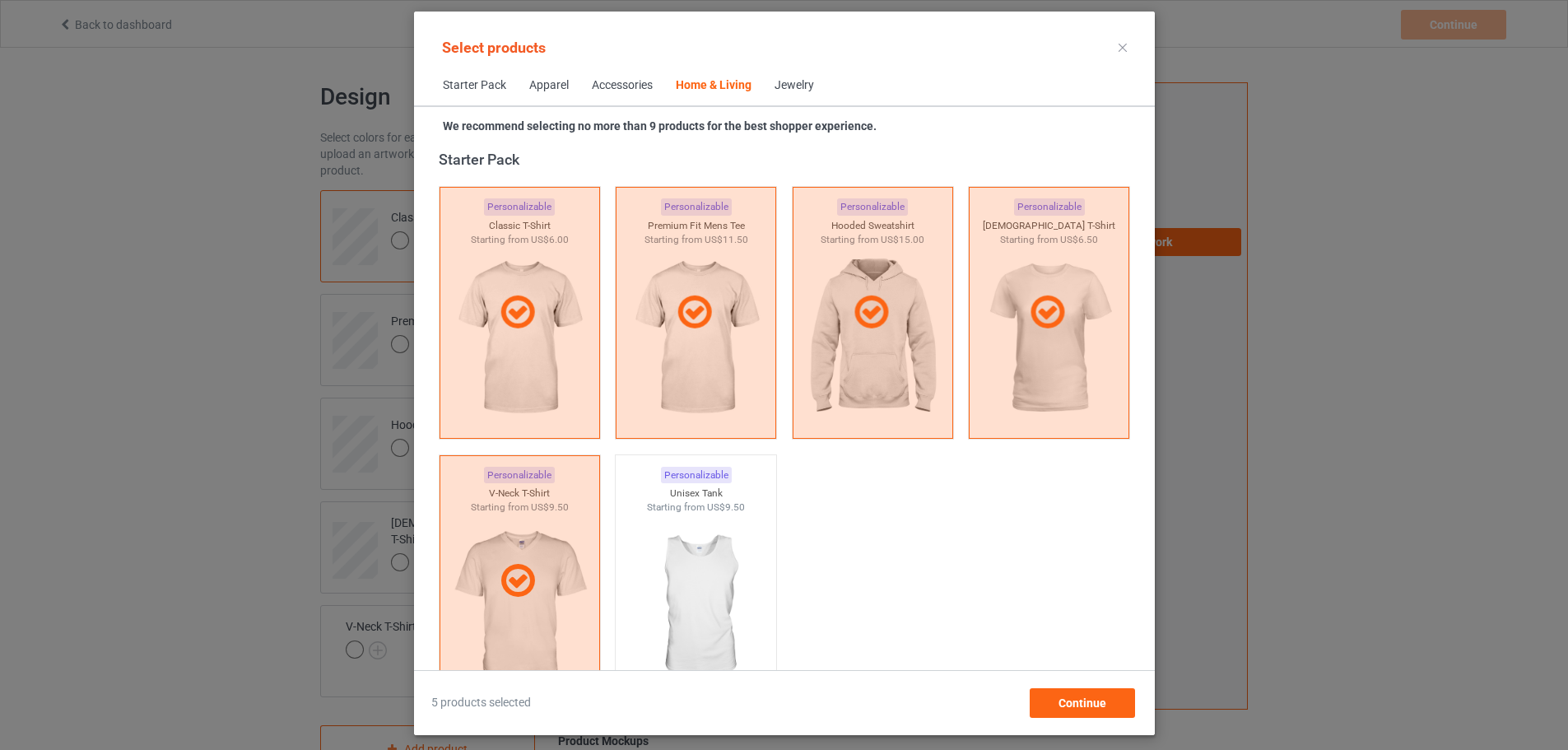
scroll to position [7429, 0]
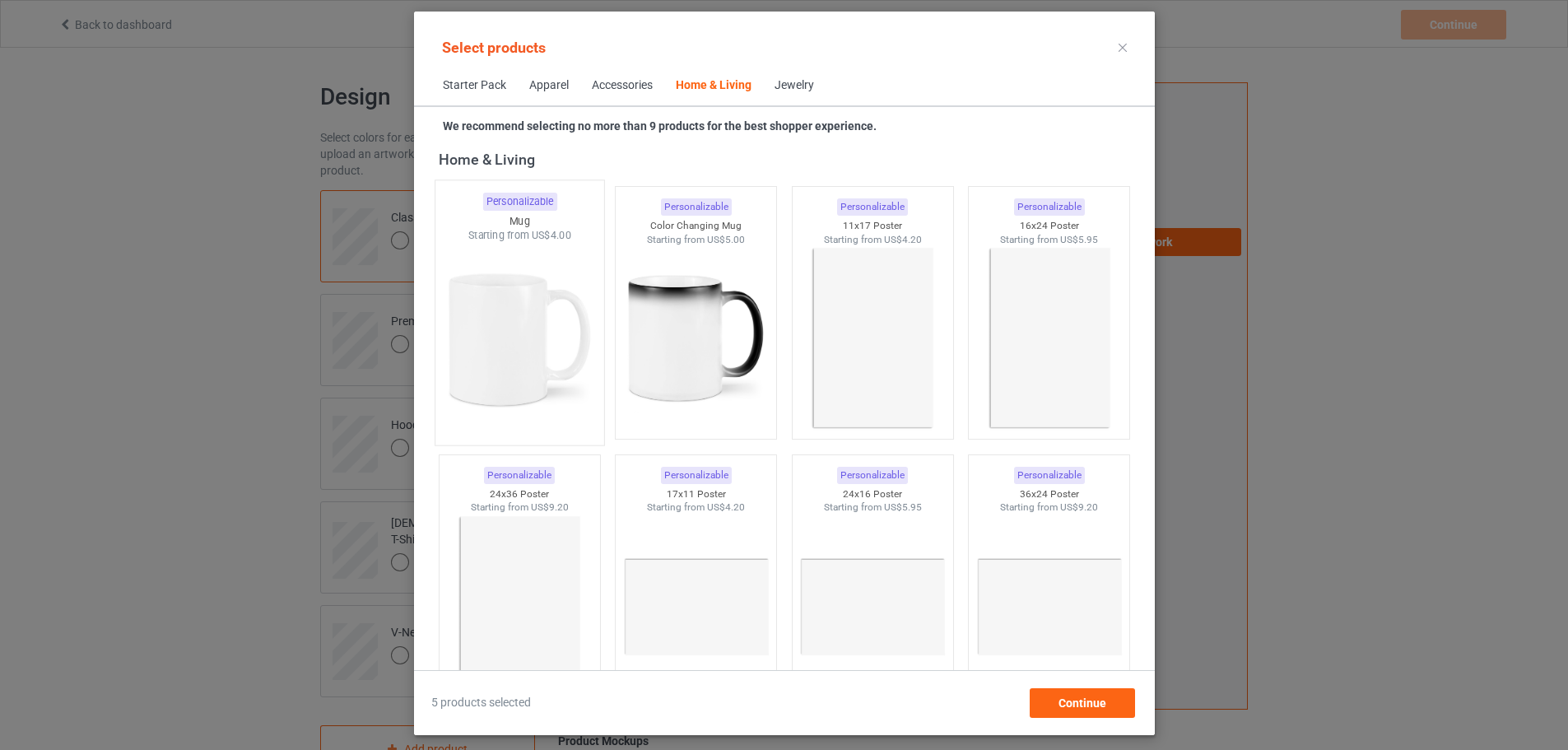
click at [542, 270] on img at bounding box center [520, 339] width 155 height 194
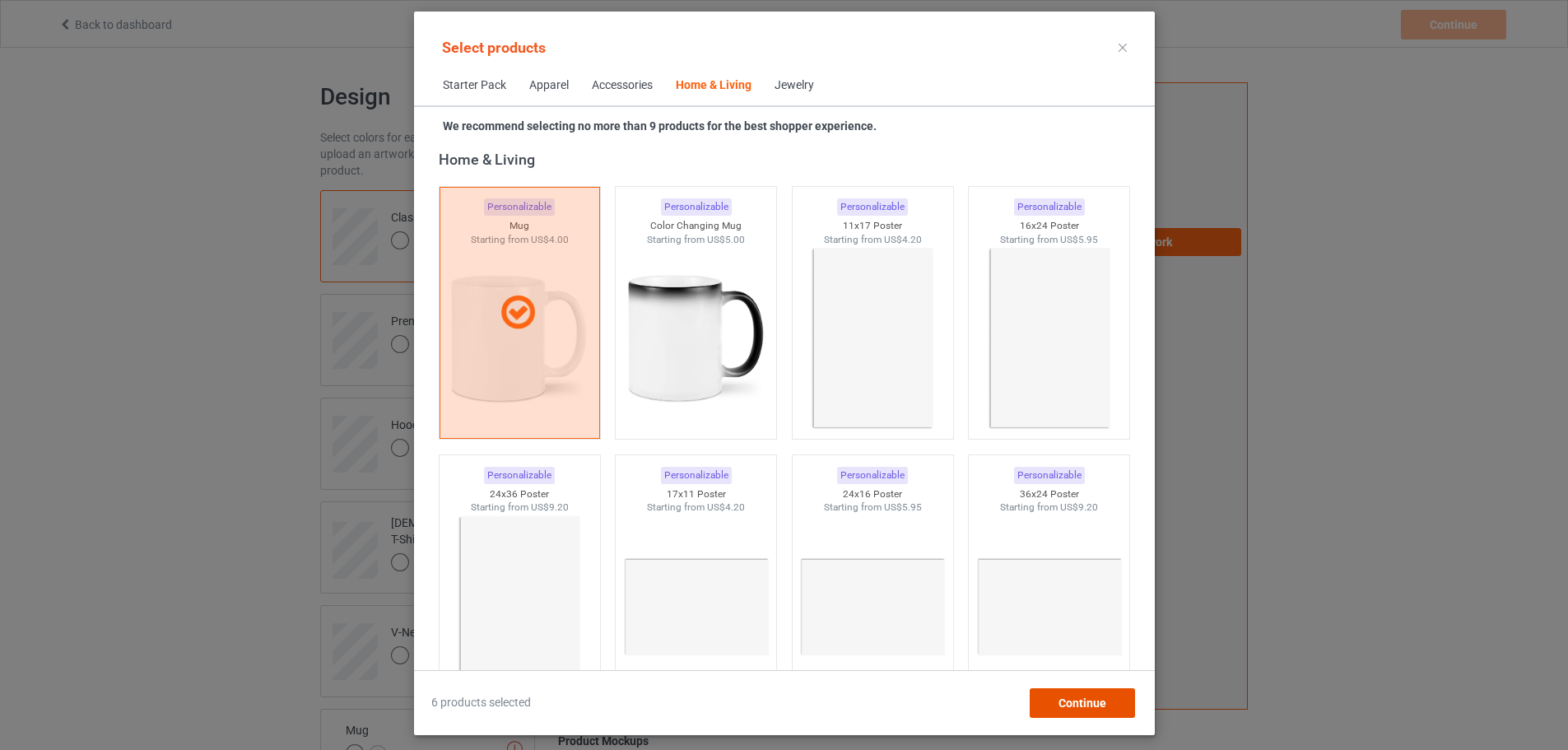
click at [1106, 696] on span "Continue" at bounding box center [1081, 703] width 48 height 13
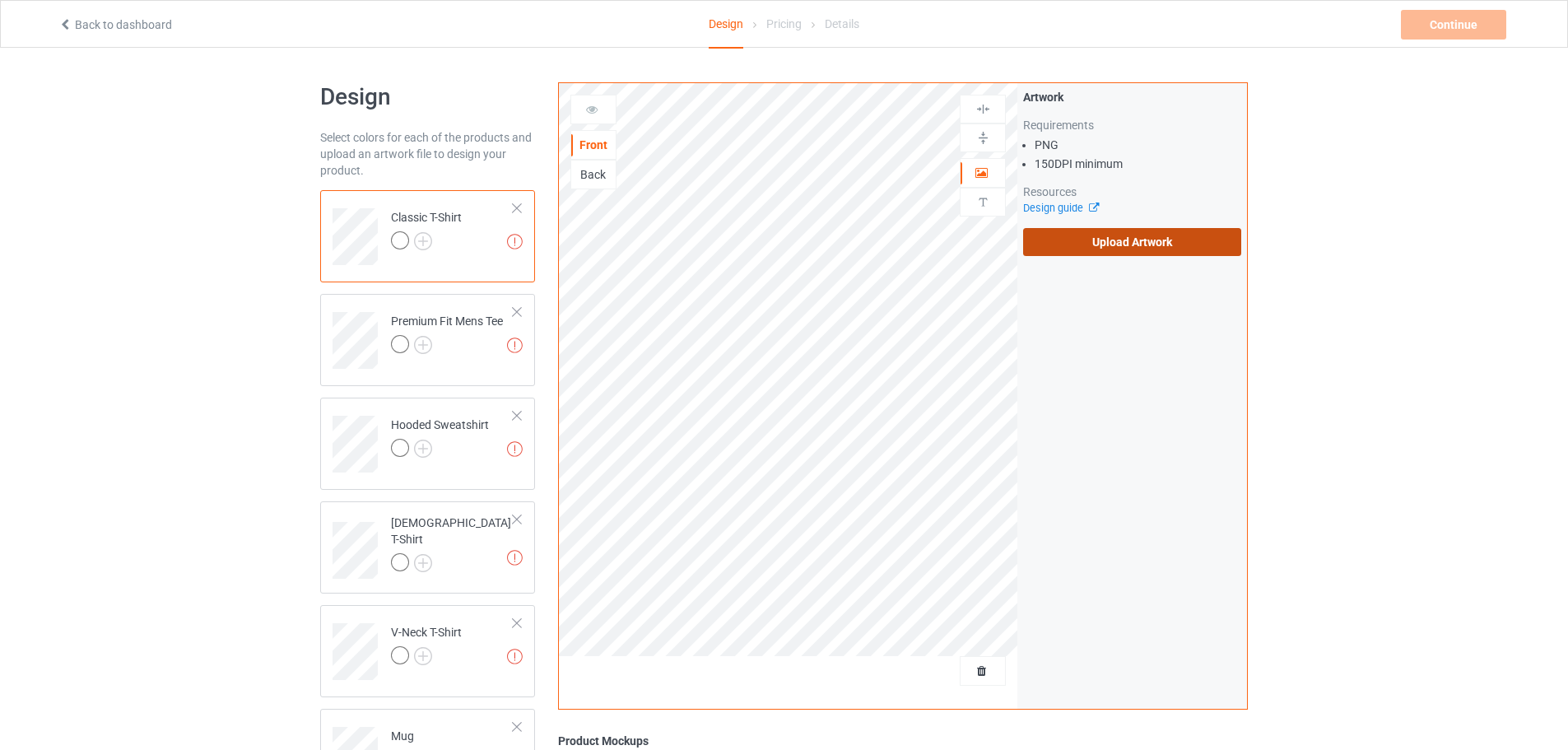
click at [1179, 233] on label "Upload Artwork" at bounding box center [1132, 242] width 218 height 28
click at [0, 0] on input "Upload Artwork" at bounding box center [0, 0] width 0 height 0
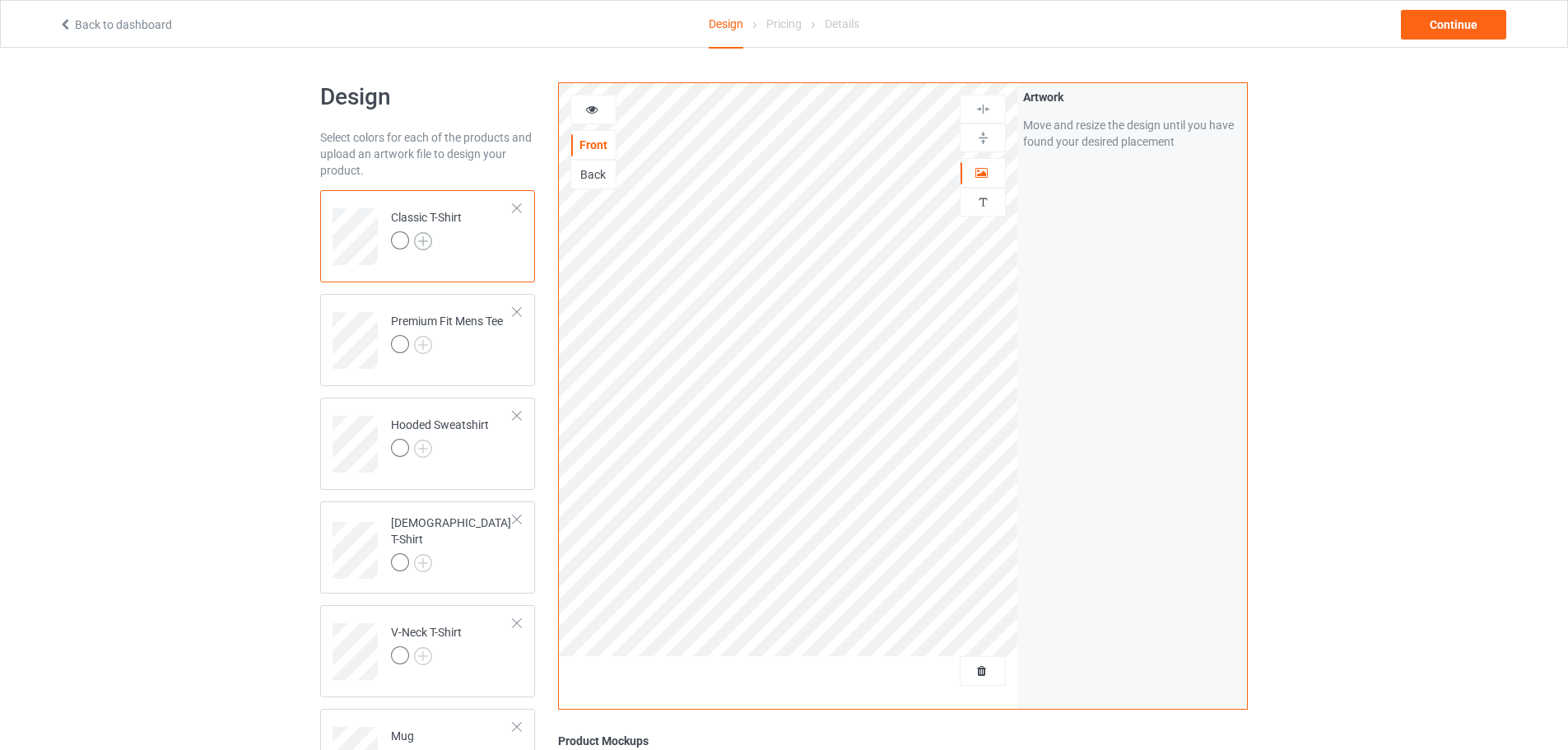
click at [423, 243] on img at bounding box center [423, 241] width 18 height 18
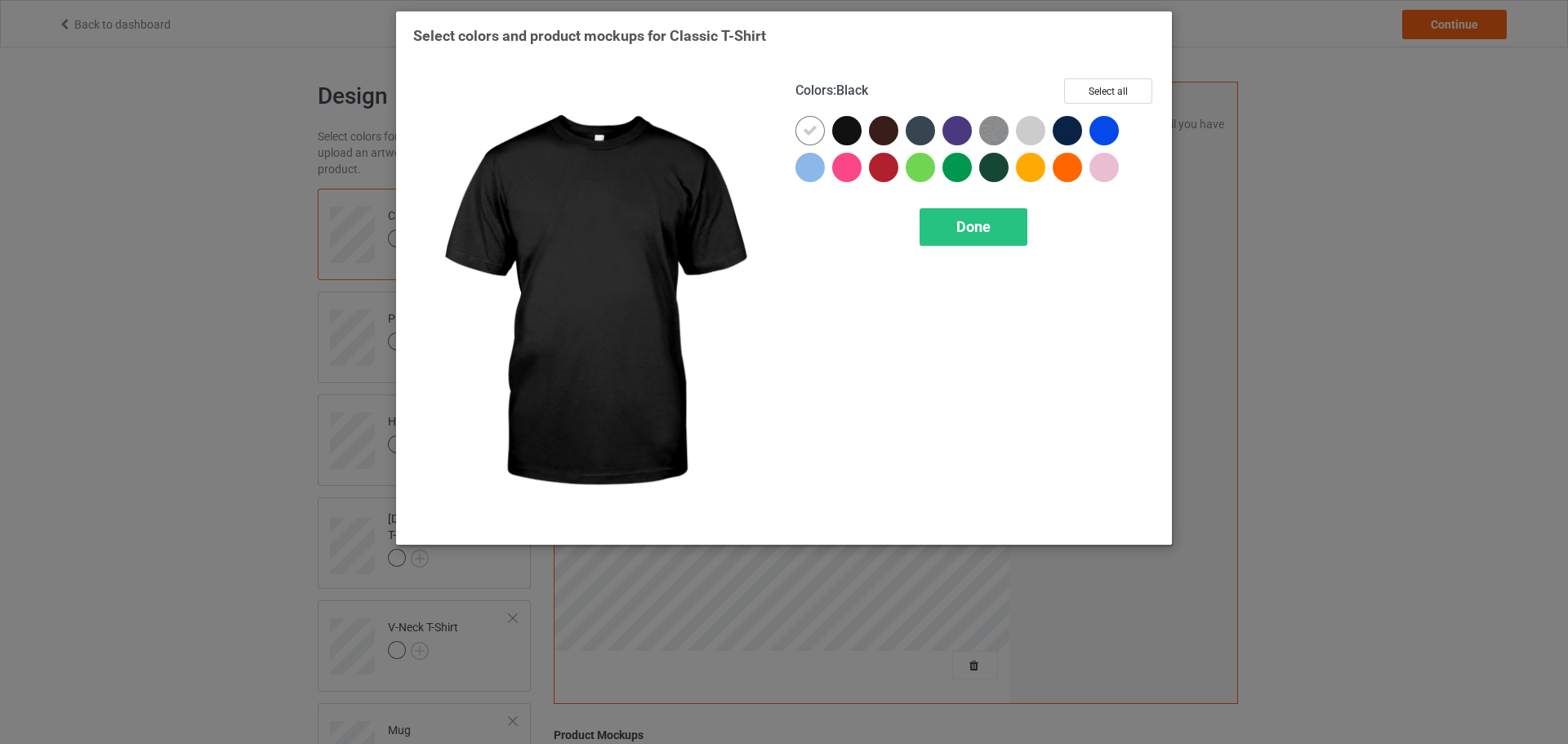
click at [844, 138] on div at bounding box center [847, 131] width 30 height 30
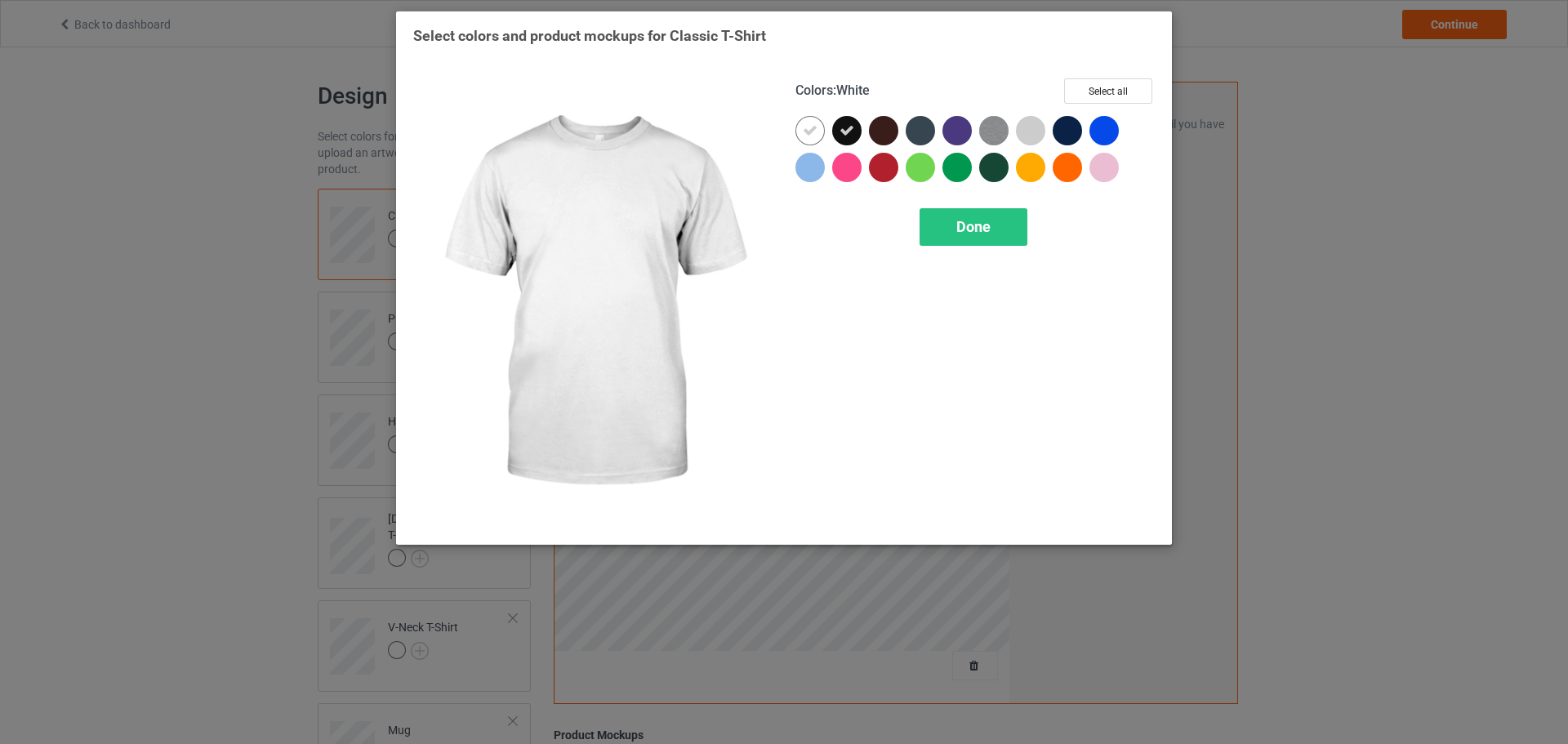
drag, startPoint x: 806, startPoint y: 134, endPoint x: 827, endPoint y: 148, distance: 25.2
click at [808, 135] on icon at bounding box center [810, 131] width 15 height 15
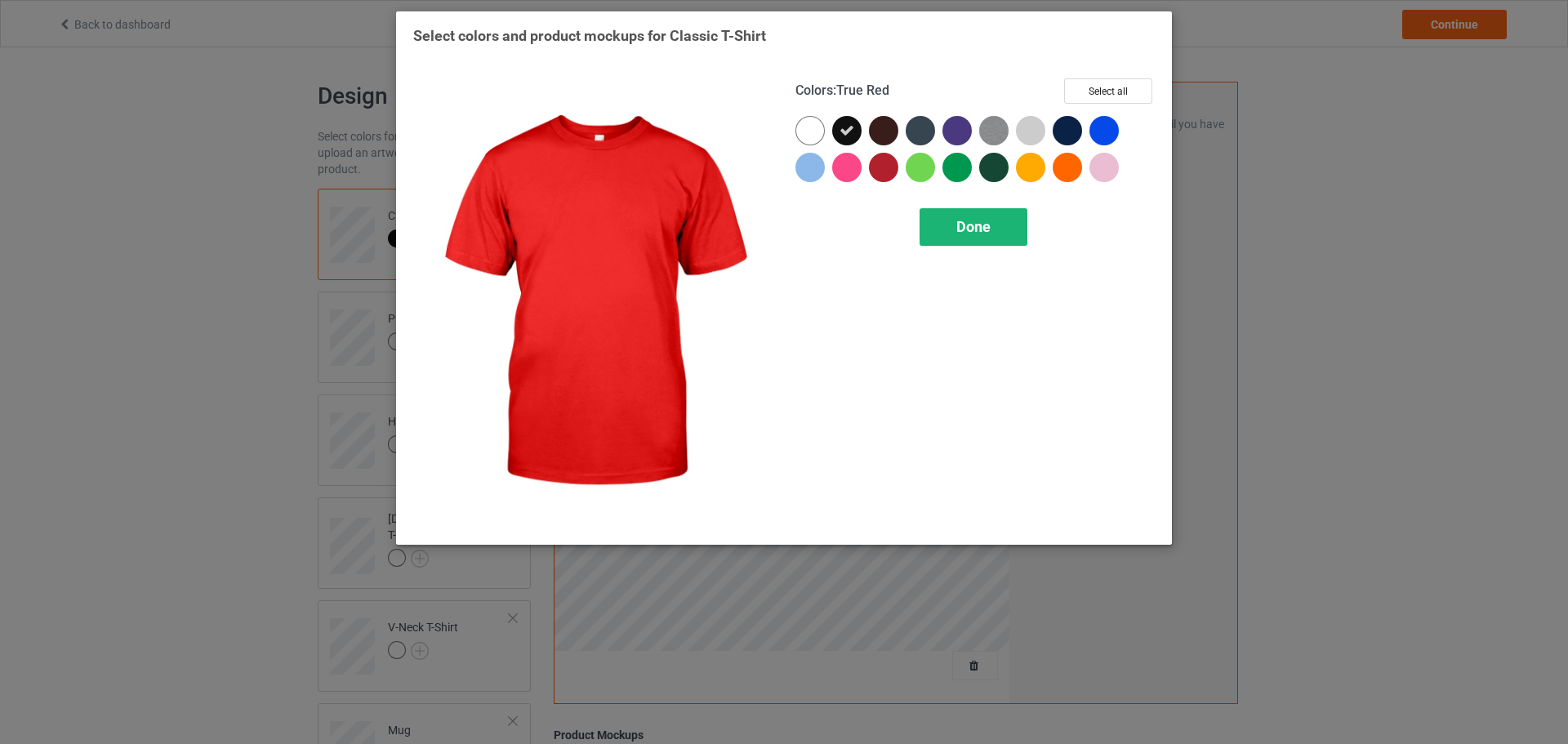
click at [973, 241] on div "Done" at bounding box center [974, 227] width 108 height 37
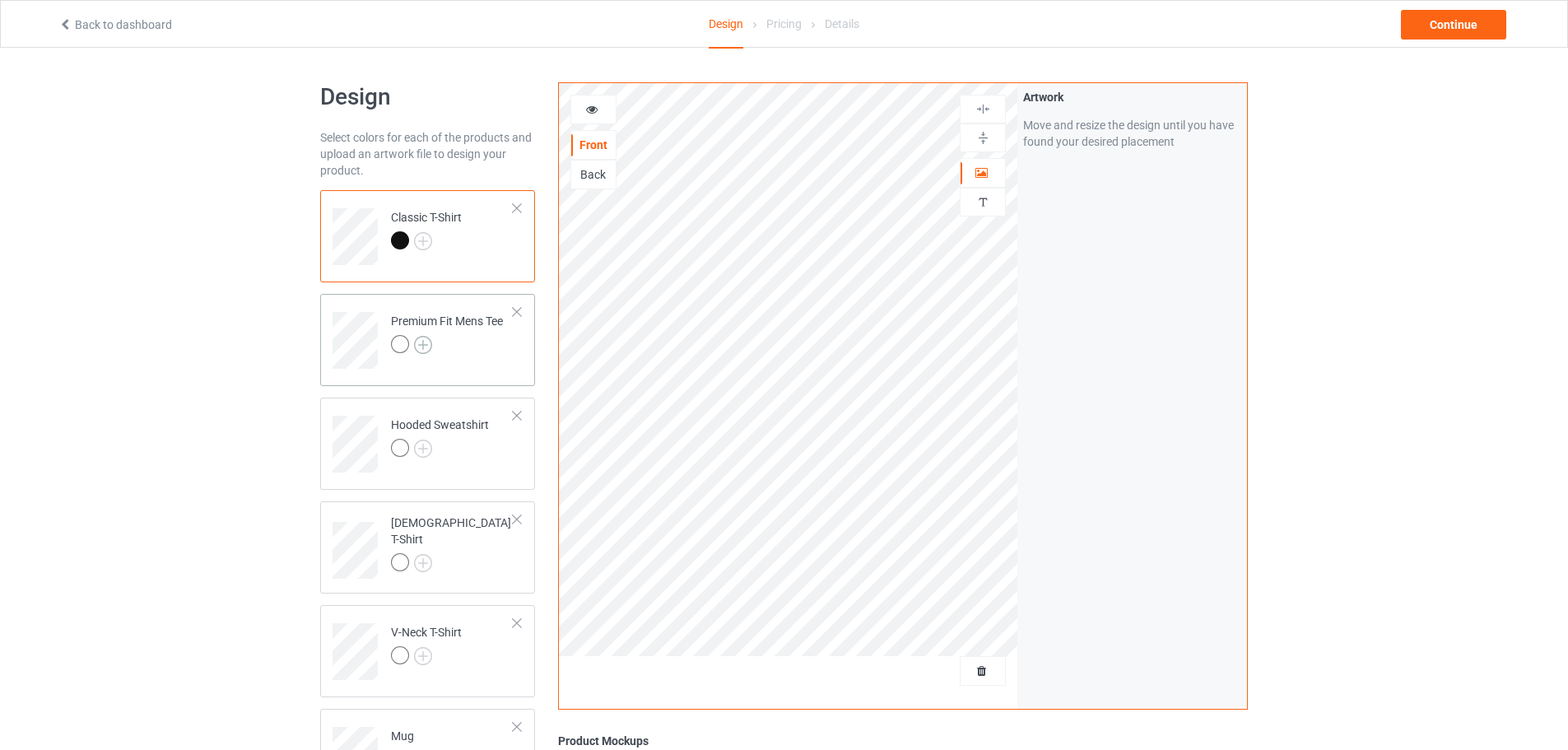
click at [424, 347] on img at bounding box center [423, 345] width 18 height 18
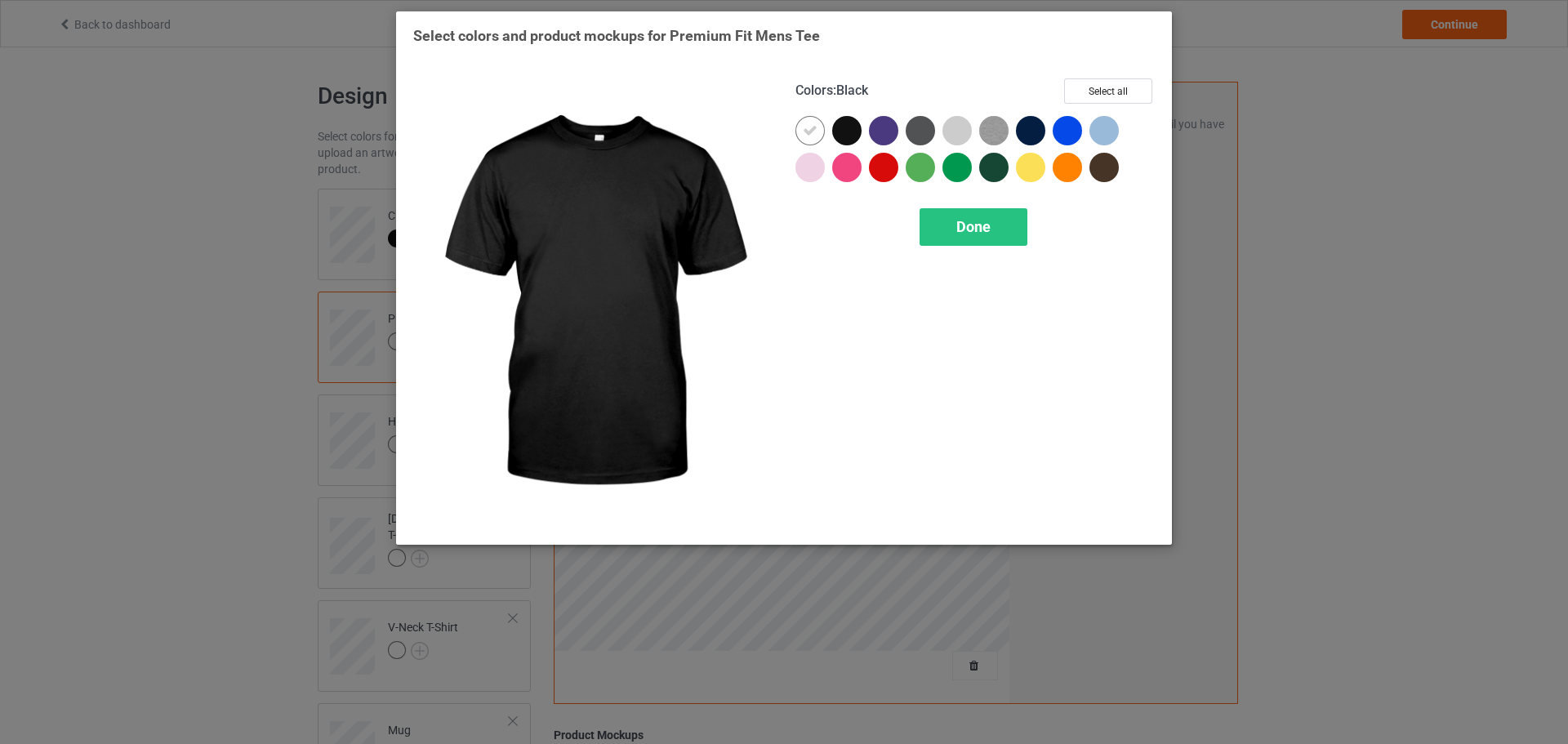
click at [842, 132] on div at bounding box center [847, 131] width 30 height 30
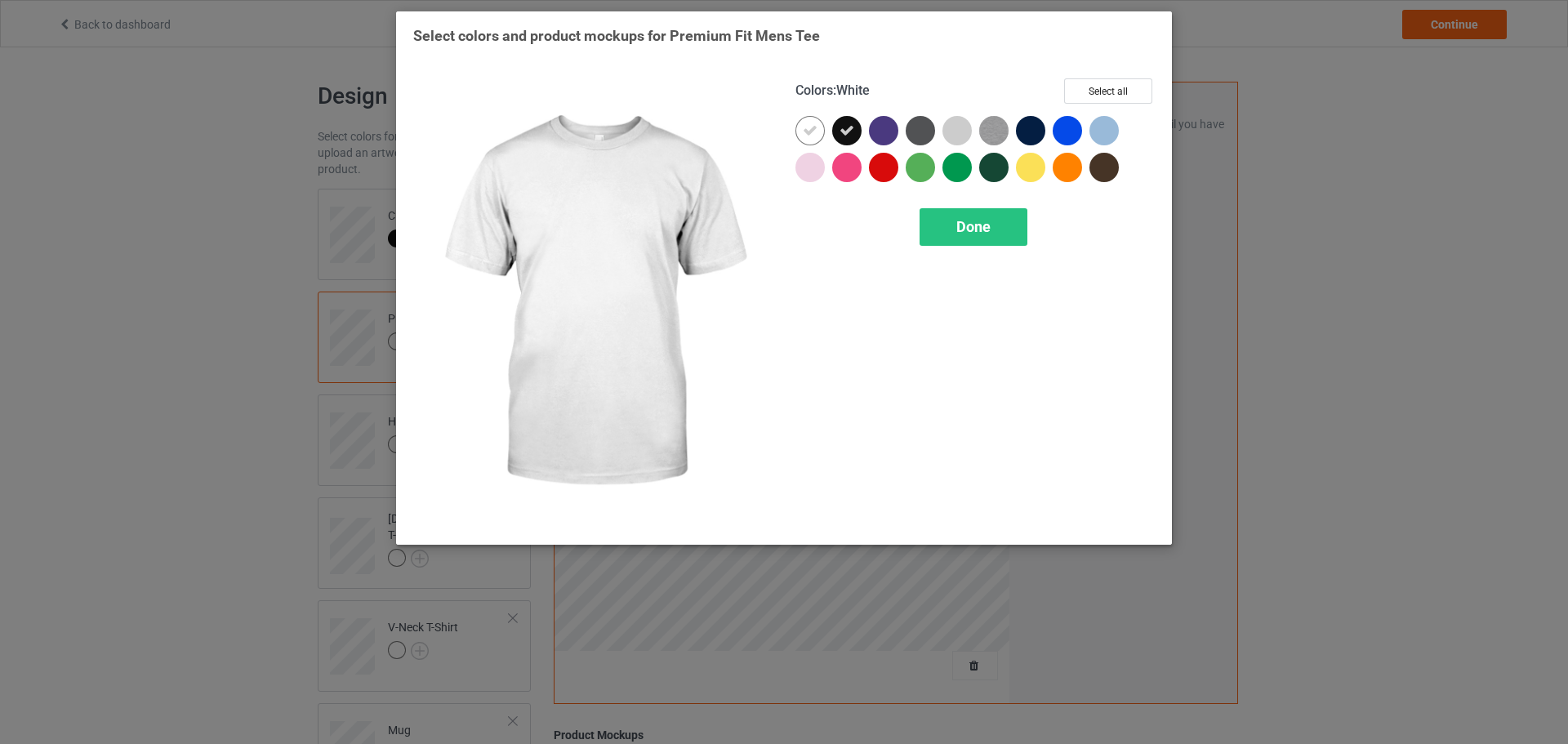
click at [807, 135] on icon at bounding box center [810, 131] width 15 height 15
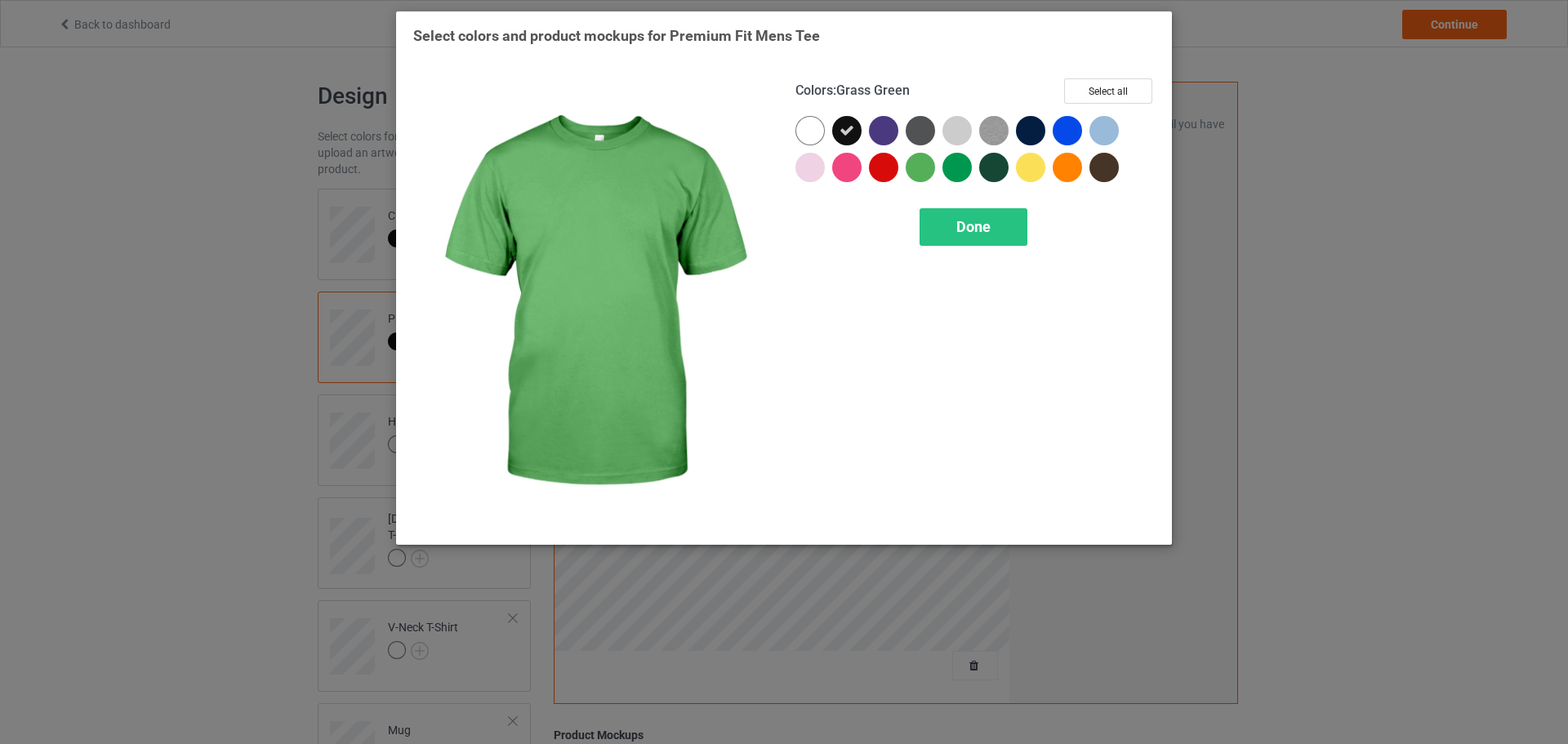
click at [955, 208] on div "Colors : Grass Green Select all Done" at bounding box center [975, 303] width 382 height 472
click at [942, 221] on div "Done" at bounding box center [974, 227] width 108 height 37
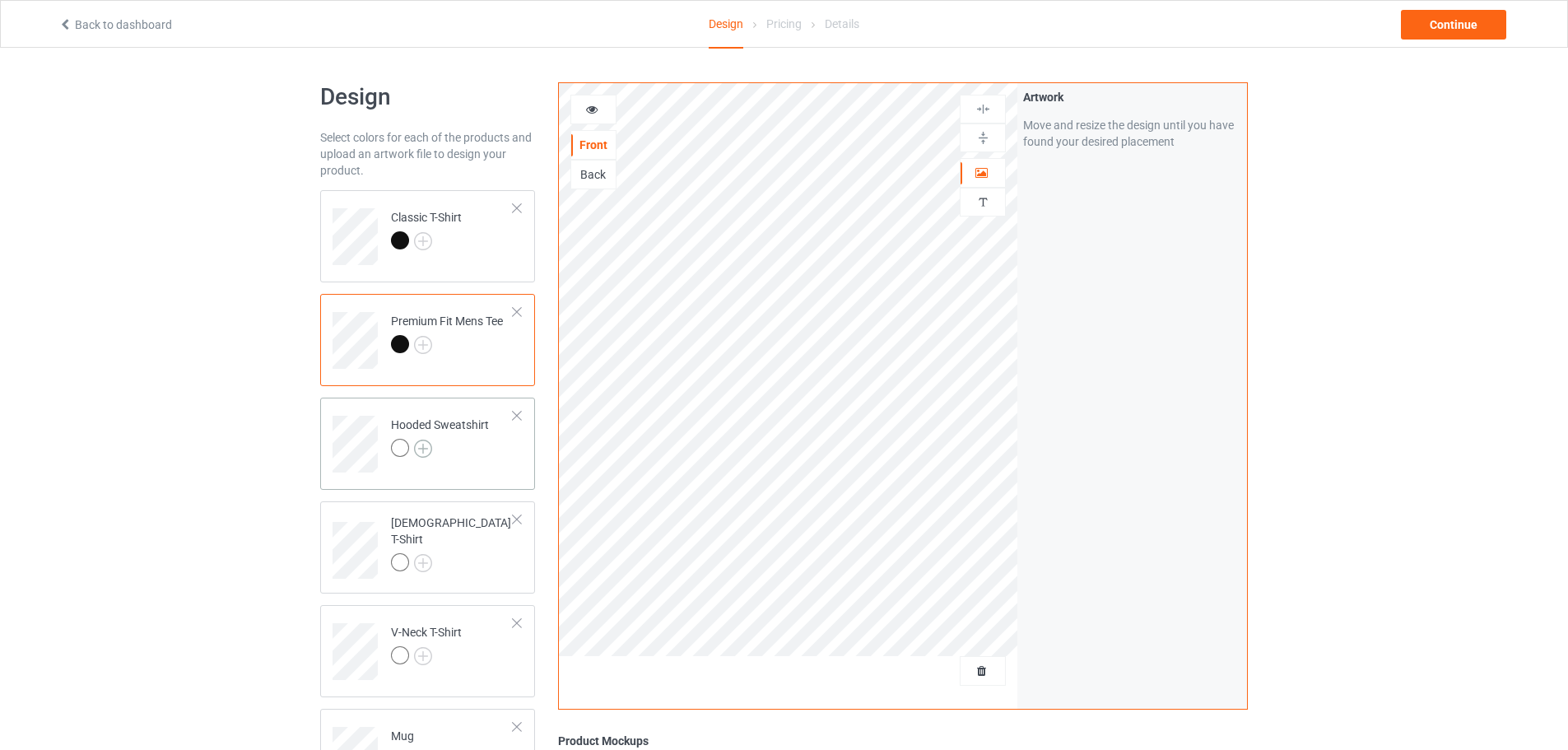
click at [418, 452] on img at bounding box center [423, 448] width 18 height 18
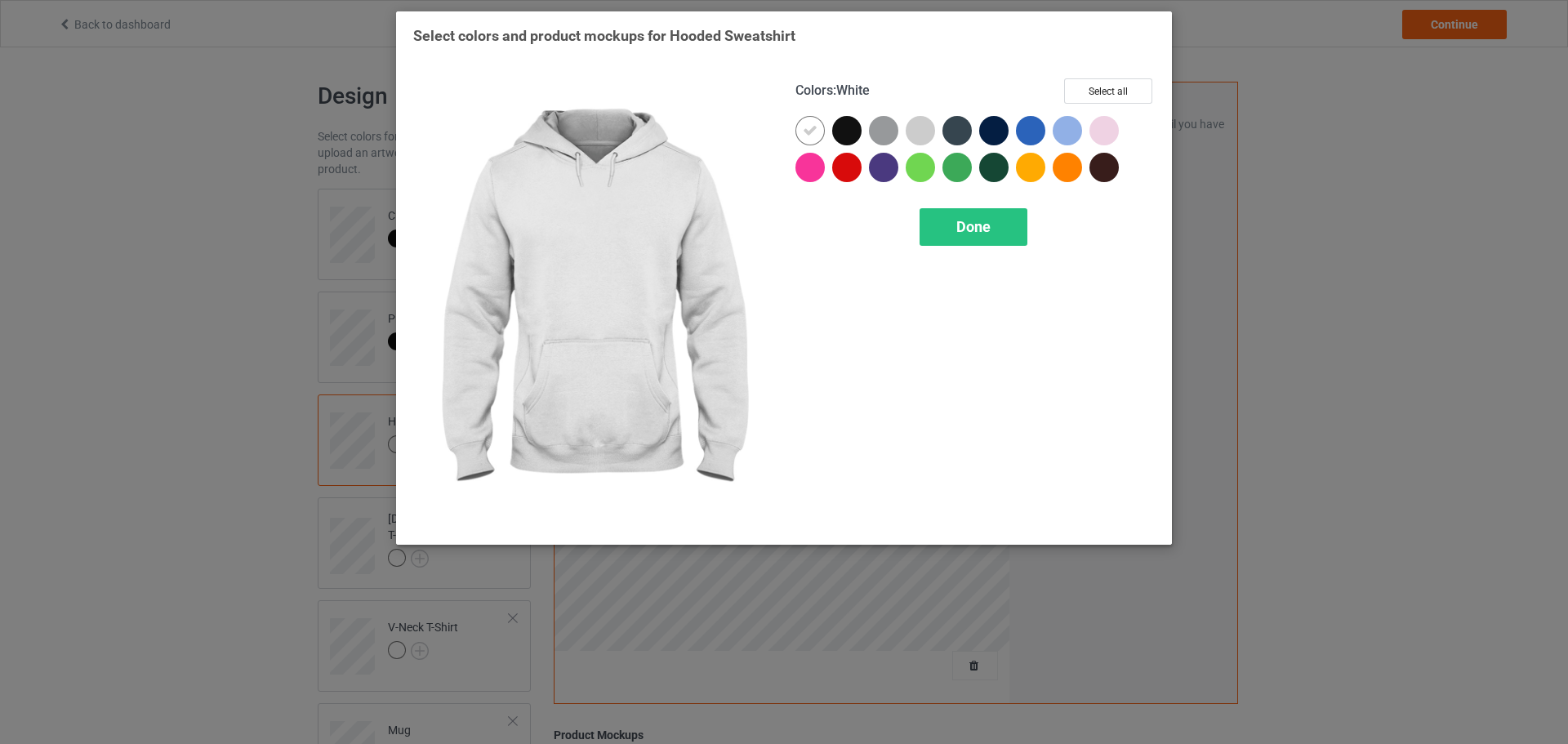
click at [832, 134] on div at bounding box center [975, 152] width 360 height 74
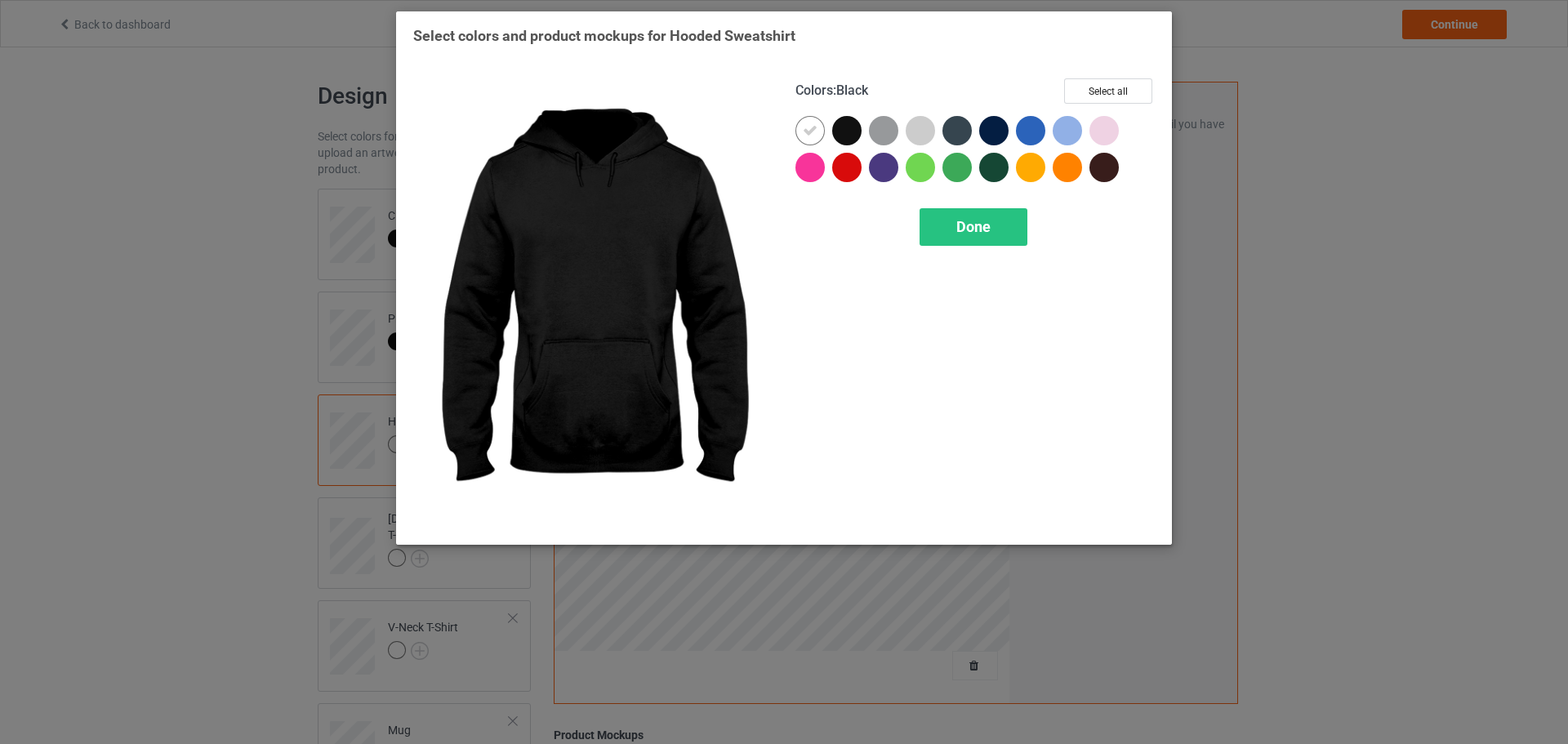
click at [818, 133] on div at bounding box center [810, 131] width 30 height 30
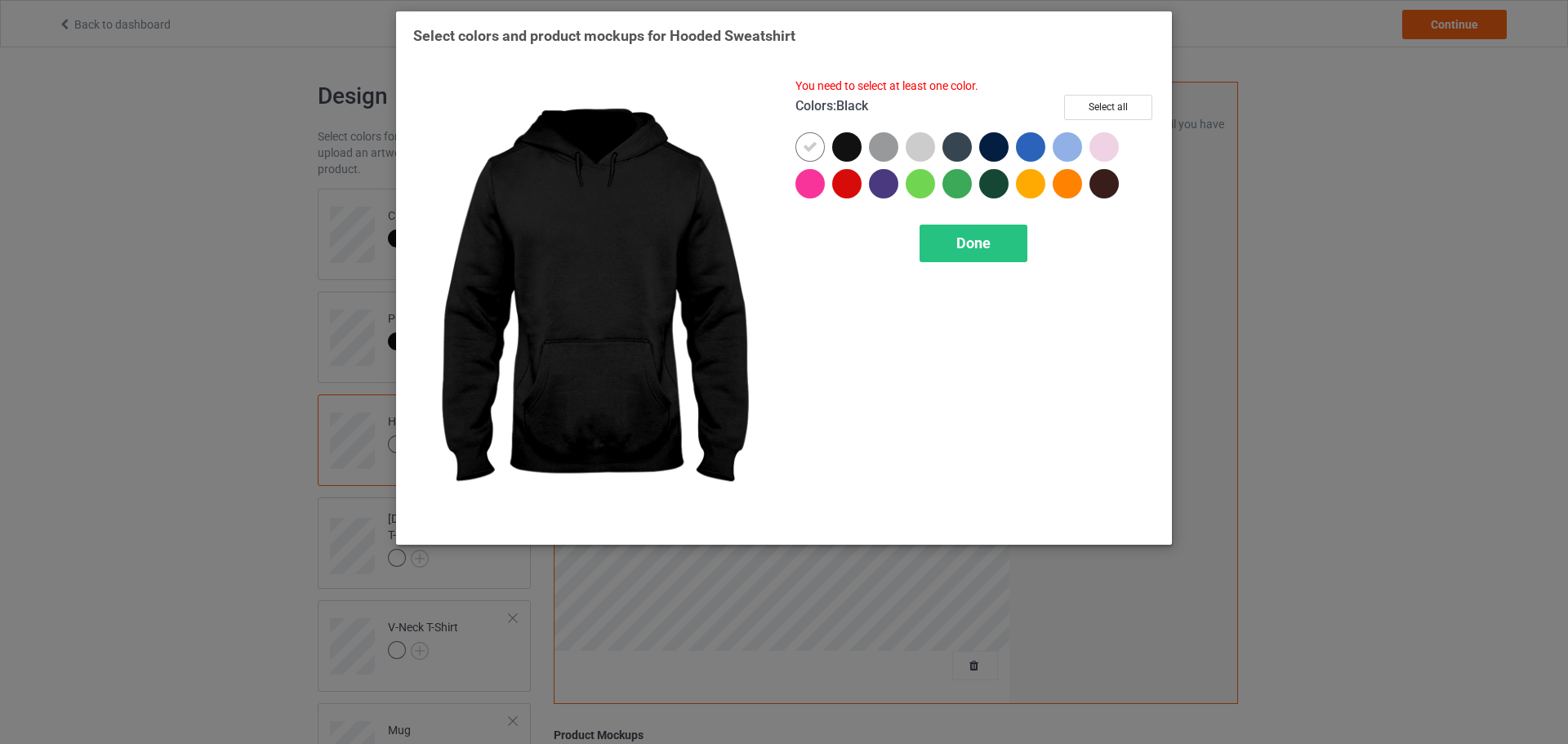
click at [839, 145] on div at bounding box center [847, 147] width 30 height 30
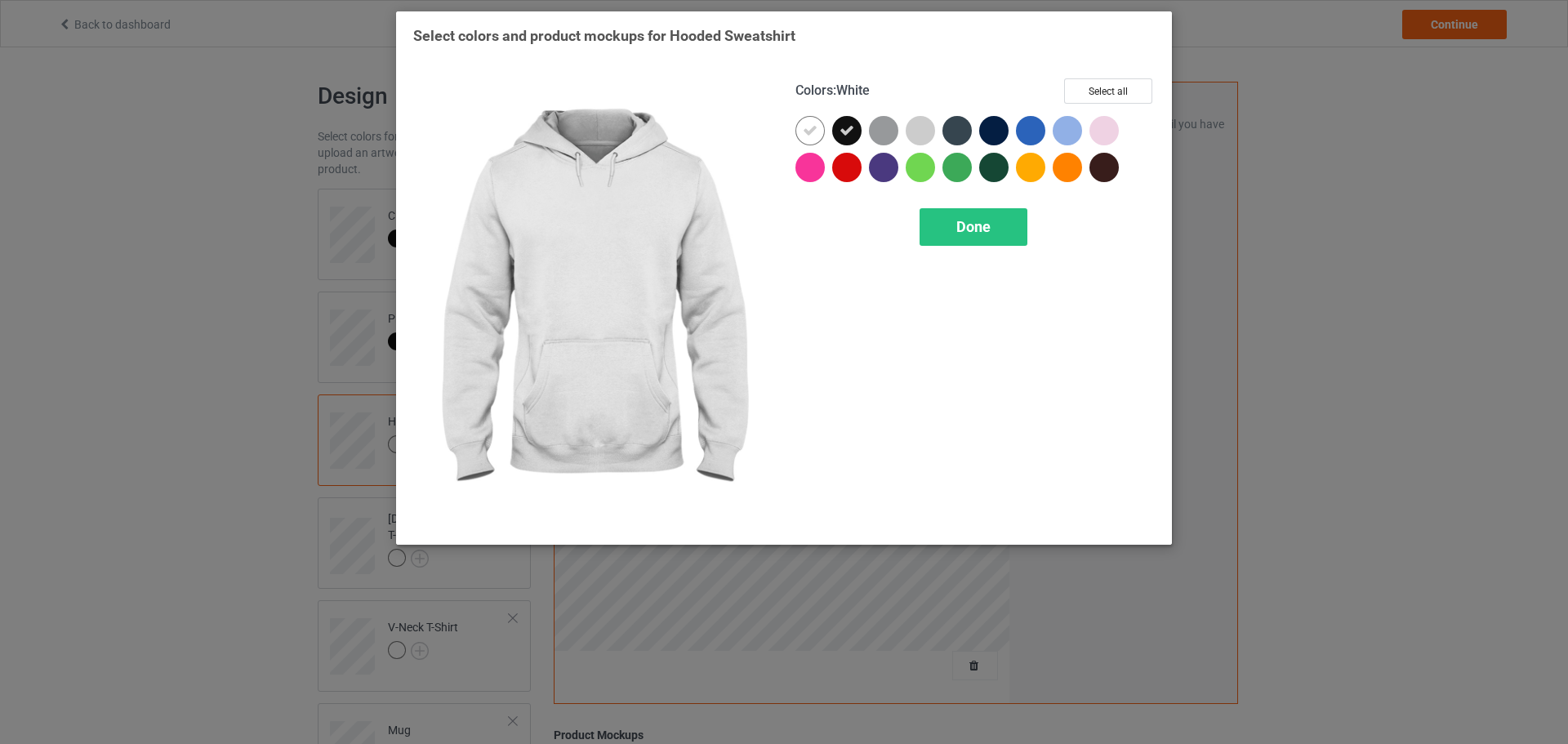
click at [818, 145] on div at bounding box center [813, 133] width 36 height 36
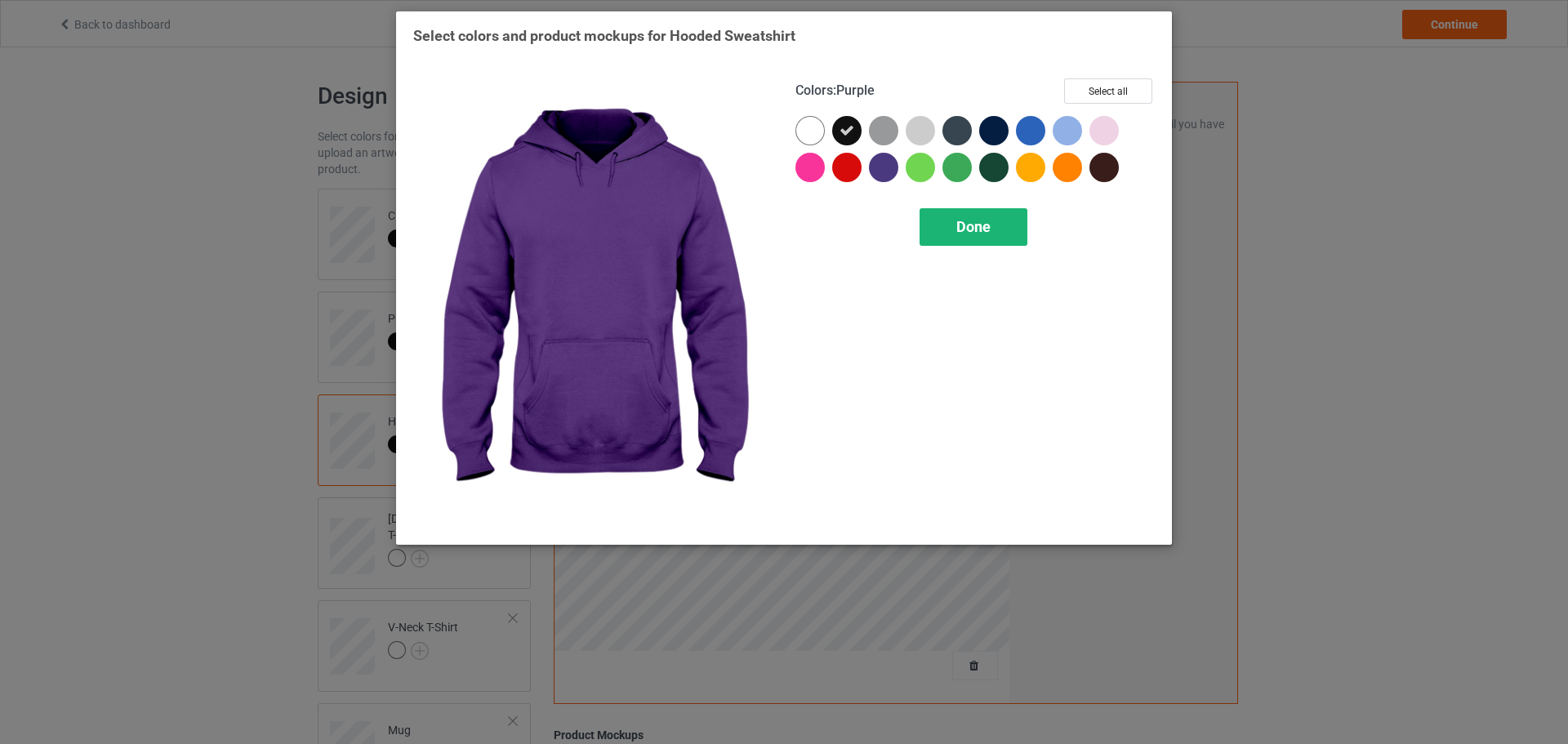
click at [975, 232] on span "Done" at bounding box center [973, 227] width 34 height 17
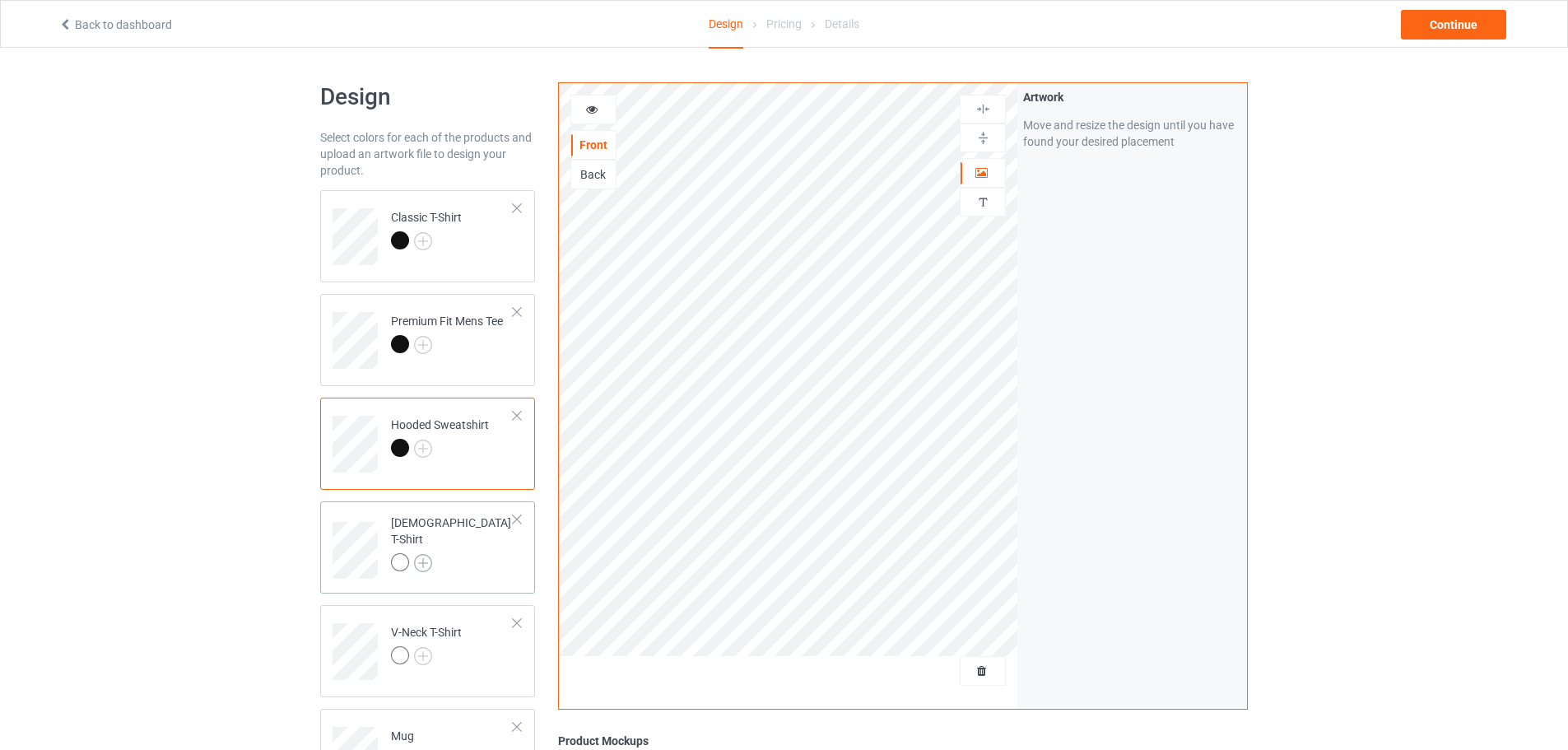
click at [423, 555] on img at bounding box center [423, 563] width 18 height 18
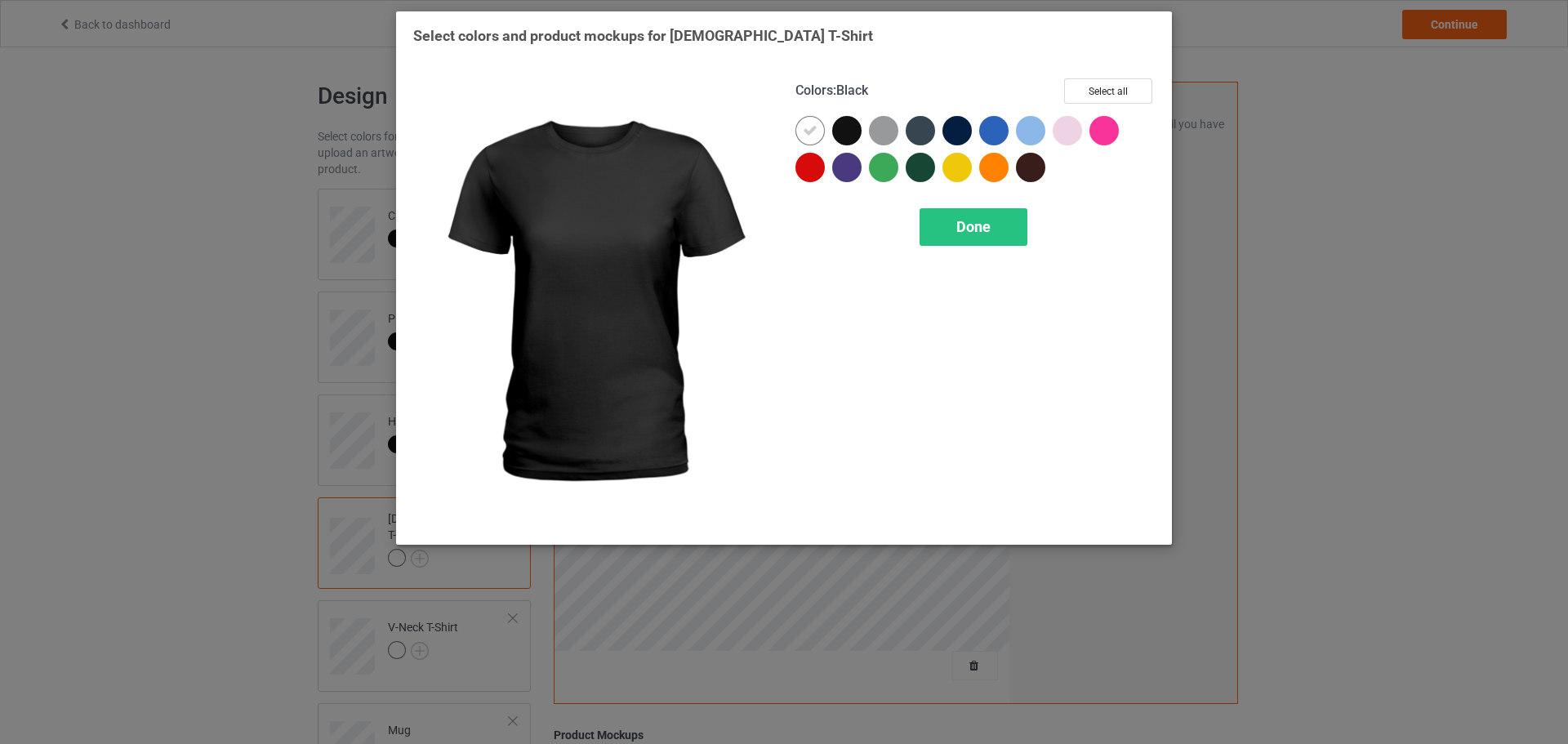
click at [846, 146] on div at bounding box center [850, 133] width 36 height 36
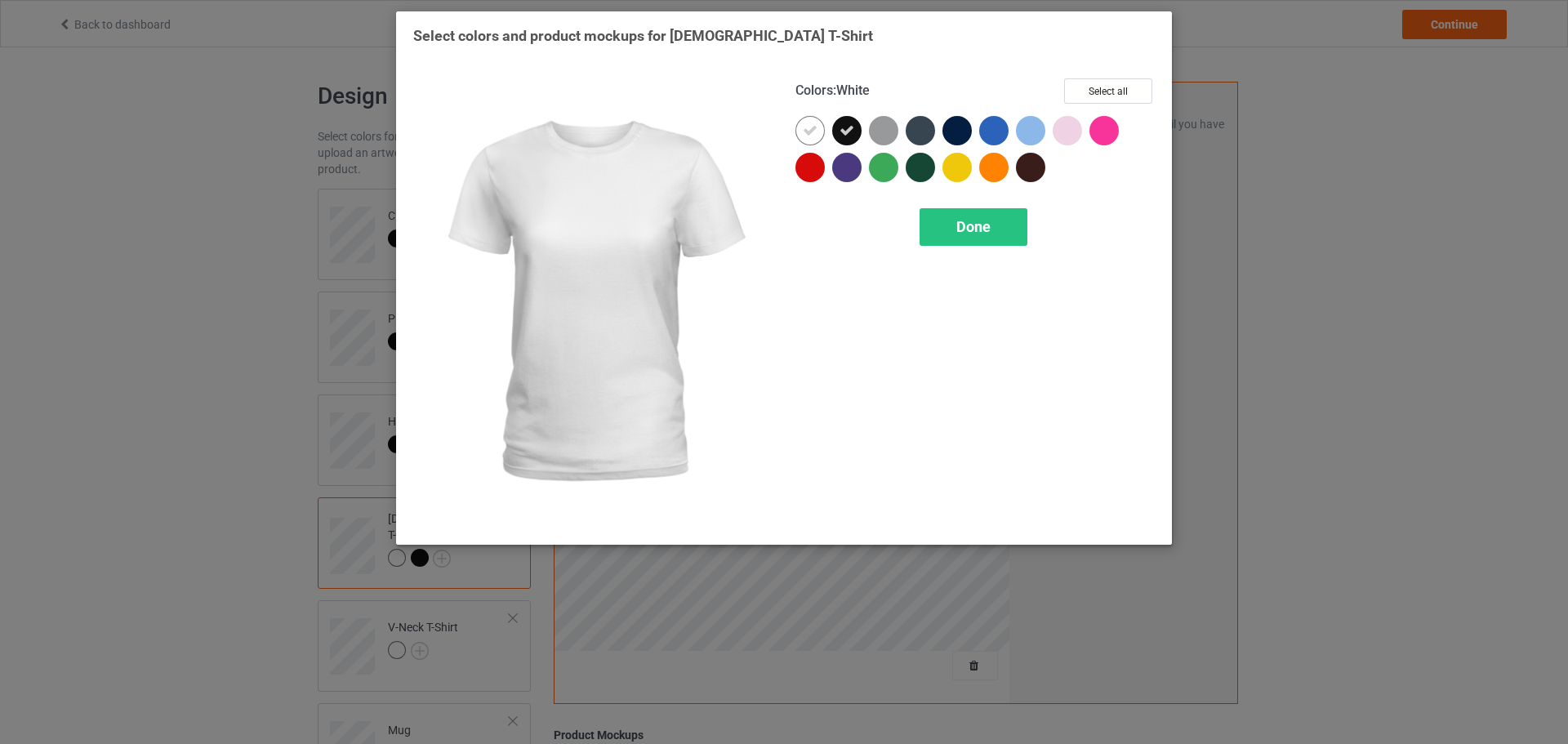
click at [815, 137] on icon at bounding box center [810, 131] width 15 height 15
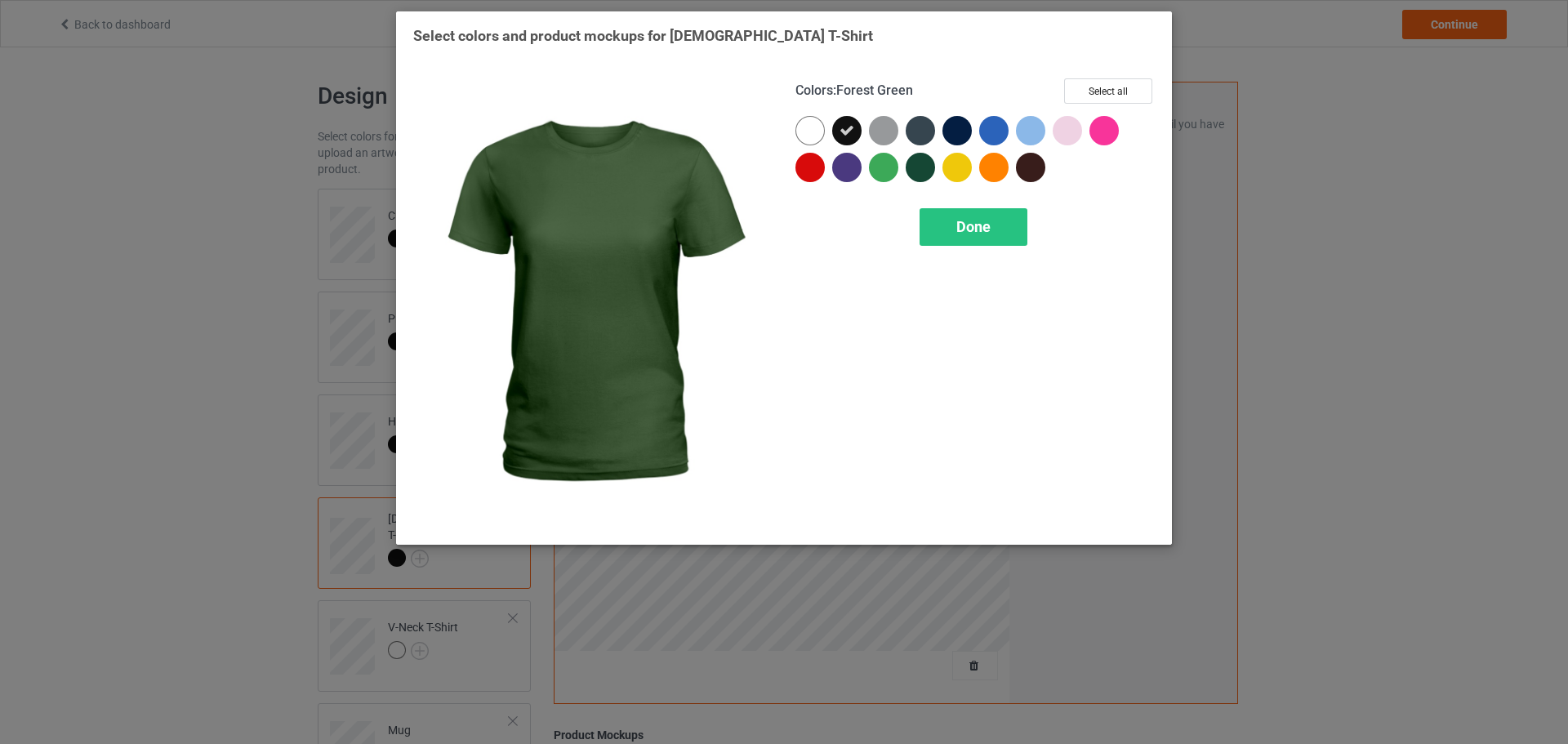
click at [965, 200] on div "Colors : Forest Green Select all Done" at bounding box center [975, 303] width 382 height 472
click at [965, 235] on span "Done" at bounding box center [973, 227] width 34 height 17
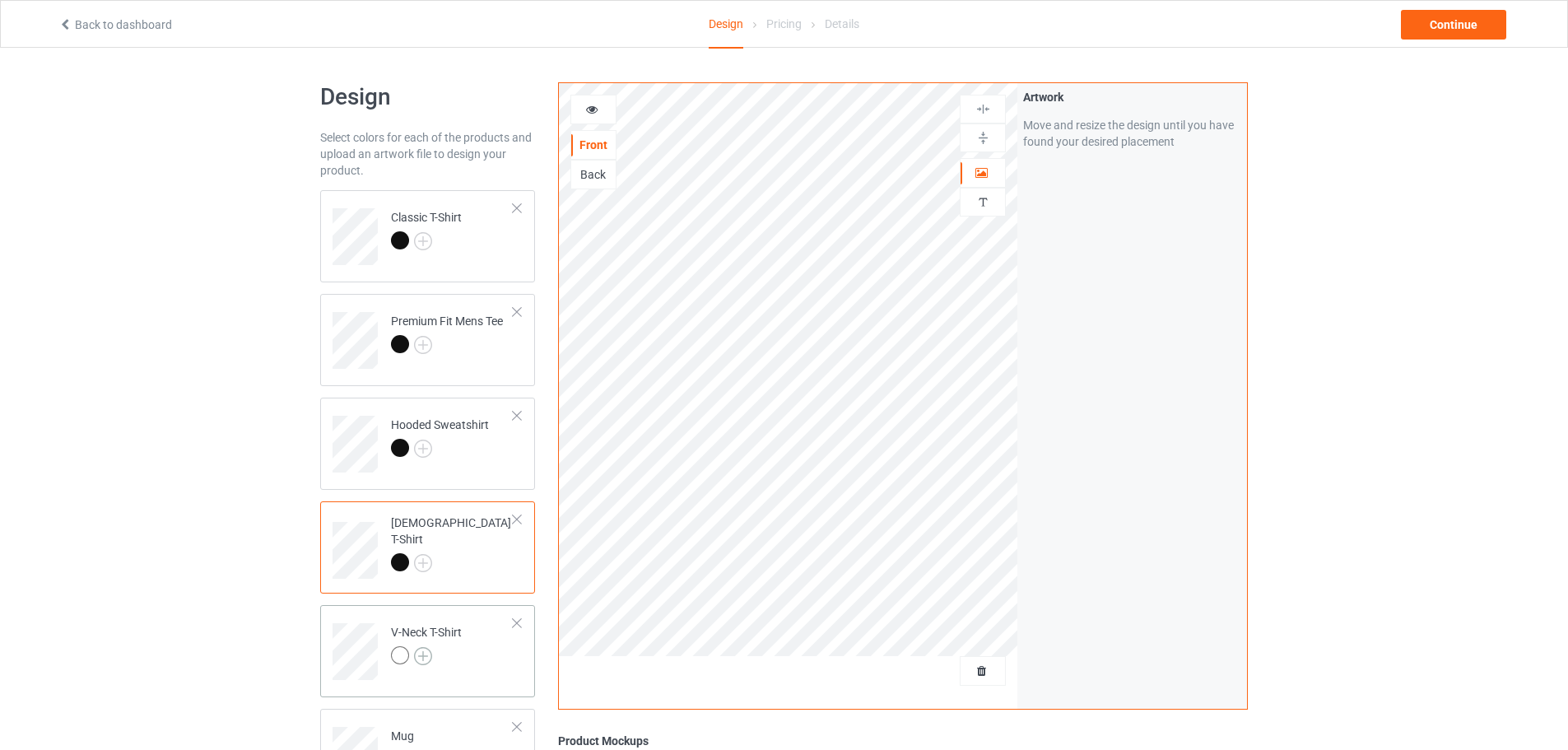
click at [425, 655] on img at bounding box center [423, 656] width 18 height 18
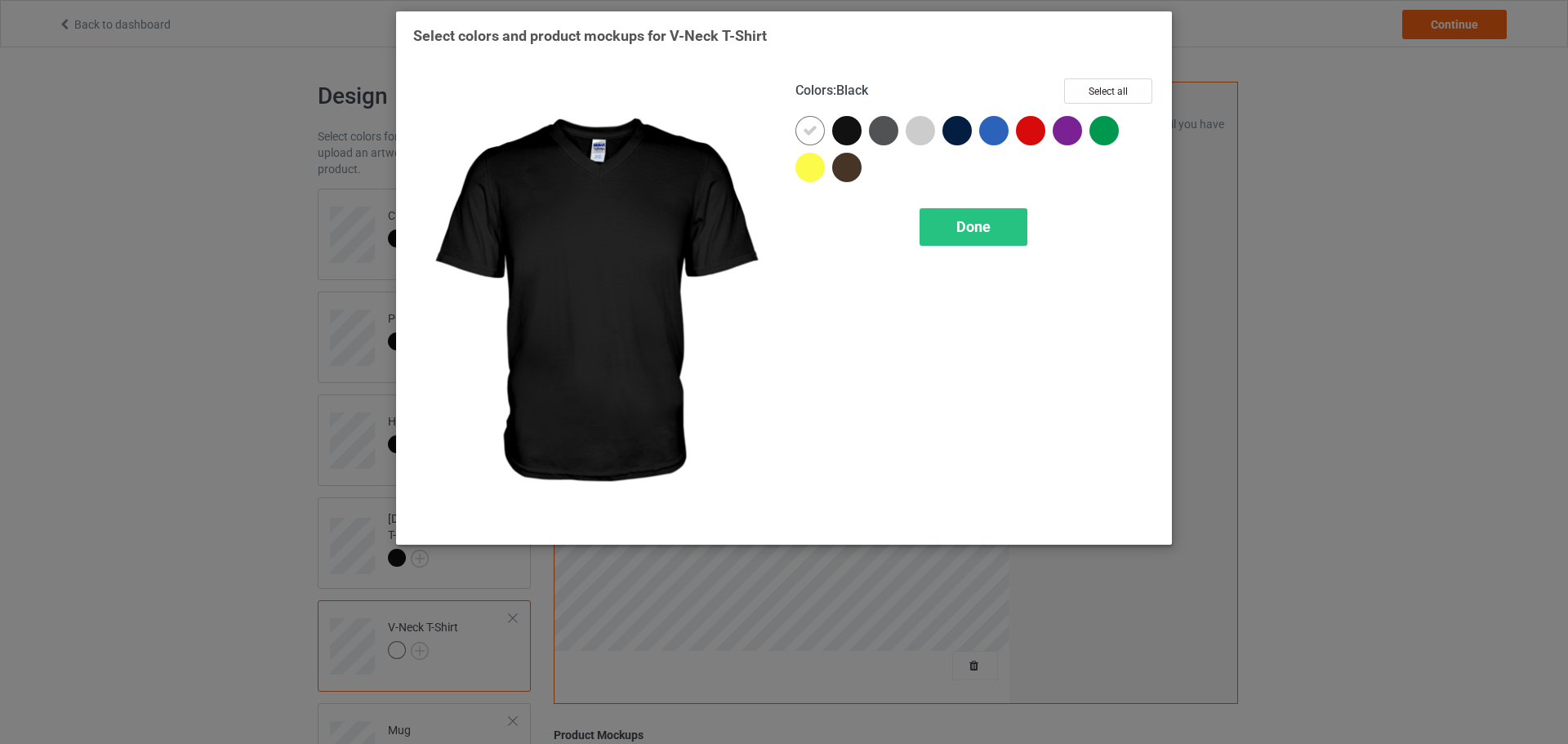
click at [840, 136] on div at bounding box center [847, 131] width 30 height 30
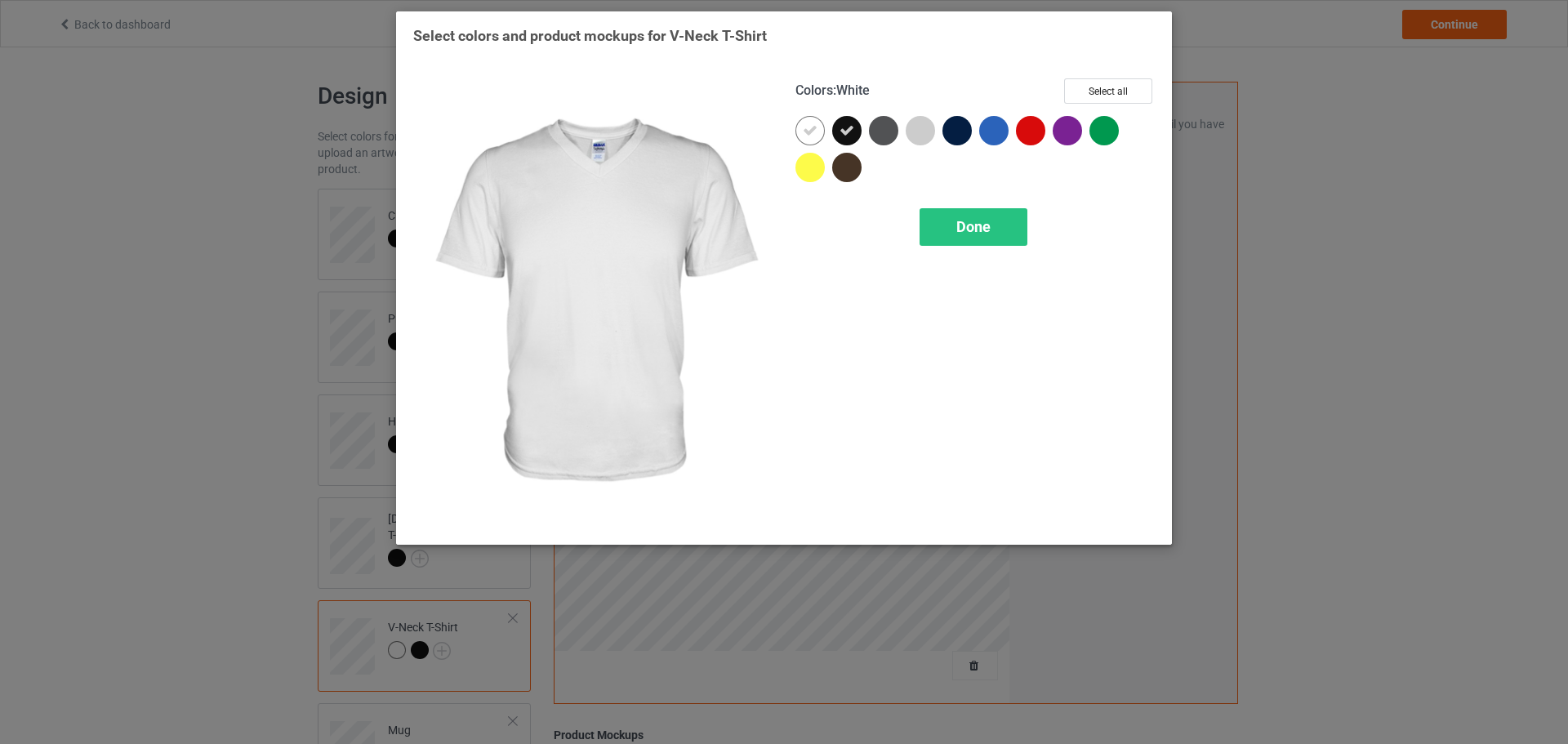
click at [818, 135] on div at bounding box center [810, 131] width 30 height 30
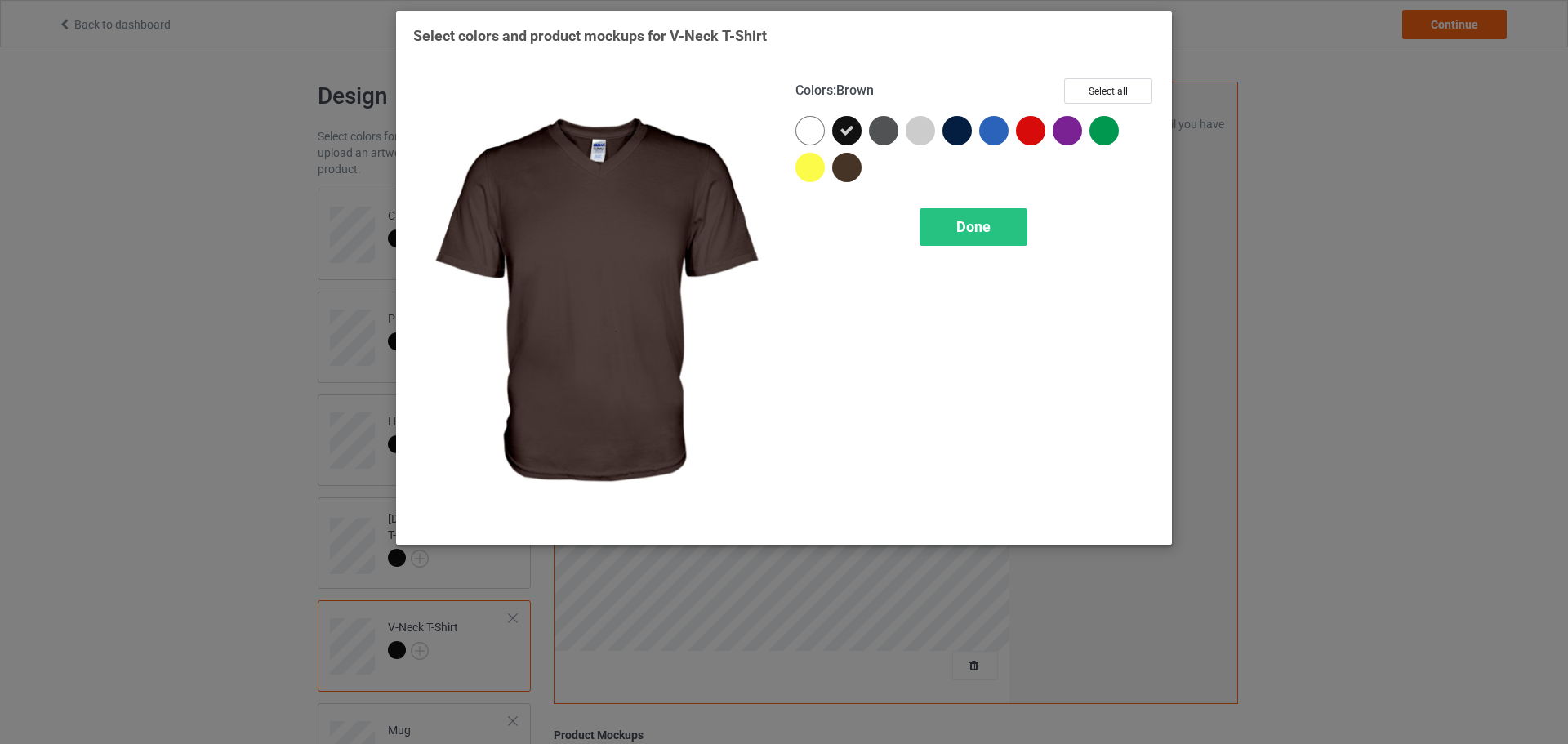
click at [947, 185] on div at bounding box center [975, 152] width 360 height 74
click at [957, 211] on div "Done" at bounding box center [974, 227] width 108 height 37
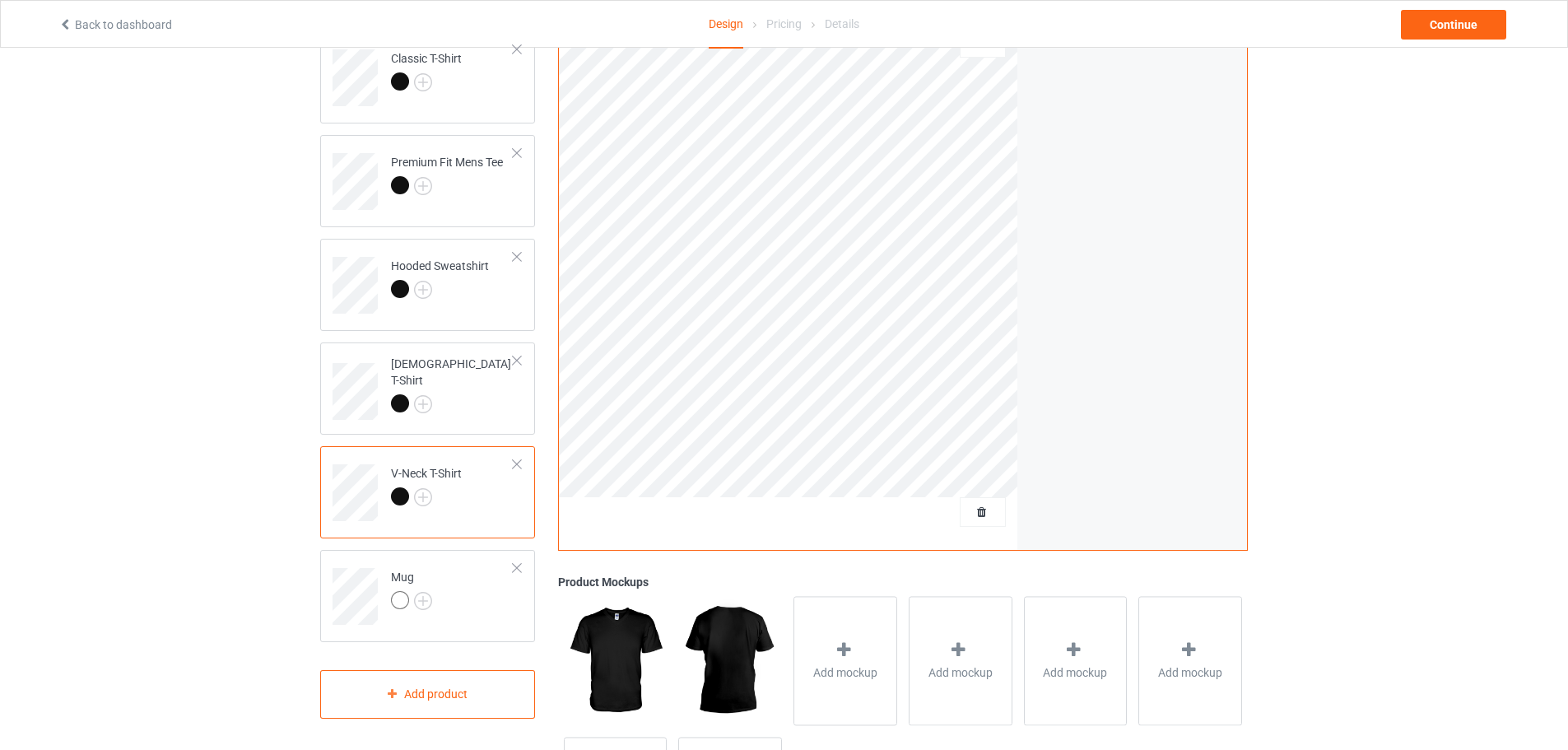
scroll to position [247, 0]
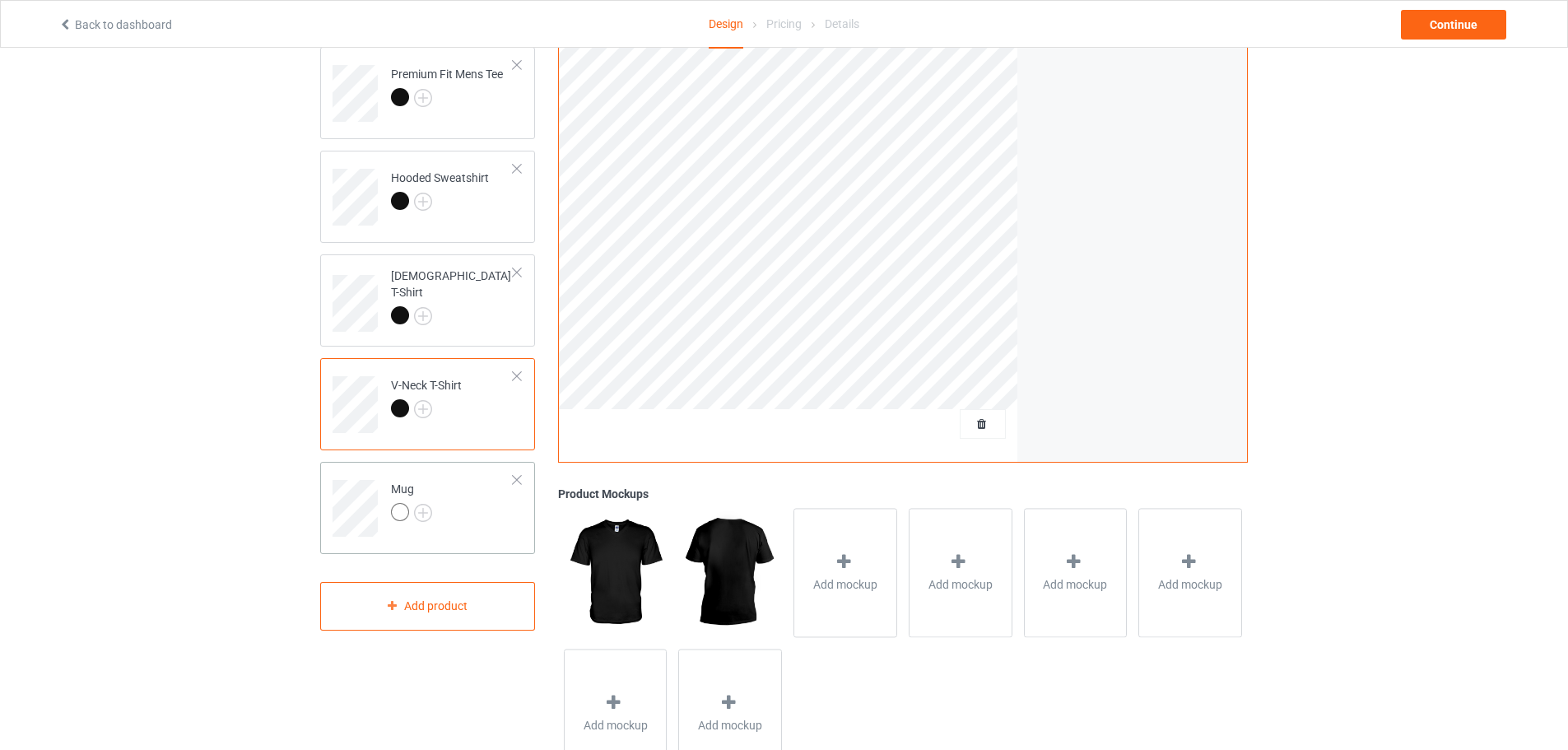
click at [518, 484] on div at bounding box center [517, 480] width 11 height 11
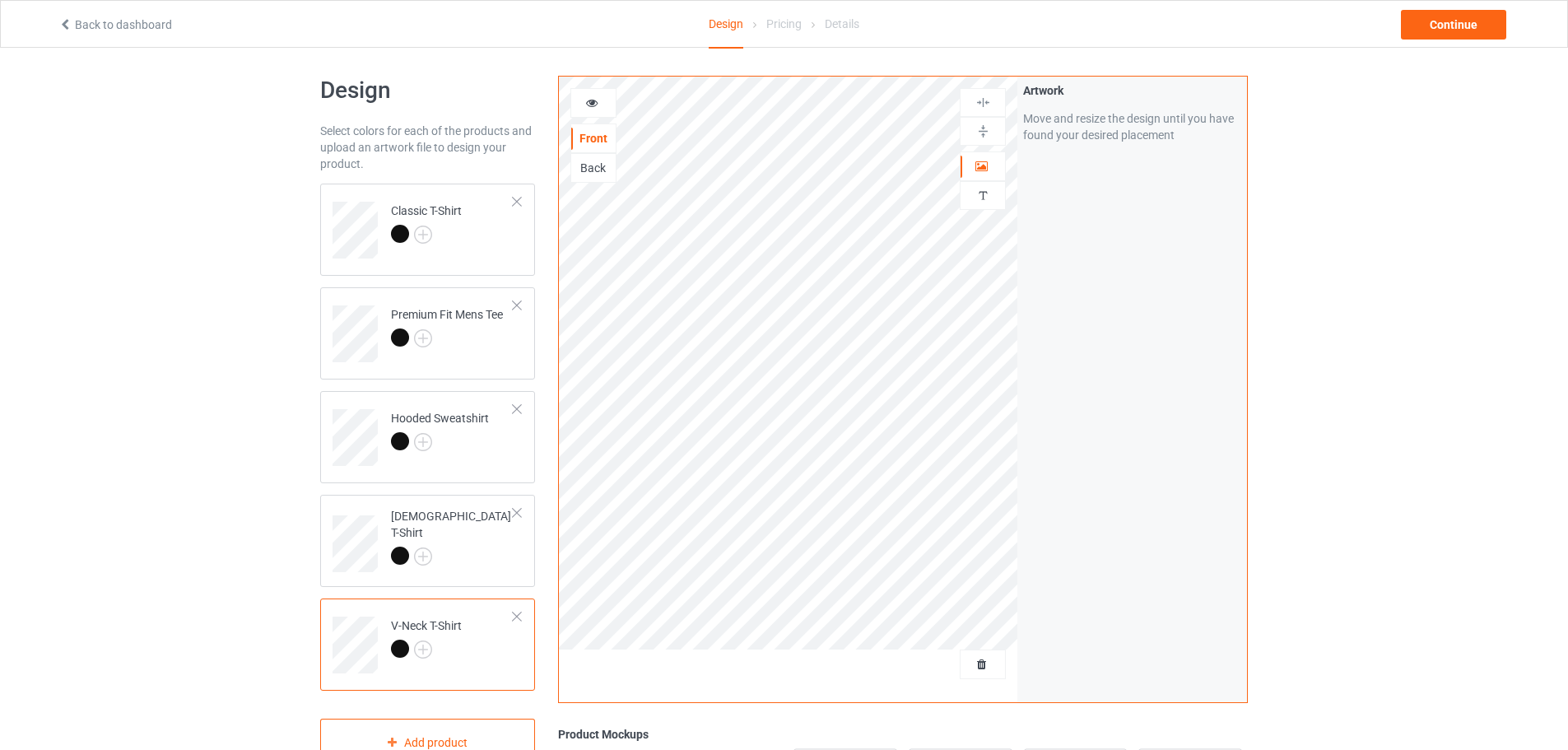
scroll to position [0, 0]
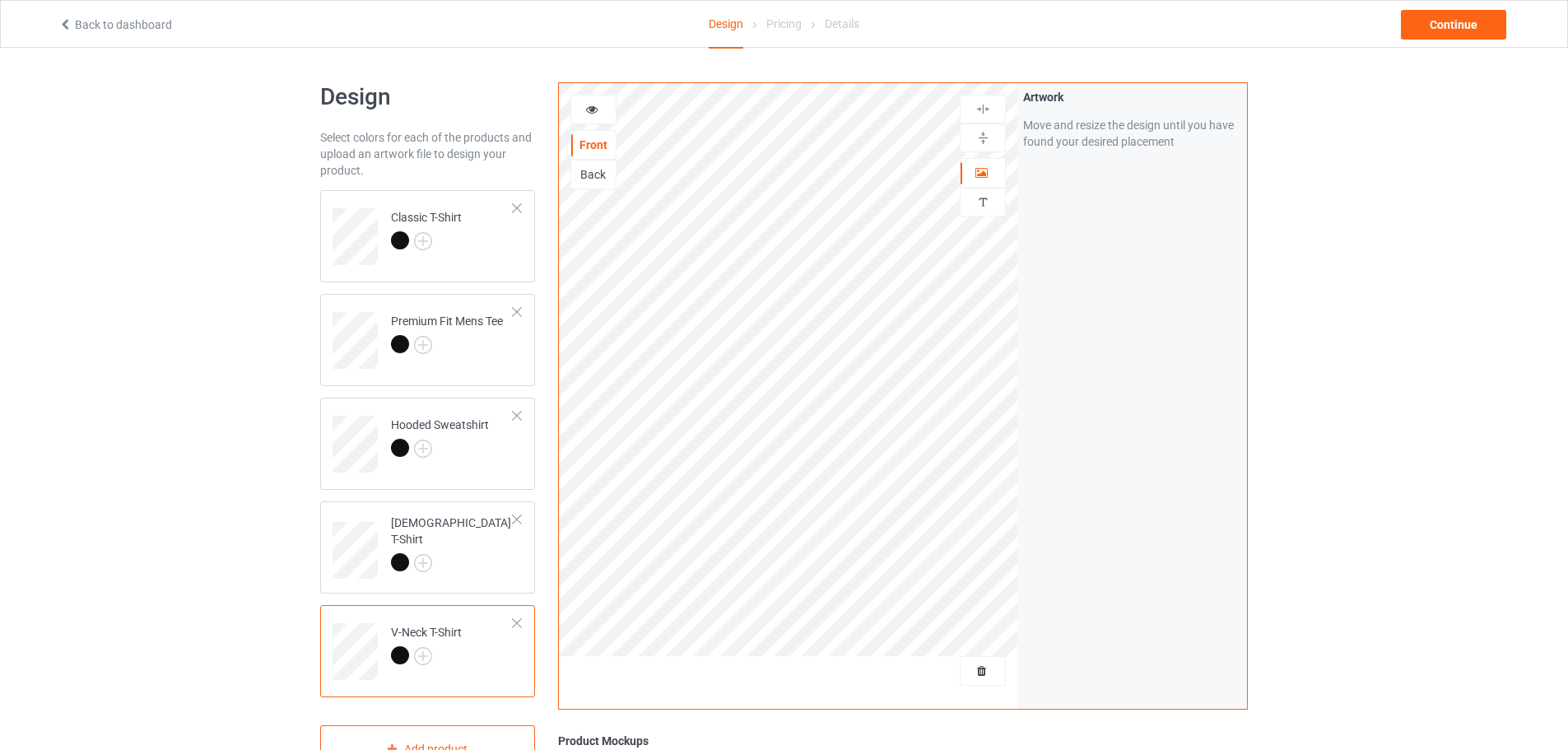
click at [1435, 39] on div "Back to dashboard Design Pricing Details Continue" at bounding box center [784, 23] width 1474 height 46
click at [1436, 31] on div "Continue" at bounding box center [1453, 25] width 105 height 30
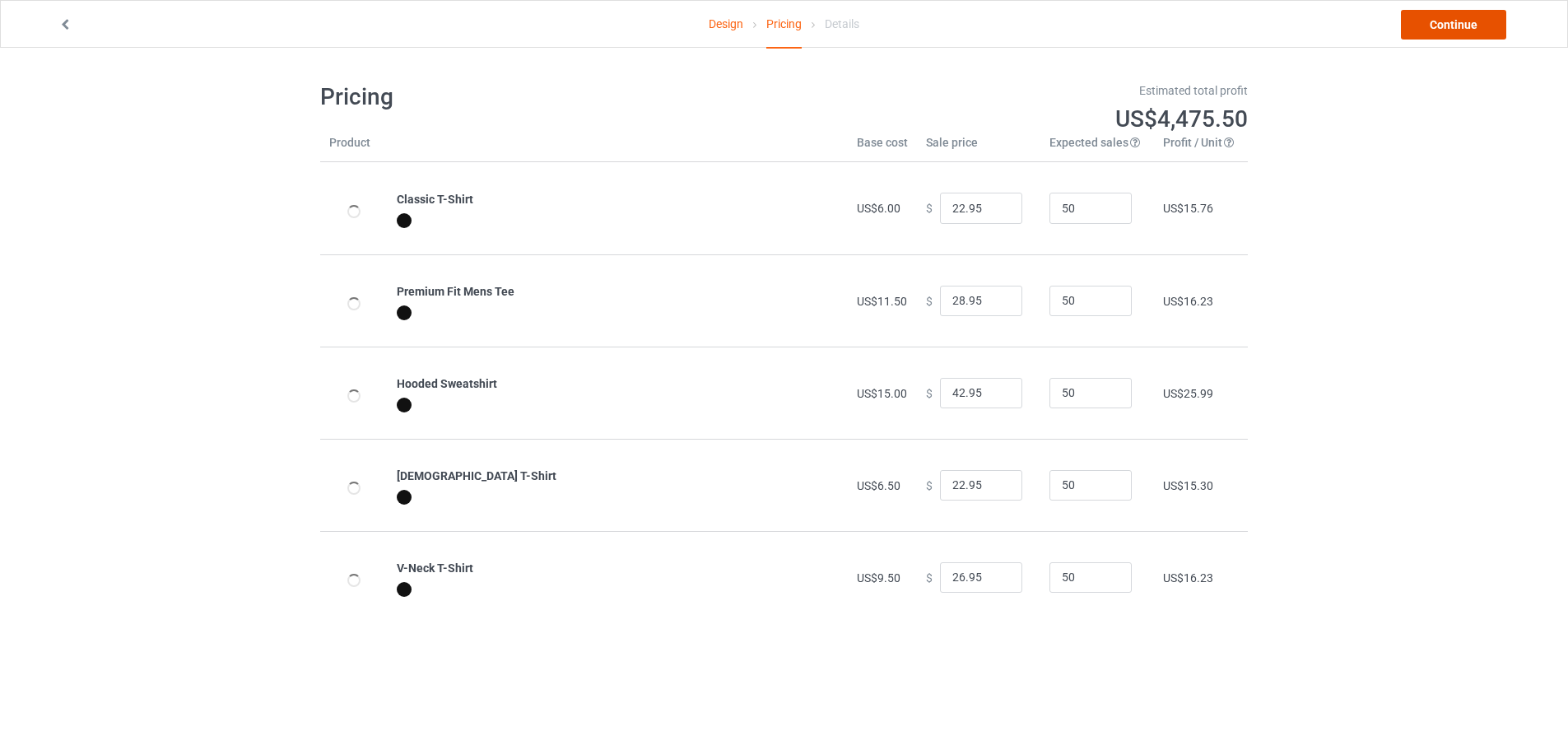
click at [1436, 31] on link "Continue" at bounding box center [1453, 25] width 105 height 30
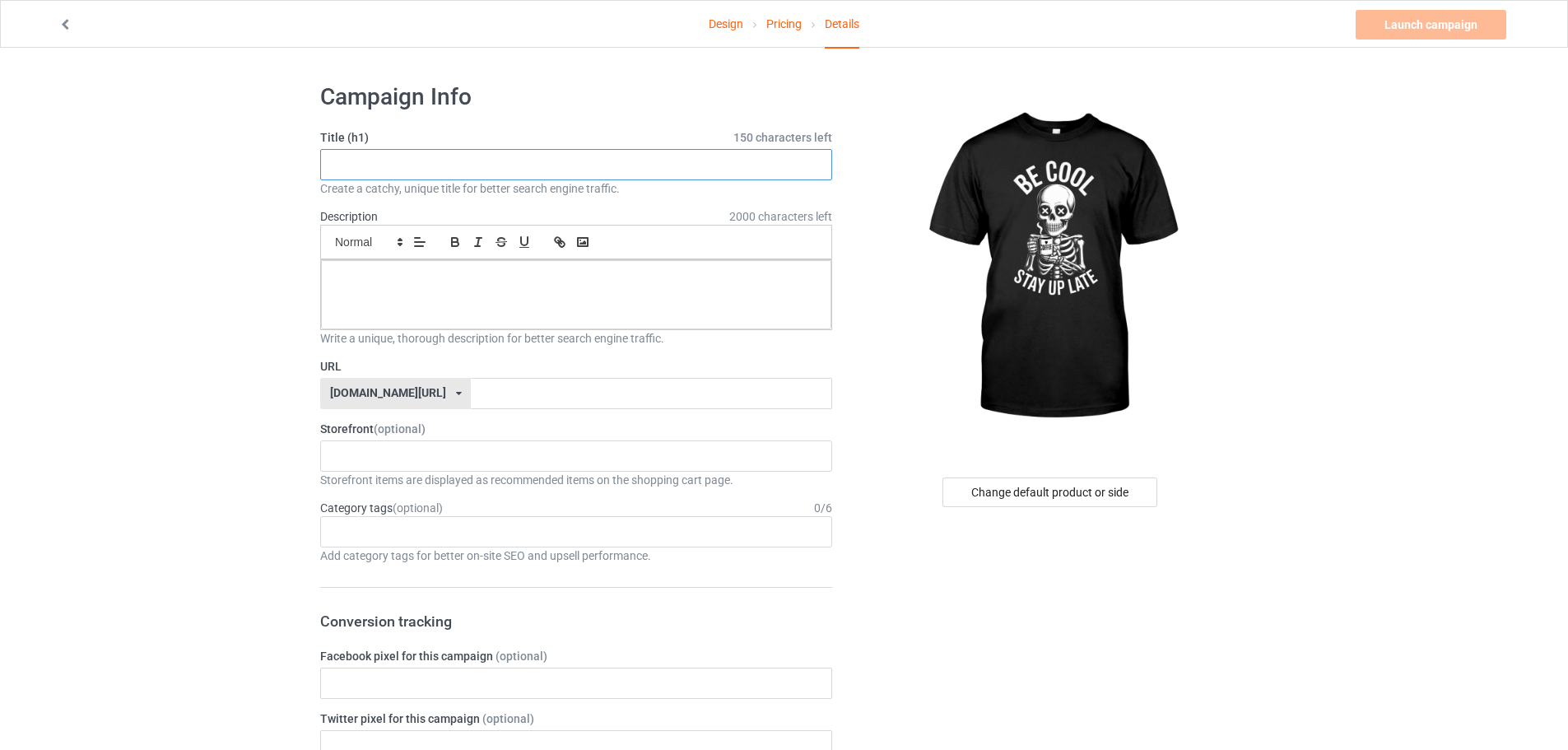
click at [414, 162] on input "text" at bounding box center [576, 164] width 512 height 31
paste input "Be Cool Stay Up Late"
type input "Be Cool Stay Up Late"
click at [533, 287] on div at bounding box center [576, 295] width 510 height 70
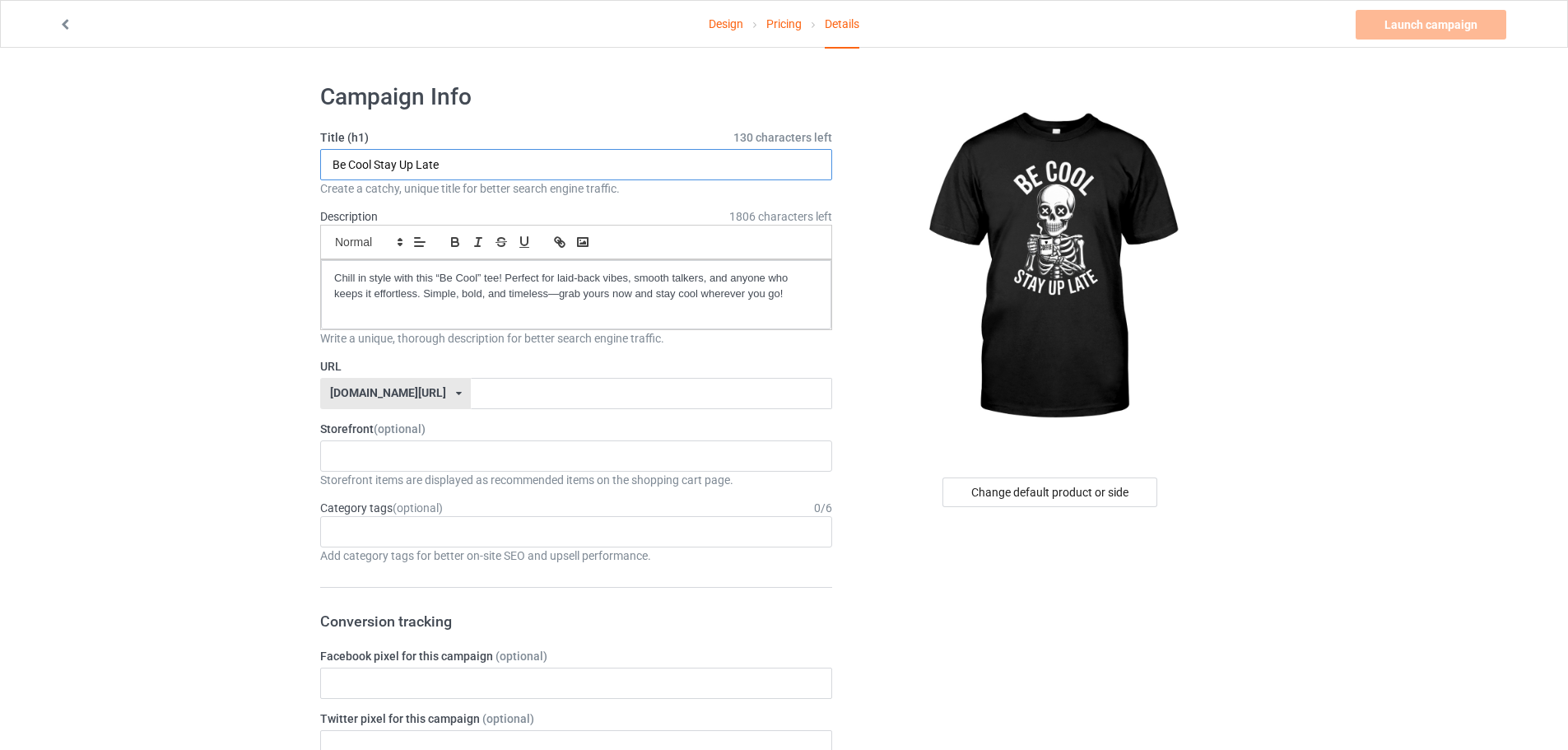
drag, startPoint x: 518, startPoint y: 170, endPoint x: 269, endPoint y: 170, distance: 249.0
click at [483, 394] on input "text" at bounding box center [651, 393] width 361 height 31
paste input "Be Cool Smoke Weed"
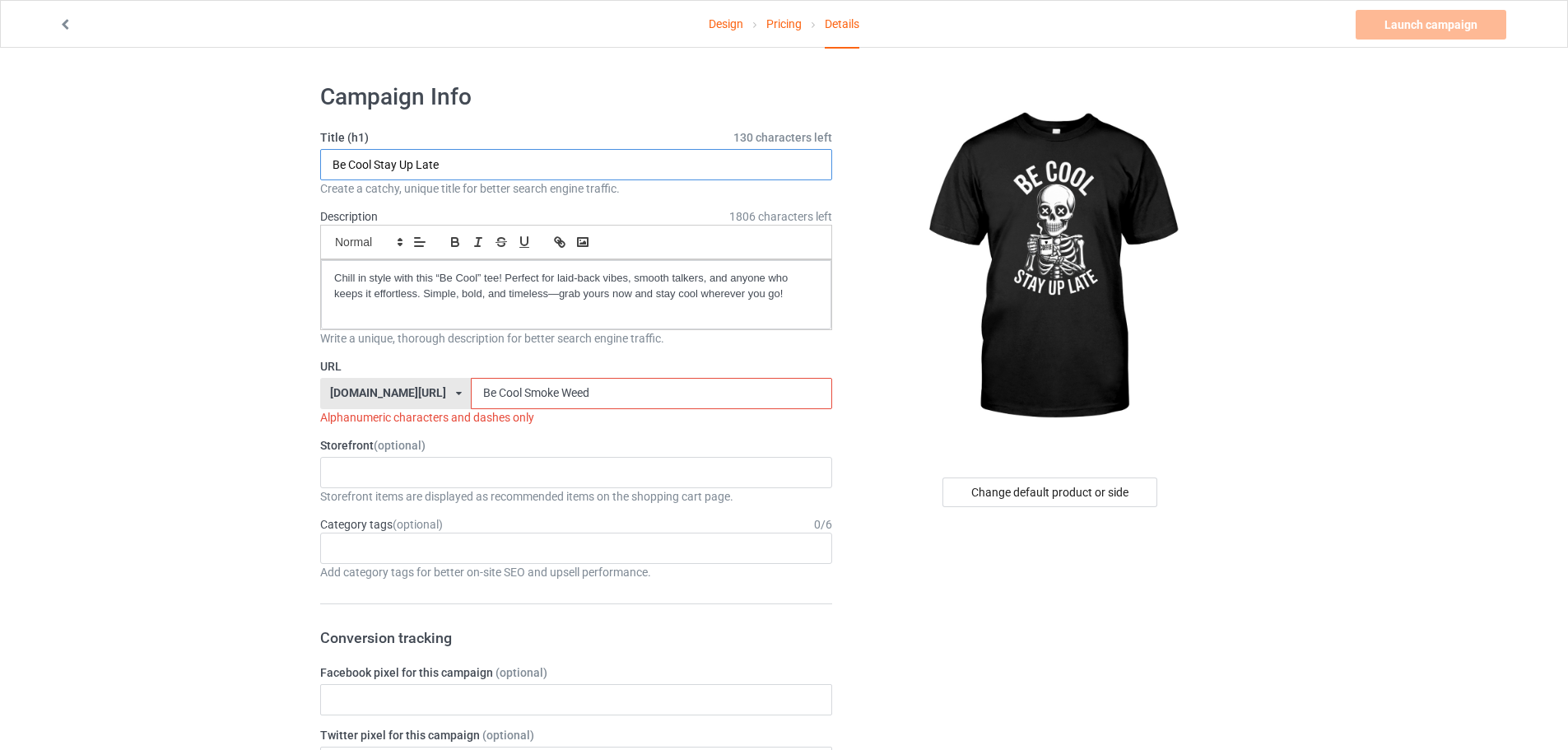
drag, startPoint x: 418, startPoint y: 171, endPoint x: 296, endPoint y: 177, distance: 122.1
click at [320, 171] on input "Be Cool Stay Up Late" at bounding box center [576, 164] width 512 height 31
drag, startPoint x: 596, startPoint y: 391, endPoint x: 315, endPoint y: 381, distance: 281.2
paste input "tay Up Late"
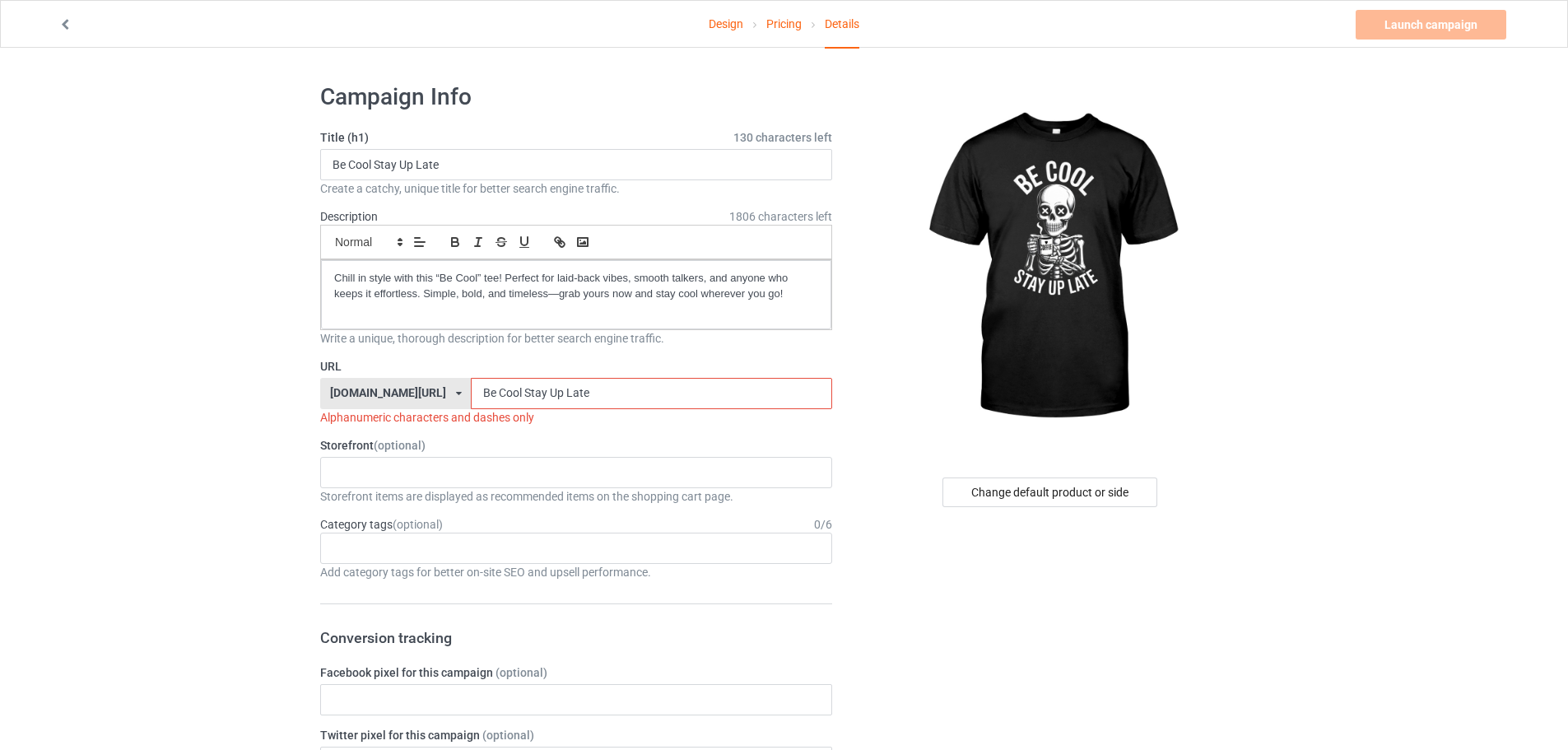
click at [471, 396] on input "Be Cool Stay Up Late" at bounding box center [651, 393] width 361 height 31
click at [480, 395] on input "Be-Cool Stay Up Late" at bounding box center [651, 393] width 361 height 31
drag, startPoint x: 480, startPoint y: 391, endPoint x: 475, endPoint y: 404, distance: 13.9
click at [475, 404] on input "Be-Cool Stay Up Late" at bounding box center [651, 393] width 361 height 31
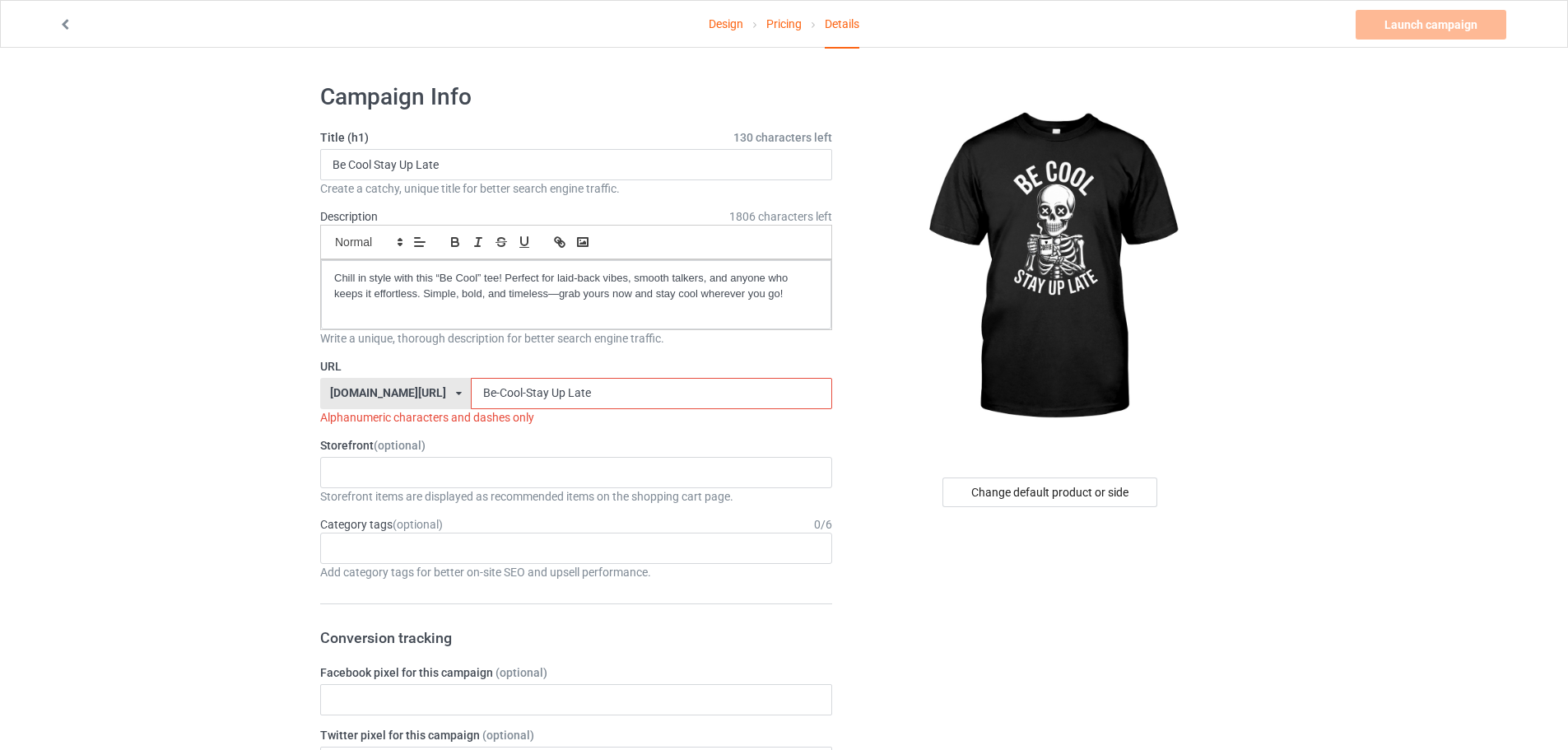
drag, startPoint x: 503, startPoint y: 392, endPoint x: 501, endPoint y: 402, distance: 10.2
click at [501, 402] on input "Be-Cool-Stay Up Late" at bounding box center [651, 393] width 361 height 31
drag, startPoint x: 522, startPoint y: 390, endPoint x: 517, endPoint y: 408, distance: 18.7
click at [517, 408] on input "Be-Cool-Stay-Up Late" at bounding box center [651, 393] width 361 height 31
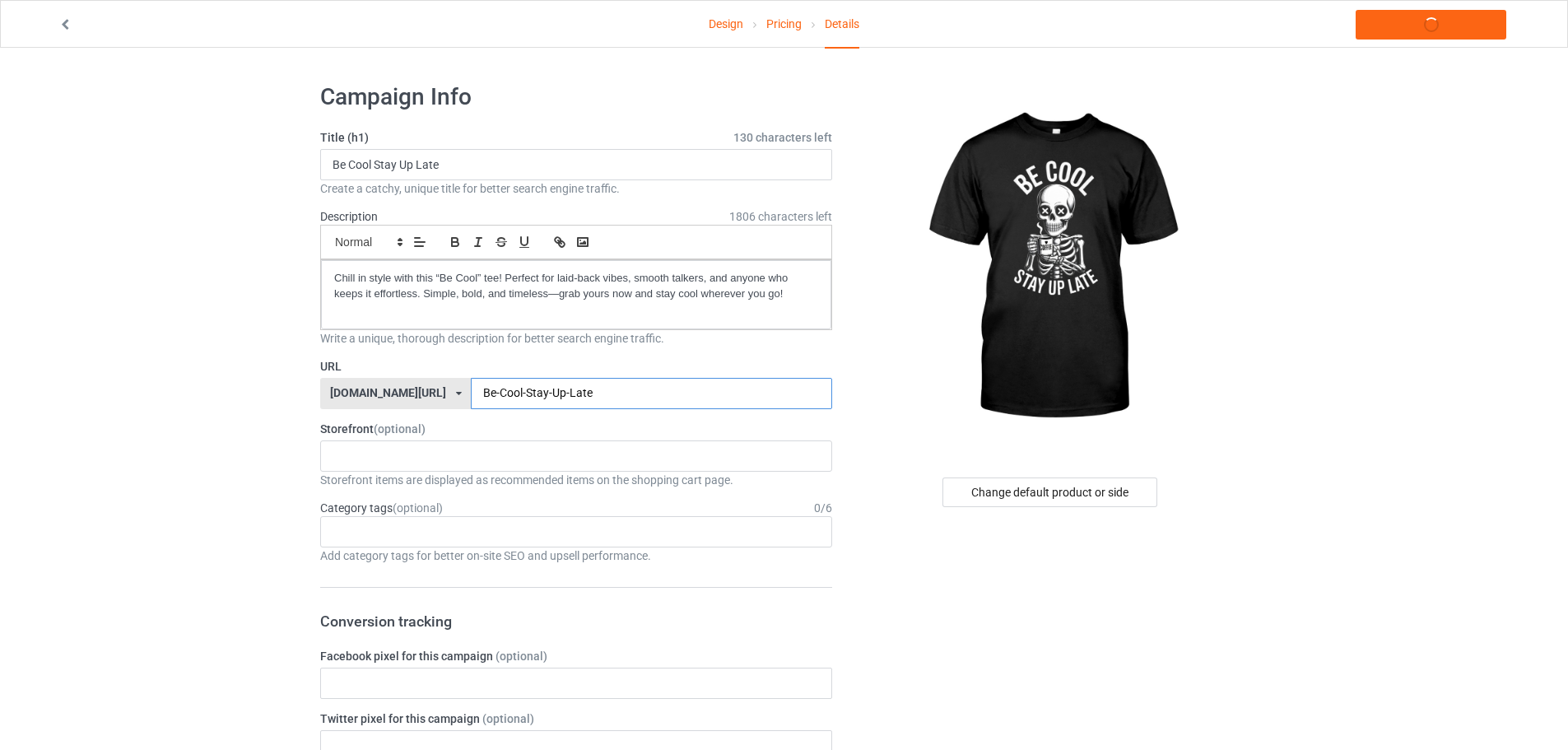
type input "Be-Cool-Stay-Up-Late"
click at [378, 453] on div "KIOTA Gaming Finish Line Fitness Mi-Tees 6767c36548d7ee002e084532 651a982803c4d…" at bounding box center [576, 456] width 512 height 31
click at [347, 545] on div "Mi-Tees" at bounding box center [576, 547] width 510 height 30
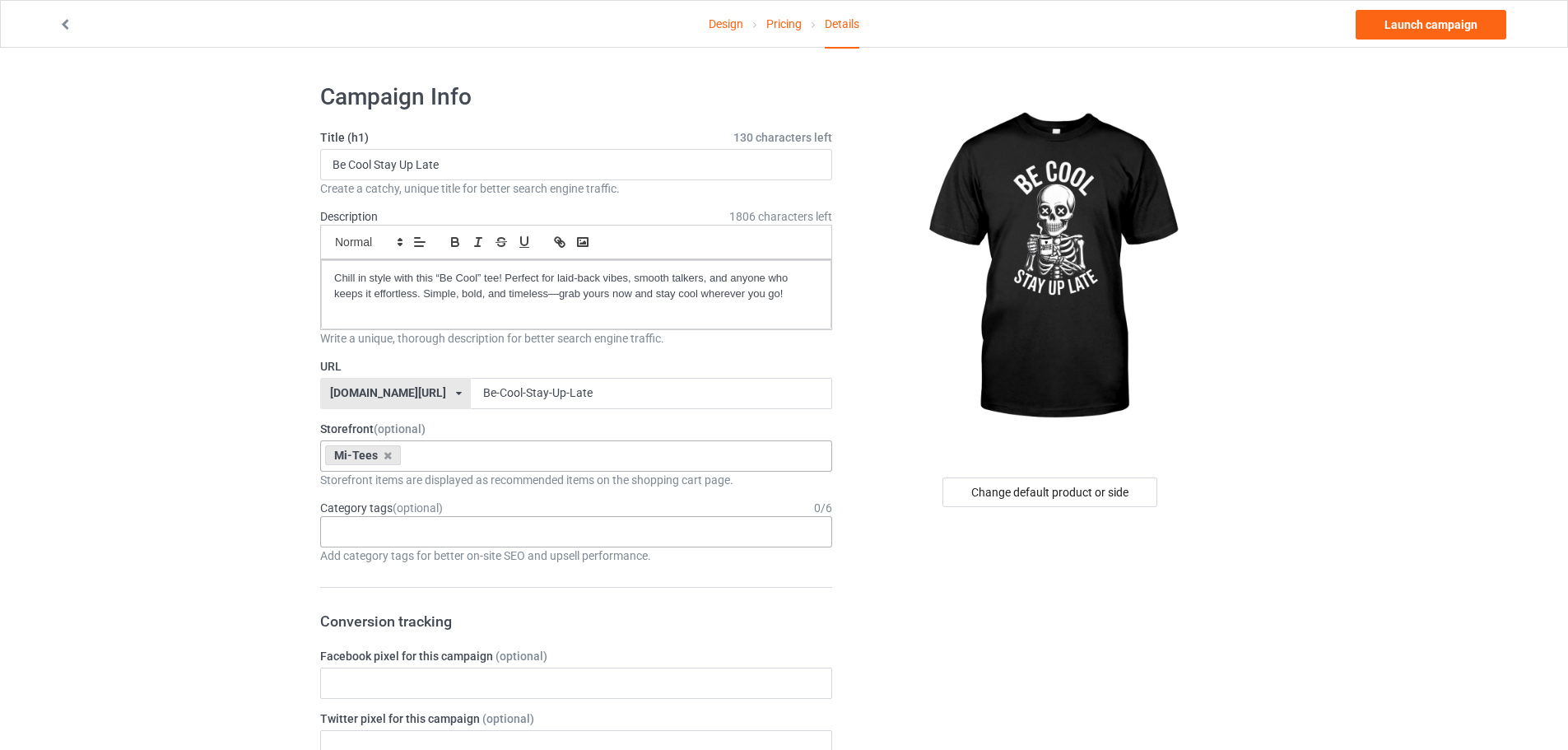
click at [449, 538] on div "Age > [DEMOGRAPHIC_DATA] > 1 Age > [DEMOGRAPHIC_DATA] Months > 1 Month Age > [D…" at bounding box center [576, 531] width 512 height 31
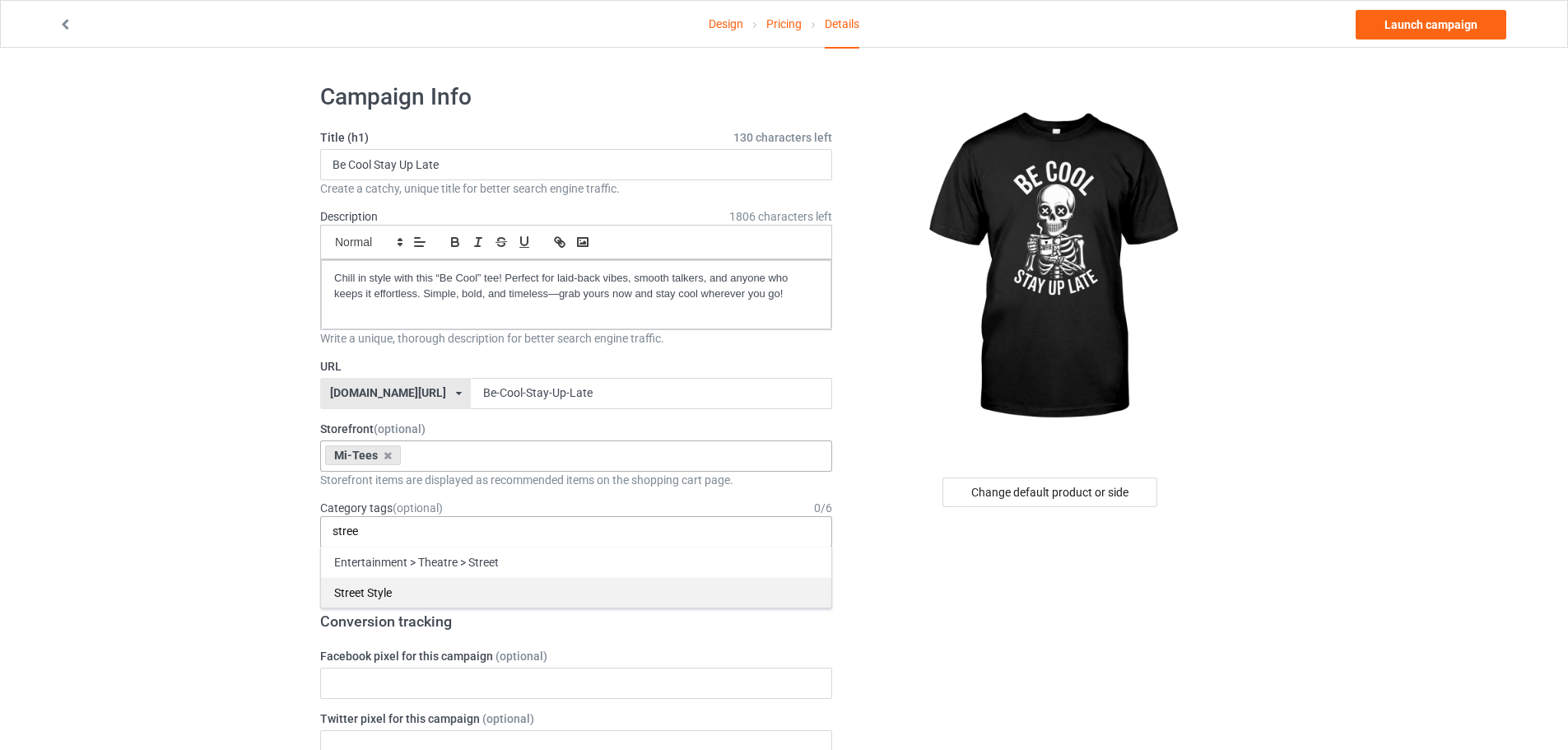
type input "stree"
click at [398, 593] on div "Street Style" at bounding box center [576, 592] width 510 height 30
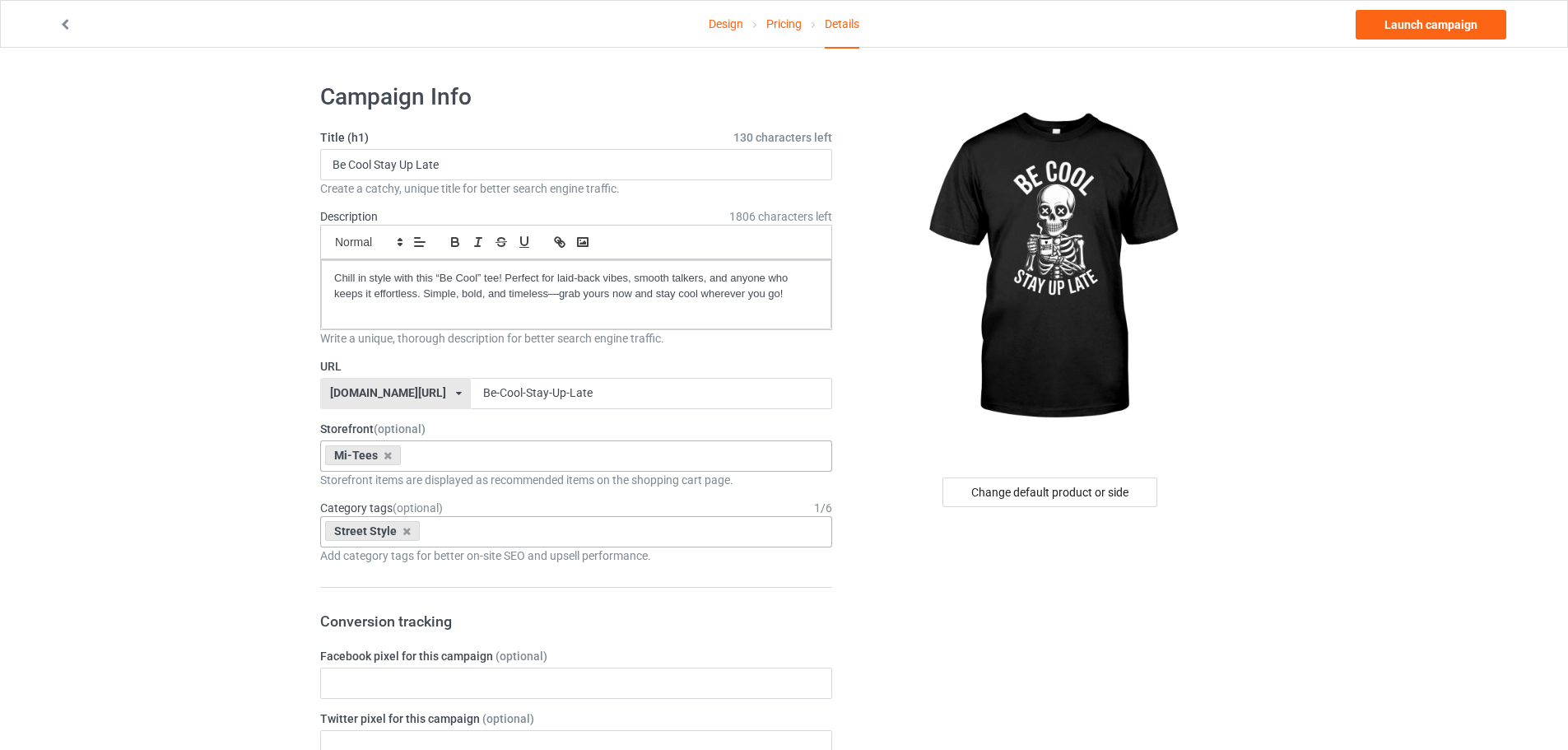
click at [344, 273] on p "Chill in style with this “Be Cool” tee! Perfect for laid-back vibes, smooth tal…" at bounding box center [576, 286] width 484 height 30
click at [337, 278] on p "Chill in style with this “Be Cool” tee! Perfect for laid-back vibes, smooth tal…" at bounding box center [576, 286] width 484 height 30
click at [1383, 23] on link "Launch campaign" at bounding box center [1431, 25] width 150 height 30
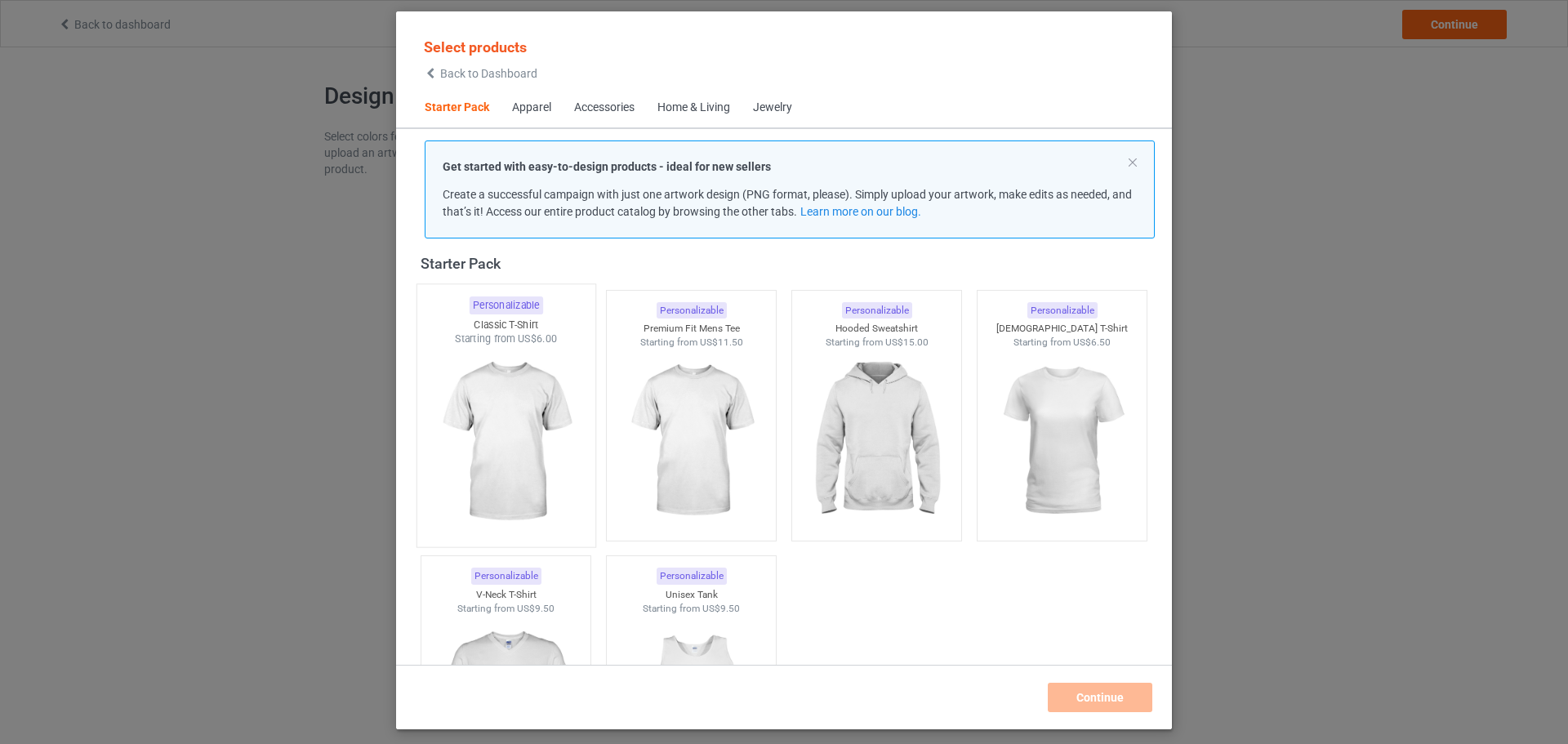
click at [546, 386] on img at bounding box center [505, 443] width 154 height 192
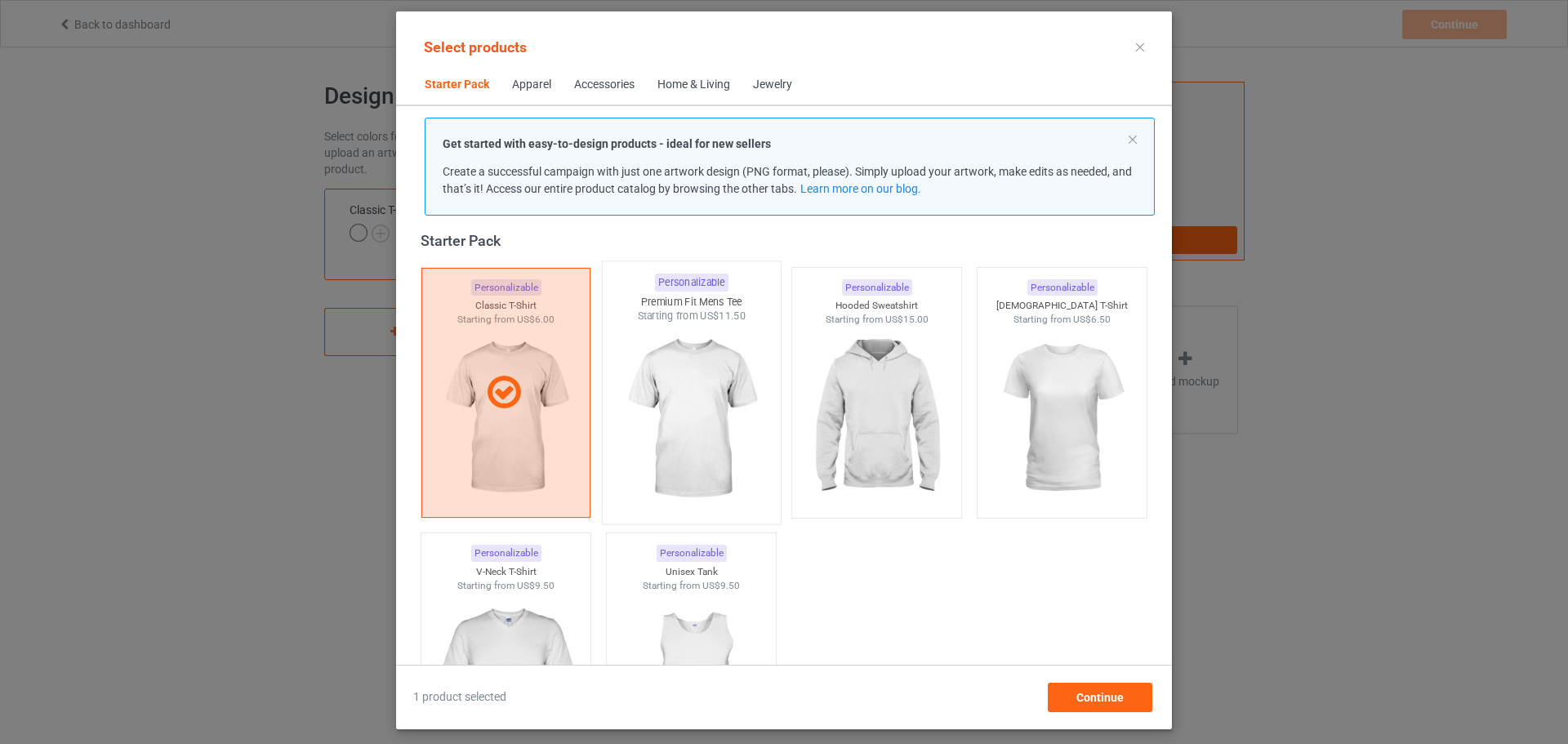
click at [661, 380] on img at bounding box center [691, 420] width 154 height 192
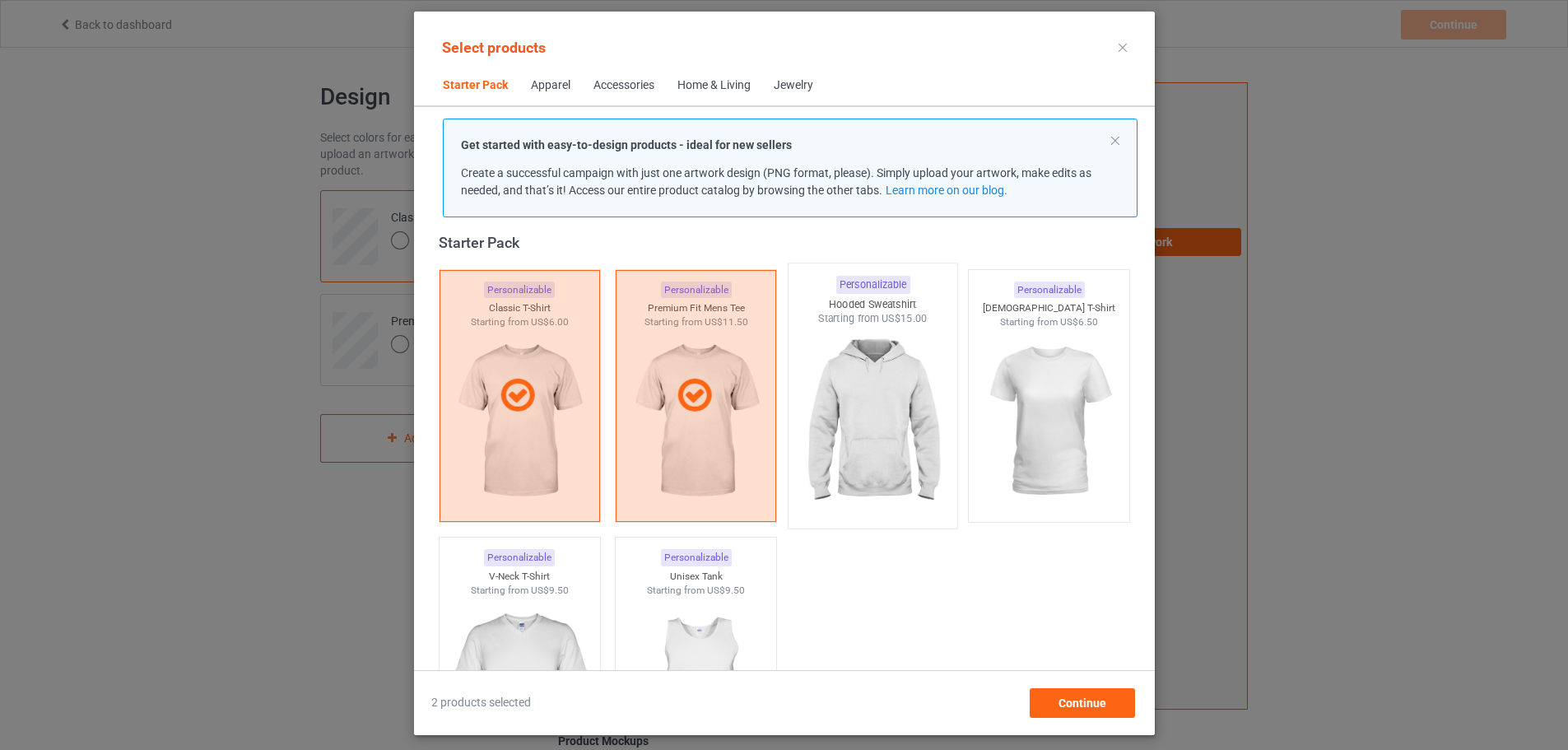
click at [880, 378] on img at bounding box center [872, 423] width 155 height 194
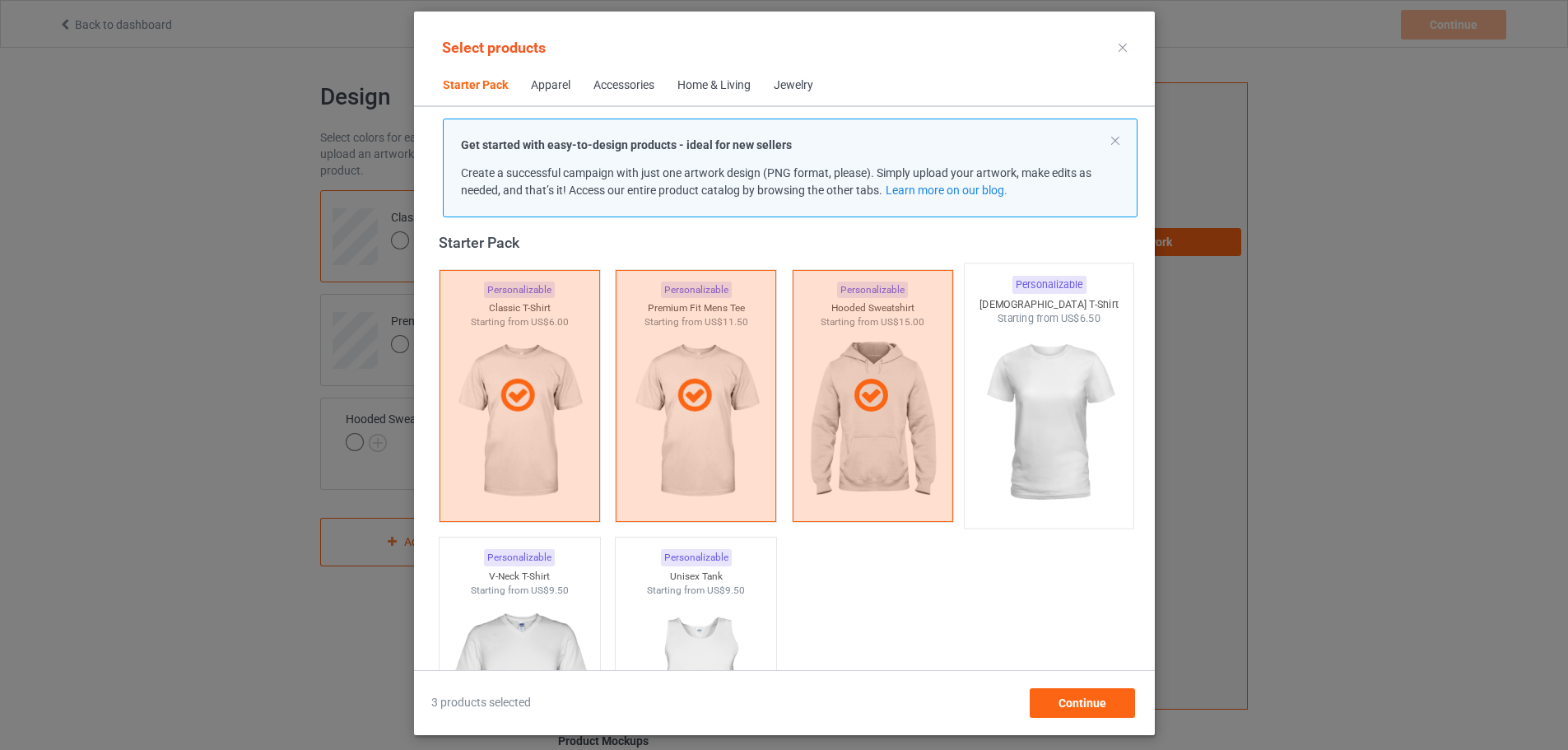
click at [1028, 349] on img at bounding box center [1048, 423] width 155 height 194
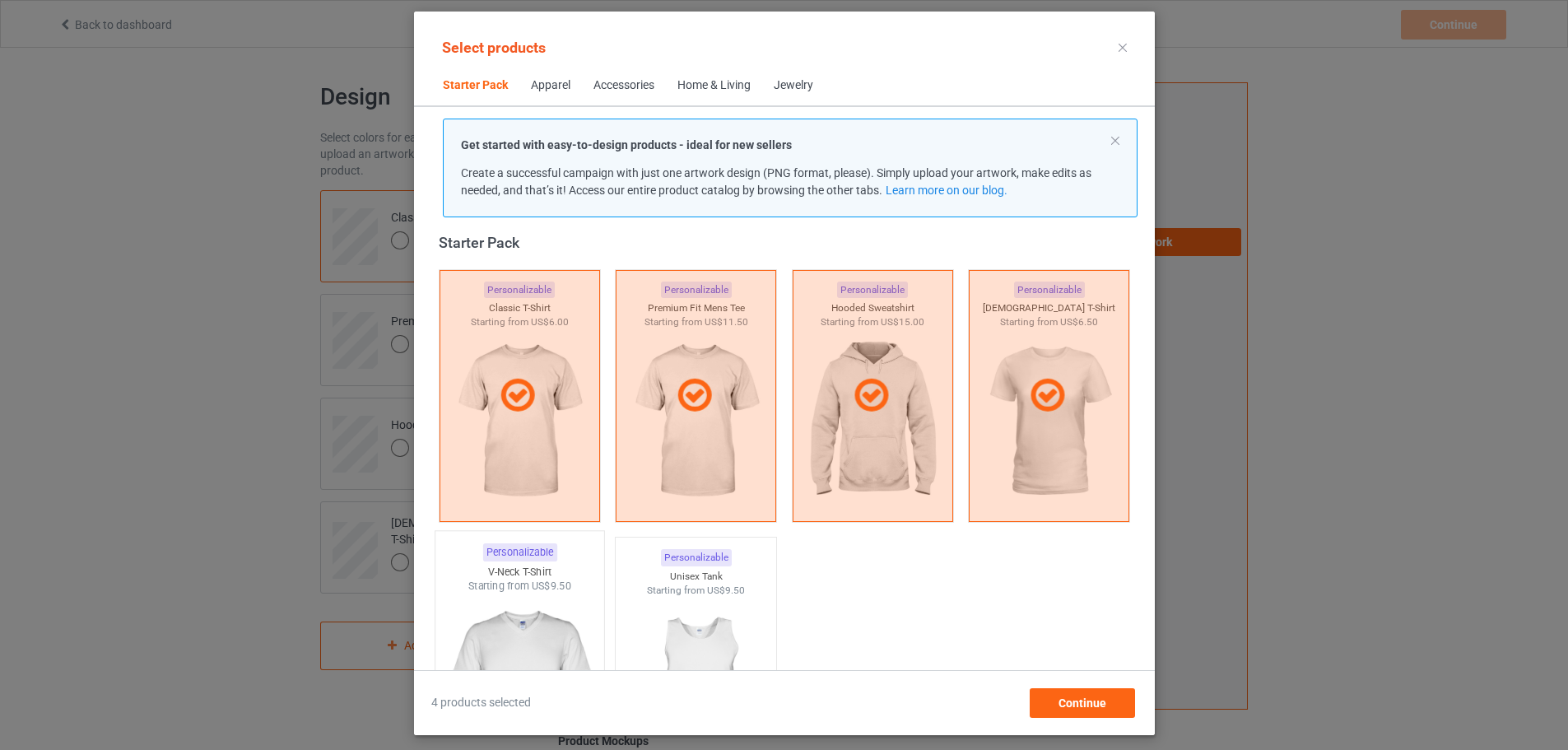
click at [531, 616] on img at bounding box center [520, 691] width 155 height 194
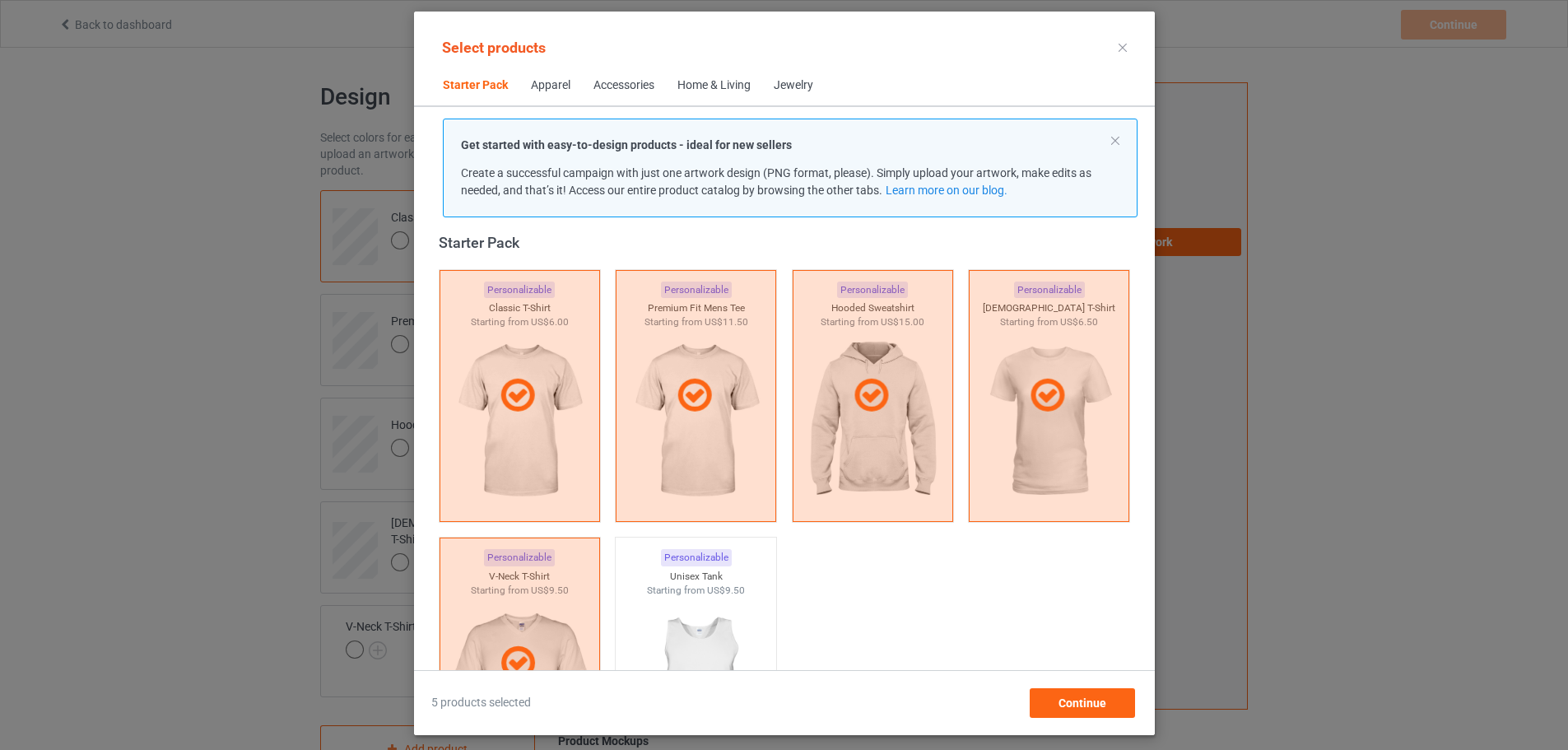
click at [722, 96] on span "Home & Living" at bounding box center [714, 86] width 97 height 39
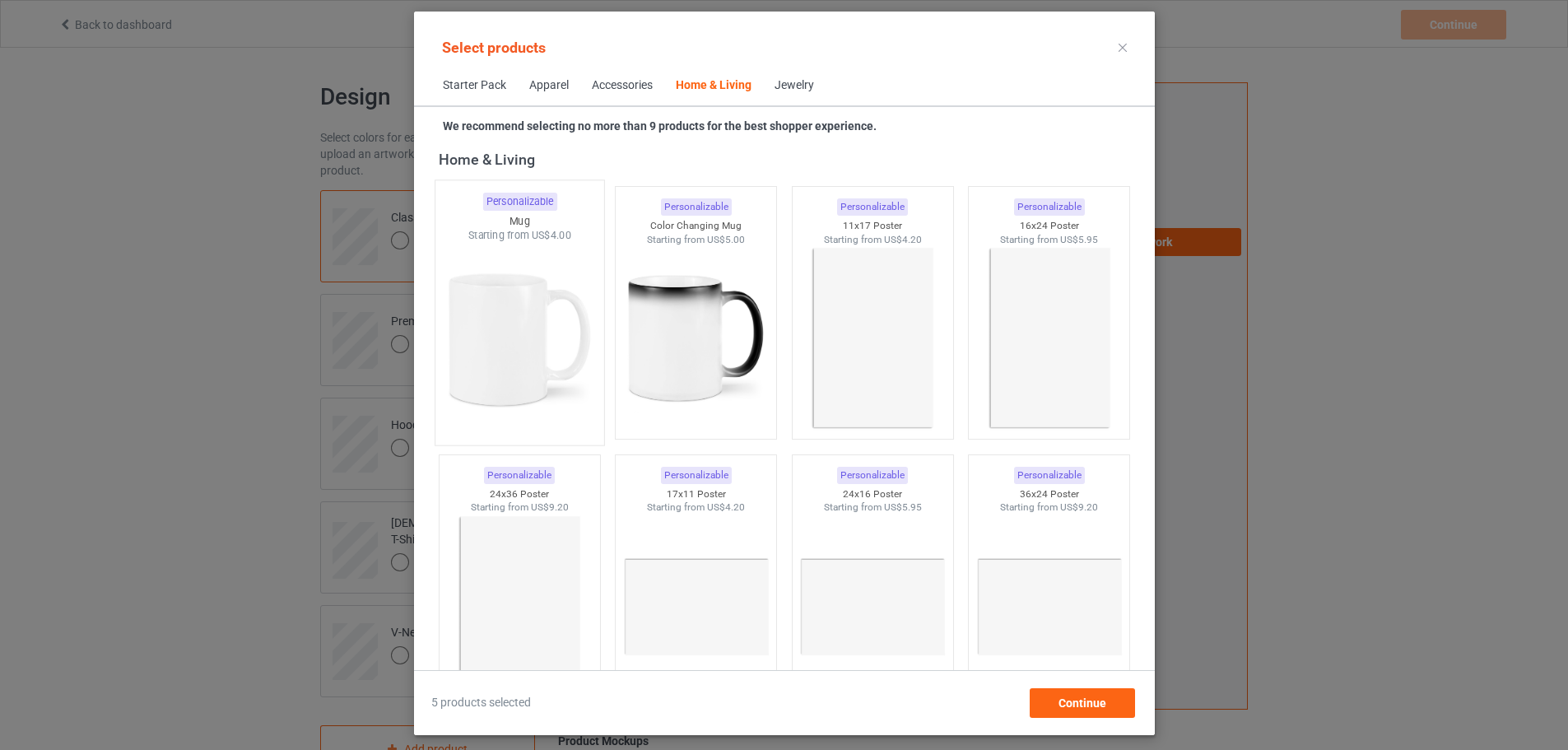
click at [556, 241] on div "Starting from US$4.00" at bounding box center [520, 236] width 169 height 14
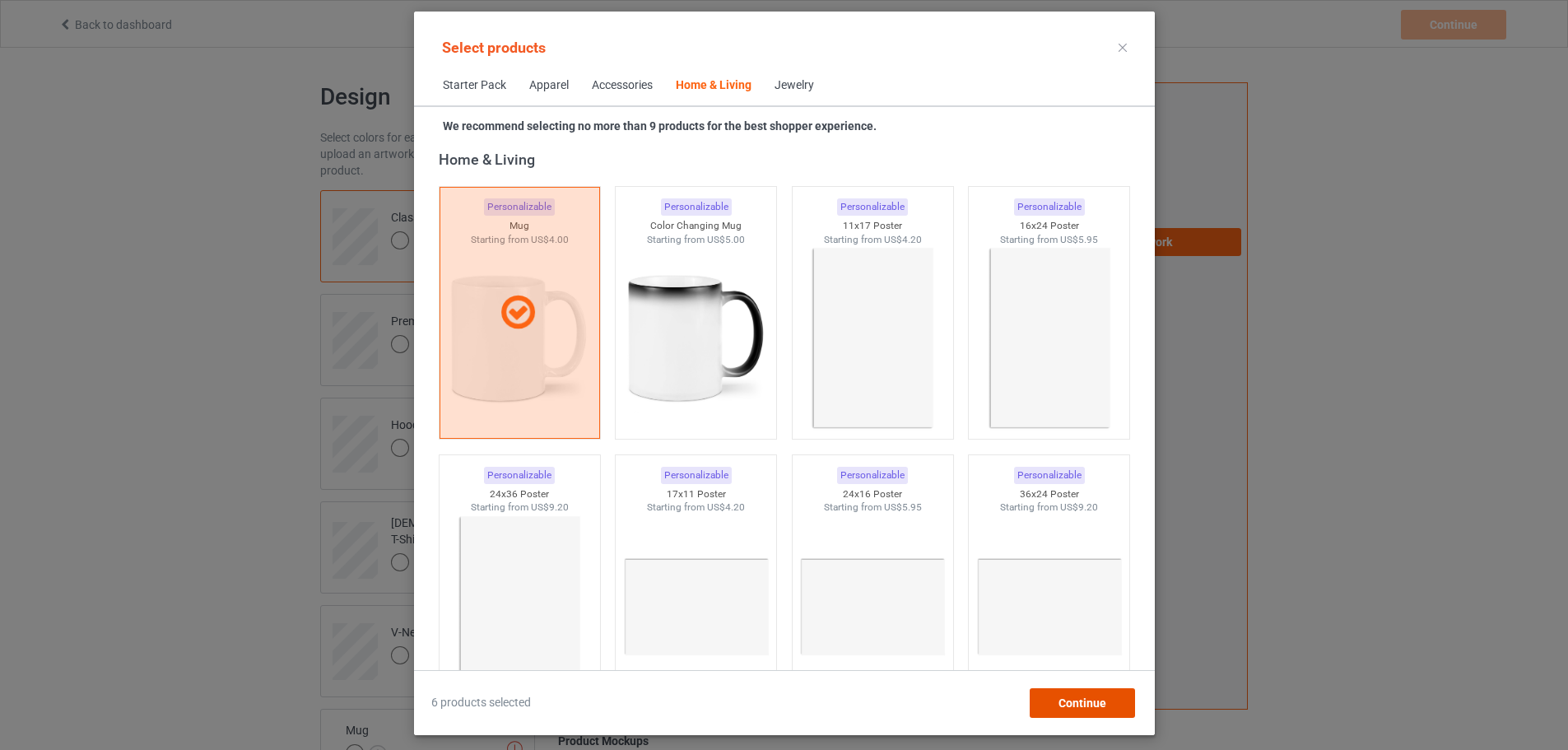
click at [1106, 704] on span "Continue" at bounding box center [1081, 703] width 48 height 13
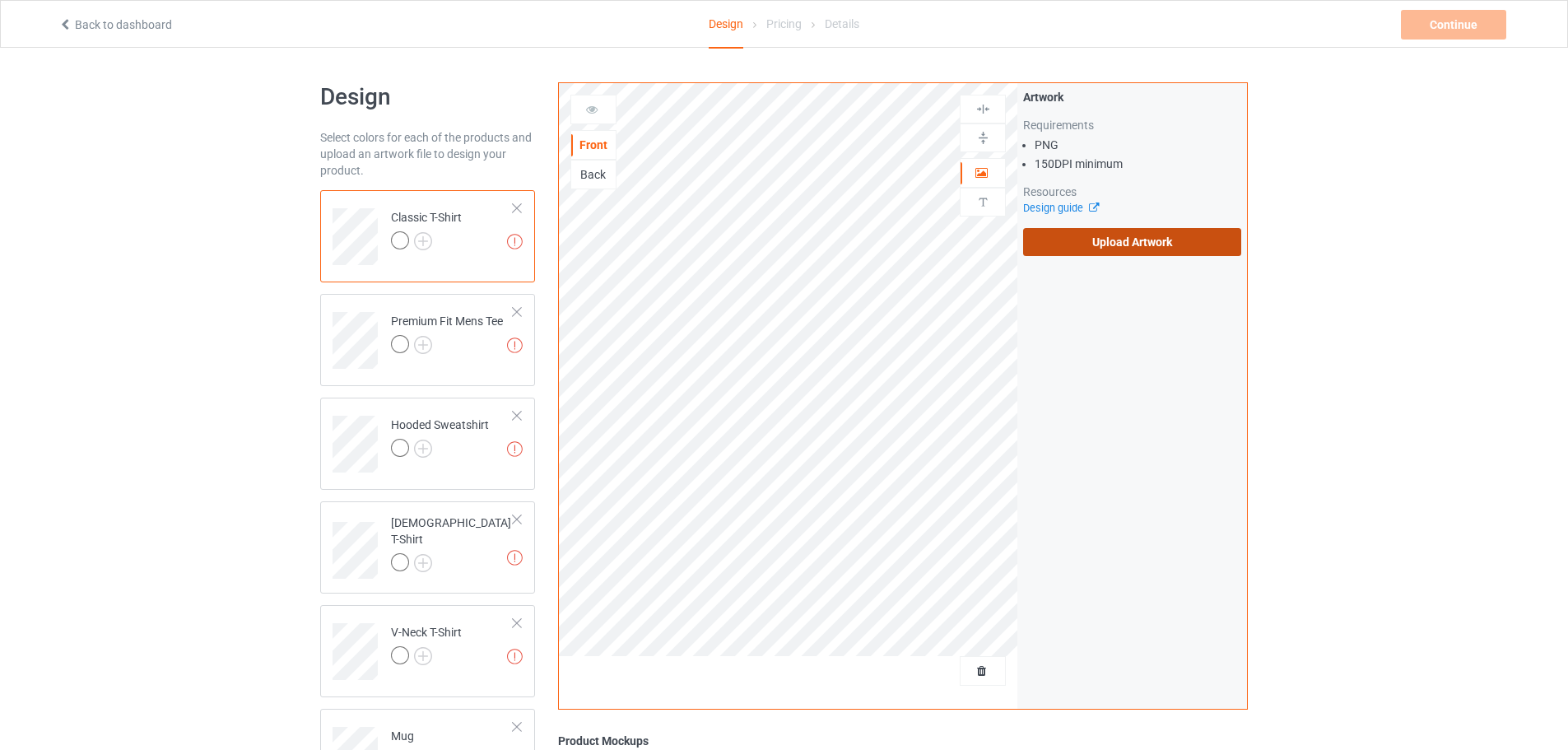
click at [1161, 248] on label "Upload Artwork" at bounding box center [1132, 242] width 218 height 28
click at [0, 0] on input "Upload Artwork" at bounding box center [0, 0] width 0 height 0
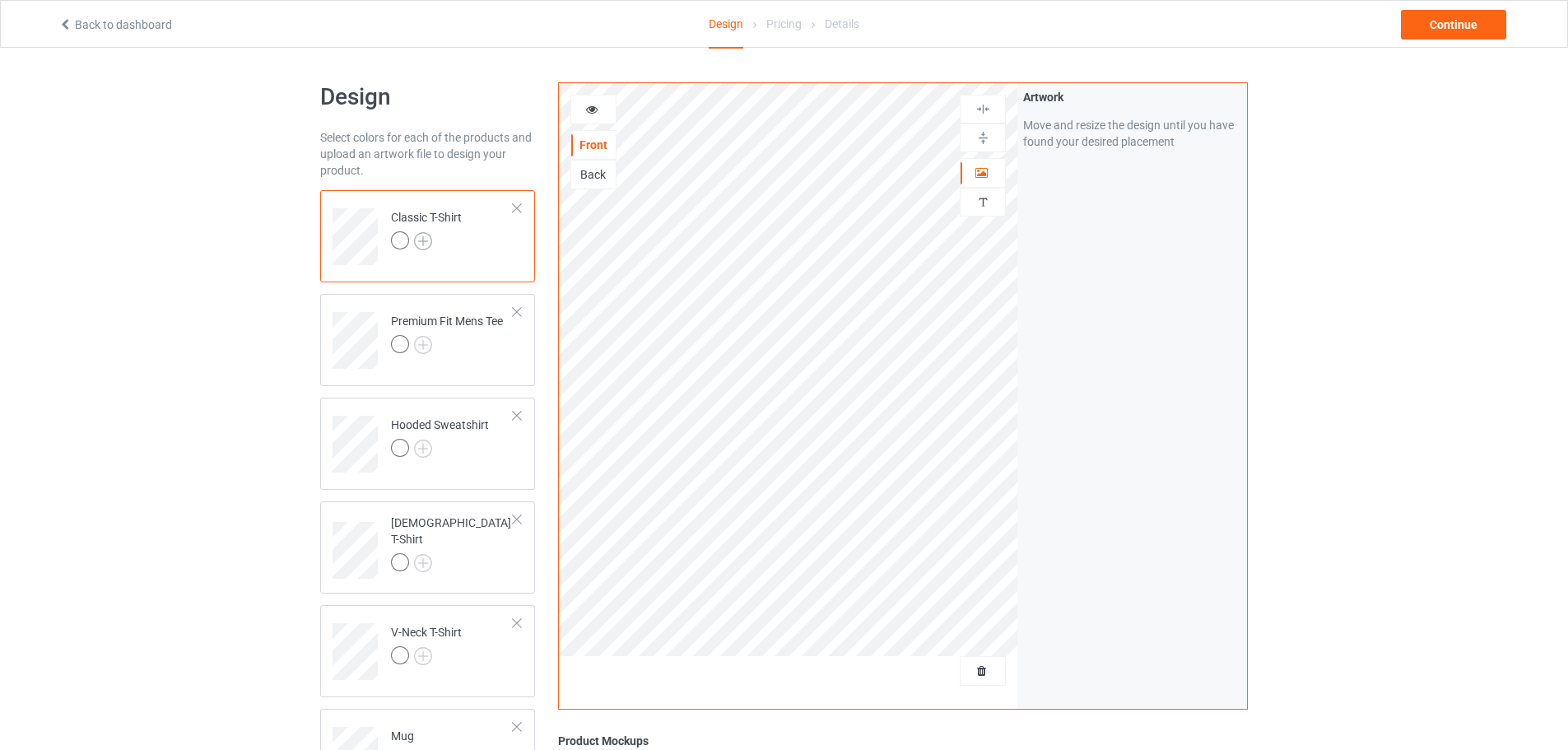
click at [429, 237] on img at bounding box center [423, 241] width 18 height 18
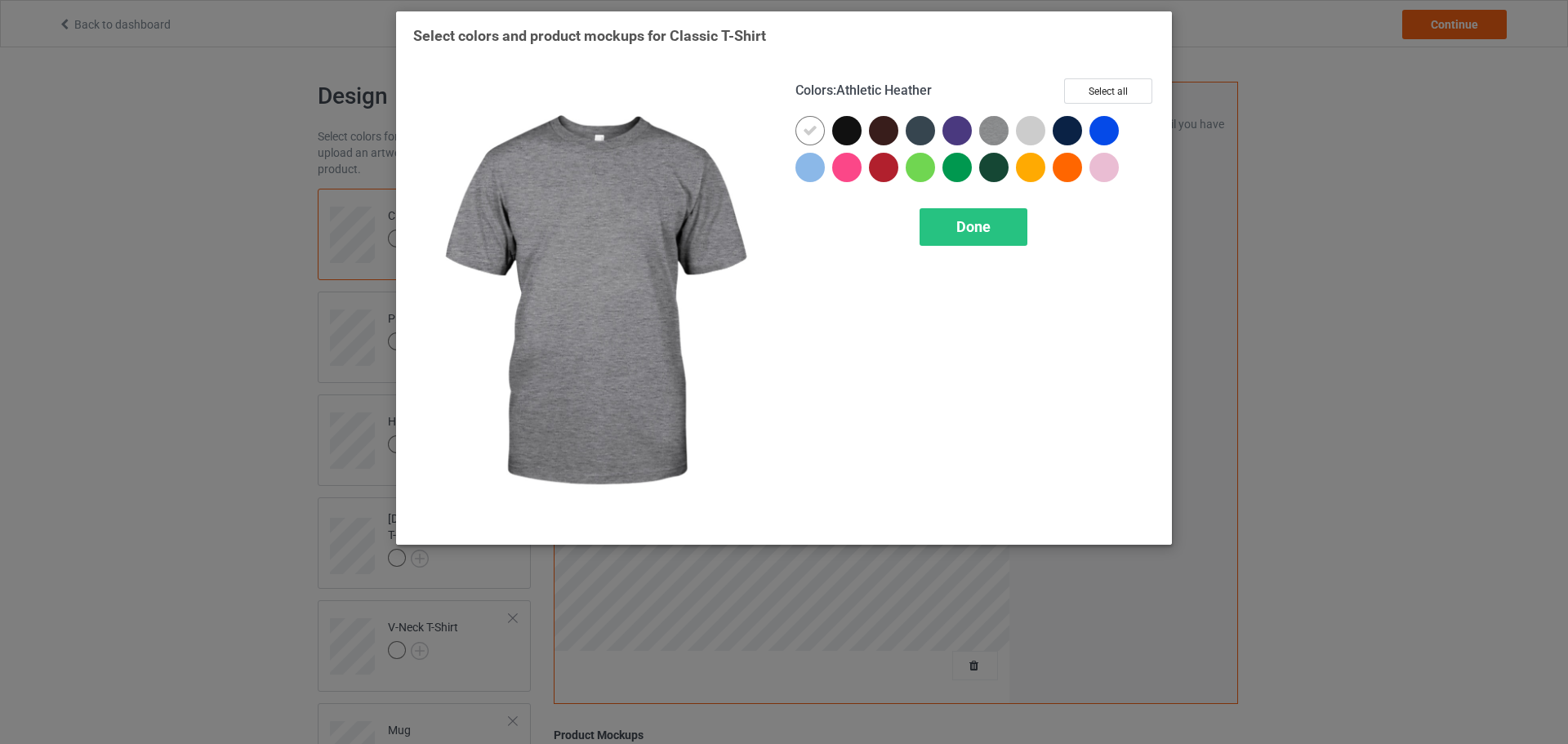
click at [989, 135] on img at bounding box center [995, 131] width 30 height 30
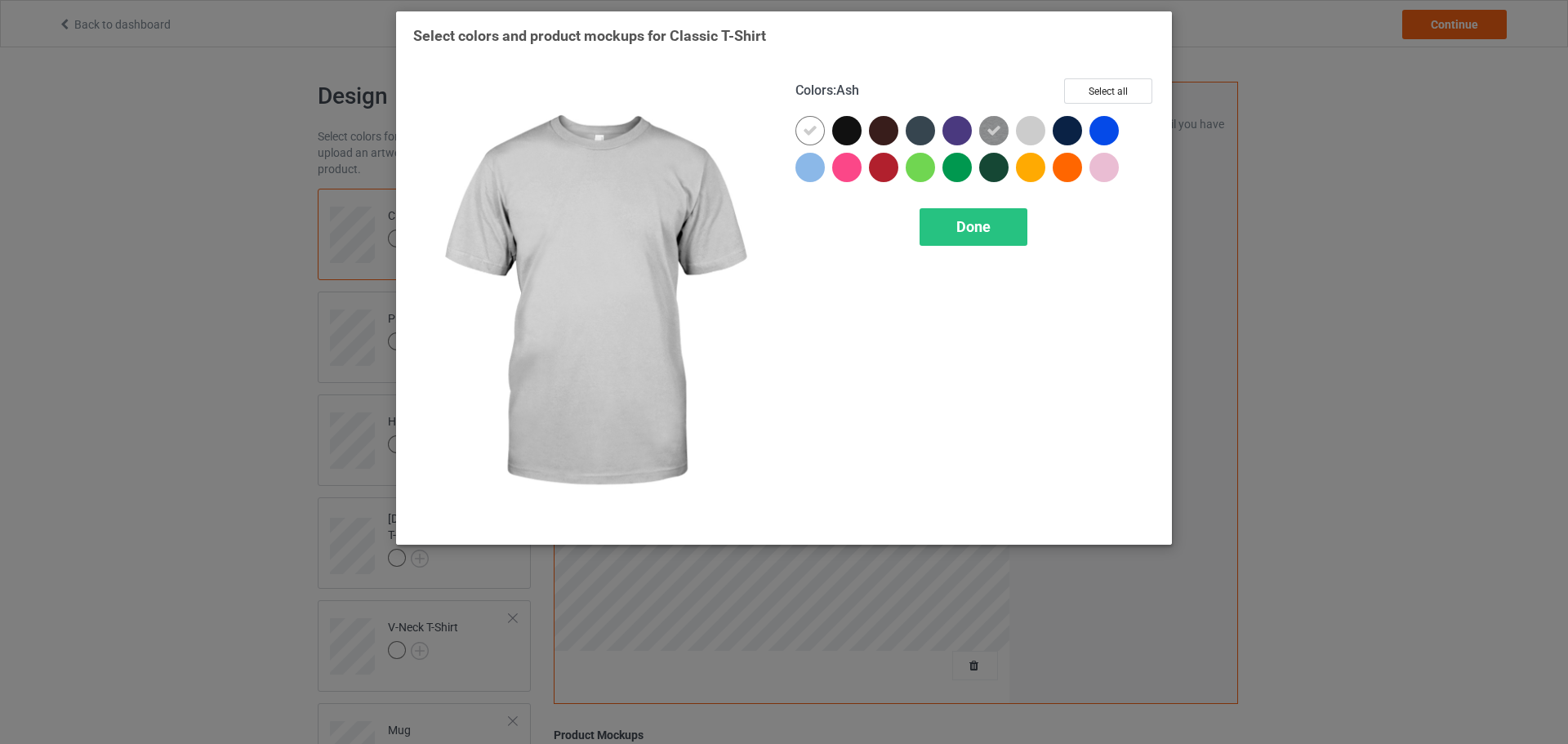
click at [1033, 135] on div at bounding box center [1031, 131] width 30 height 30
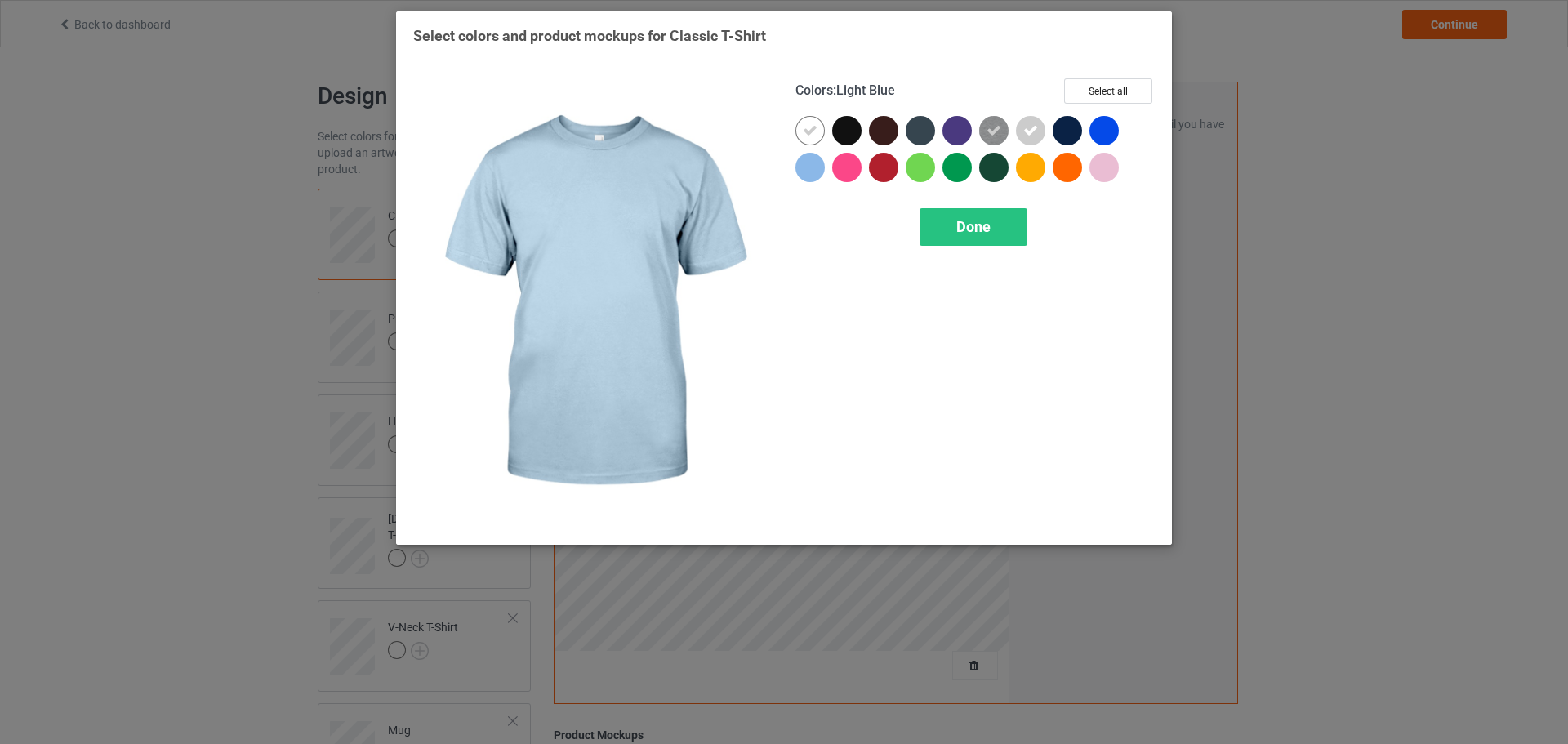
click at [817, 160] on div at bounding box center [810, 168] width 30 height 30
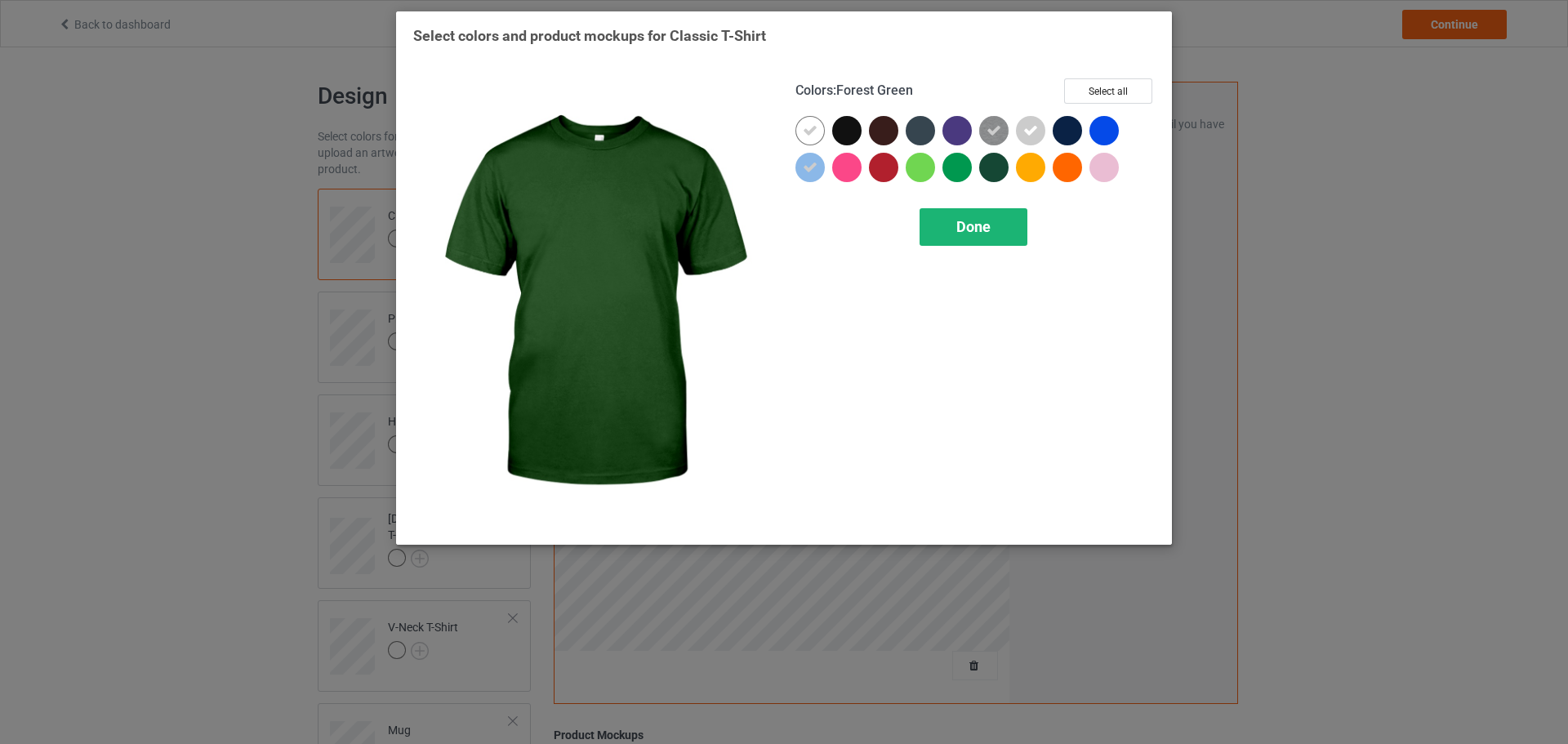
click at [1001, 221] on div "Done" at bounding box center [974, 227] width 108 height 37
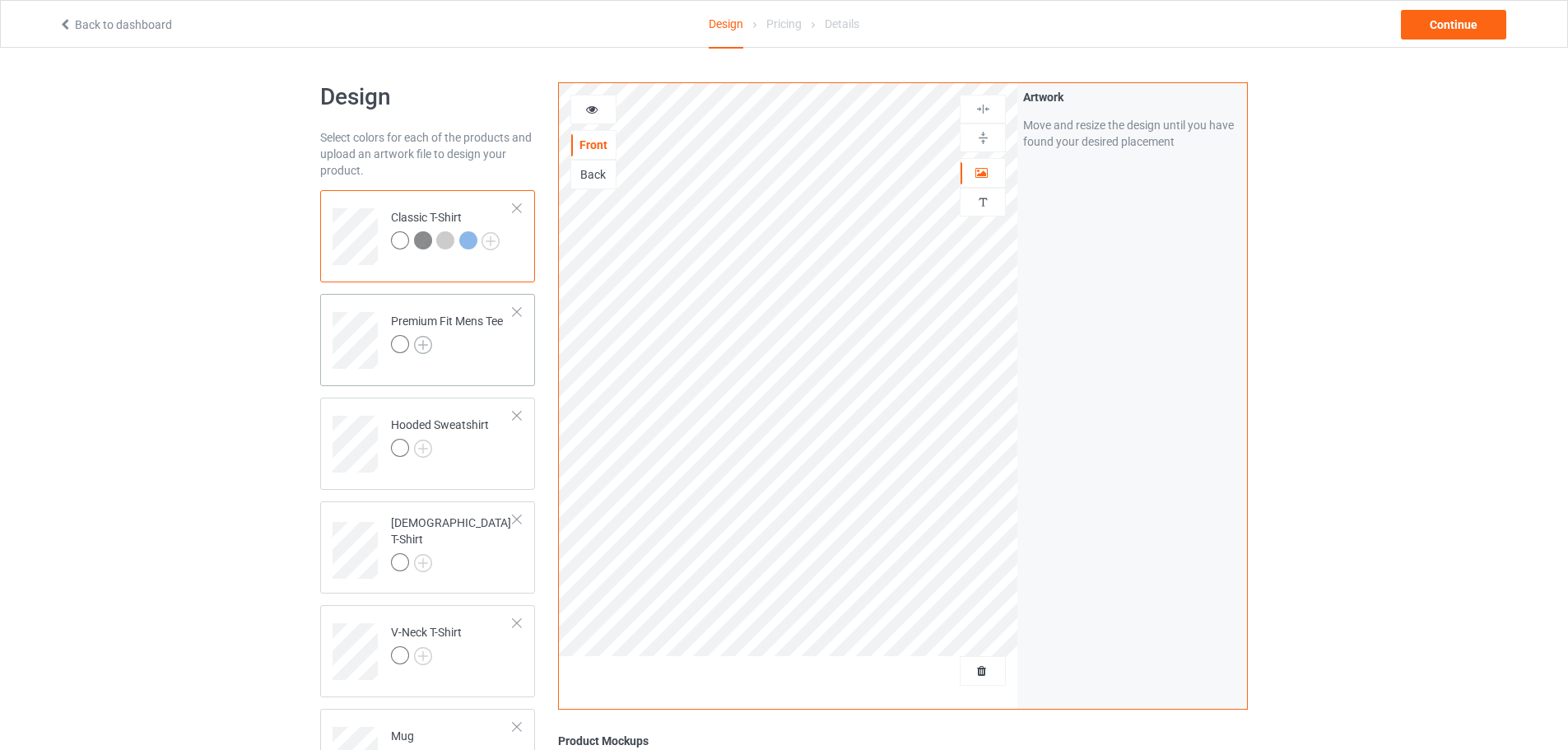
click at [423, 343] on img at bounding box center [423, 345] width 18 height 18
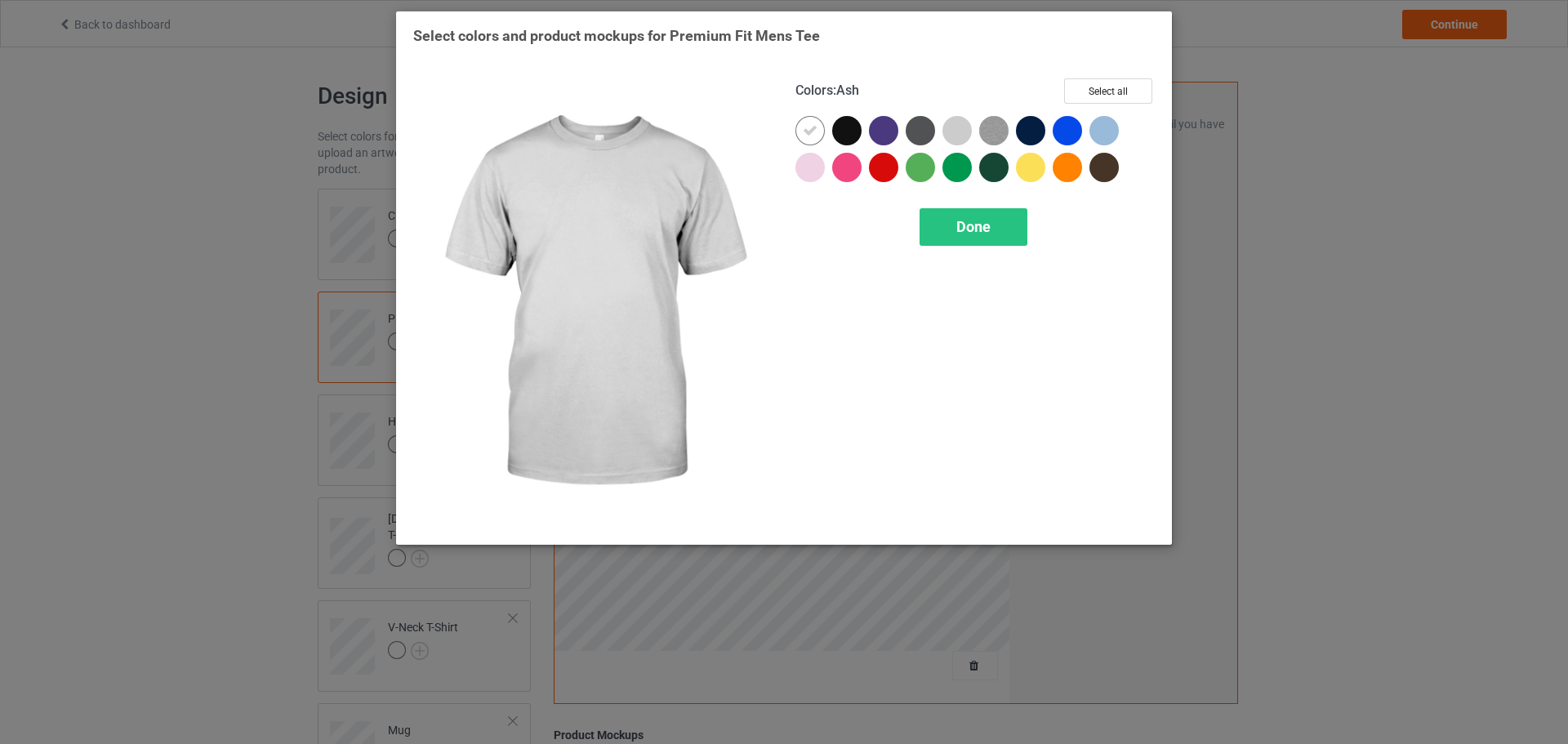
click at [970, 131] on div at bounding box center [957, 131] width 30 height 30
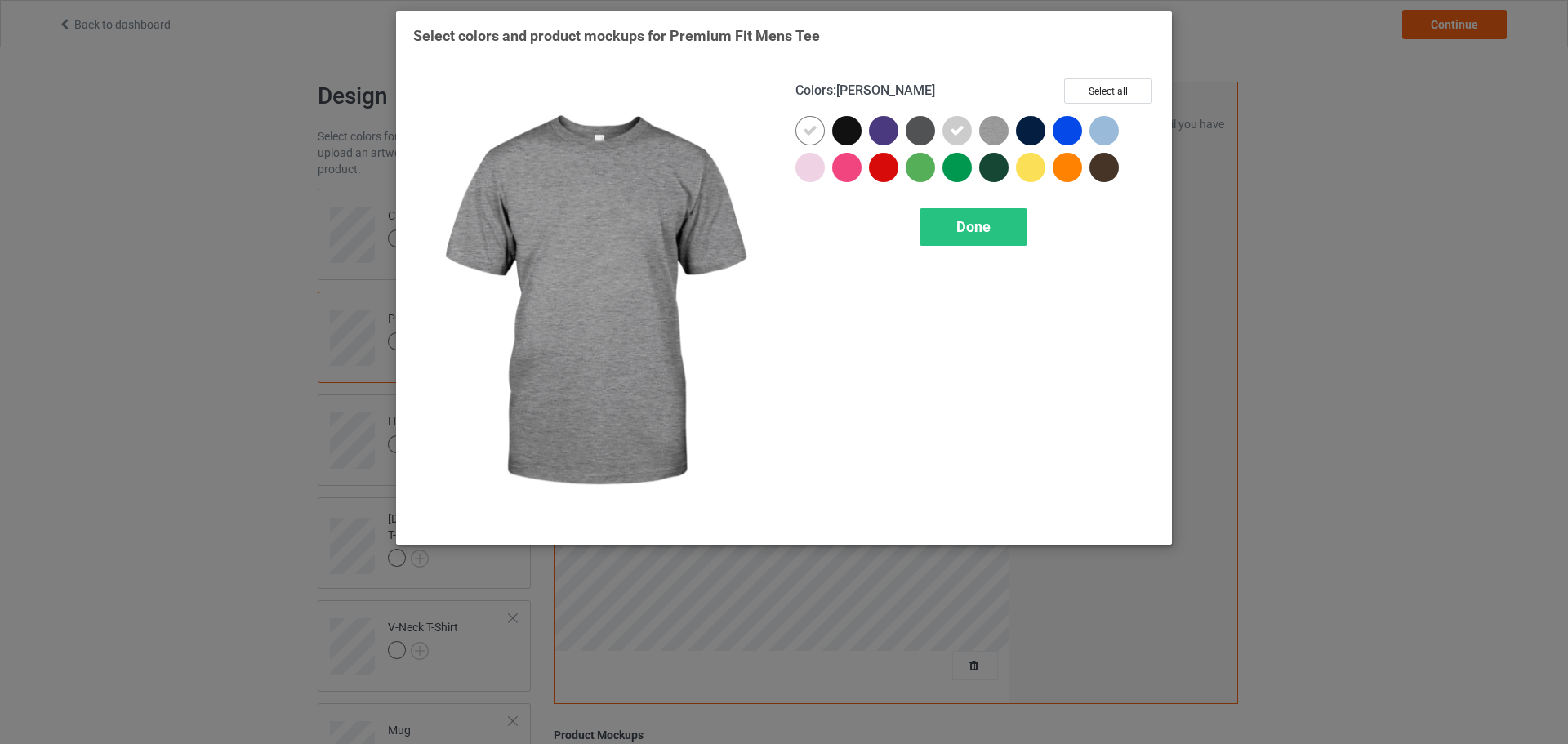
click at [994, 132] on img at bounding box center [995, 131] width 30 height 30
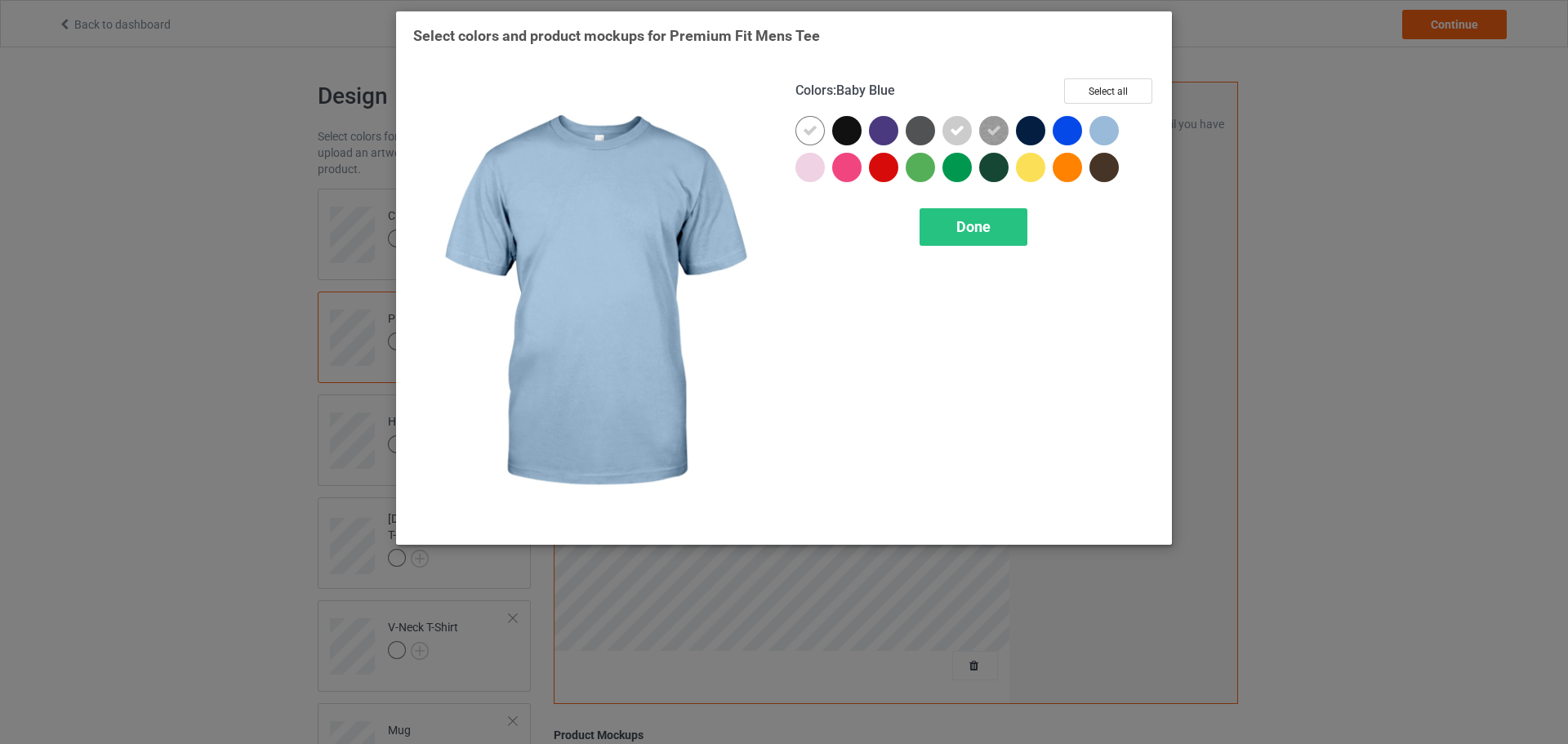
click at [1108, 131] on div at bounding box center [1105, 131] width 30 height 30
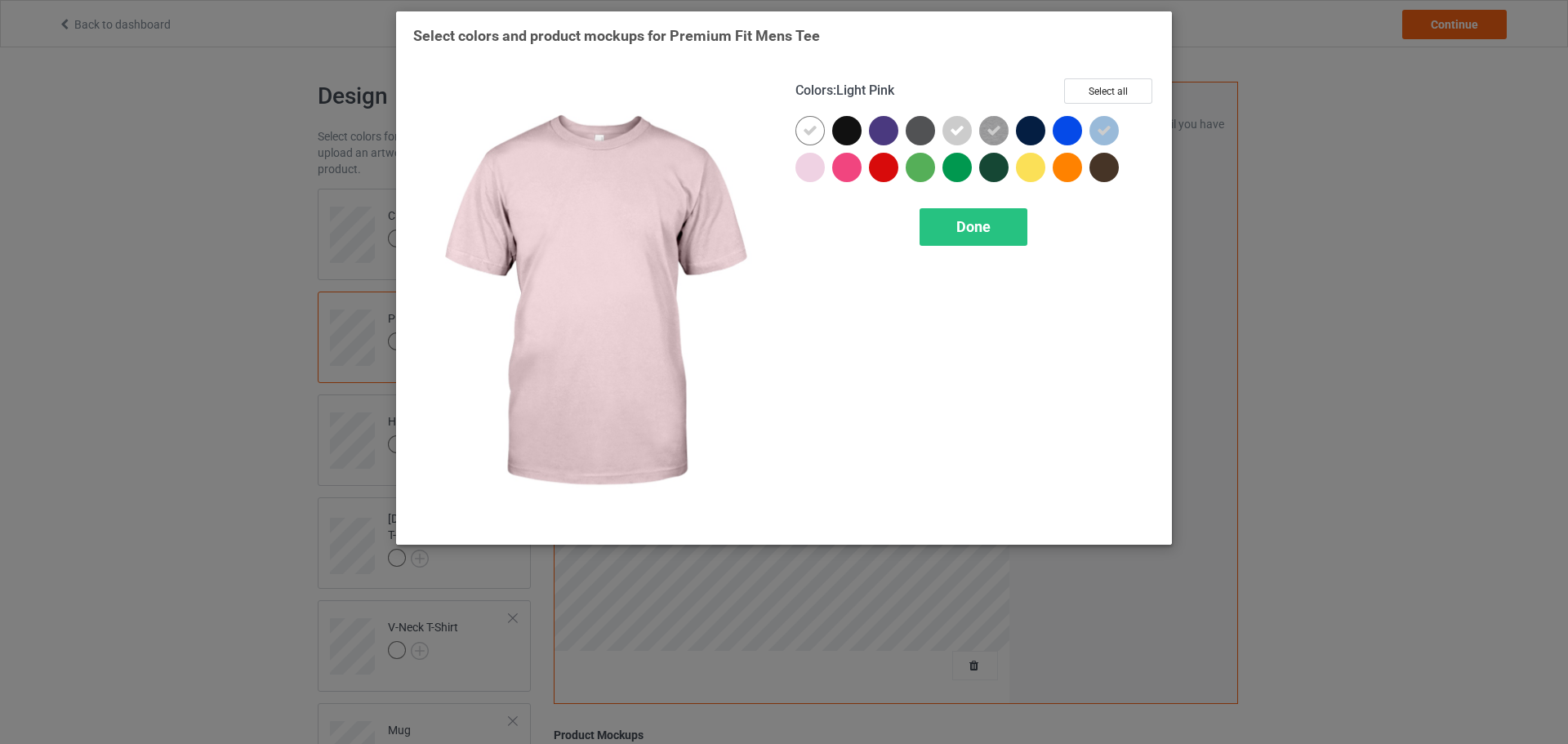
click at [812, 164] on div at bounding box center [810, 168] width 30 height 30
click at [816, 179] on div at bounding box center [810, 168] width 30 height 30
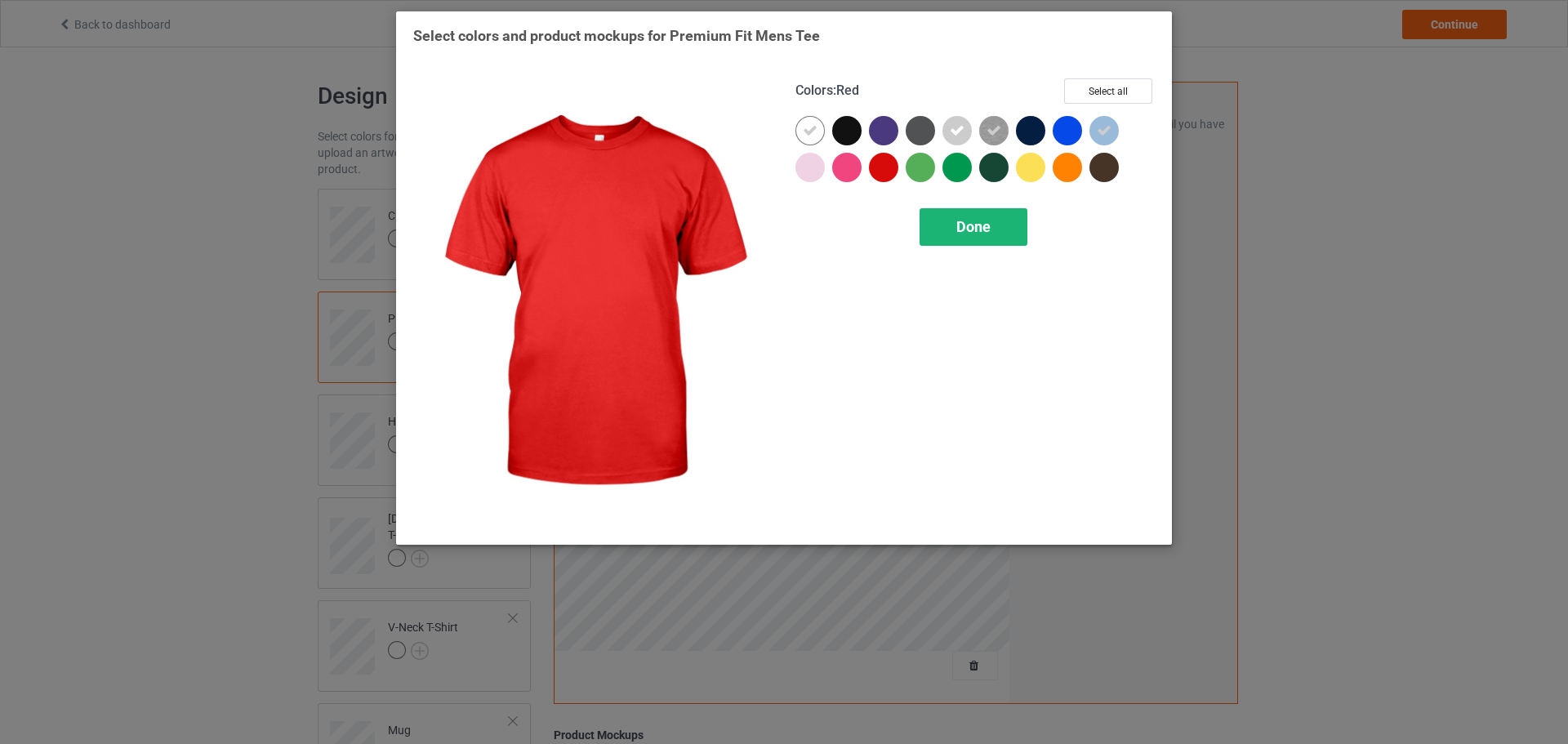
click at [956, 217] on div "Done" at bounding box center [974, 227] width 108 height 37
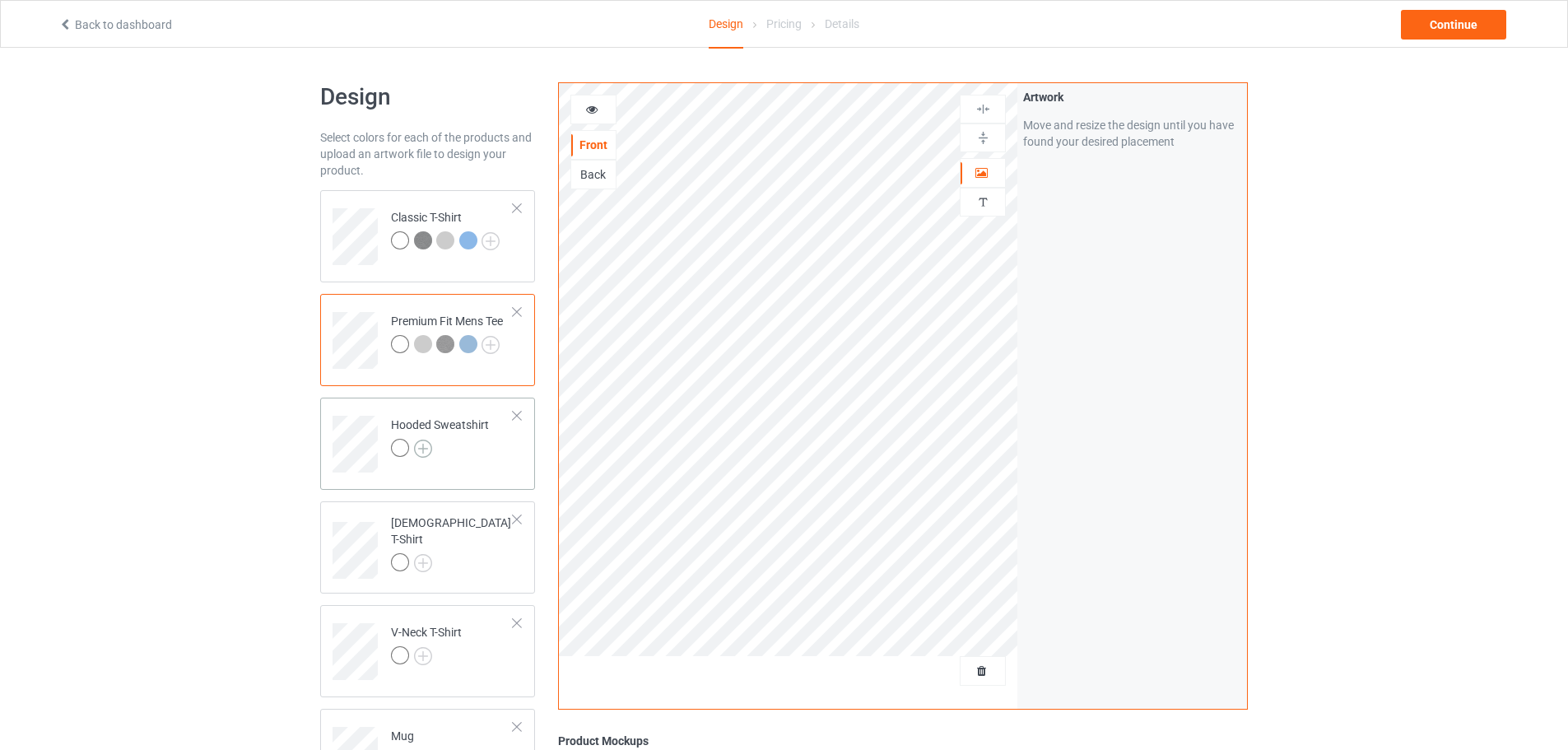
click at [422, 449] on img at bounding box center [423, 448] width 18 height 18
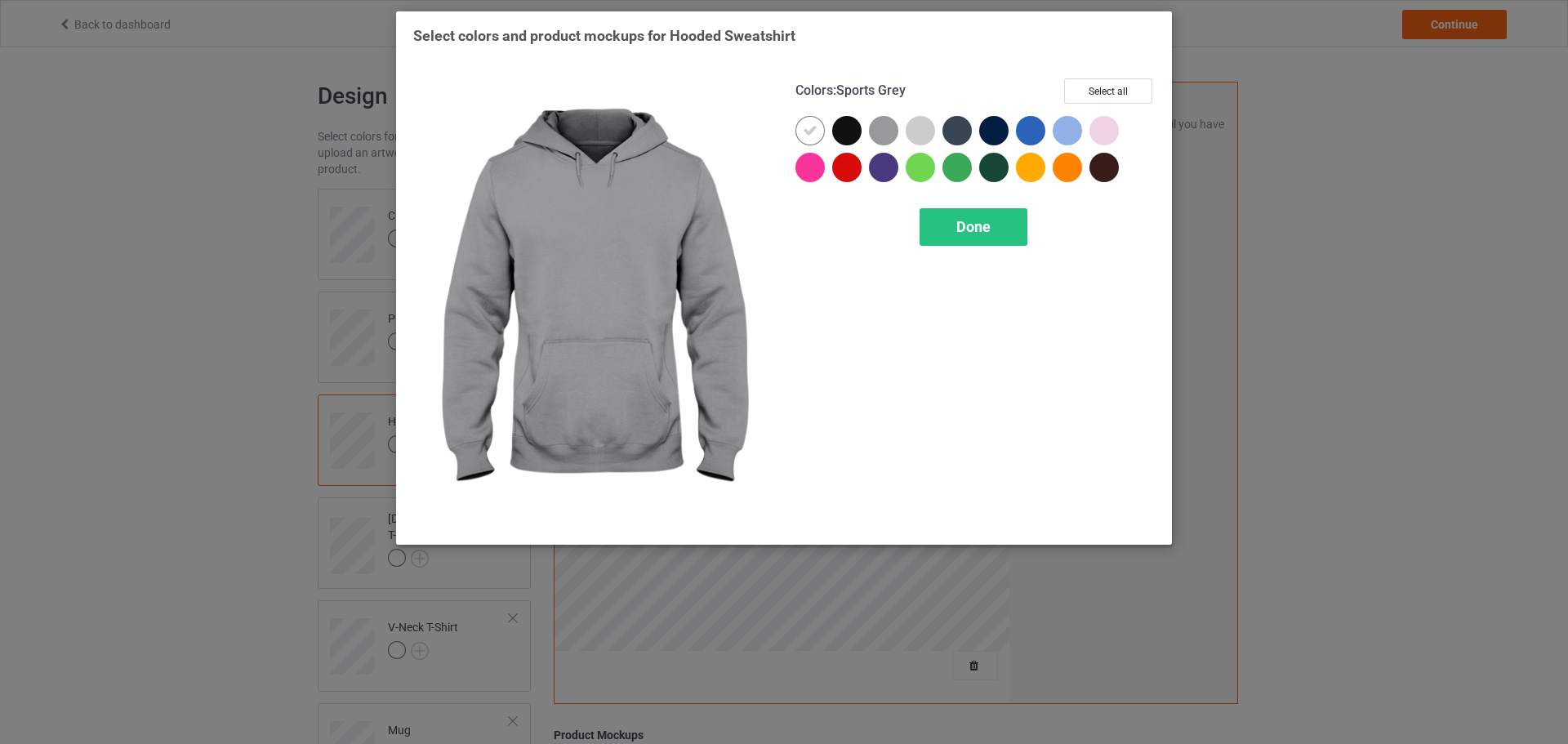
click at [878, 131] on div at bounding box center [884, 131] width 30 height 30
click at [904, 131] on div at bounding box center [887, 133] width 36 height 36
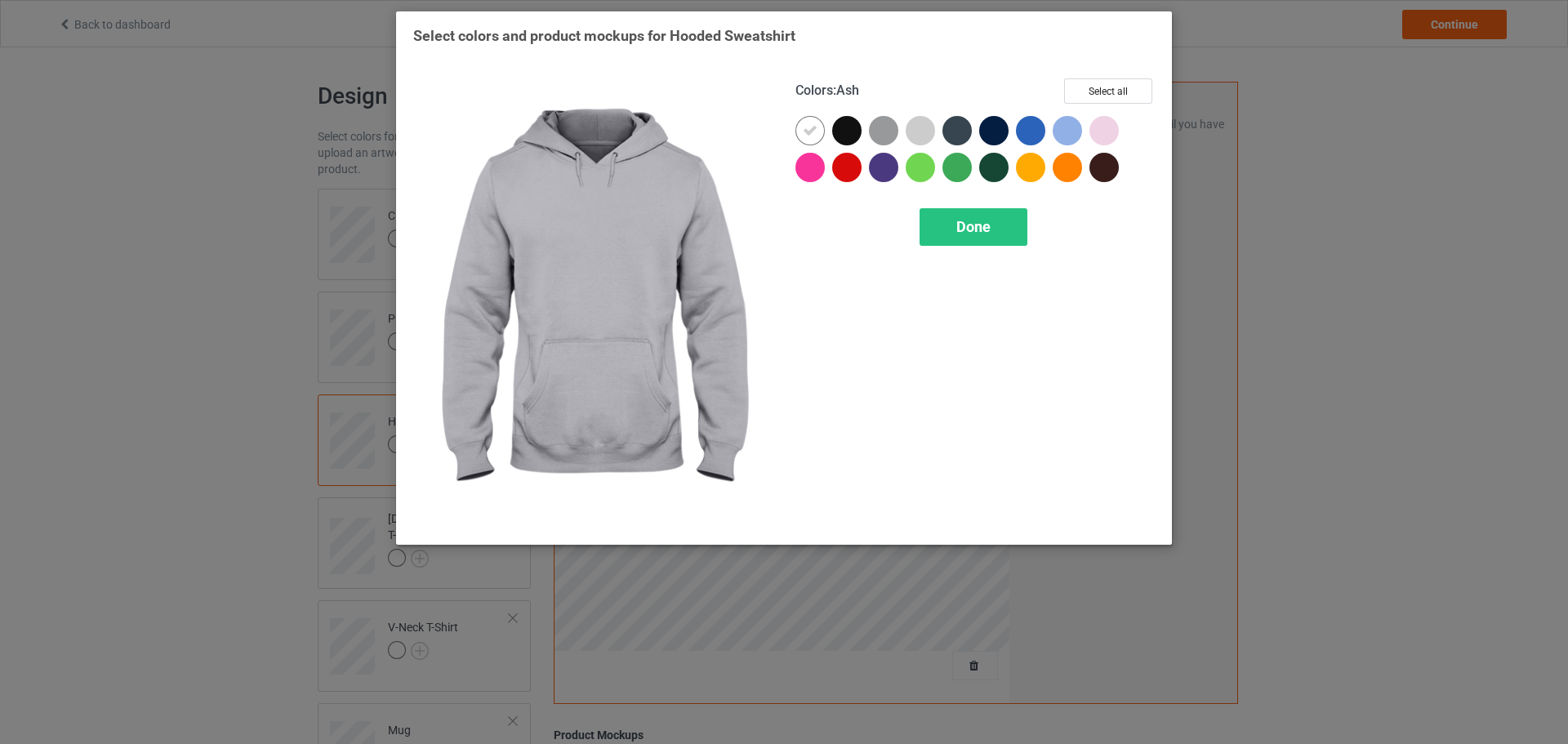
click at [903, 131] on div at bounding box center [887, 133] width 36 height 36
click at [921, 131] on div at bounding box center [921, 131] width 30 height 30
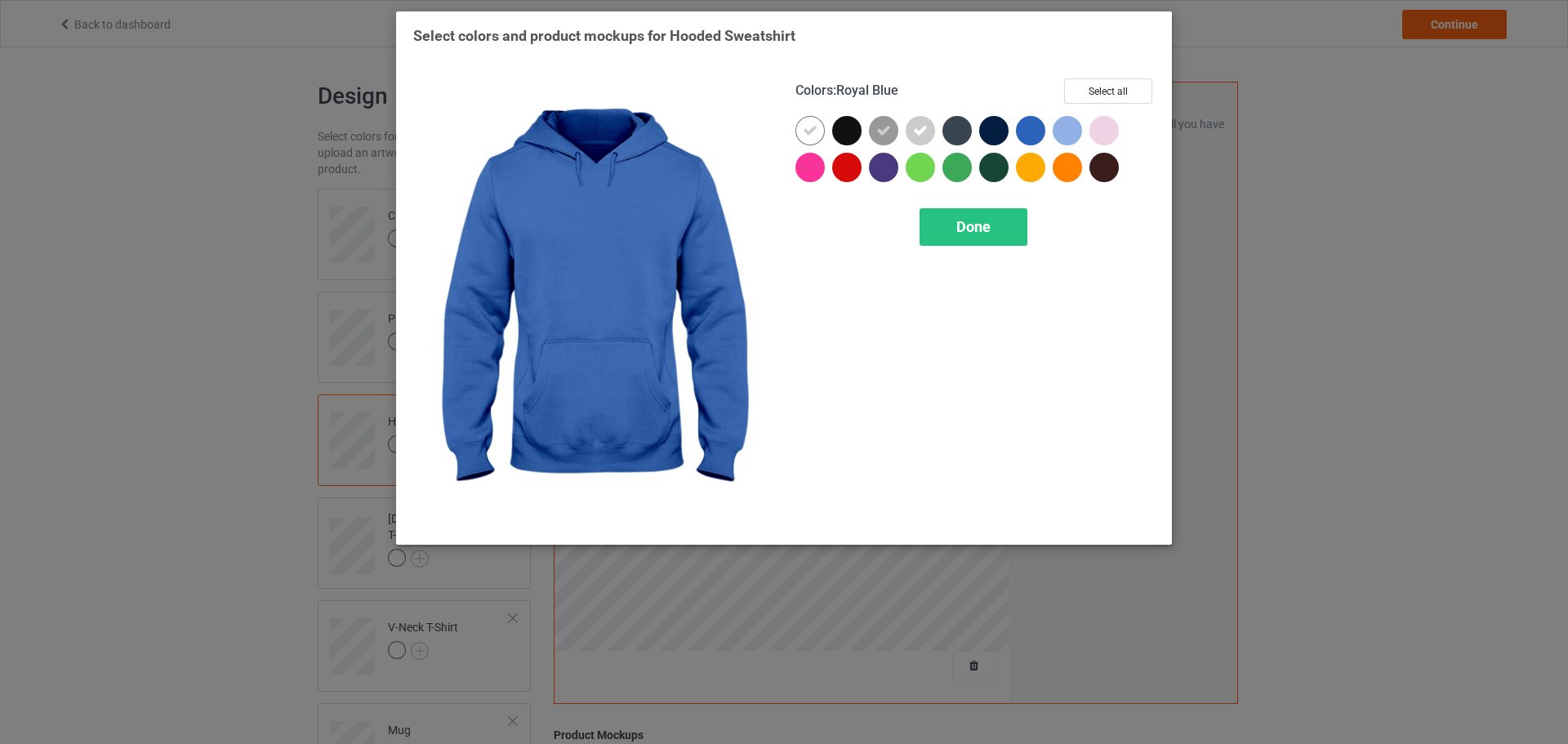
click at [1054, 133] on div at bounding box center [1067, 131] width 30 height 30
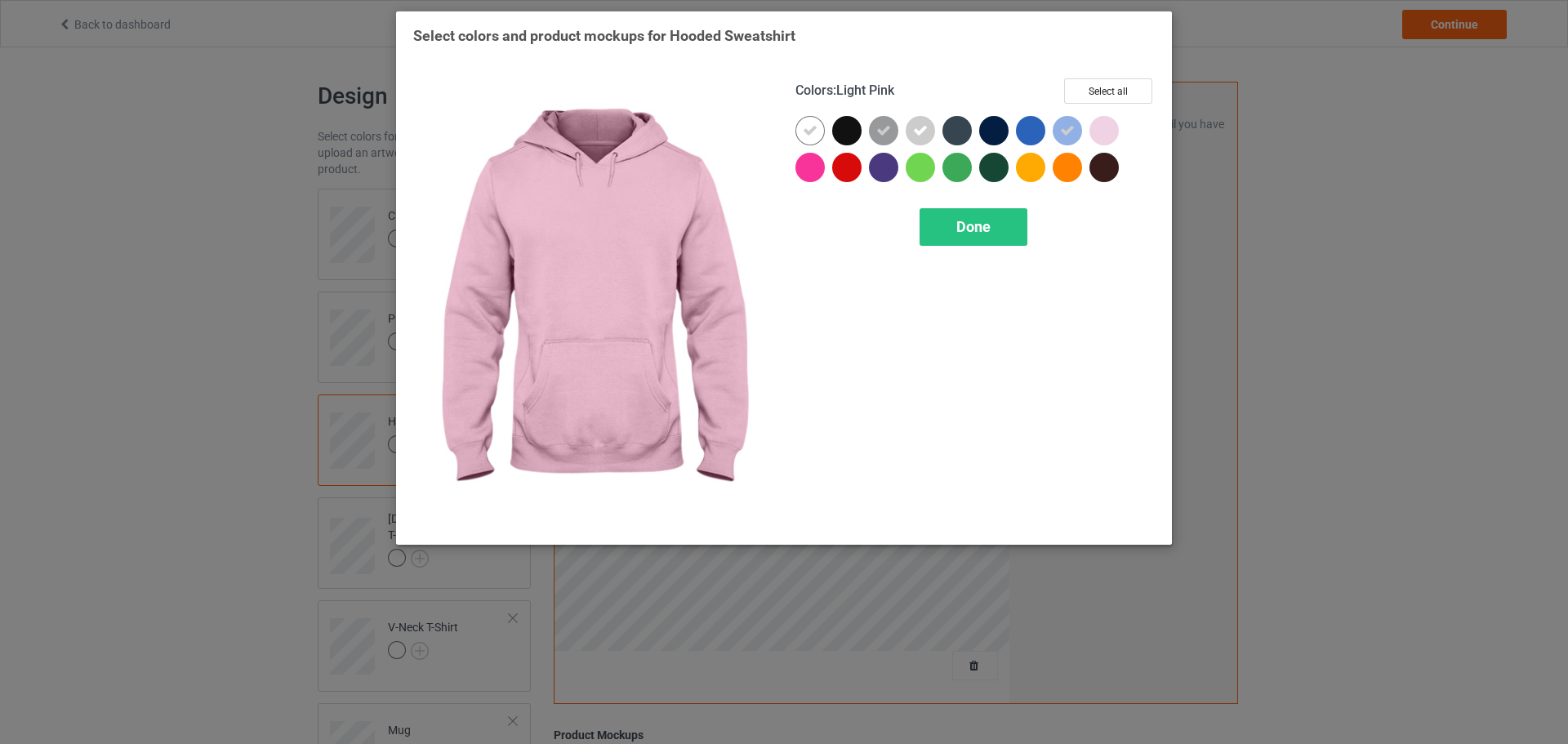
click at [1099, 133] on div at bounding box center [1105, 131] width 30 height 30
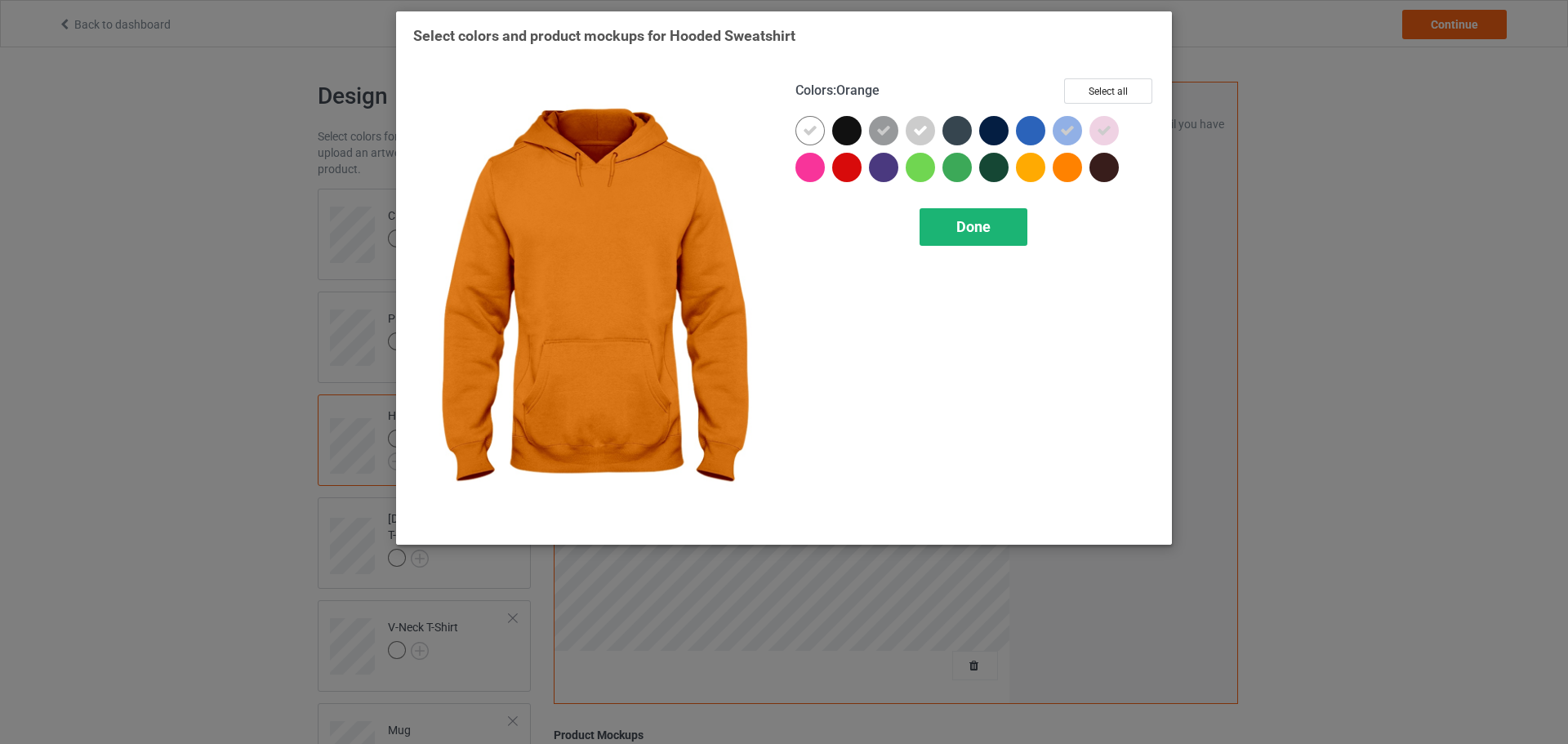
click at [962, 239] on div "Done" at bounding box center [974, 227] width 108 height 37
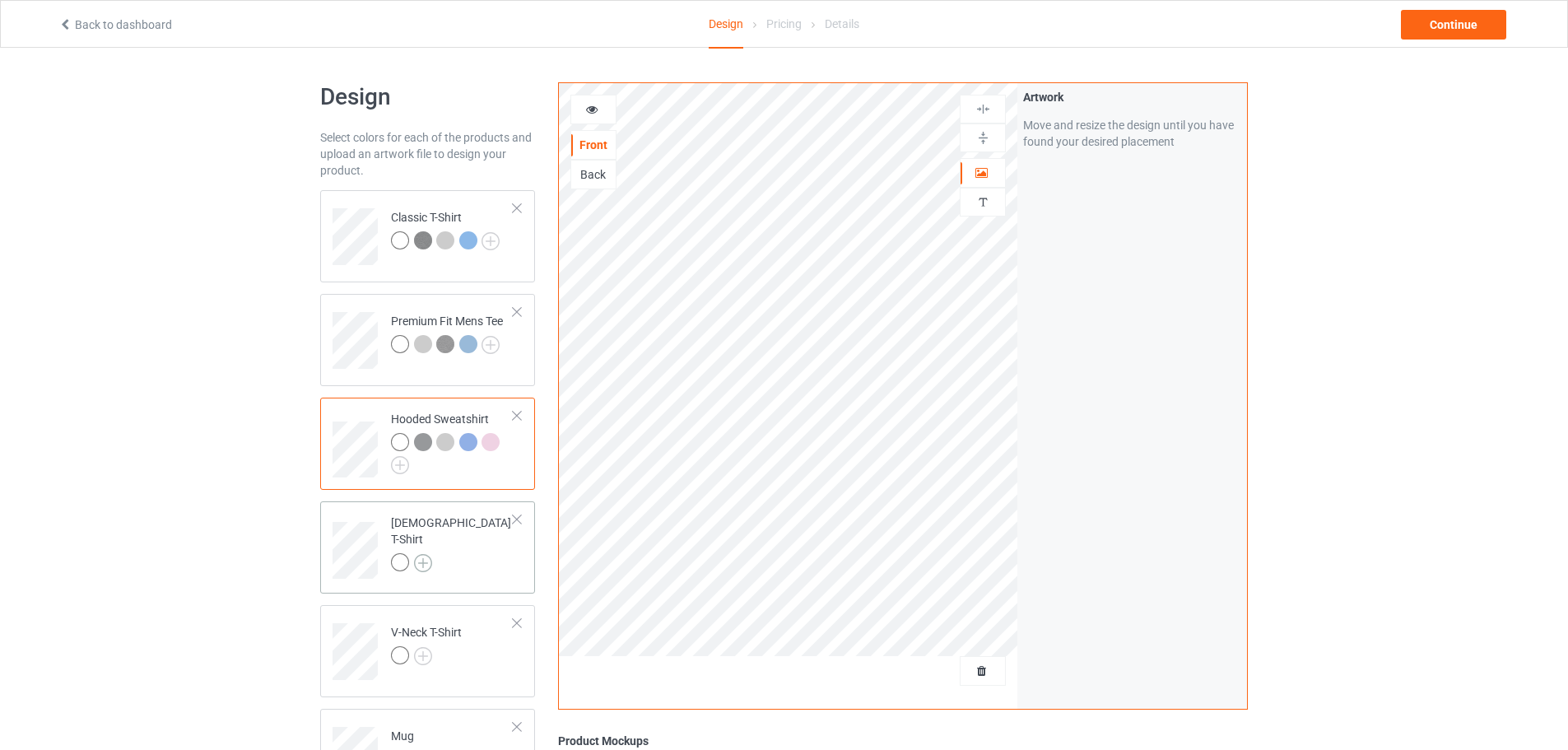
click at [419, 555] on img at bounding box center [423, 563] width 18 height 18
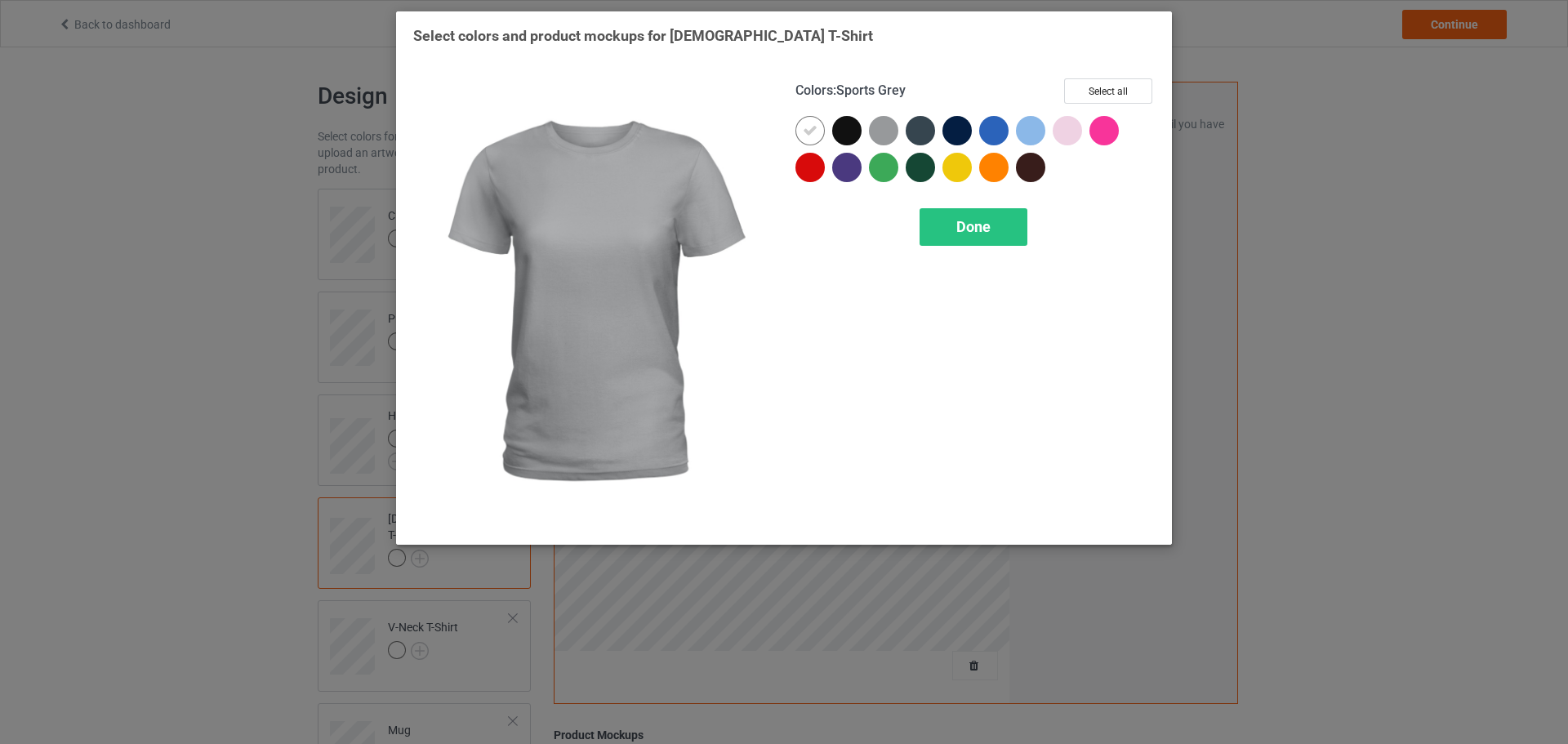
click at [882, 137] on div at bounding box center [884, 131] width 30 height 30
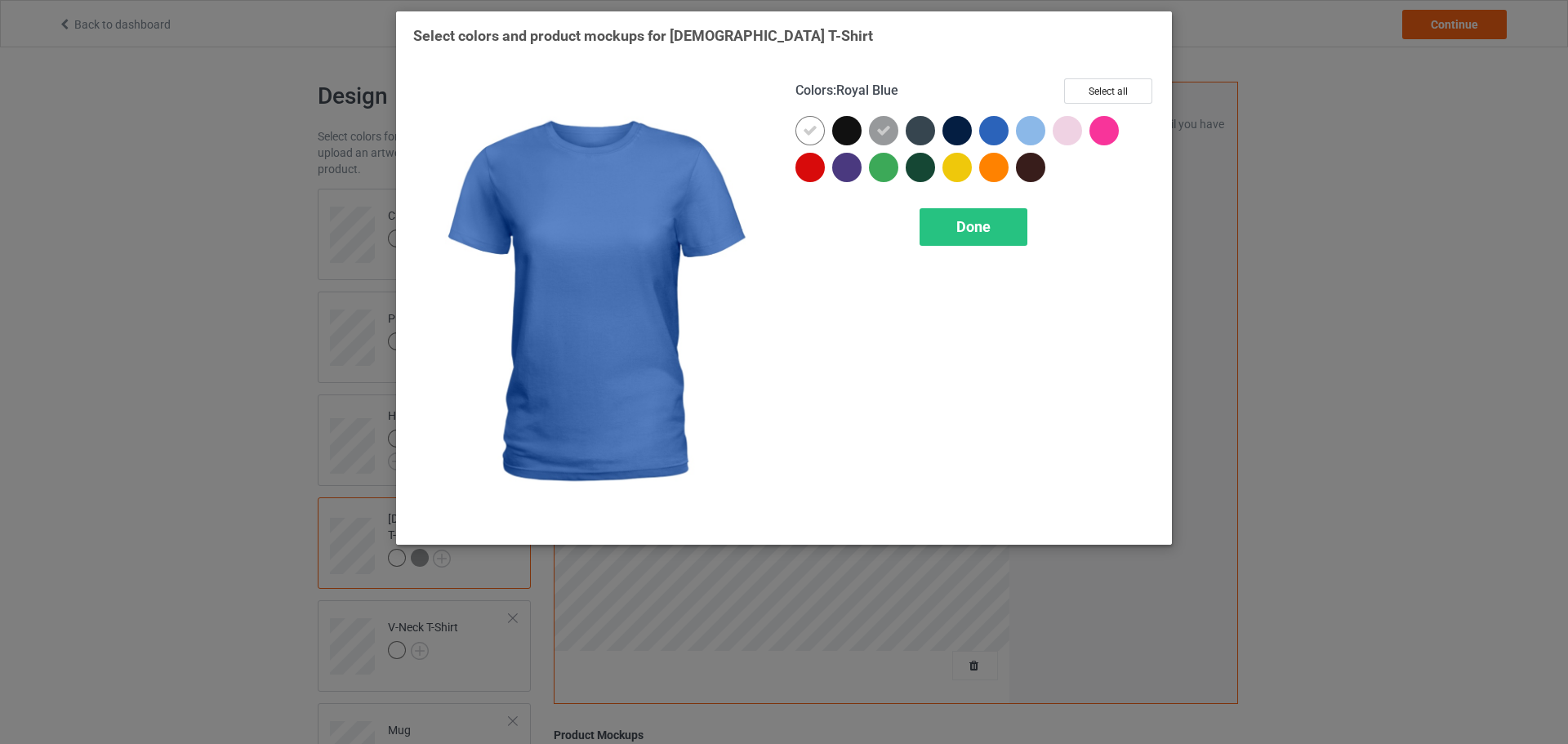
click at [1020, 127] on div at bounding box center [1031, 131] width 30 height 30
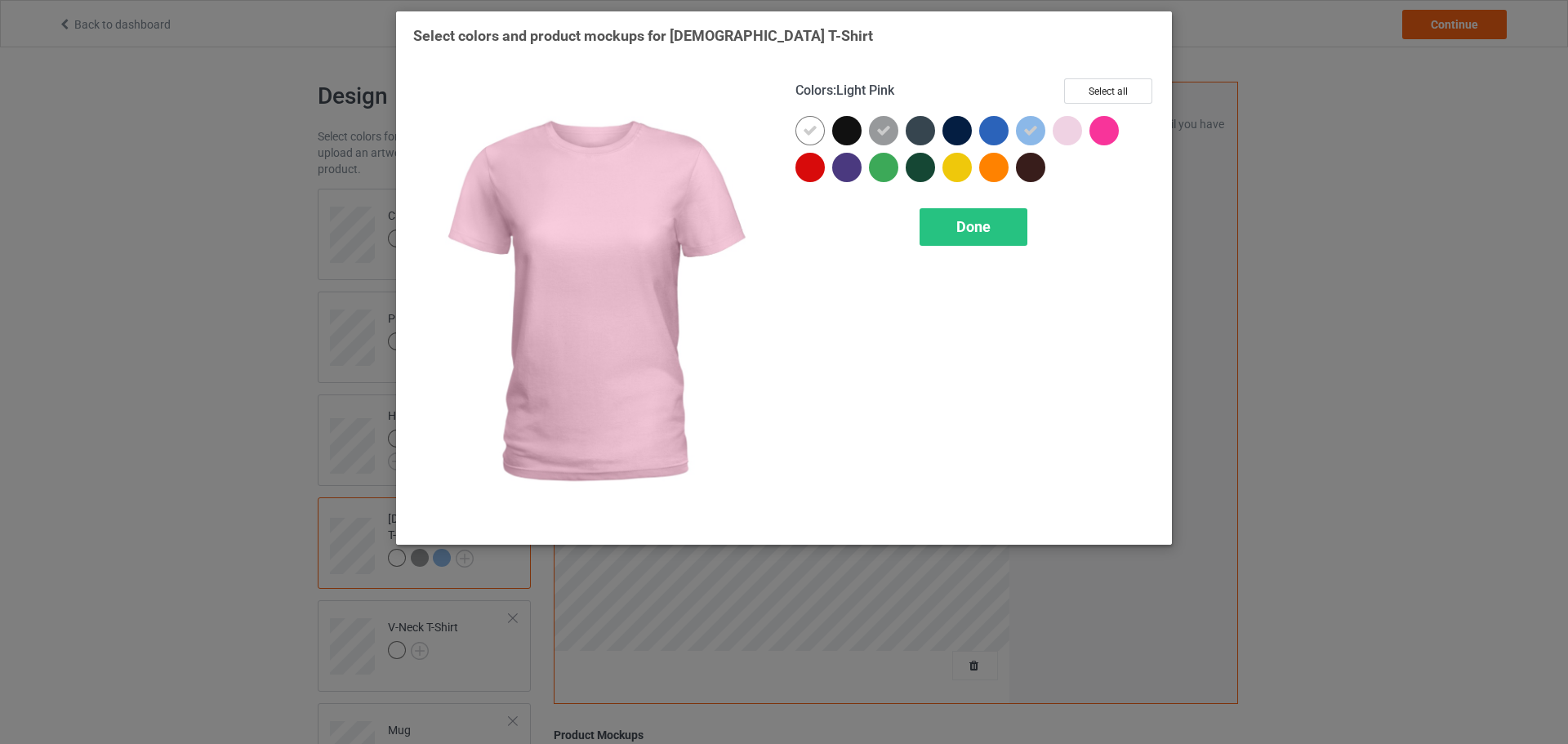
click at [1058, 127] on div at bounding box center [1067, 131] width 30 height 30
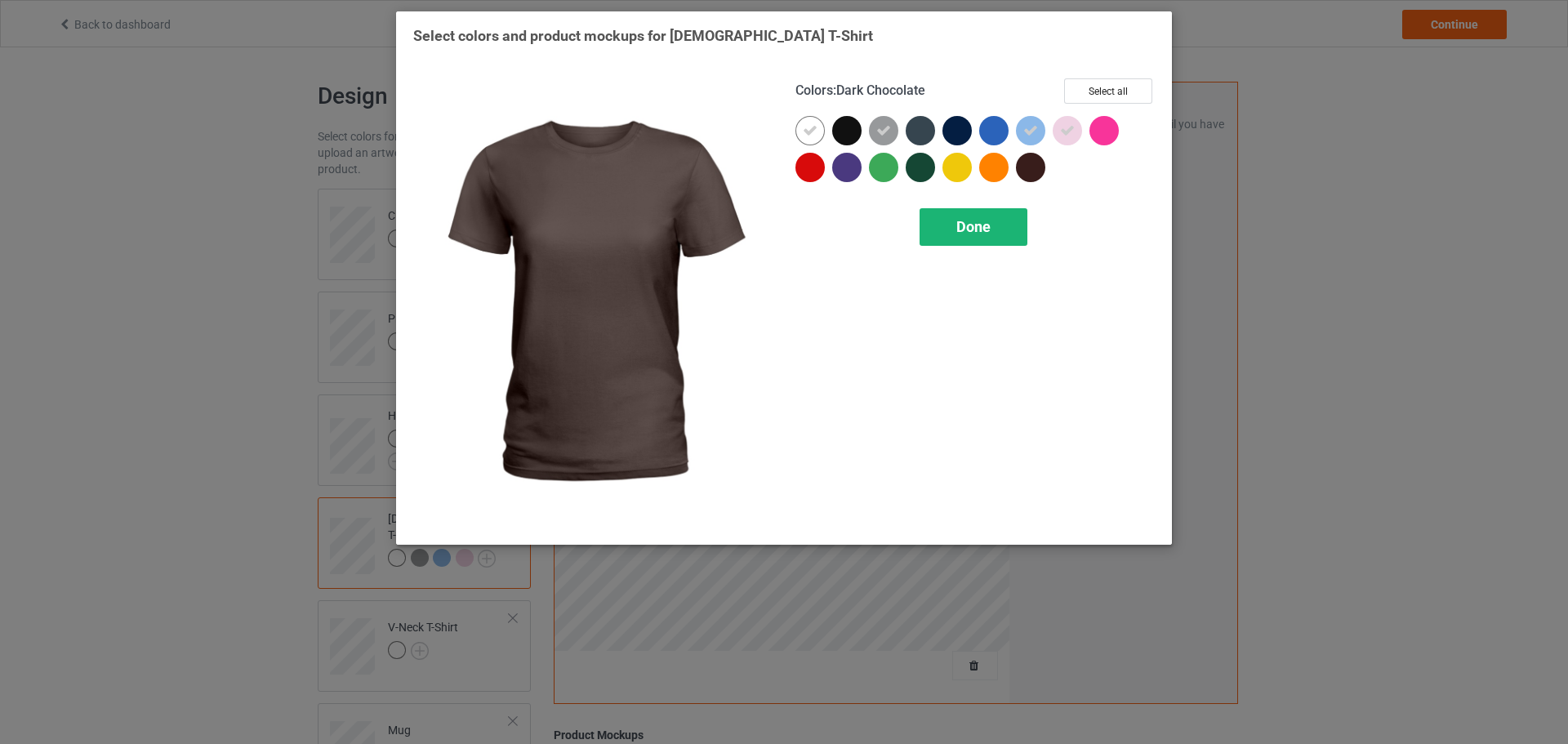
click at [1000, 238] on div "Done" at bounding box center [974, 227] width 108 height 37
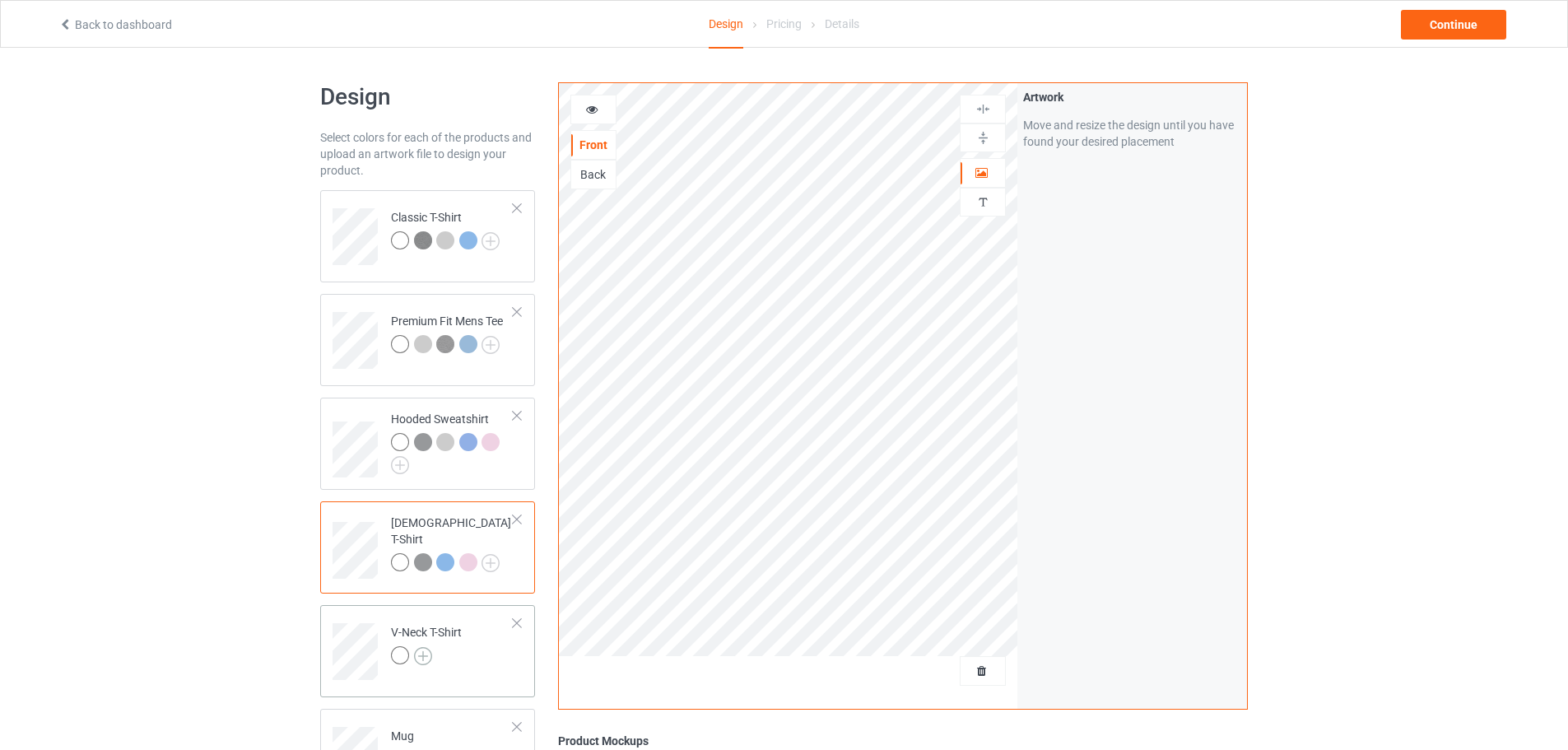
click at [426, 650] on img at bounding box center [423, 656] width 18 height 18
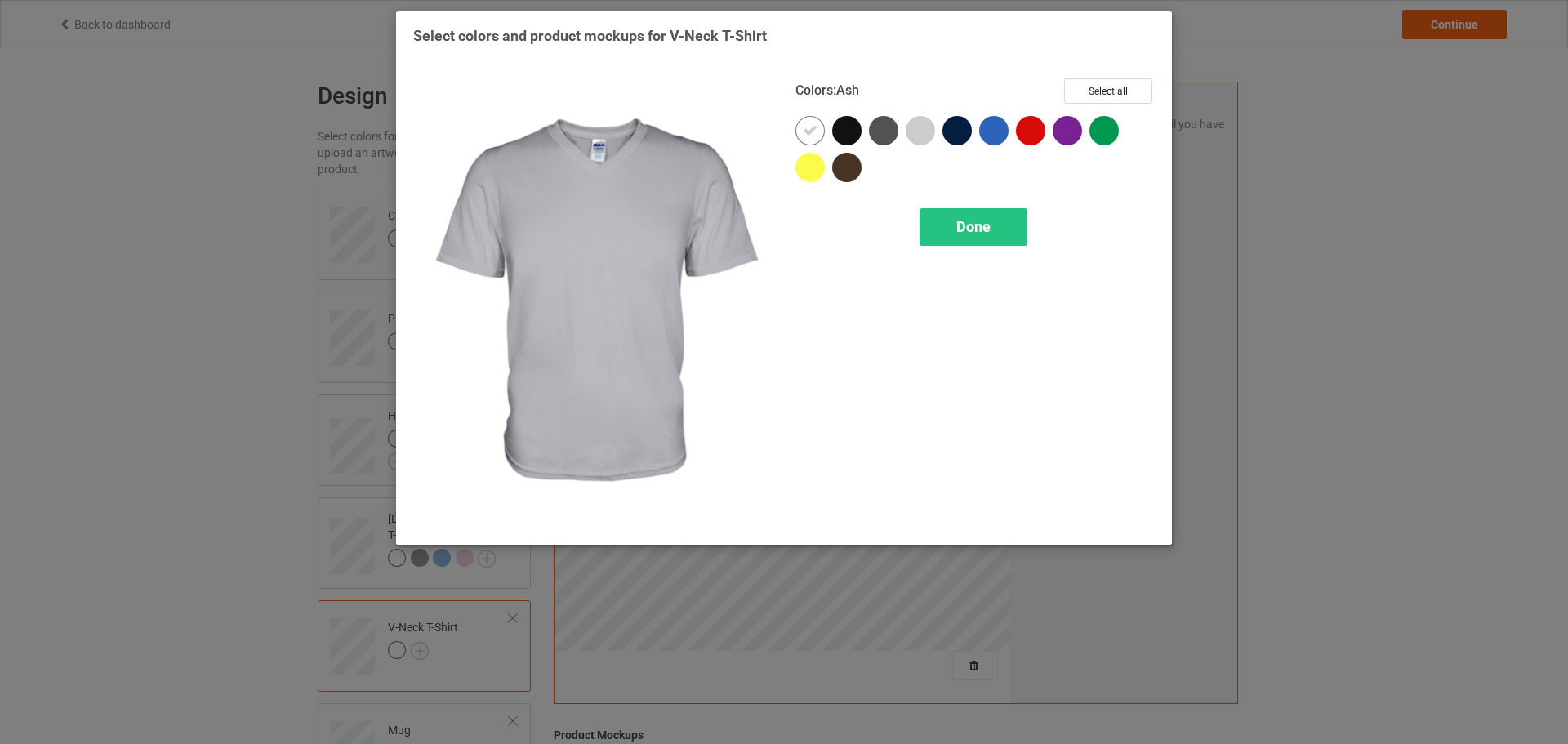
click at [928, 137] on div at bounding box center [921, 131] width 30 height 30
click at [1008, 251] on div "Colors : Ash Select all Done" at bounding box center [975, 303] width 382 height 472
click at [1009, 245] on div "Done" at bounding box center [974, 227] width 108 height 37
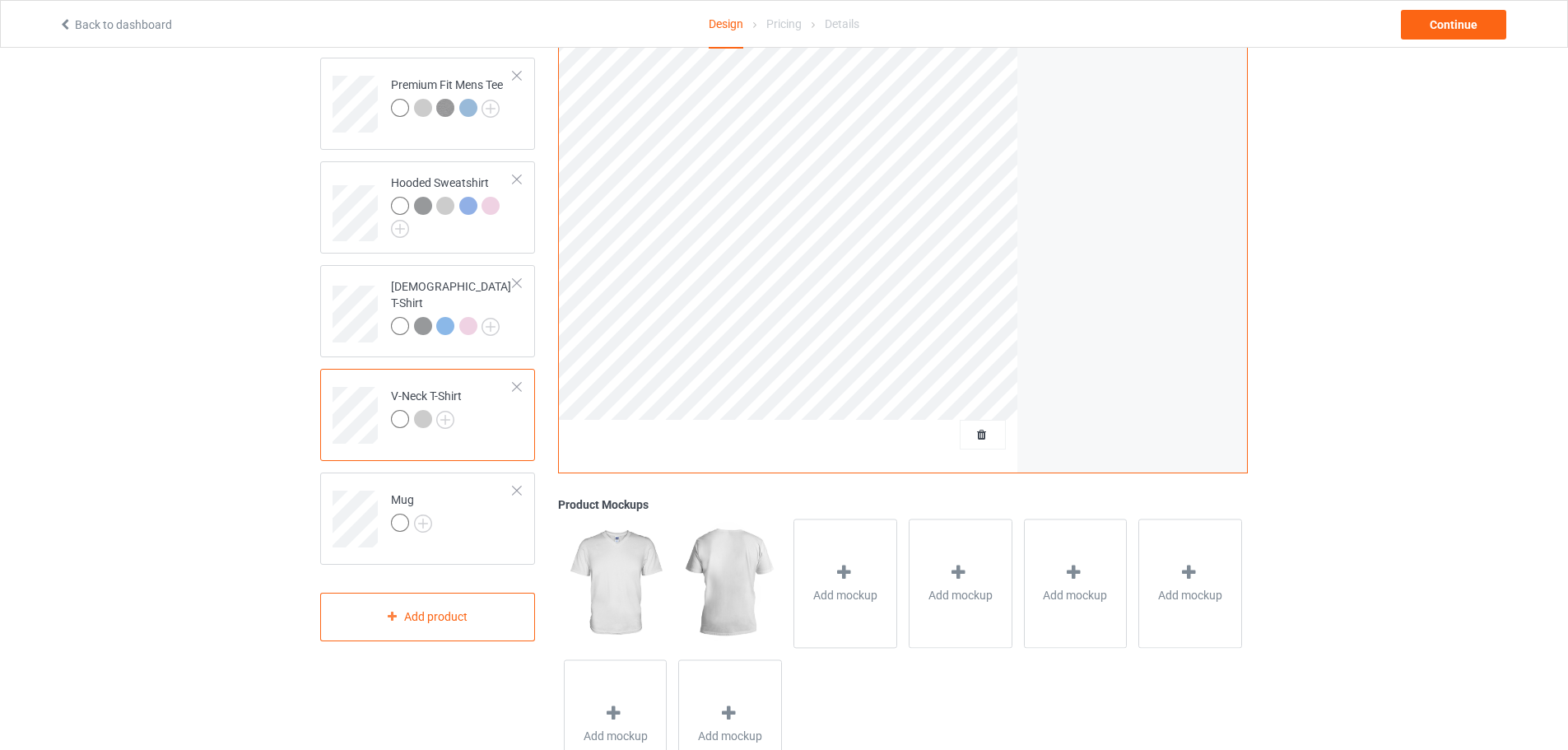
scroll to position [235, 0]
click at [511, 488] on div at bounding box center [517, 492] width 11 height 11
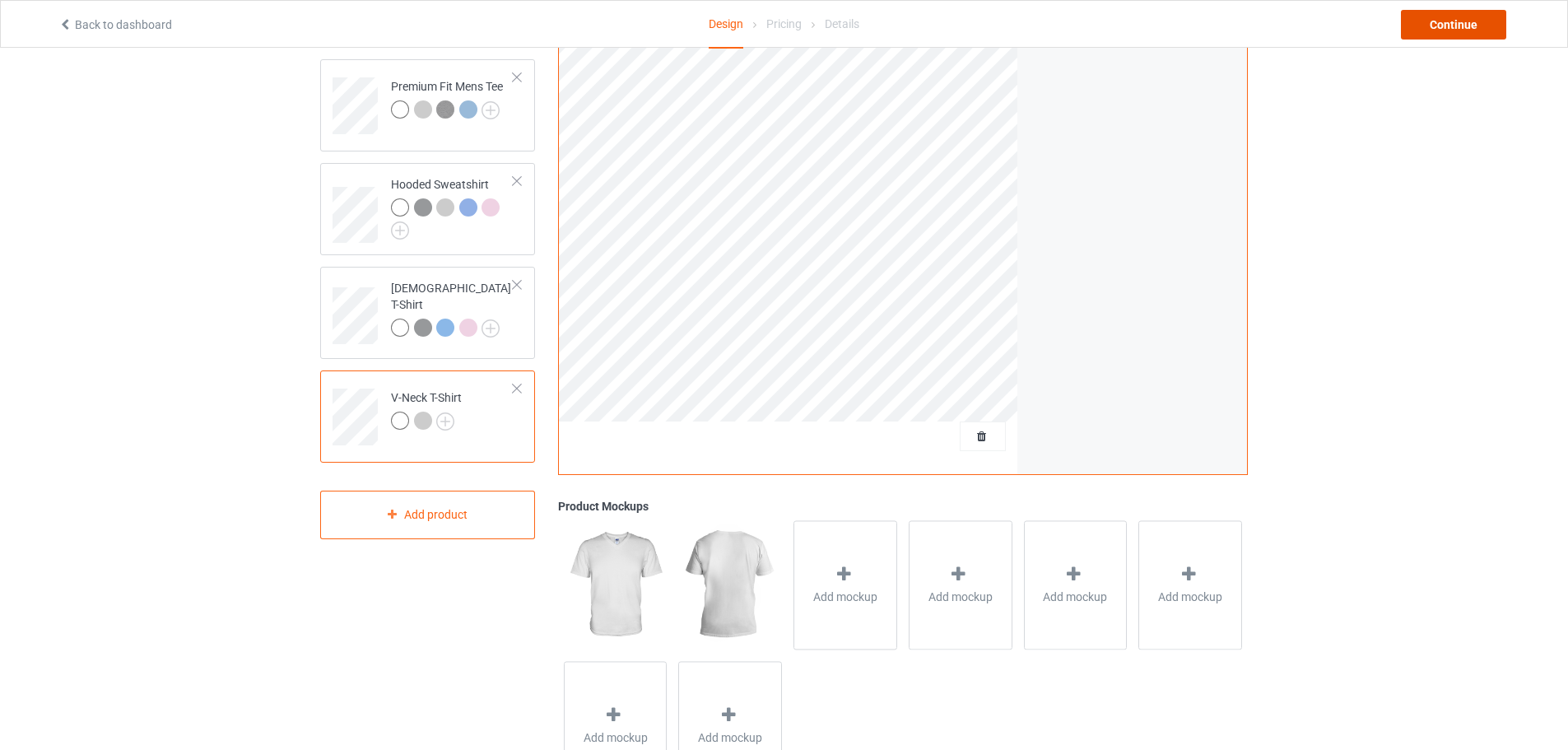
click at [1444, 36] on div "Continue" at bounding box center [1453, 25] width 105 height 30
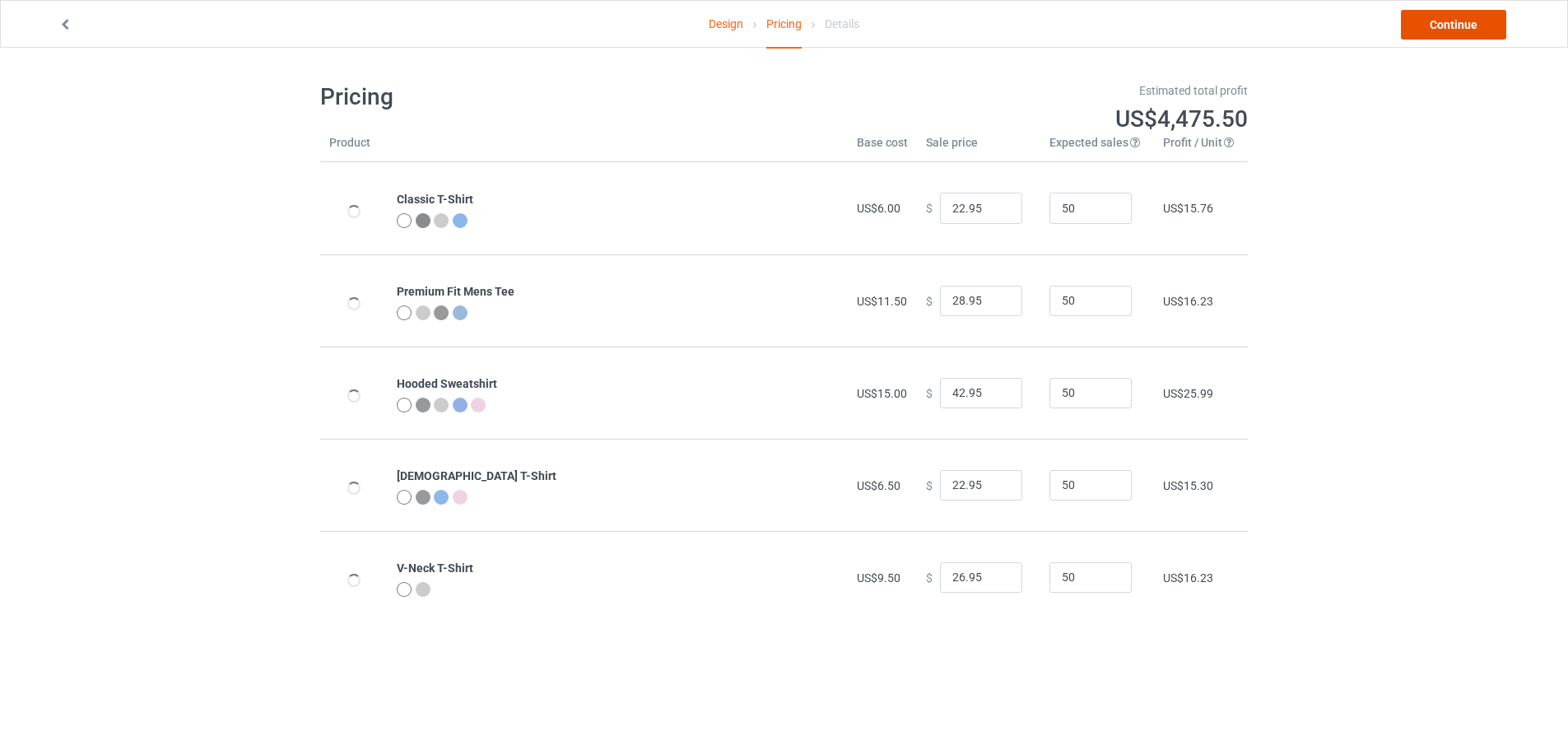
click at [1441, 33] on link "Continue" at bounding box center [1453, 25] width 105 height 30
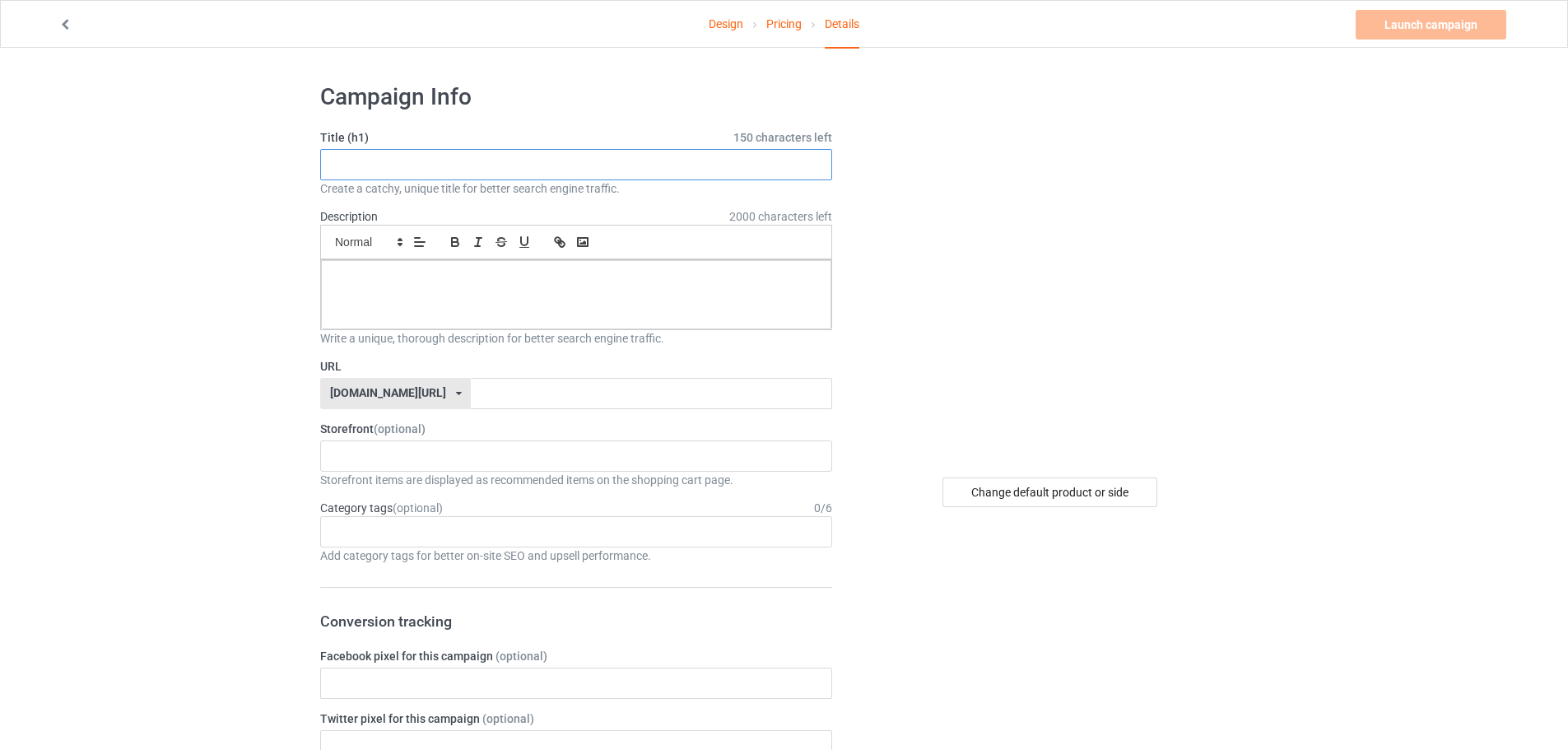
click at [446, 170] on input "text" at bounding box center [576, 164] width 512 height 31
paste input "Nice Beaver"
type input "Nice Beaver"
click at [474, 389] on input "text" at bounding box center [651, 393] width 361 height 31
paste input "Nice Beaver"
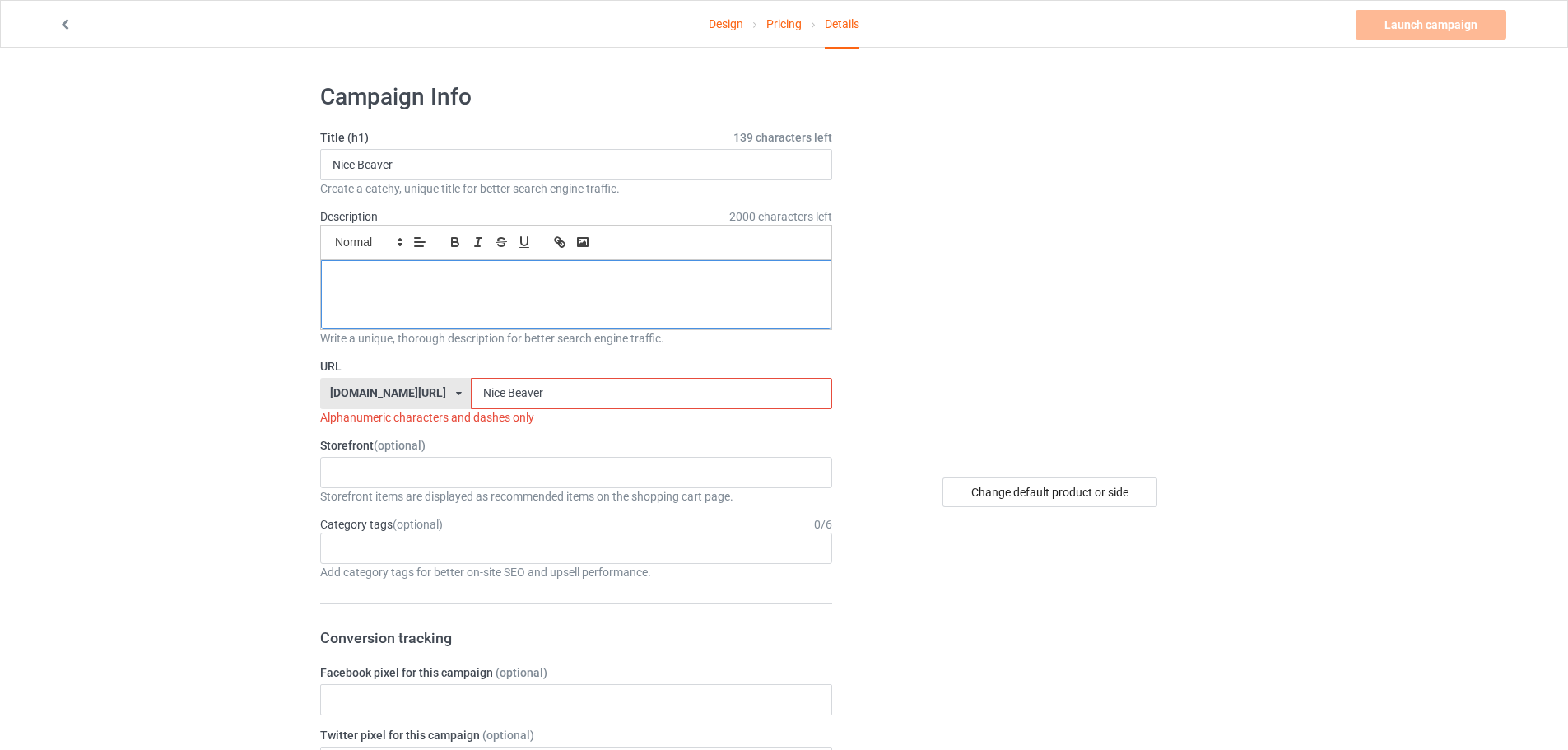
click at [502, 283] on p at bounding box center [576, 278] width 484 height 16
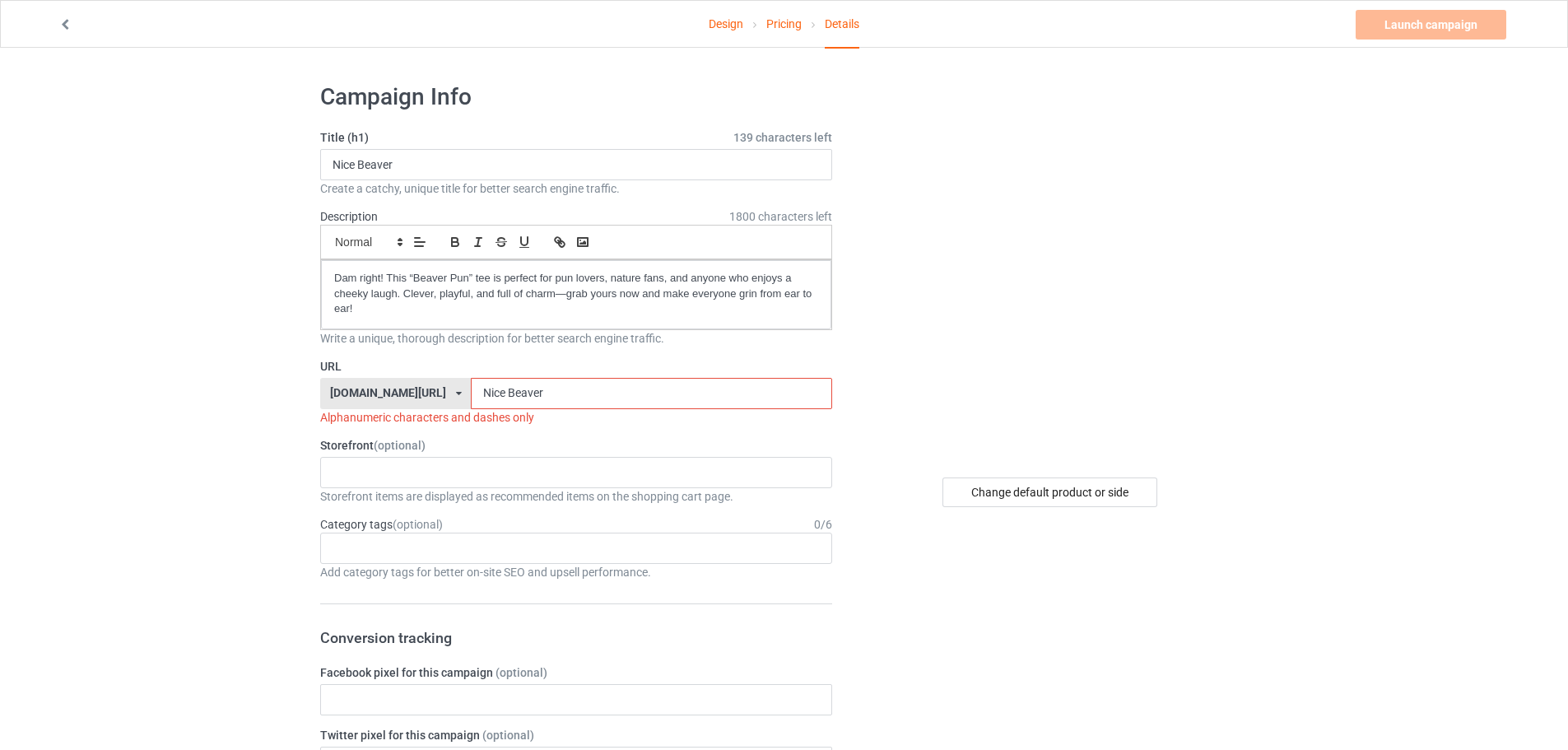
drag, startPoint x: 462, startPoint y: 394, endPoint x: 458, endPoint y: 402, distance: 8.9
click at [471, 402] on input "Nice Beaver" at bounding box center [651, 393] width 361 height 31
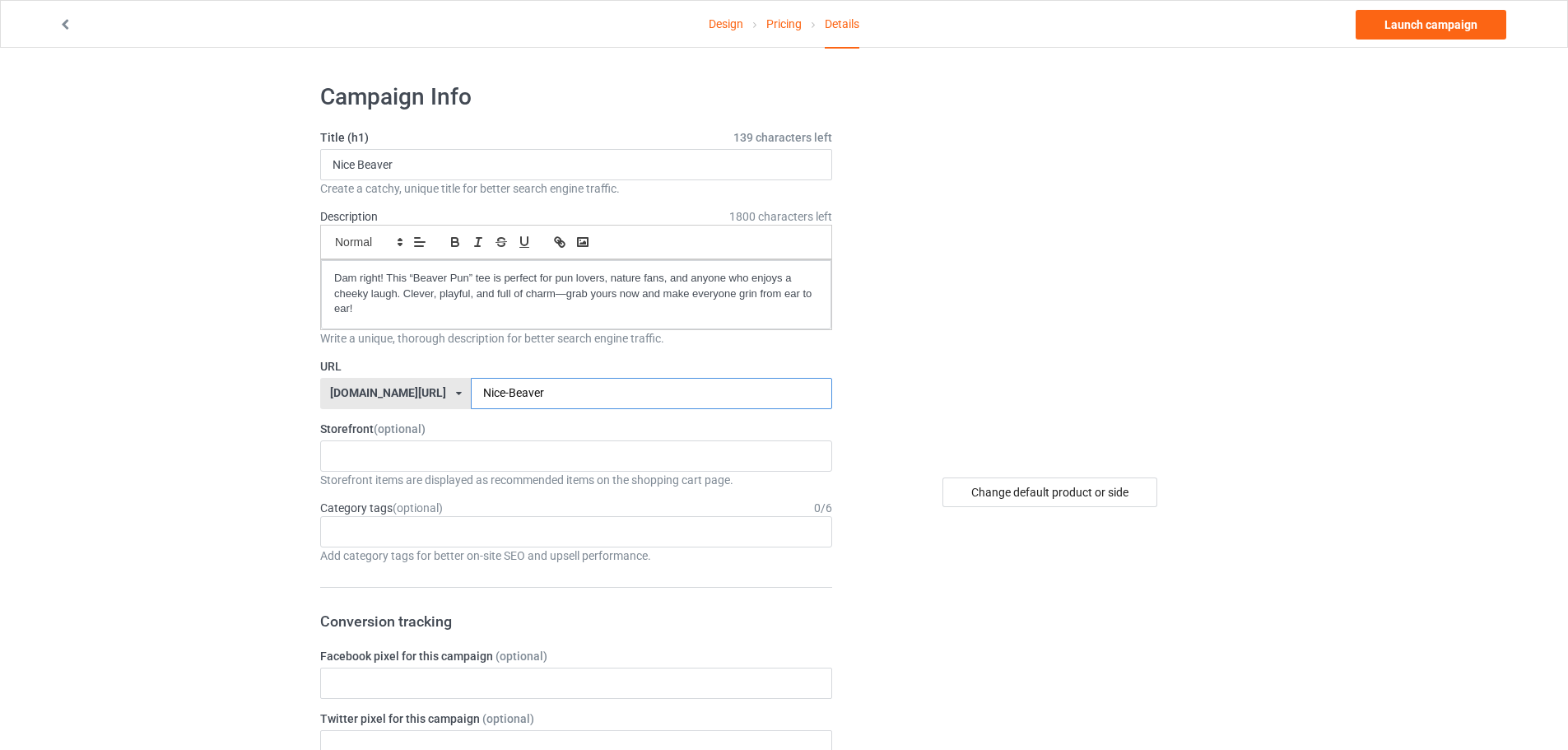
type input "Nice-Beaver"
click at [389, 457] on div "KIOTA Gaming Finish Line Fitness Mi-Tees 6767c36548d7ee002e084532 651a982803c4d…" at bounding box center [576, 456] width 512 height 31
click at [365, 545] on div "Mi-Tees" at bounding box center [576, 547] width 510 height 30
click at [365, 546] on div "Age > [DEMOGRAPHIC_DATA] > 1 Age > [DEMOGRAPHIC_DATA] Months > 1 Month Age > [D…" at bounding box center [576, 531] width 512 height 31
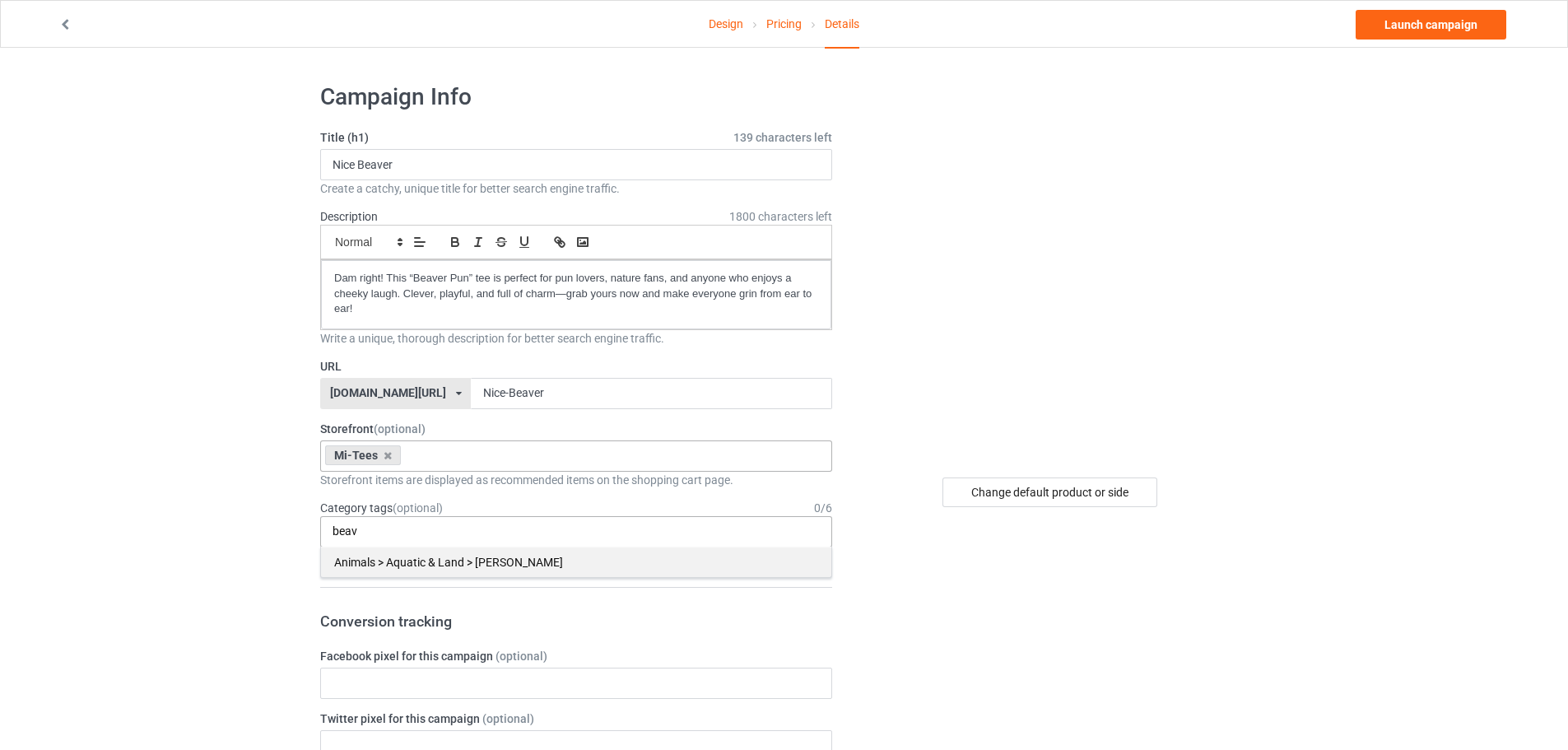
type input "beav"
click at [429, 559] on div "Animals > Aquatic & Land > [PERSON_NAME]" at bounding box center [576, 562] width 510 height 30
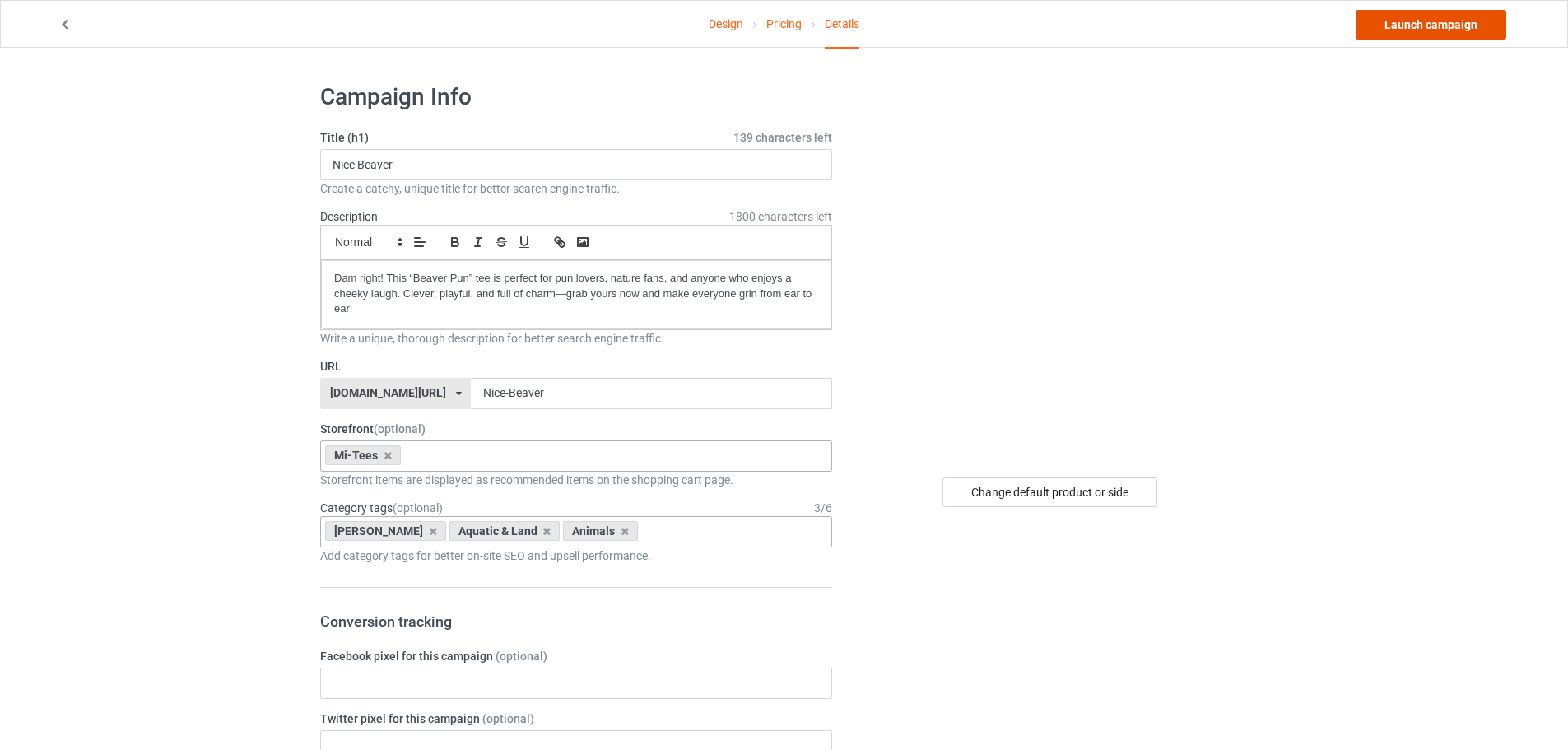
click at [1428, 34] on link "Launch campaign" at bounding box center [1431, 25] width 150 height 30
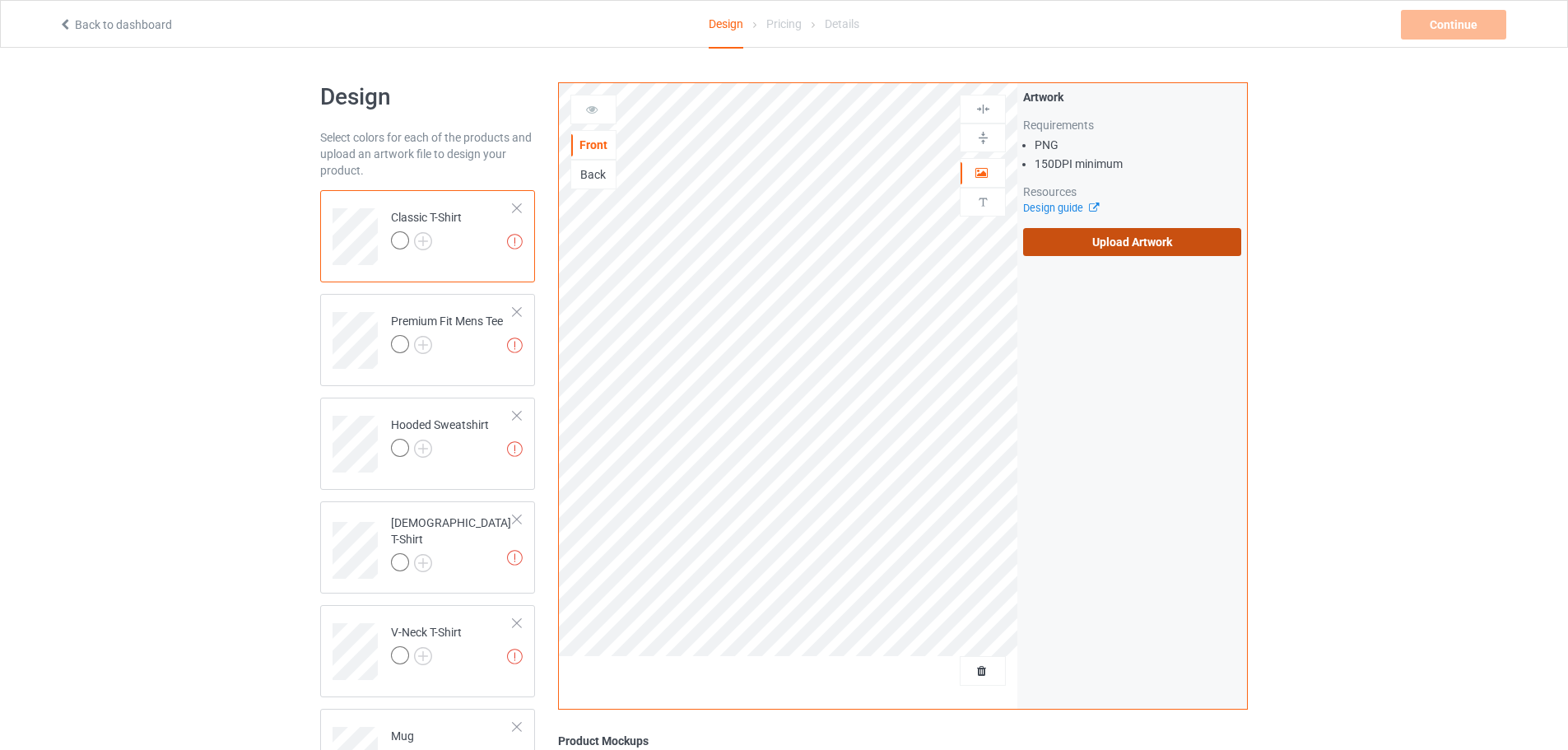
click at [1094, 242] on label "Upload Artwork" at bounding box center [1132, 242] width 218 height 28
click at [0, 0] on input "Upload Artwork" at bounding box center [0, 0] width 0 height 0
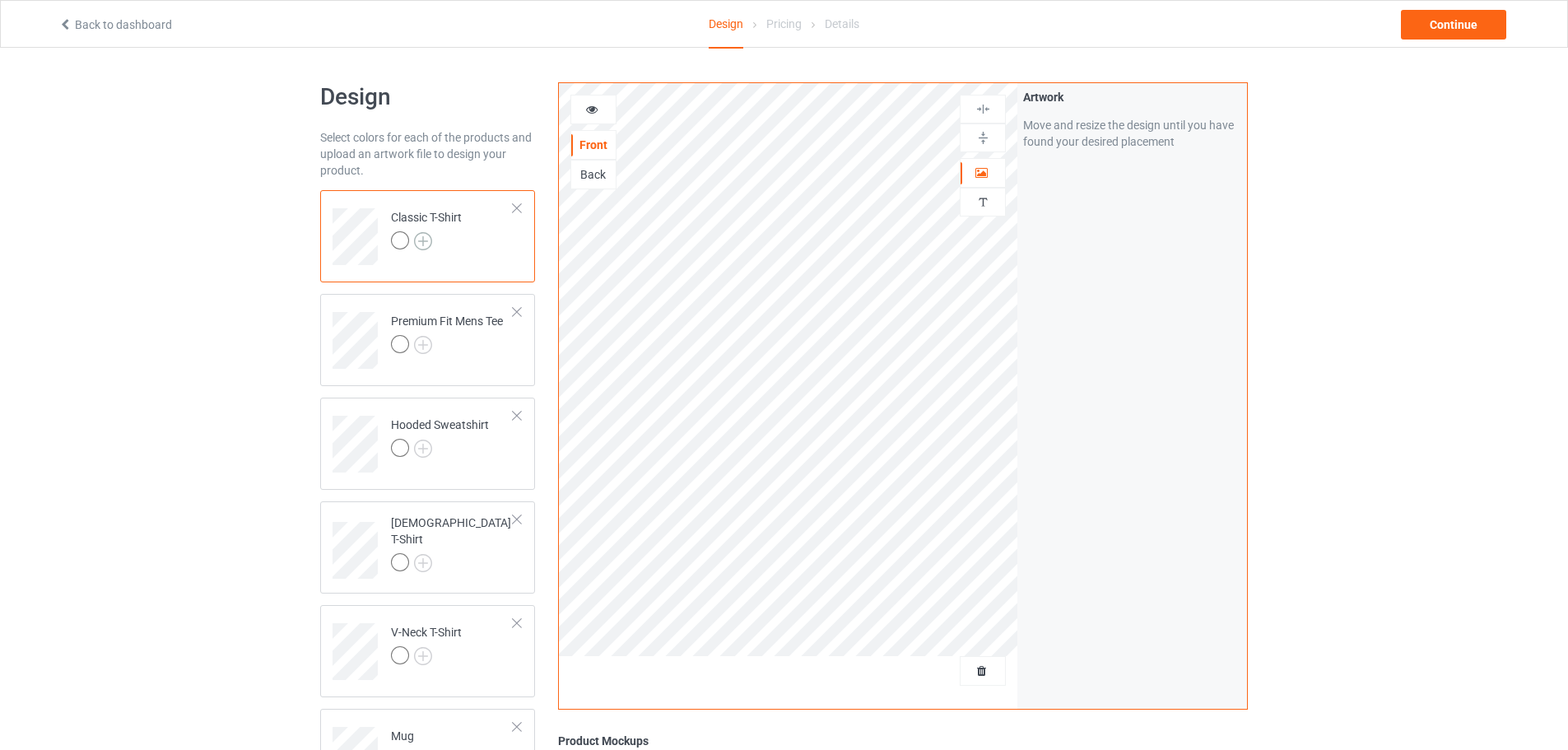
click at [422, 236] on img at bounding box center [423, 241] width 18 height 18
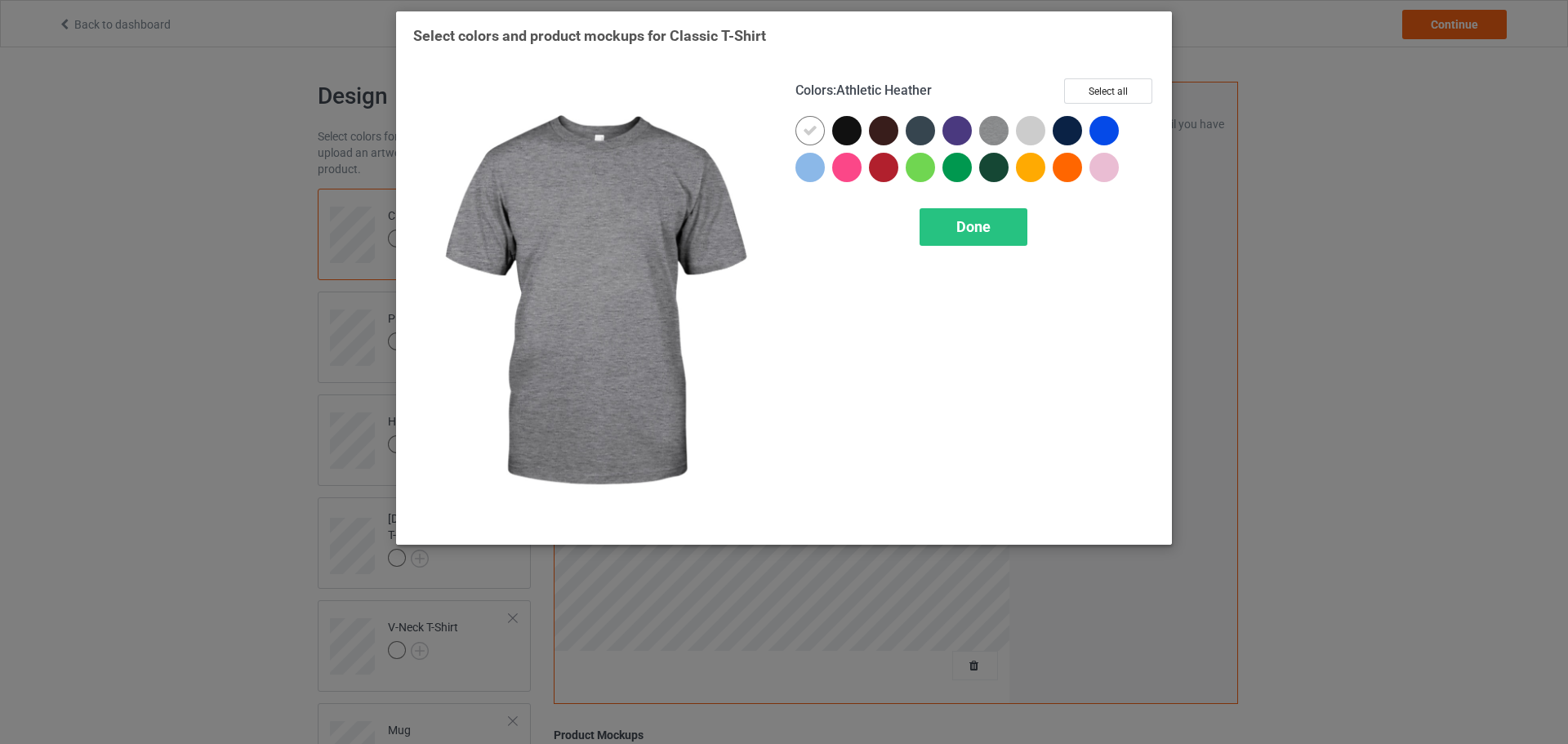
click at [1020, 136] on div at bounding box center [1031, 131] width 30 height 30
click at [999, 136] on img at bounding box center [995, 131] width 30 height 30
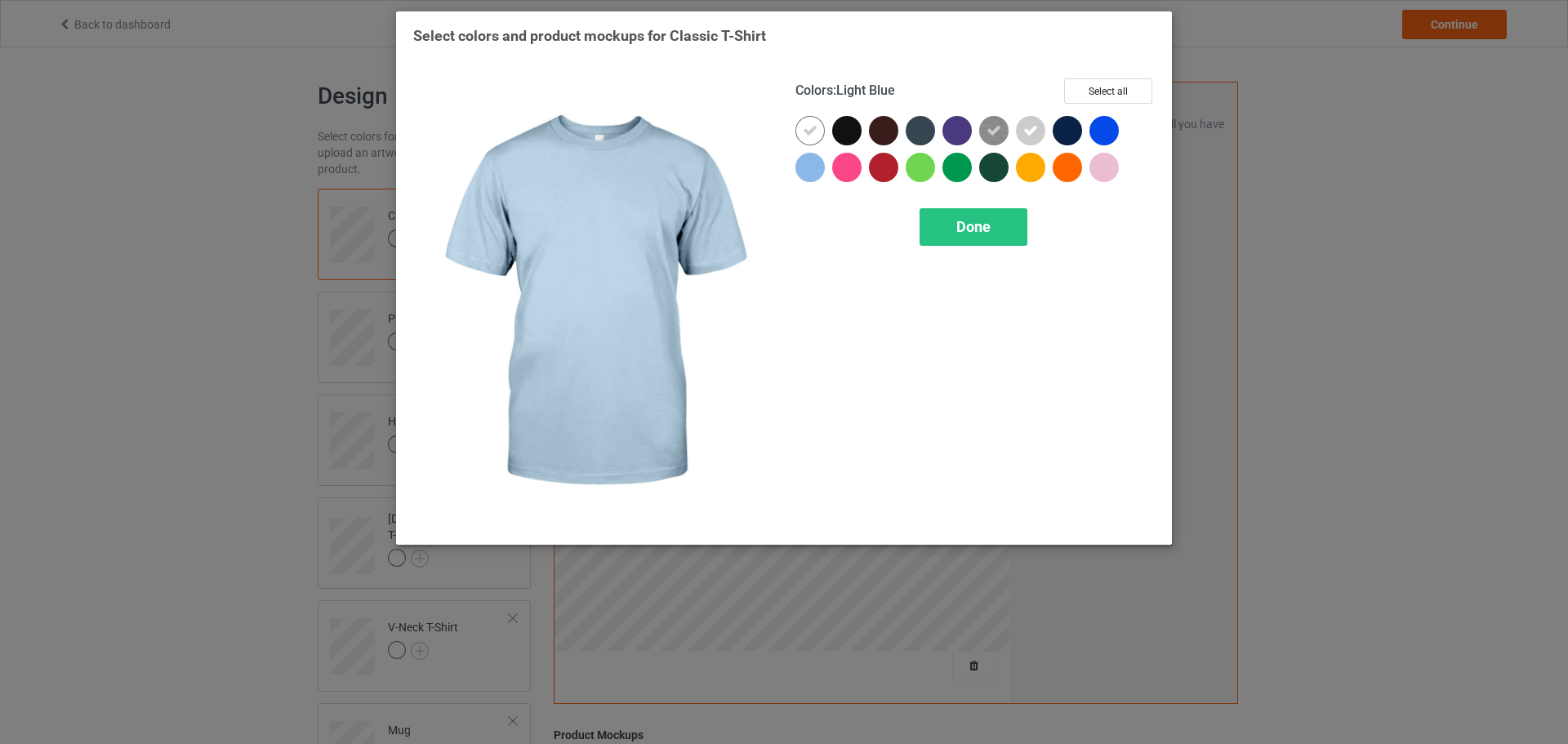
click at [816, 173] on div at bounding box center [810, 168] width 30 height 30
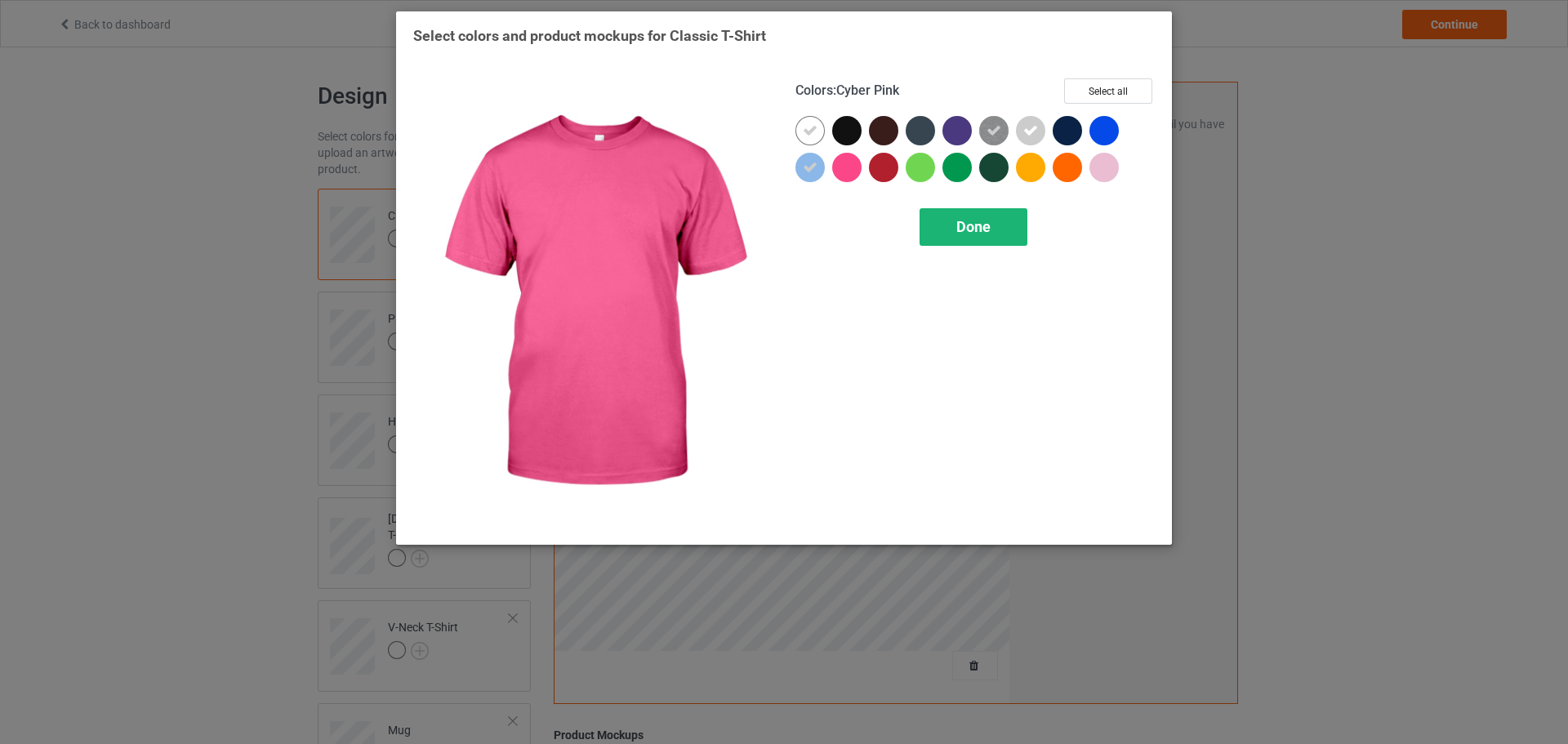
click at [942, 236] on div "Done" at bounding box center [974, 227] width 108 height 37
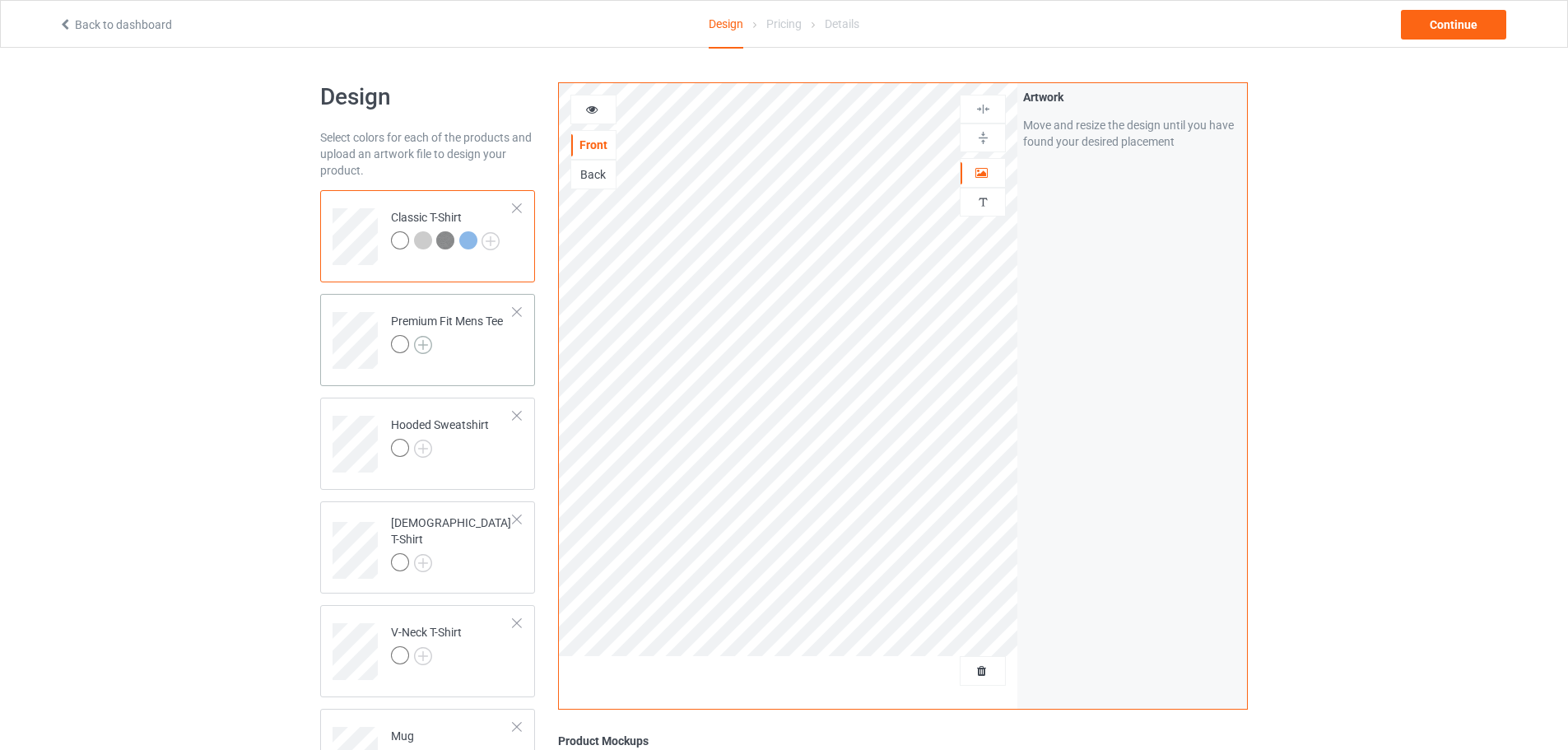
click at [429, 341] on img at bounding box center [423, 345] width 18 height 18
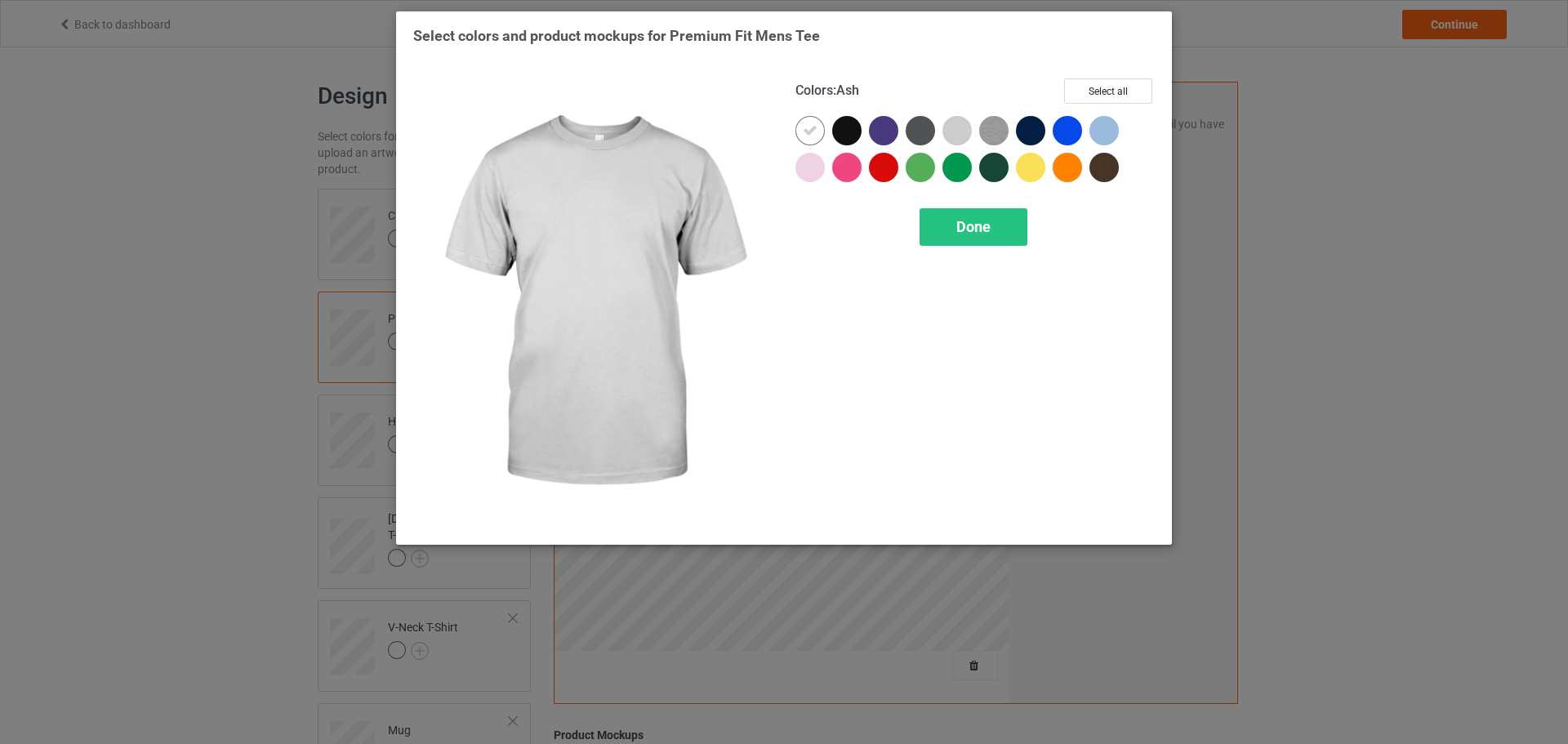
click at [960, 132] on div at bounding box center [957, 131] width 30 height 30
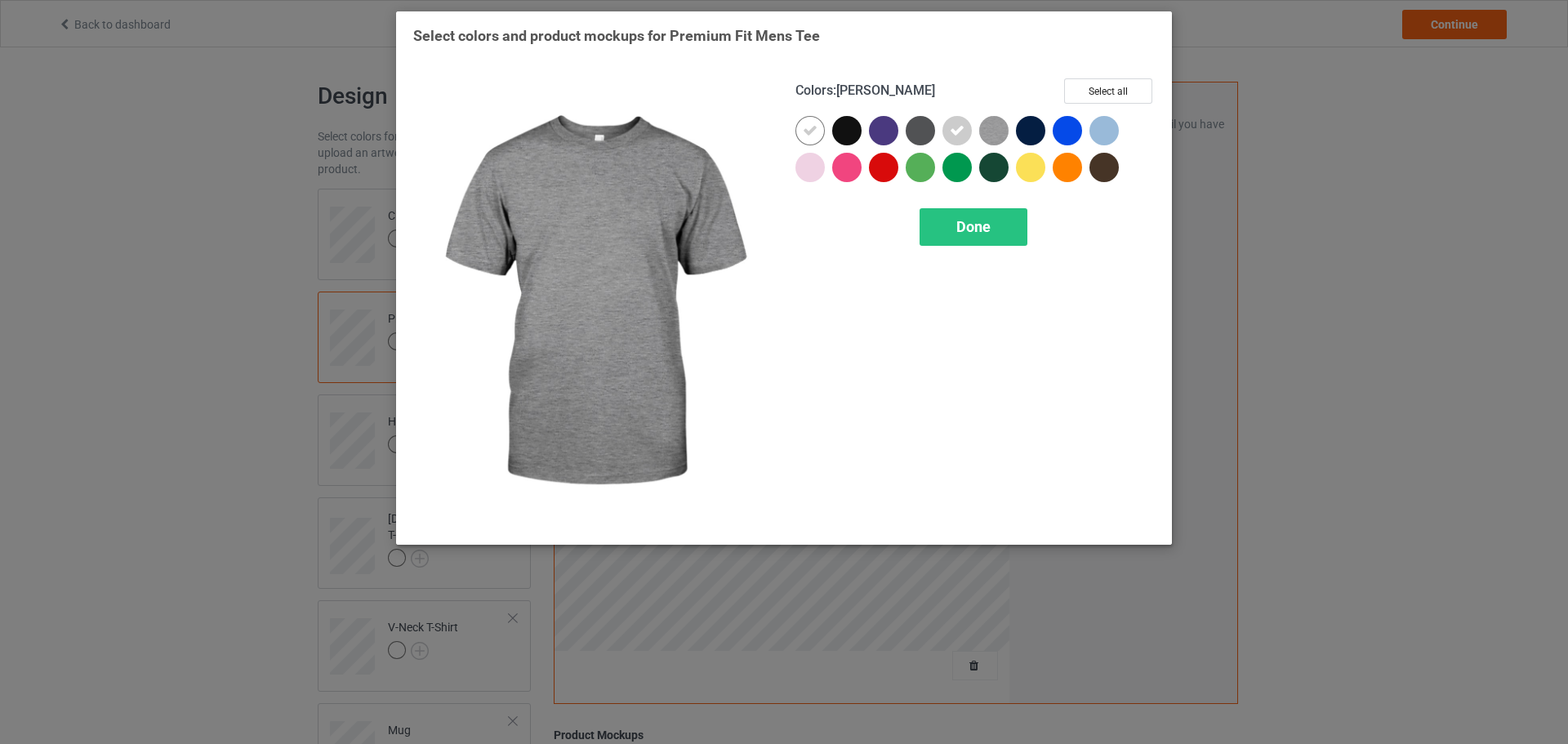
click at [998, 132] on img at bounding box center [995, 131] width 30 height 30
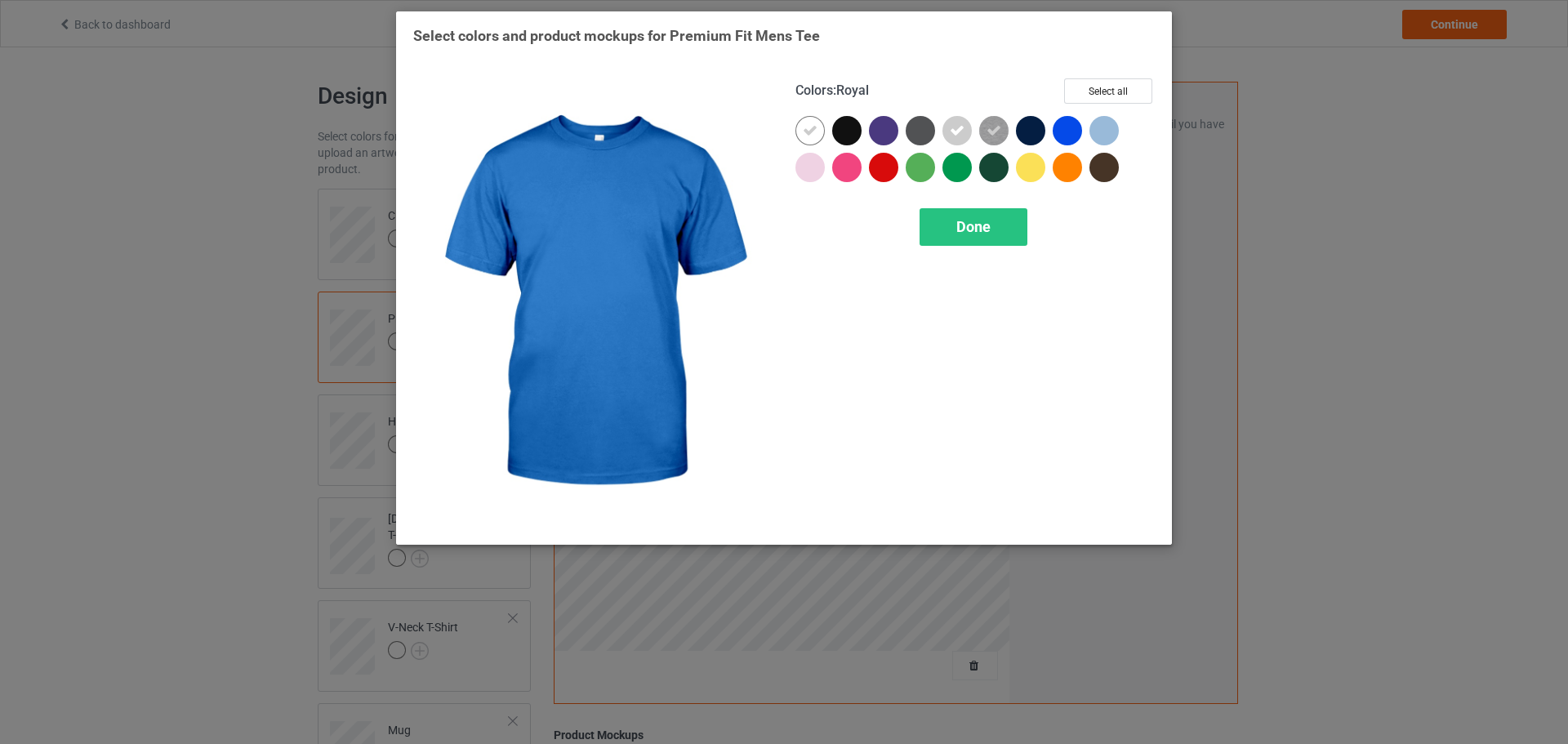
click at [1086, 129] on div at bounding box center [1070, 133] width 36 height 36
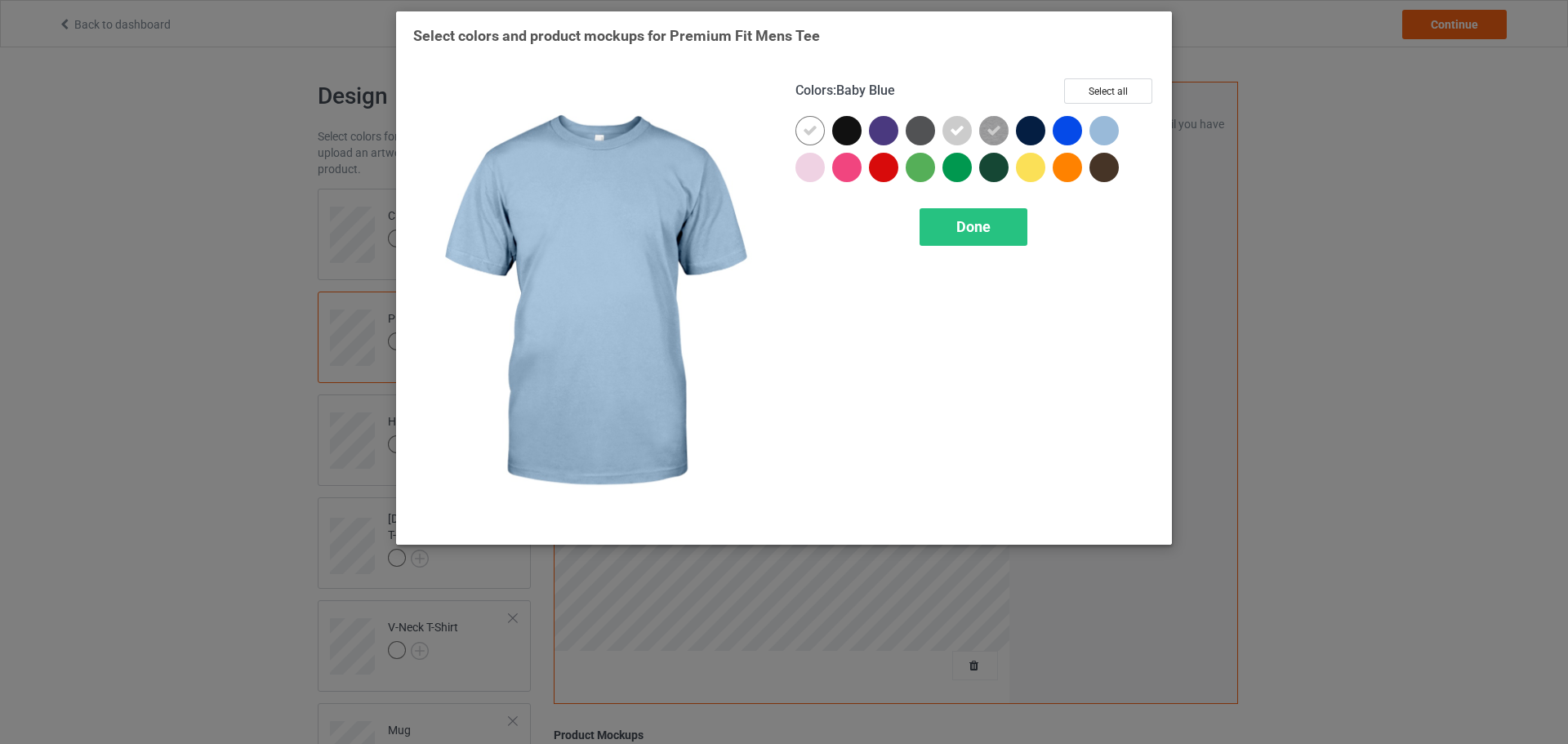
click at [1103, 129] on div at bounding box center [1105, 131] width 30 height 30
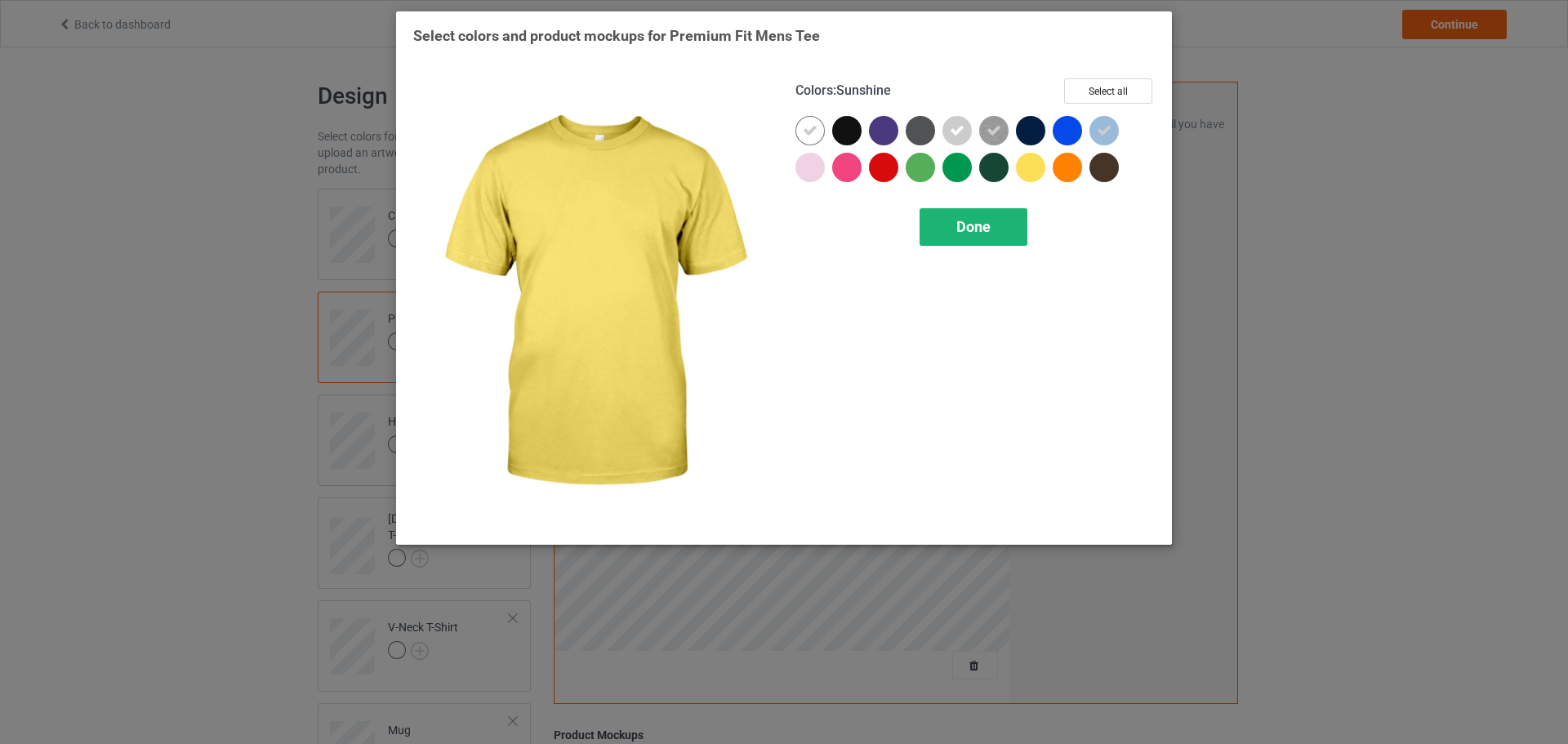
click at [976, 223] on span "Done" at bounding box center [973, 227] width 34 height 17
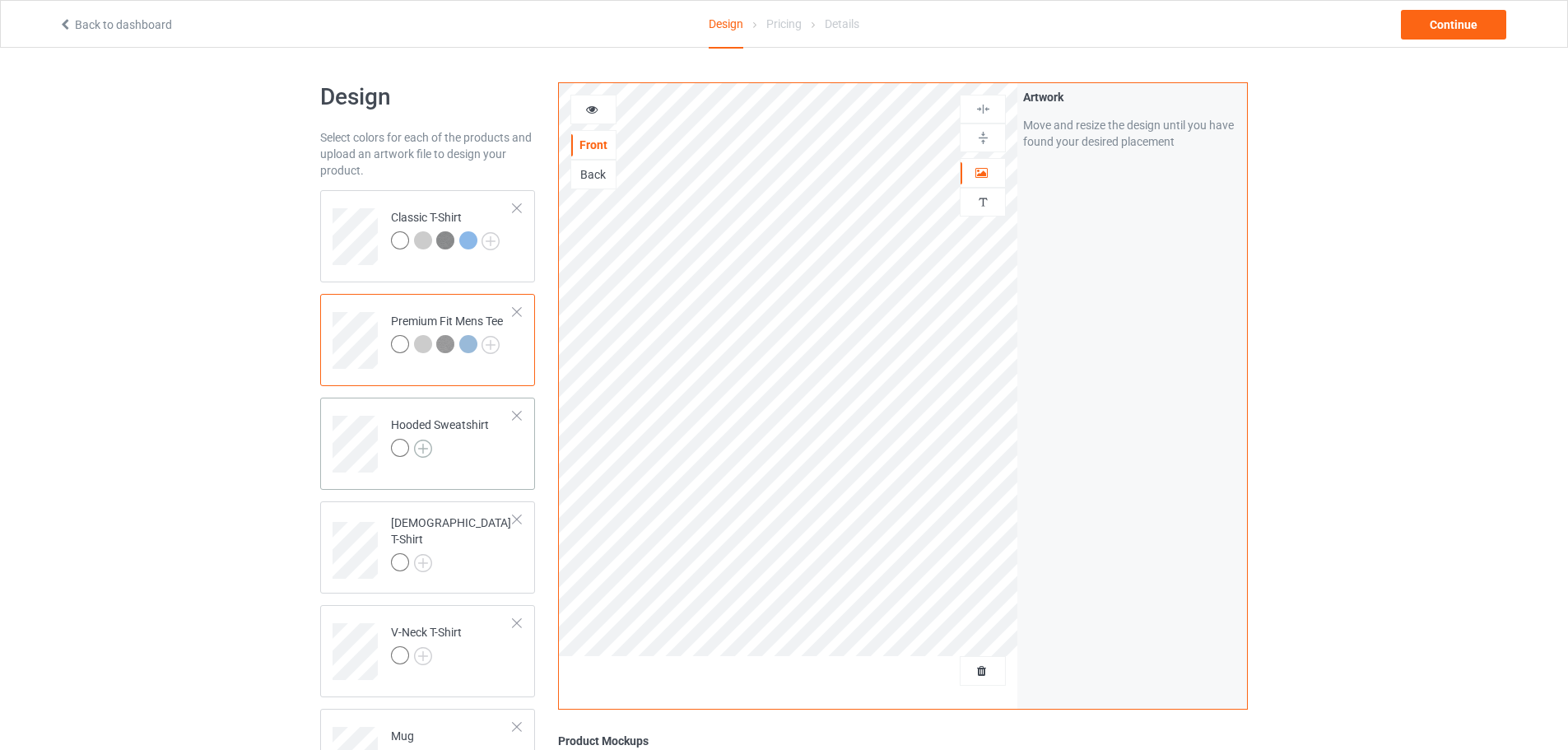
click at [423, 449] on img at bounding box center [423, 448] width 18 height 18
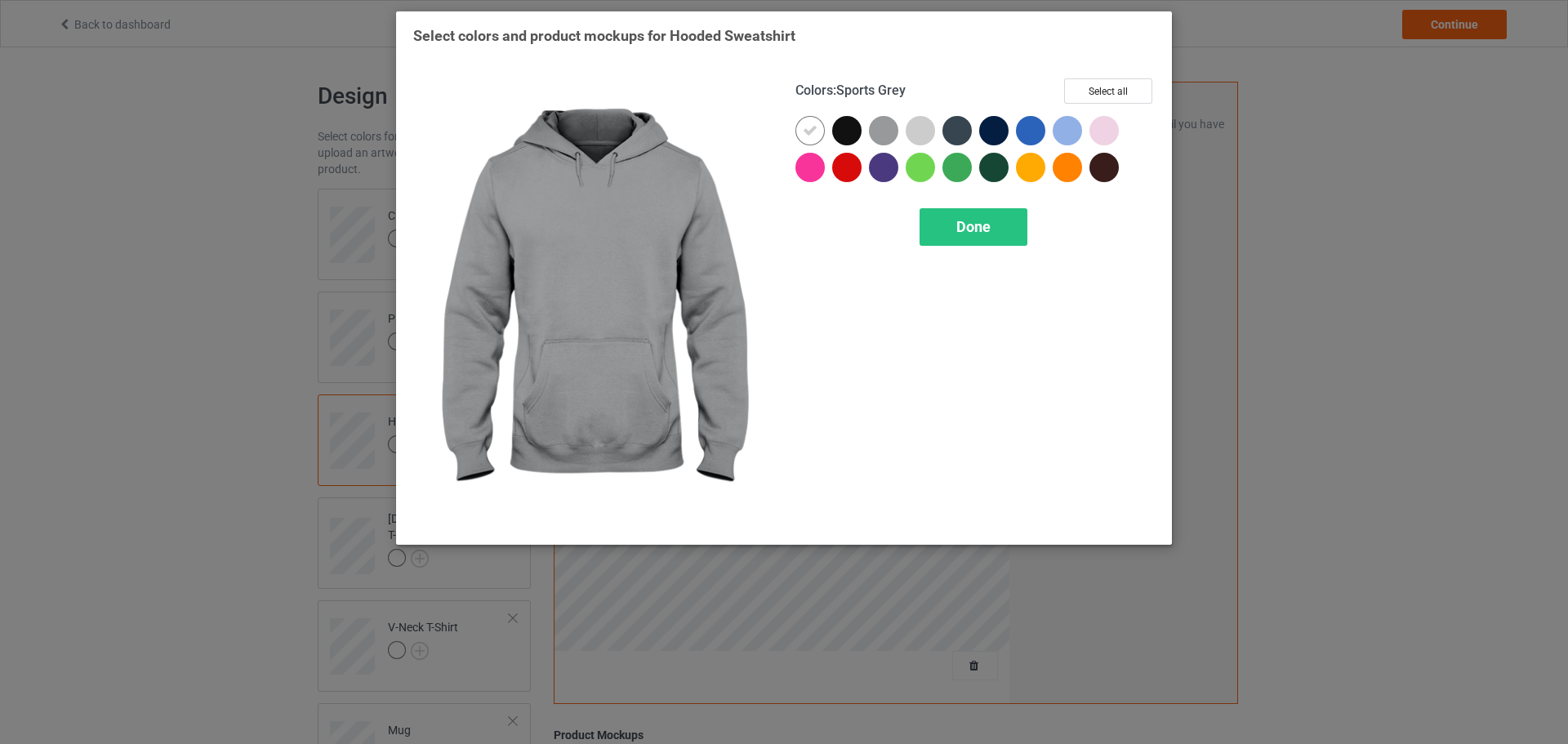
click at [884, 131] on div at bounding box center [884, 131] width 30 height 30
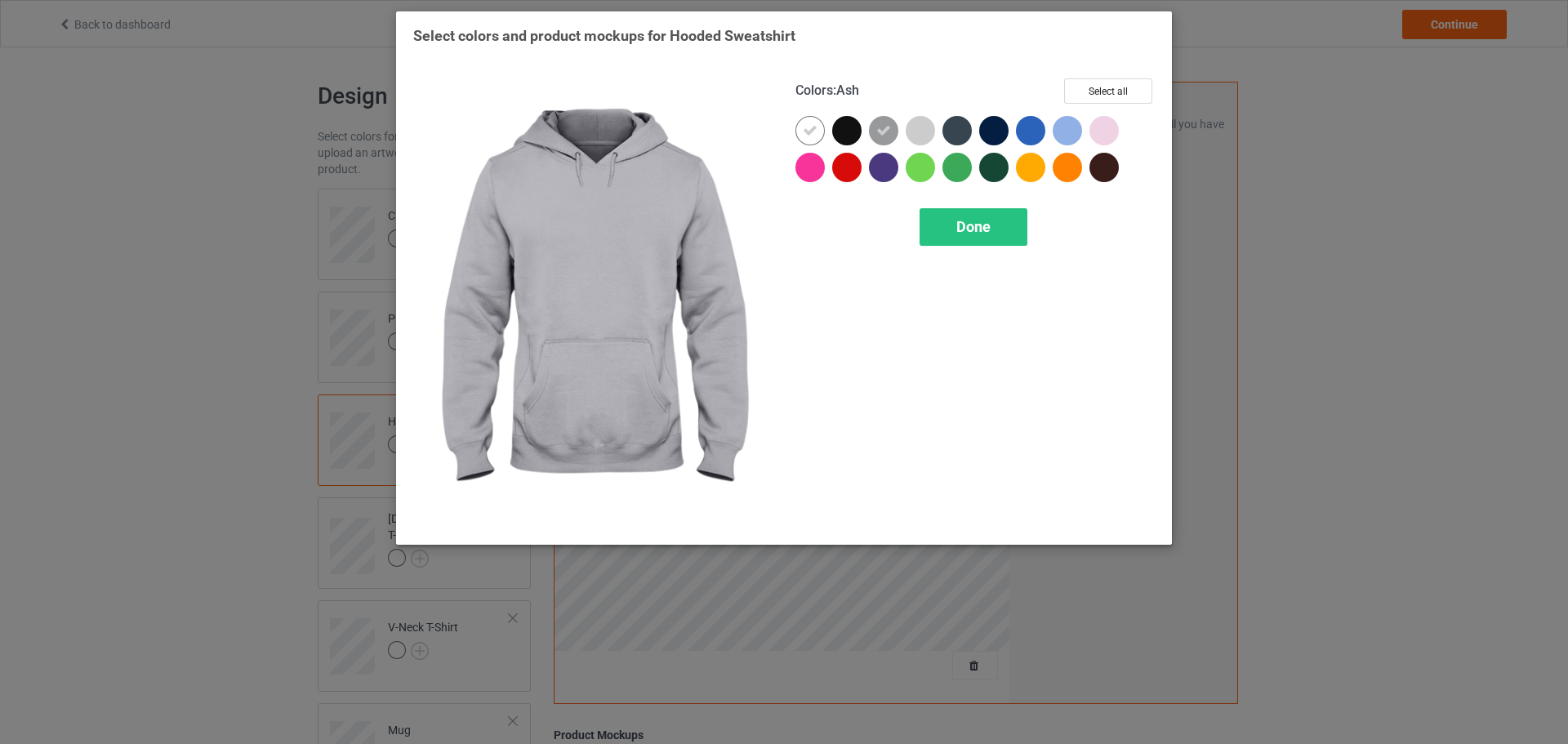
click at [923, 130] on div at bounding box center [921, 131] width 30 height 30
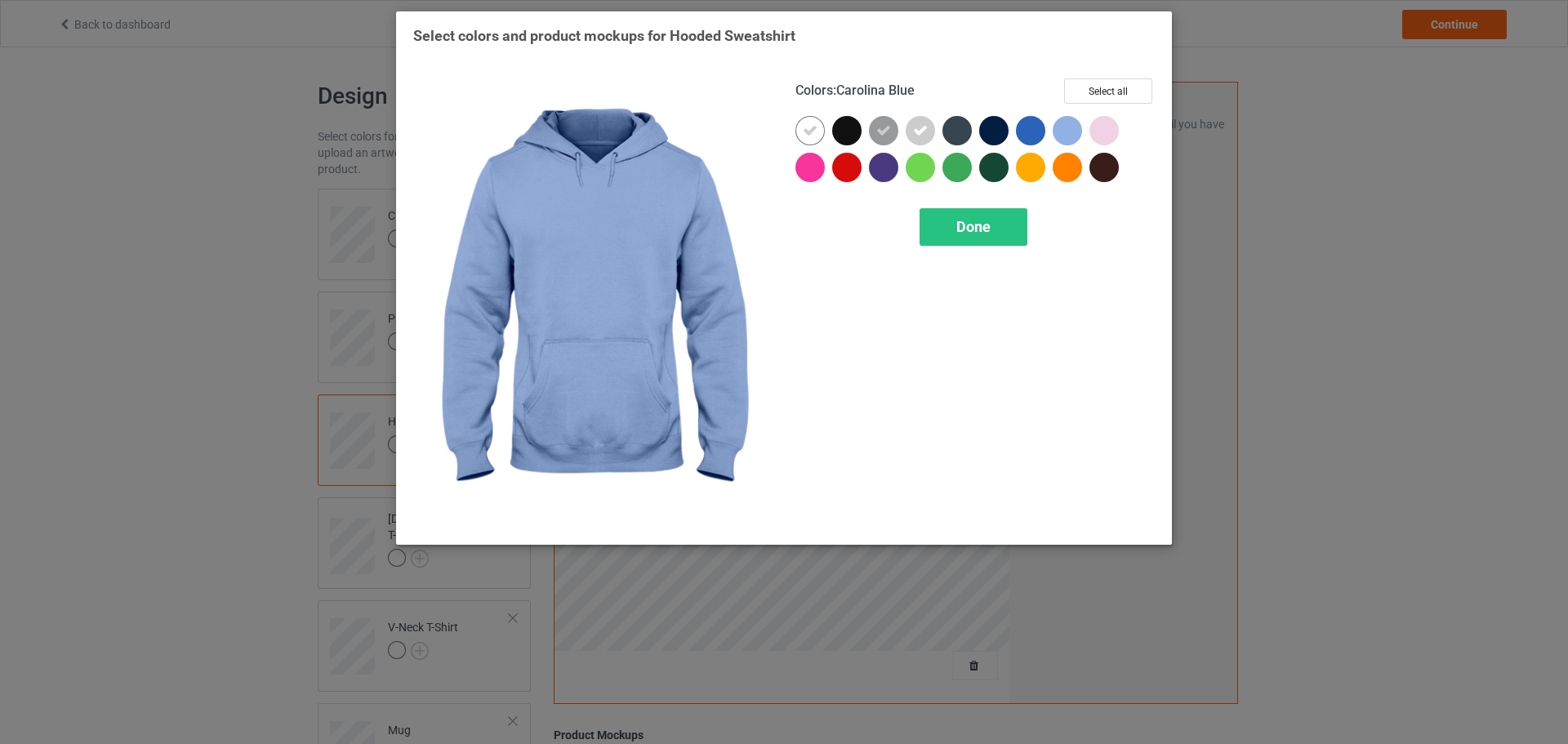
click at [1057, 128] on div at bounding box center [1067, 131] width 30 height 30
click at [1086, 128] on div at bounding box center [1070, 133] width 36 height 36
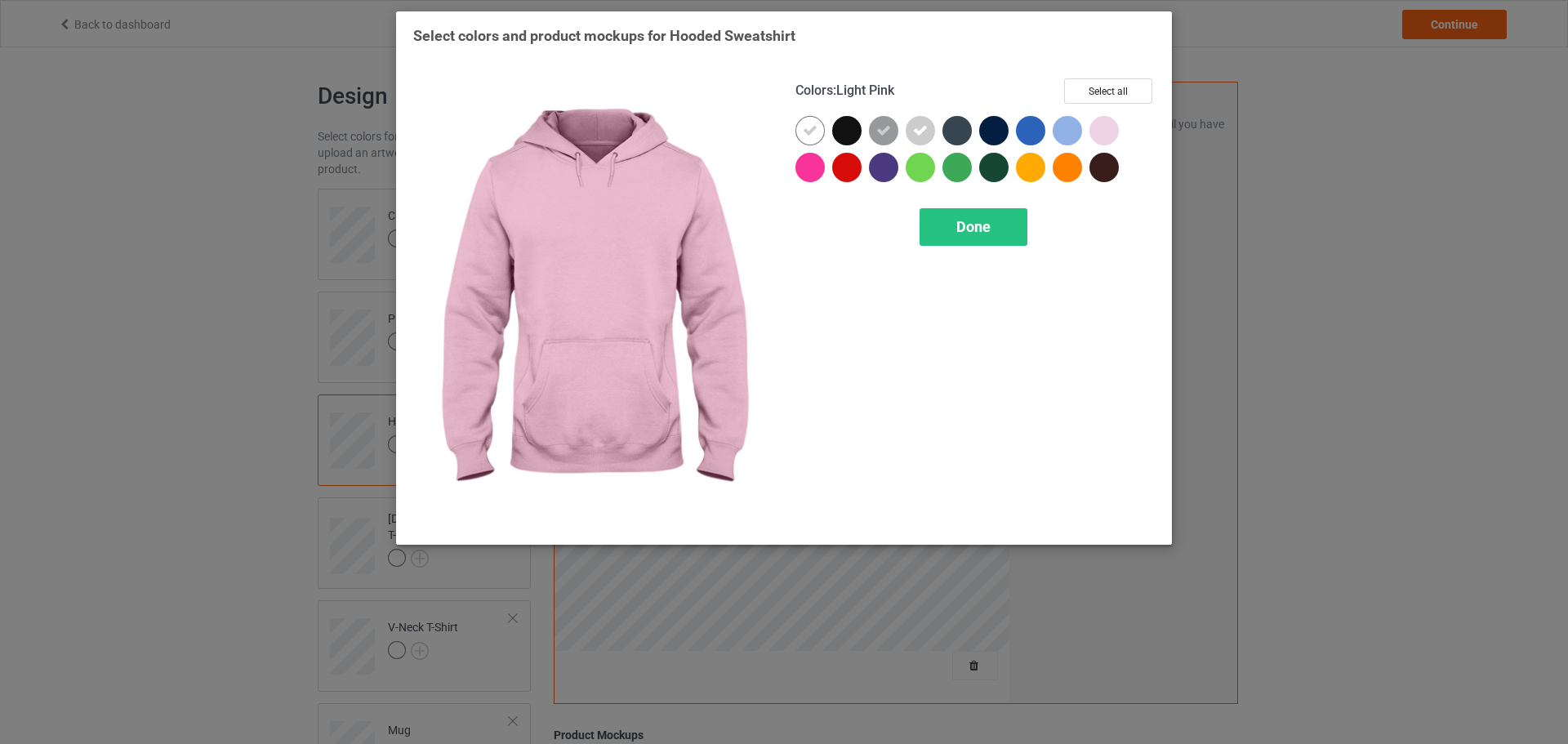
click at [1092, 129] on div at bounding box center [1105, 131] width 30 height 30
click at [1083, 132] on div at bounding box center [1070, 133] width 36 height 36
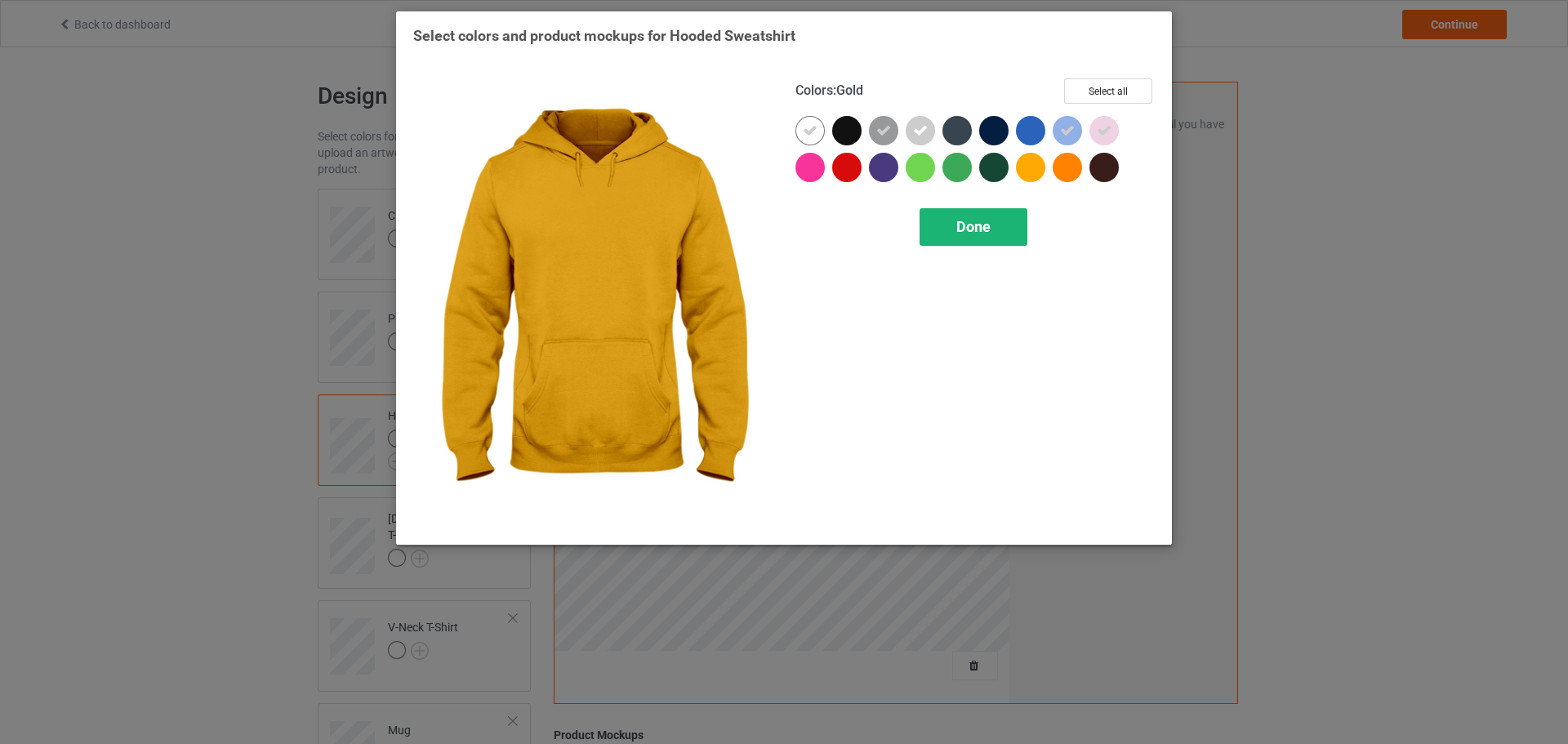
click at [967, 222] on span "Done" at bounding box center [973, 227] width 34 height 17
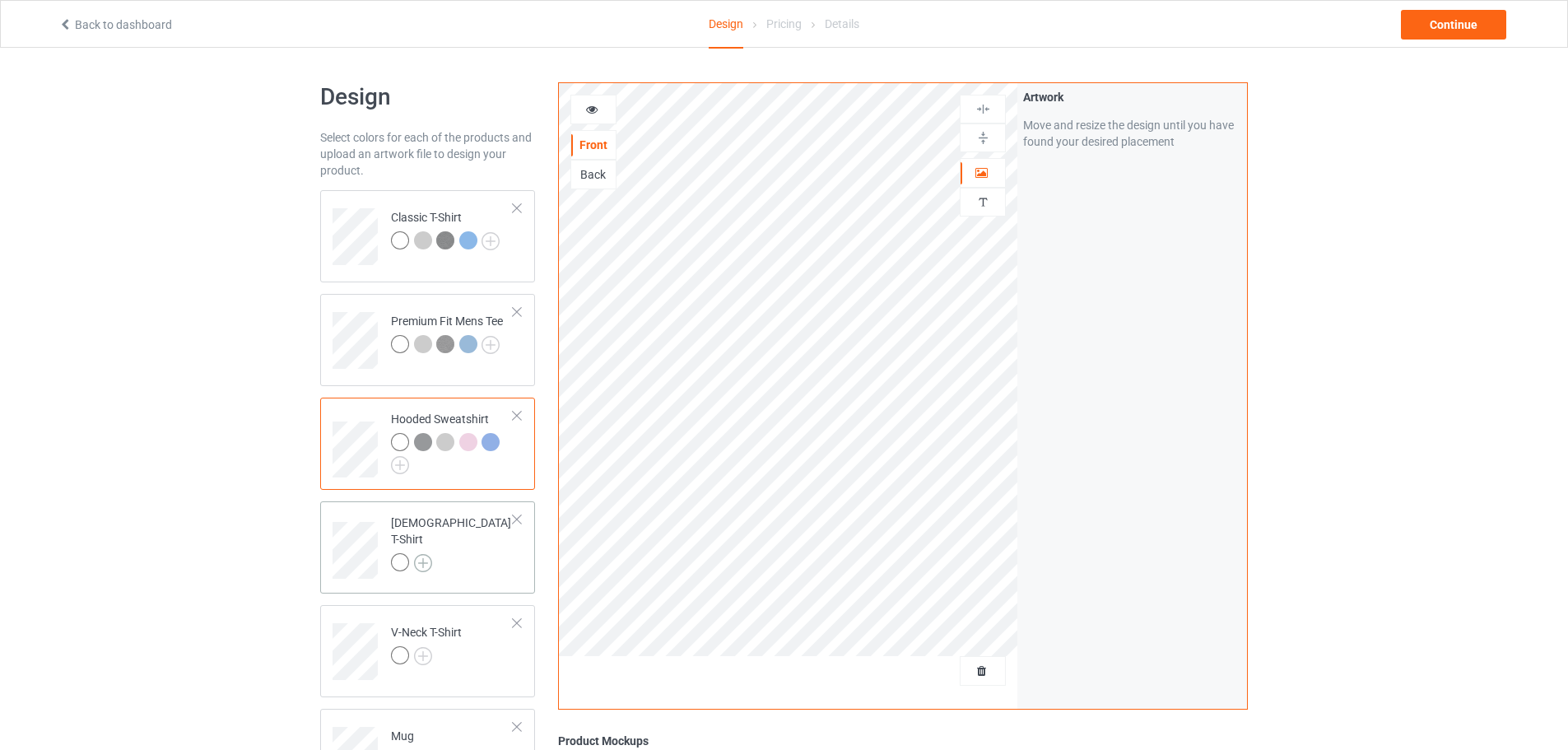
click at [421, 556] on img at bounding box center [423, 563] width 18 height 18
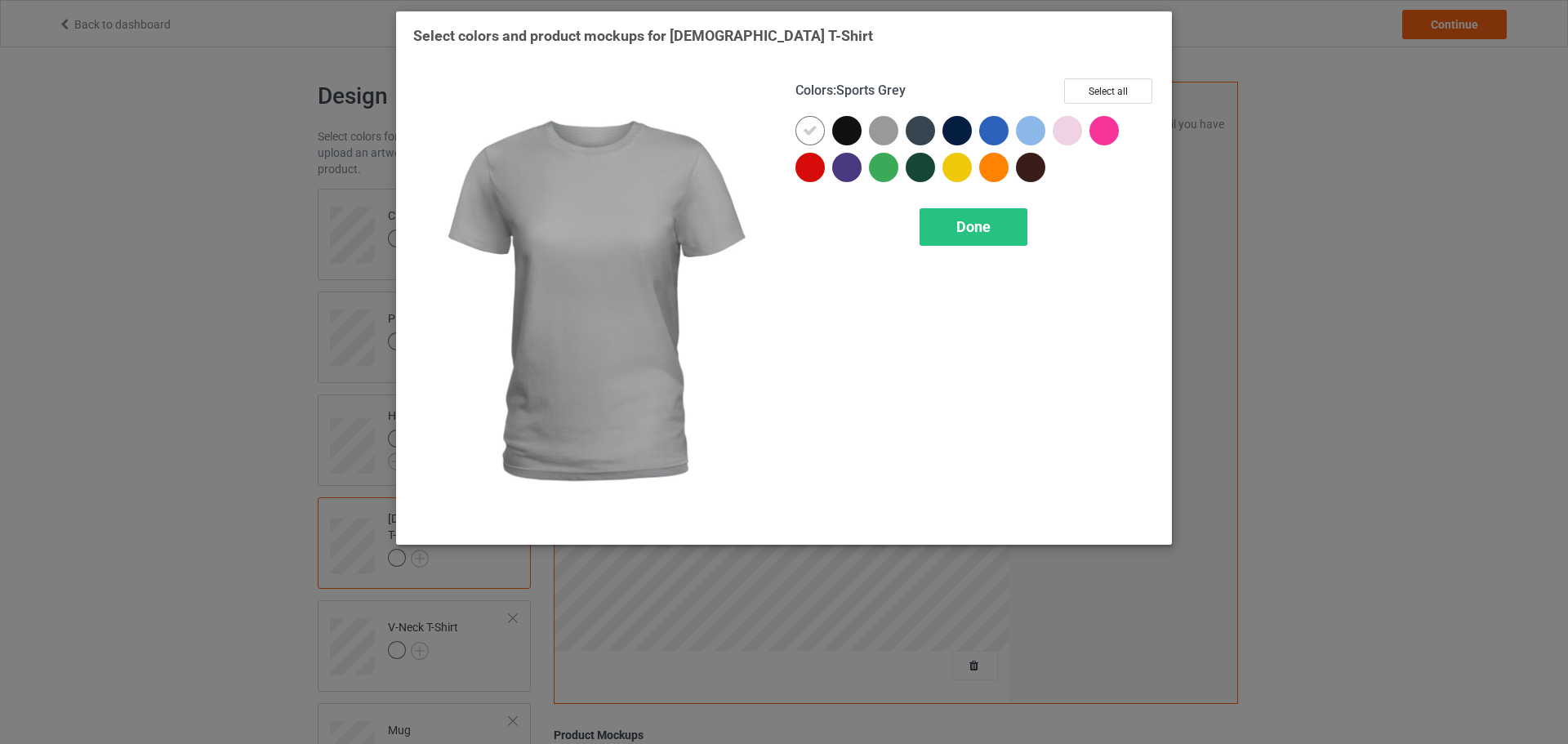
click at [877, 139] on div at bounding box center [884, 131] width 30 height 30
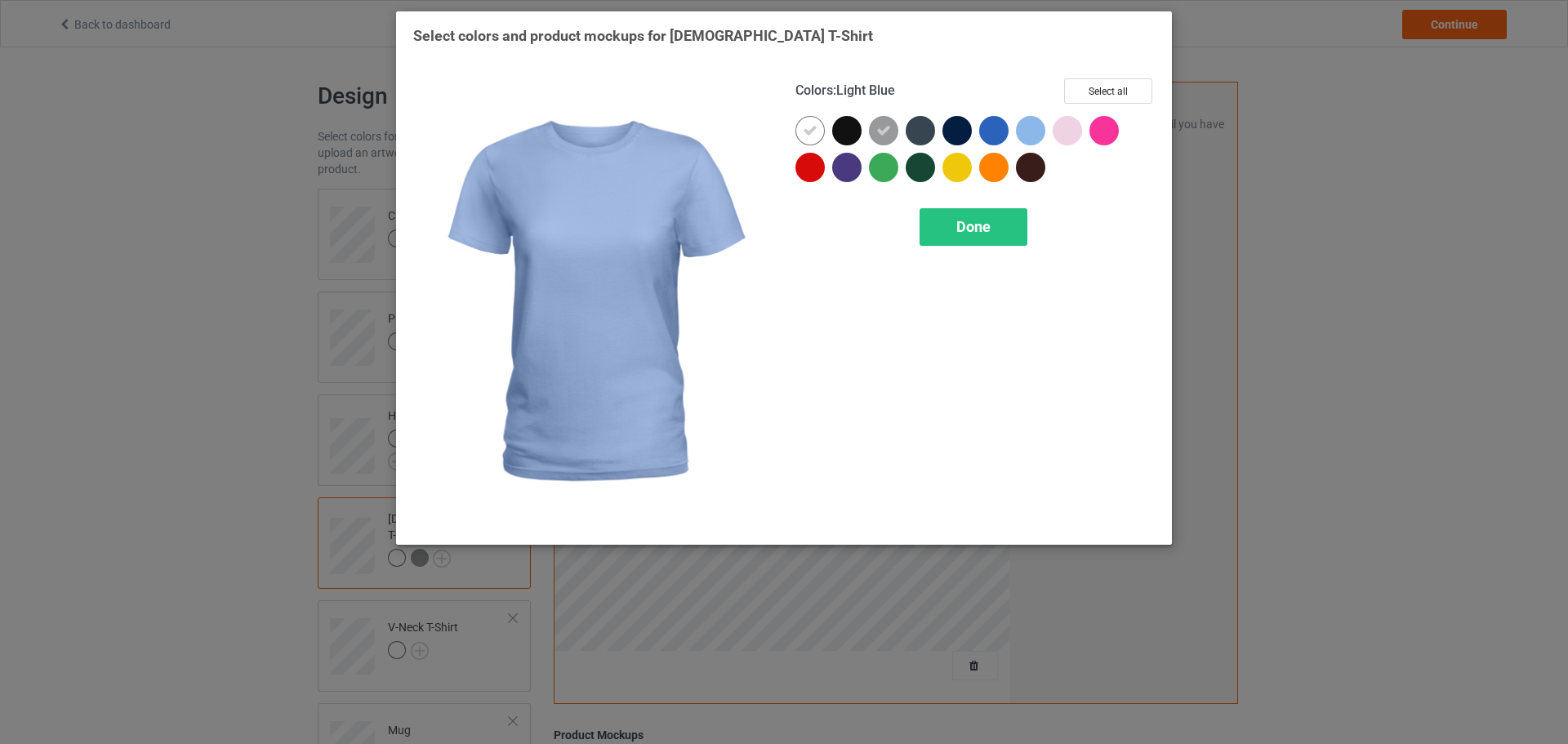
click at [1021, 132] on div at bounding box center [1031, 131] width 30 height 30
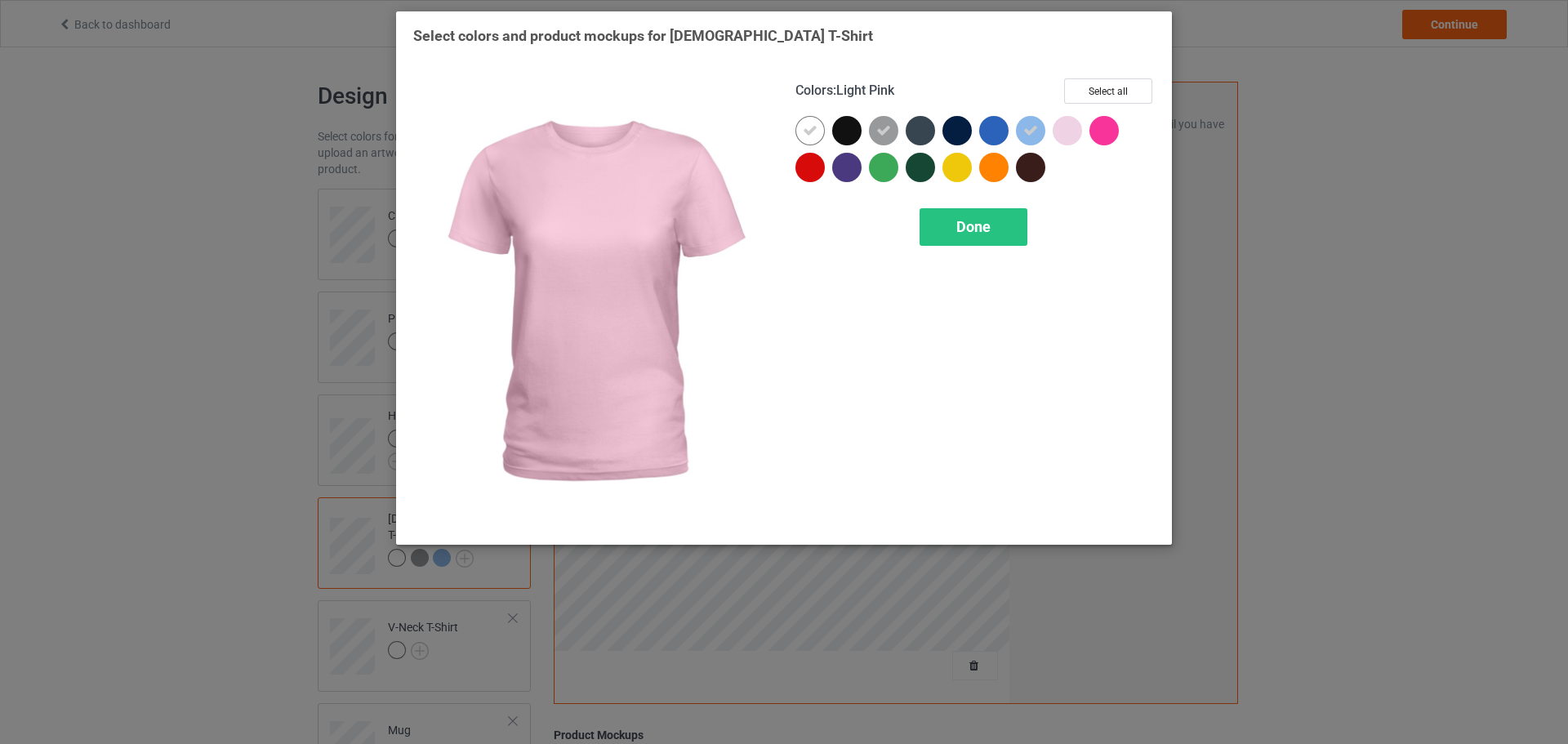
click at [1066, 132] on div at bounding box center [1067, 131] width 30 height 30
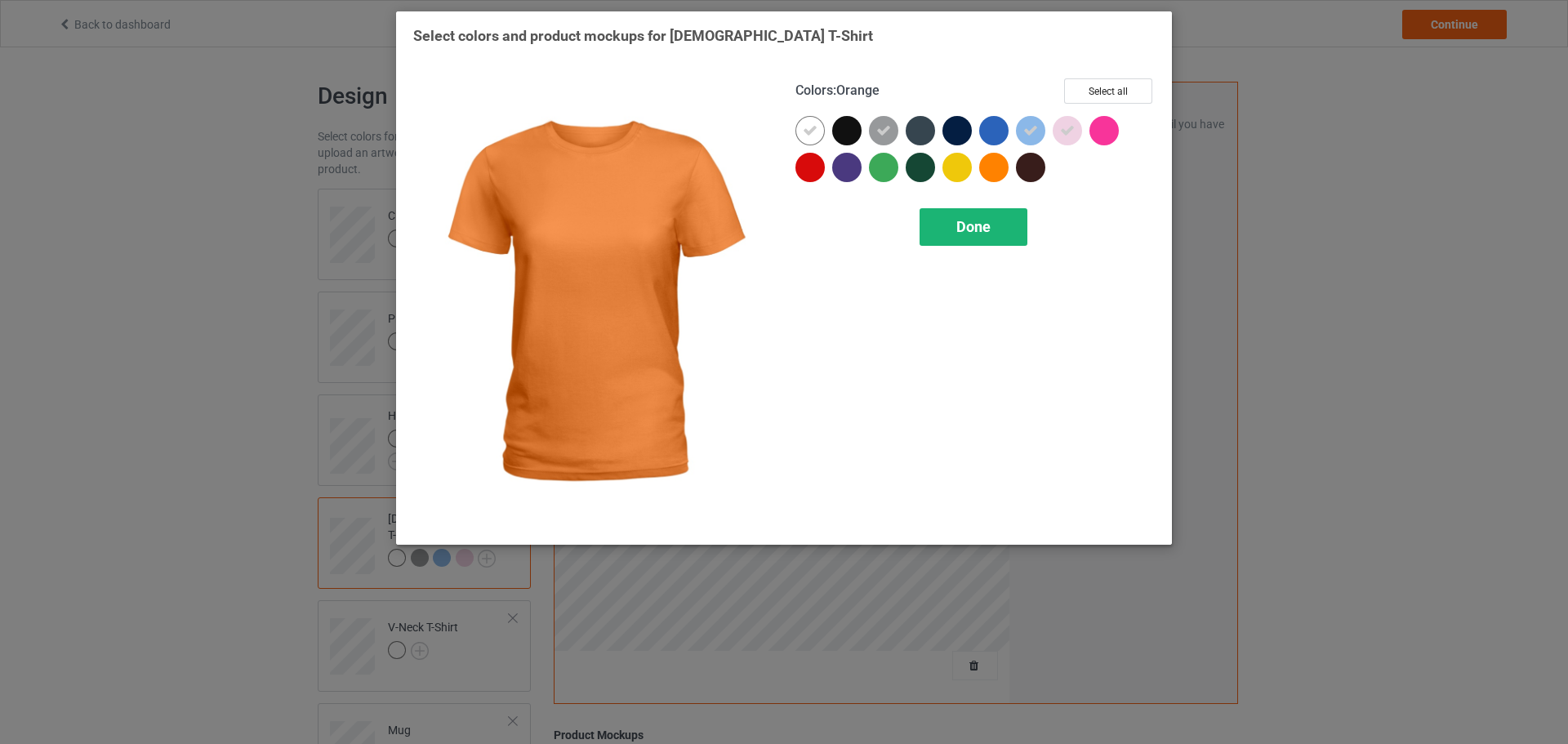
click at [967, 227] on span "Done" at bounding box center [973, 227] width 34 height 17
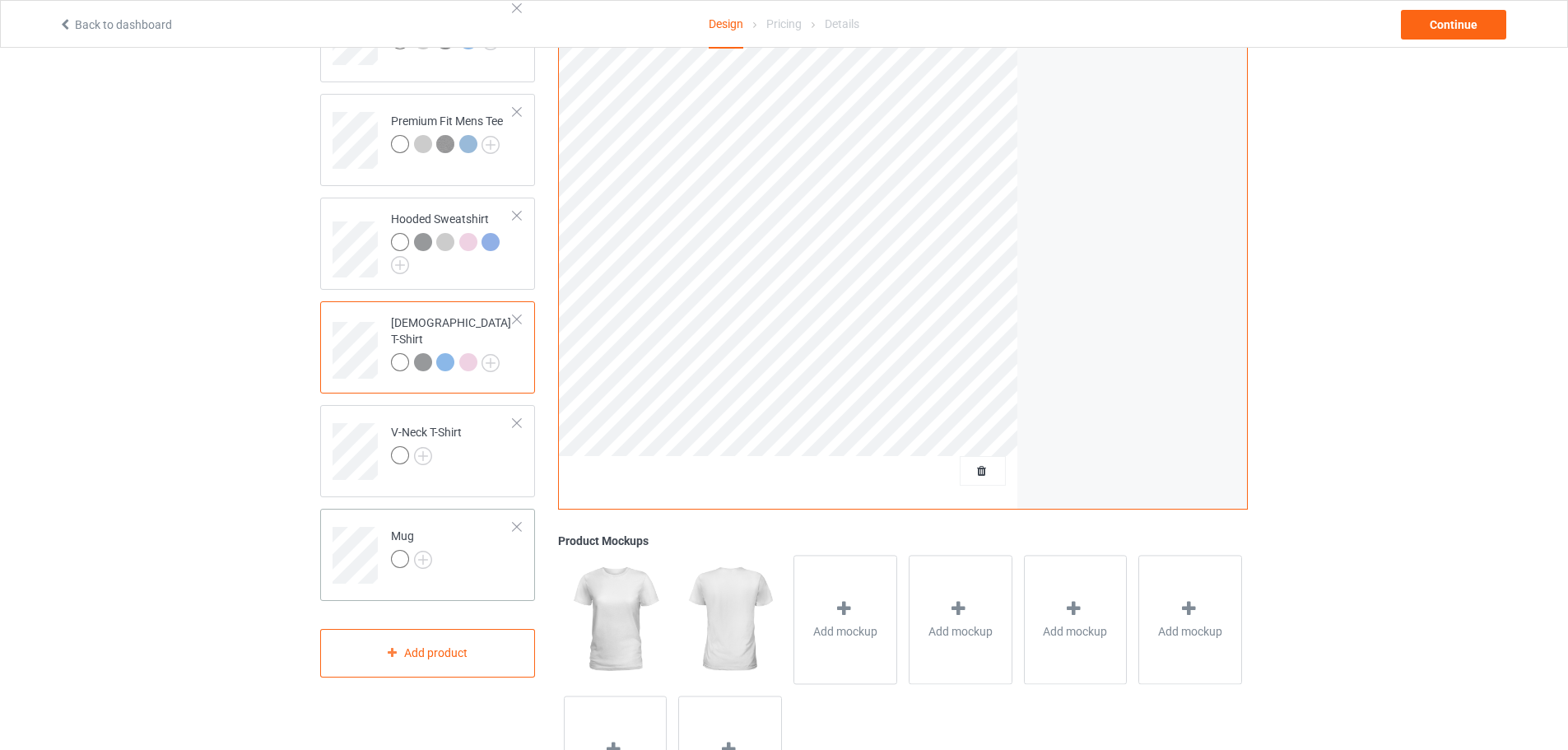
scroll to position [247, 0]
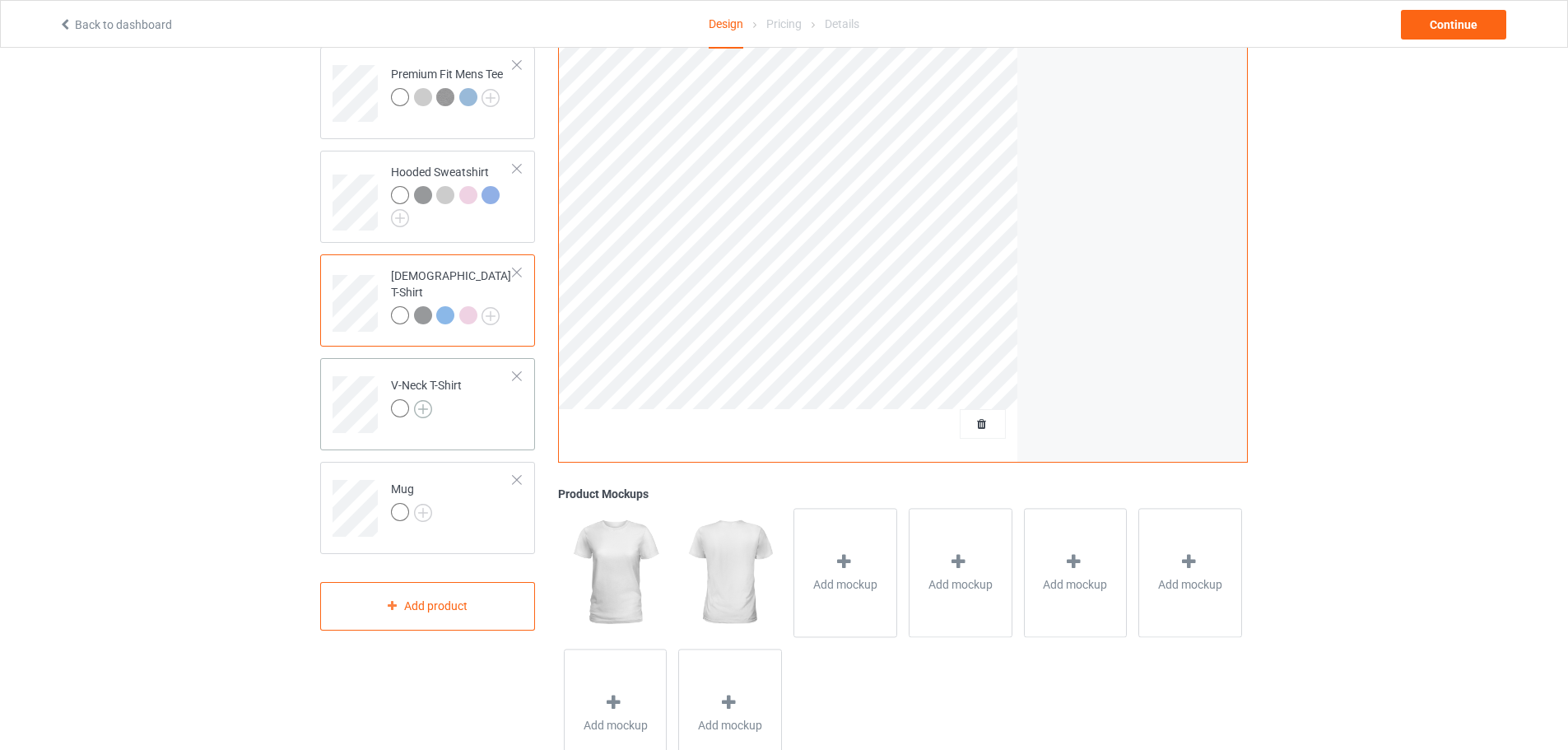
click at [426, 409] on img at bounding box center [423, 409] width 18 height 18
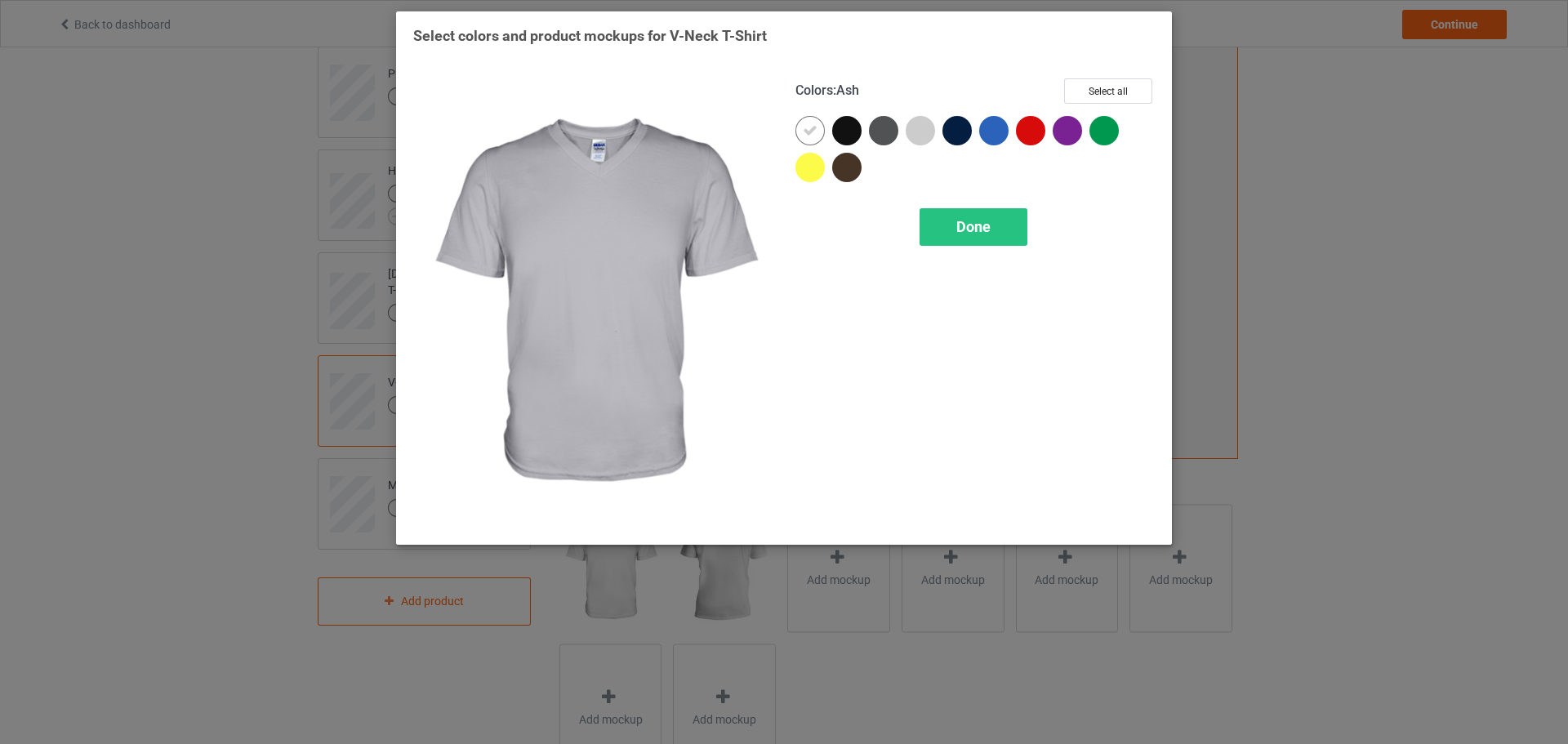
click at [915, 135] on div at bounding box center [921, 131] width 30 height 30
click at [1014, 224] on div "Done" at bounding box center [974, 227] width 108 height 37
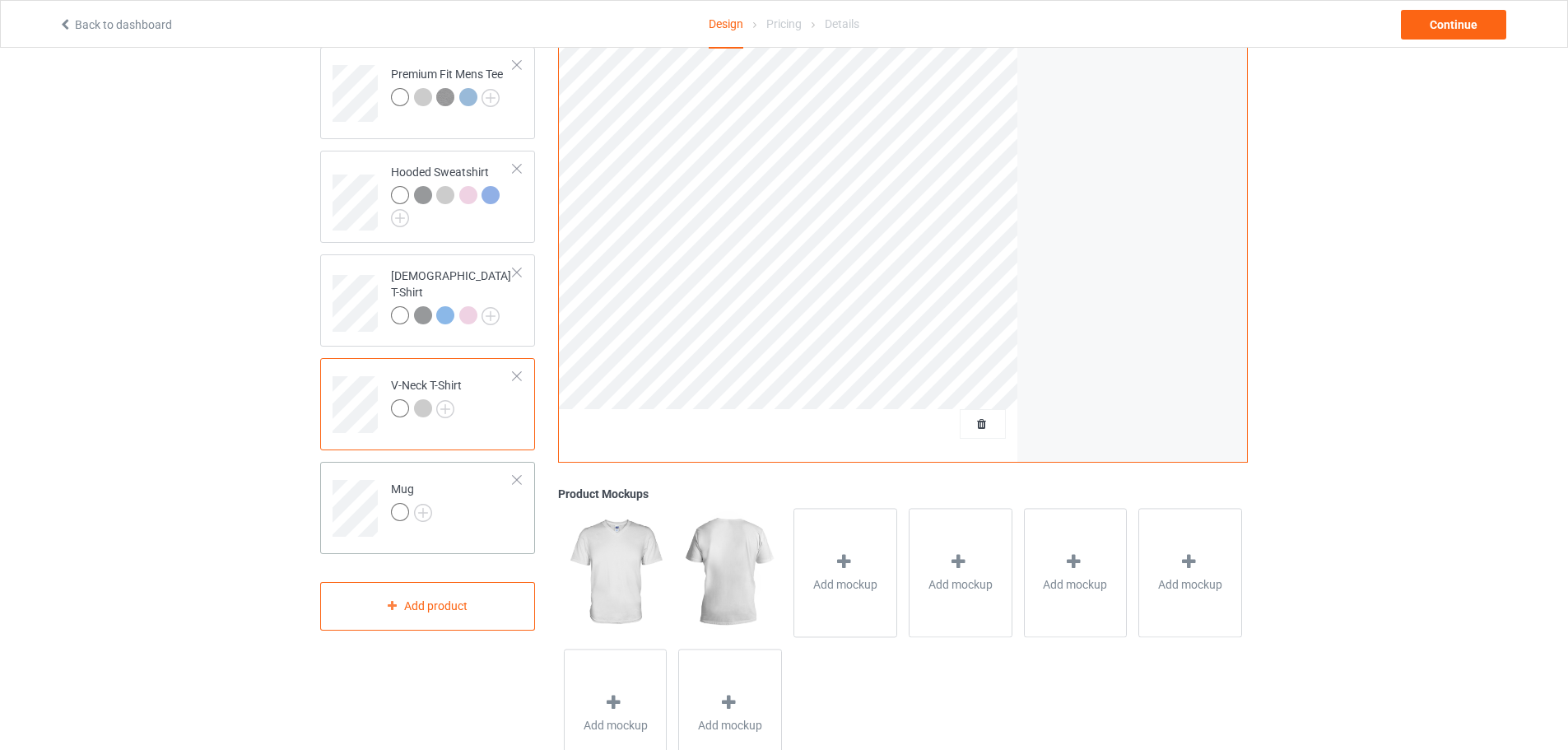
click at [523, 479] on div "Mug" at bounding box center [427, 508] width 215 height 92
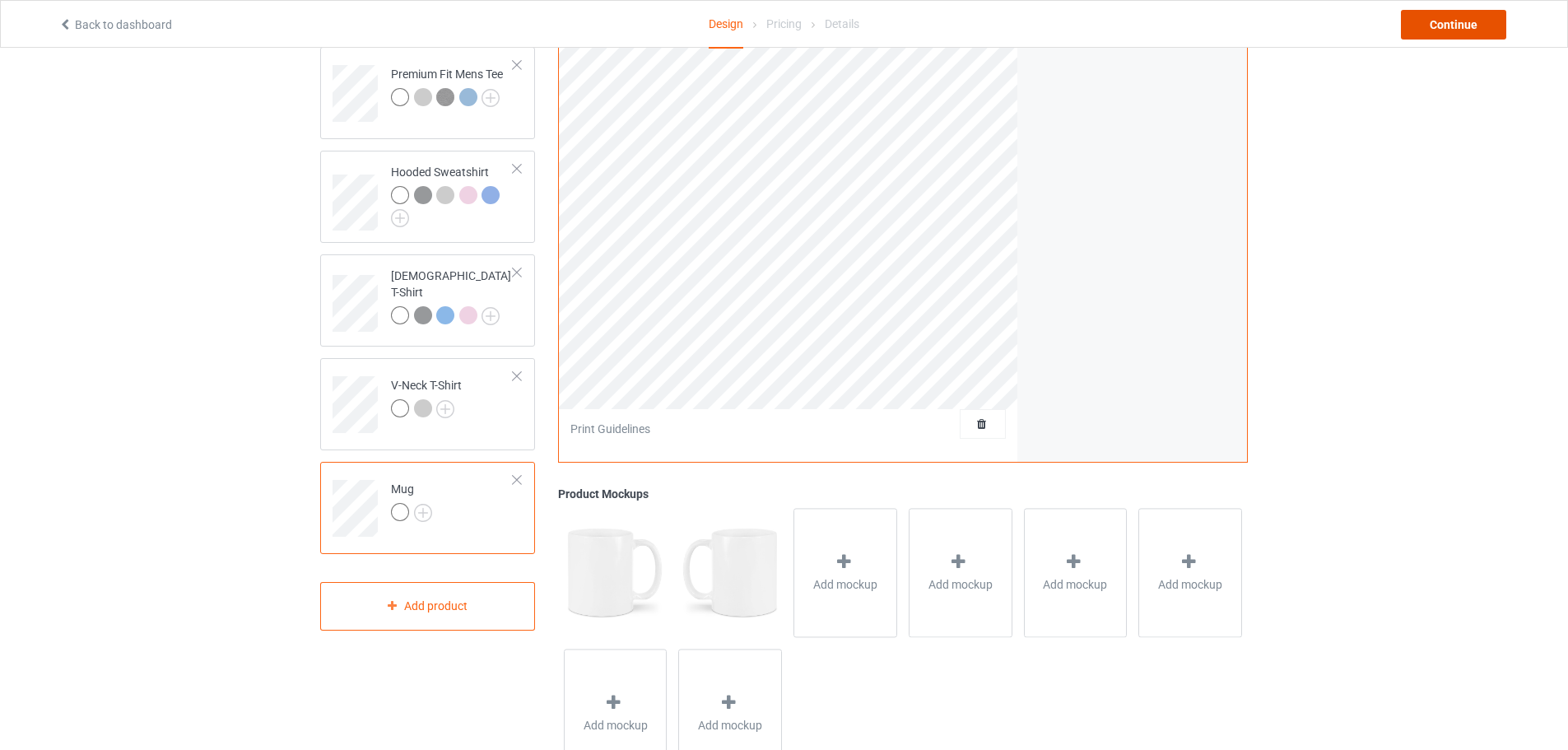
click at [1427, 30] on div "Continue" at bounding box center [1453, 25] width 105 height 30
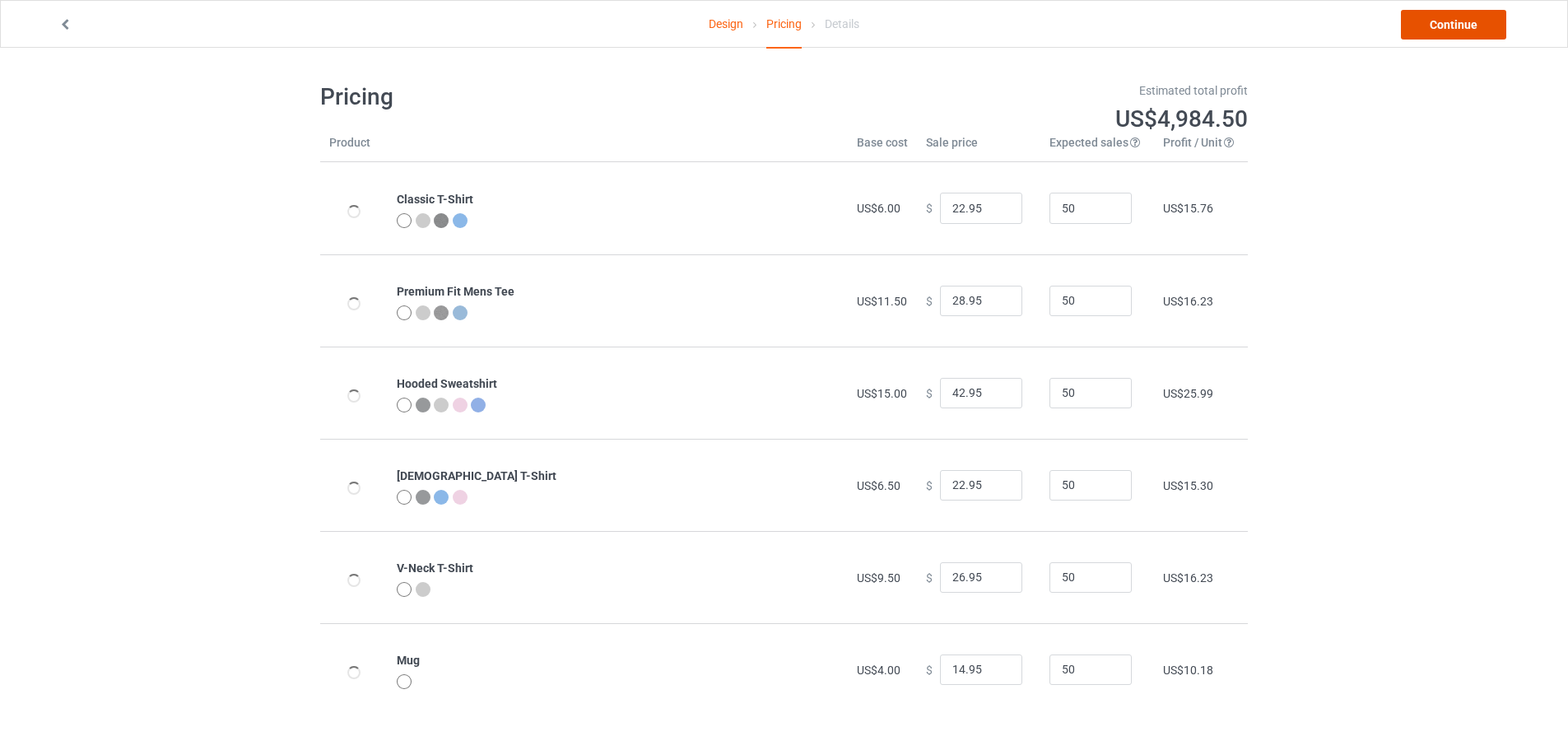
click at [1427, 31] on link "Continue" at bounding box center [1453, 25] width 105 height 30
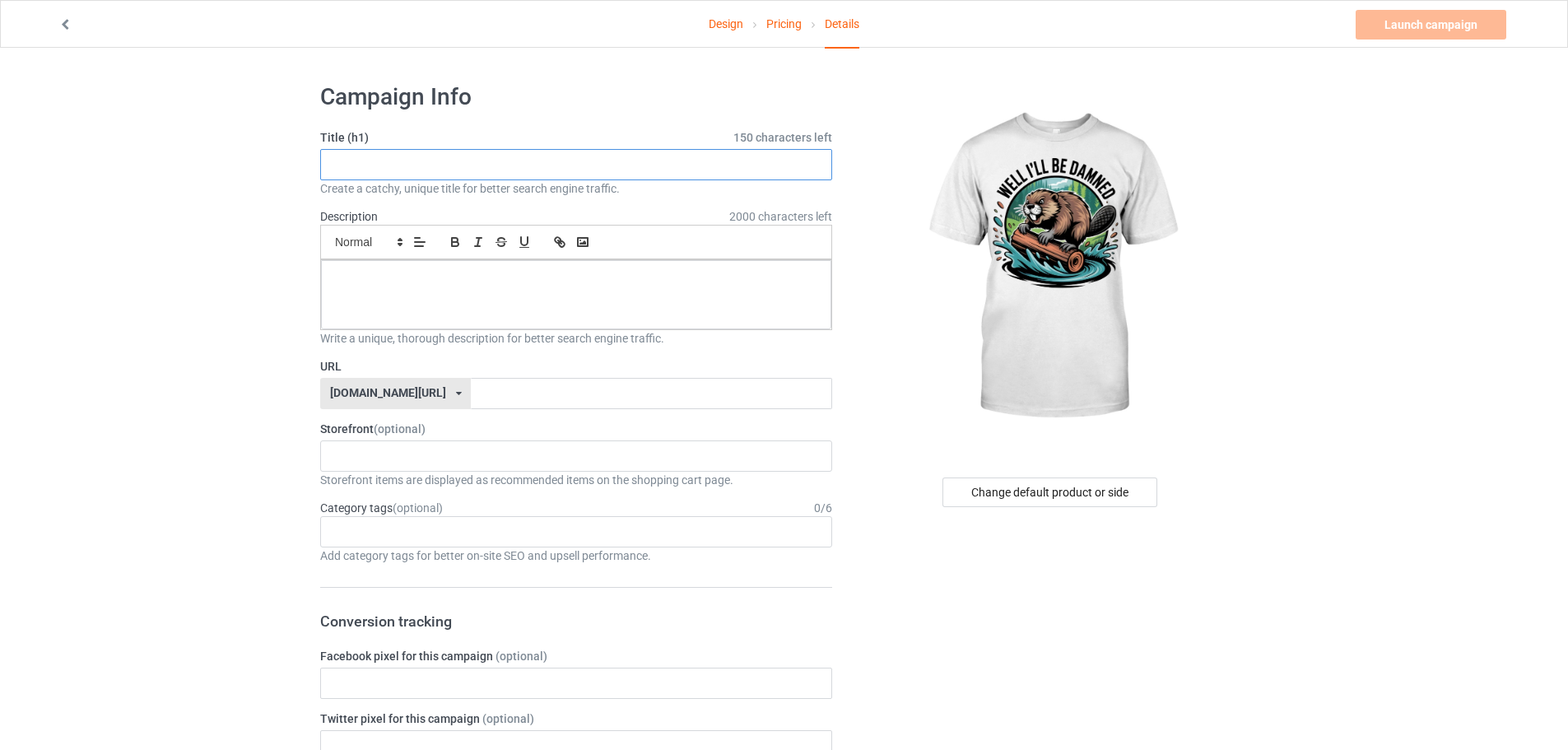
click at [402, 172] on input "text" at bounding box center [576, 164] width 512 height 31
paste input "Well I'll Be Damned - Beaver"
type input "Well I'll Be Damned - Beaver"
click at [471, 396] on input "text" at bounding box center [651, 393] width 361 height 31
paste input "Well I'll Be Damned - Beaver"
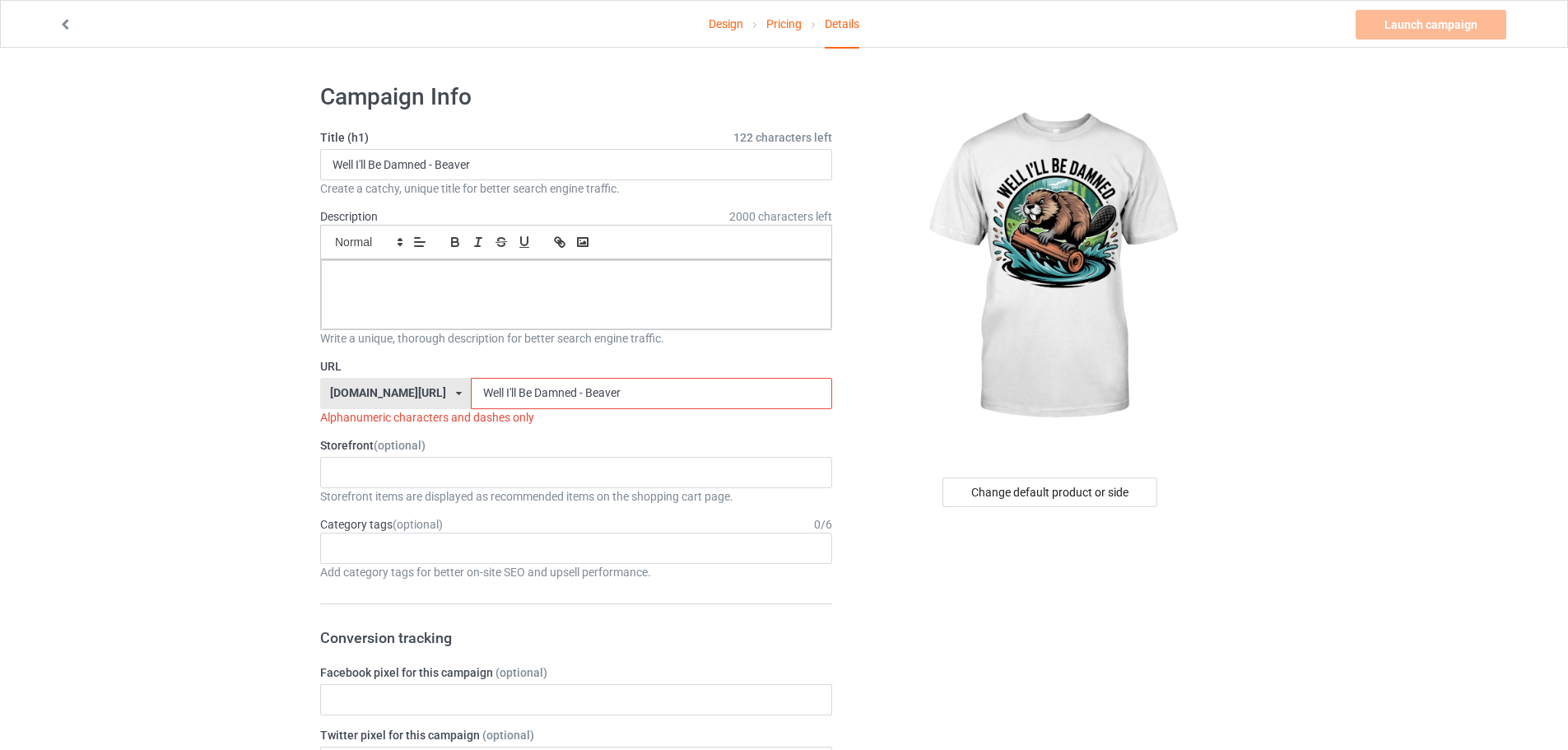
drag, startPoint x: 529, startPoint y: 384, endPoint x: 755, endPoint y: 402, distance: 226.7
click at [755, 402] on input "Well I'll Be Damned - Beaver" at bounding box center [651, 393] width 361 height 31
click at [471, 389] on input "Well I'll Be Damned" at bounding box center [651, 393] width 361 height 31
type input "Well Ill Be Damned"
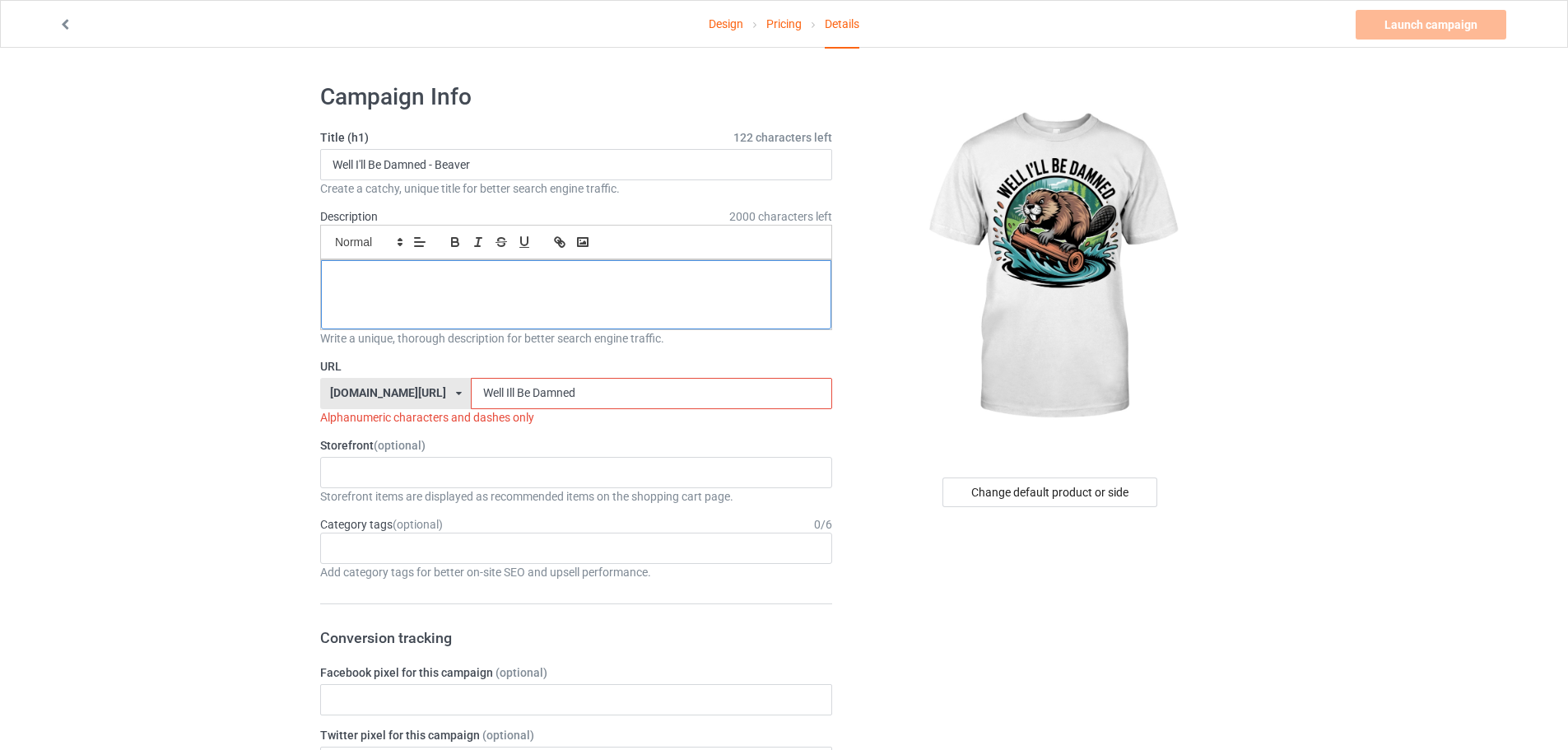
click at [493, 319] on div at bounding box center [576, 295] width 510 height 70
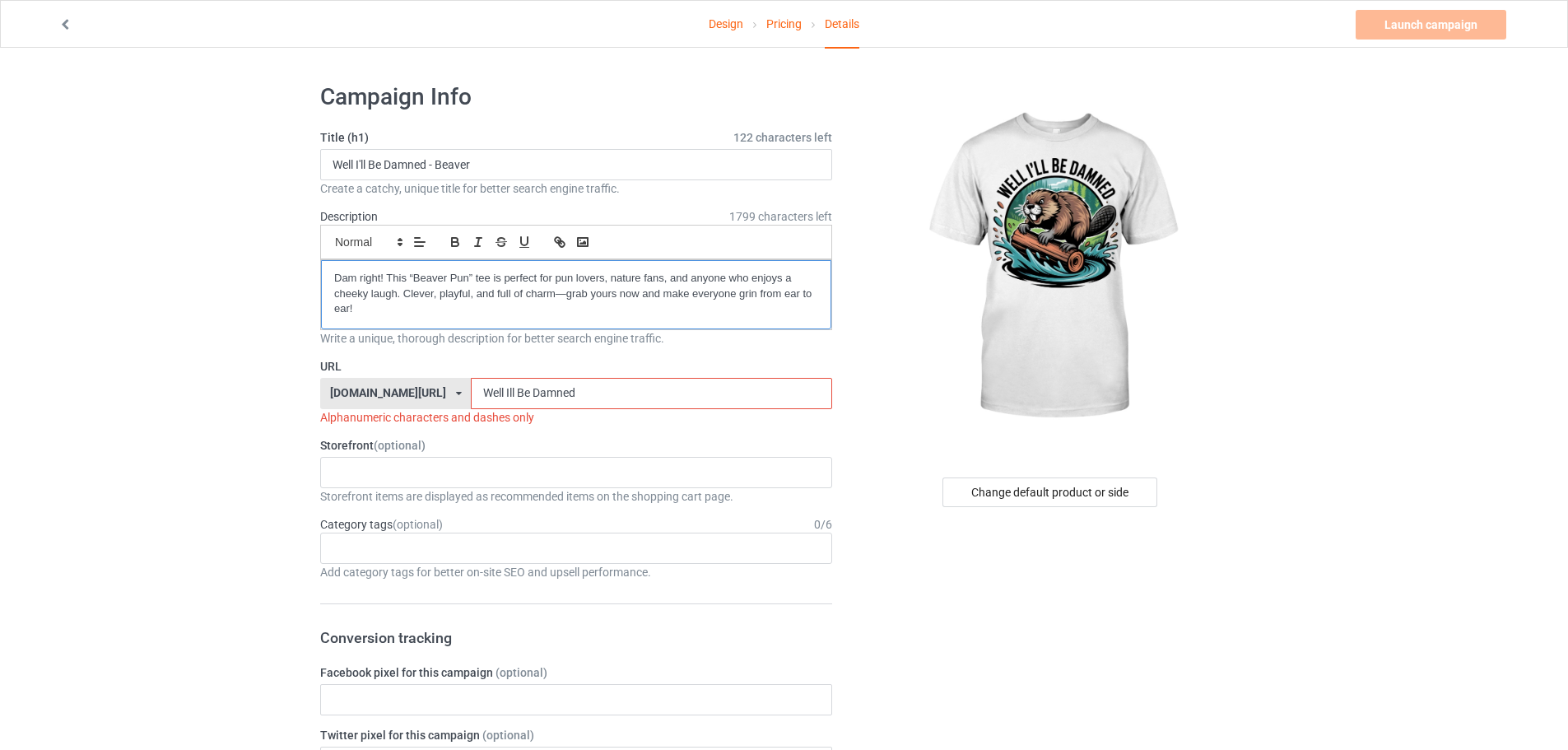
click at [334, 276] on p "Dam right! This “Beaver Pun” tee is perfect for pun lovers, nature fans, and an…" at bounding box center [576, 293] width 484 height 46
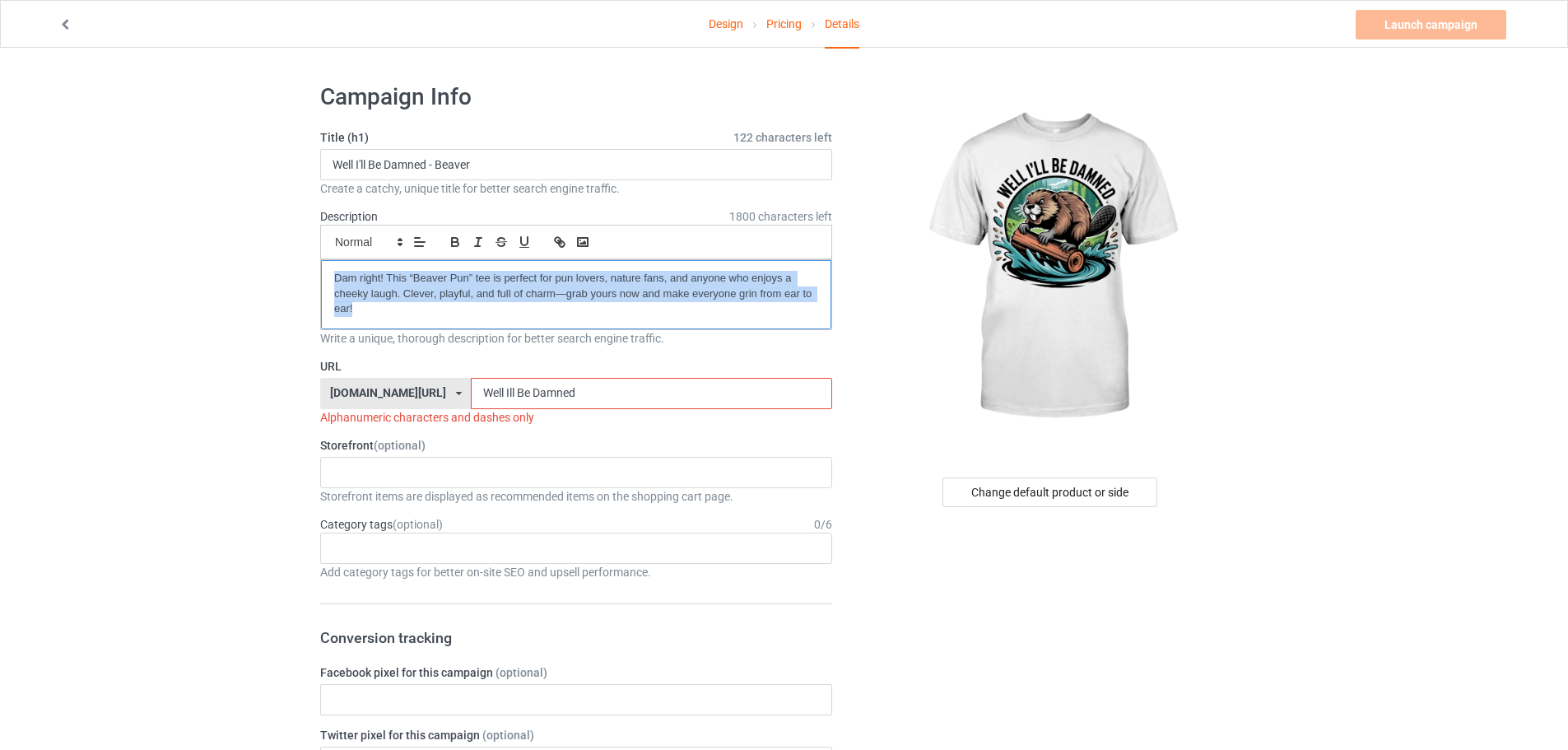
drag, startPoint x: 399, startPoint y: 311, endPoint x: 312, endPoint y: 262, distance: 99.8
copy p "Dam right! This “Beaver Pun” tee is perfect for pun lovers, nature fans, and an…"
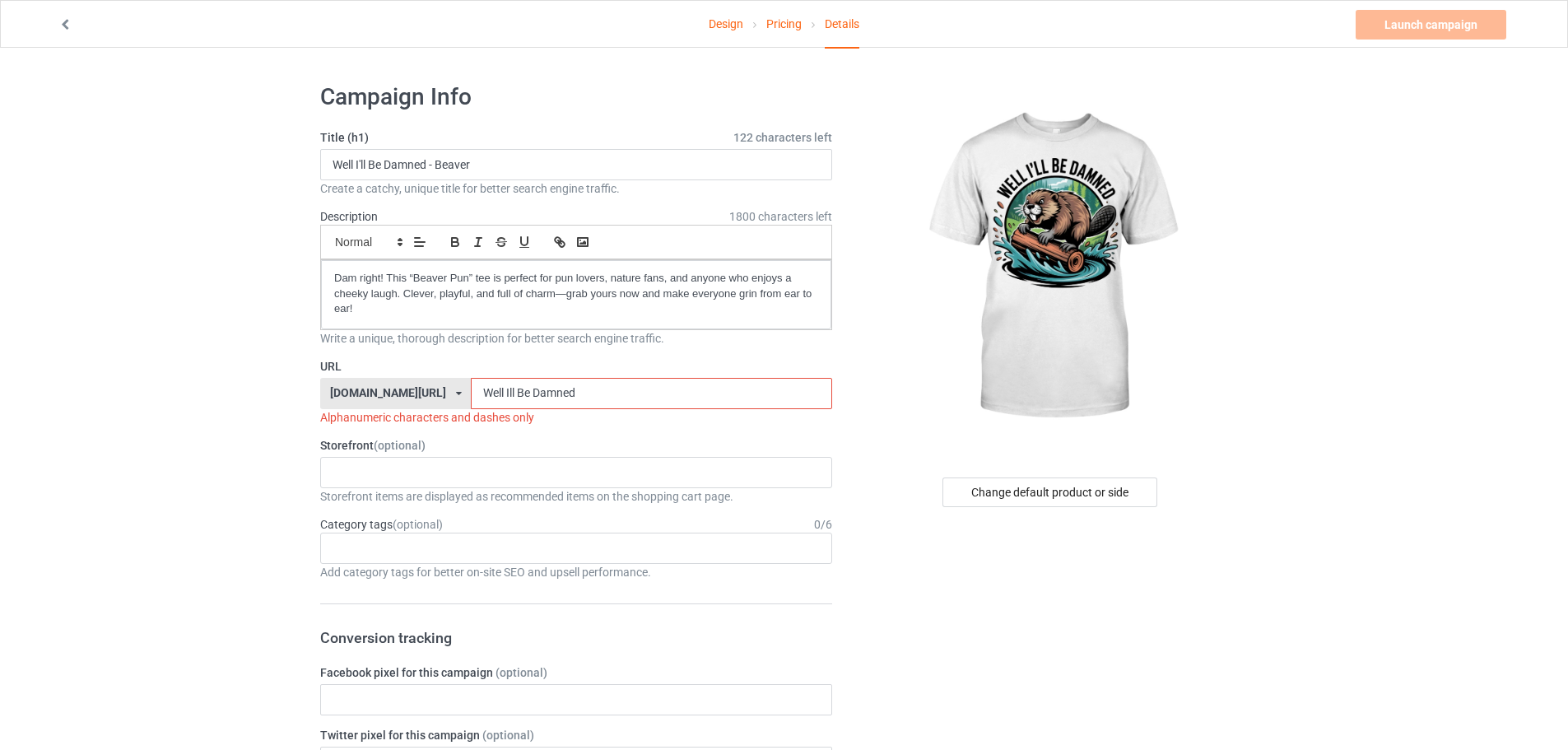
drag, startPoint x: 457, startPoint y: 388, endPoint x: 462, endPoint y: 400, distance: 13.0
click at [471, 400] on input "Well Ill Be Damned" at bounding box center [651, 393] width 361 height 31
click at [474, 396] on input "Well-Ill Be Damned" at bounding box center [651, 393] width 361 height 31
click at [475, 385] on input "Well-Ill Be Damned" at bounding box center [651, 393] width 361 height 31
click at [471, 389] on input "Well-Ill Be Damned" at bounding box center [651, 393] width 361 height 31
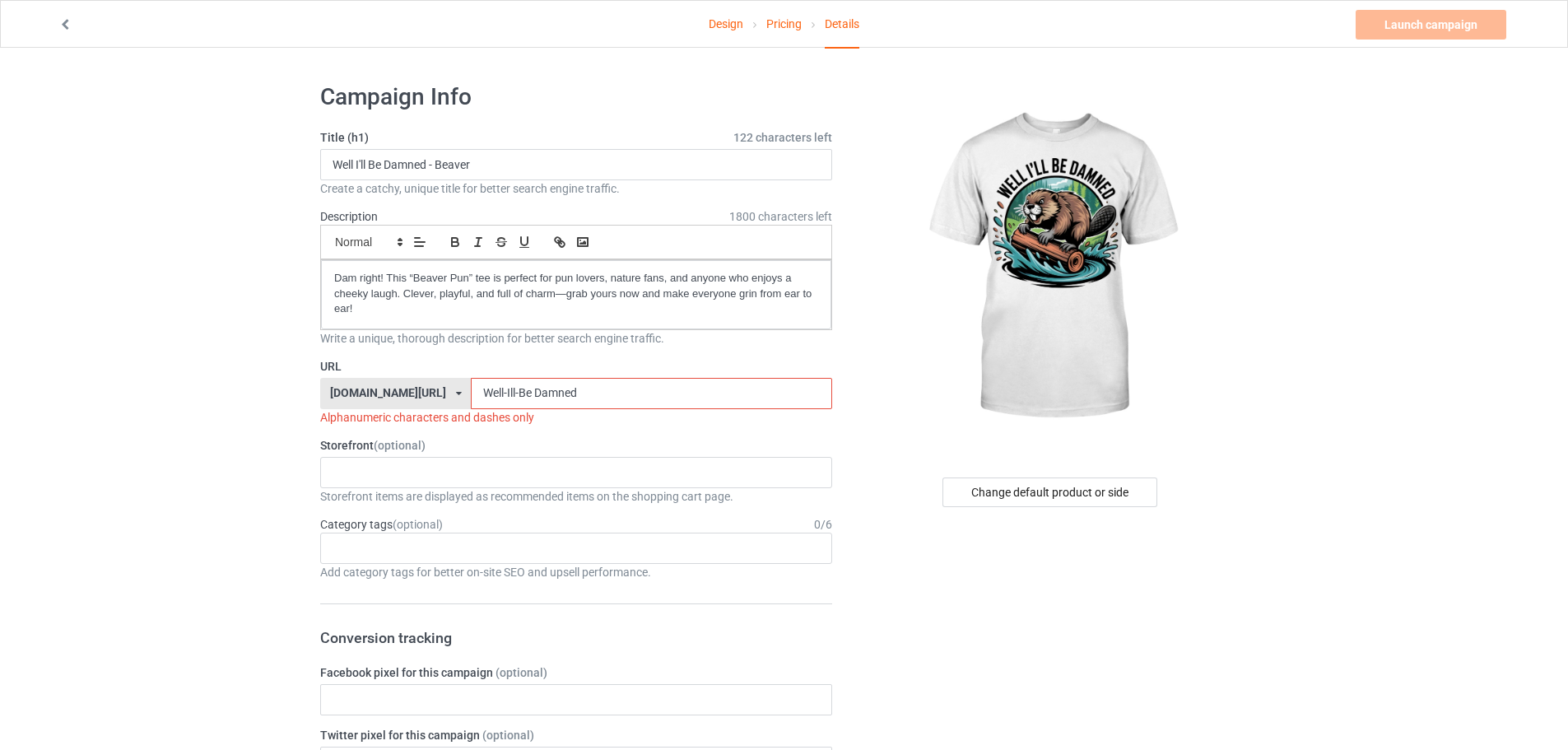
click at [487, 395] on input "Well-Ill-Be Damned" at bounding box center [651, 393] width 361 height 31
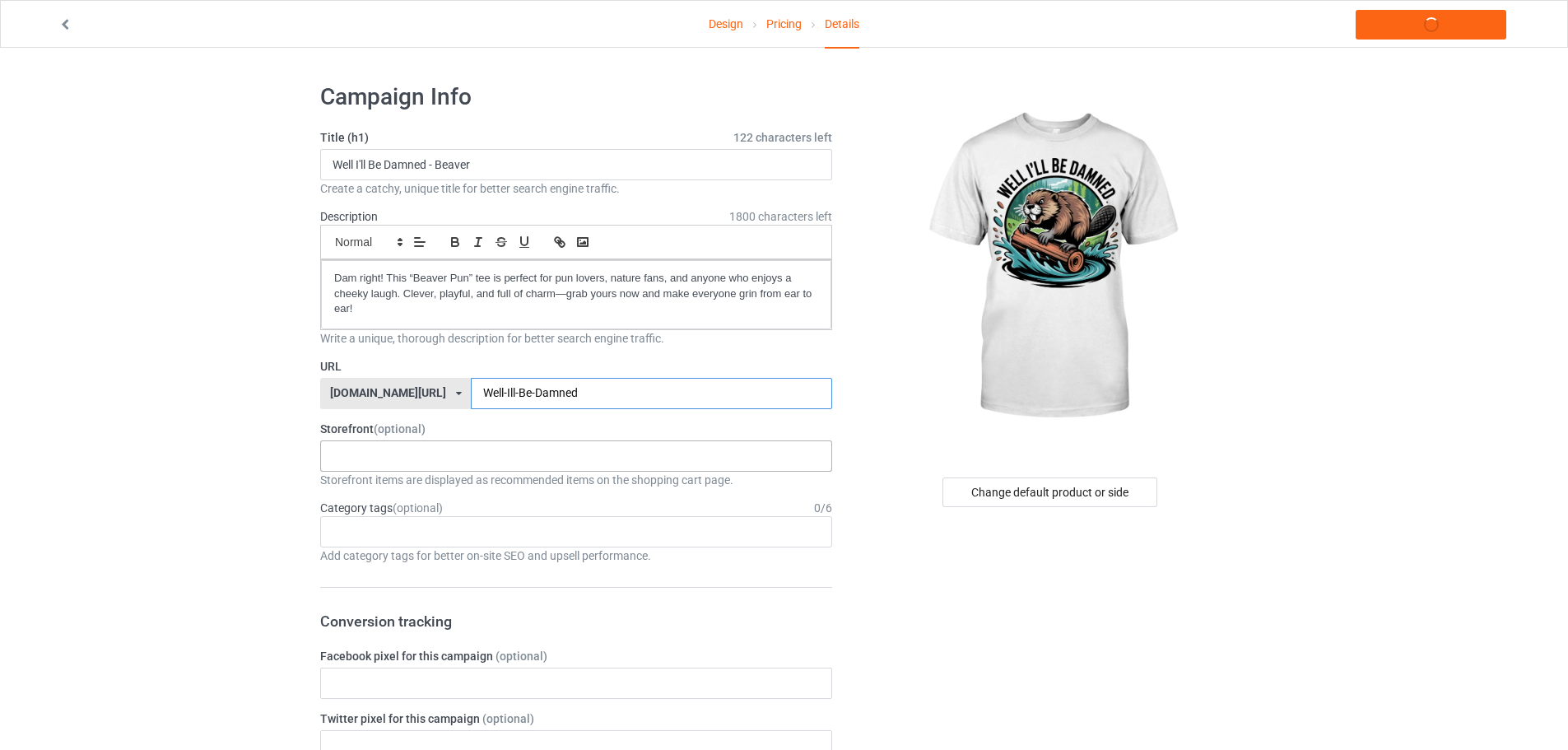
type input "Well-Ill-Be-Damned"
click at [396, 461] on div "KIOTA Gaming Finish Line Fitness Mi-Tees 6767c36548d7ee002e084532 651a982803c4d…" at bounding box center [576, 456] width 512 height 31
click at [369, 549] on div "Mi-Tees" at bounding box center [576, 547] width 510 height 30
click at [365, 532] on div "Age > [DEMOGRAPHIC_DATA] > 1 Age > [DEMOGRAPHIC_DATA] Months > 1 Month Age > [D…" at bounding box center [576, 531] width 512 height 31
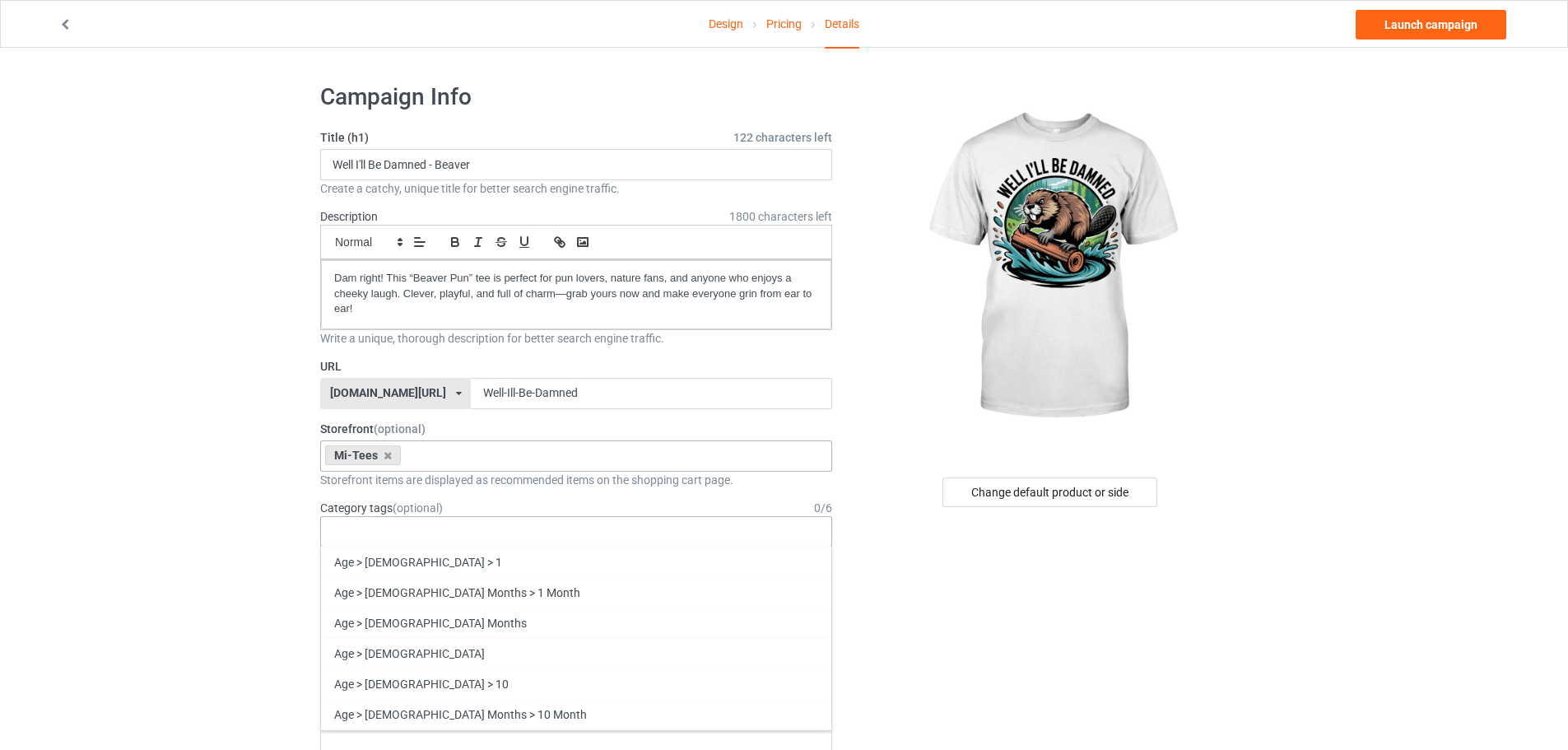
paste input "beav"
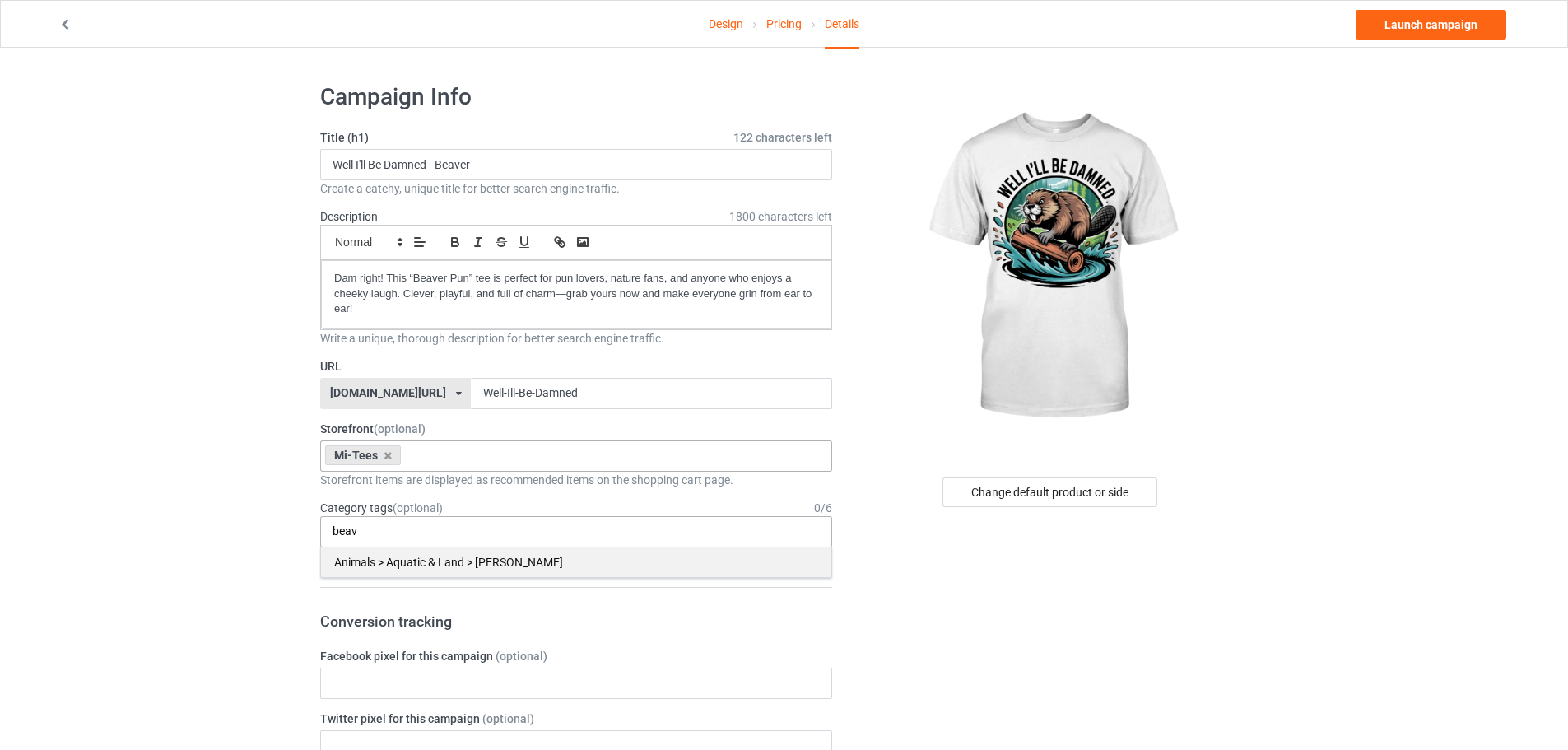
type input "beav"
click at [411, 563] on div "Animals > Aquatic & Land > [PERSON_NAME]" at bounding box center [576, 562] width 510 height 30
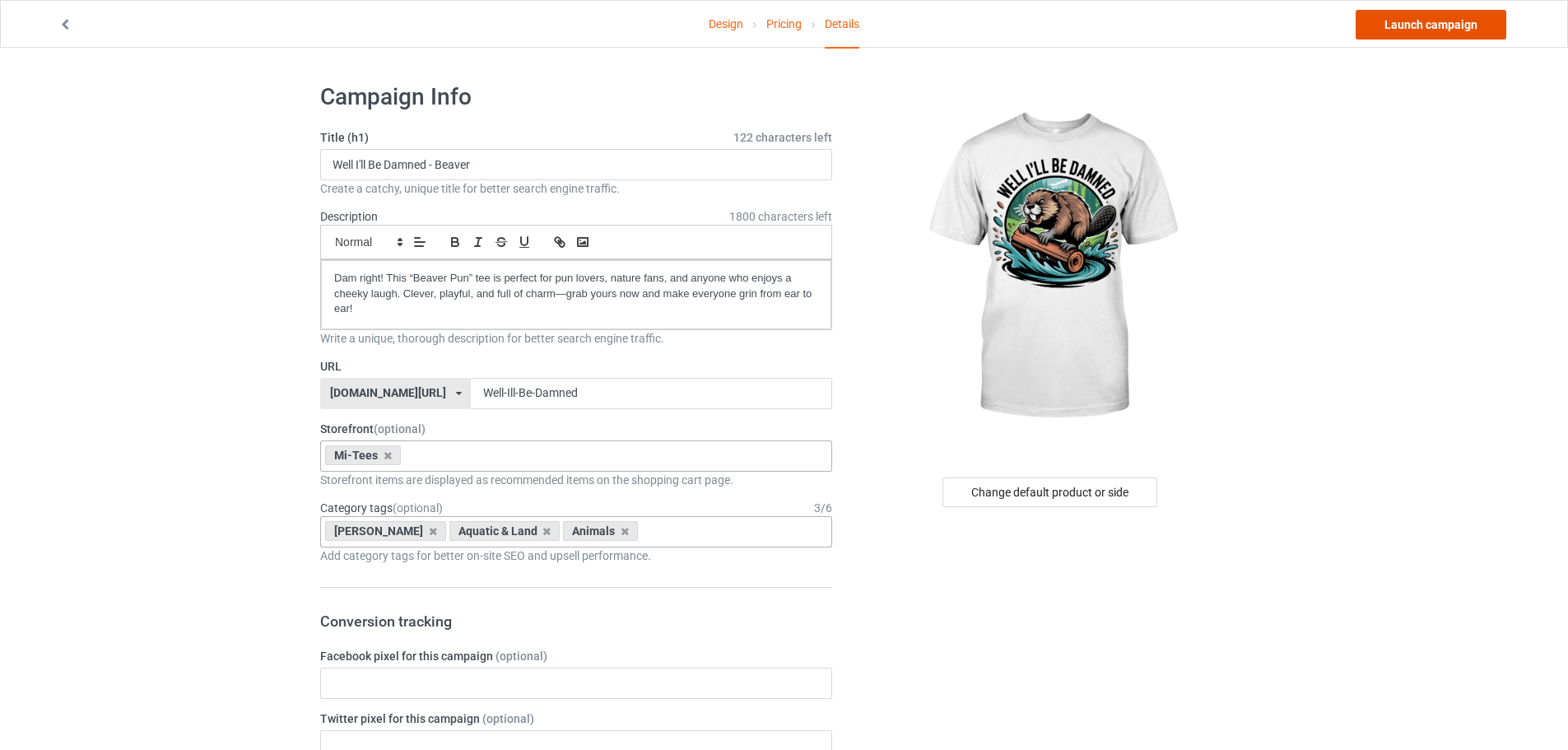
click at [1421, 28] on link "Launch campaign" at bounding box center [1431, 25] width 150 height 30
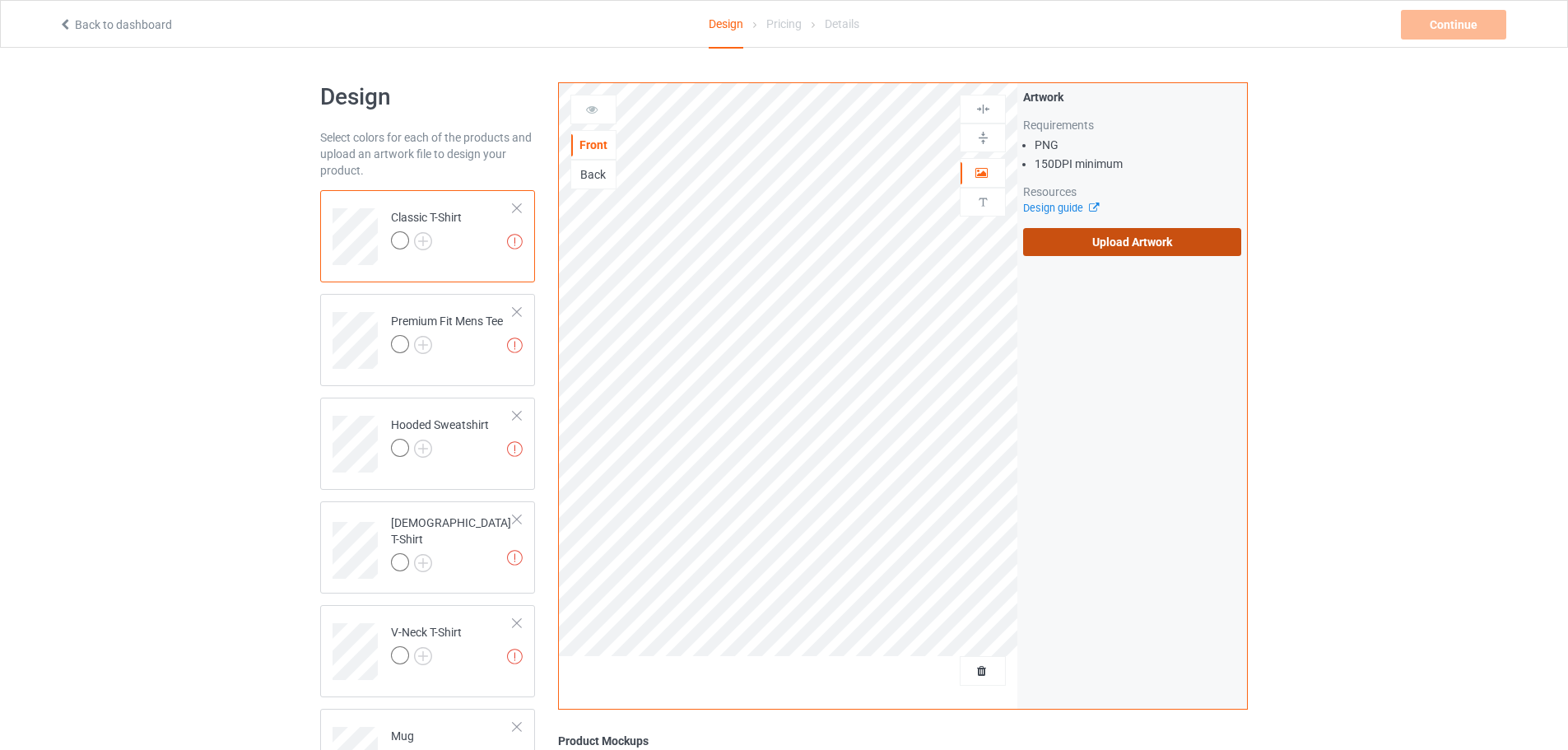
click at [1093, 237] on label "Upload Artwork" at bounding box center [1132, 242] width 218 height 28
click at [0, 0] on input "Upload Artwork" at bounding box center [0, 0] width 0 height 0
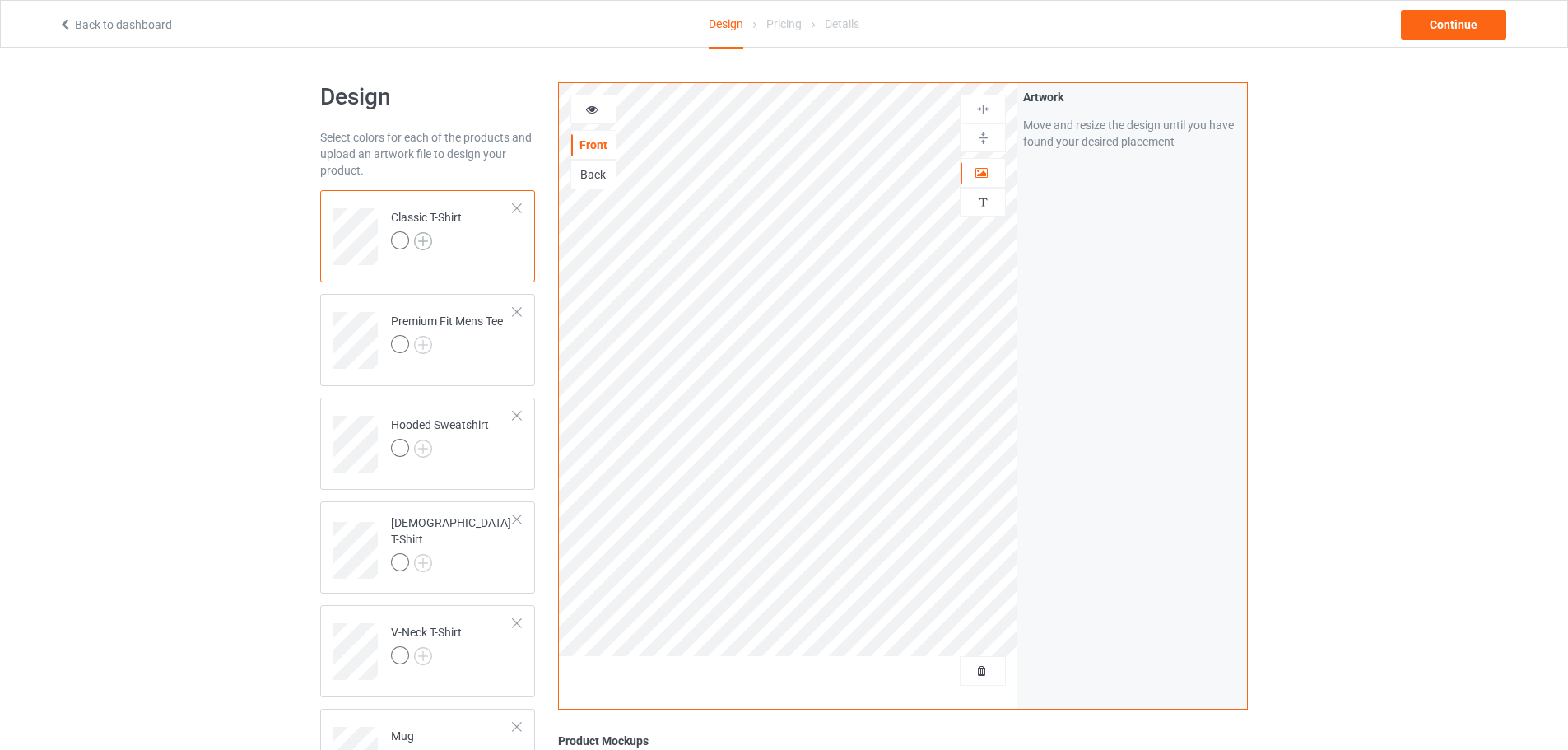
click at [424, 236] on img at bounding box center [423, 241] width 18 height 18
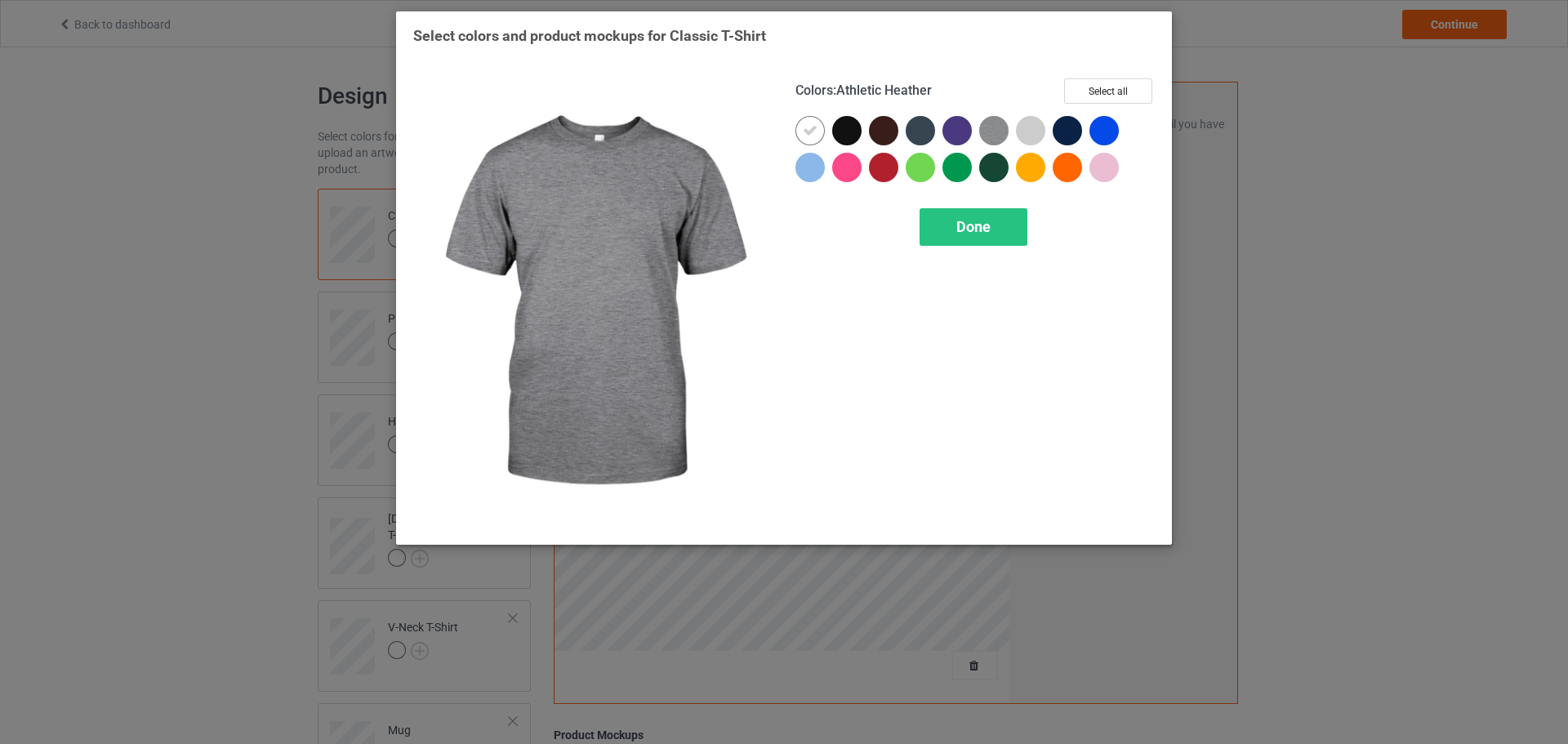
click at [996, 131] on img at bounding box center [995, 131] width 30 height 30
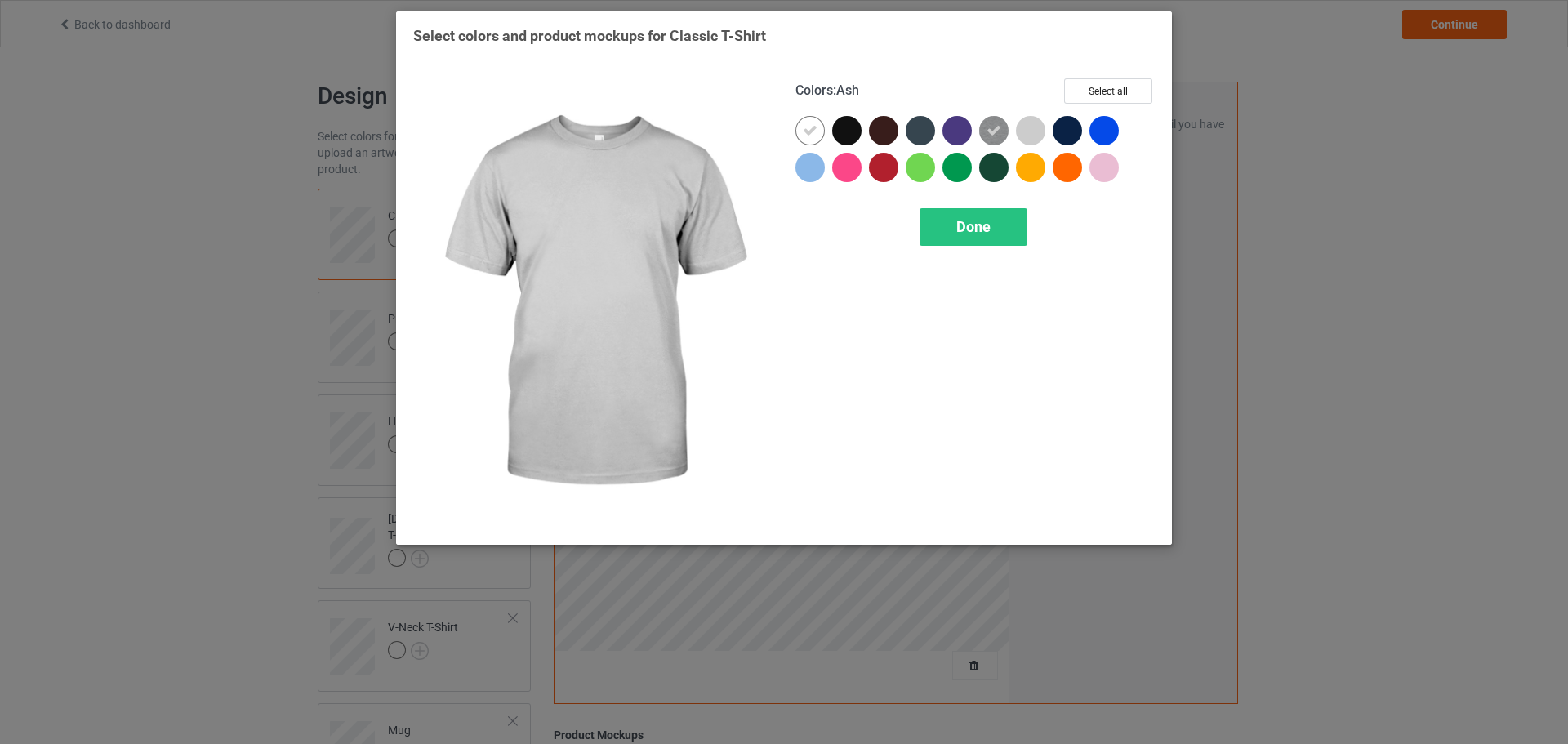
click at [1037, 131] on div at bounding box center [1031, 131] width 30 height 30
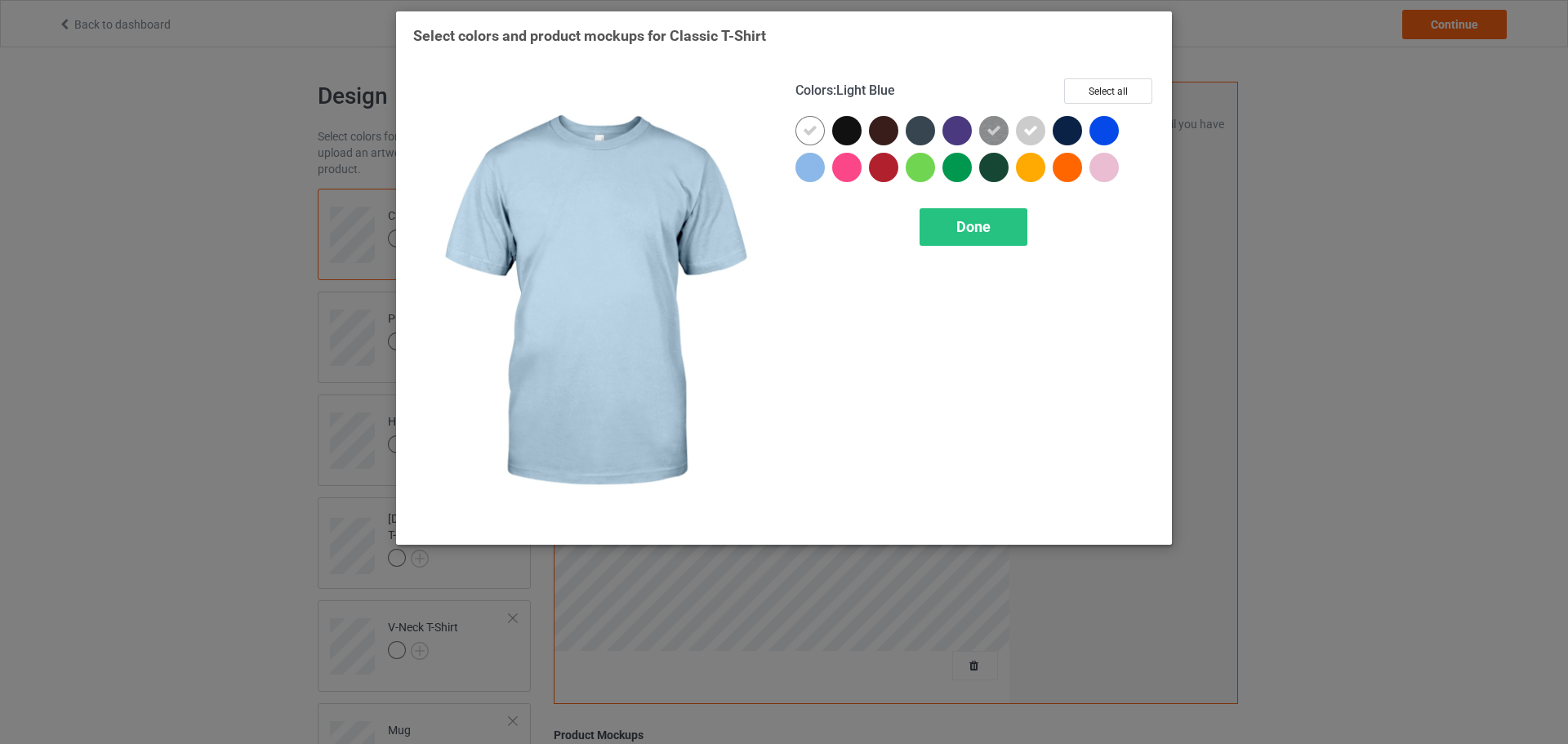
click at [814, 162] on div at bounding box center [810, 168] width 30 height 30
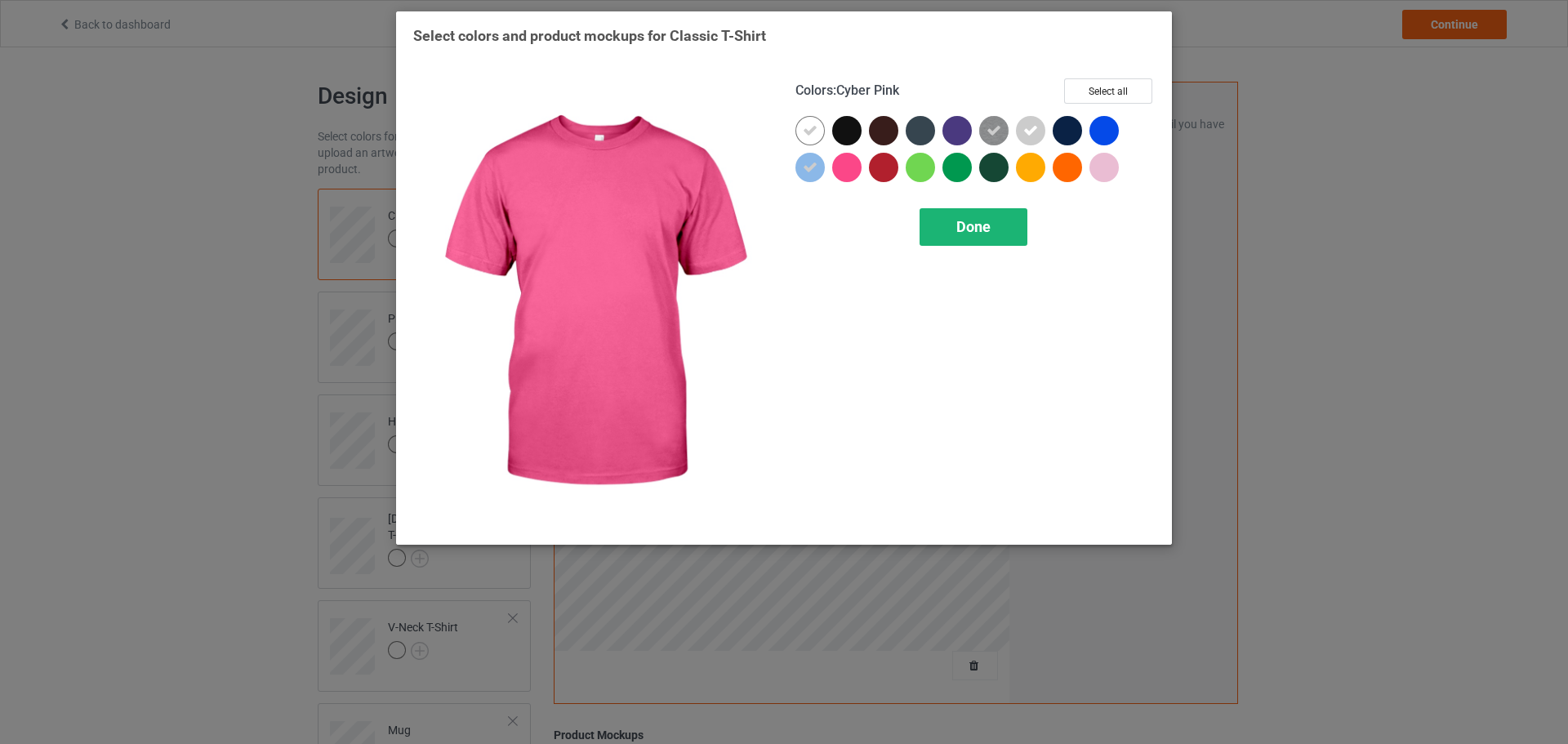
click at [961, 231] on span "Done" at bounding box center [973, 227] width 34 height 17
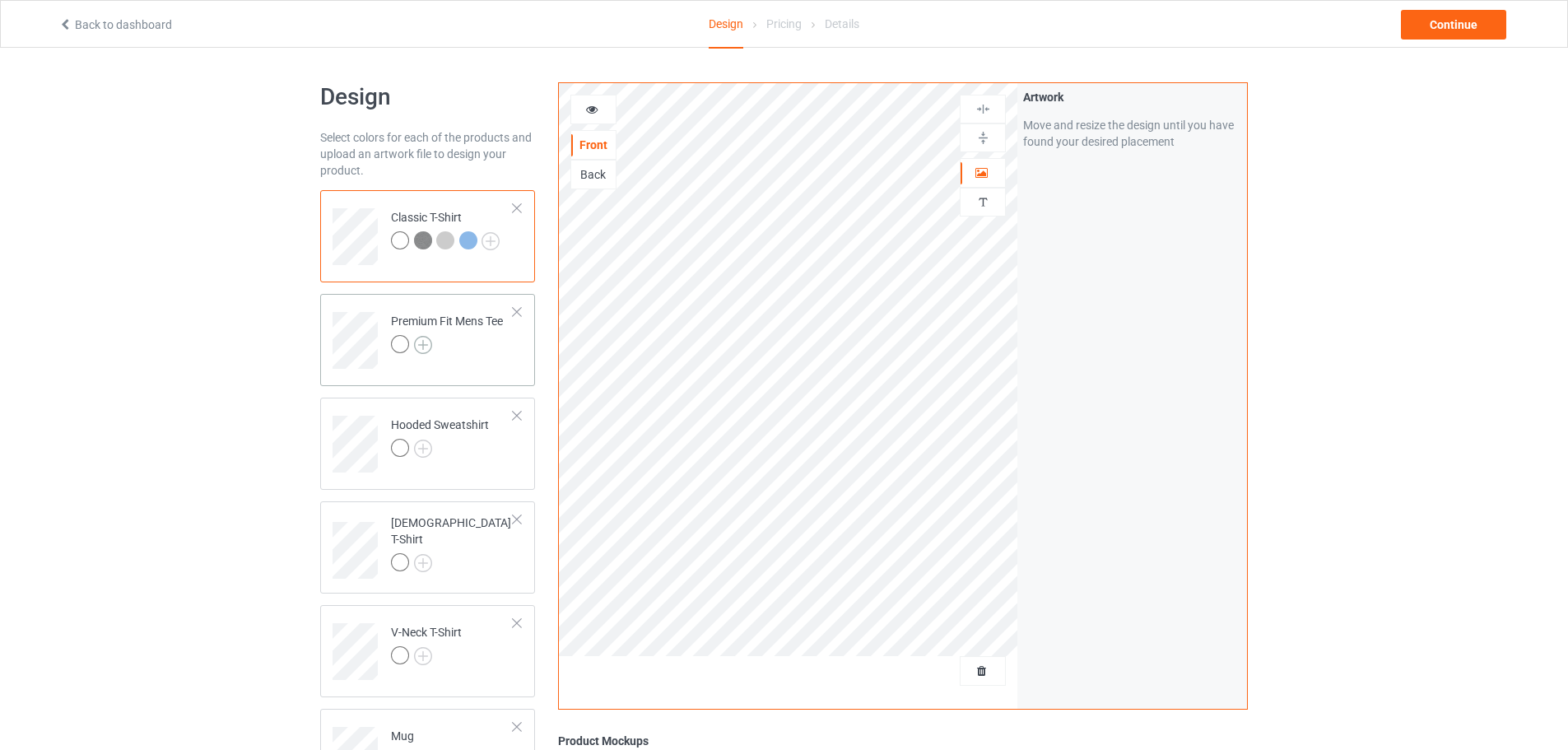
click at [423, 348] on img at bounding box center [423, 345] width 18 height 18
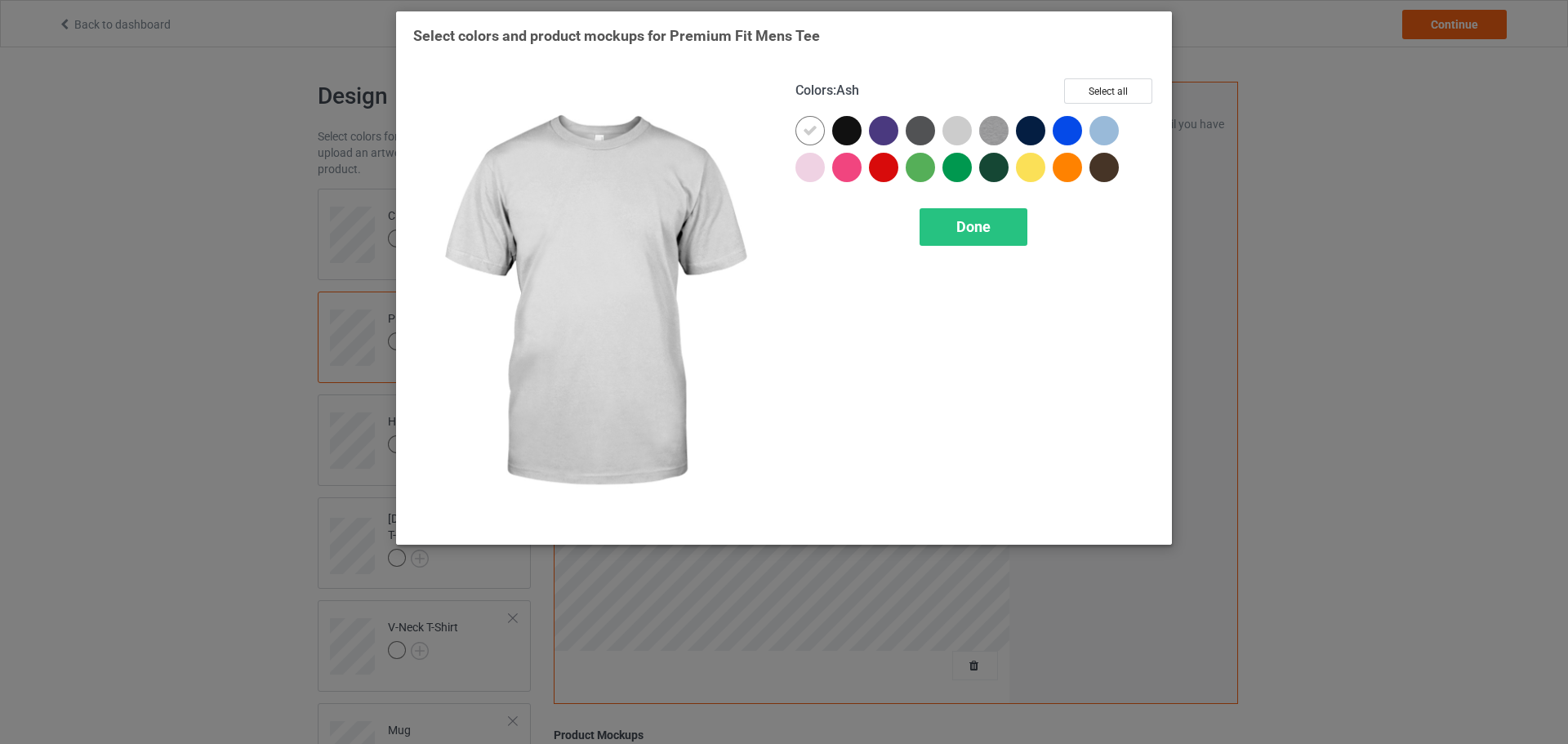
click at [956, 128] on div at bounding box center [957, 131] width 30 height 30
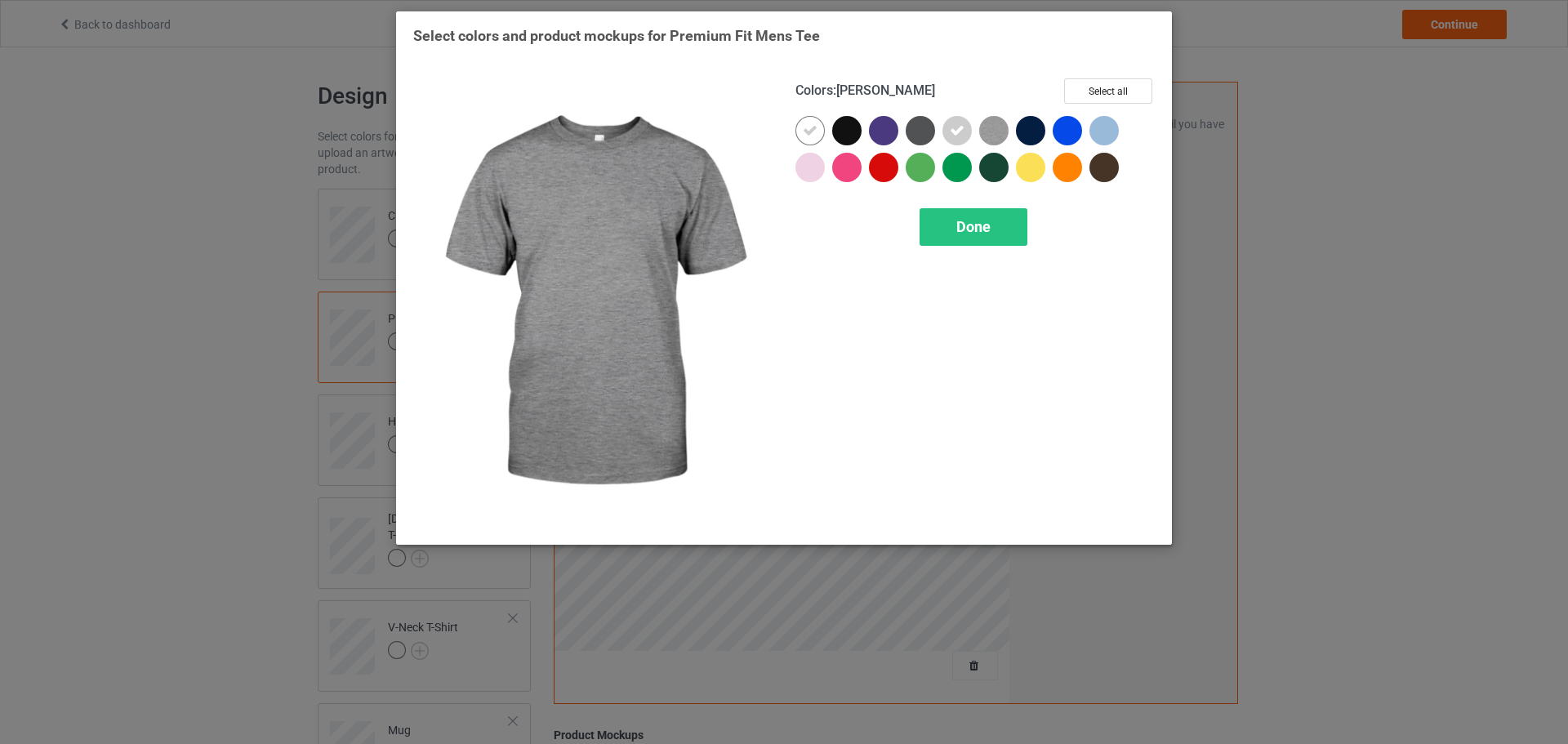
click at [990, 133] on img at bounding box center [995, 131] width 30 height 30
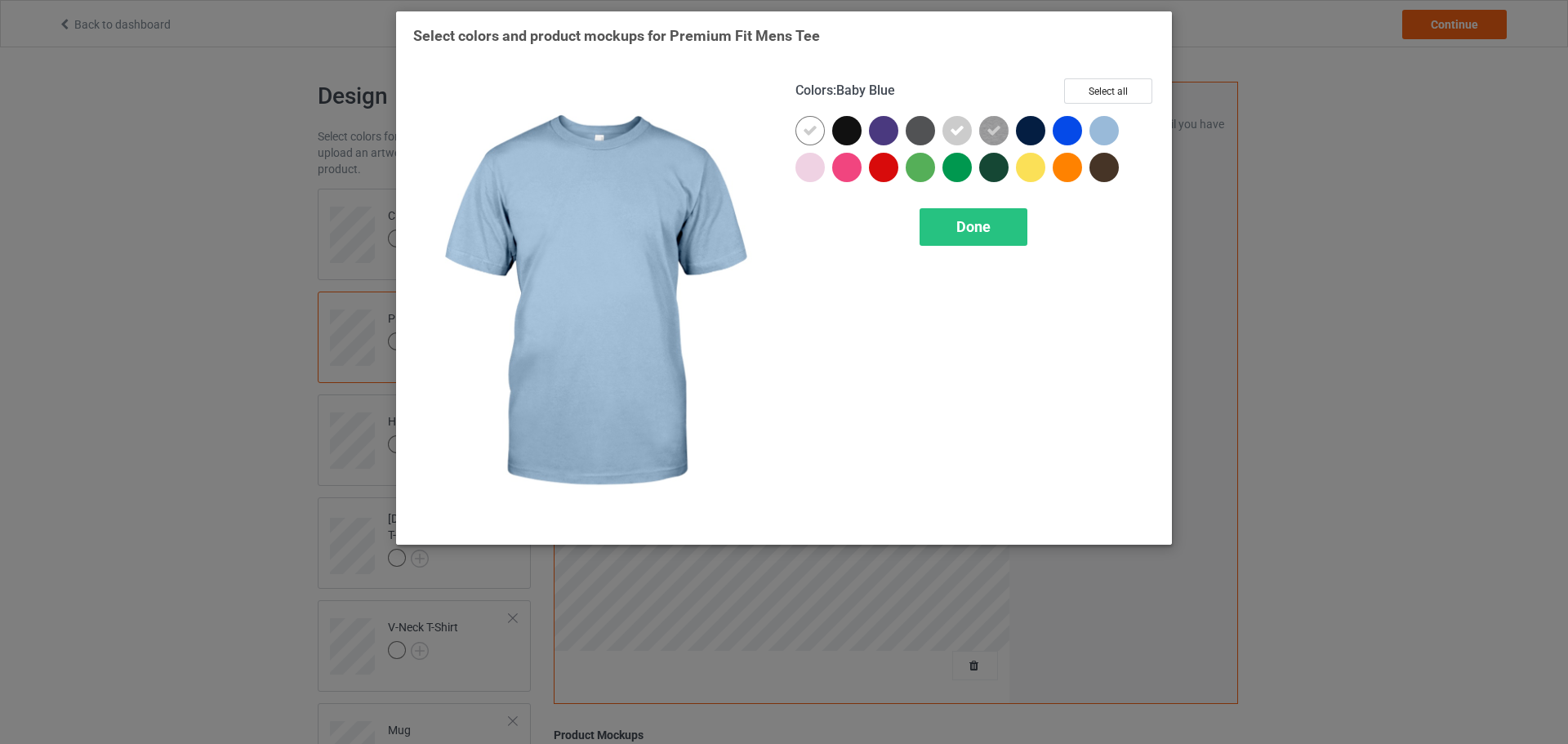
click at [1096, 135] on div at bounding box center [1105, 131] width 30 height 30
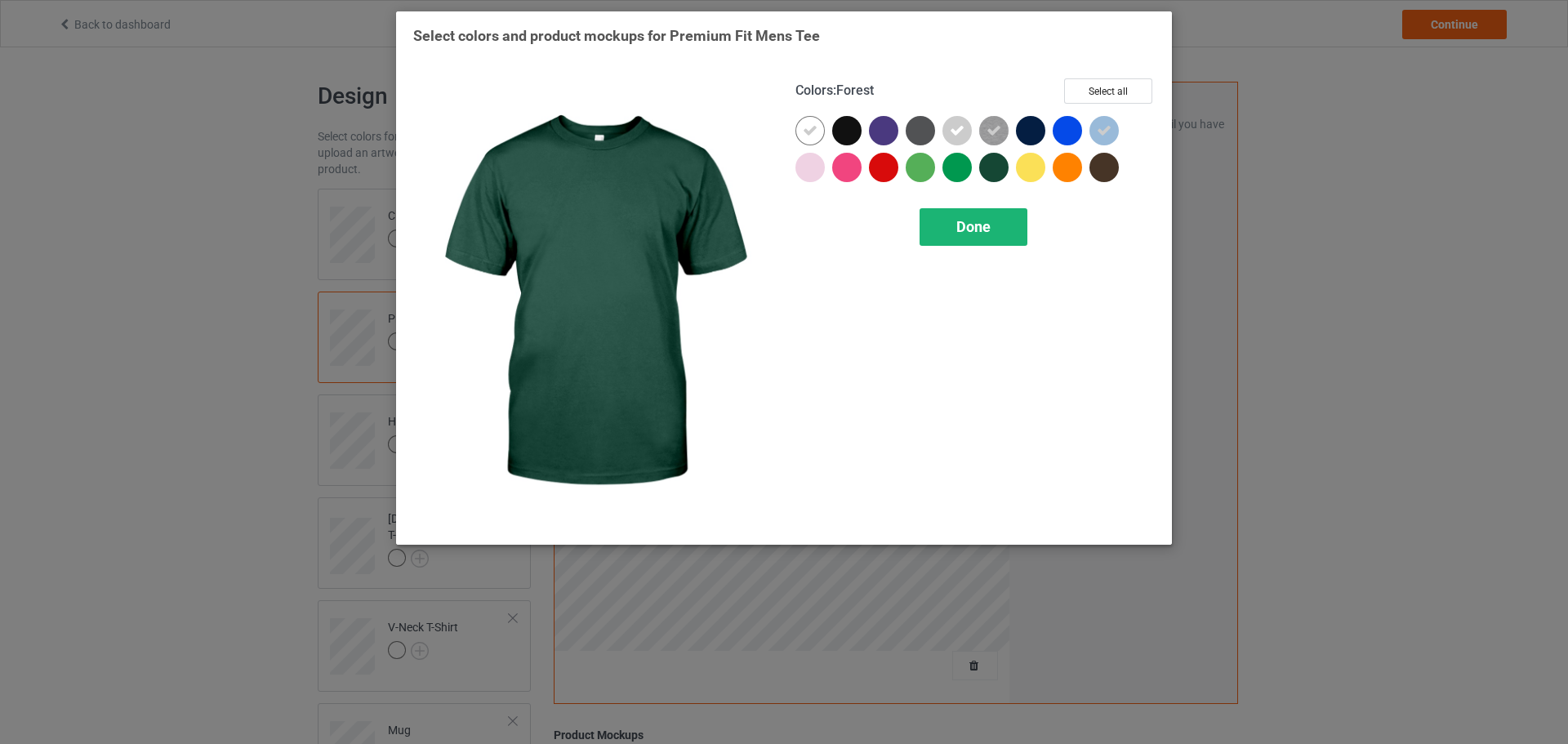
click at [983, 213] on div "Done" at bounding box center [974, 227] width 108 height 37
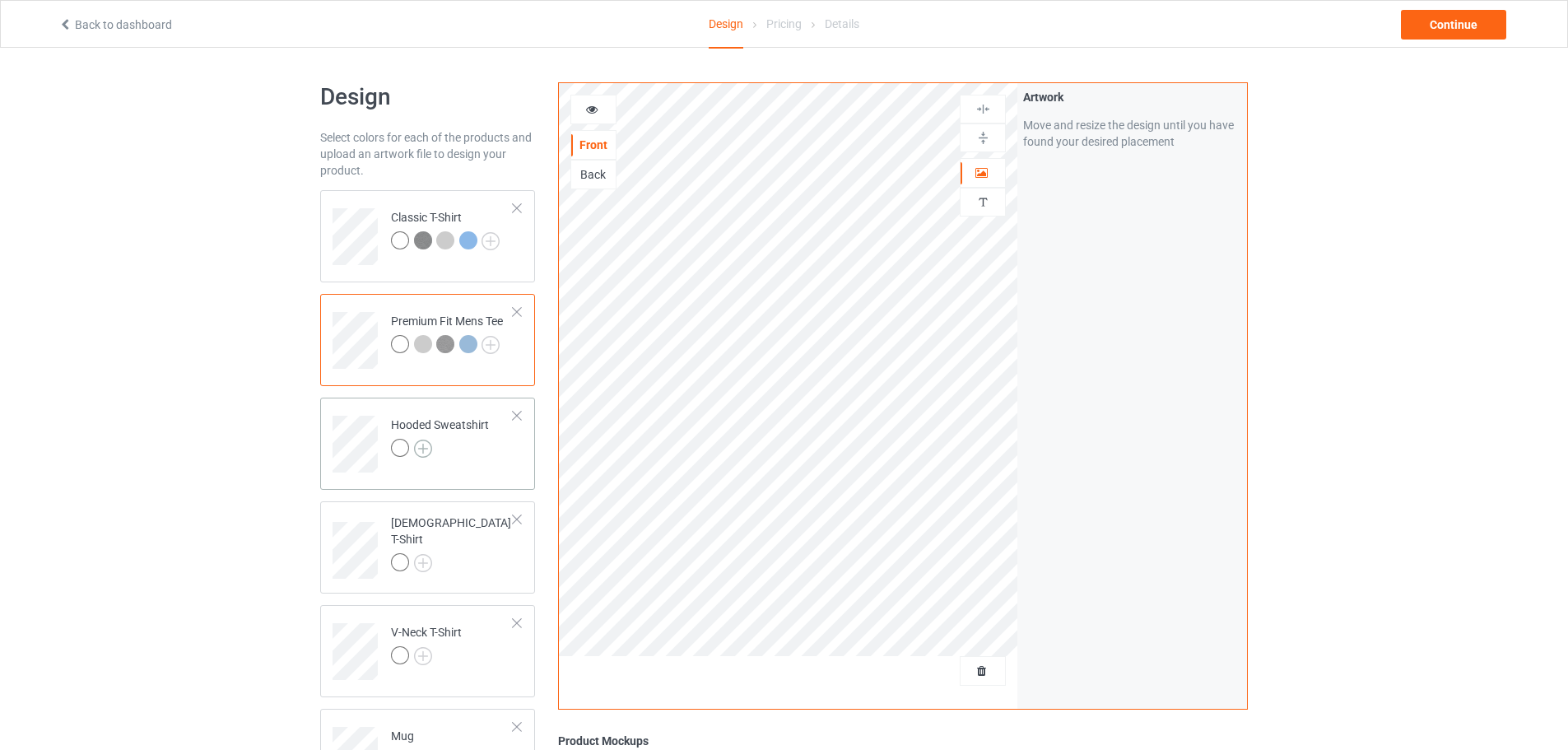
click at [422, 446] on img at bounding box center [423, 448] width 18 height 18
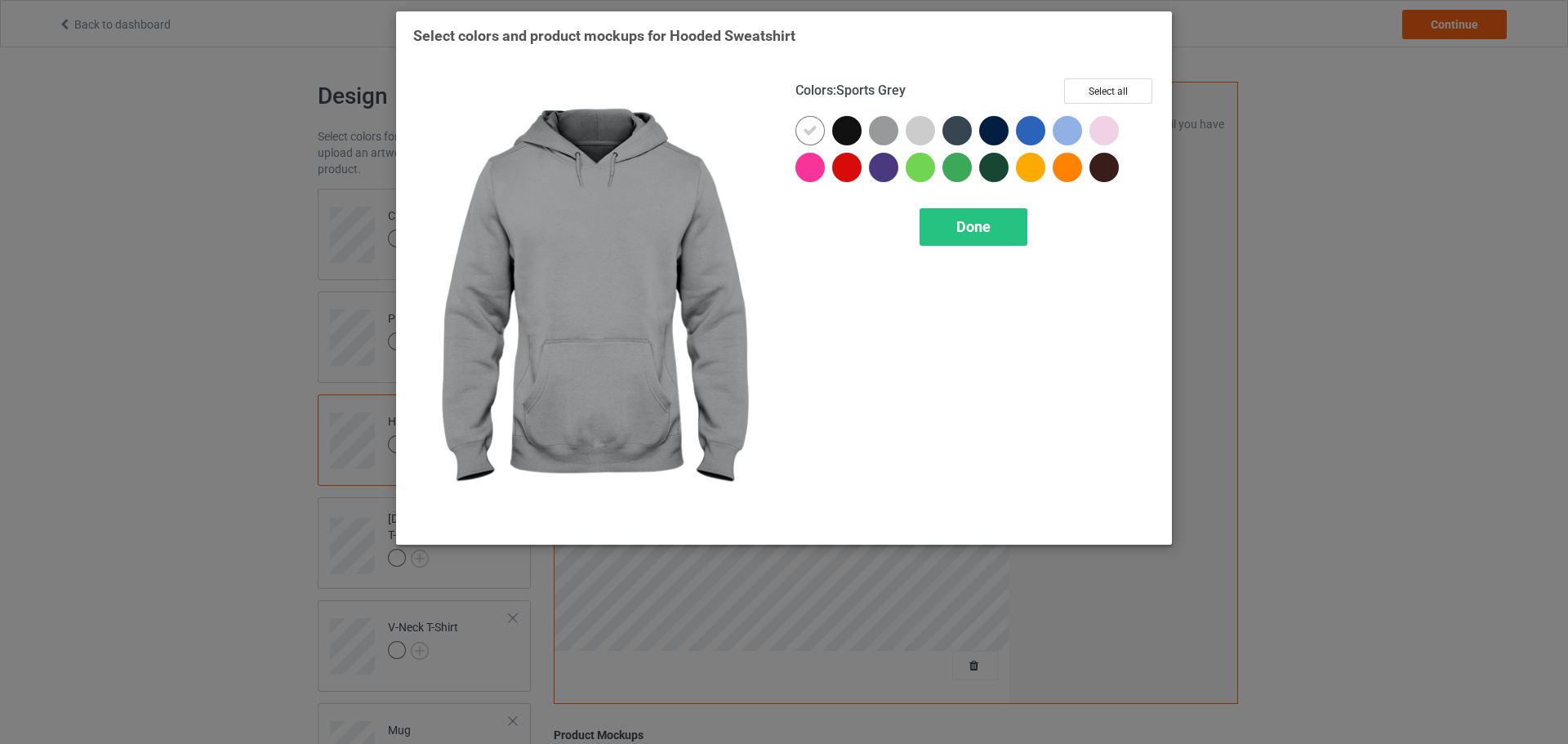
click at [890, 130] on div at bounding box center [884, 131] width 30 height 30
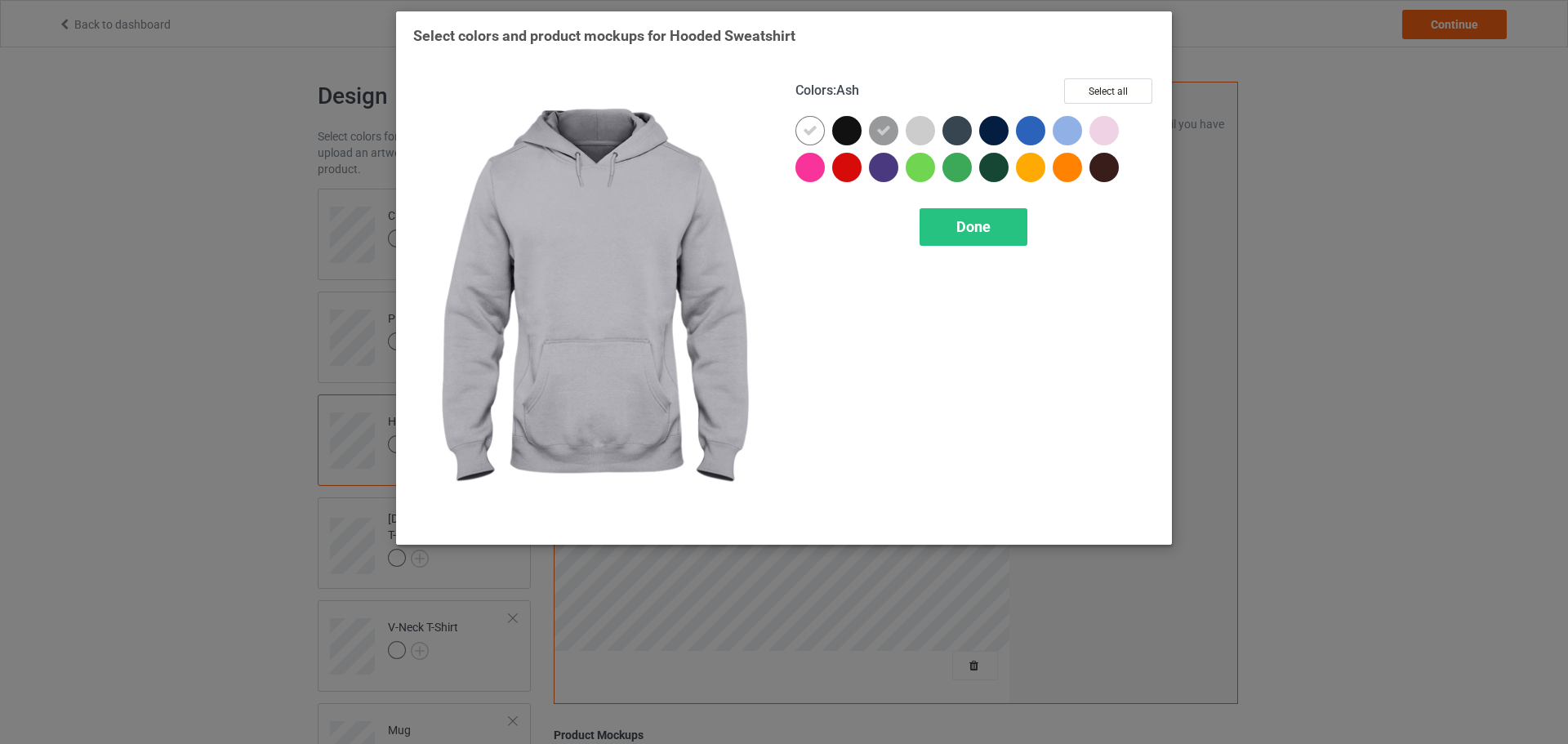
click at [923, 129] on div at bounding box center [921, 131] width 30 height 30
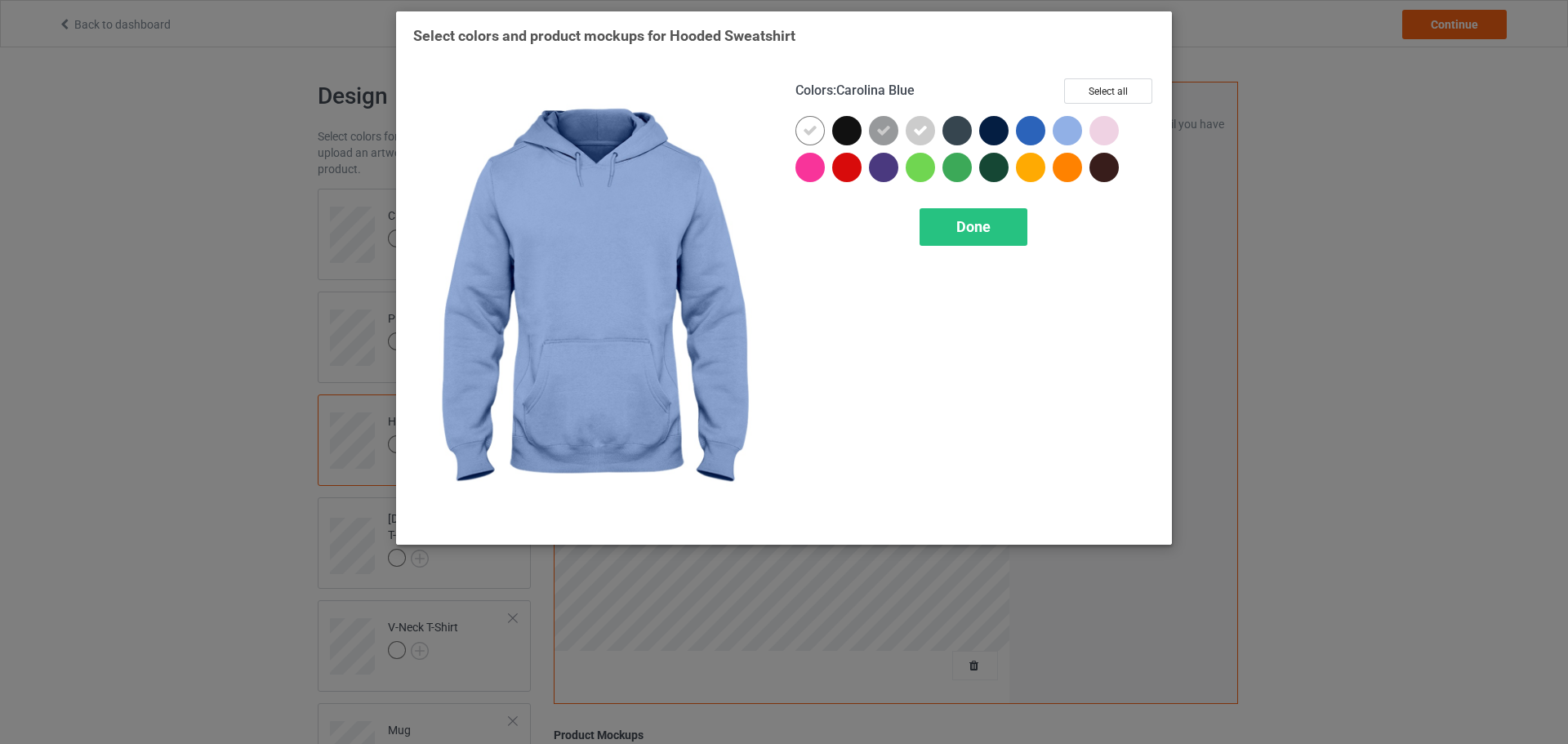
click at [1066, 136] on div at bounding box center [1067, 131] width 30 height 30
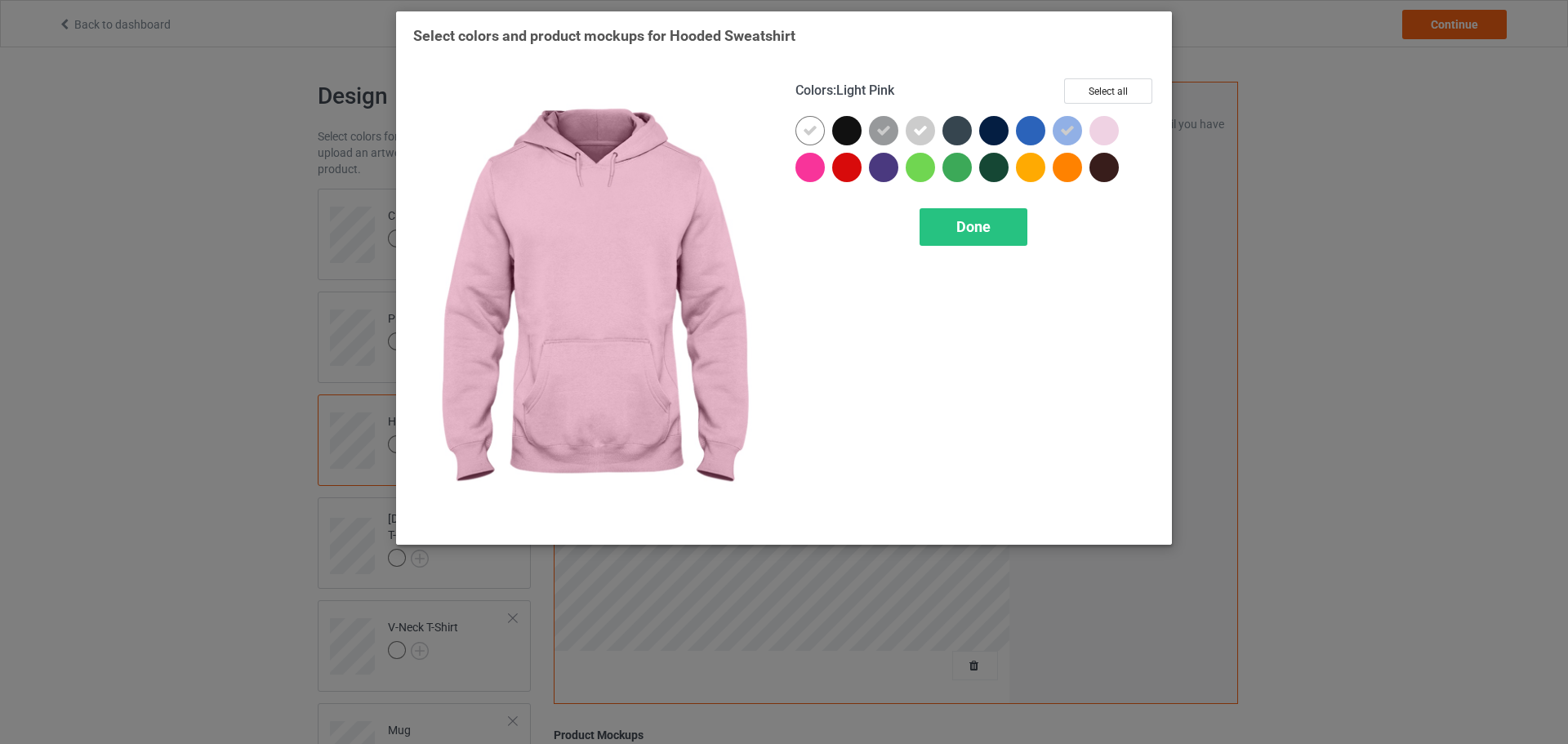
click at [1106, 134] on div at bounding box center [1105, 131] width 30 height 30
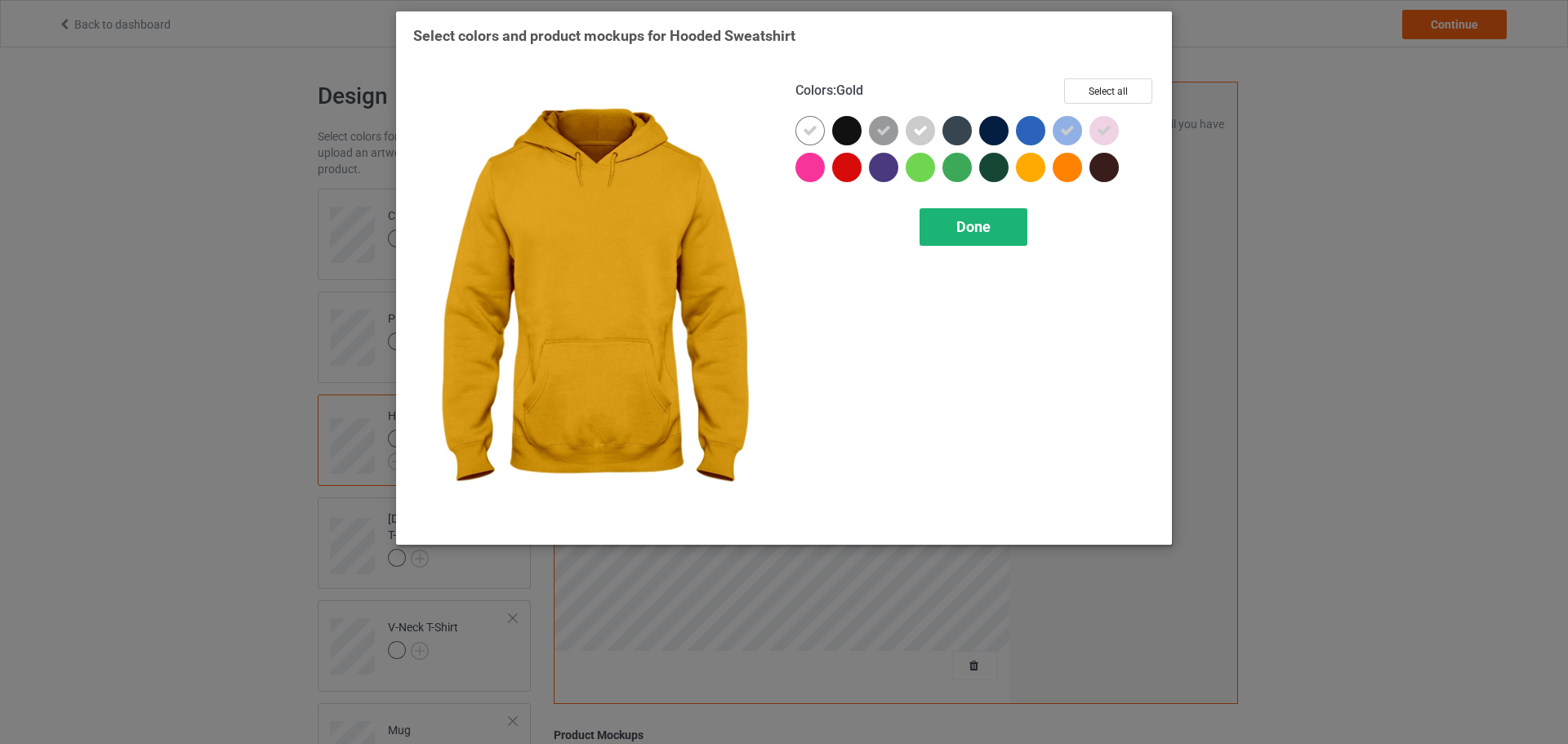
click at [1002, 241] on div "Done" at bounding box center [974, 227] width 108 height 37
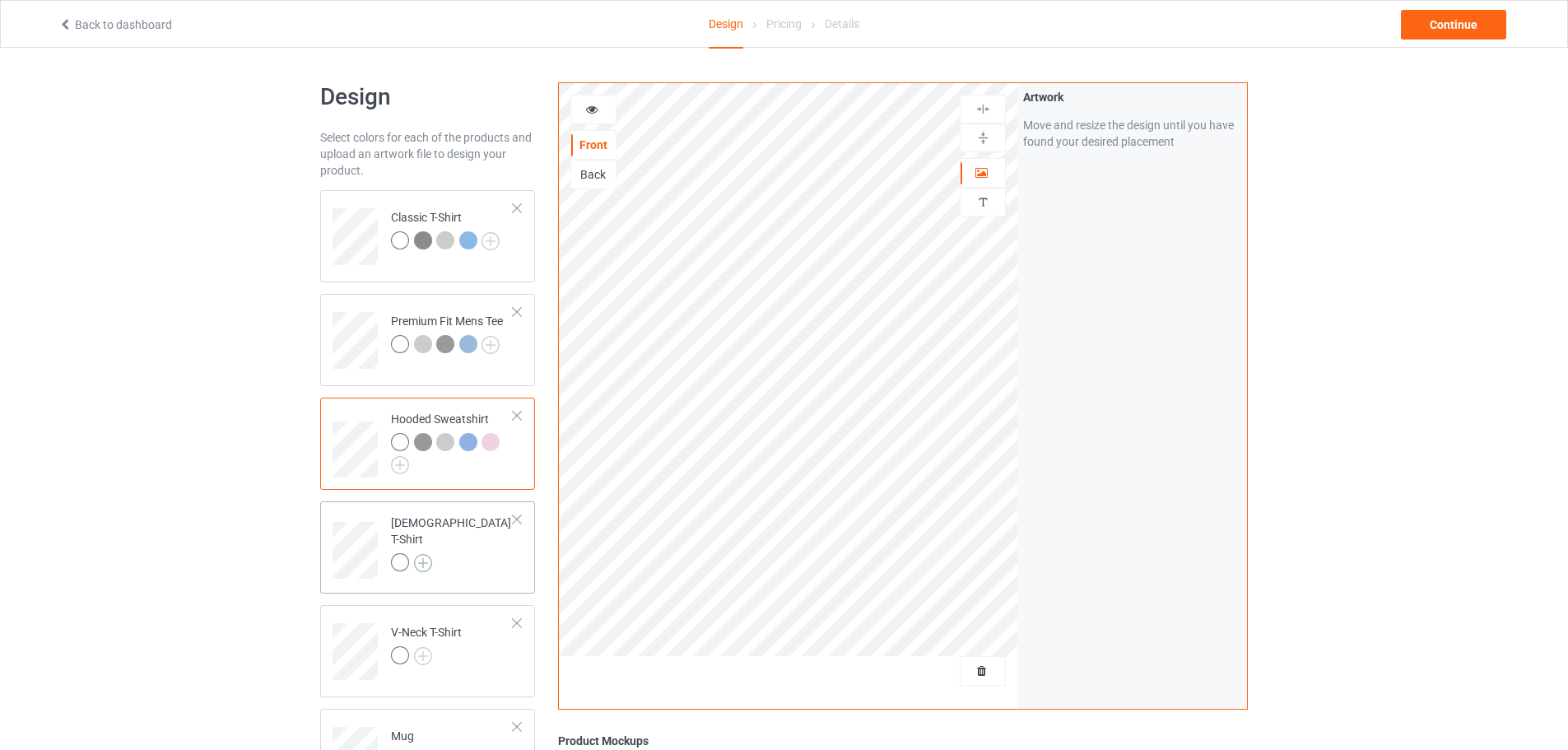
click at [426, 555] on img at bounding box center [423, 563] width 18 height 18
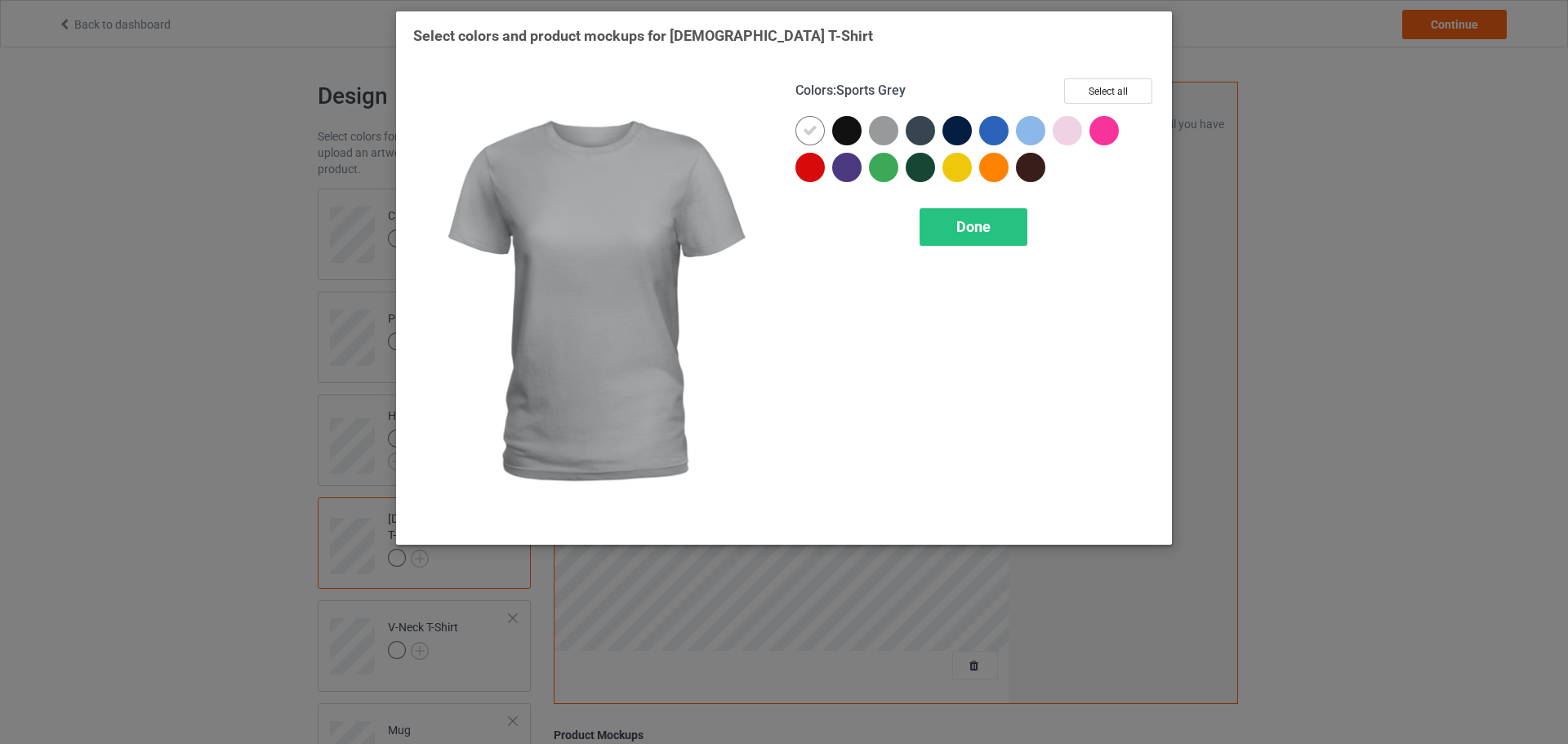
click at [891, 129] on div at bounding box center [884, 131] width 30 height 30
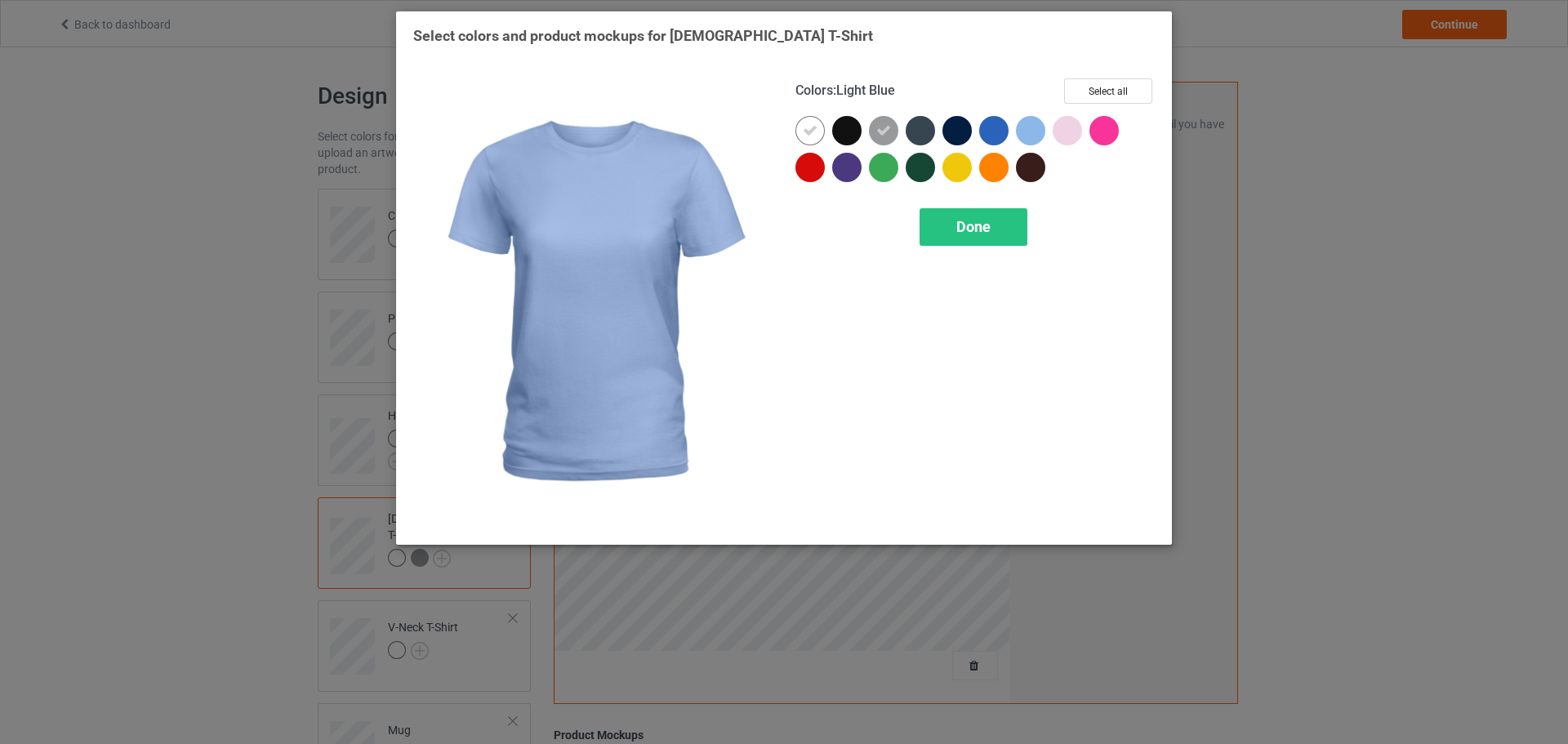
click at [1026, 128] on div at bounding box center [1031, 131] width 30 height 30
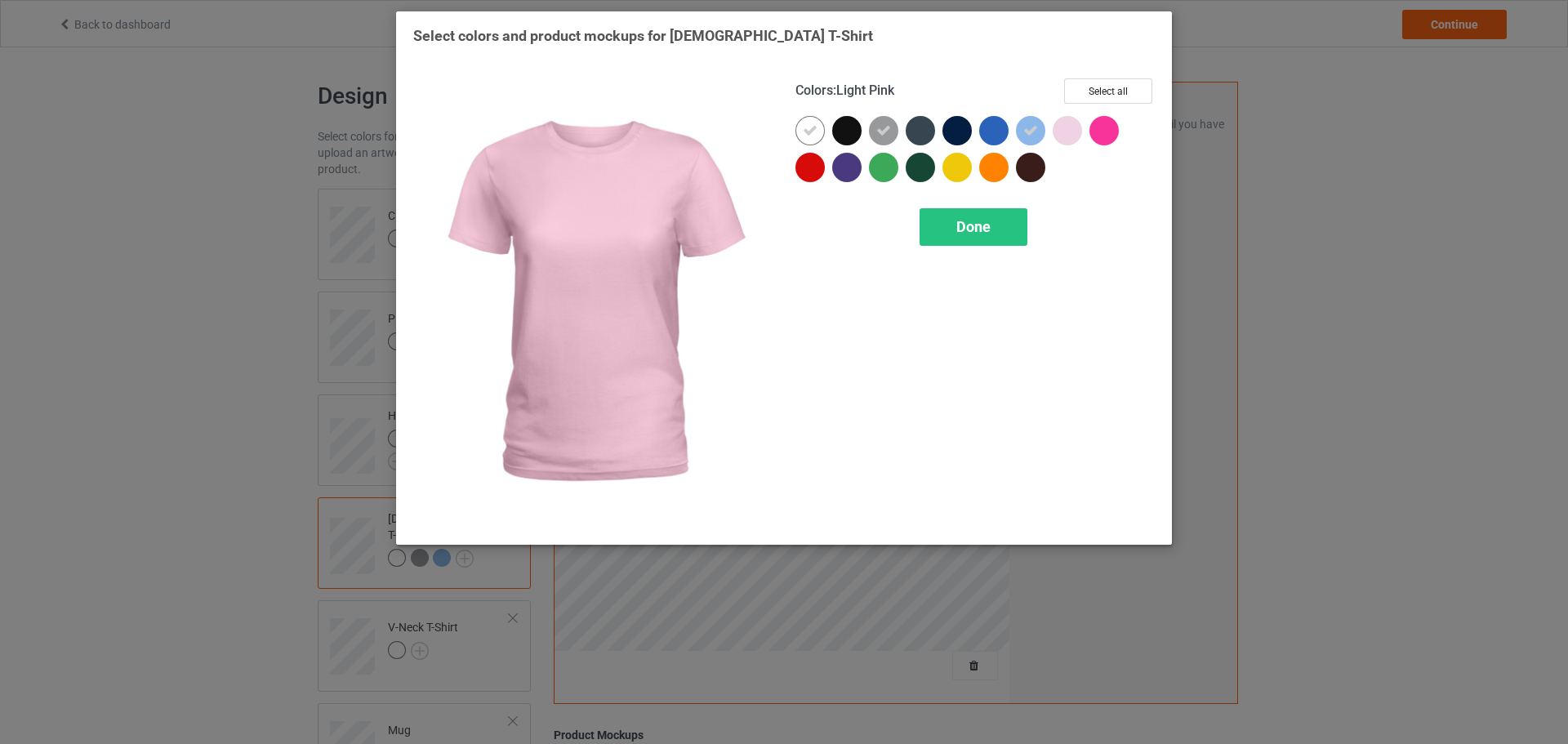
click at [1069, 128] on div at bounding box center [1067, 131] width 30 height 30
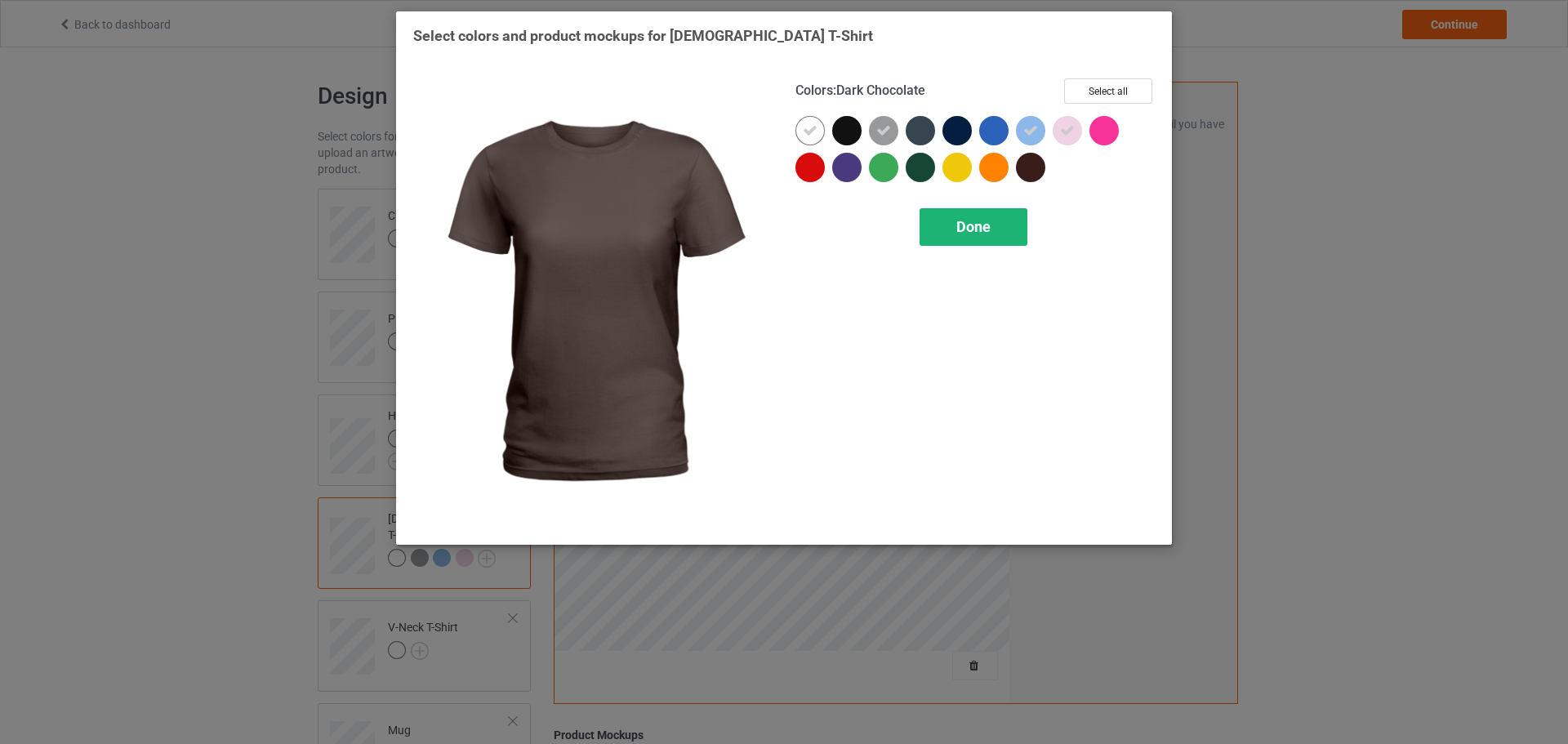
click at [976, 233] on span "Done" at bounding box center [973, 227] width 34 height 17
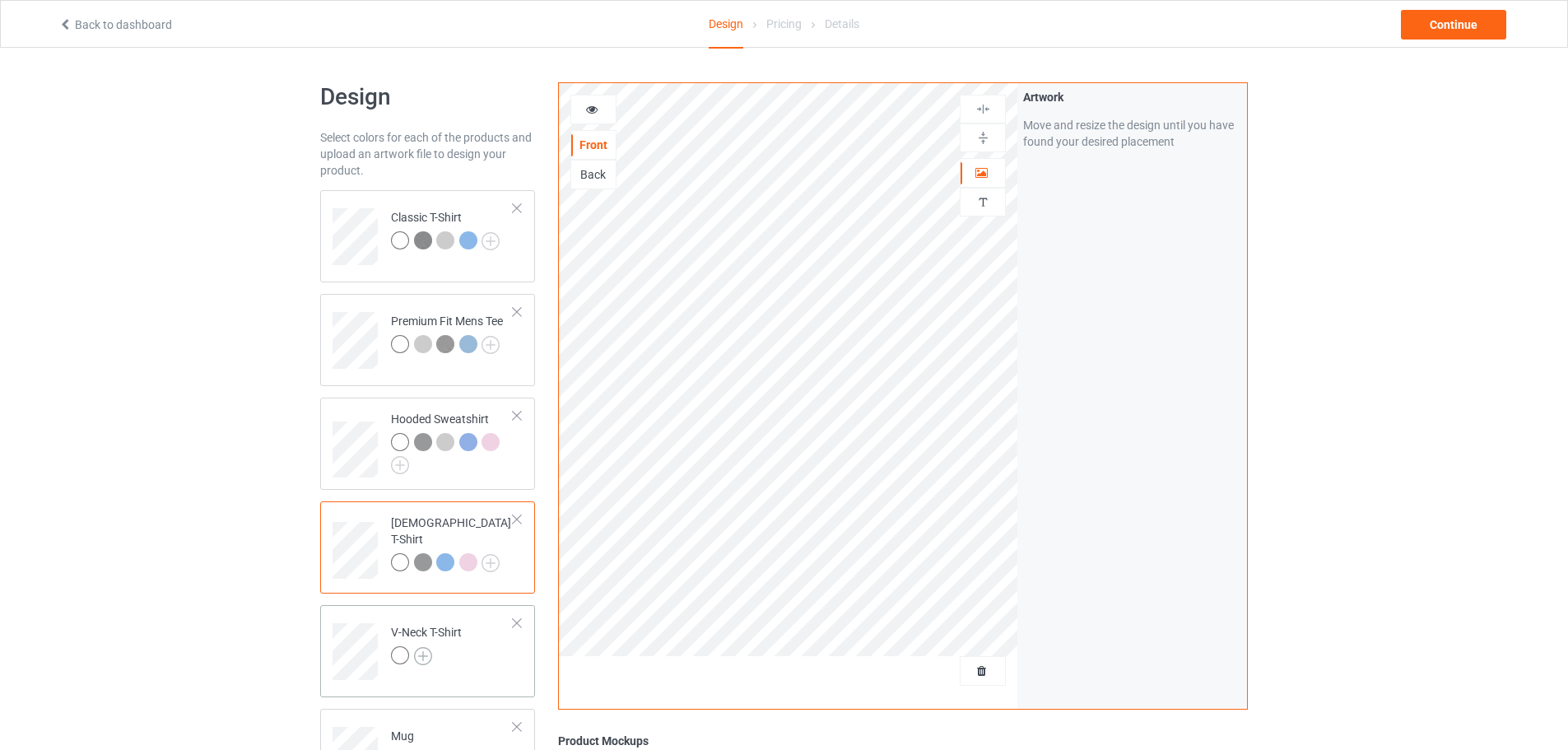
click at [428, 651] on img at bounding box center [423, 656] width 18 height 18
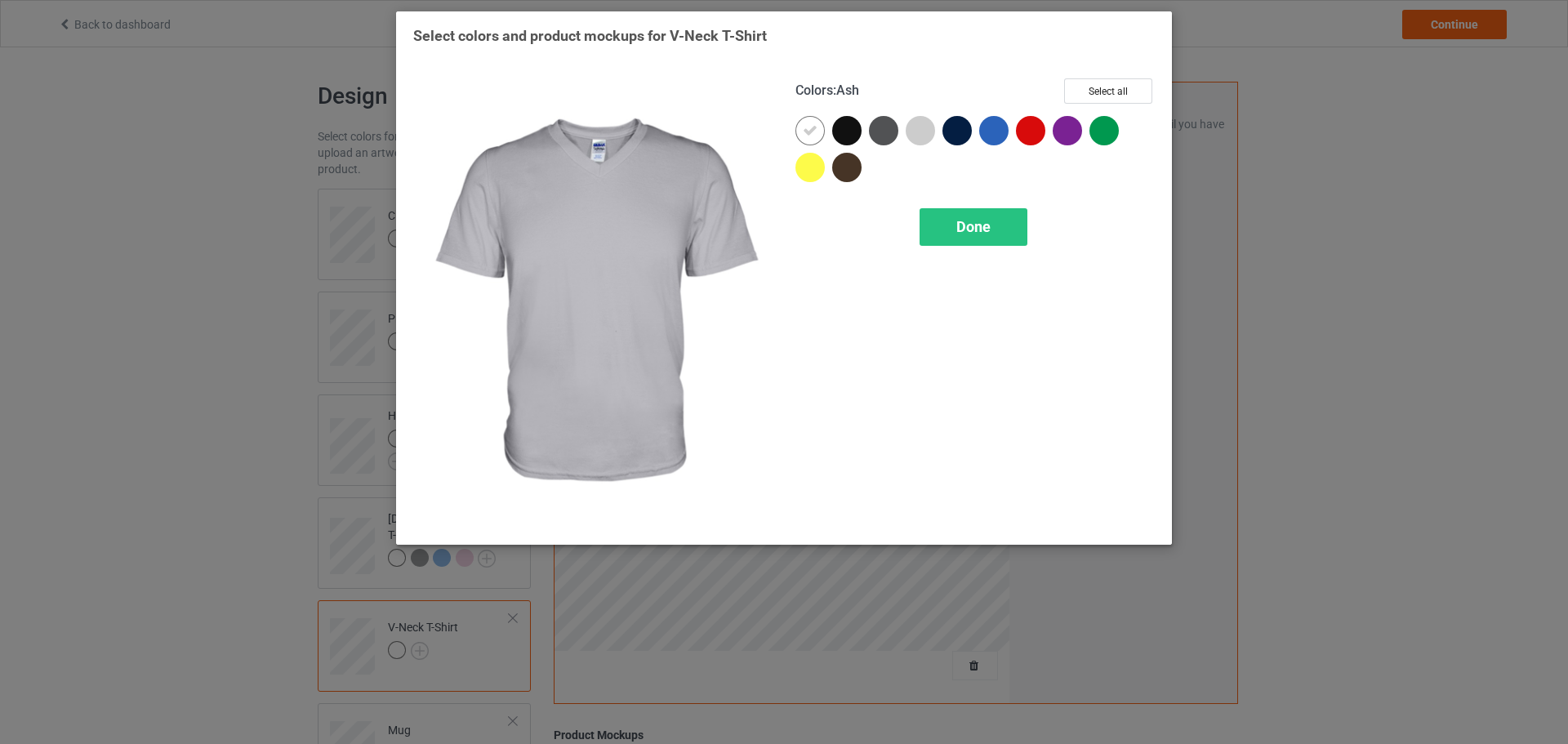
click at [922, 124] on div at bounding box center [921, 131] width 30 height 30
click at [965, 225] on span "Done" at bounding box center [973, 227] width 34 height 17
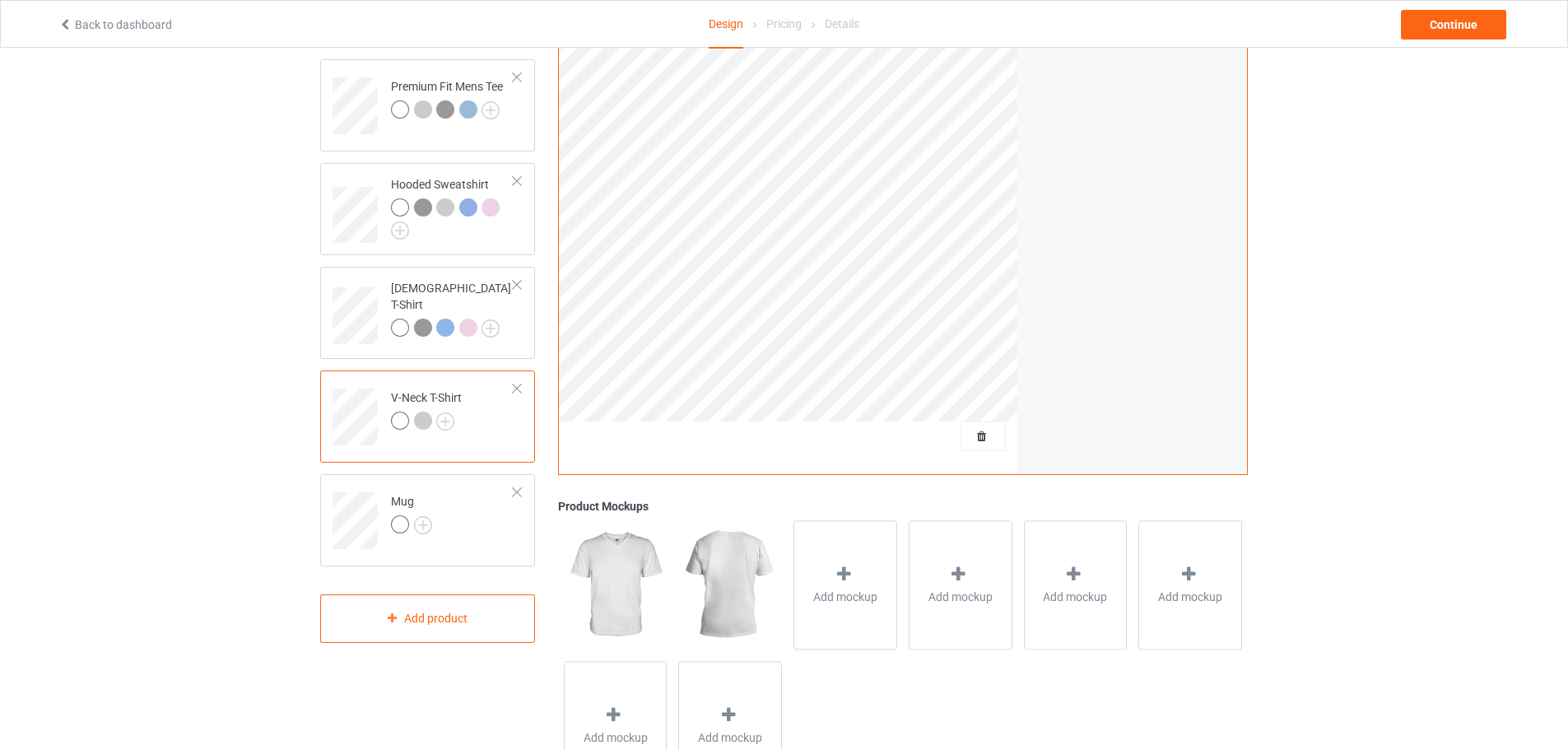
scroll to position [247, 0]
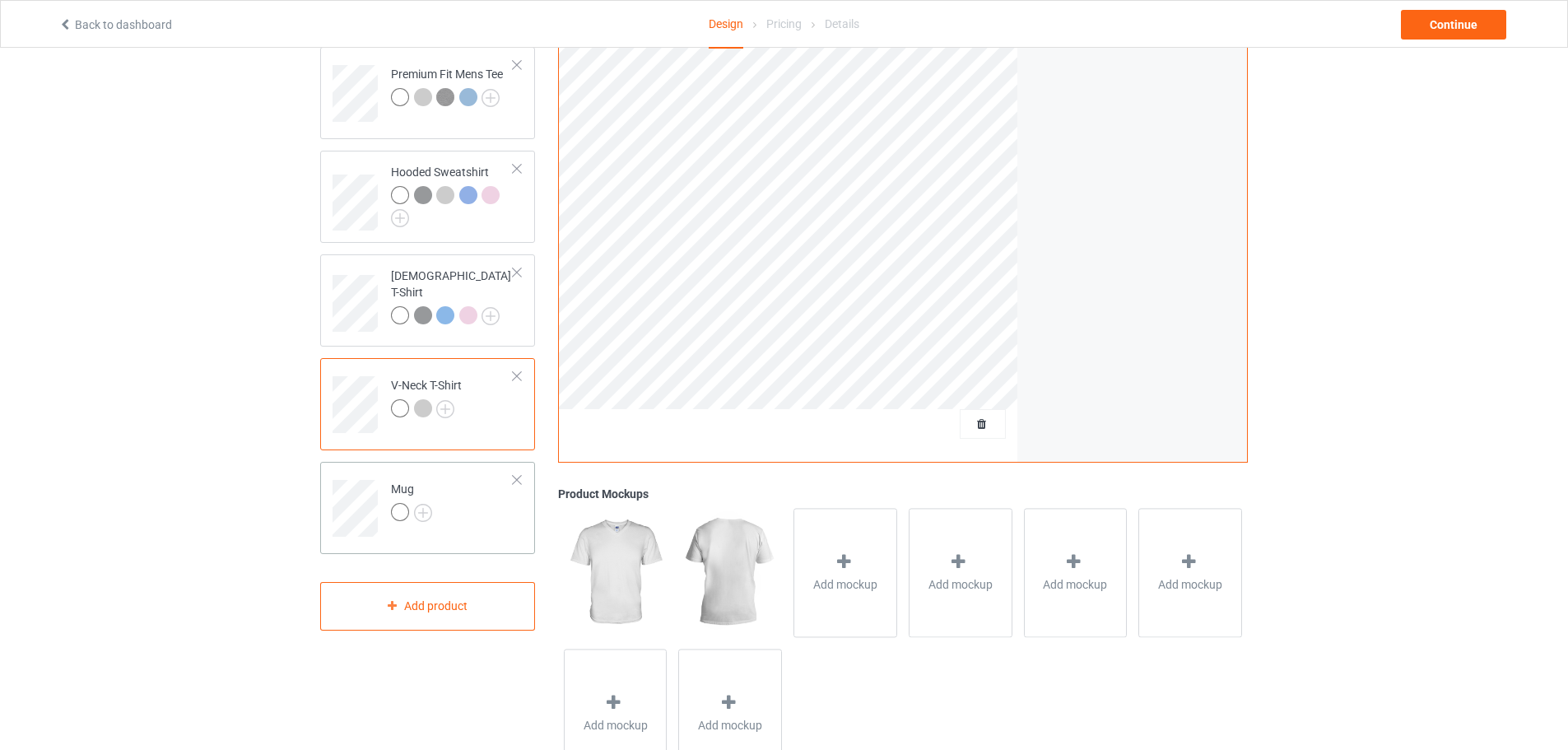
click at [513, 477] on div at bounding box center [517, 480] width 11 height 11
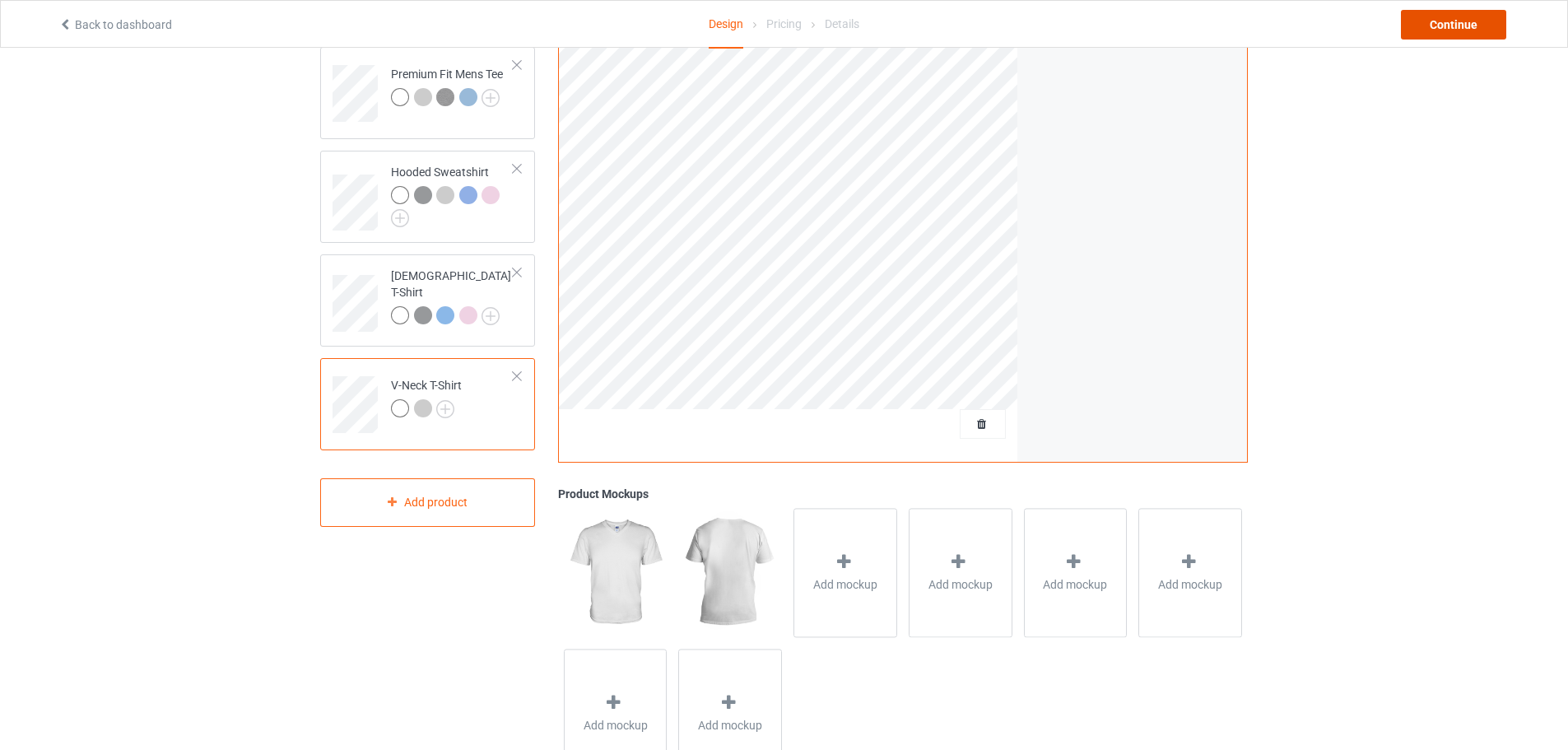
click at [1459, 33] on div "Continue" at bounding box center [1453, 25] width 105 height 30
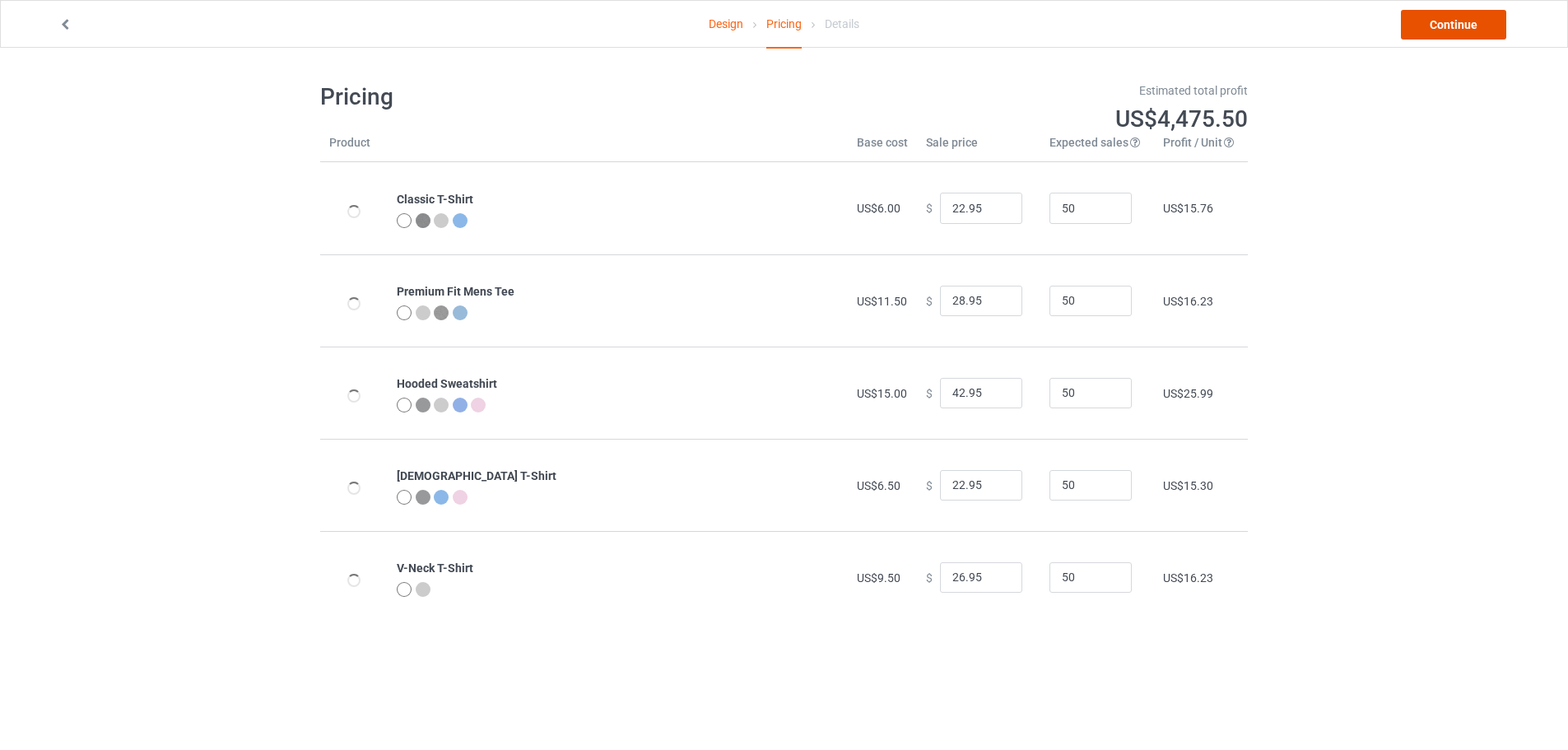
click at [1459, 30] on link "Continue" at bounding box center [1453, 25] width 105 height 30
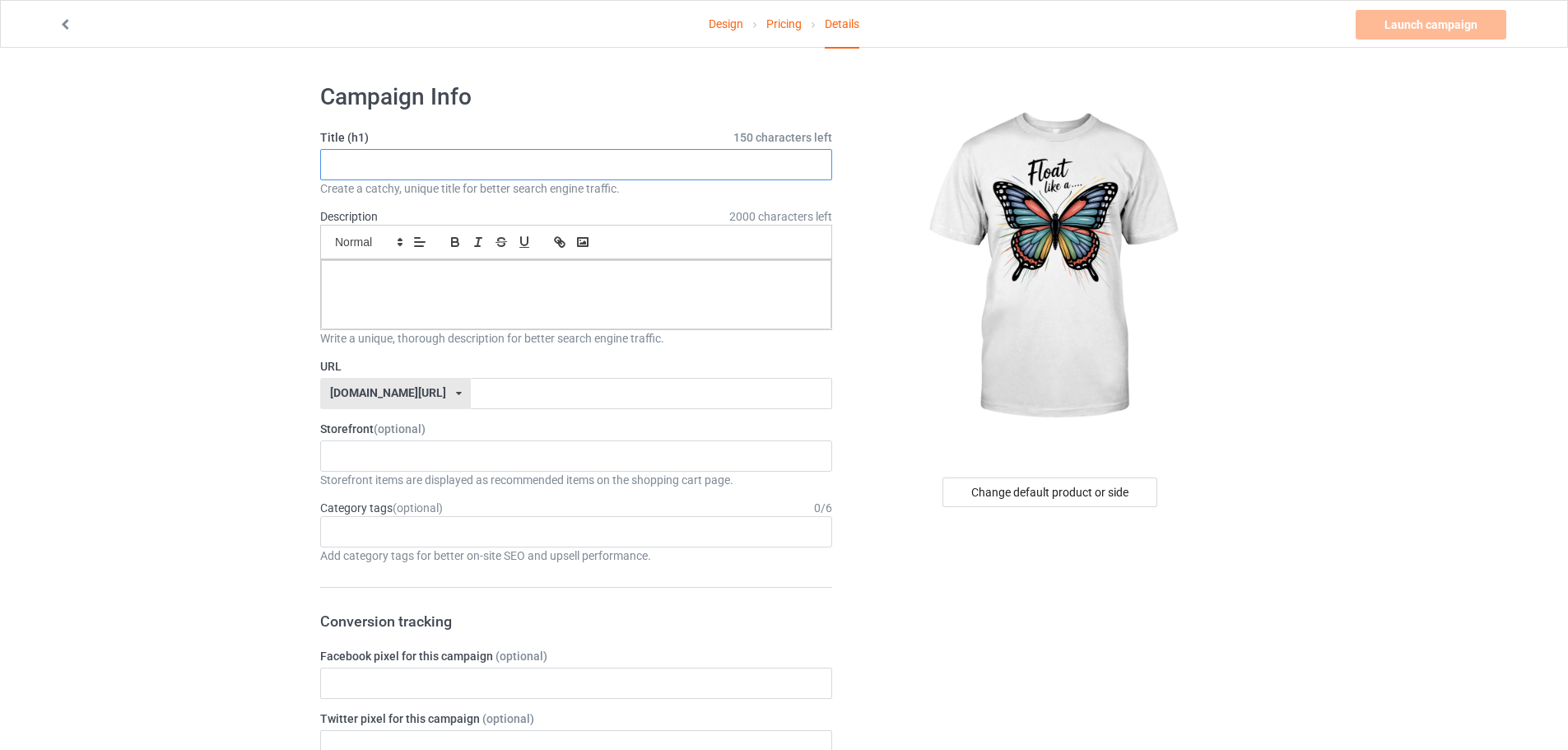
click at [380, 159] on input "text" at bounding box center [576, 164] width 512 height 31
paste input "Float Like A"
type input "Float Like A"
click at [465, 456] on div "KIOTA Gaming Finish Line Fitness Mi-Tees 6767c36548d7ee002e084532 651a982803c4d…" at bounding box center [576, 456] width 512 height 31
paste input "Float Like A"
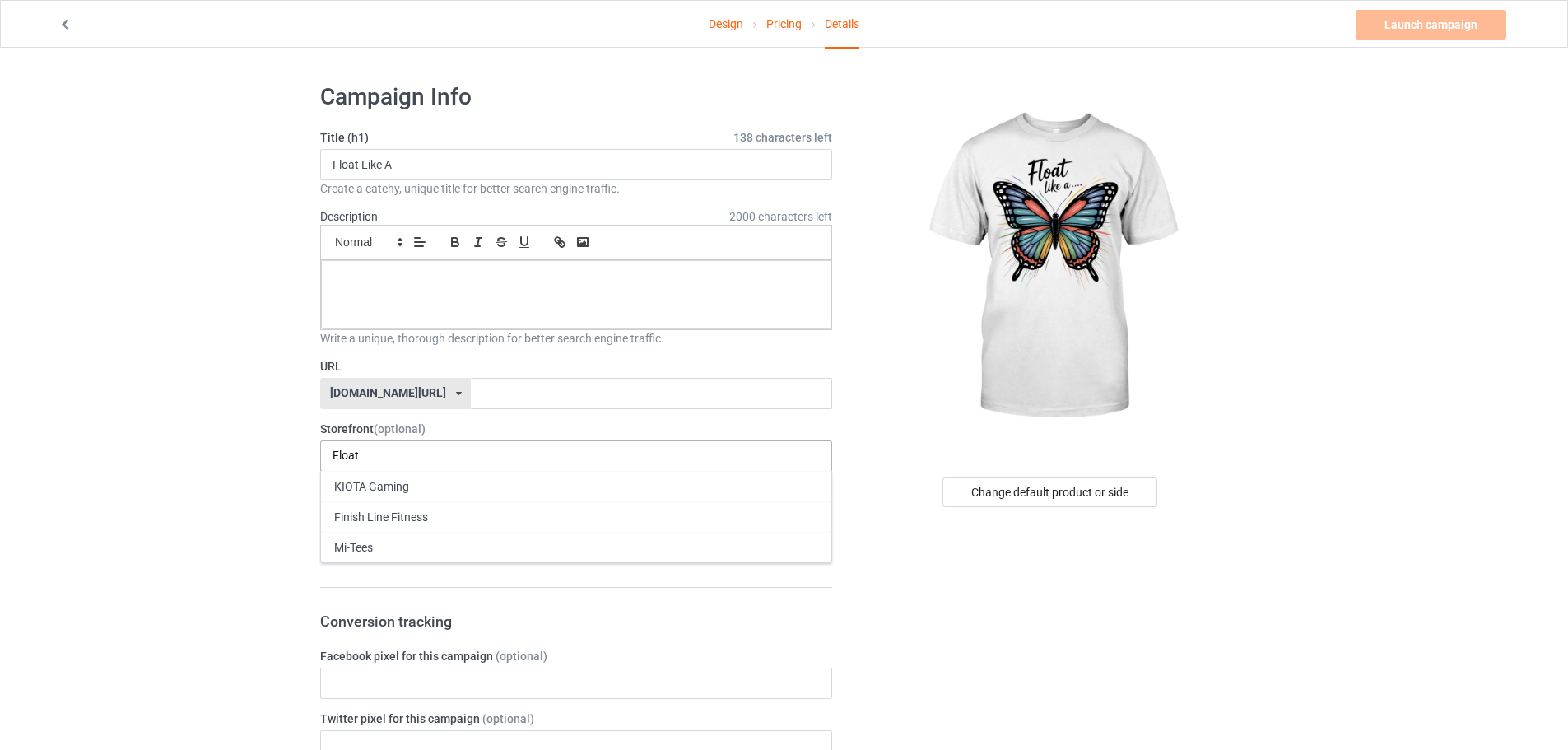
scroll to position [0, 34]
click at [365, 453] on input "Float Like A" at bounding box center [379, 456] width 92 height 14
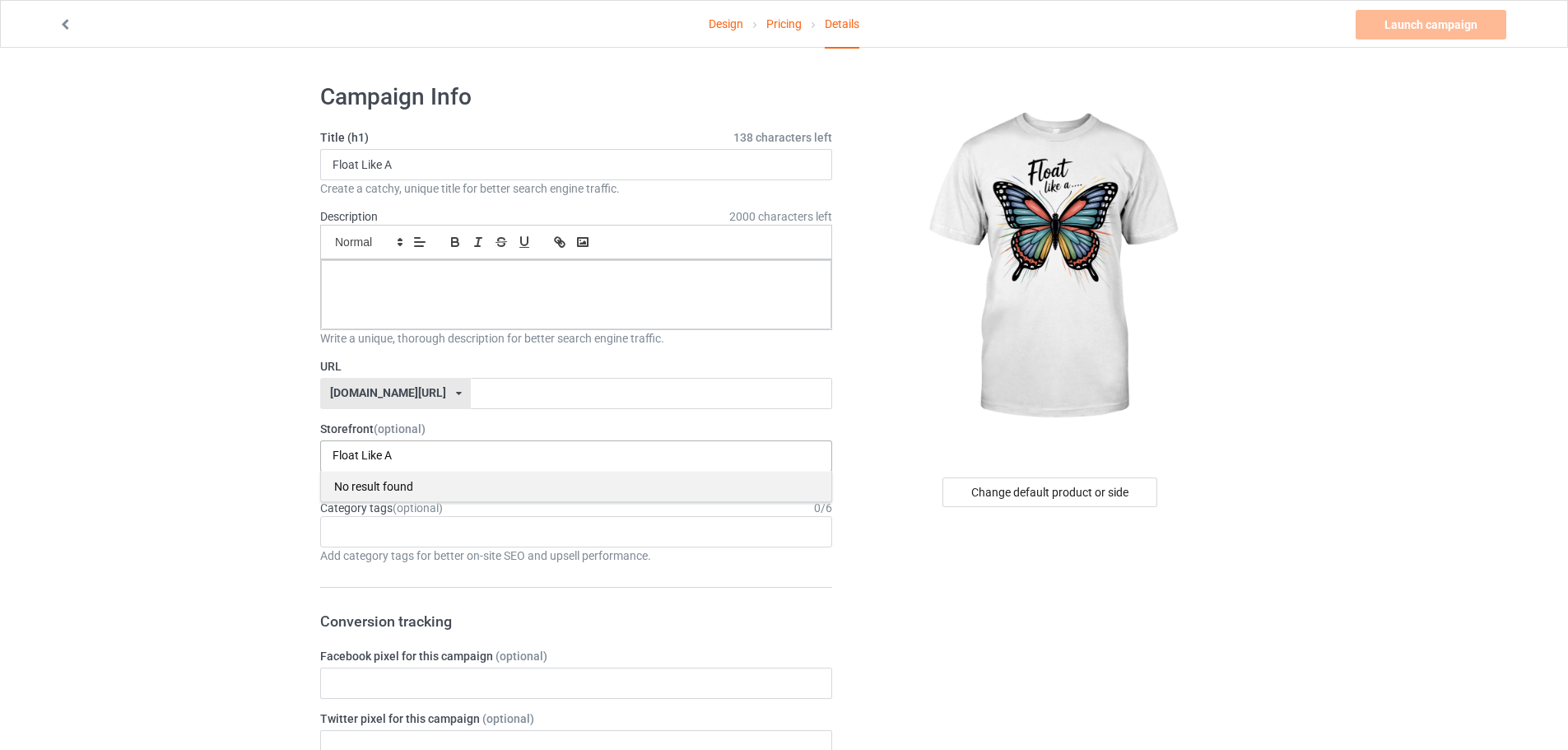
drag, startPoint x: 362, startPoint y: 454, endPoint x: 358, endPoint y: 471, distance: 17.5
click at [358, 471] on div "Float Like A No result found" at bounding box center [576, 456] width 512 height 31
drag, startPoint x: 380, startPoint y: 449, endPoint x: 386, endPoint y: 457, distance: 10.0
click at [386, 457] on input "Float-Like A" at bounding box center [379, 456] width 92 height 14
type input "Float-Like-A"
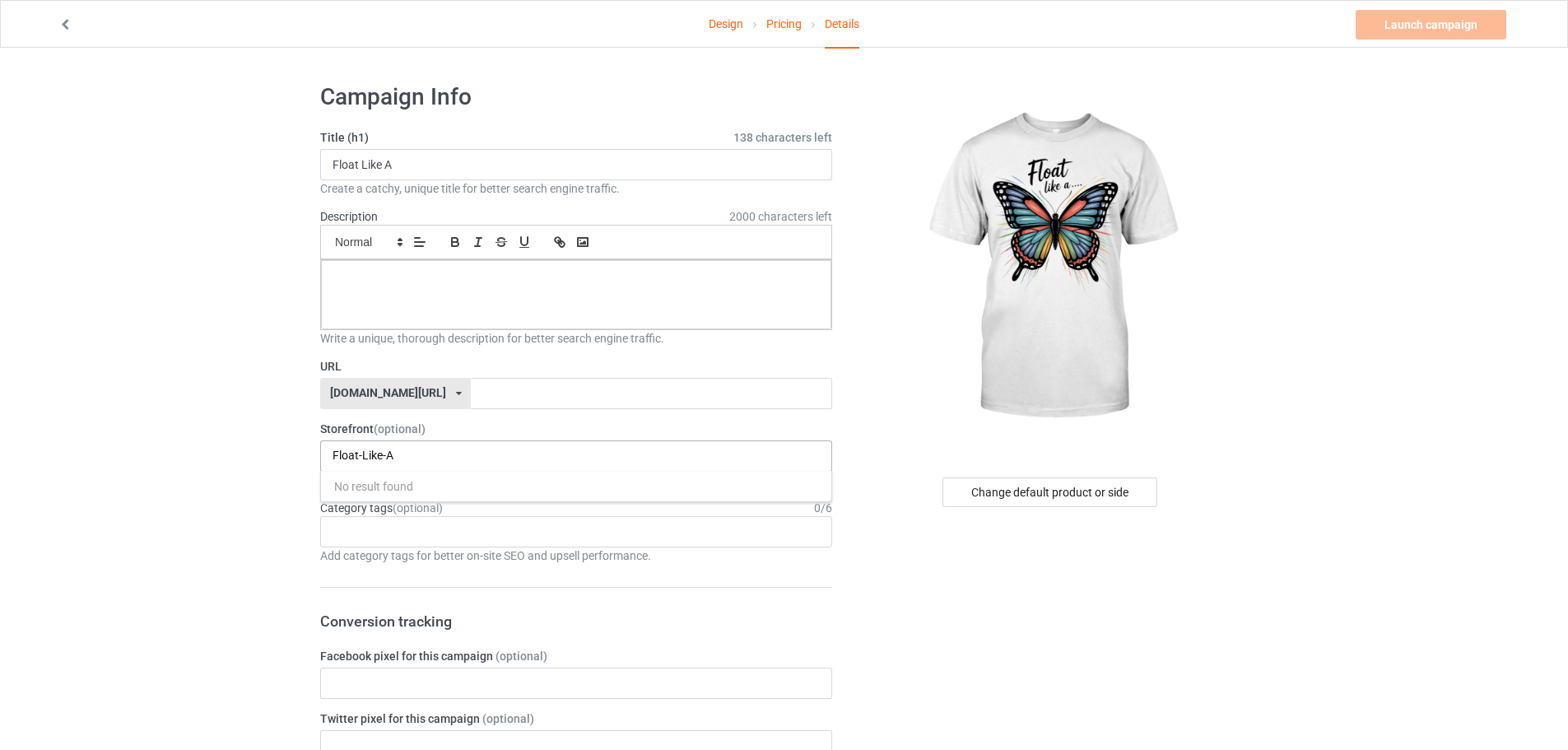
drag, startPoint x: 419, startPoint y: 456, endPoint x: 289, endPoint y: 454, distance: 130.0
click at [471, 390] on input "text" at bounding box center [651, 393] width 361 height 31
paste input "Float-Like-A"
type input "Float-Like-A"
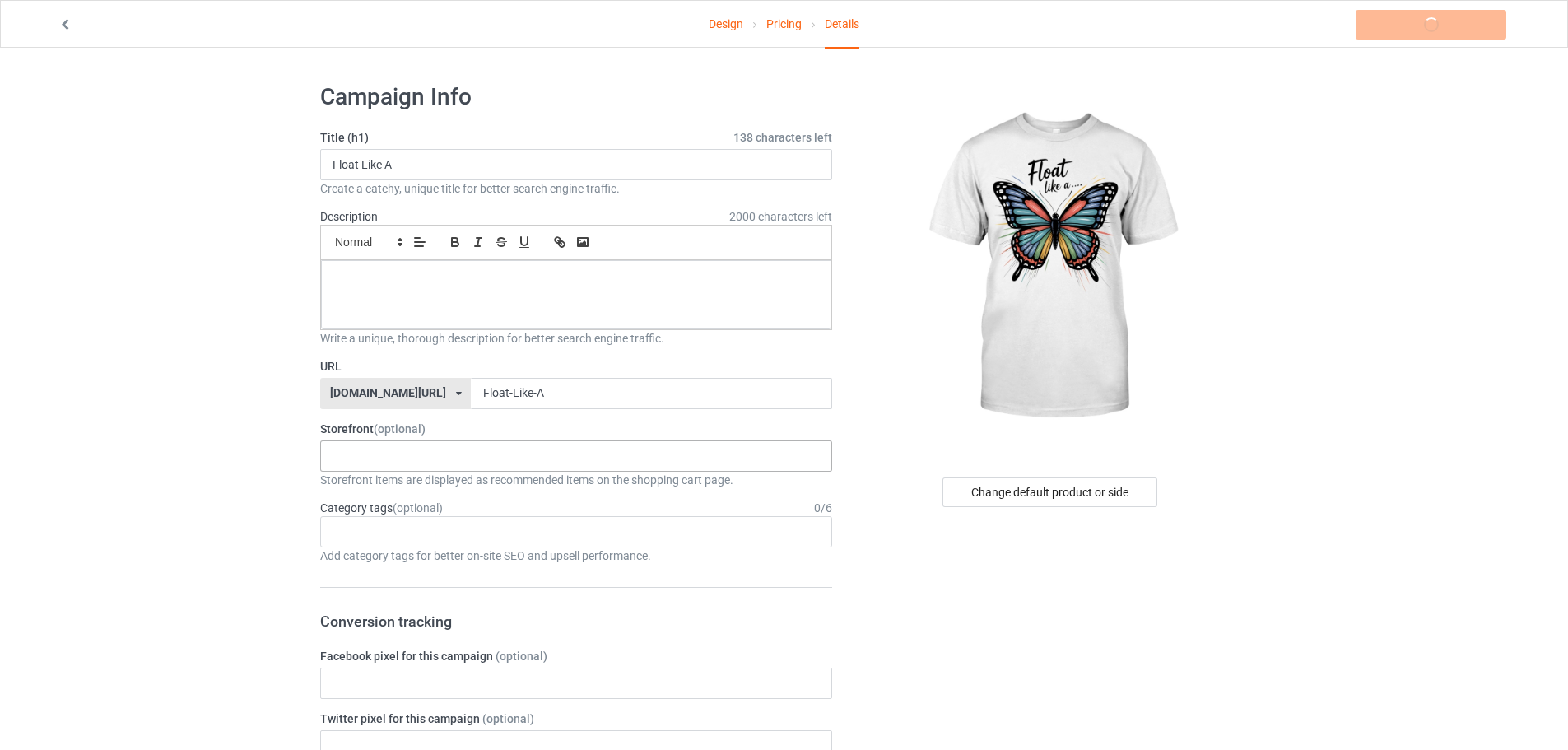
click at [412, 449] on div "KIOTA Gaming Finish Line Fitness Mi-Tees 6767c36548d7ee002e084532 651a982803c4d…" at bounding box center [576, 456] width 512 height 31
click at [380, 537] on div "Mi-Tees" at bounding box center [576, 547] width 510 height 30
click at [376, 516] on div "Age > [DEMOGRAPHIC_DATA] > 1 Age > [DEMOGRAPHIC_DATA] Months > 1 Month Age > [D…" at bounding box center [576, 531] width 512 height 31
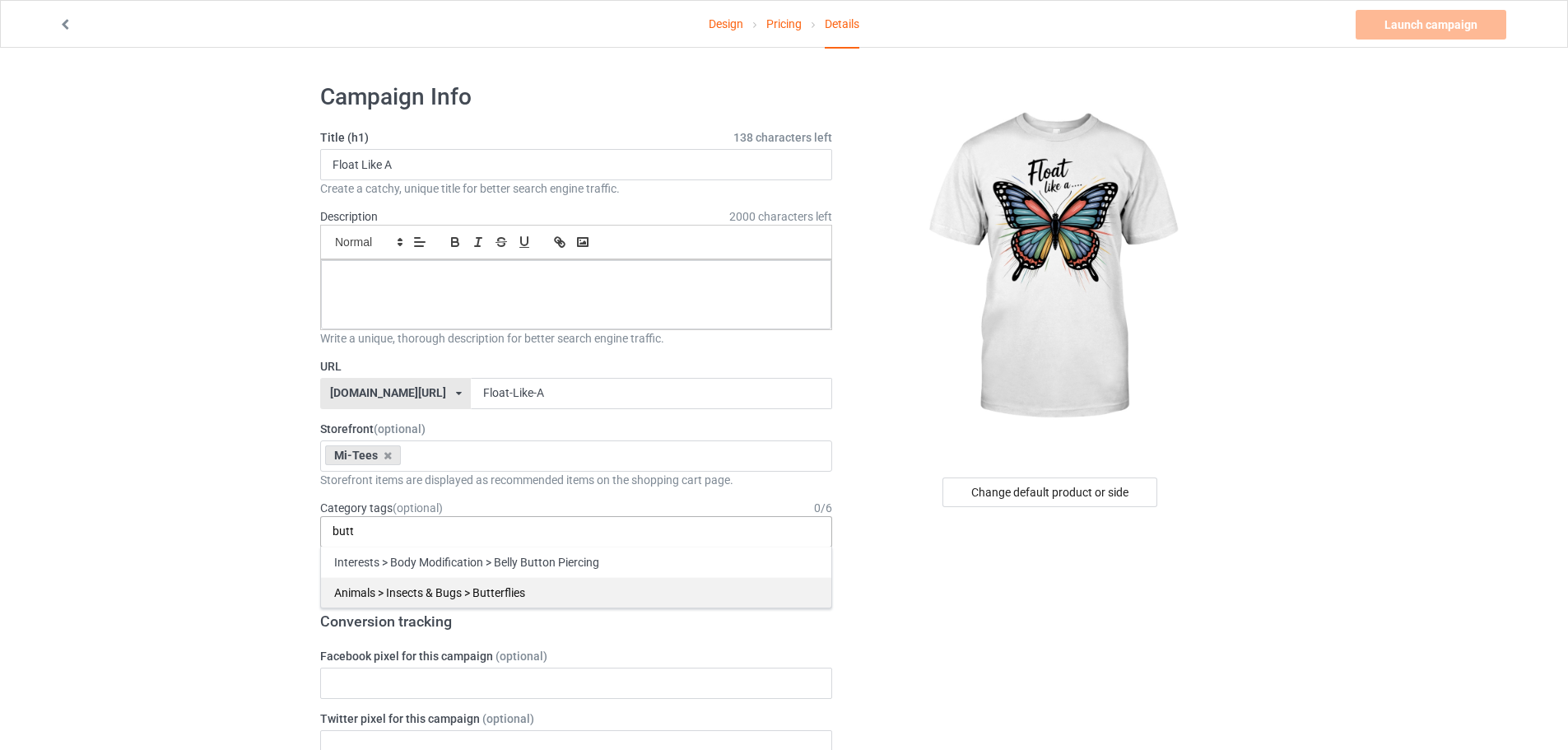
type input "butt"
click at [517, 592] on div "Animals > Insects & Bugs > Butterflies" at bounding box center [576, 592] width 510 height 30
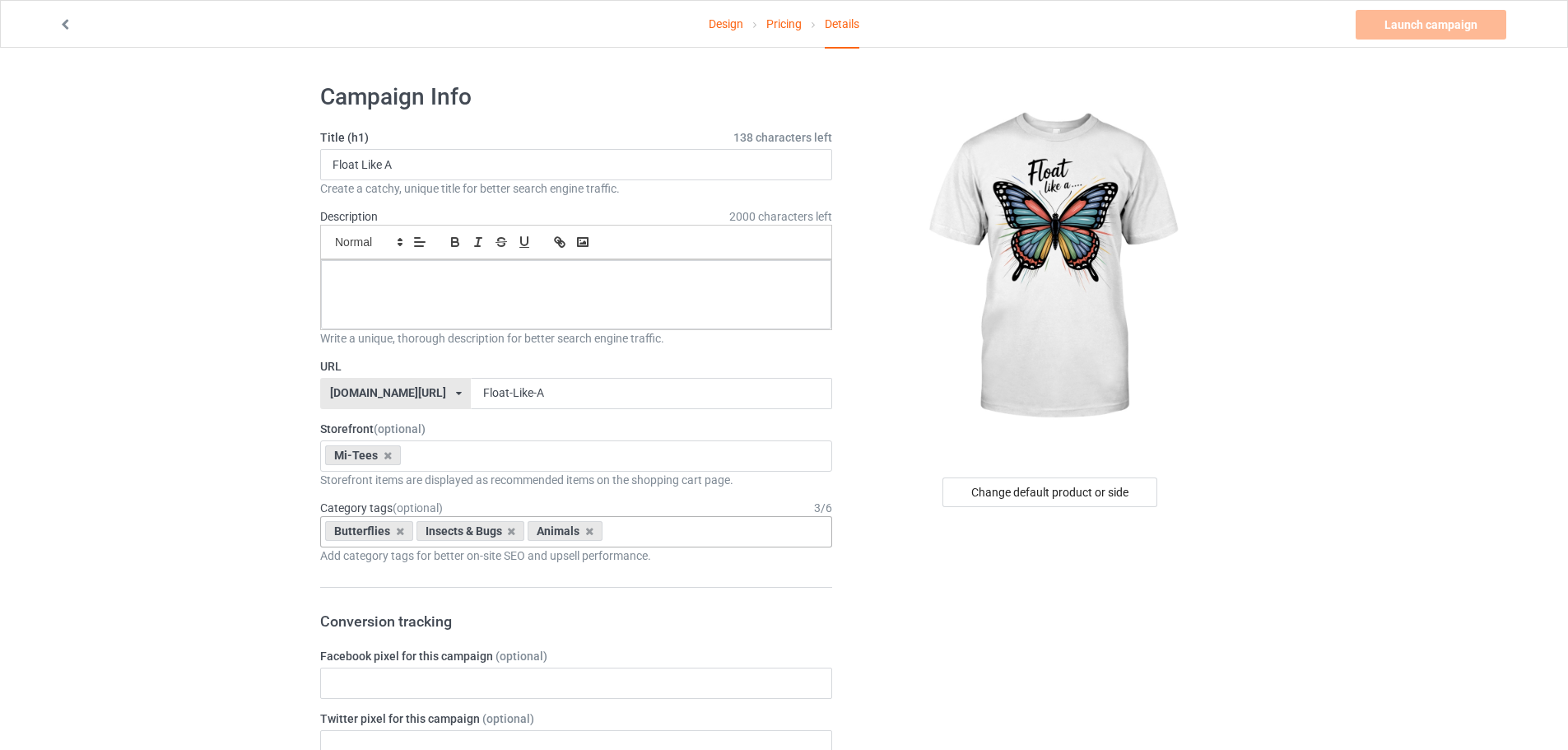
click at [703, 539] on div "Butterflies Insects & Bugs Animals Age > 1-19 > 1 Age > 1-12 Months > 1 Month A…" at bounding box center [576, 531] width 512 height 31
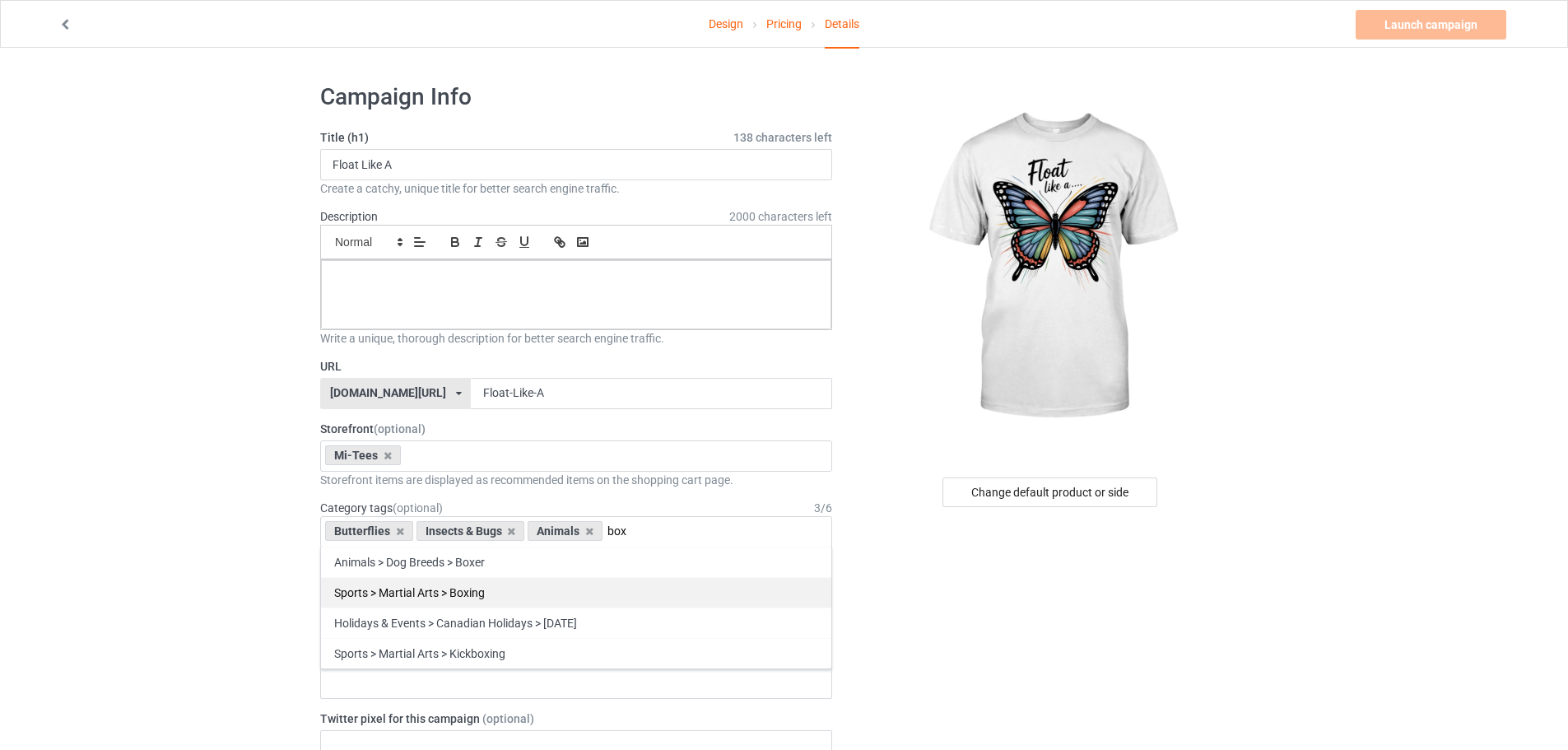
type input "box"
click at [529, 583] on div "Sports > Martial Arts > Boxing" at bounding box center [576, 592] width 510 height 30
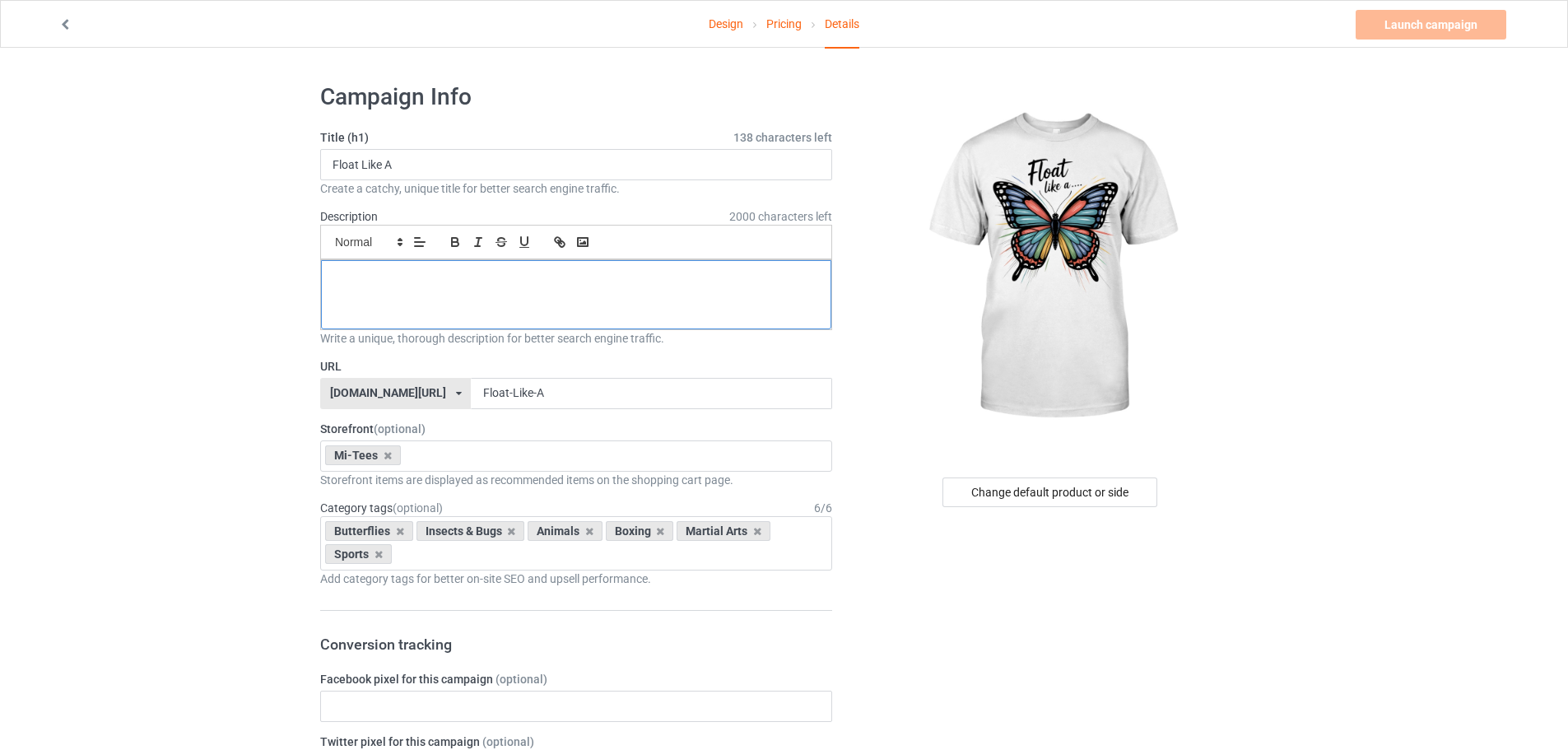
click at [406, 272] on div at bounding box center [576, 295] width 510 height 70
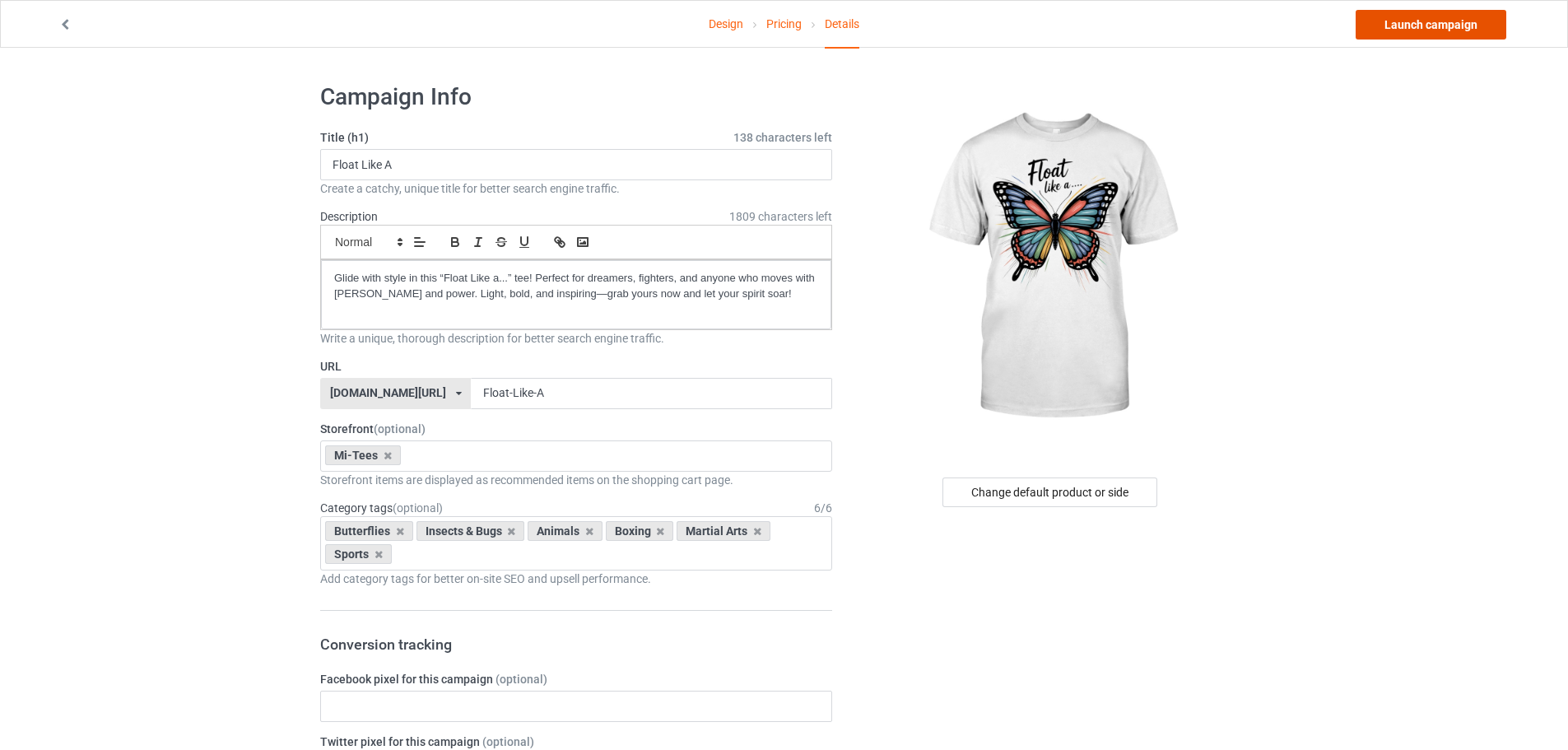
click at [1402, 29] on link "Launch campaign" at bounding box center [1431, 25] width 150 height 30
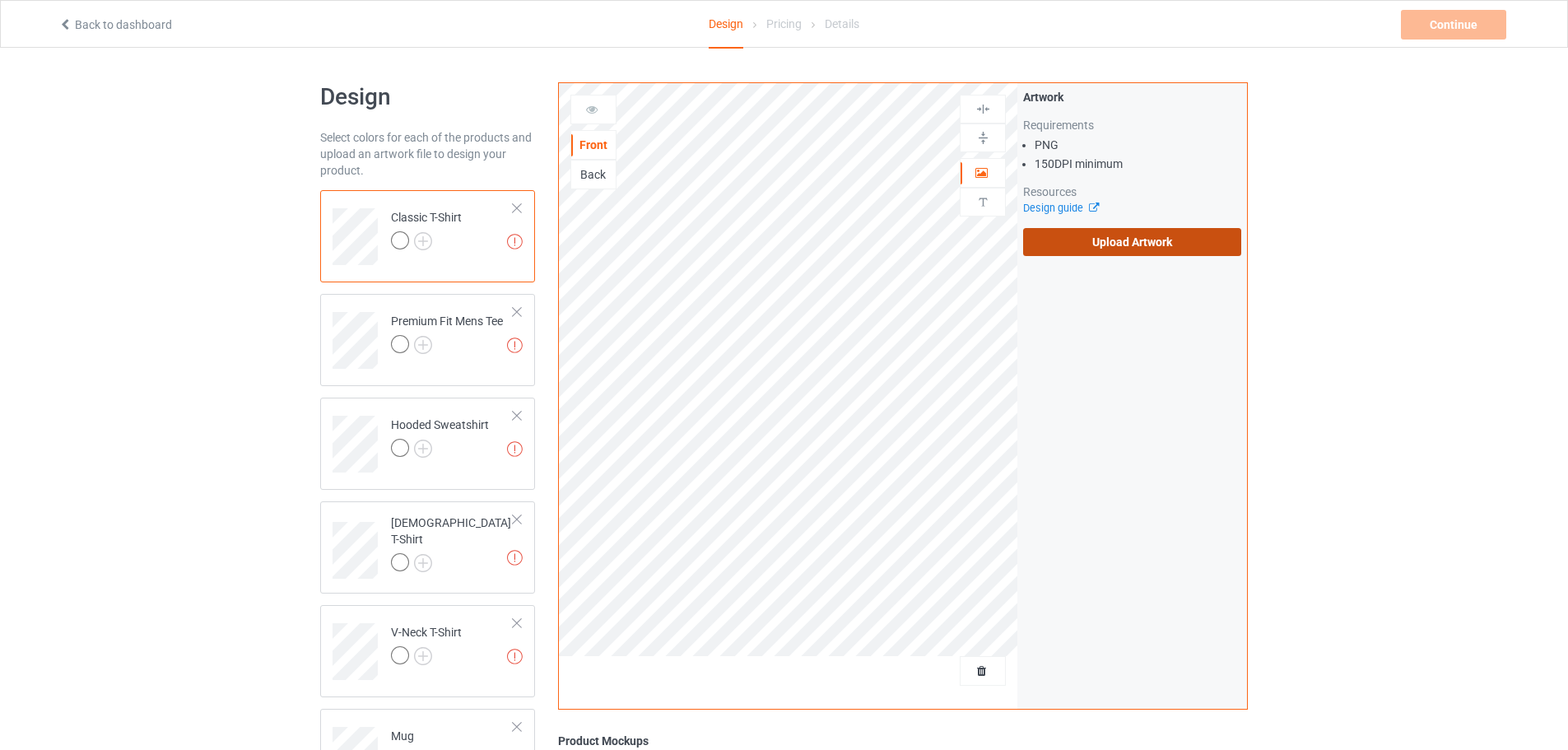
click at [1126, 249] on label "Upload Artwork" at bounding box center [1132, 242] width 218 height 28
click at [0, 0] on input "Upload Artwork" at bounding box center [0, 0] width 0 height 0
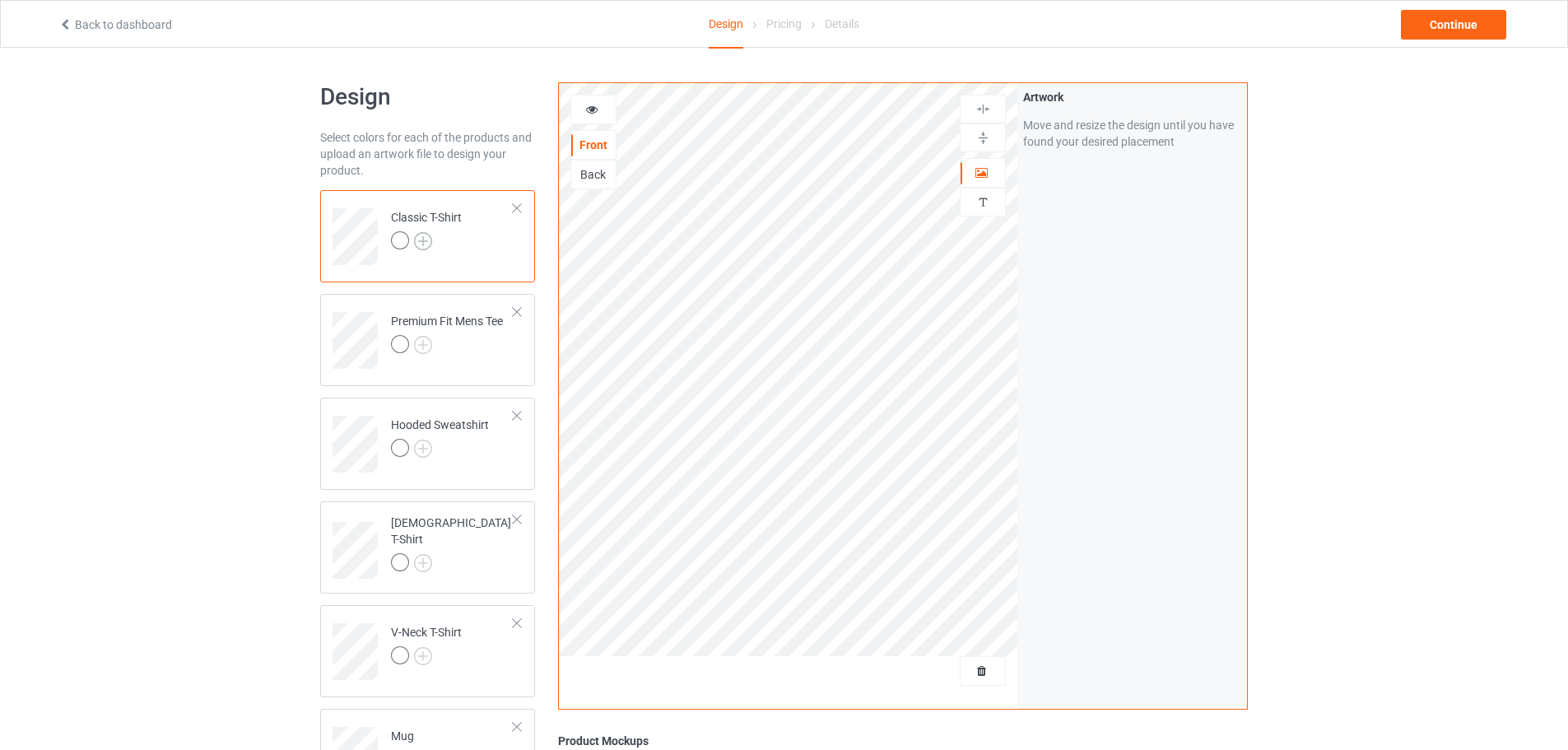
click at [422, 236] on img at bounding box center [423, 241] width 18 height 18
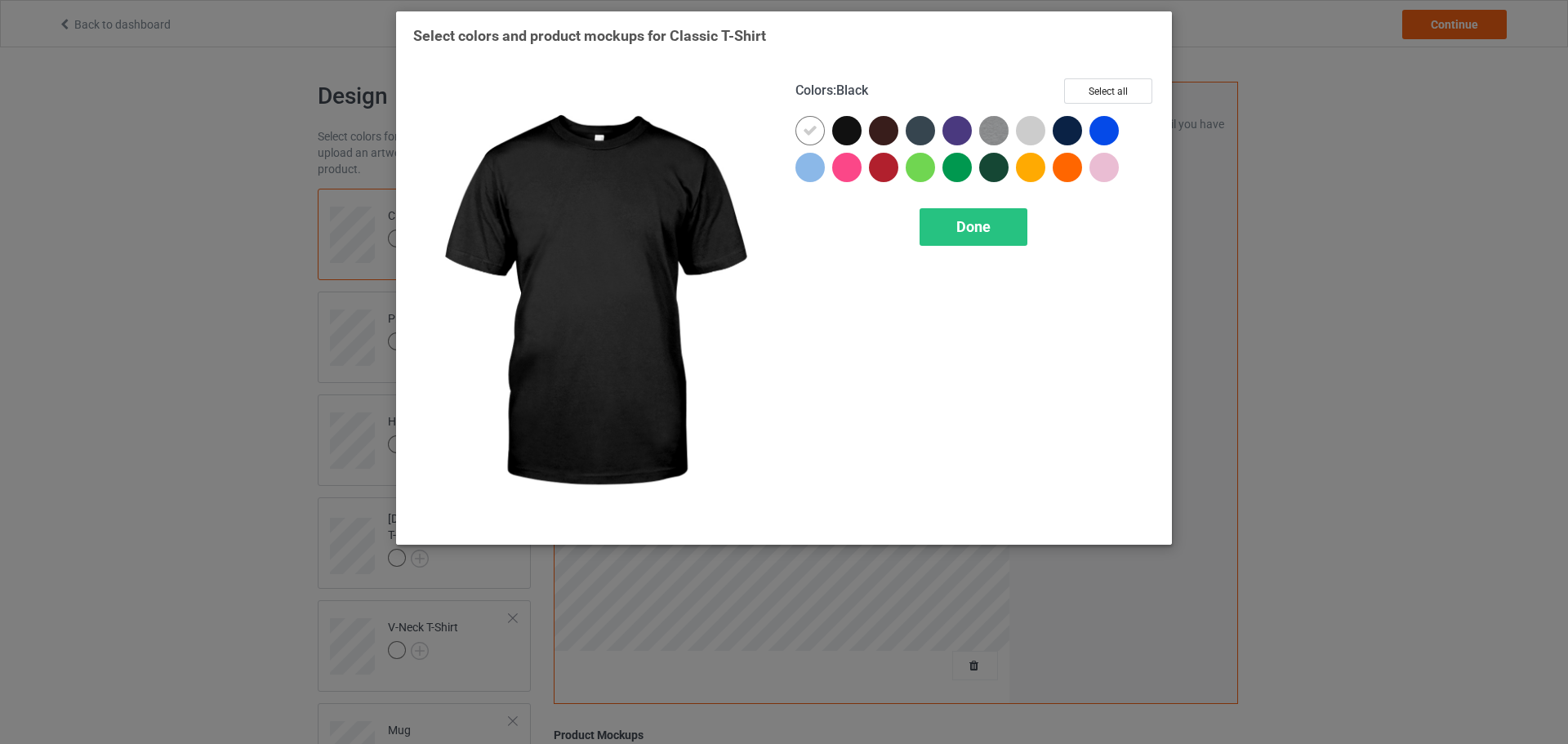
click at [850, 138] on div at bounding box center [847, 131] width 30 height 30
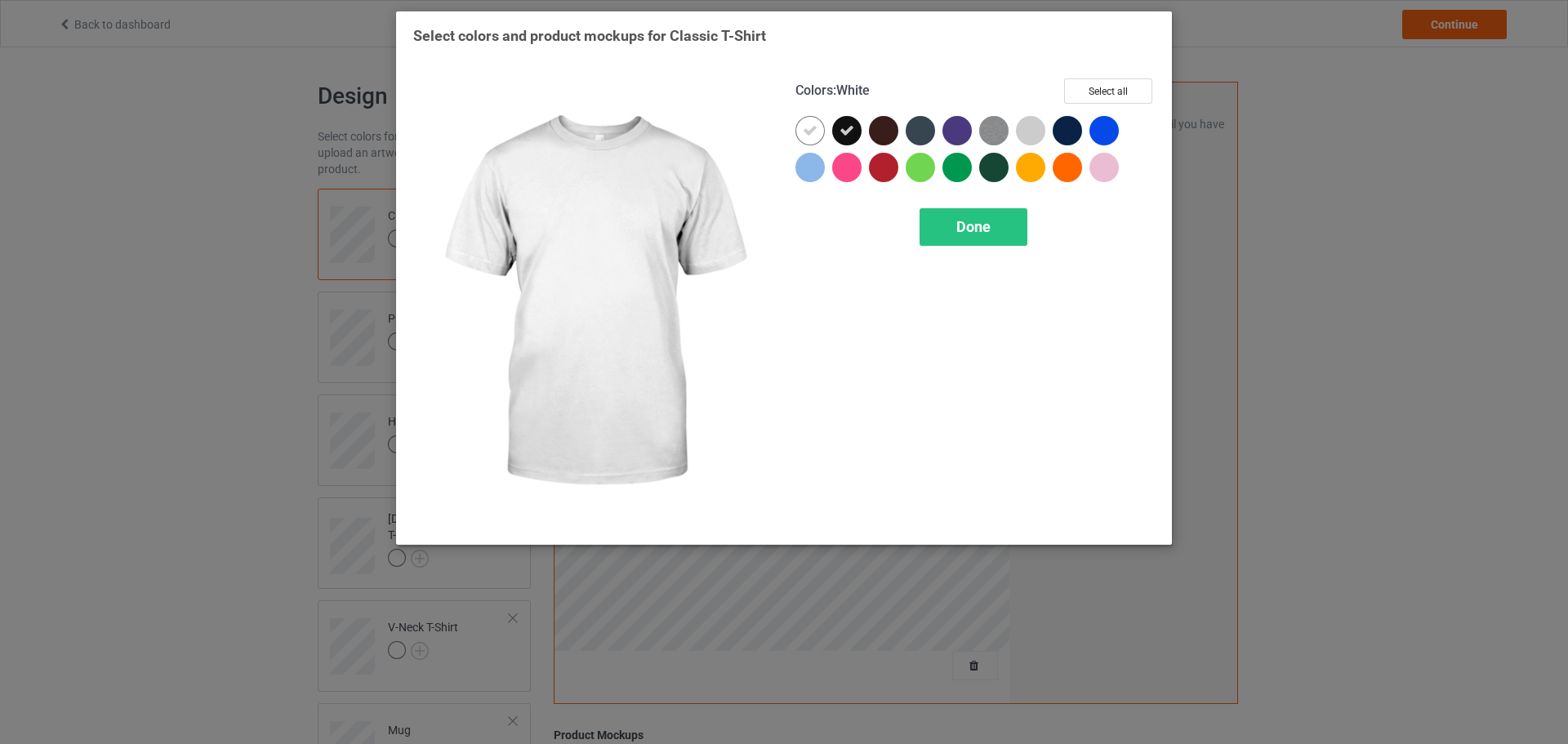
click at [819, 137] on div at bounding box center [810, 131] width 30 height 30
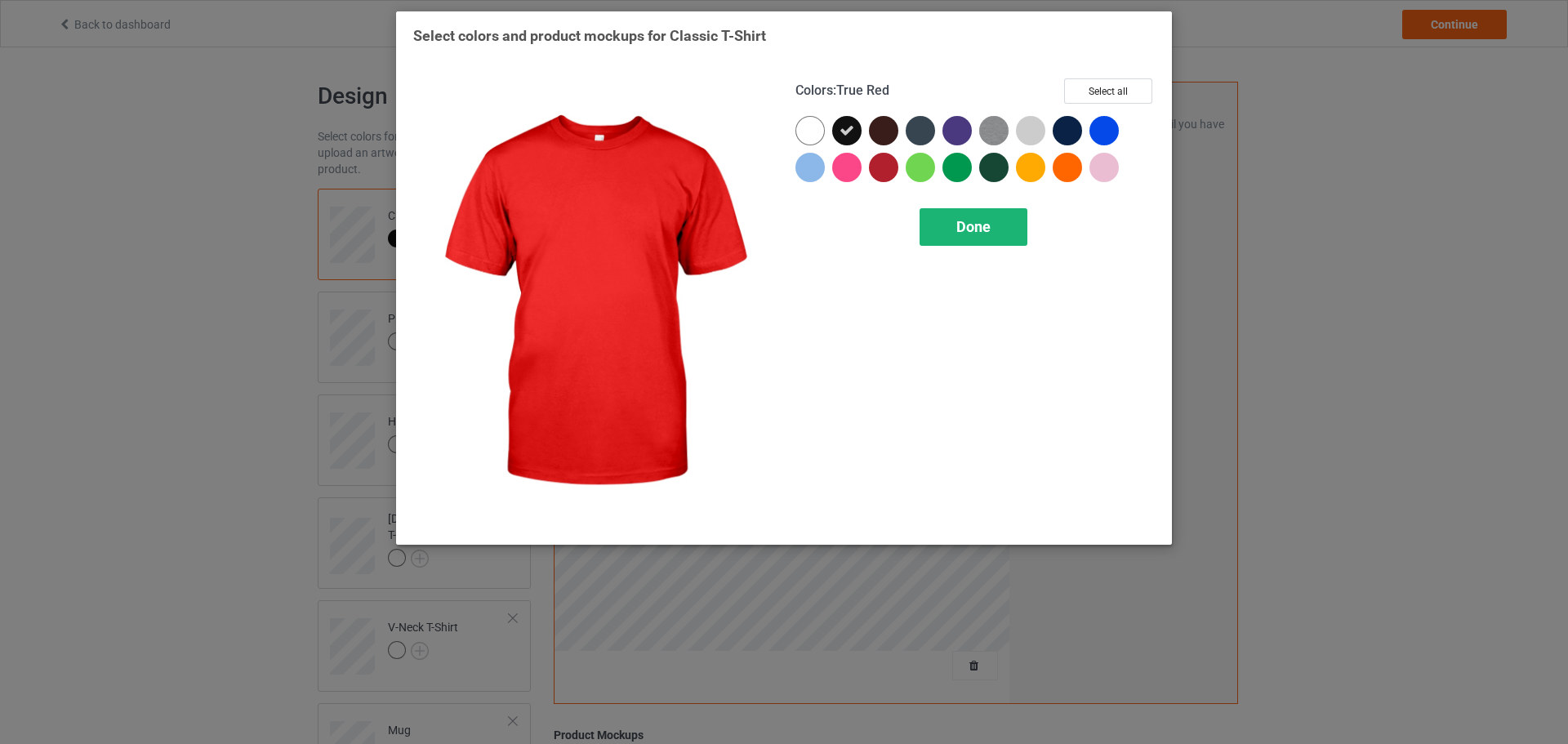
click at [950, 221] on div "Done" at bounding box center [974, 227] width 108 height 37
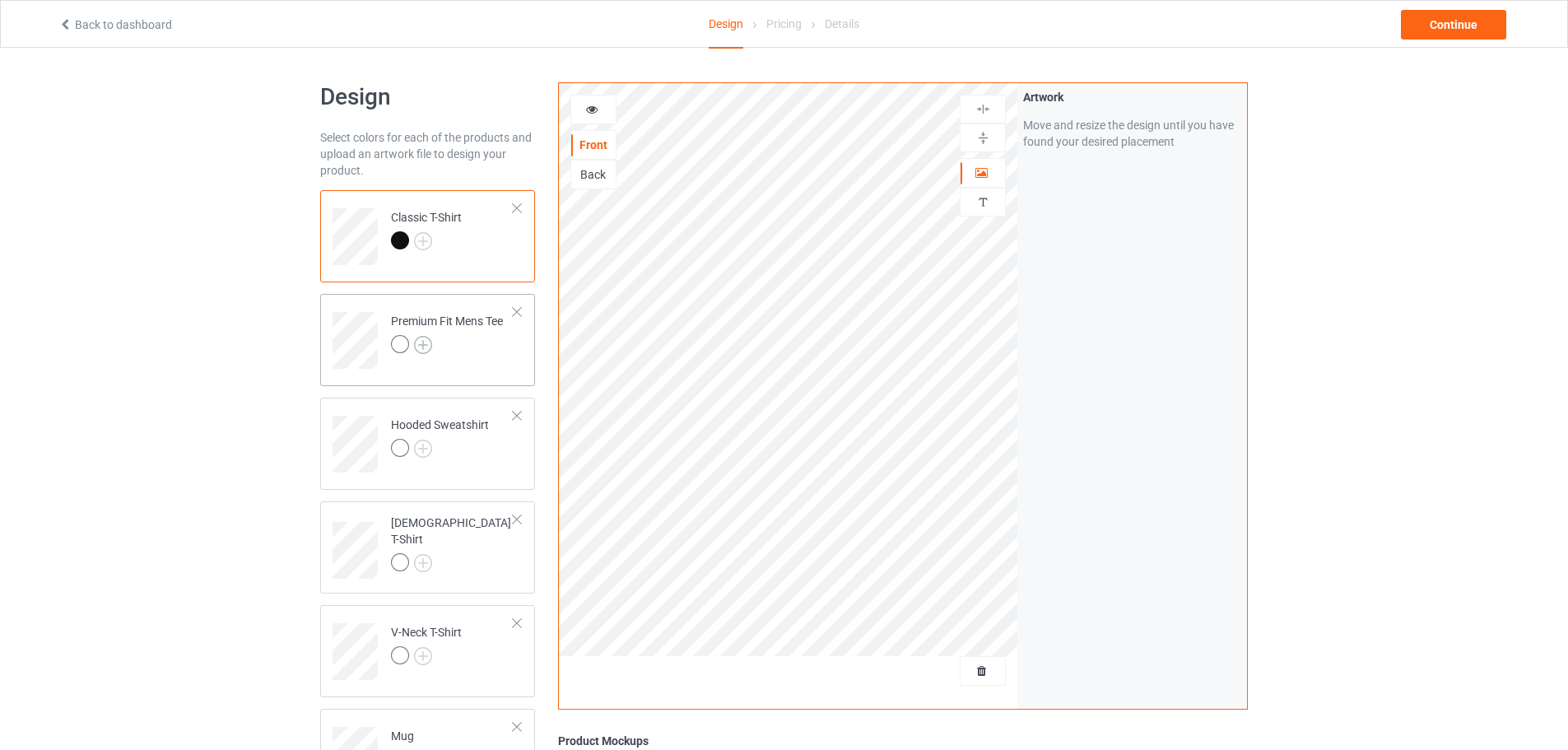
click at [429, 341] on img at bounding box center [423, 345] width 18 height 18
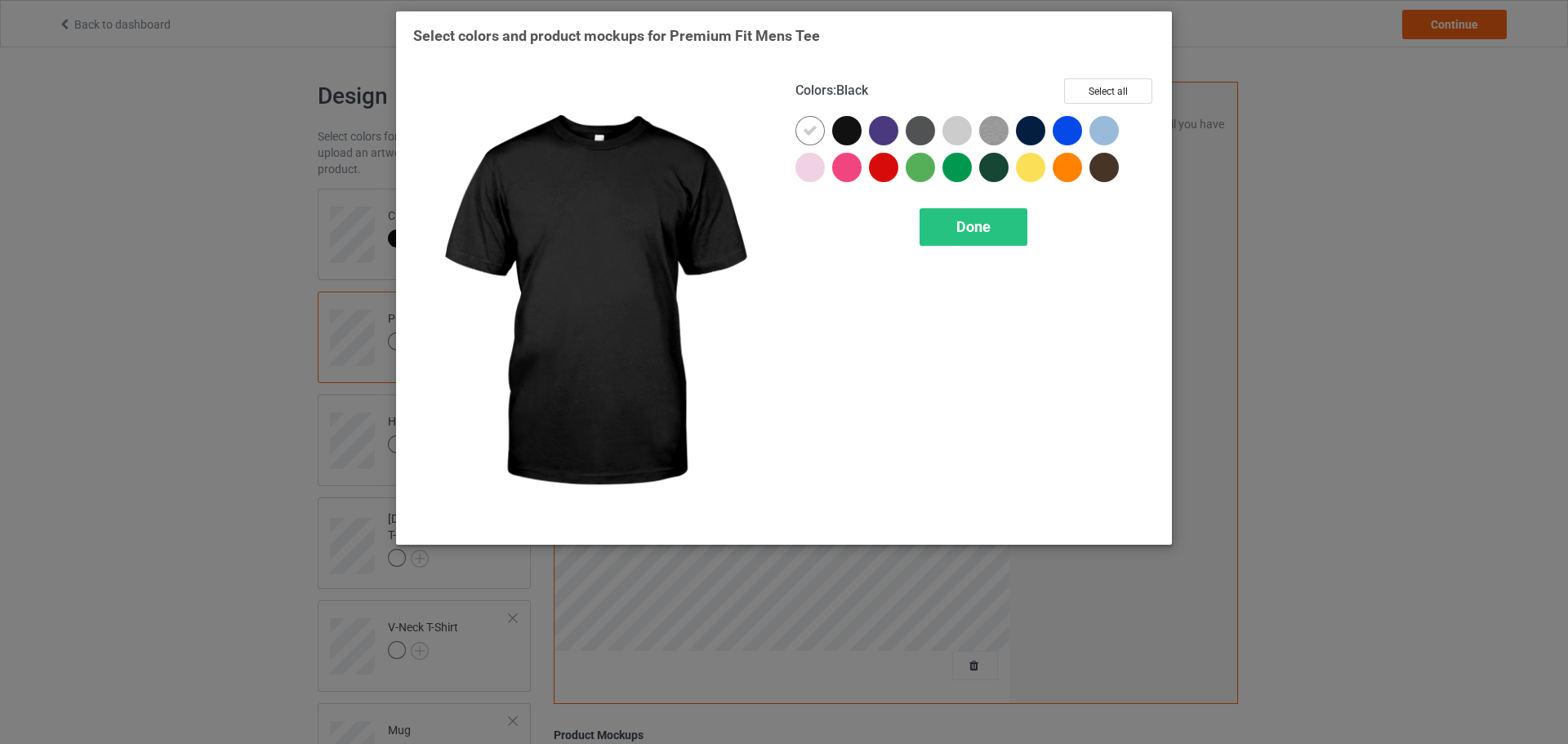
click at [857, 133] on div at bounding box center [847, 131] width 30 height 30
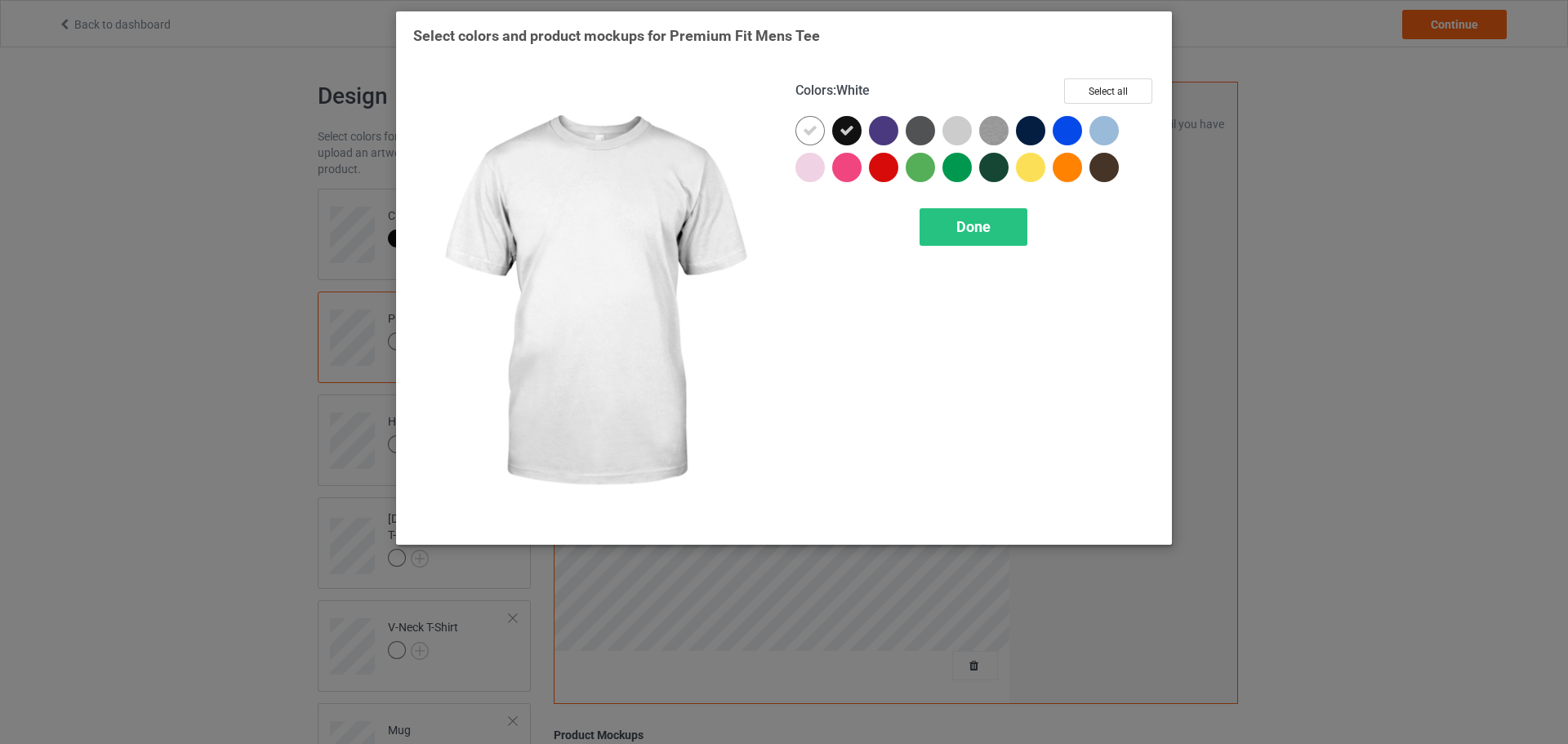
click at [814, 133] on icon at bounding box center [810, 131] width 15 height 15
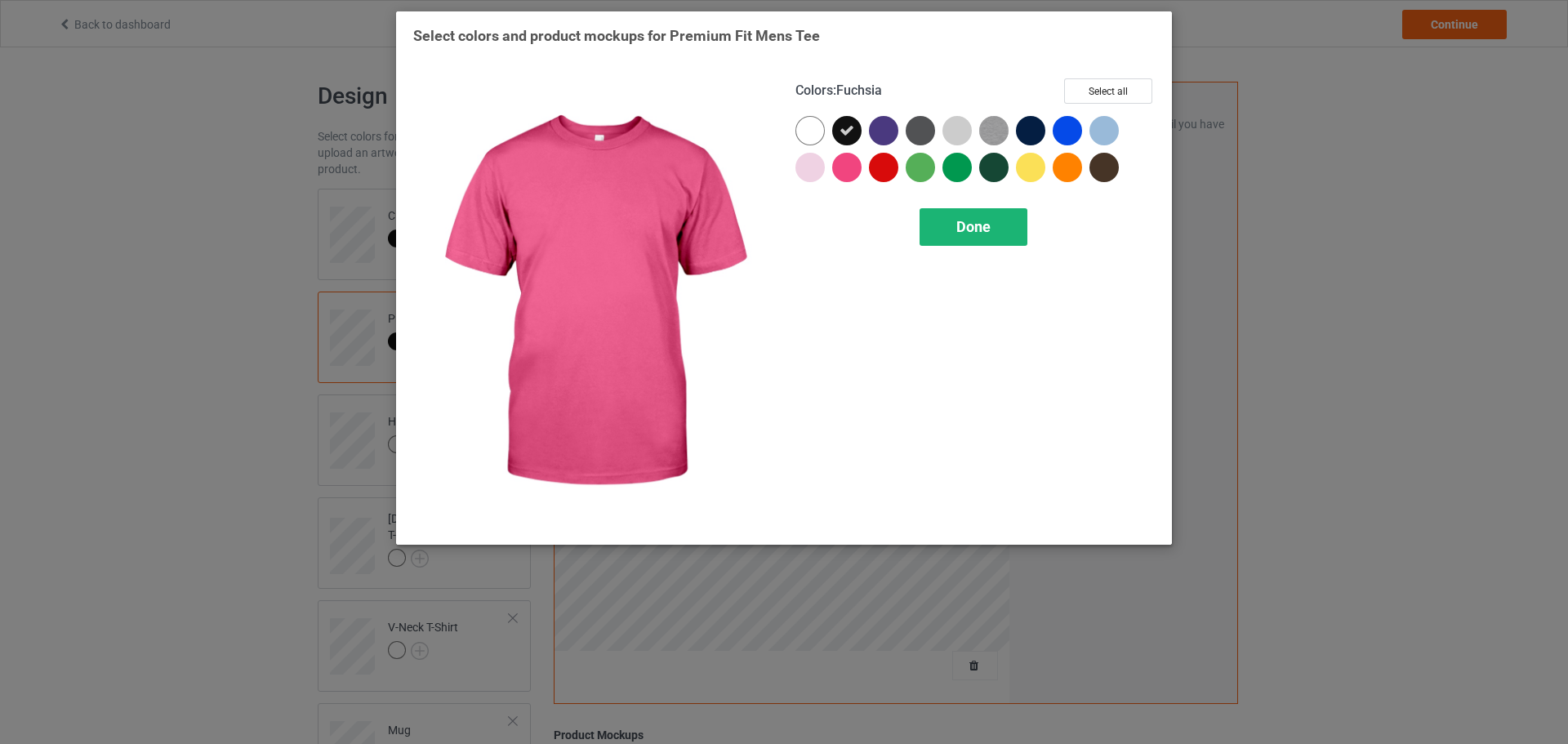
click at [947, 233] on div "Done" at bounding box center [974, 227] width 108 height 37
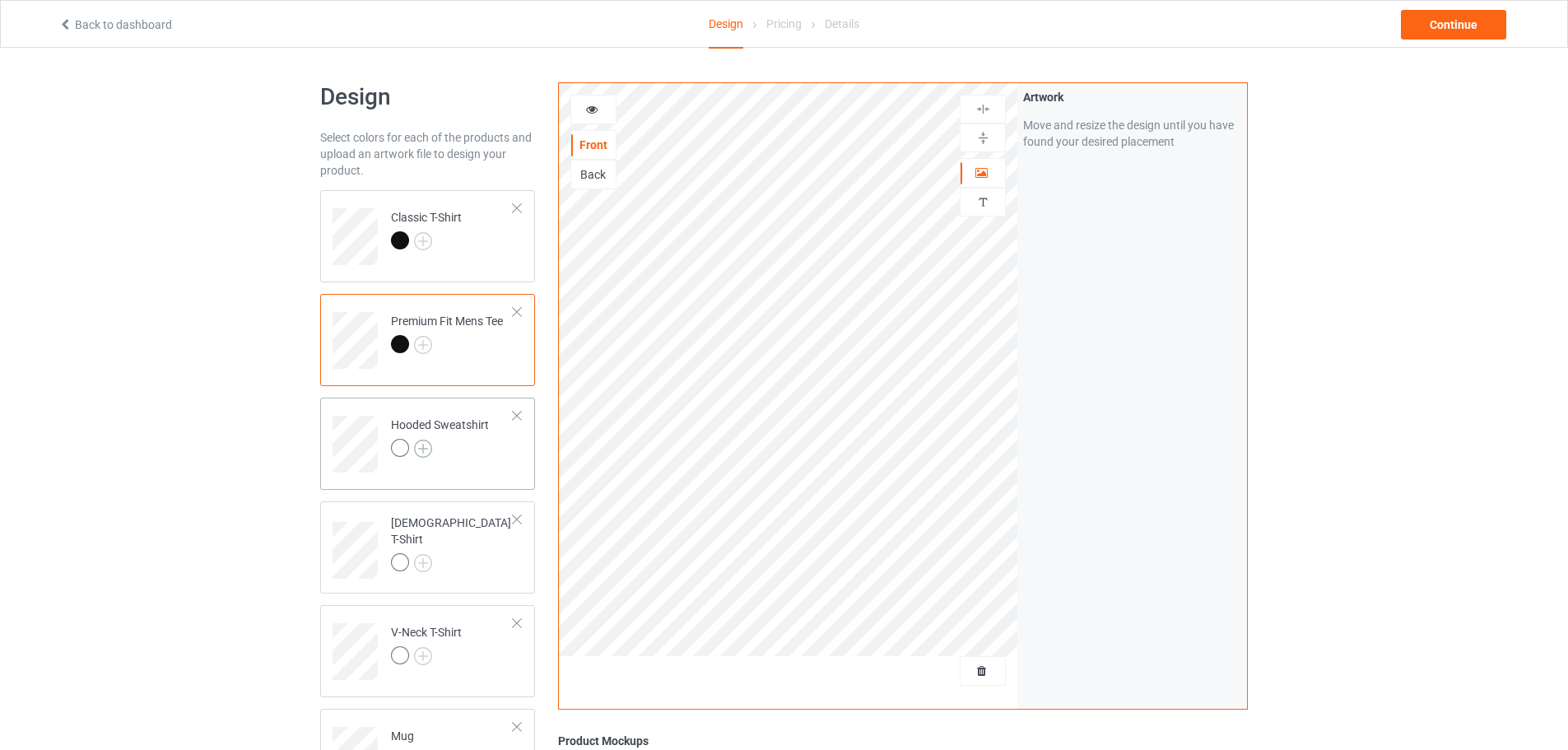
click at [423, 450] on img at bounding box center [423, 448] width 18 height 18
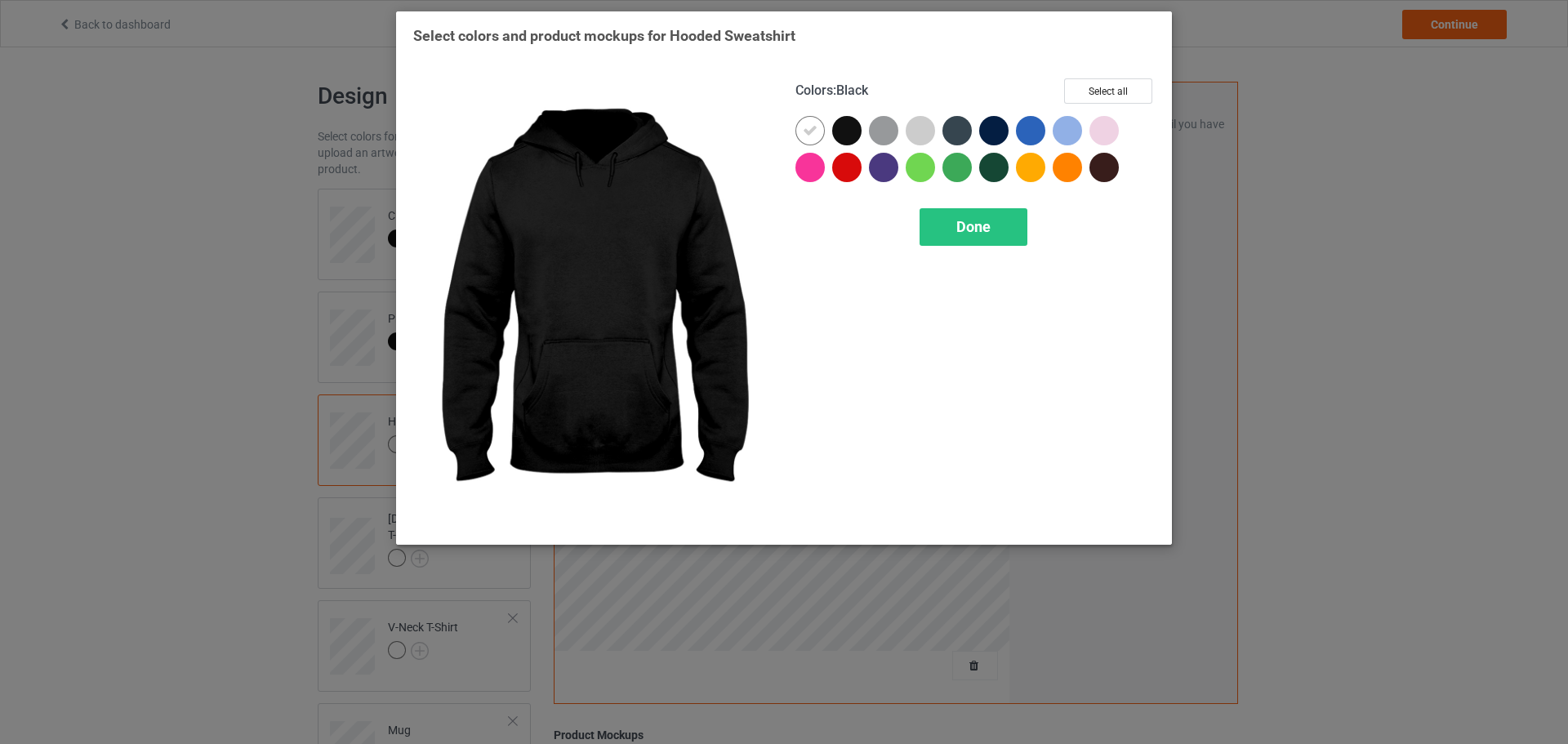
click at [856, 127] on div at bounding box center [847, 131] width 30 height 30
click at [827, 135] on div at bounding box center [813, 133] width 36 height 36
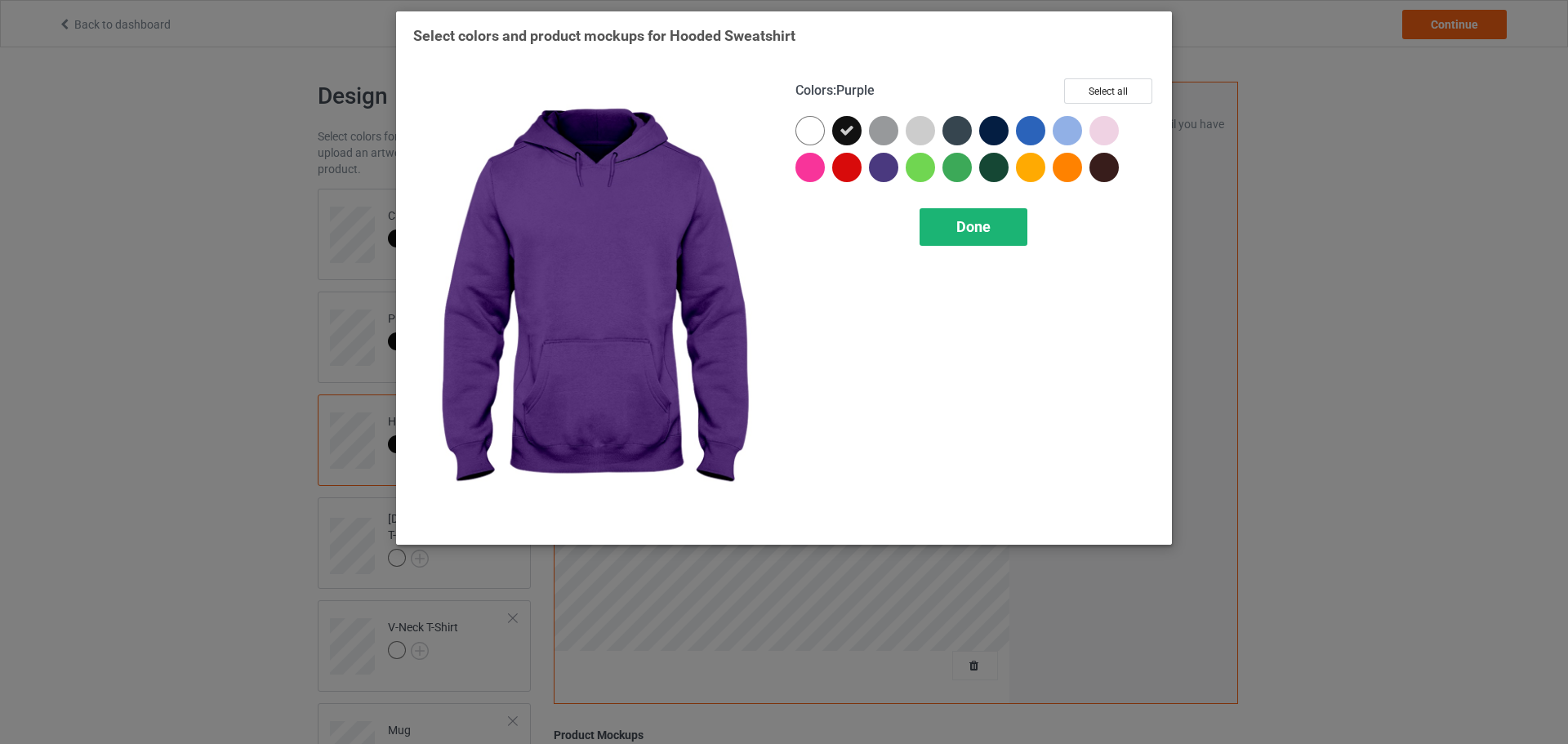
click at [958, 224] on div "Done" at bounding box center [974, 227] width 108 height 37
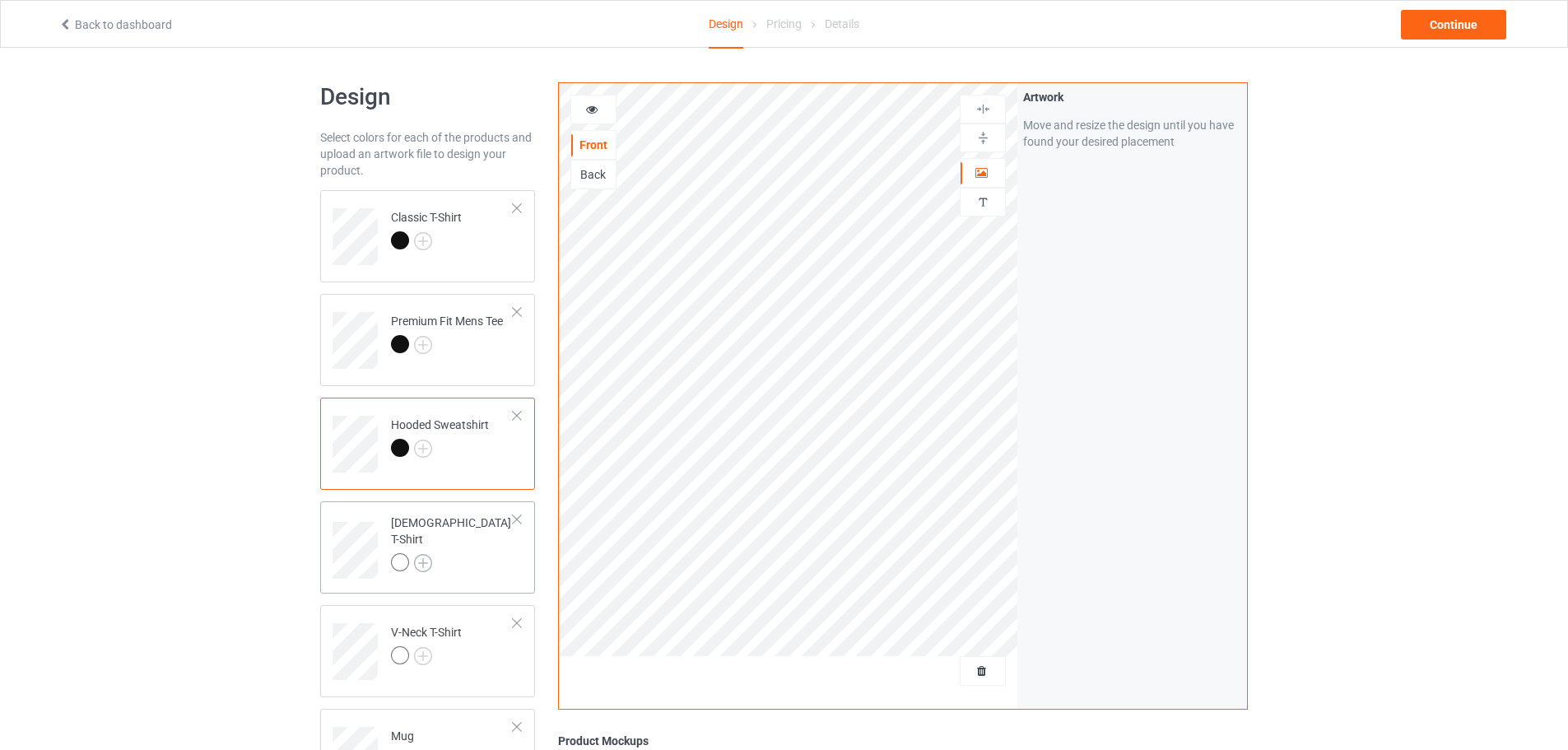
click at [423, 555] on img at bounding box center [423, 563] width 18 height 18
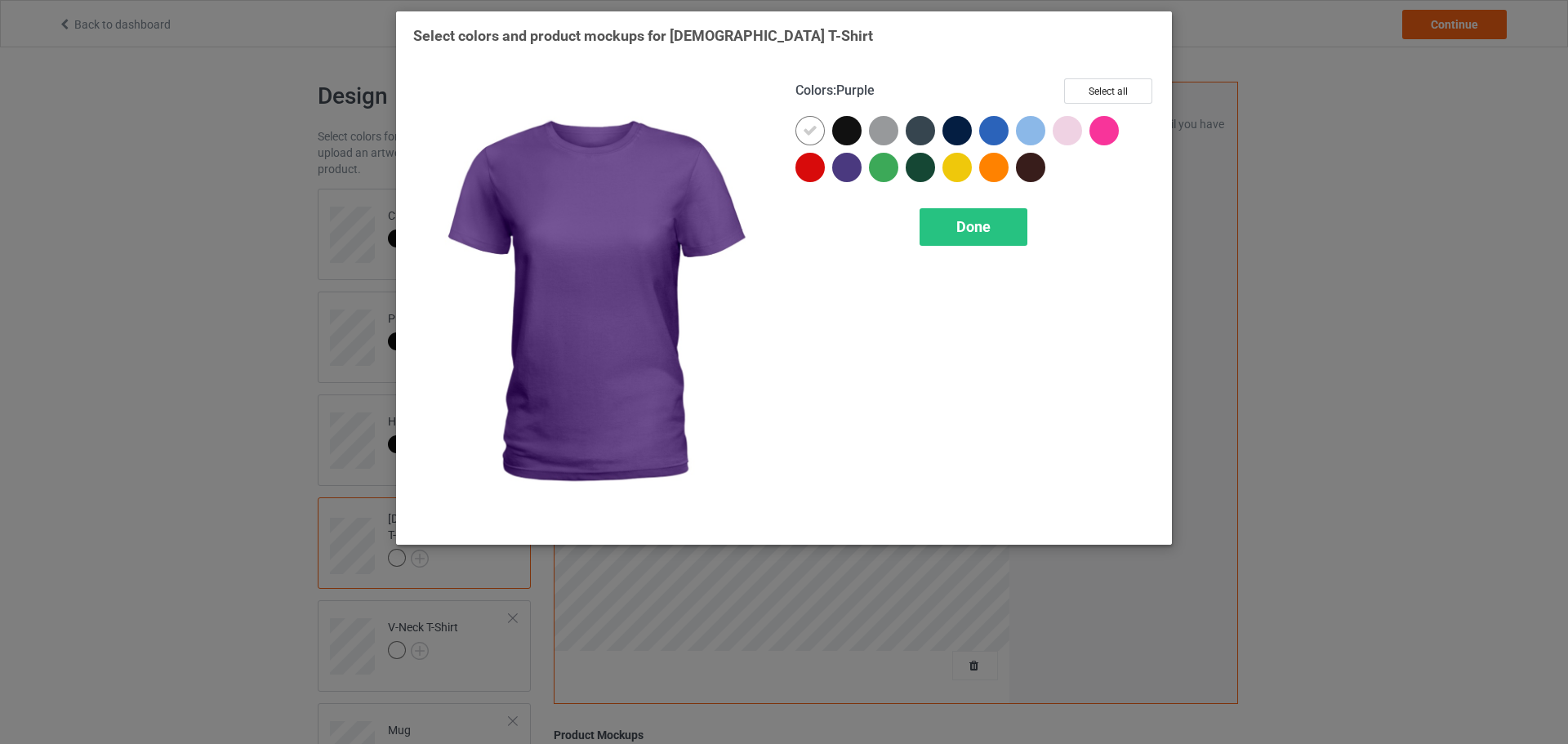
click at [850, 142] on div at bounding box center [847, 131] width 30 height 30
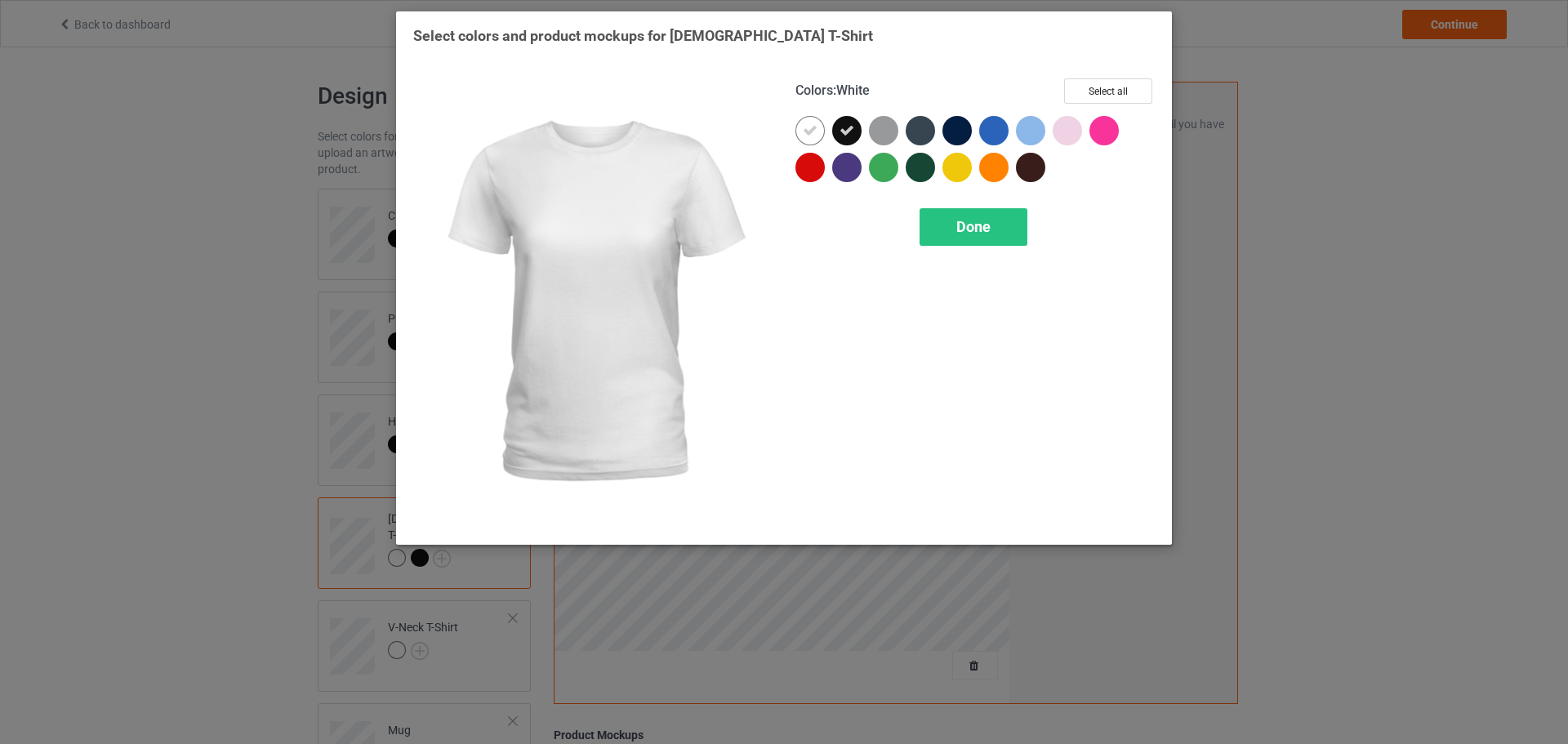
click at [818, 141] on div at bounding box center [810, 131] width 30 height 30
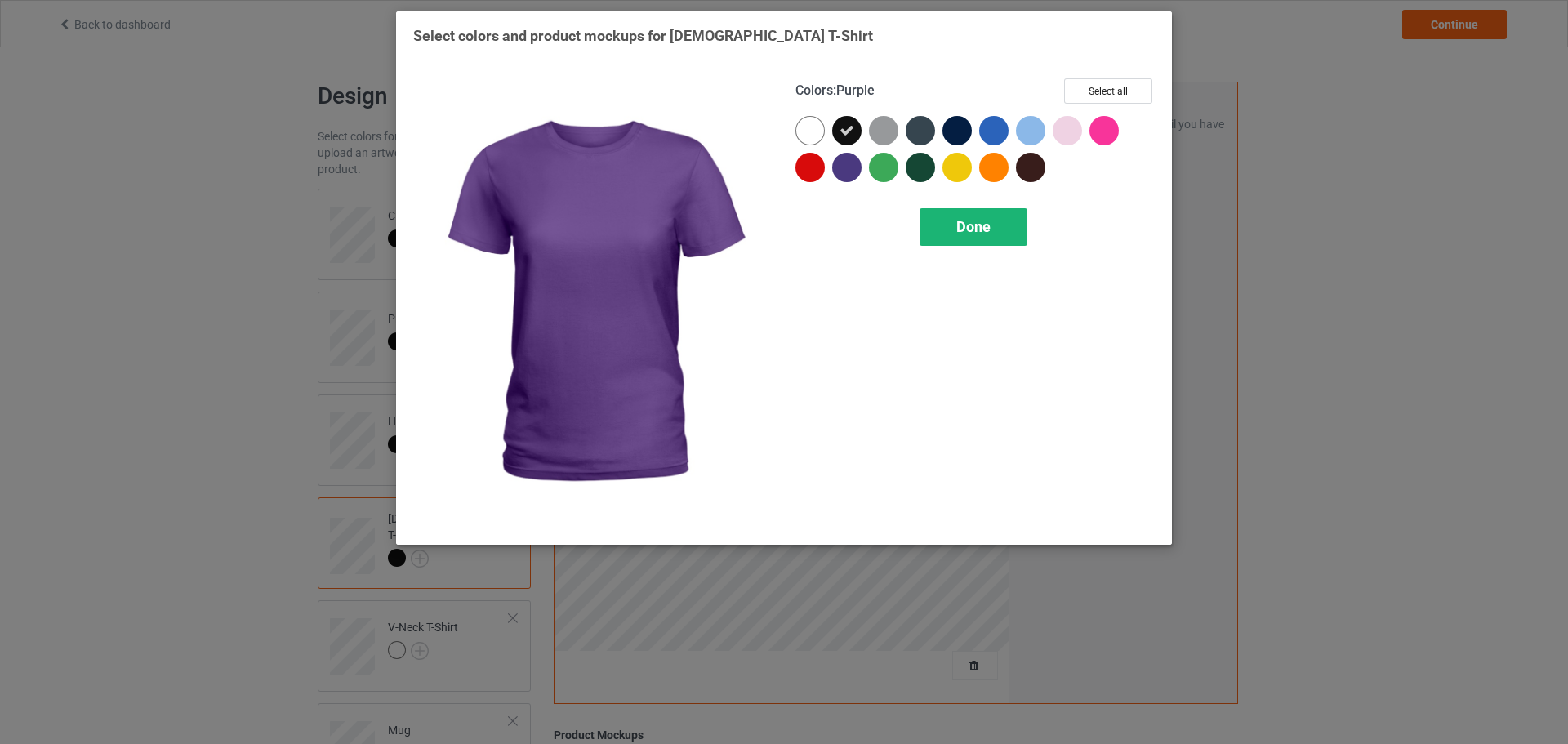
click at [926, 215] on div "Done" at bounding box center [974, 227] width 108 height 37
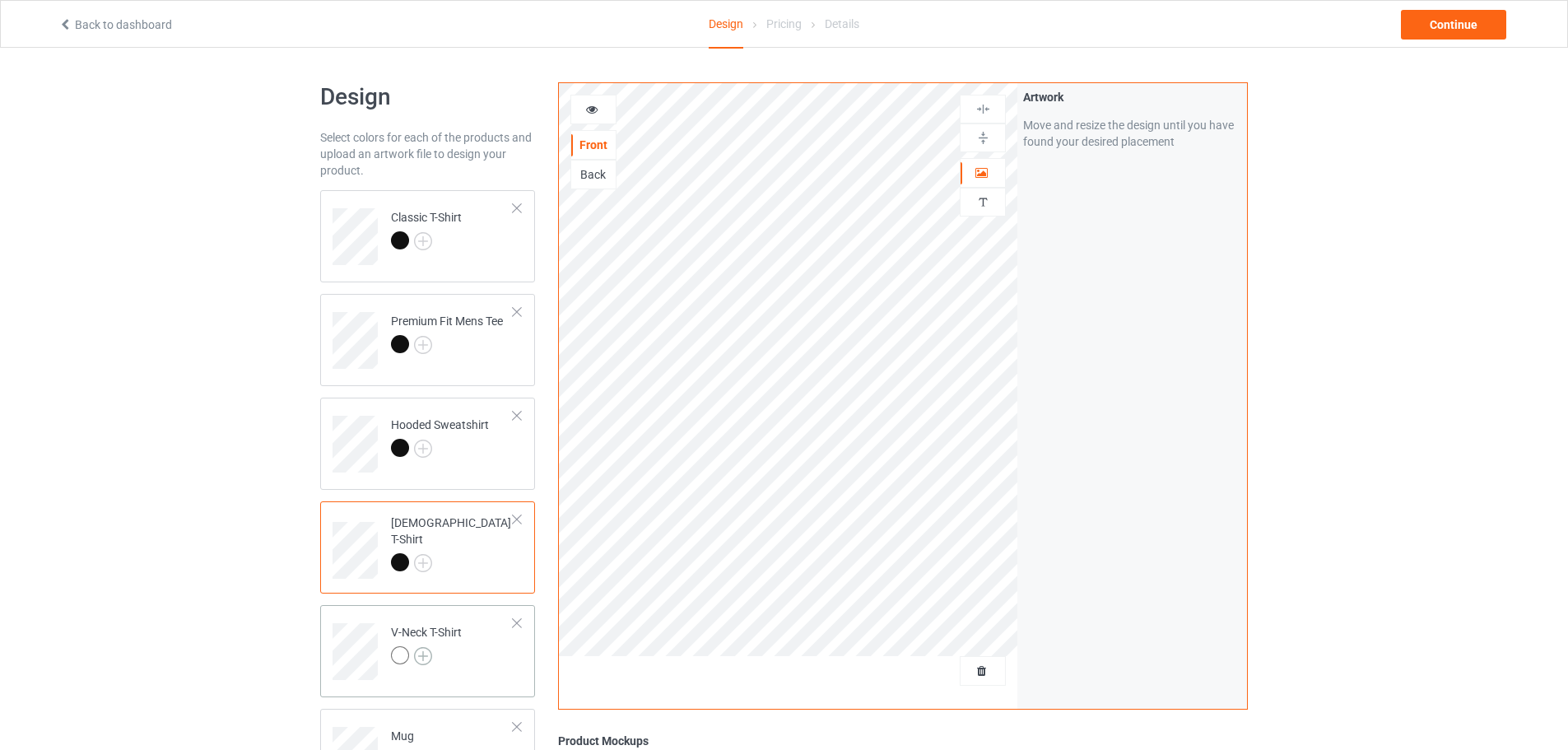
click at [424, 650] on img at bounding box center [423, 656] width 18 height 18
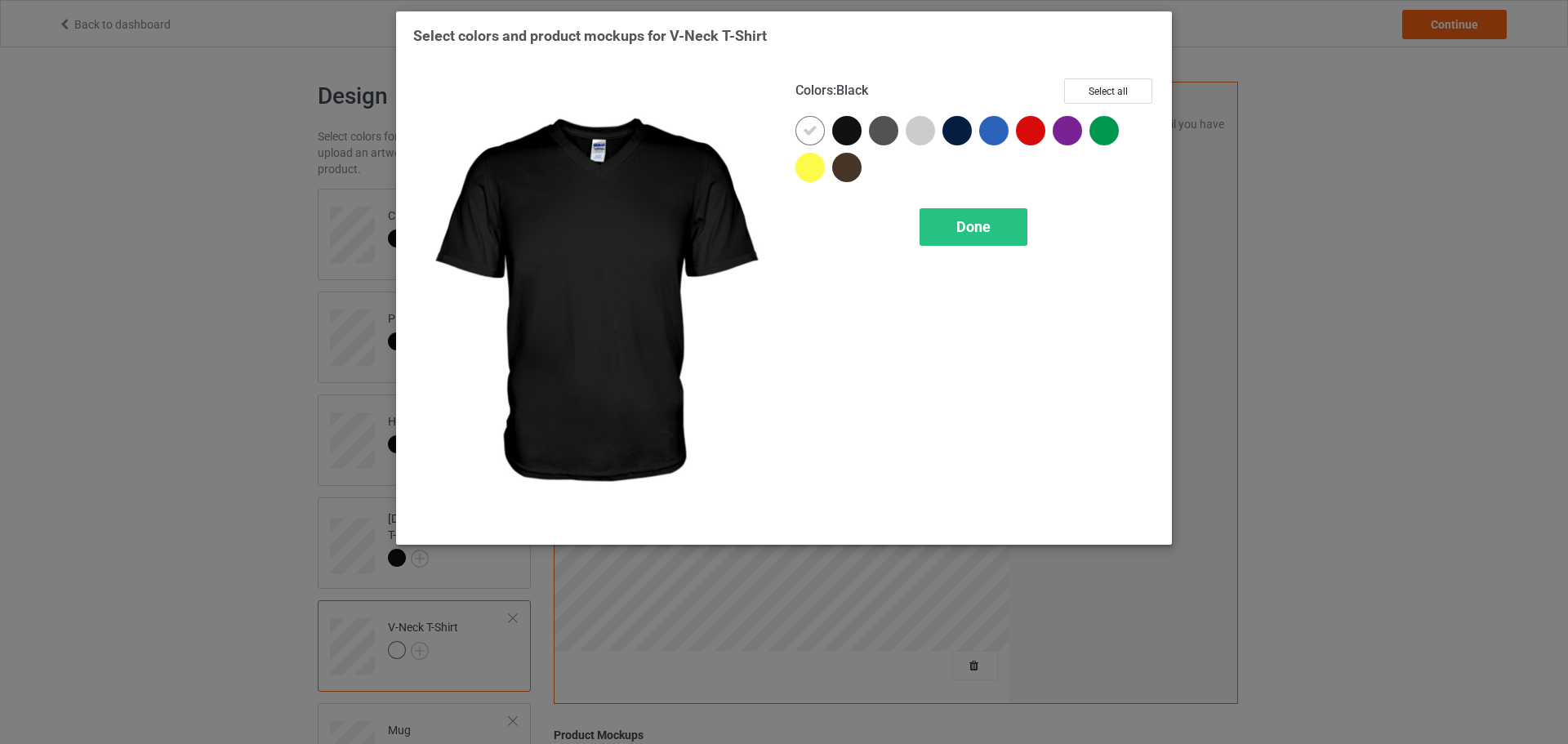
click at [844, 135] on div at bounding box center [847, 131] width 30 height 30
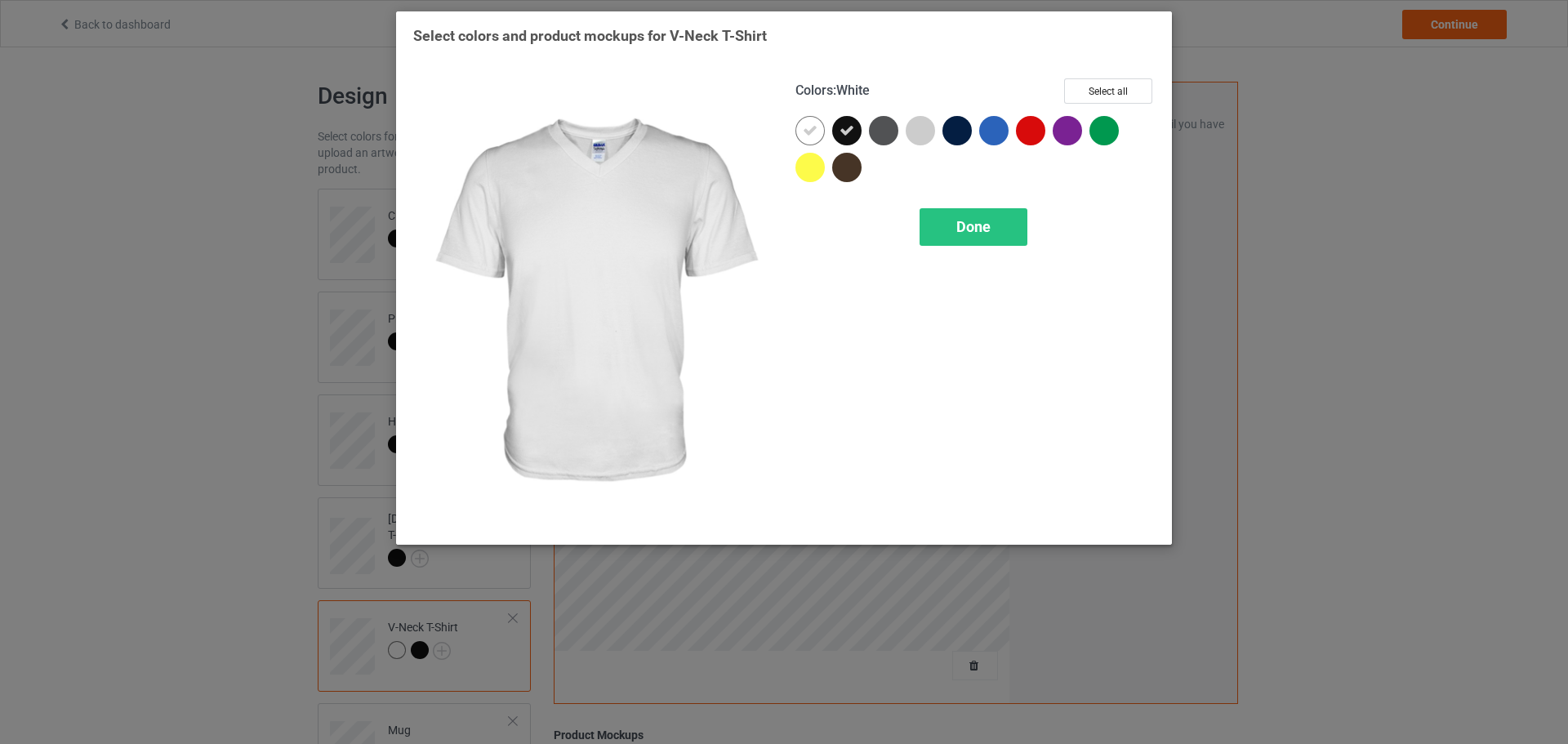
click at [825, 134] on div at bounding box center [813, 133] width 36 height 36
click at [816, 135] on div at bounding box center [810, 131] width 30 height 30
click at [816, 135] on icon at bounding box center [810, 131] width 15 height 15
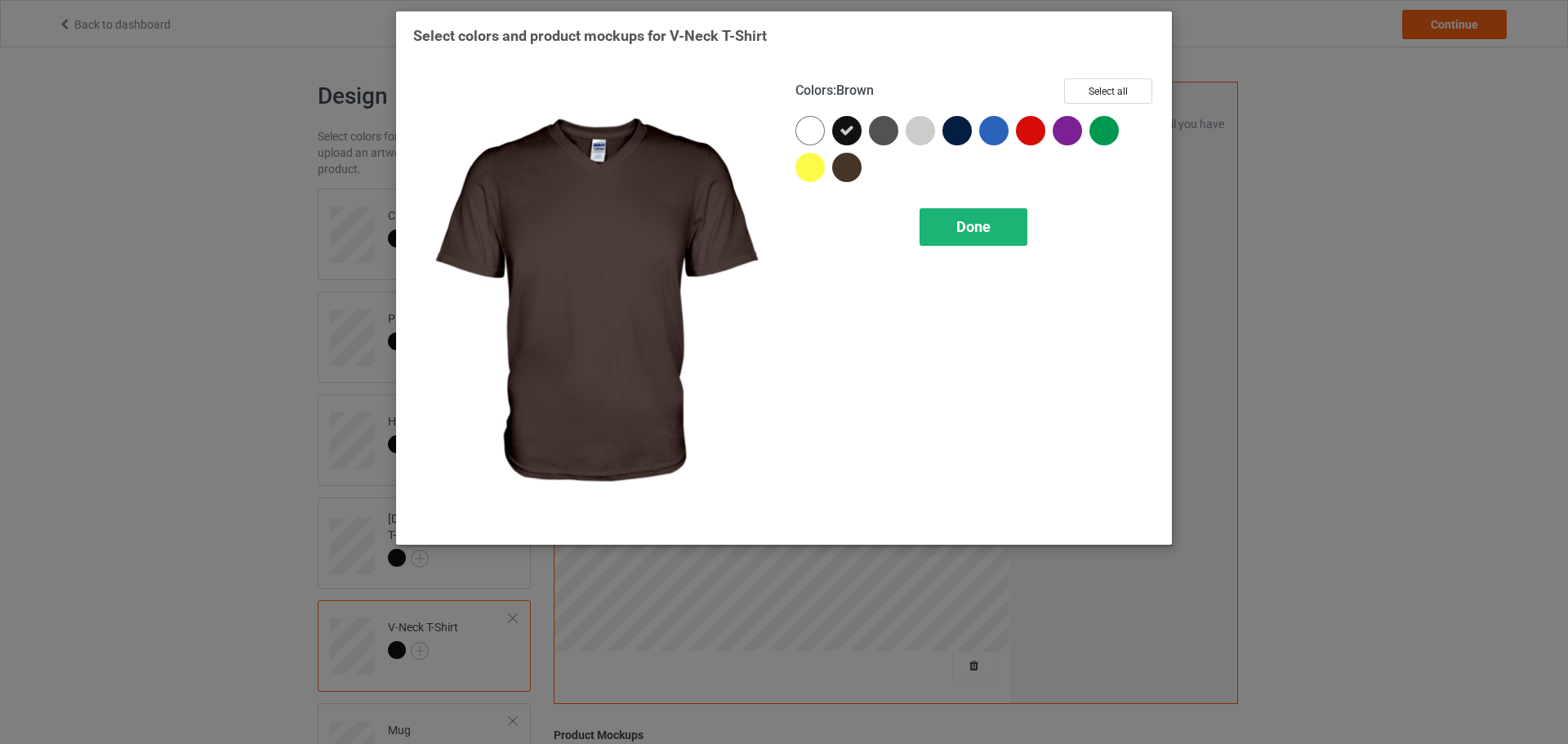
click at [928, 214] on div "Done" at bounding box center [974, 227] width 108 height 37
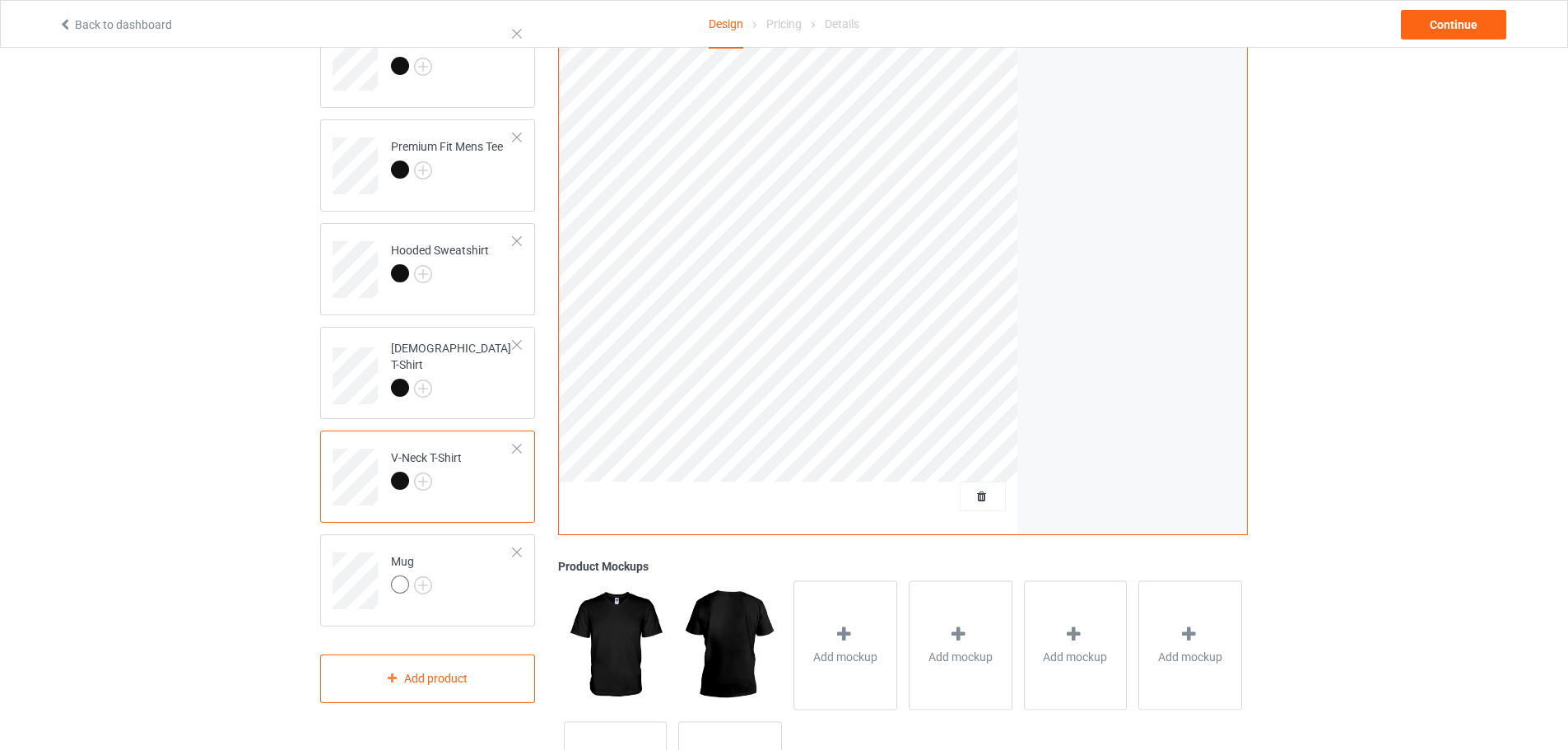
scroll to position [317, 0]
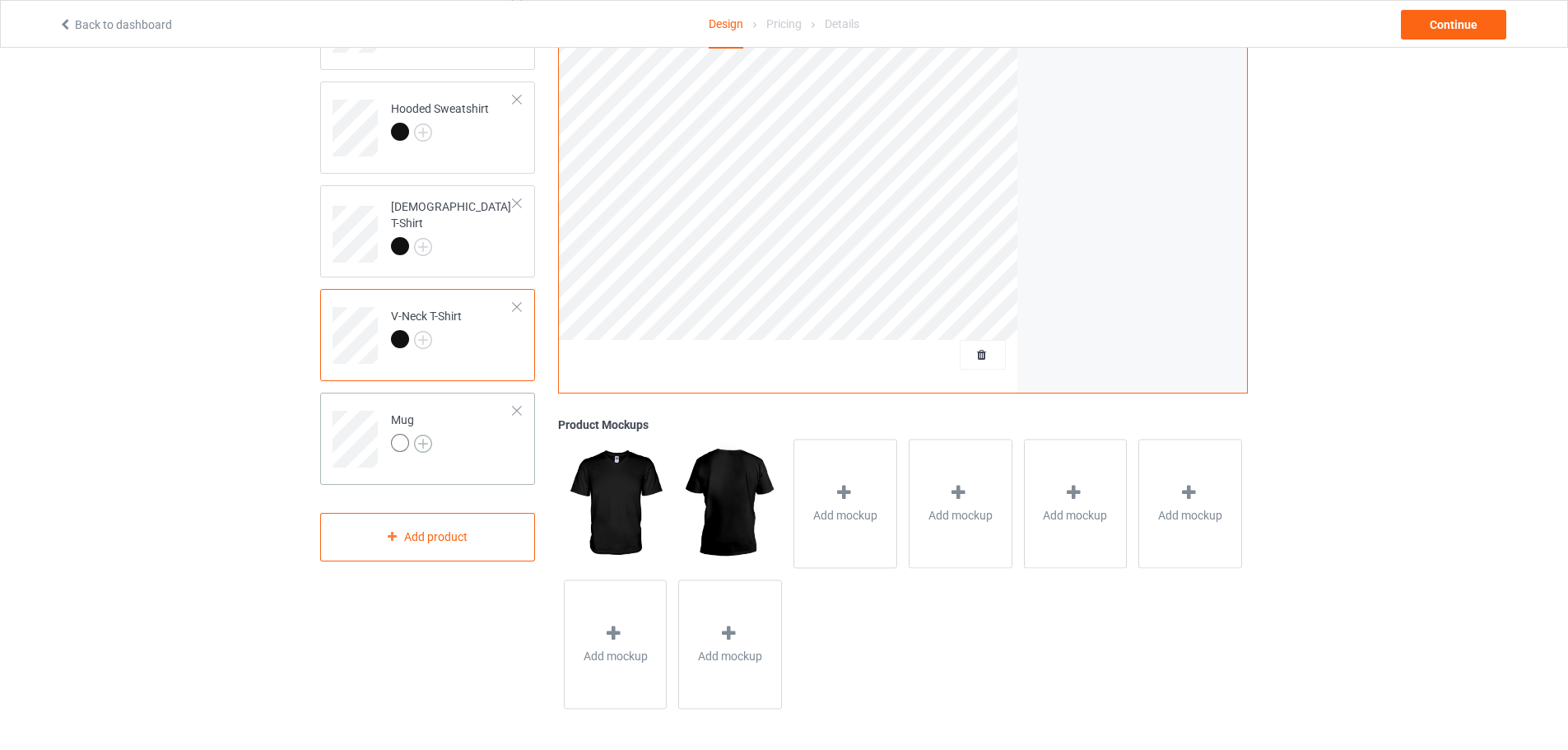
click at [423, 446] on img at bounding box center [423, 444] width 18 height 18
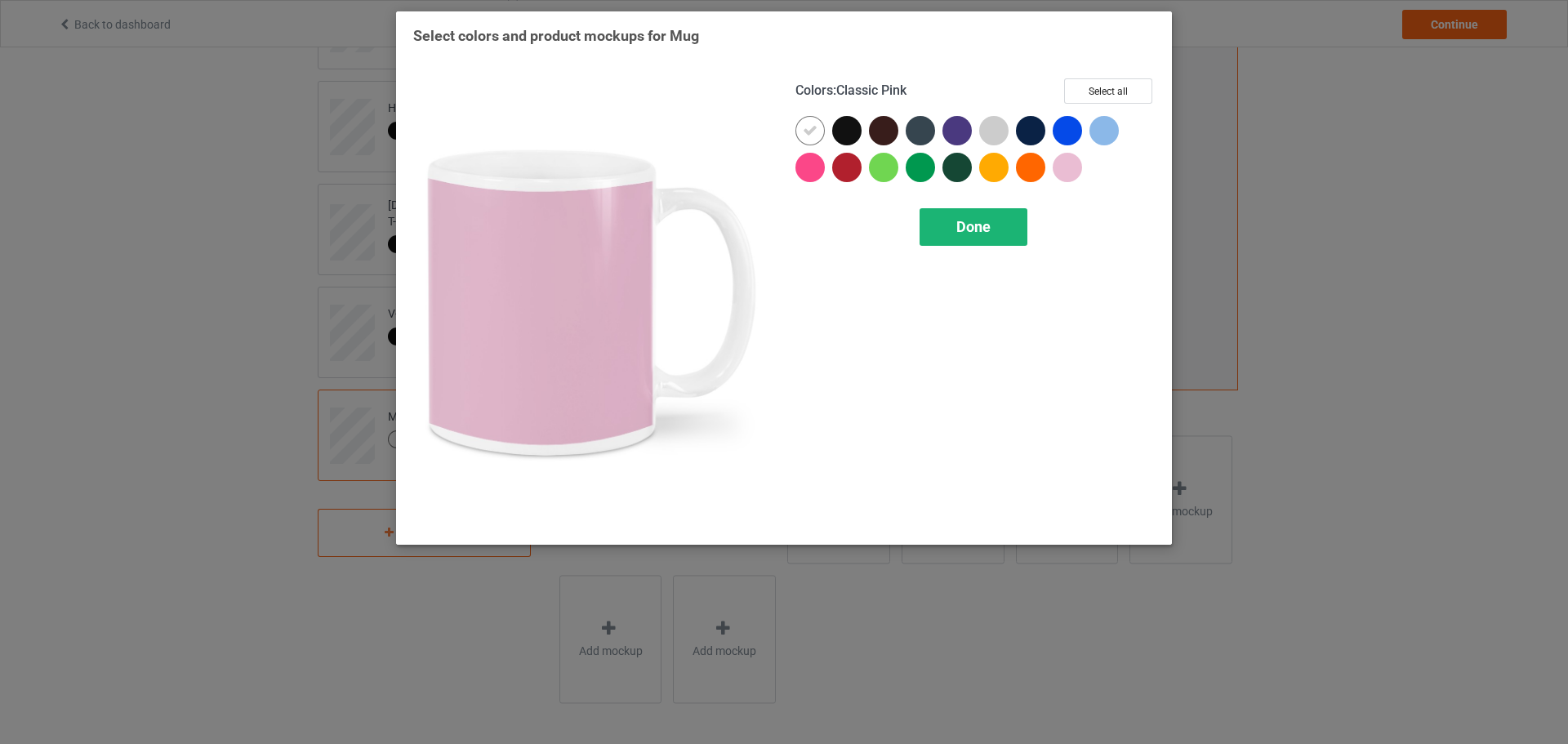
click at [1010, 244] on div "Done" at bounding box center [974, 227] width 108 height 37
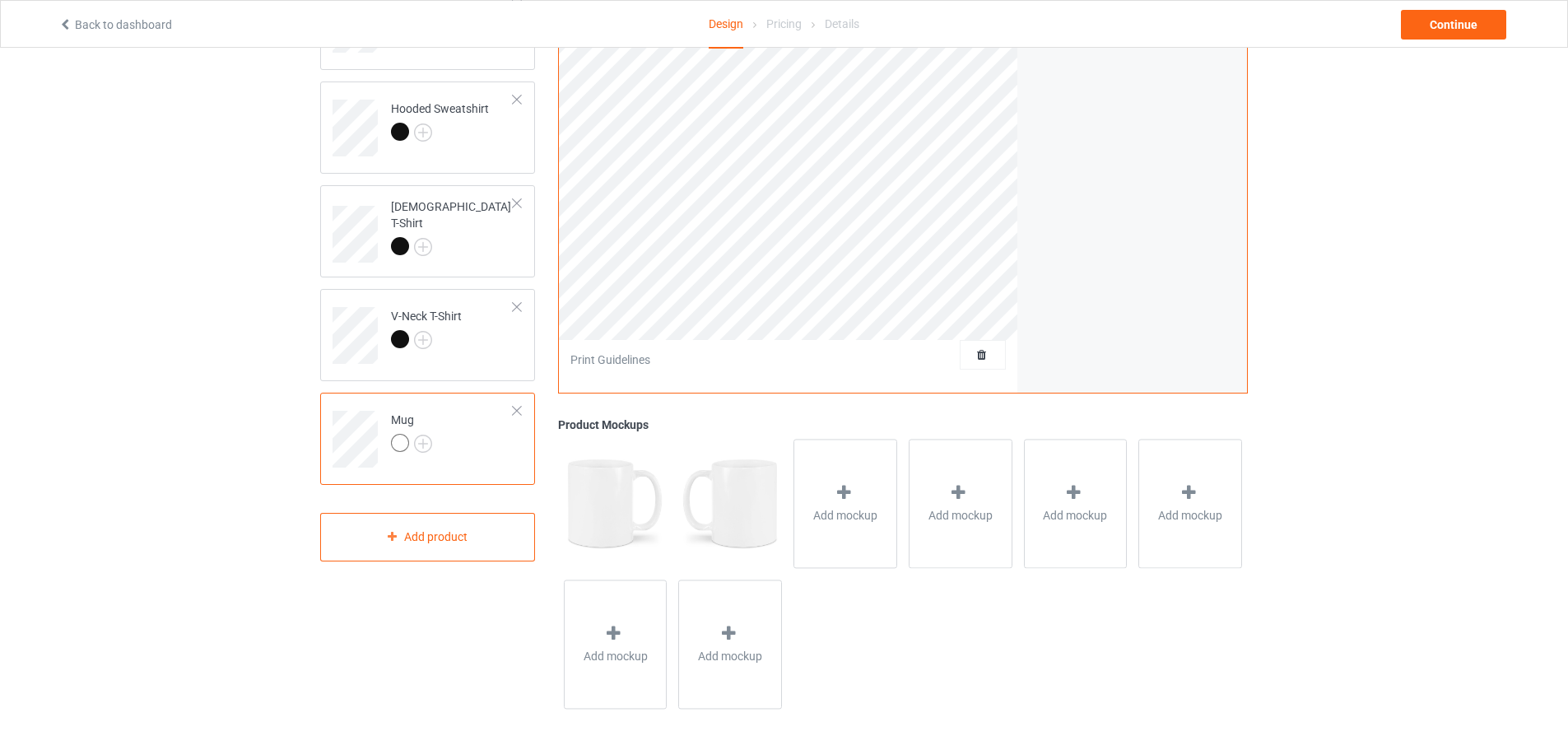
click at [516, 409] on div at bounding box center [517, 411] width 11 height 11
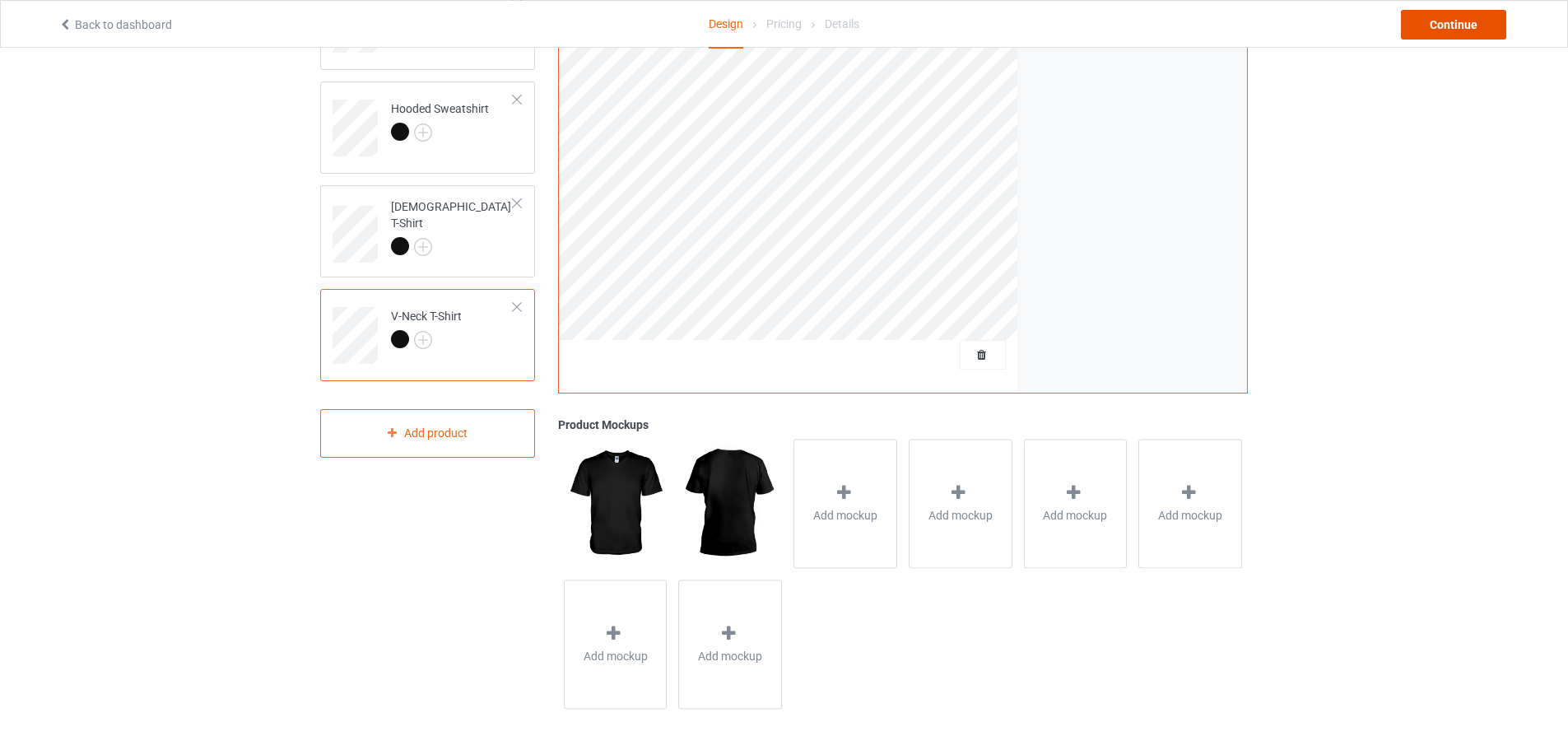
click at [1458, 20] on div "Continue" at bounding box center [1453, 25] width 105 height 30
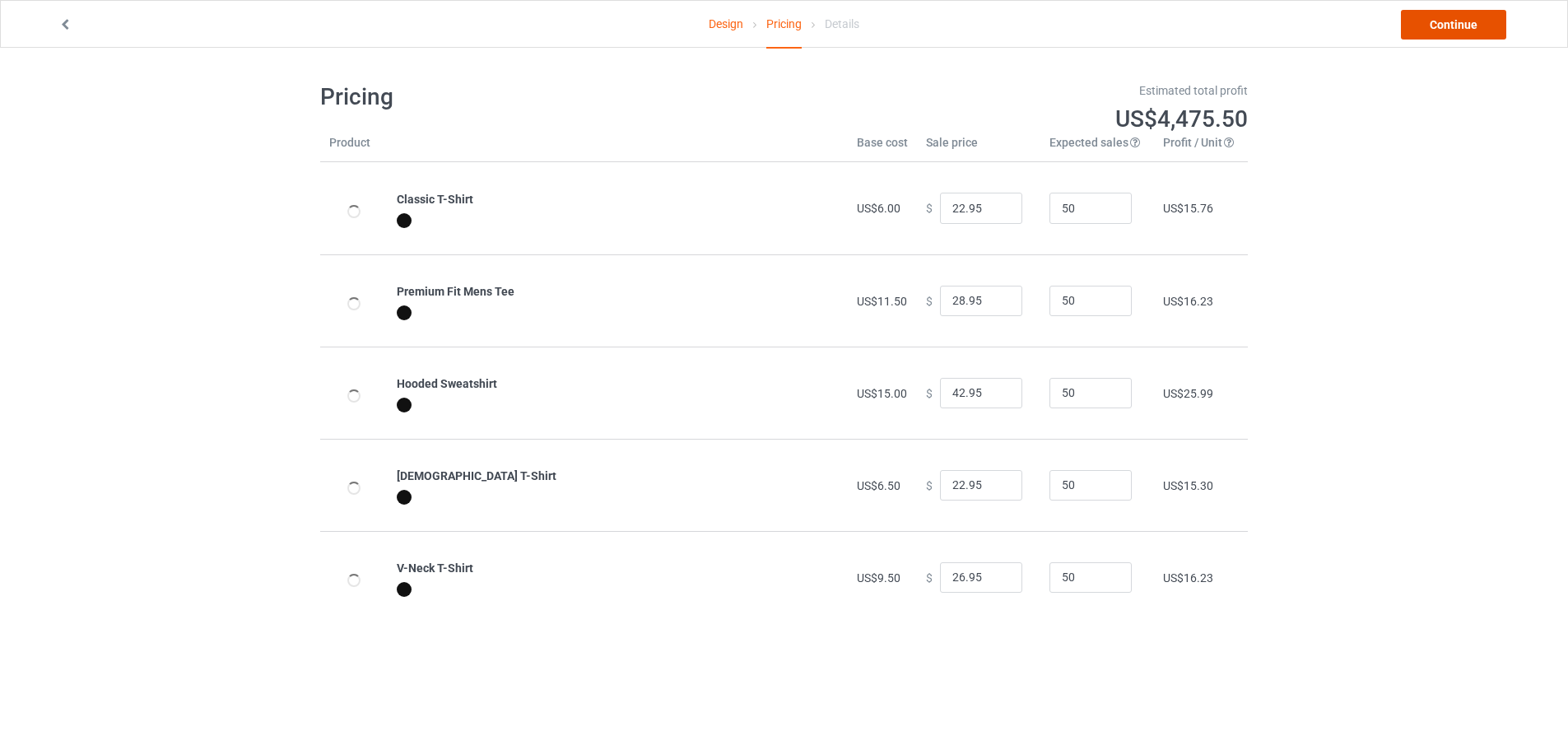
click at [1452, 21] on link "Continue" at bounding box center [1453, 25] width 105 height 30
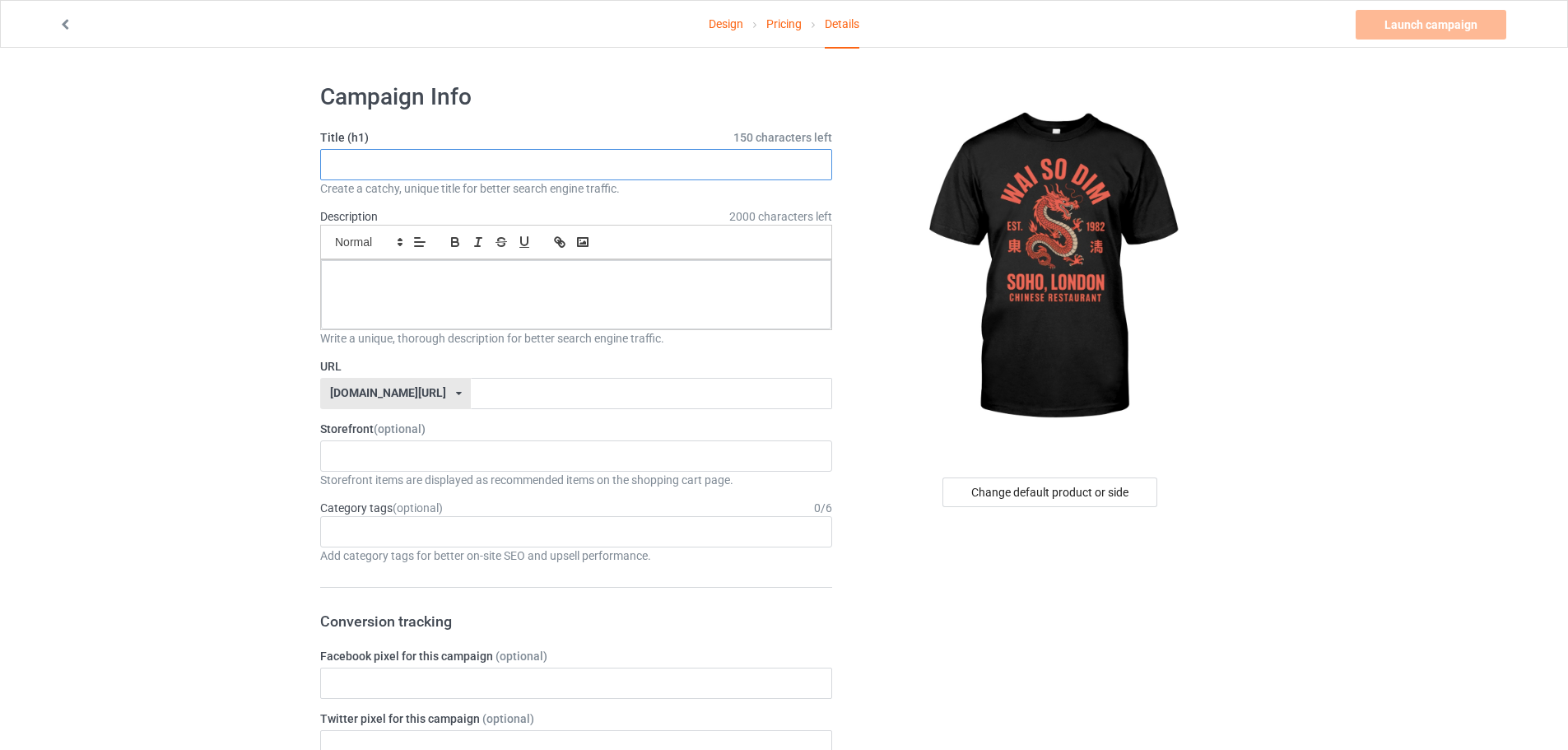
paste input "Wai So Dim Chinese Restaurant [GEOGRAPHIC_DATA]"
type input "Wai So Dim Chinese Restaurant [GEOGRAPHIC_DATA]"
paste input "Wai So Dim Chinese Restaurant [GEOGRAPHIC_DATA]"
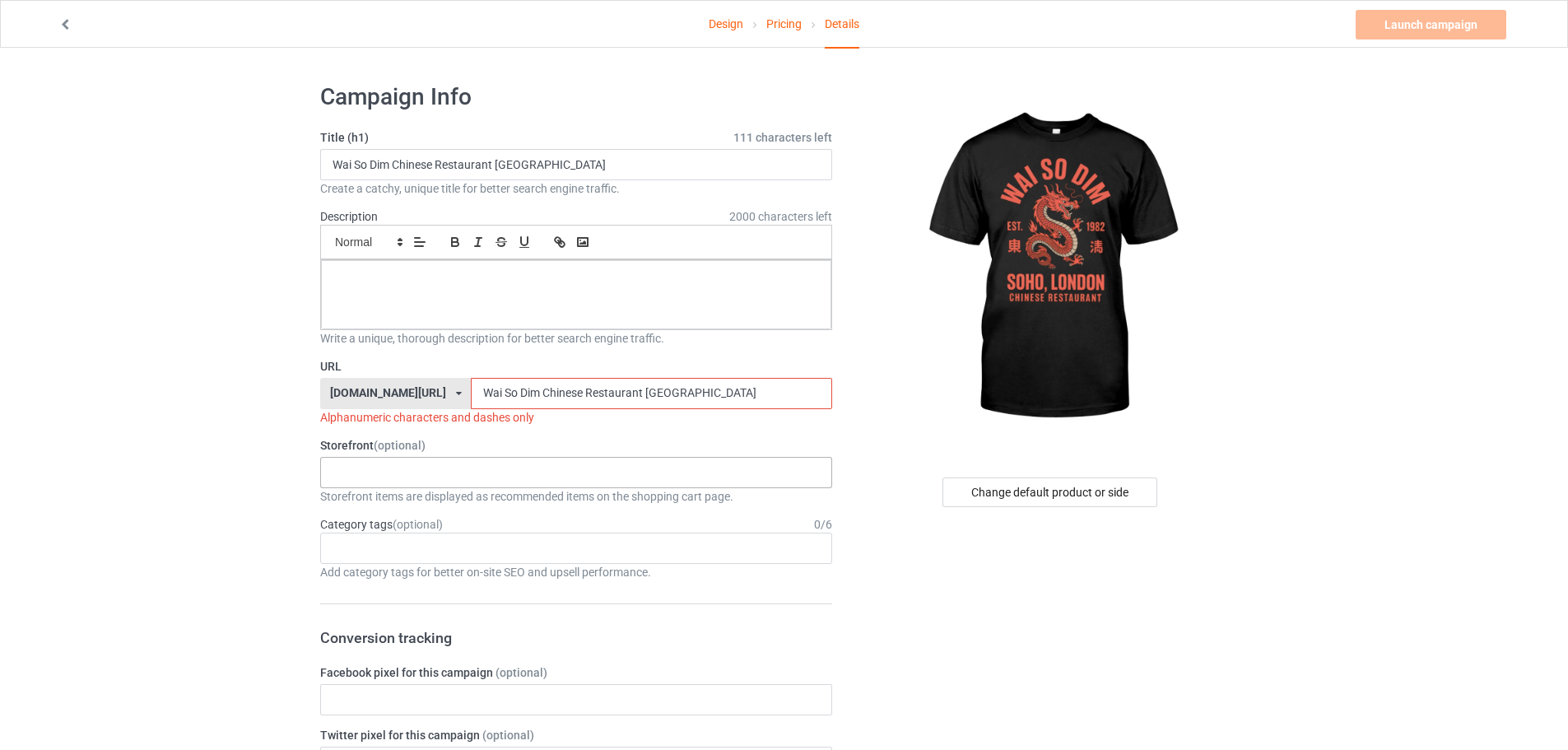
type input "Wai So Dim Chinese Restaurant [GEOGRAPHIC_DATA]"
click at [409, 480] on div "KIOTA Gaming Finish Line Fitness Mi-Tees 6767c36548d7ee002e084532 651a982803c4d…" at bounding box center [576, 472] width 512 height 31
click at [389, 562] on div "Mi-Tees" at bounding box center [576, 564] width 510 height 30
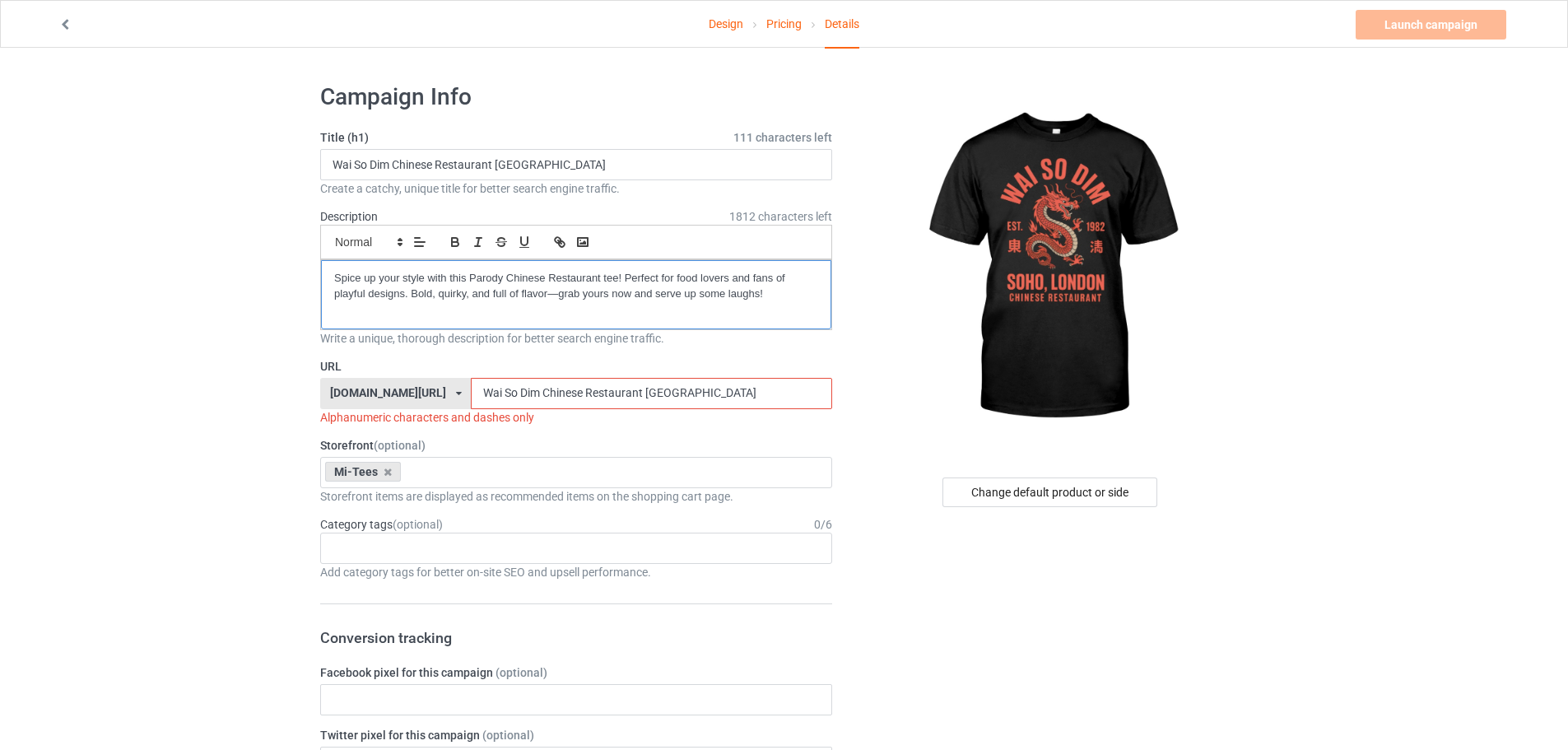
click at [324, 283] on div "Spice up your style with this Parody Chinese Restaurant tee! Perfect for food l…" at bounding box center [576, 295] width 510 height 70
drag, startPoint x: 458, startPoint y: 395, endPoint x: 455, endPoint y: 409, distance: 14.3
click at [455, 409] on div "URL [DOMAIN_NAME][URL] [DOMAIN_NAME][URL] 587d0d41cee36fd012c64a69 Wai So Dim C…" at bounding box center [576, 392] width 512 height 68
drag, startPoint x: 476, startPoint y: 393, endPoint x: 472, endPoint y: 409, distance: 16.5
click at [472, 409] on div "URL [DOMAIN_NAME][URL] [DOMAIN_NAME][URL] 587d0d41cee36fd012c64a69 Wai-So Dim C…" at bounding box center [576, 392] width 512 height 68
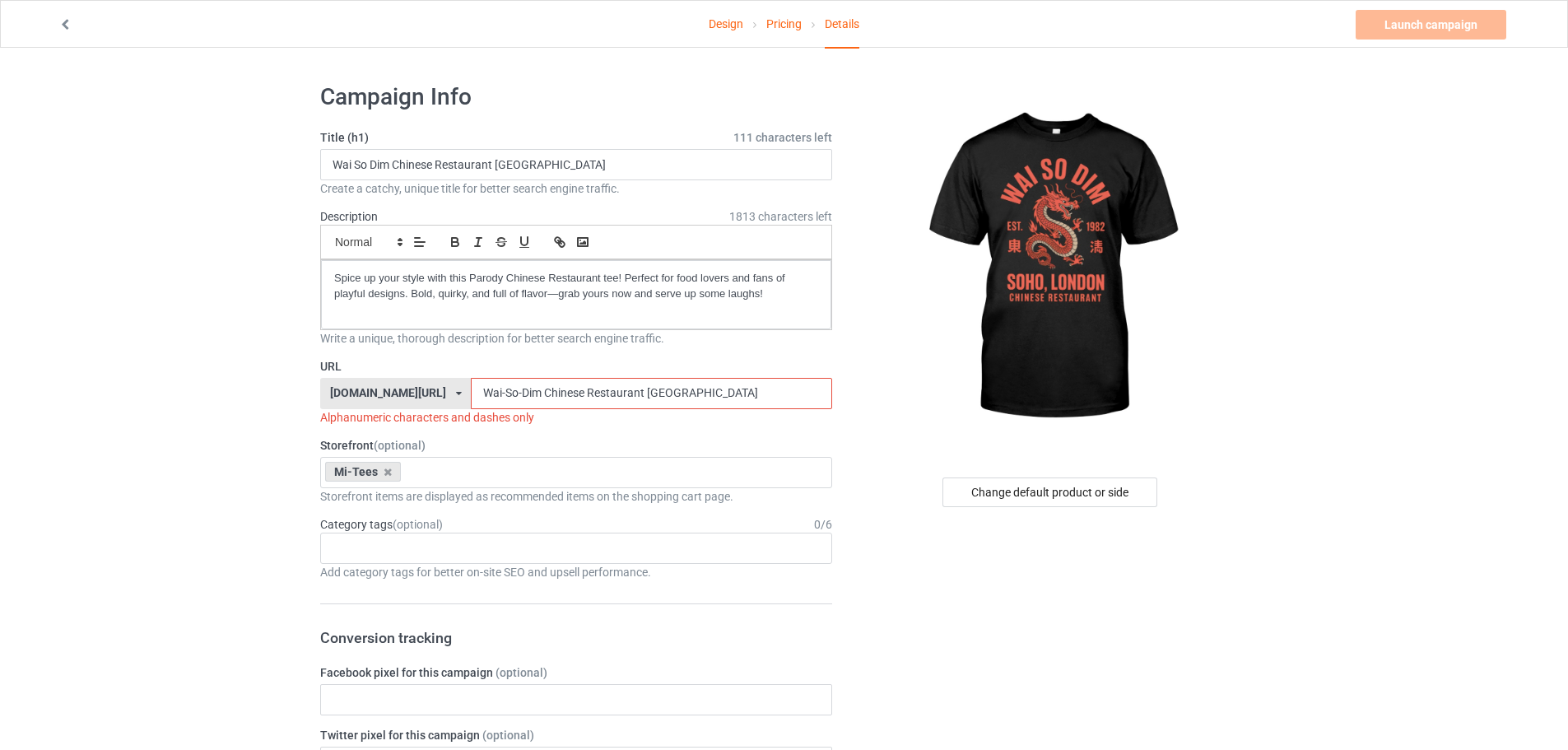
drag, startPoint x: 498, startPoint y: 395, endPoint x: 490, endPoint y: 407, distance: 14.4
click at [490, 407] on input "Wai-So-Dim Chinese Restaurant [GEOGRAPHIC_DATA]" at bounding box center [651, 393] width 361 height 31
drag, startPoint x: 541, startPoint y: 392, endPoint x: 543, endPoint y: 406, distance: 14.1
click at [543, 406] on input "Wai-So-Dim-Chinese Restaurant [GEOGRAPHIC_DATA]" at bounding box center [651, 393] width 361 height 31
click at [602, 393] on input "Wai-So-Dim-Chinese-Restaurant [GEOGRAPHIC_DATA]" at bounding box center [651, 393] width 361 height 31
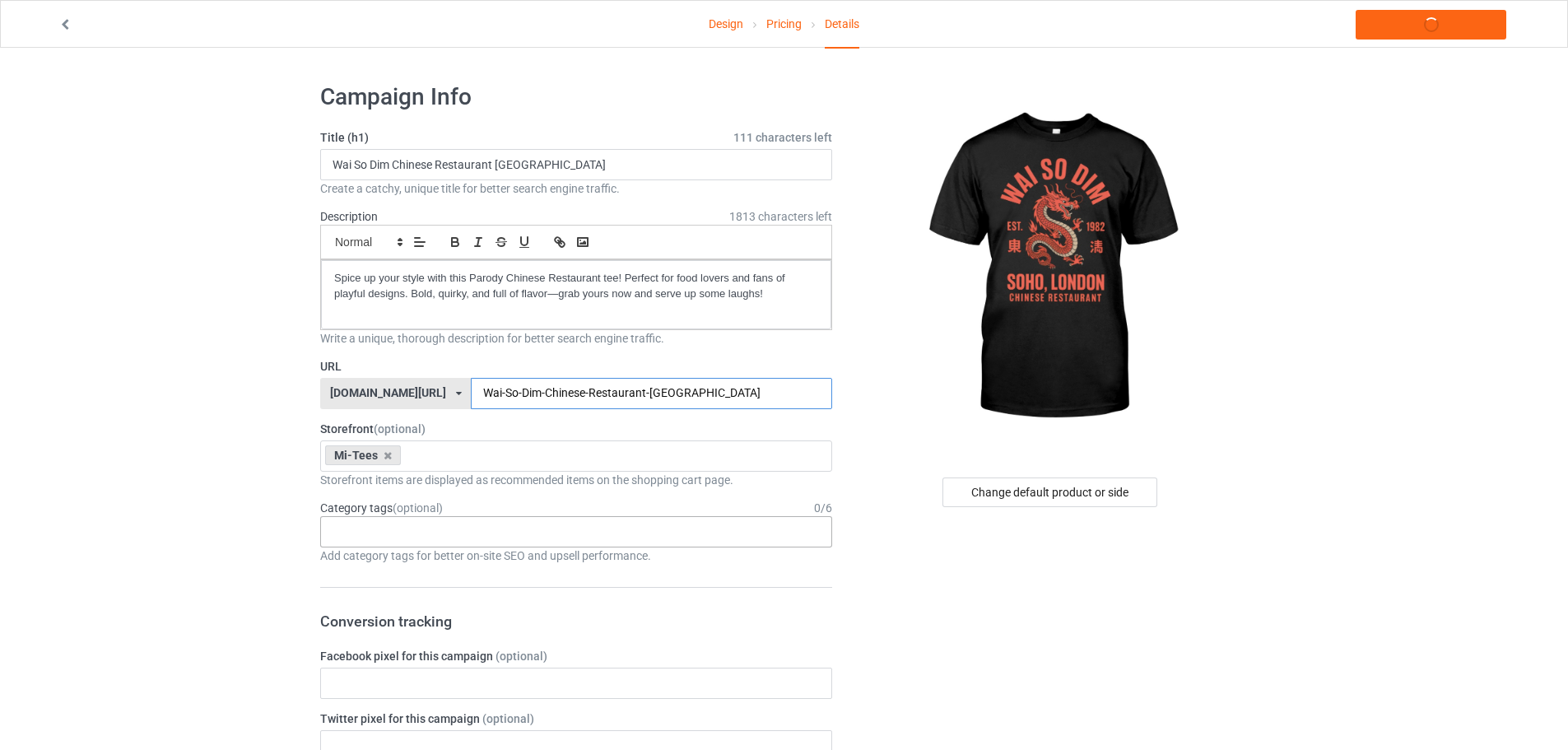
type input "Wai-So-Dim-Chinese-Restaurant-[GEOGRAPHIC_DATA]"
click at [411, 532] on div "Age > [DEMOGRAPHIC_DATA] > 1 Age > [DEMOGRAPHIC_DATA] Months > 1 Month Age > [D…" at bounding box center [576, 531] width 512 height 31
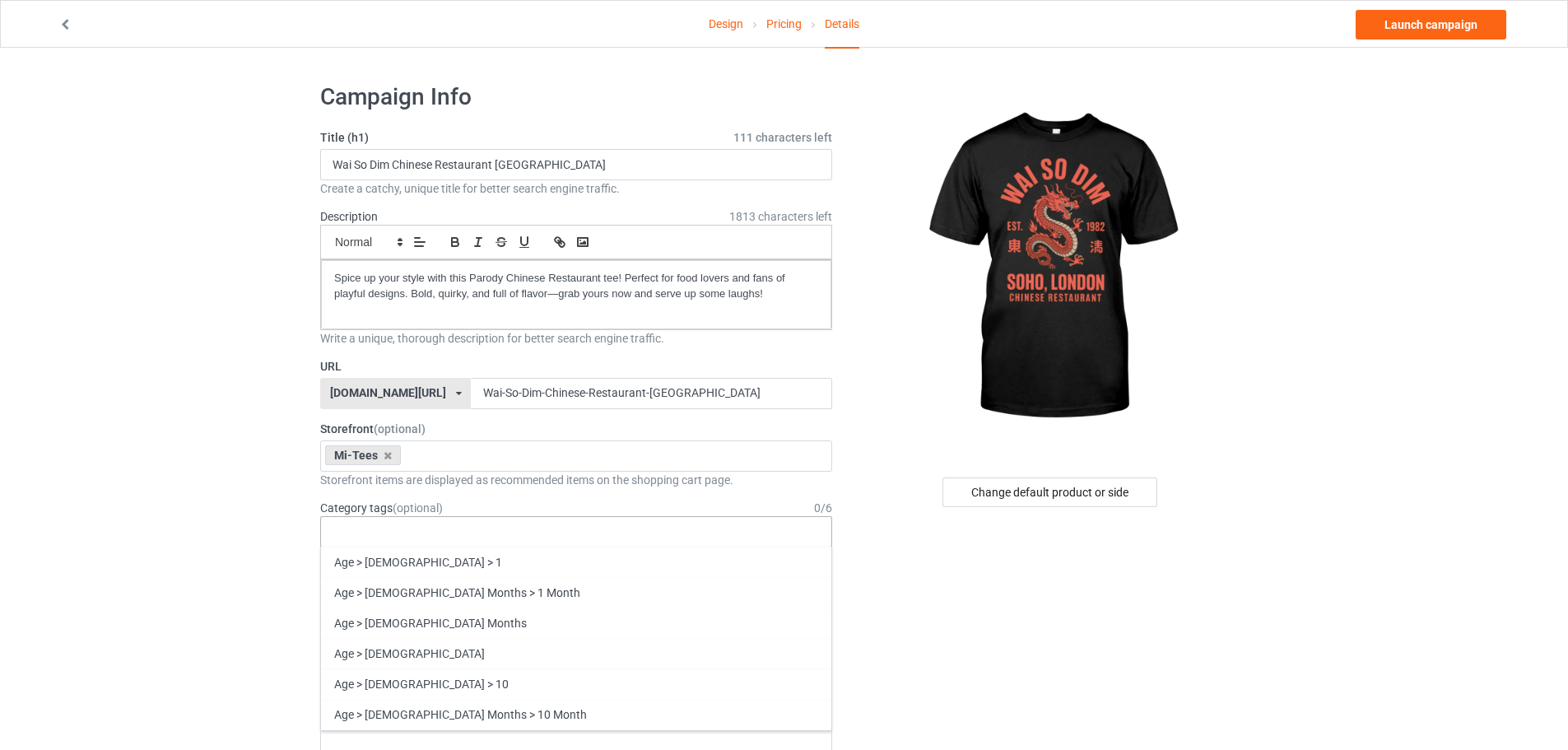
click at [392, 526] on div "Age > [DEMOGRAPHIC_DATA] > 1 Age > [DEMOGRAPHIC_DATA] Months > 1 Month Age > [D…" at bounding box center [576, 531] width 512 height 31
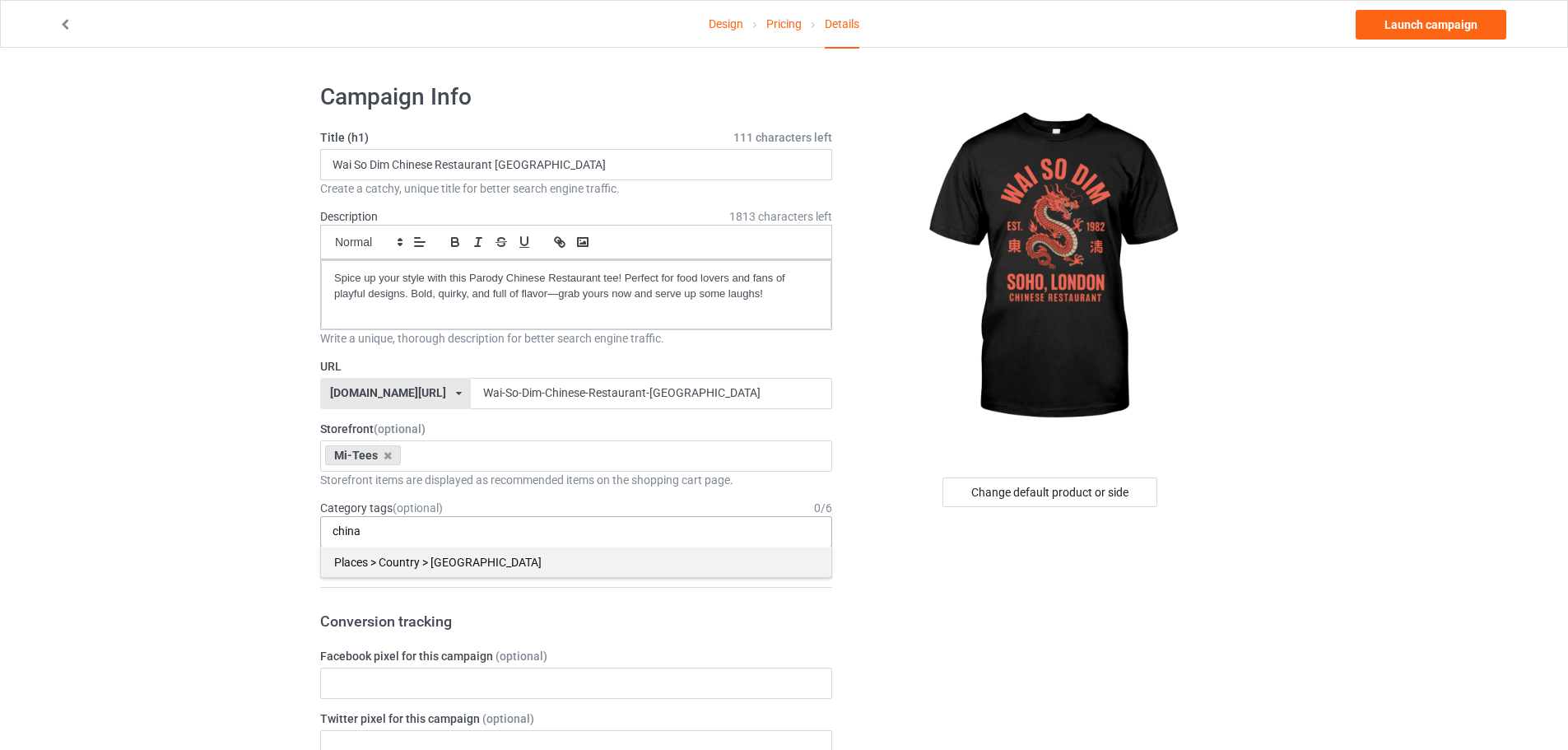
type input "china"
click at [423, 564] on div "Places > Country > [GEOGRAPHIC_DATA]" at bounding box center [576, 562] width 510 height 30
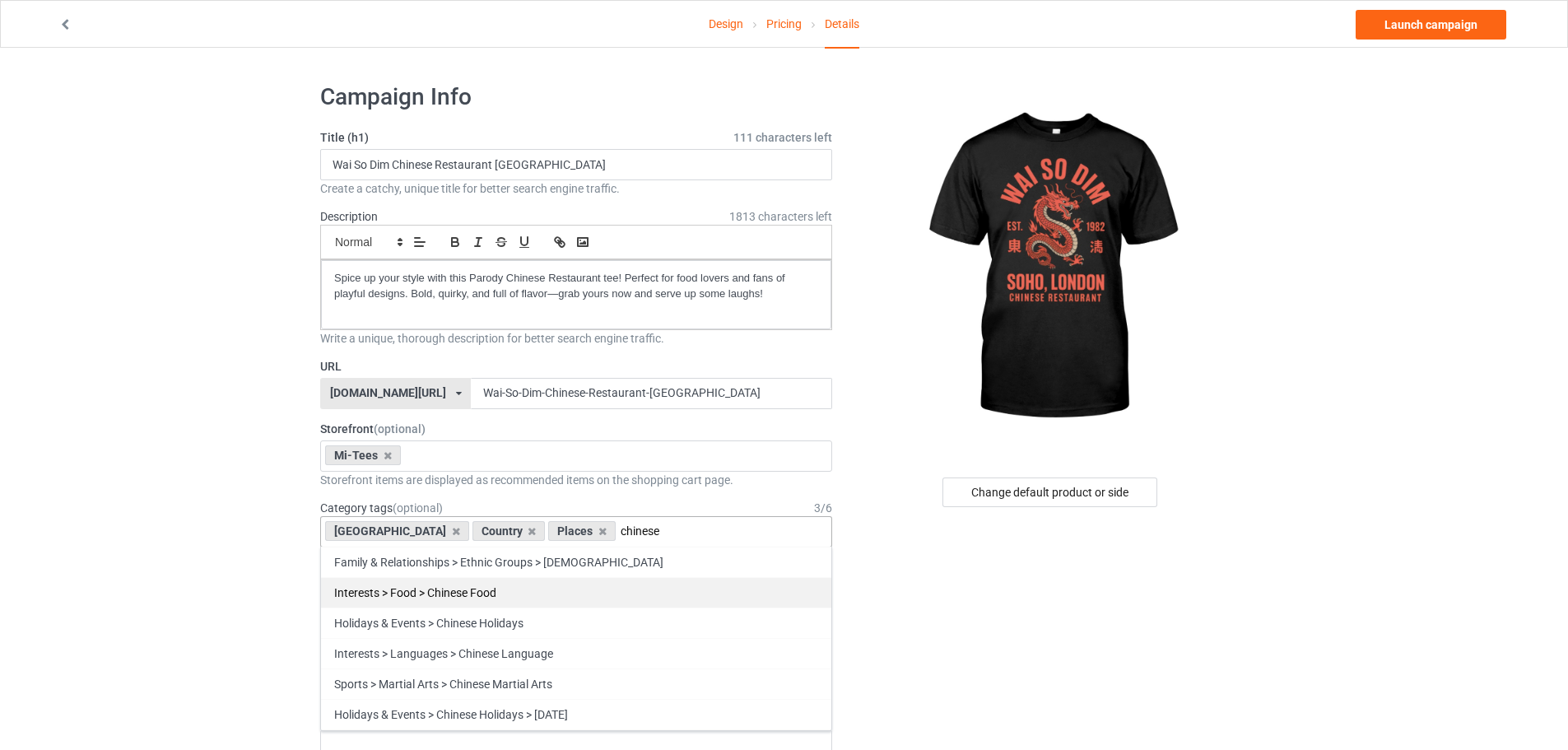
type input "chinese"
click at [538, 589] on div "Interests > Food > Chinese Food" at bounding box center [576, 592] width 510 height 30
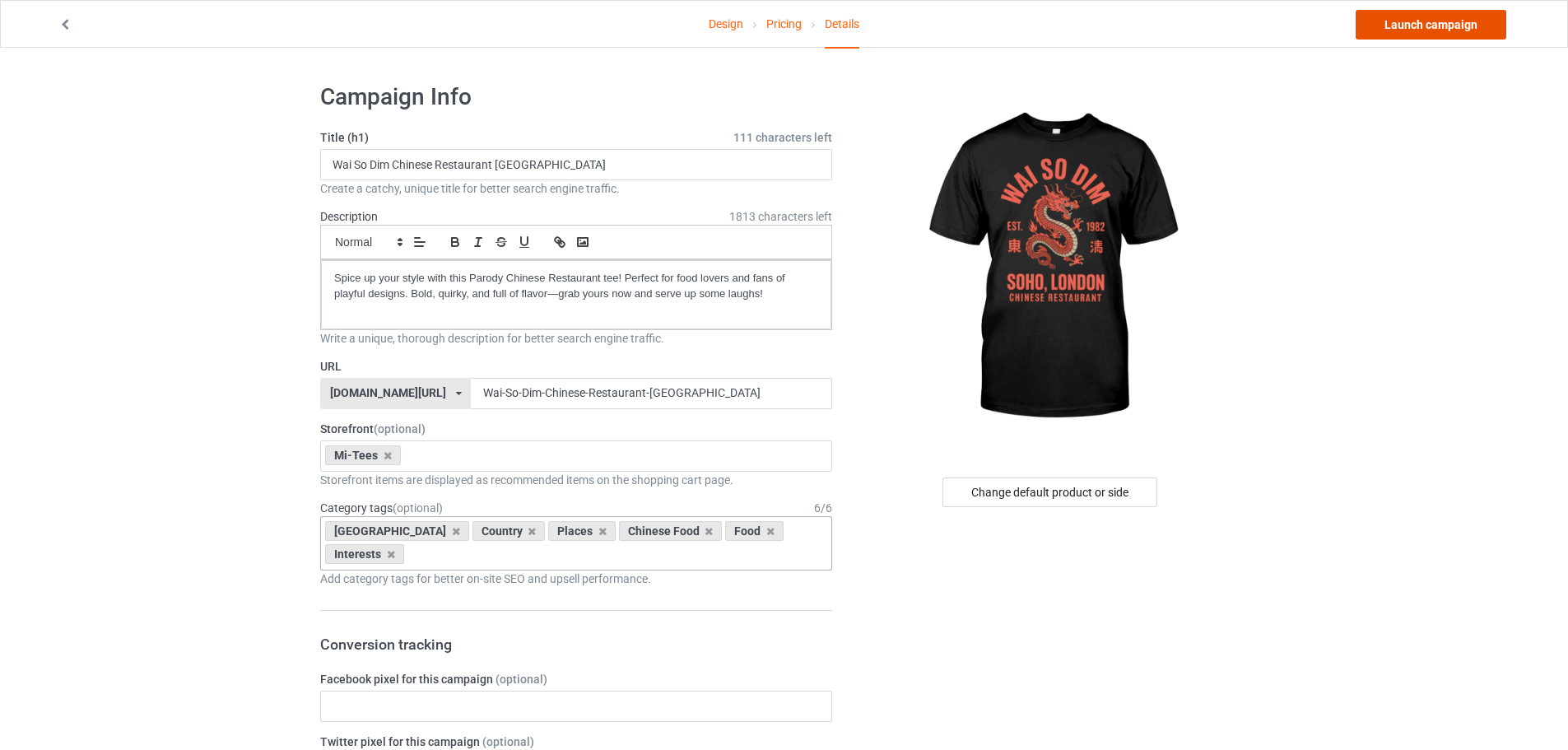
click at [1444, 22] on link "Launch campaign" at bounding box center [1431, 25] width 150 height 30
